Goal: Task Accomplishment & Management: Manage account settings

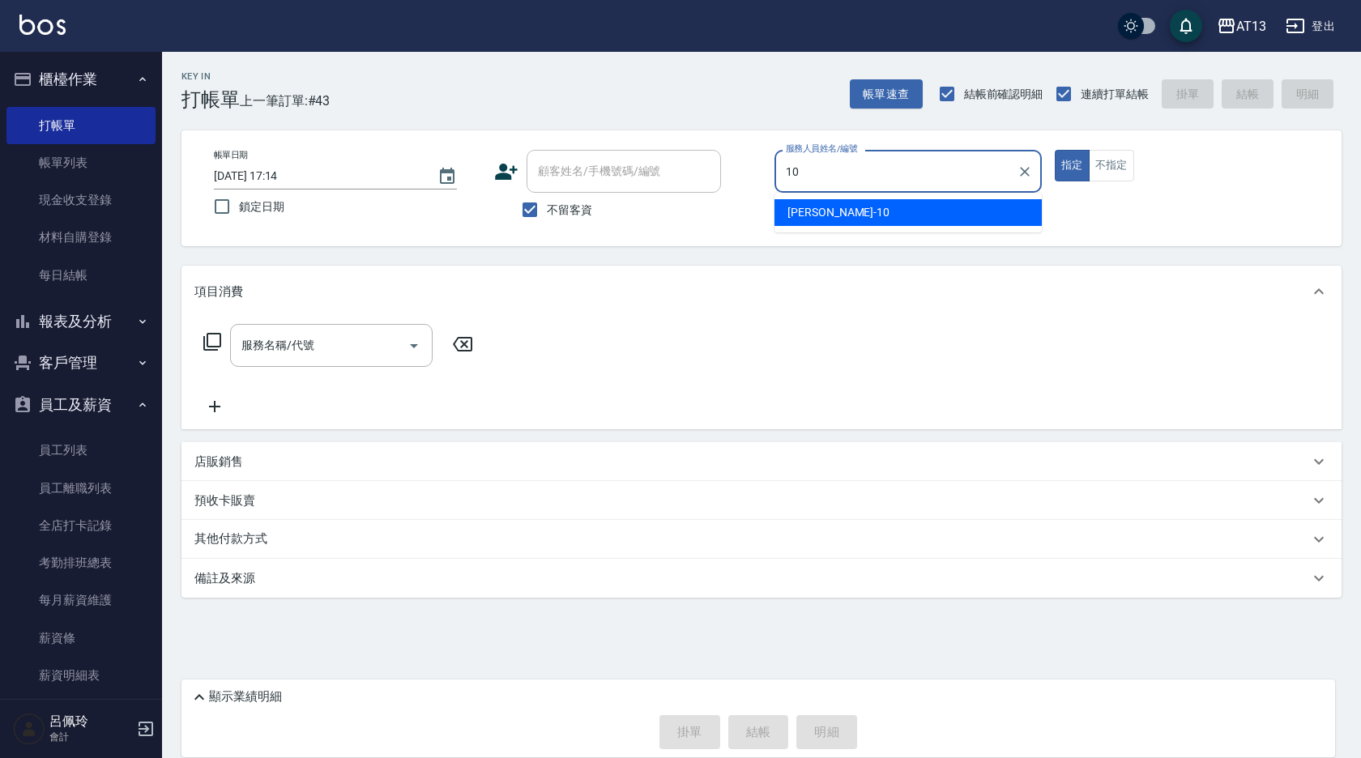
click at [909, 212] on div "稔穎 -10" at bounding box center [907, 212] width 267 height 27
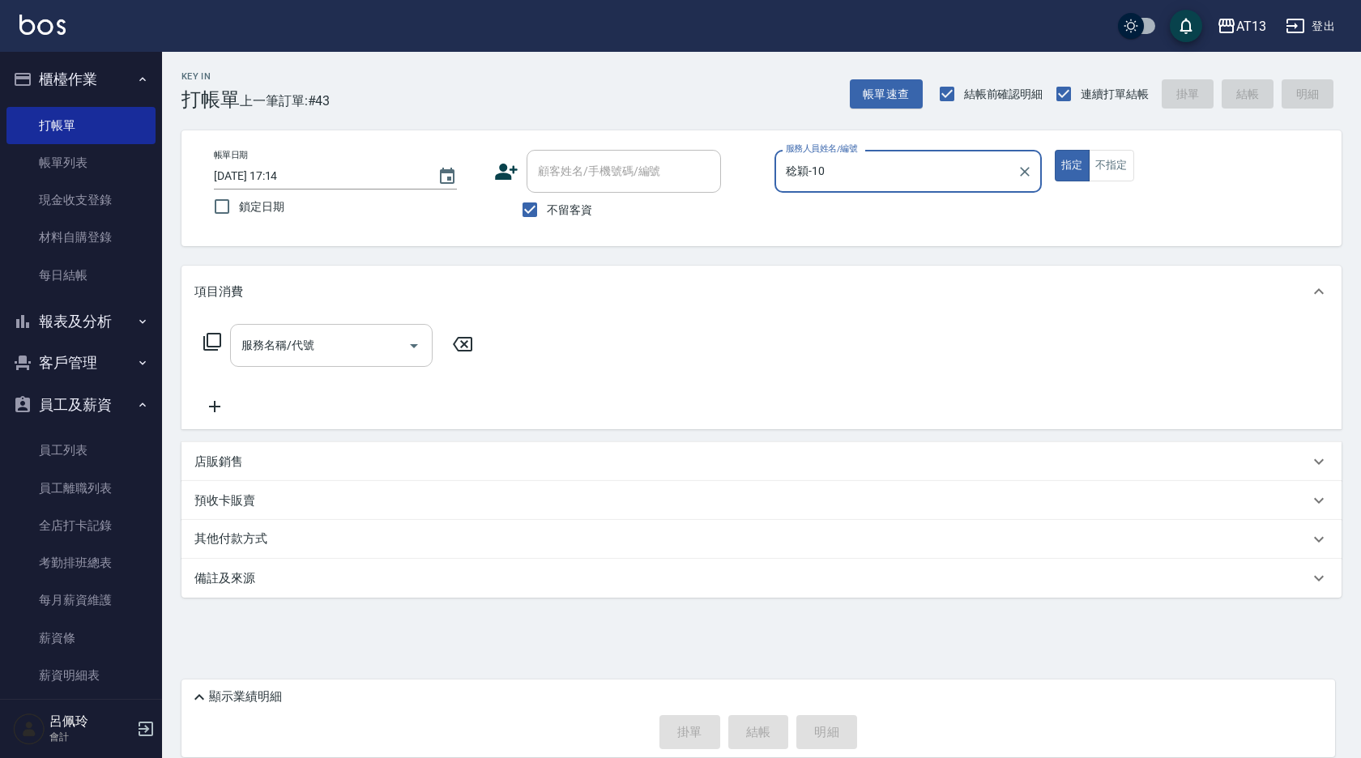
type input "稔穎-10"
click at [330, 346] on input "服務名稱/代號" at bounding box center [319, 345] width 164 height 28
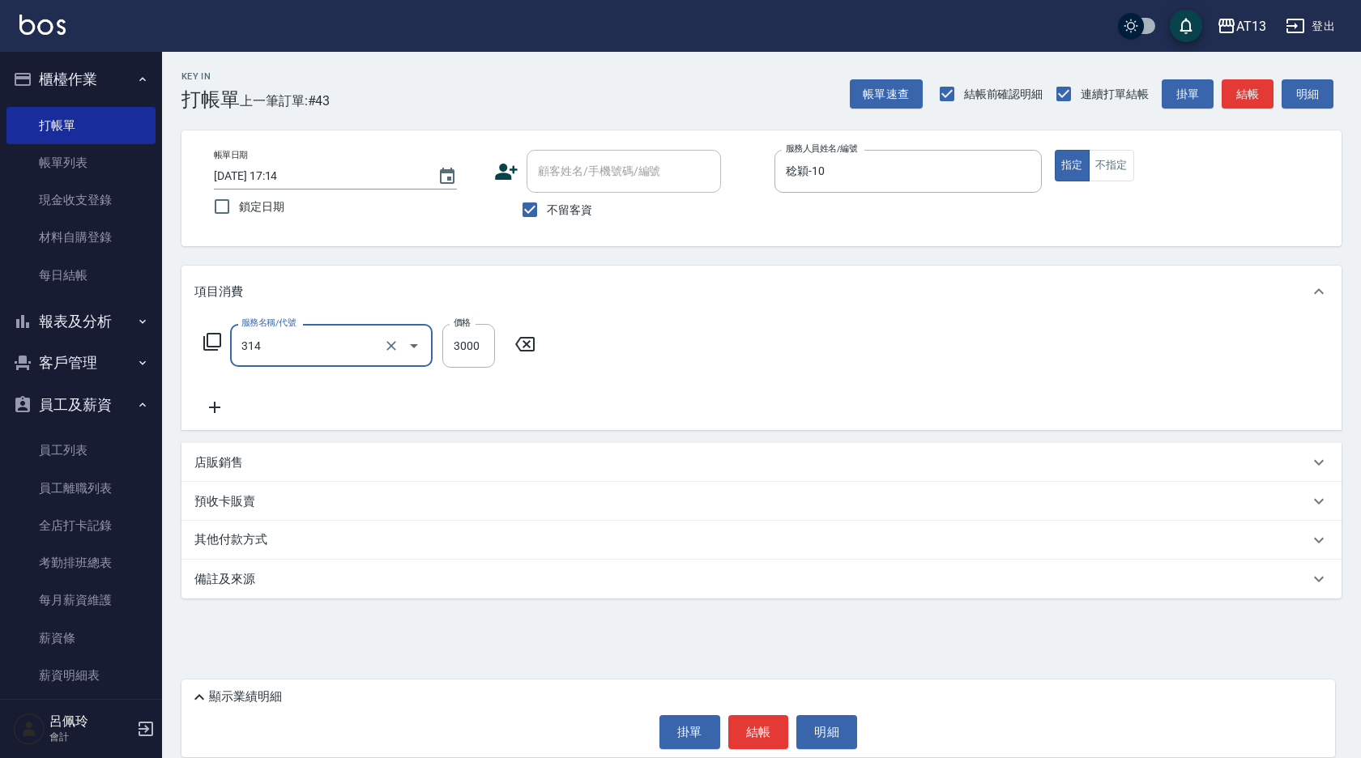
type input "CYA水質感2500UP(314)"
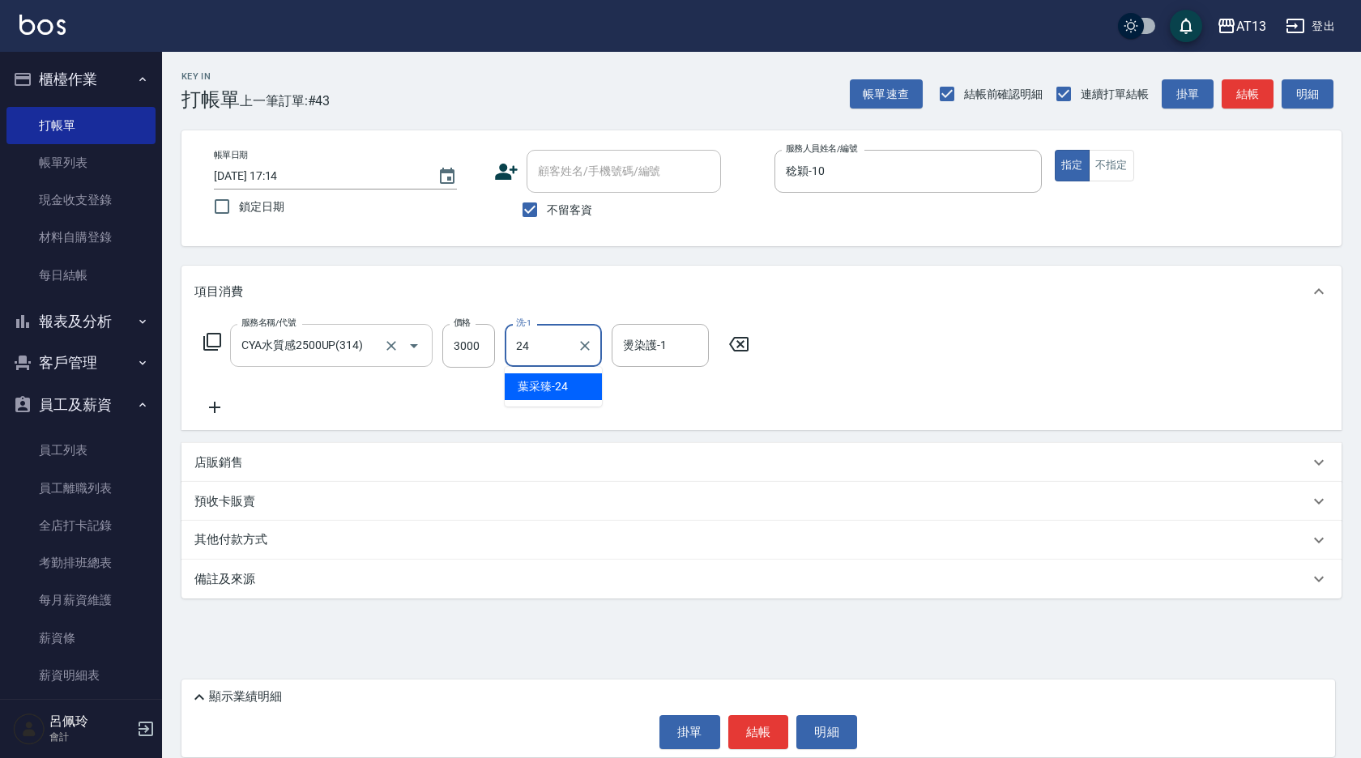
type input "葉采臻-24"
click at [760, 739] on button "結帳" at bounding box center [758, 732] width 61 height 34
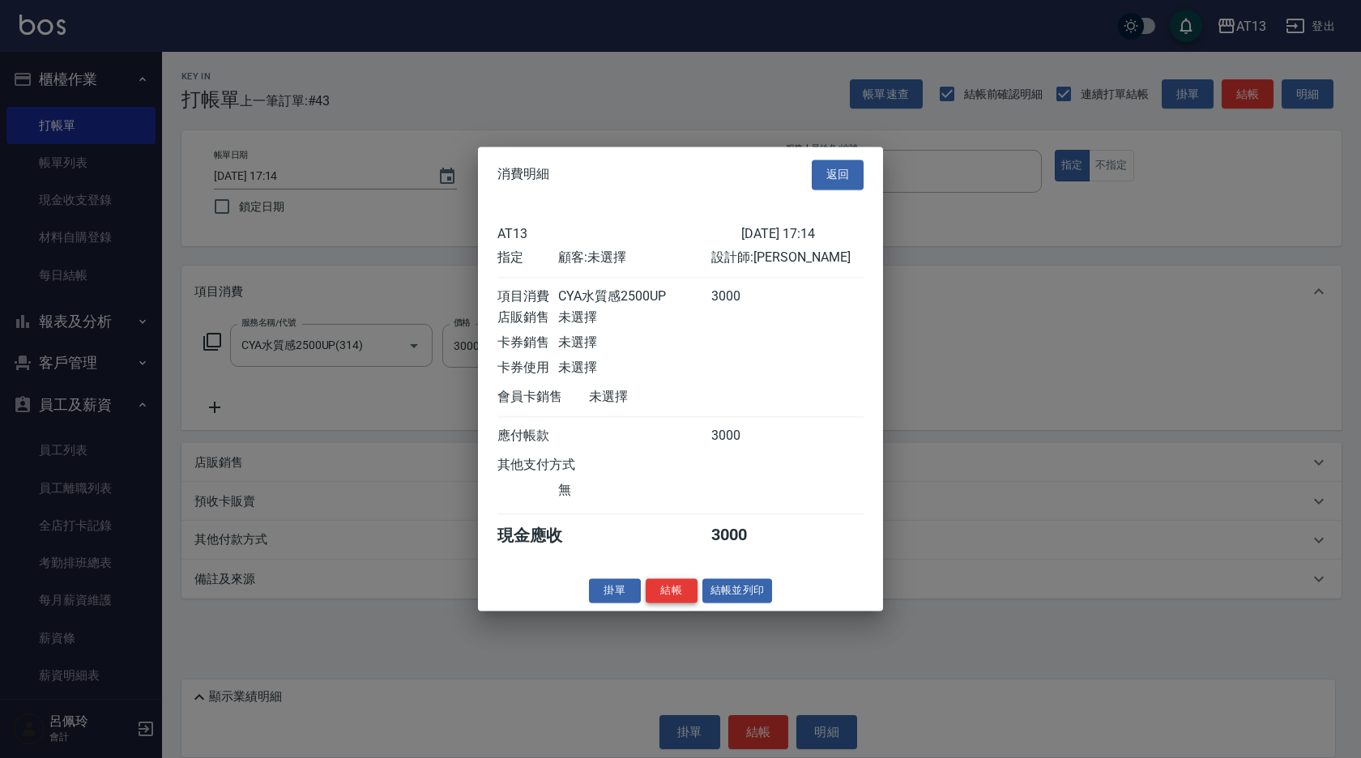
click at [671, 603] on button "結帳" at bounding box center [672, 590] width 52 height 25
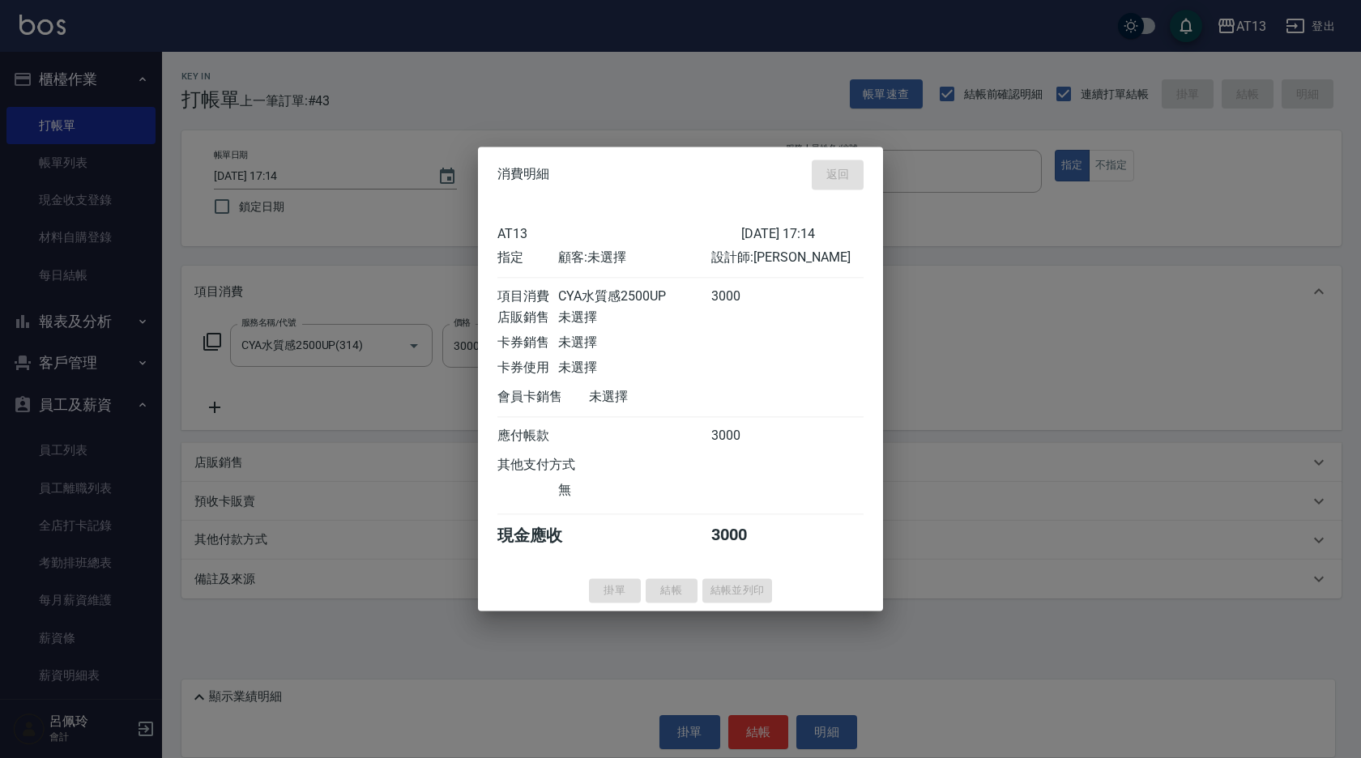
type input "2025/10/14 19:31"
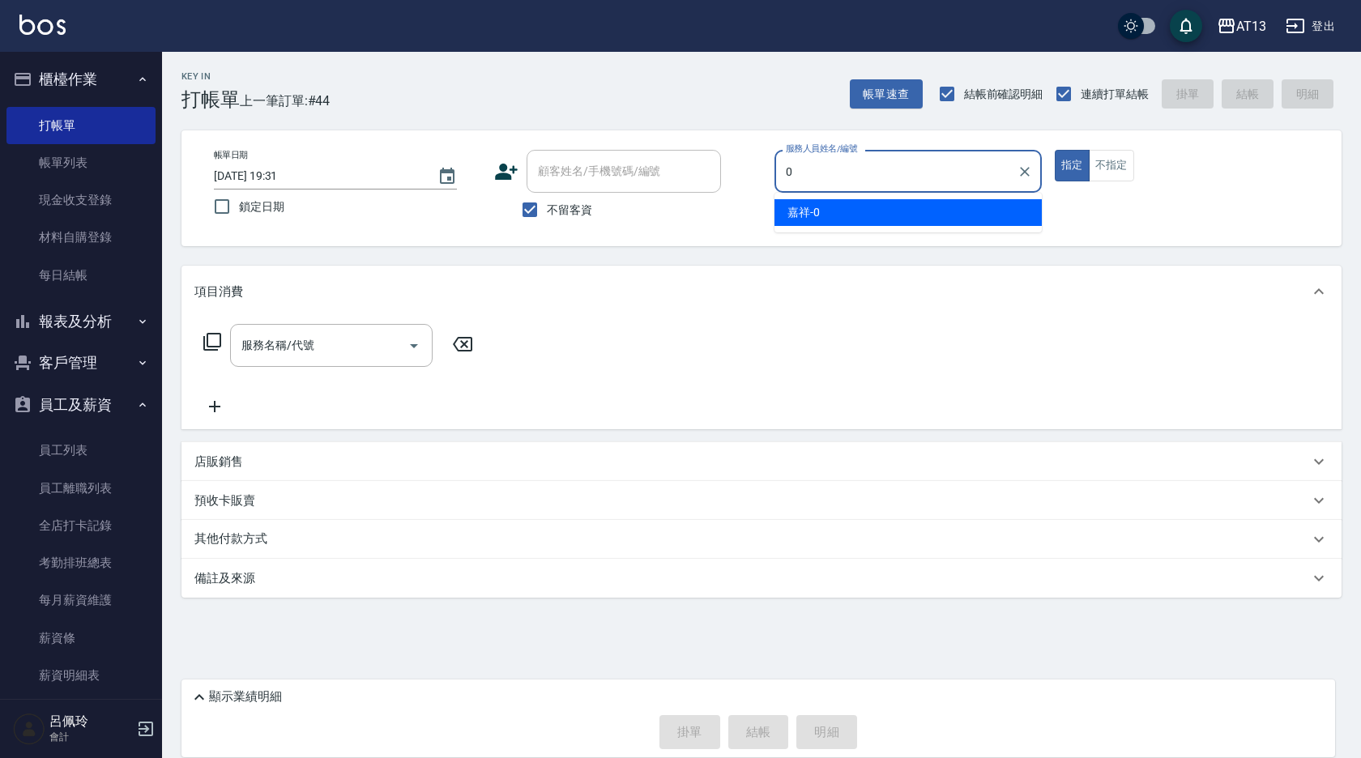
click at [929, 204] on div "嘉祥 -0" at bounding box center [907, 212] width 267 height 27
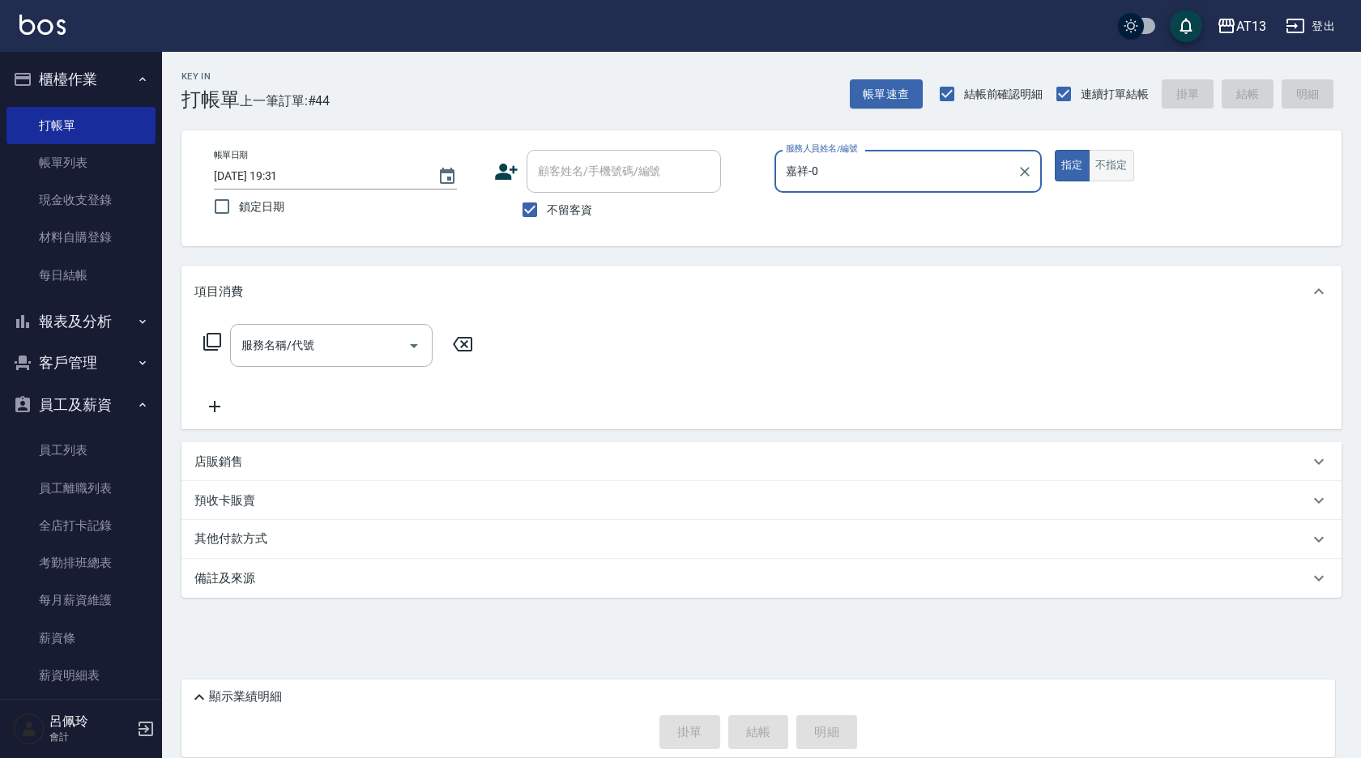
type input "嘉祥-0"
click at [1111, 165] on button "不指定" at bounding box center [1111, 166] width 45 height 32
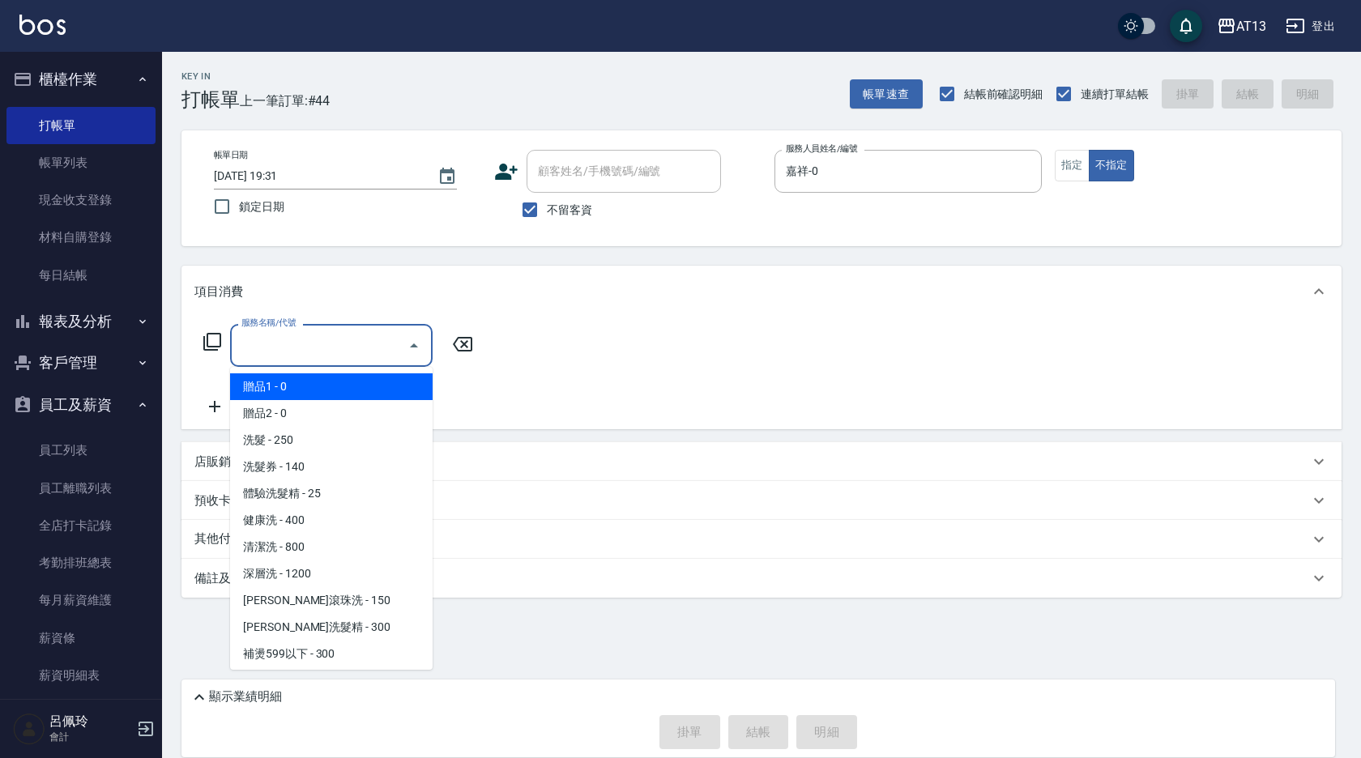
click at [329, 352] on input "服務名稱/代號" at bounding box center [319, 345] width 164 height 28
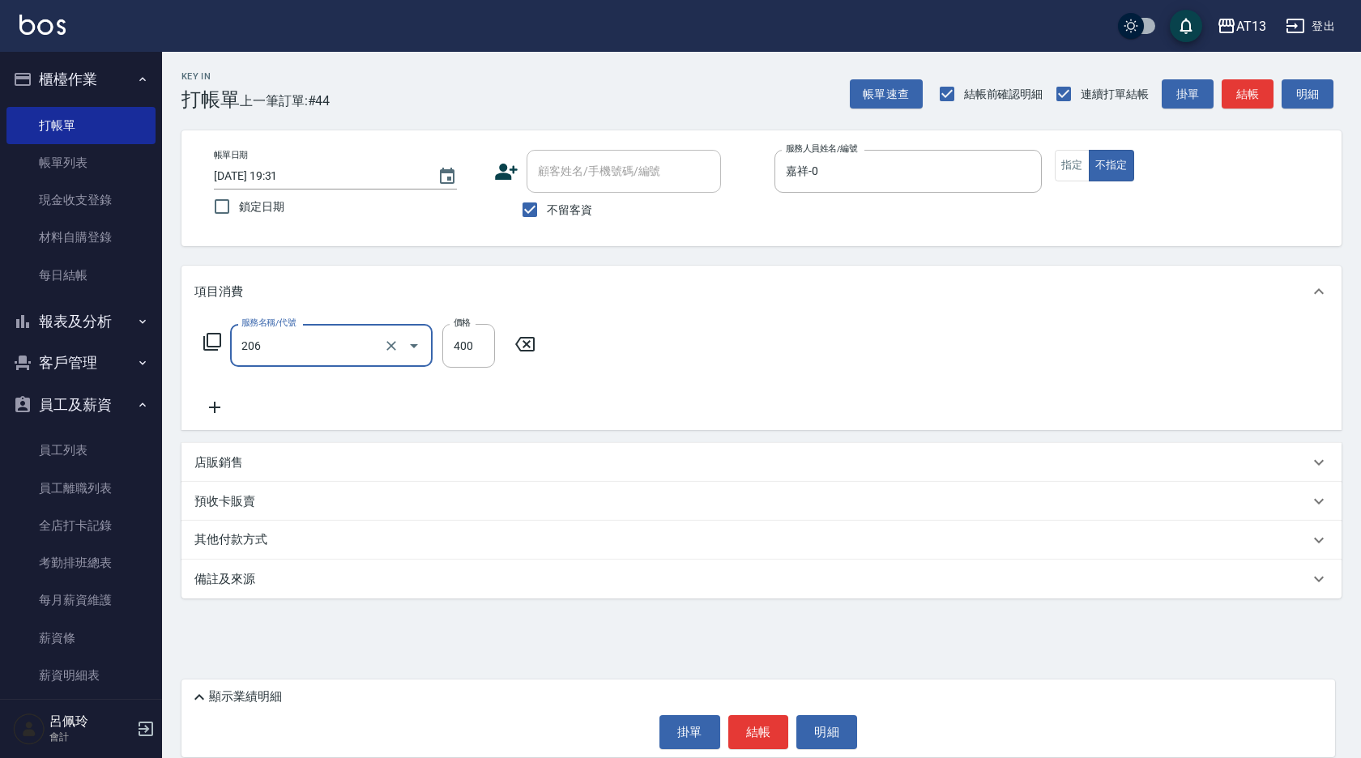
type input "健康洗(206)"
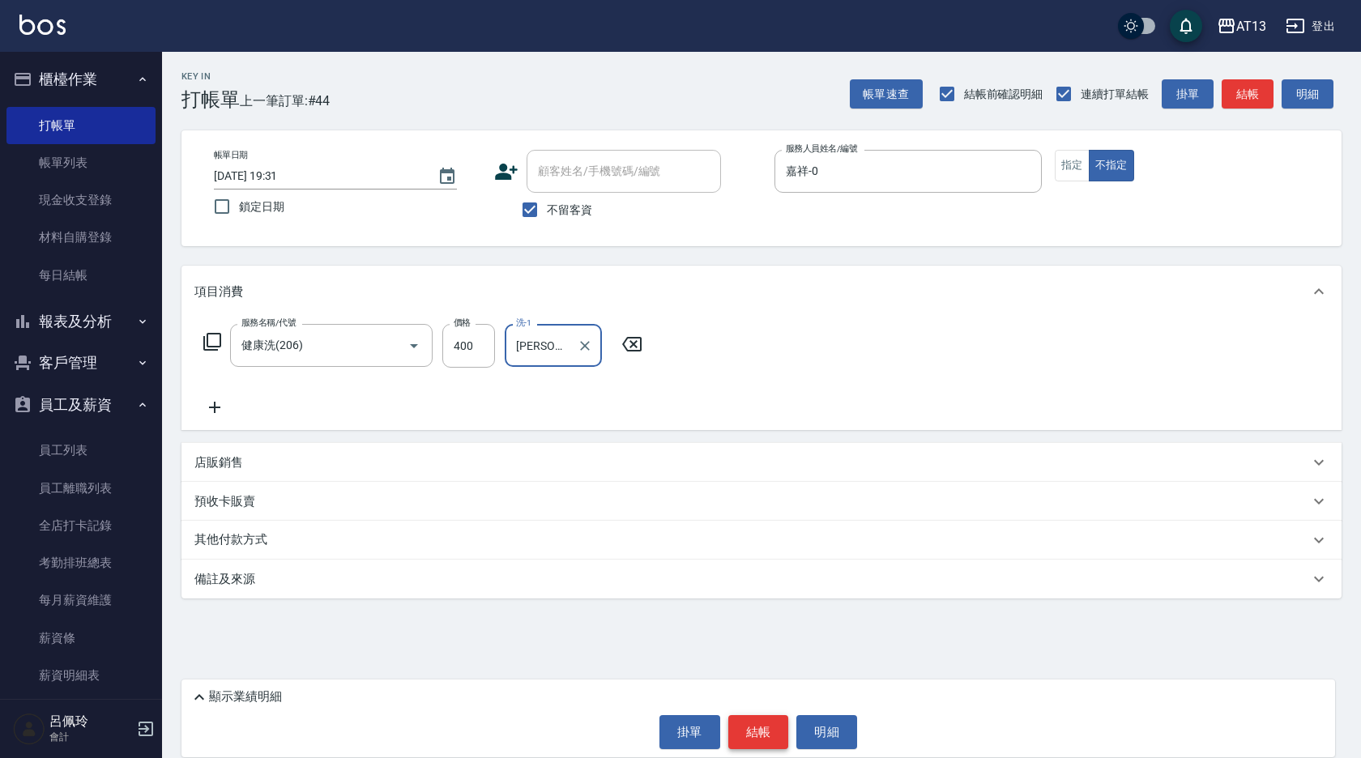
type input "鍾曉恩-26"
click at [766, 718] on button "結帳" at bounding box center [758, 732] width 61 height 34
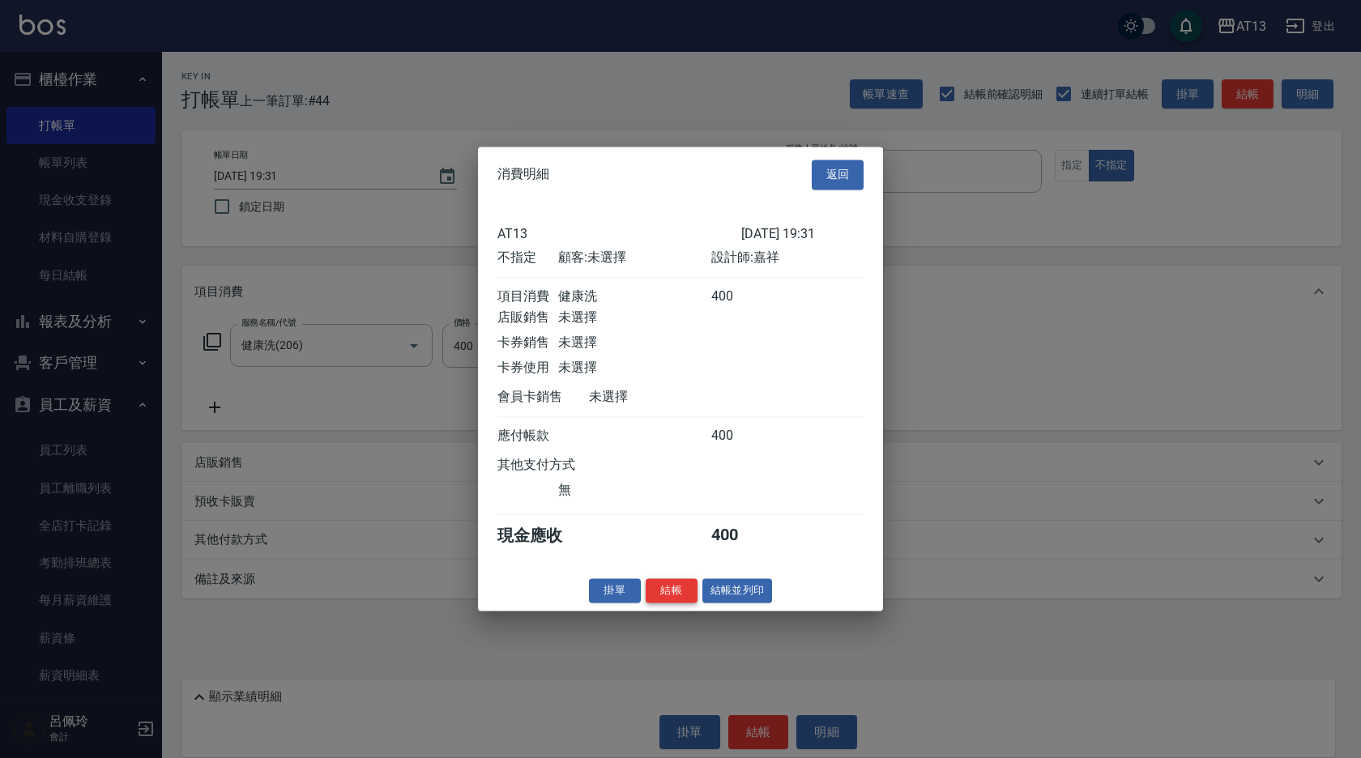
click at [663, 598] on button "結帳" at bounding box center [672, 590] width 52 height 25
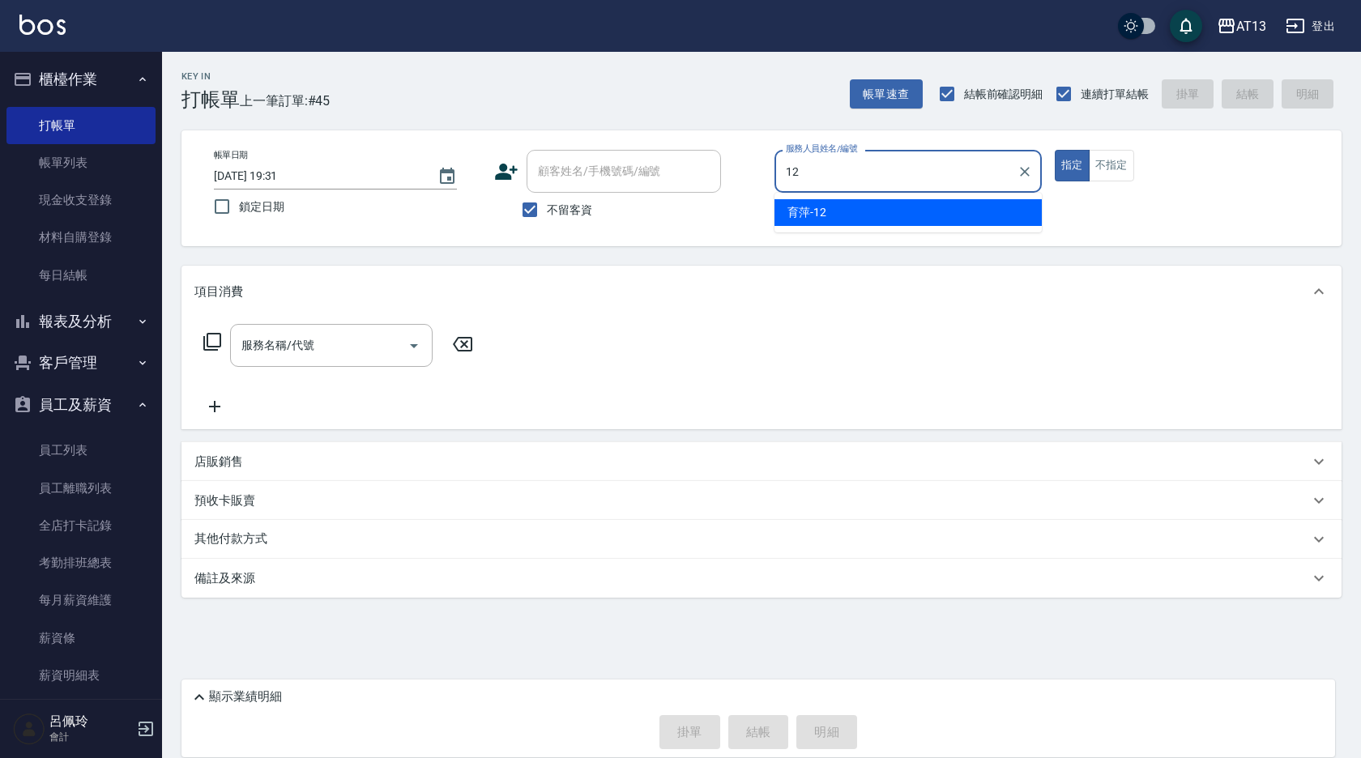
click at [812, 210] on span "育萍 -12" at bounding box center [806, 212] width 39 height 17
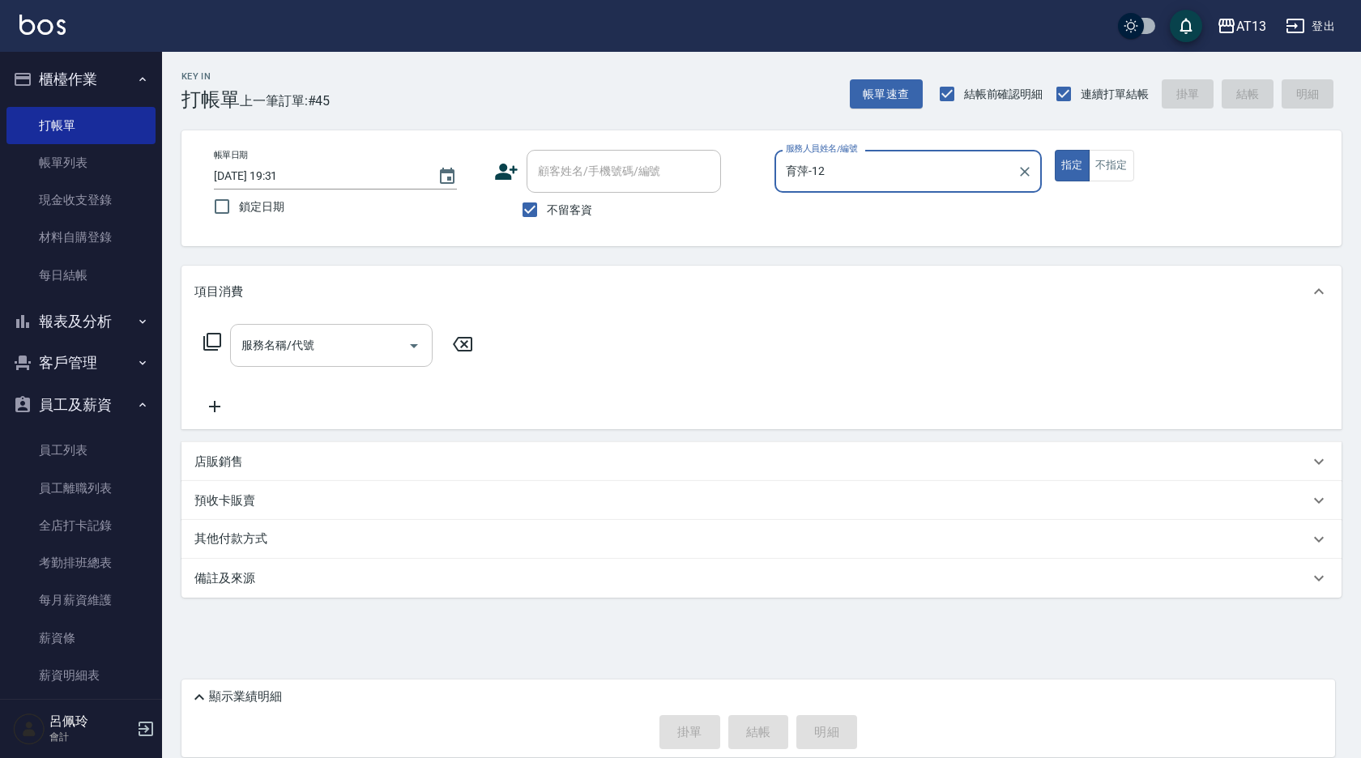
type input "育萍-12"
click at [245, 340] on input "服務名稱/代號" at bounding box center [319, 345] width 164 height 28
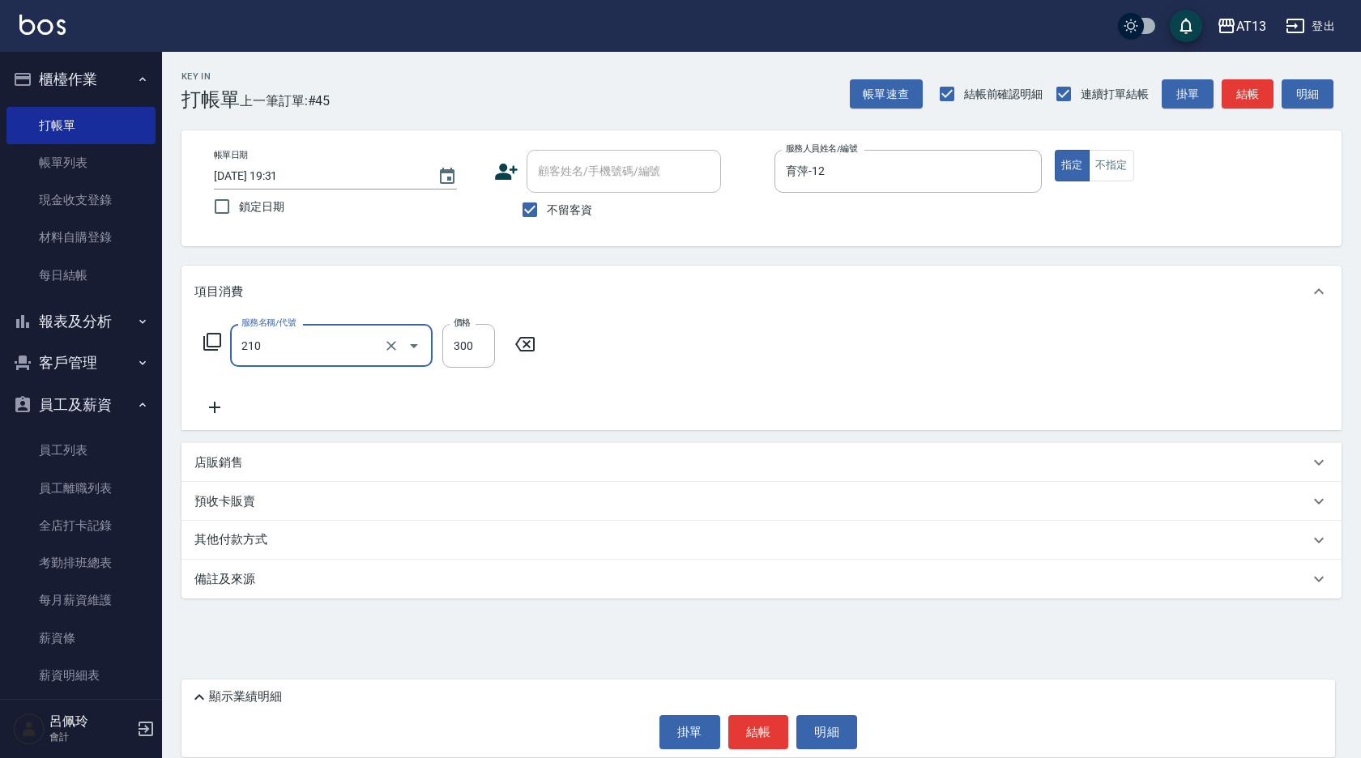
type input "歐娜洗髮精(210)"
type input "蔡萓秦-11"
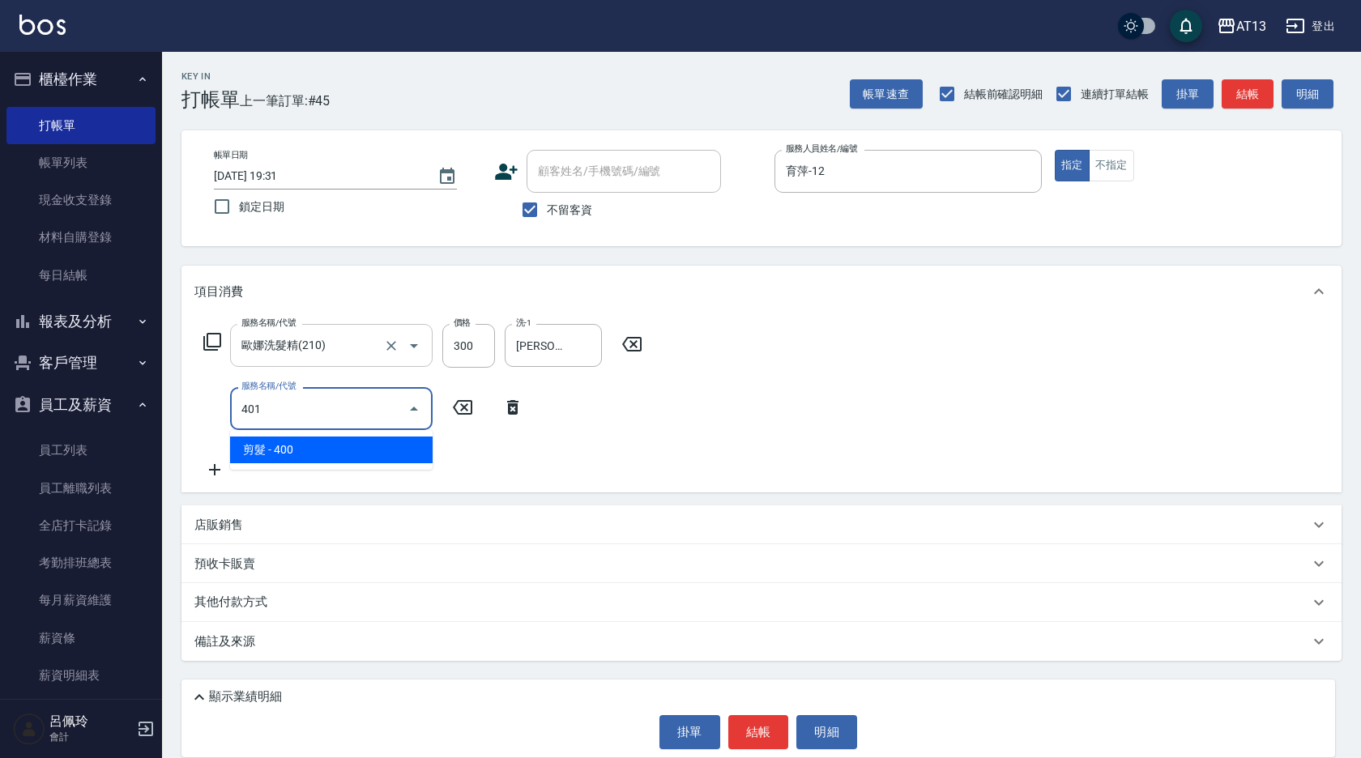
type input "剪髮(401)"
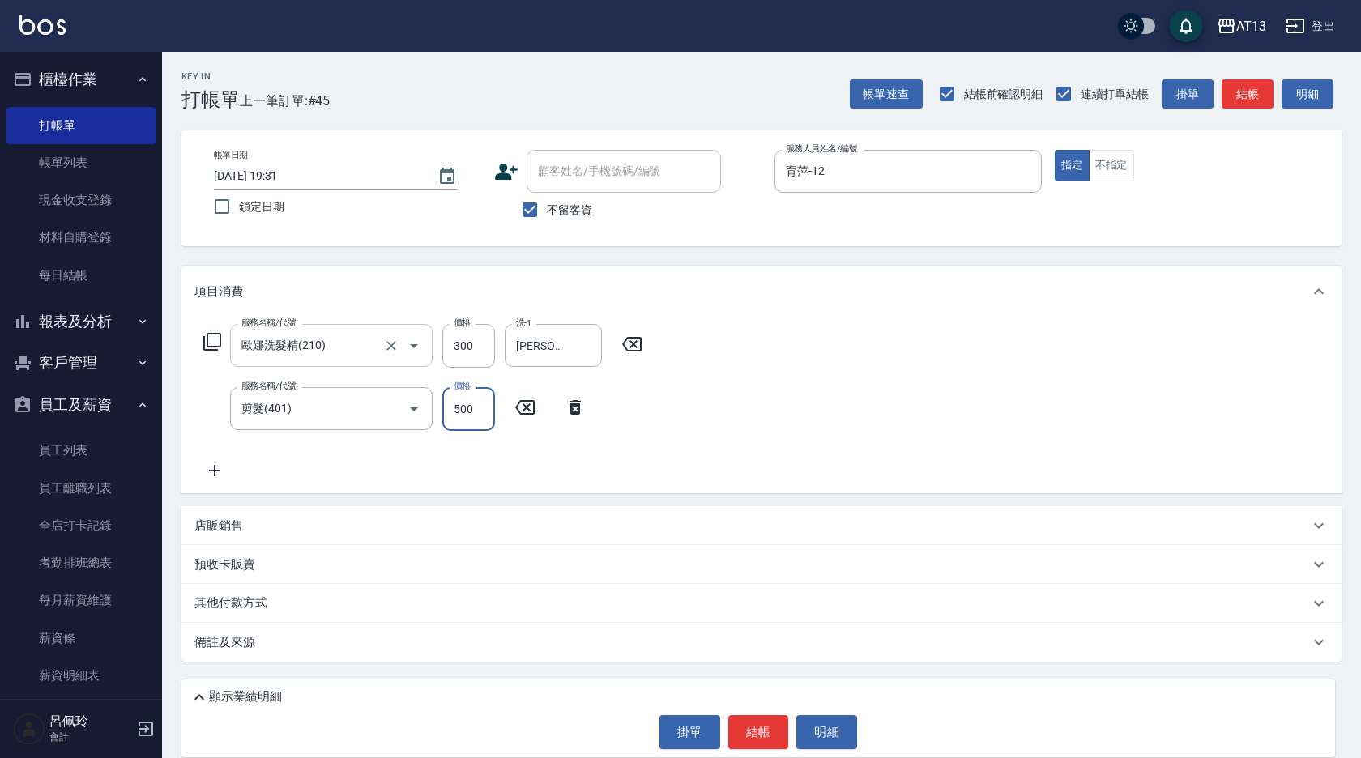
type input "500"
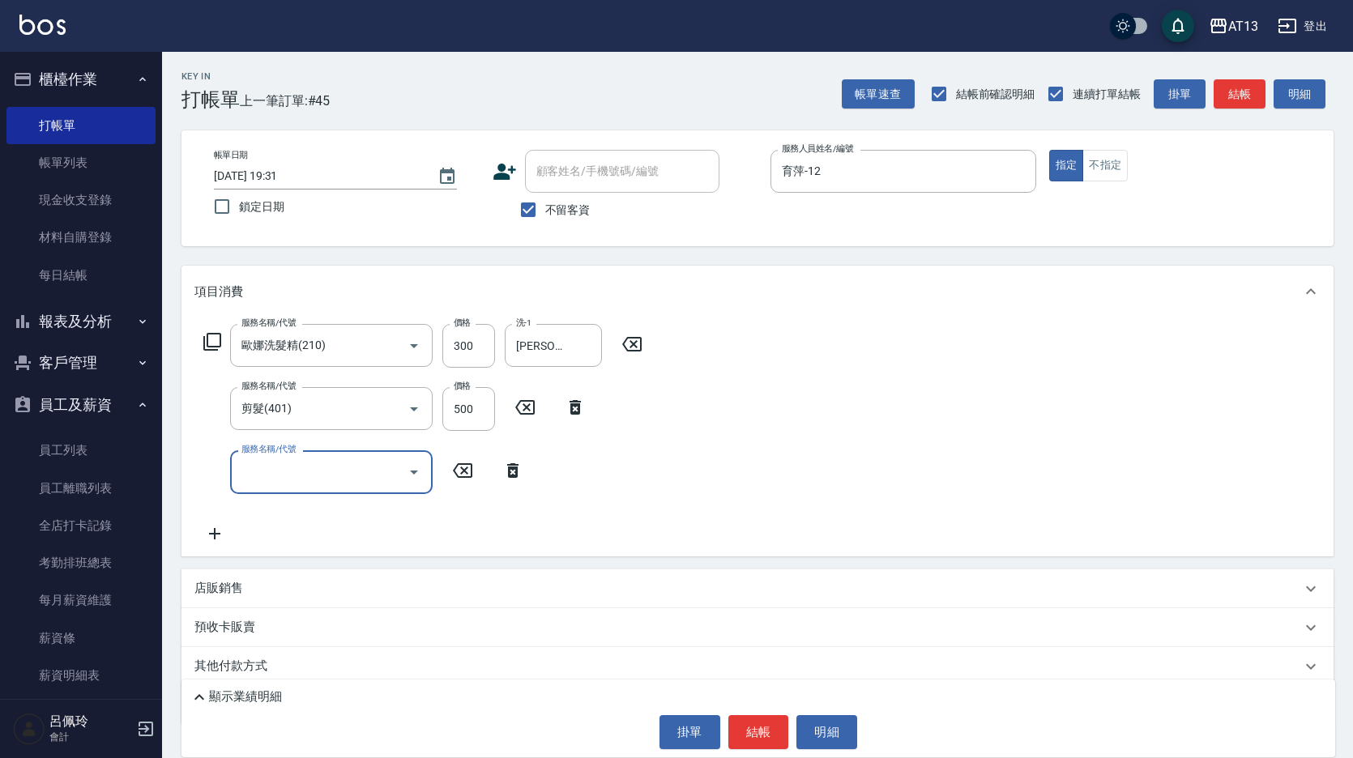
click at [866, 387] on div "服務名稱/代號 歐娜洗髮精(210) 服務名稱/代號 價格 300 價格 洗-1 蔡萓秦-11 洗-1 服務名稱/代號 剪髮(401) 服務名稱/代號 價格 …" at bounding box center [757, 437] width 1152 height 238
click at [749, 736] on button "結帳" at bounding box center [758, 732] width 61 height 34
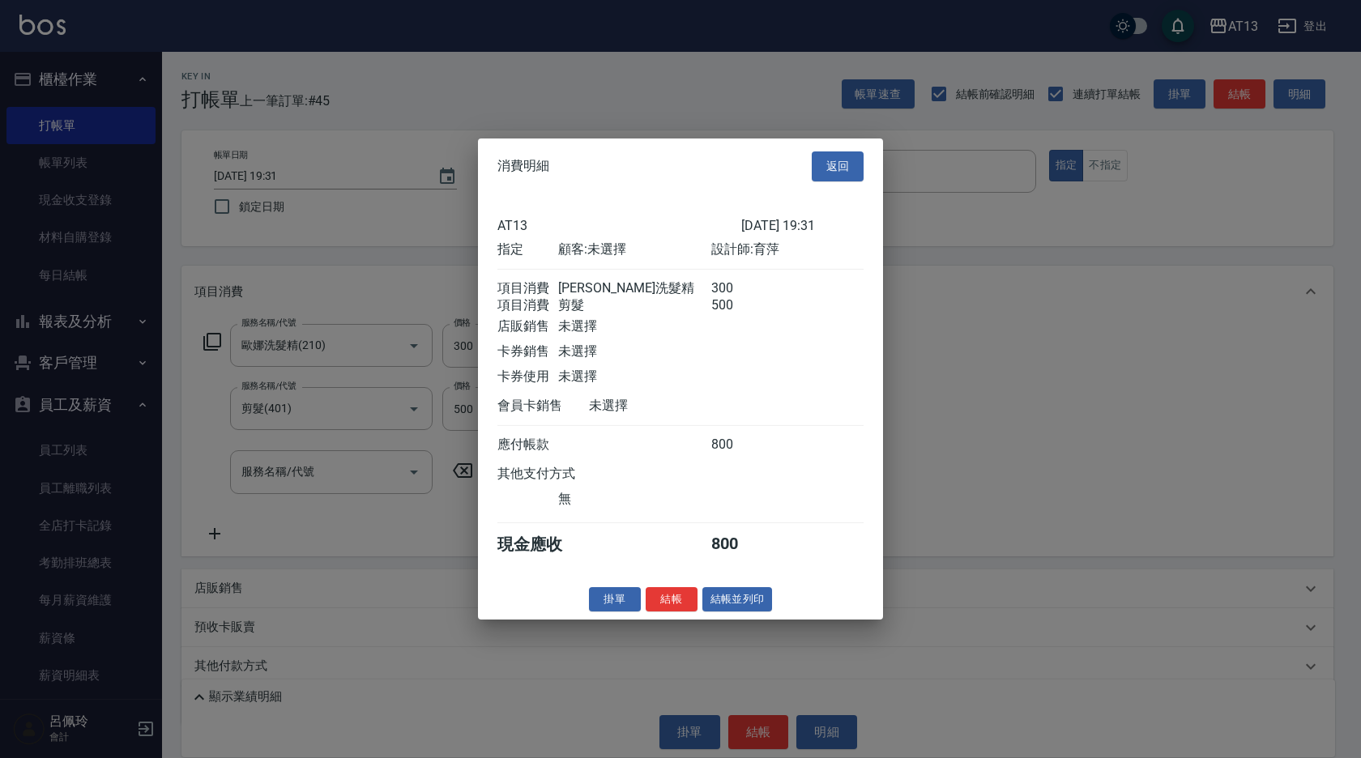
drag, startPoint x: 673, startPoint y: 609, endPoint x: 659, endPoint y: 608, distance: 14.7
click at [672, 611] on button "結帳" at bounding box center [672, 598] width 52 height 25
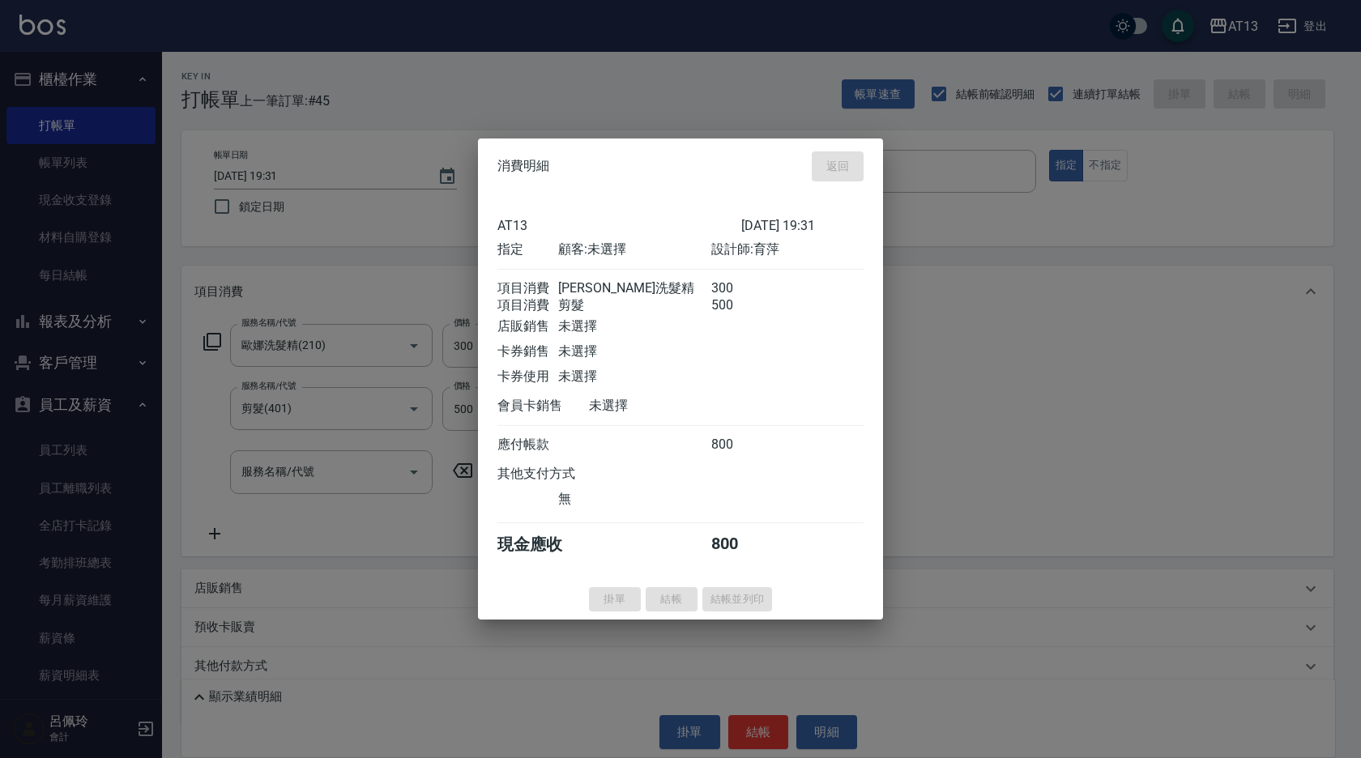
type input "2025/10/14 19:32"
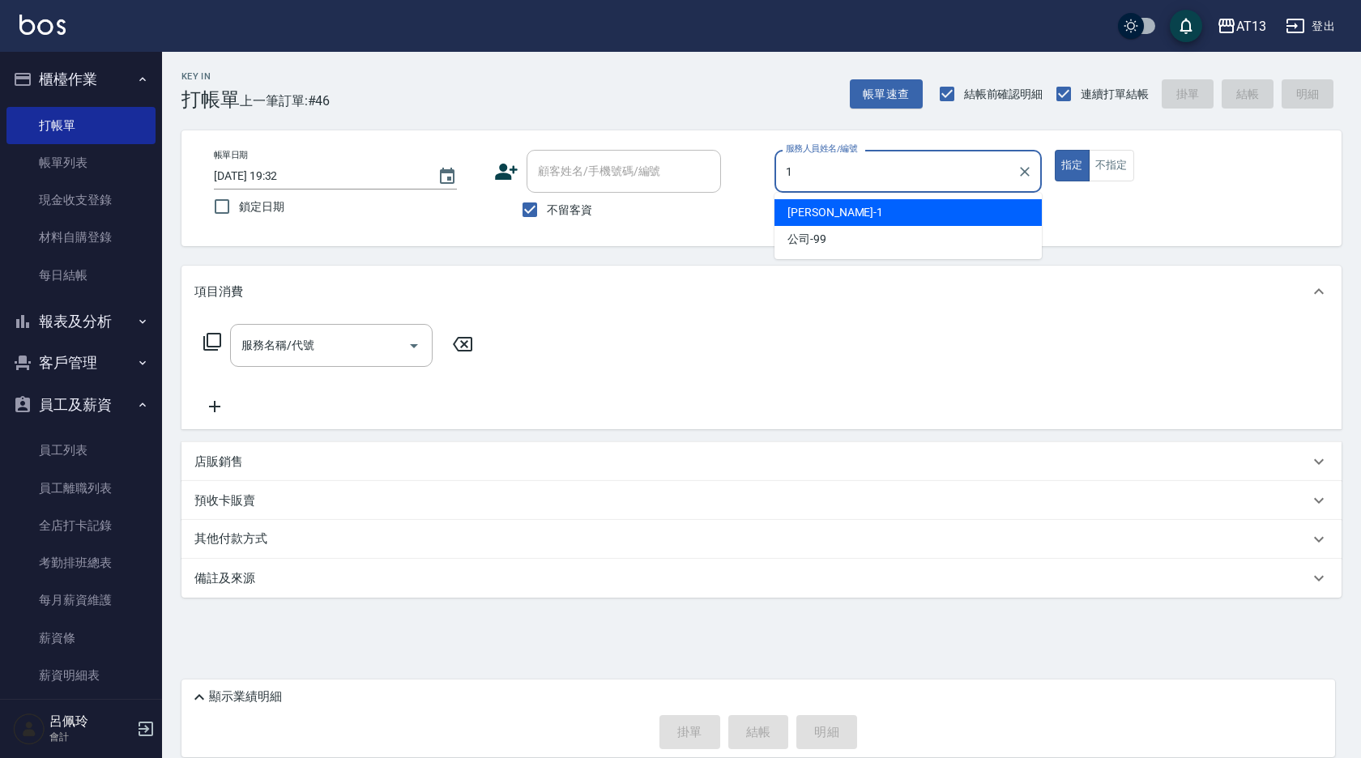
click at [812, 210] on span "鈞茹 -1" at bounding box center [835, 212] width 96 height 17
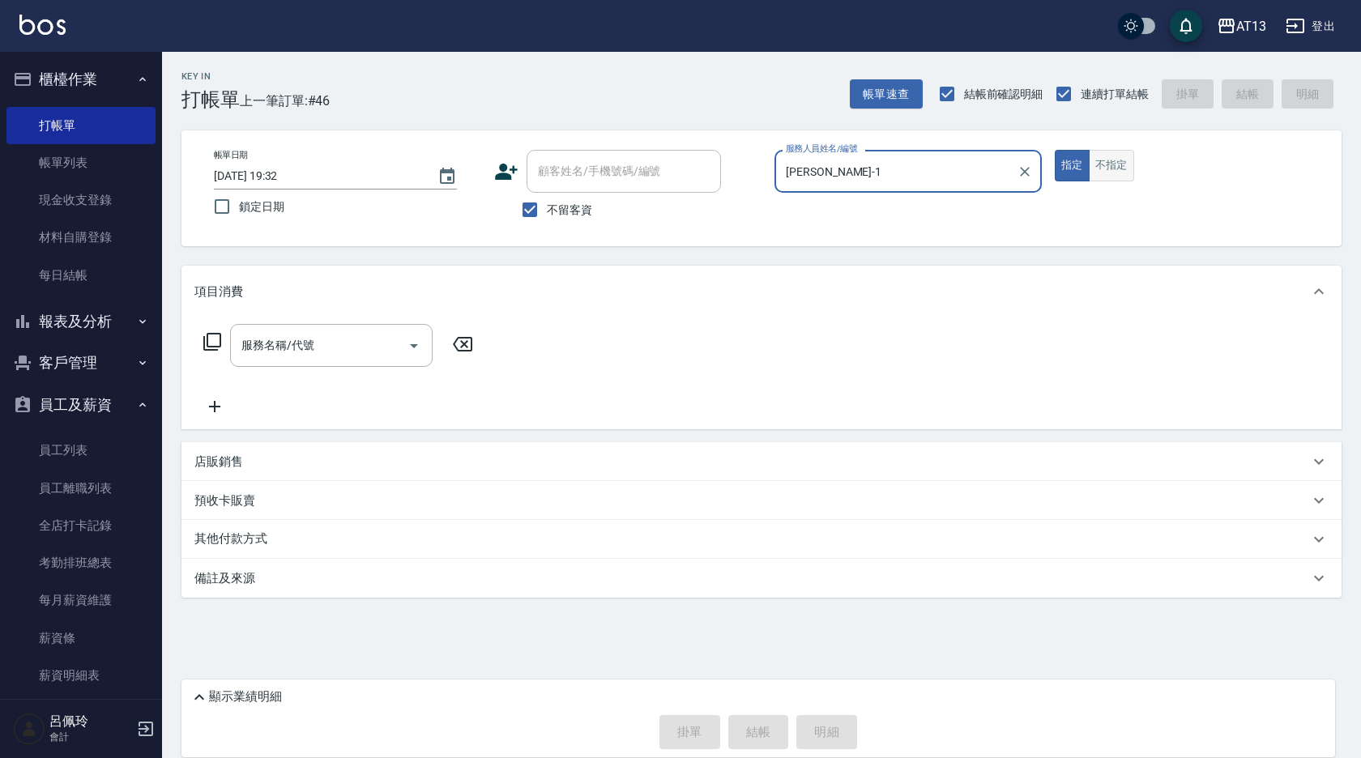
type input "鈞茹-1"
click at [1107, 160] on button "不指定" at bounding box center [1111, 166] width 45 height 32
click at [321, 348] on input "服務名稱/代號" at bounding box center [319, 345] width 164 height 28
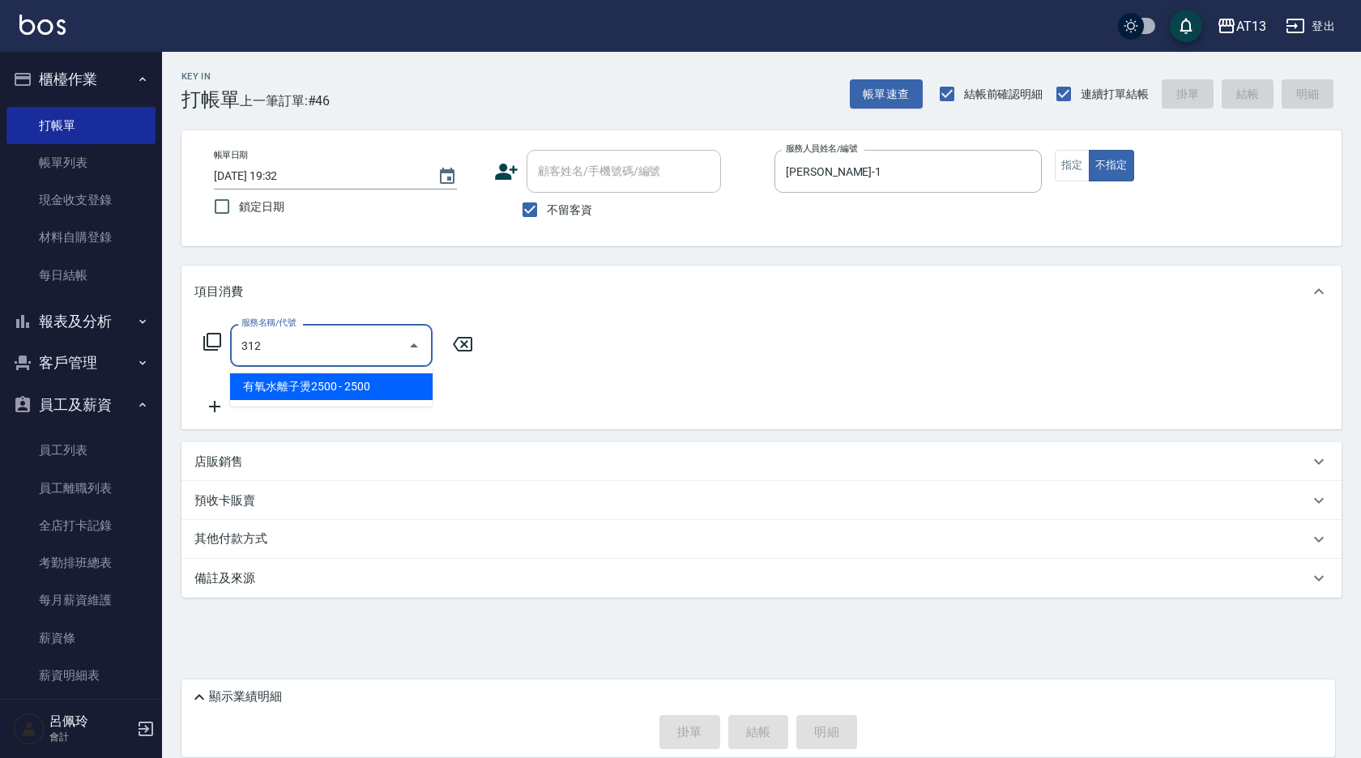
type input "有氧水離子燙2500(312)"
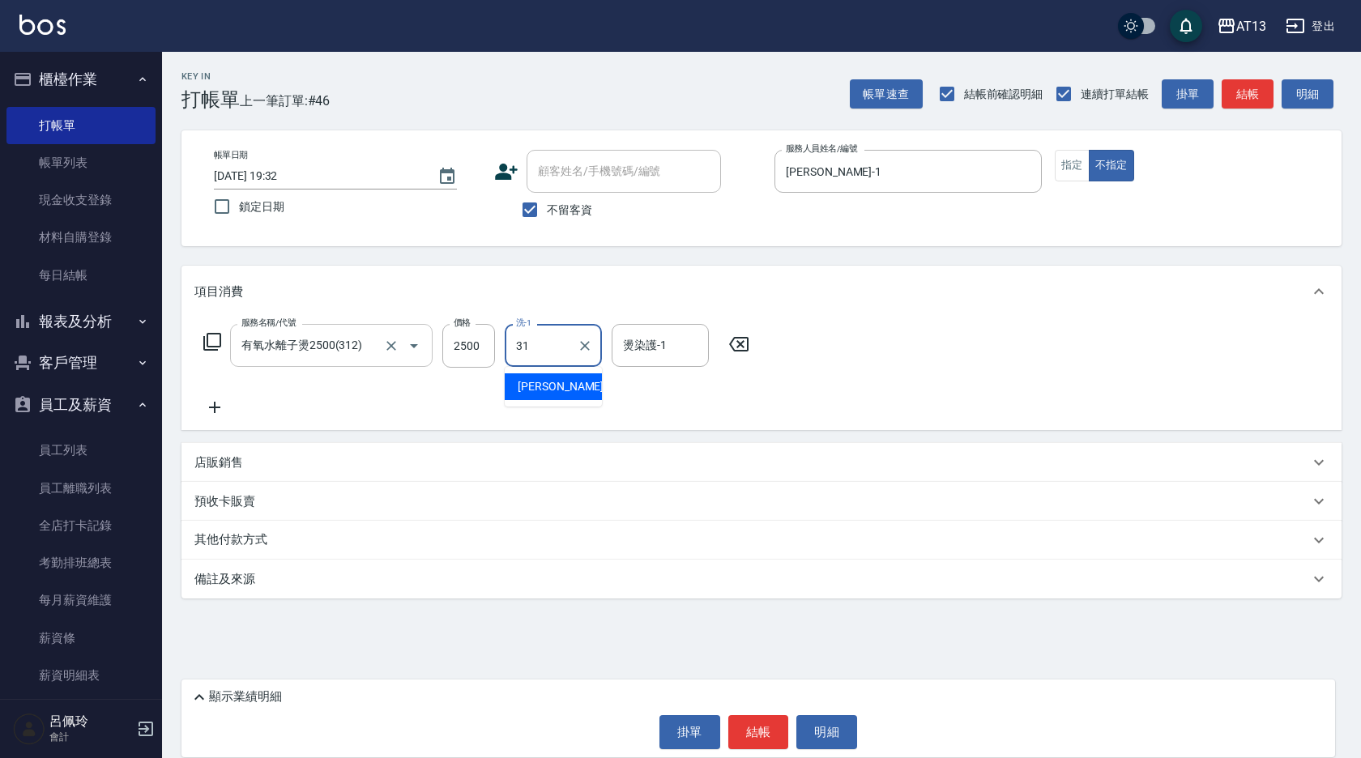
type input "李垣潔-31"
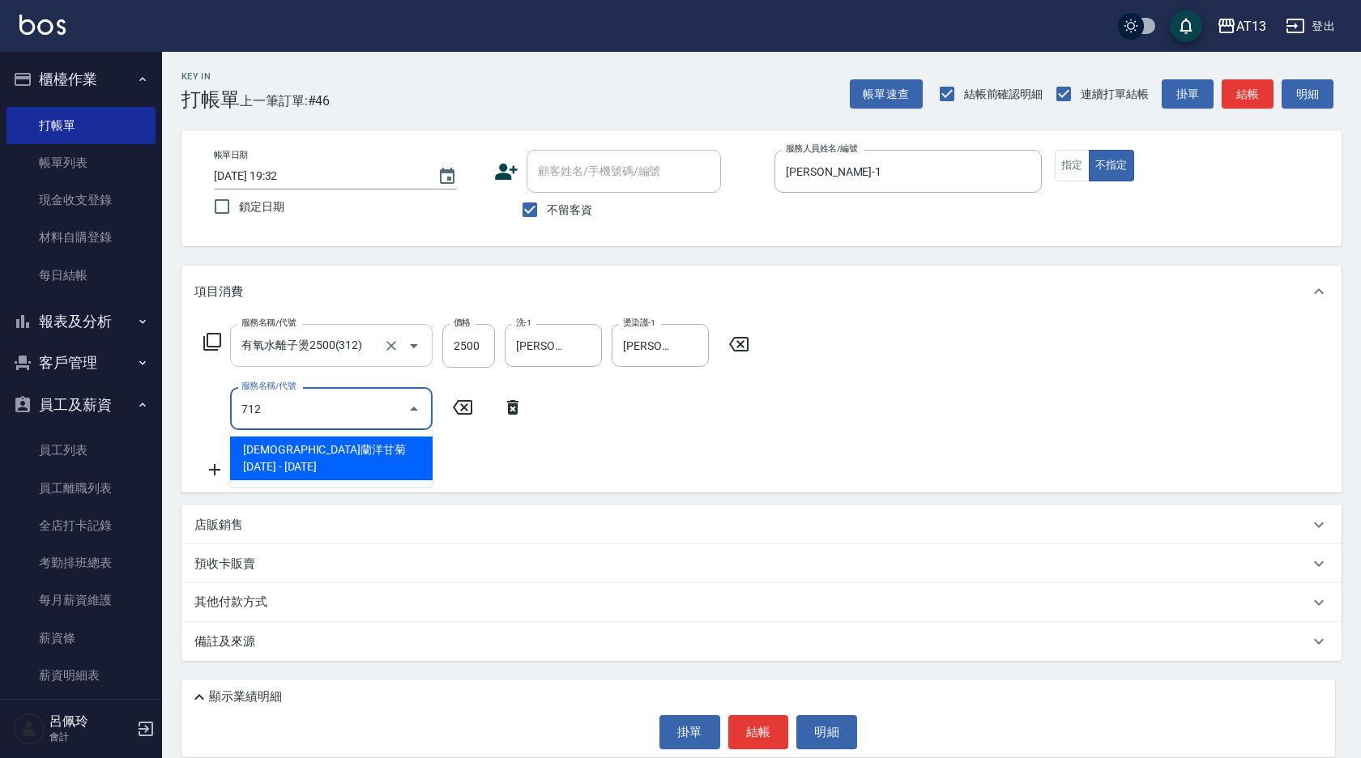
type input "伊蘭洋甘菊1000(712)"
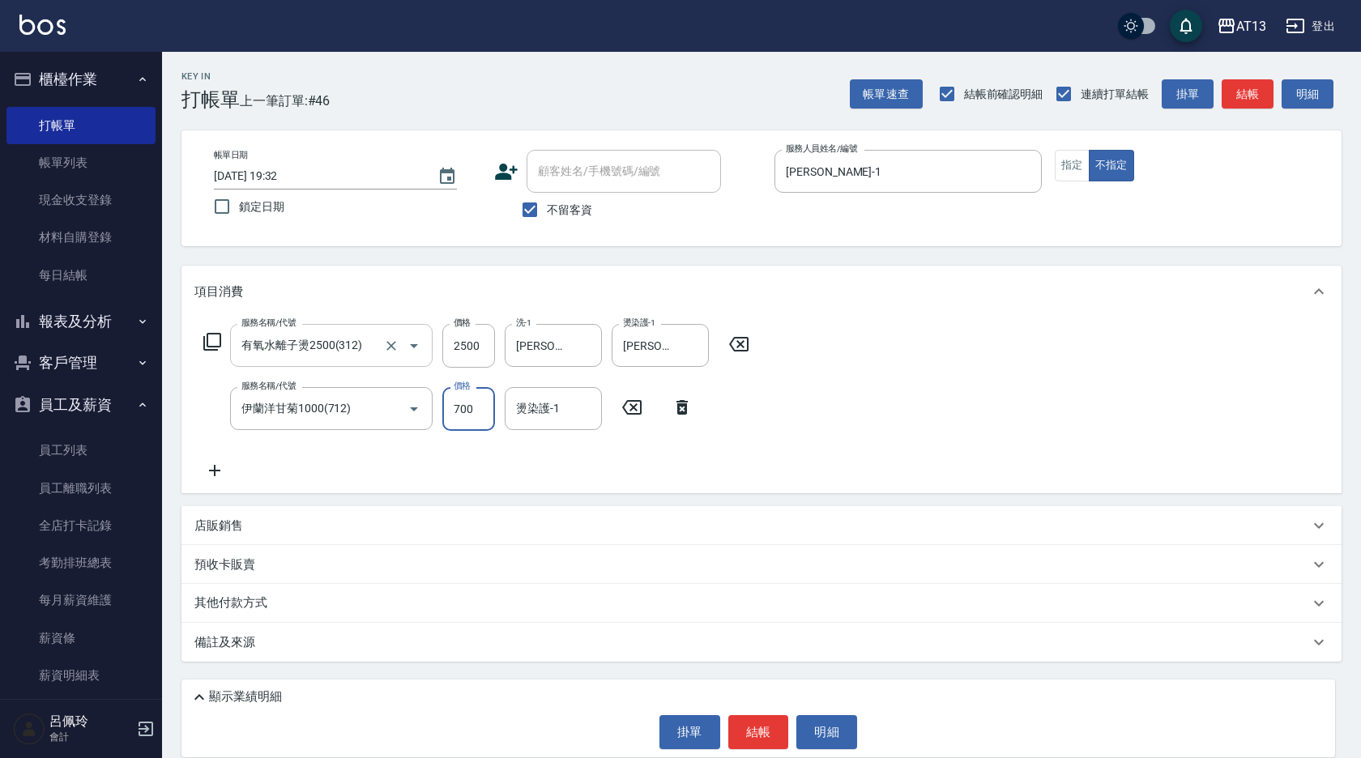
type input "700"
type input "李垣潔-31"
click at [762, 731] on button "結帳" at bounding box center [758, 732] width 61 height 34
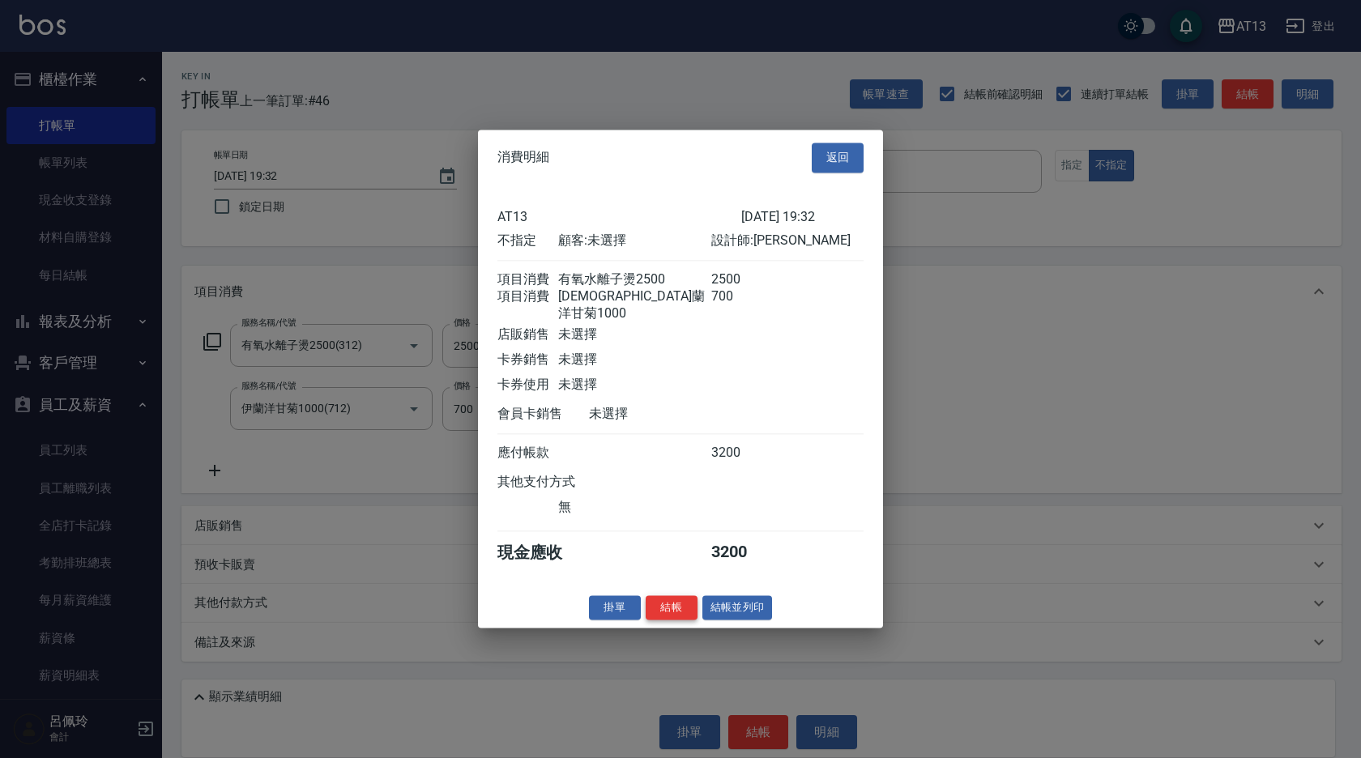
click at [676, 613] on button "結帳" at bounding box center [672, 607] width 52 height 25
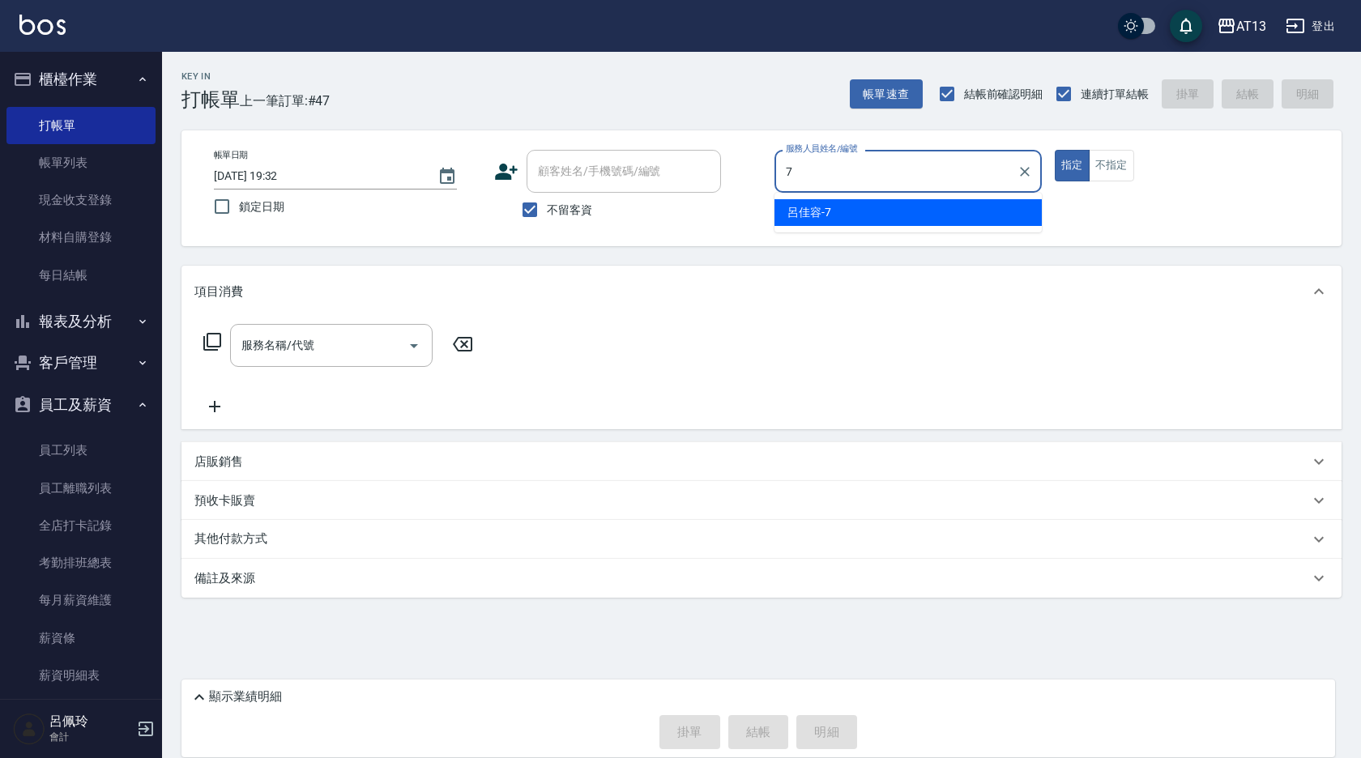
click at [861, 203] on div "呂佳容 -7" at bounding box center [907, 212] width 267 height 27
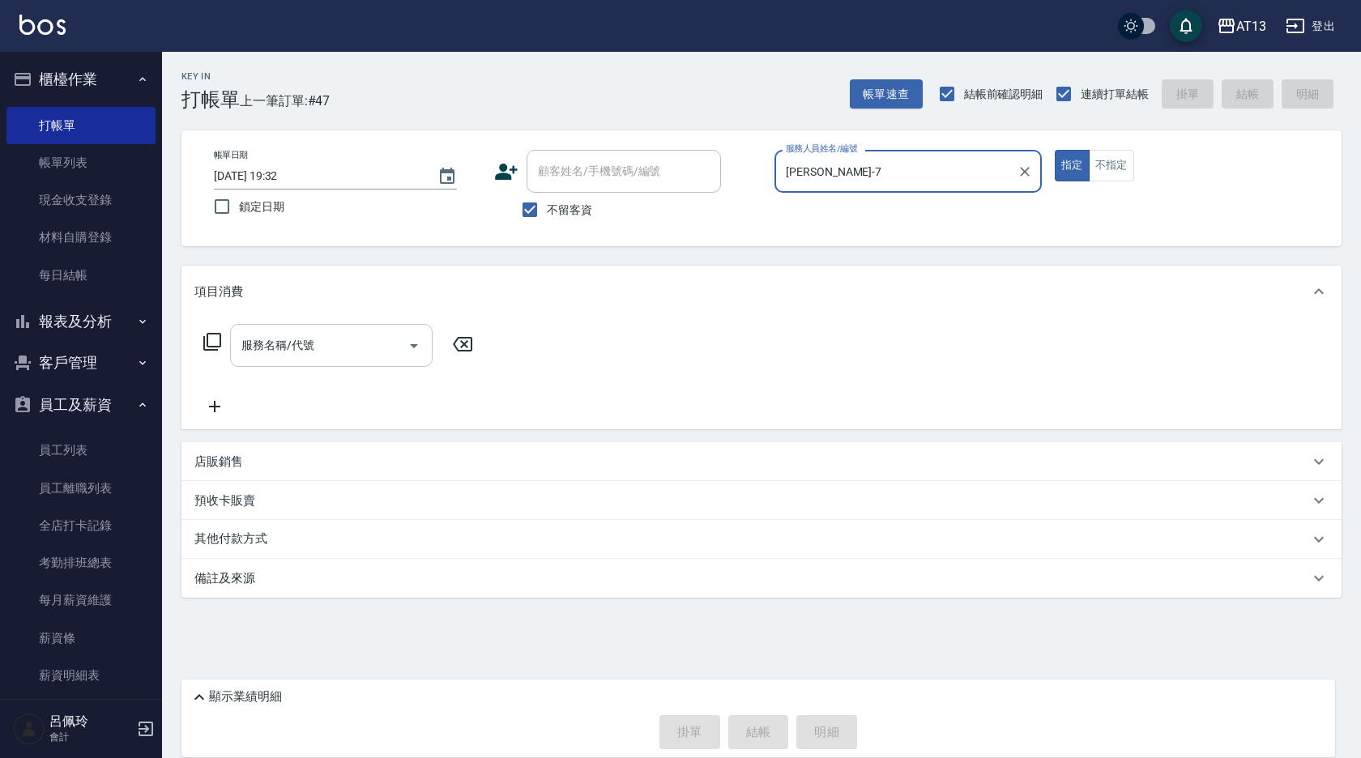
type input "呂佳容-7"
click at [337, 340] on input "服務名稱/代號" at bounding box center [319, 345] width 164 height 28
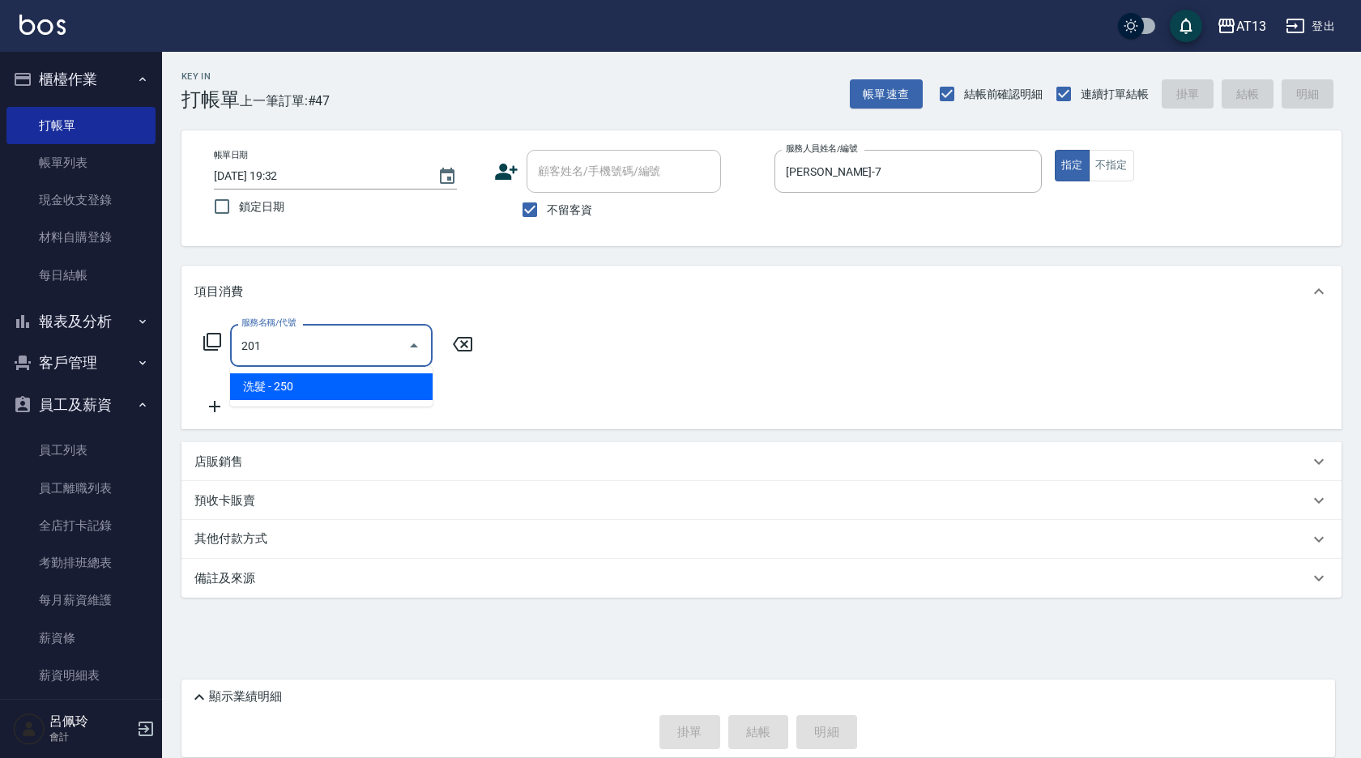
type input "洗髮(201)"
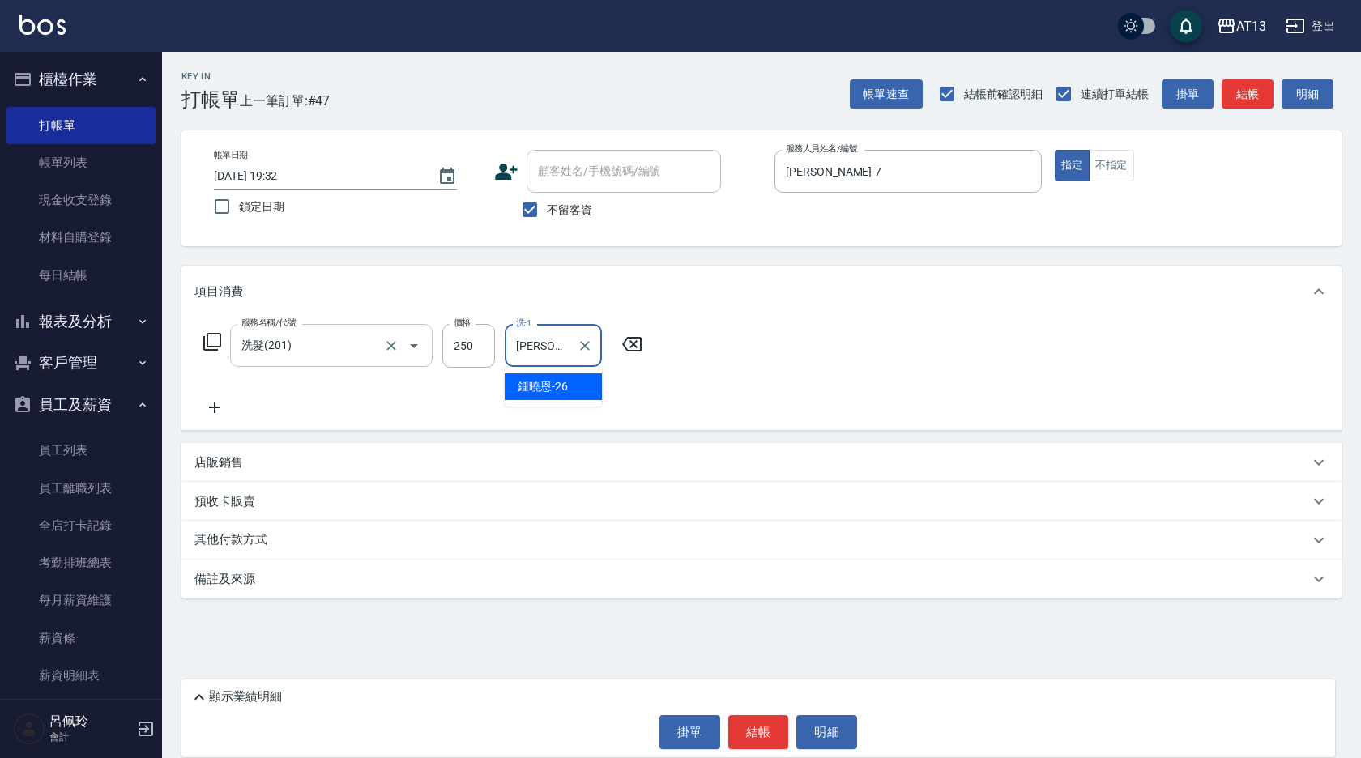
type input "鍾曉恩-26"
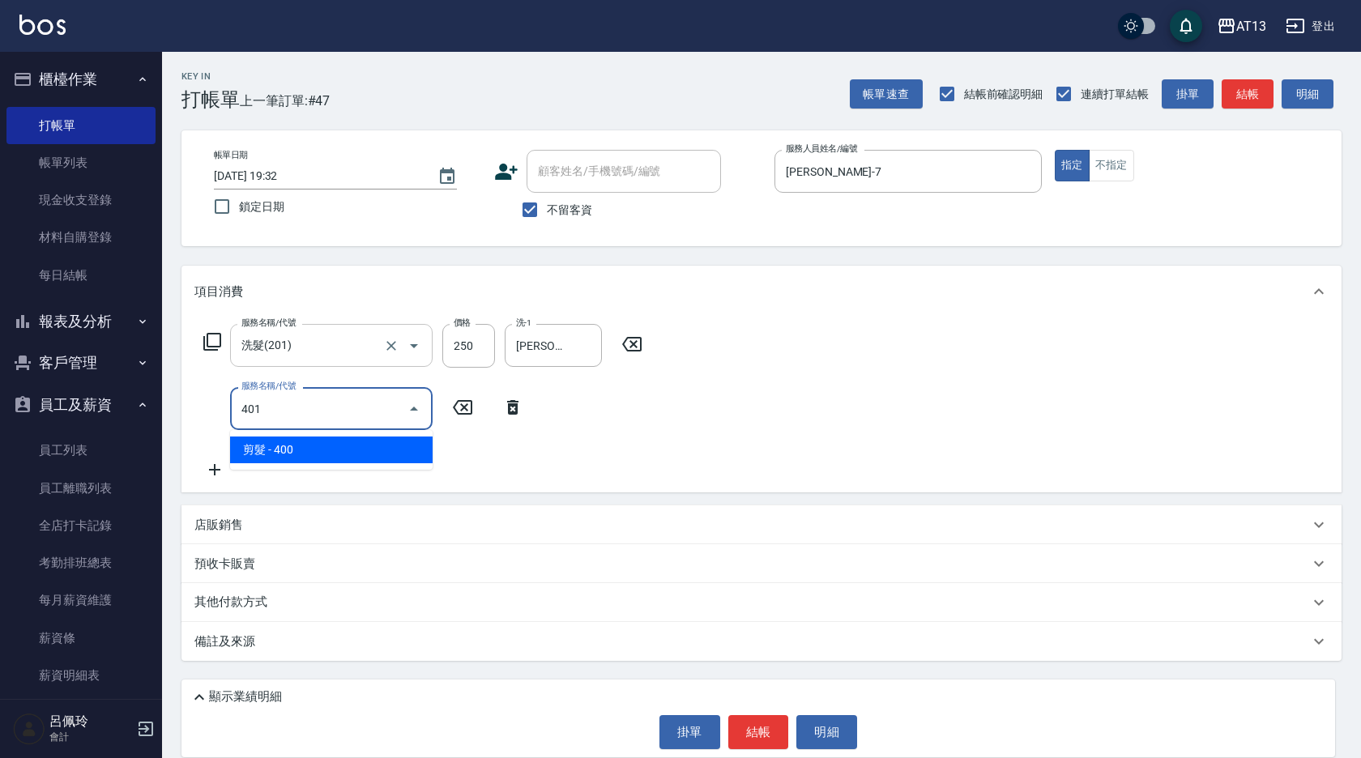
type input "剪髮(401)"
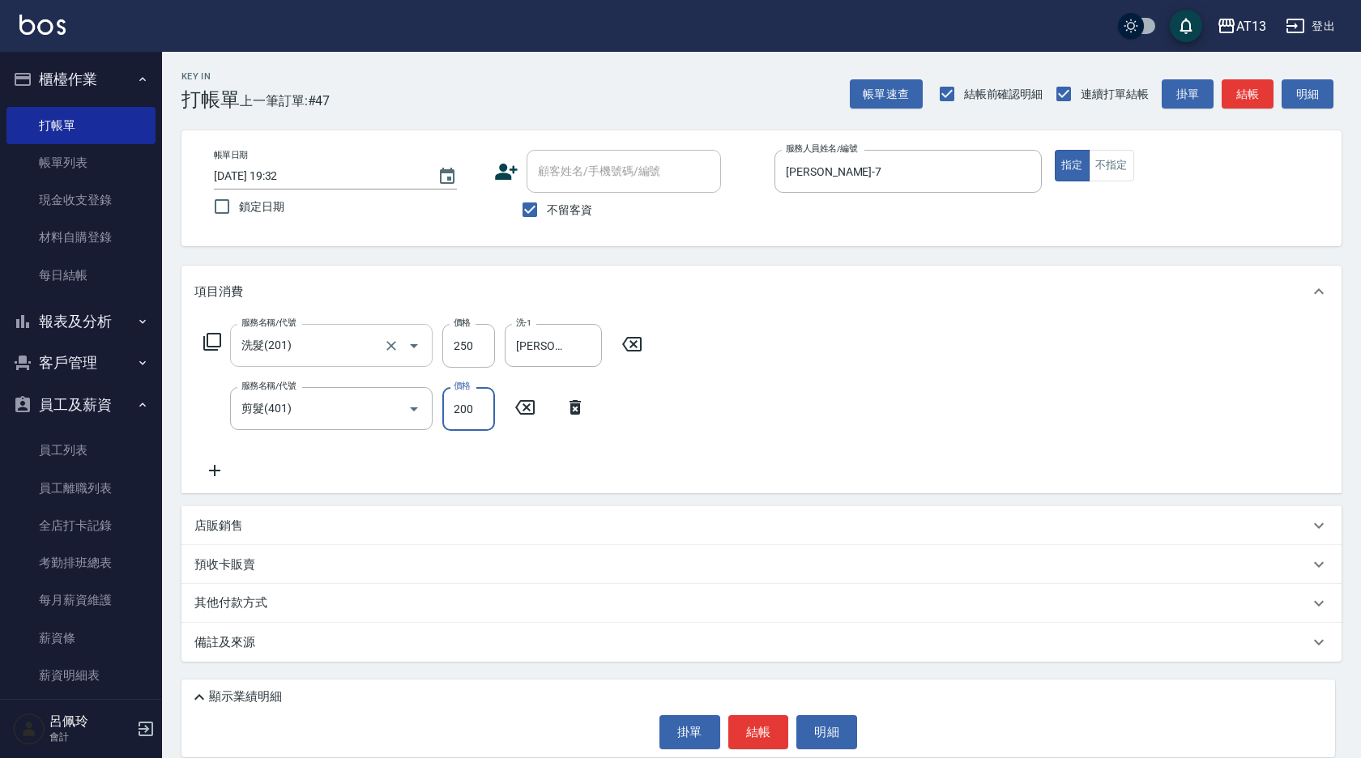
type input "200"
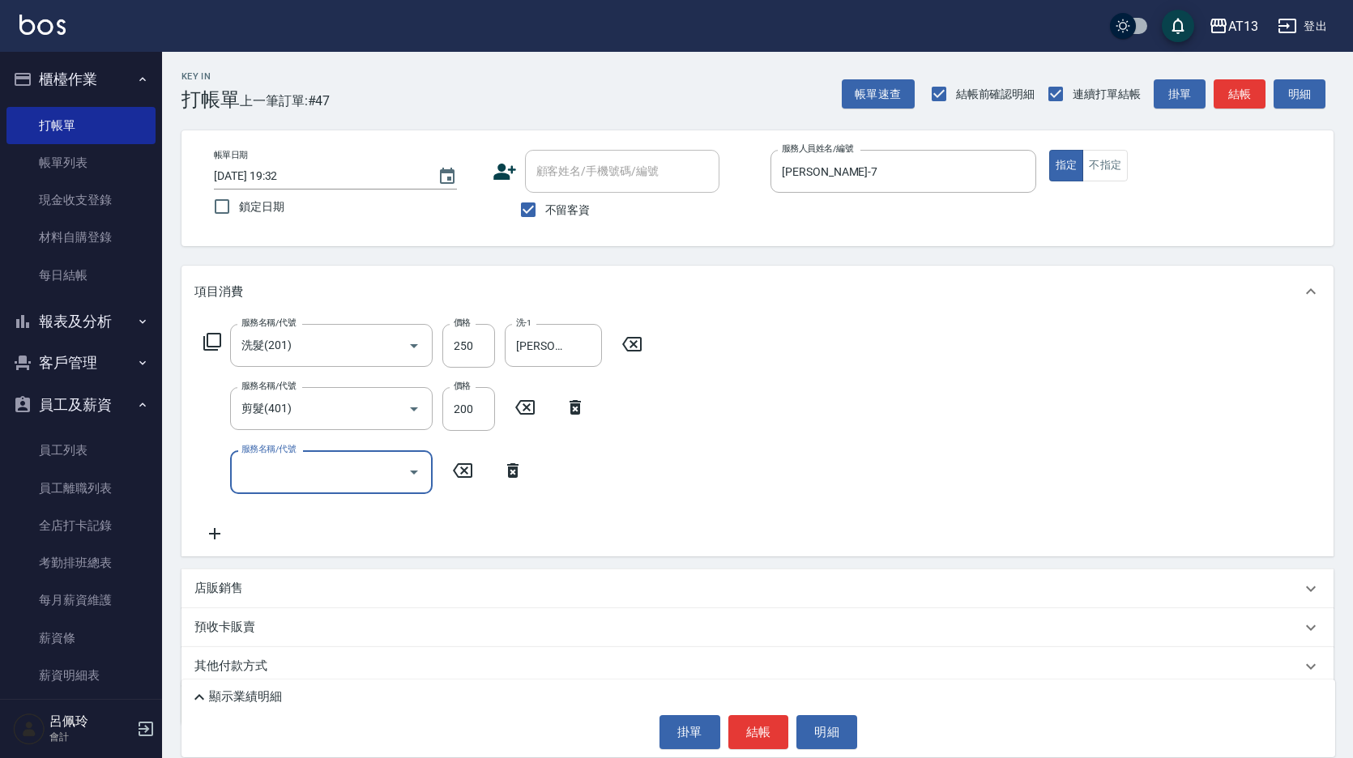
click at [814, 393] on div "服務名稱/代號 洗髮(201) 服務名稱/代號 價格 250 價格 洗-1 鍾曉恩-26 洗-1 服務名稱/代號 剪髮(401) 服務名稱/代號 價格 200…" at bounding box center [757, 437] width 1152 height 238
click at [769, 739] on button "結帳" at bounding box center [758, 732] width 61 height 34
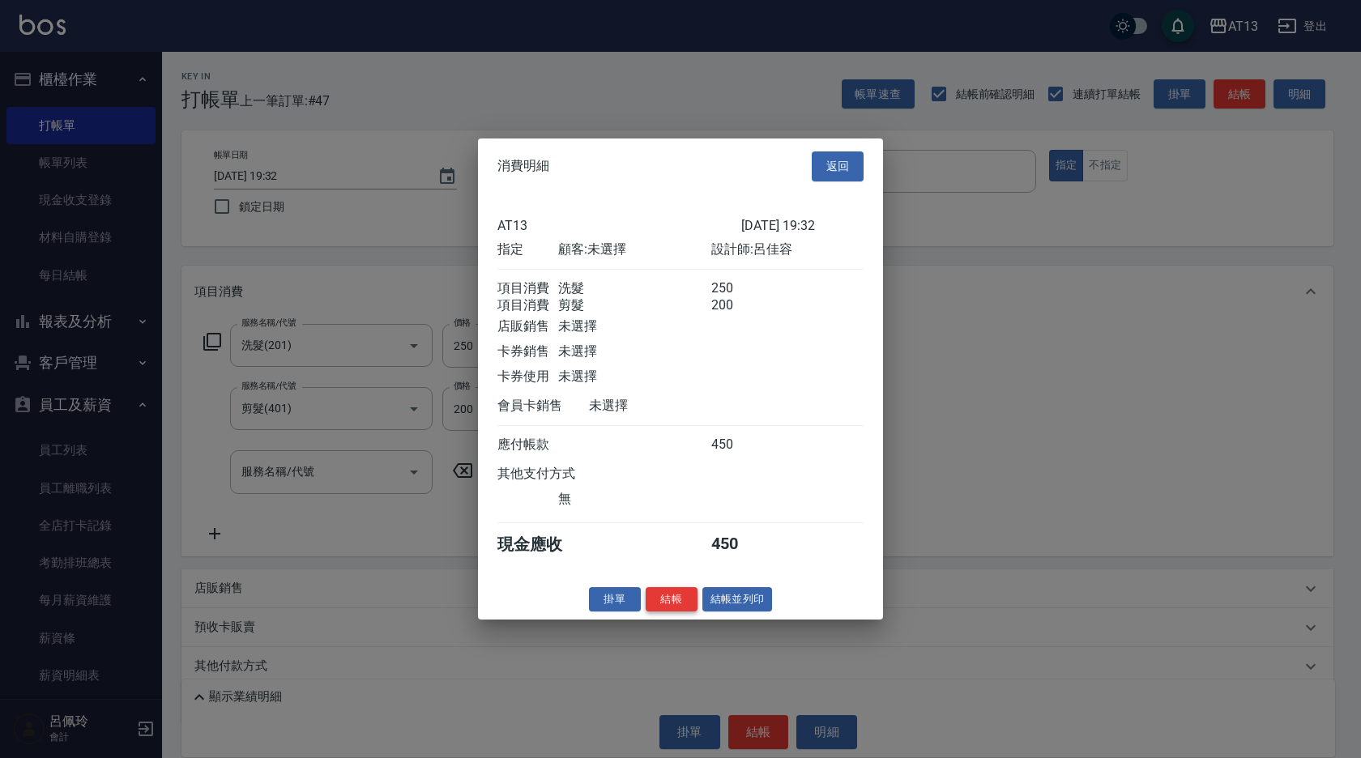
click at [689, 608] on button "結帳" at bounding box center [672, 598] width 52 height 25
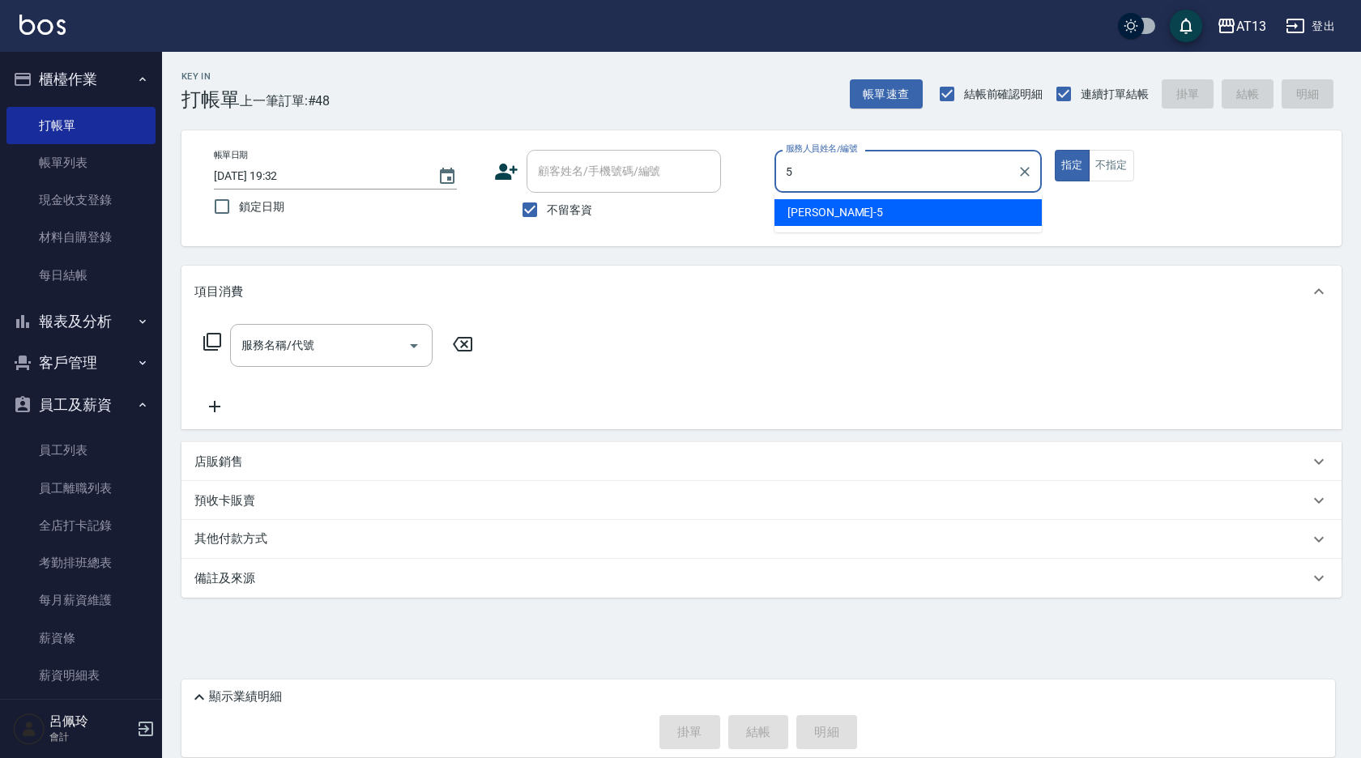
click at [1004, 208] on div "陳紓晴 -5" at bounding box center [907, 212] width 267 height 27
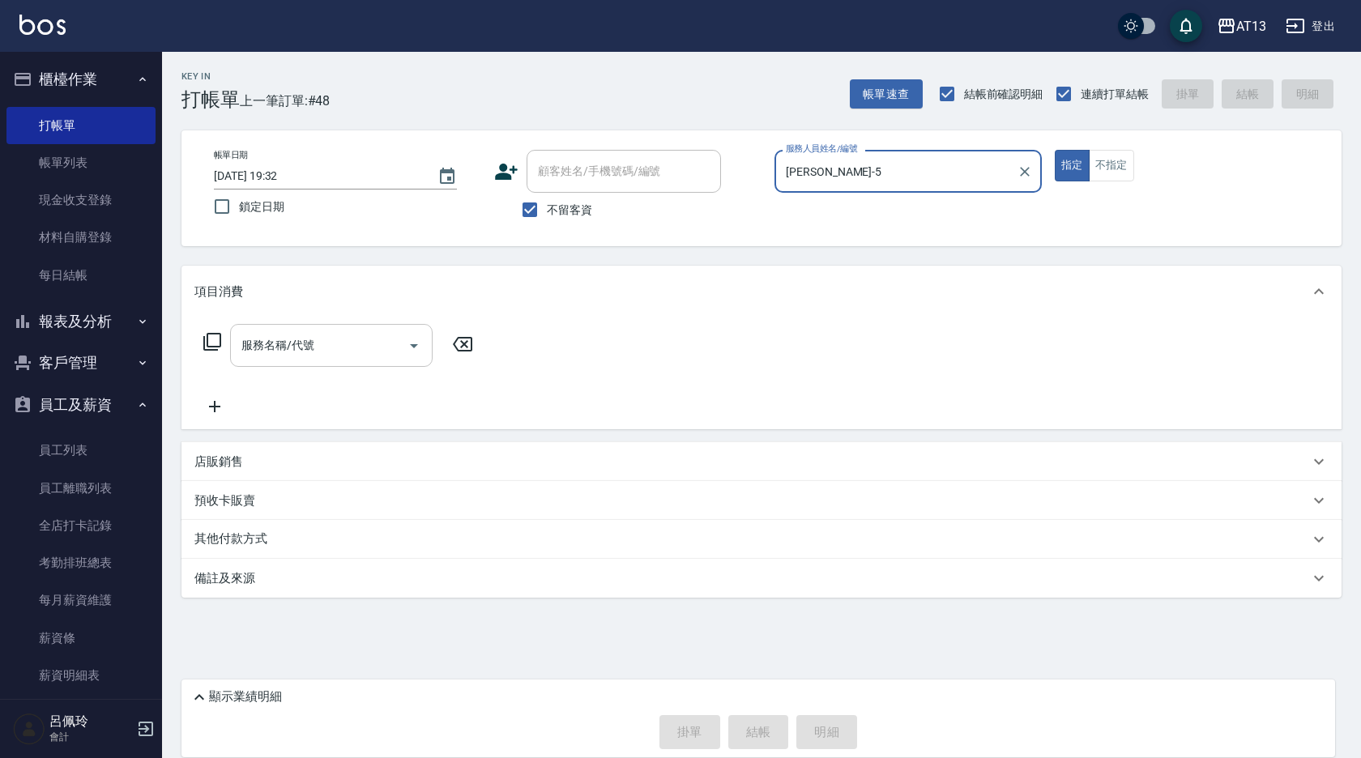
type input "陳紓晴-5"
click at [335, 355] on input "服務名稱/代號" at bounding box center [319, 345] width 164 height 28
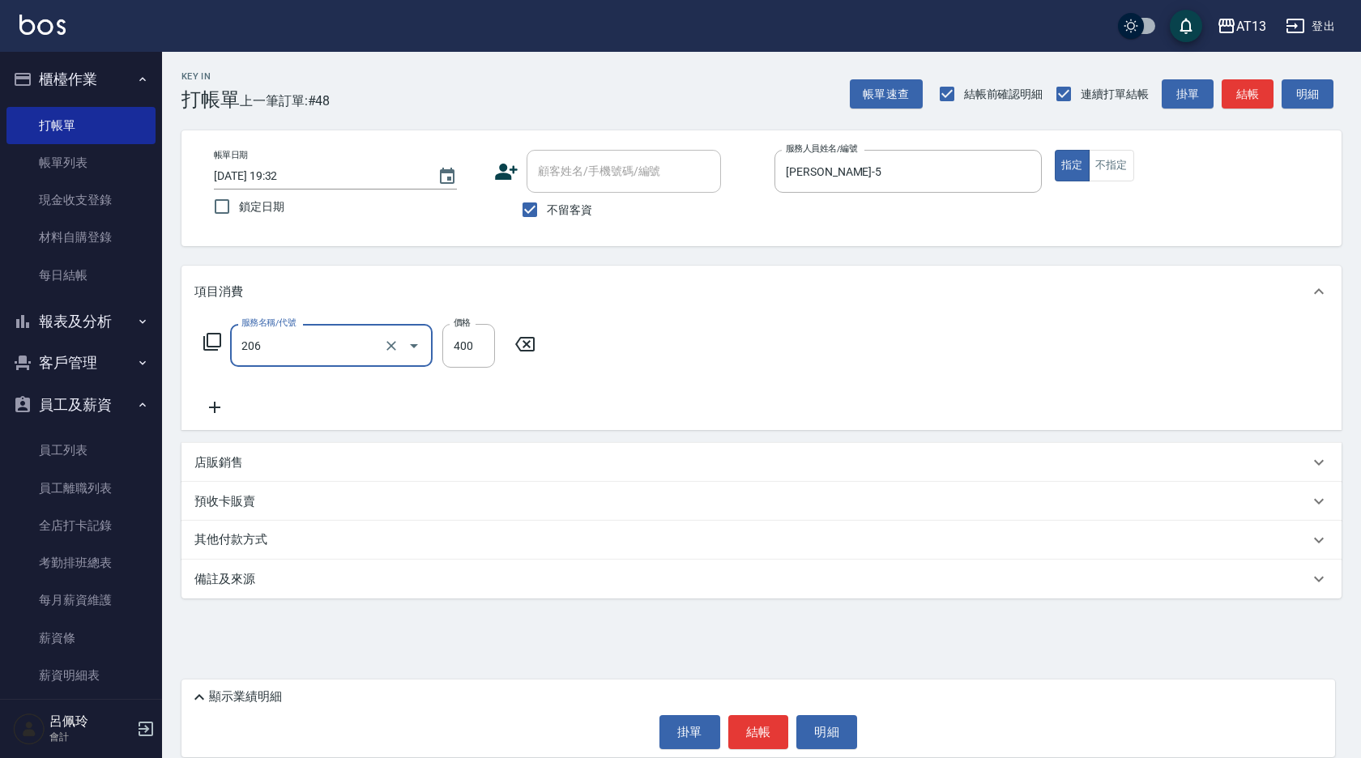
type input "健康洗(206)"
type input "陳紓晴-5"
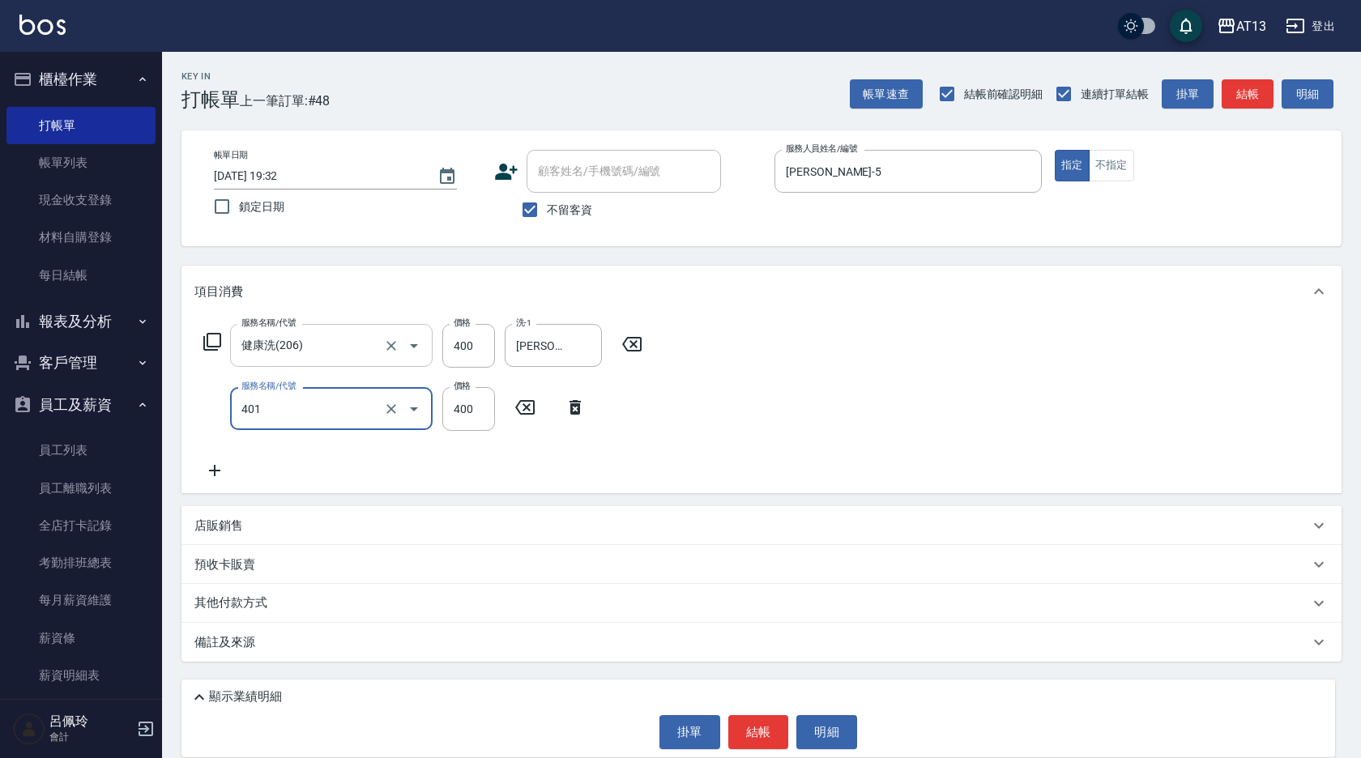
type input "剪髮(401)"
type input "180"
click at [1000, 459] on div "服務名稱/代號 健康洗(206) 服務名稱/代號 價格 400 價格 洗-1 陳紓晴-5 洗-1 服務名稱/代號 剪髮(401) 服務名稱/代號 價格 180…" at bounding box center [761, 406] width 1160 height 176
click at [773, 744] on button "結帳" at bounding box center [758, 732] width 61 height 34
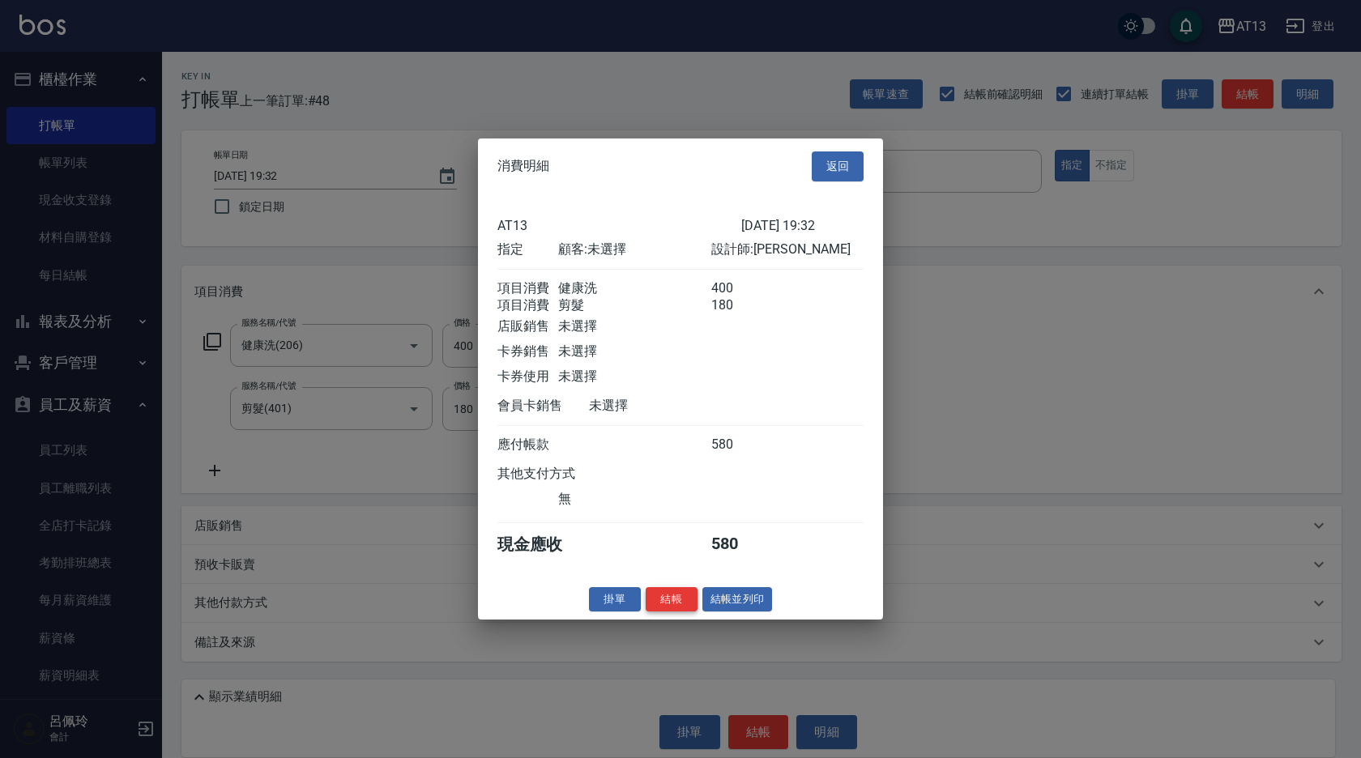
click at [658, 611] on button "結帳" at bounding box center [672, 598] width 52 height 25
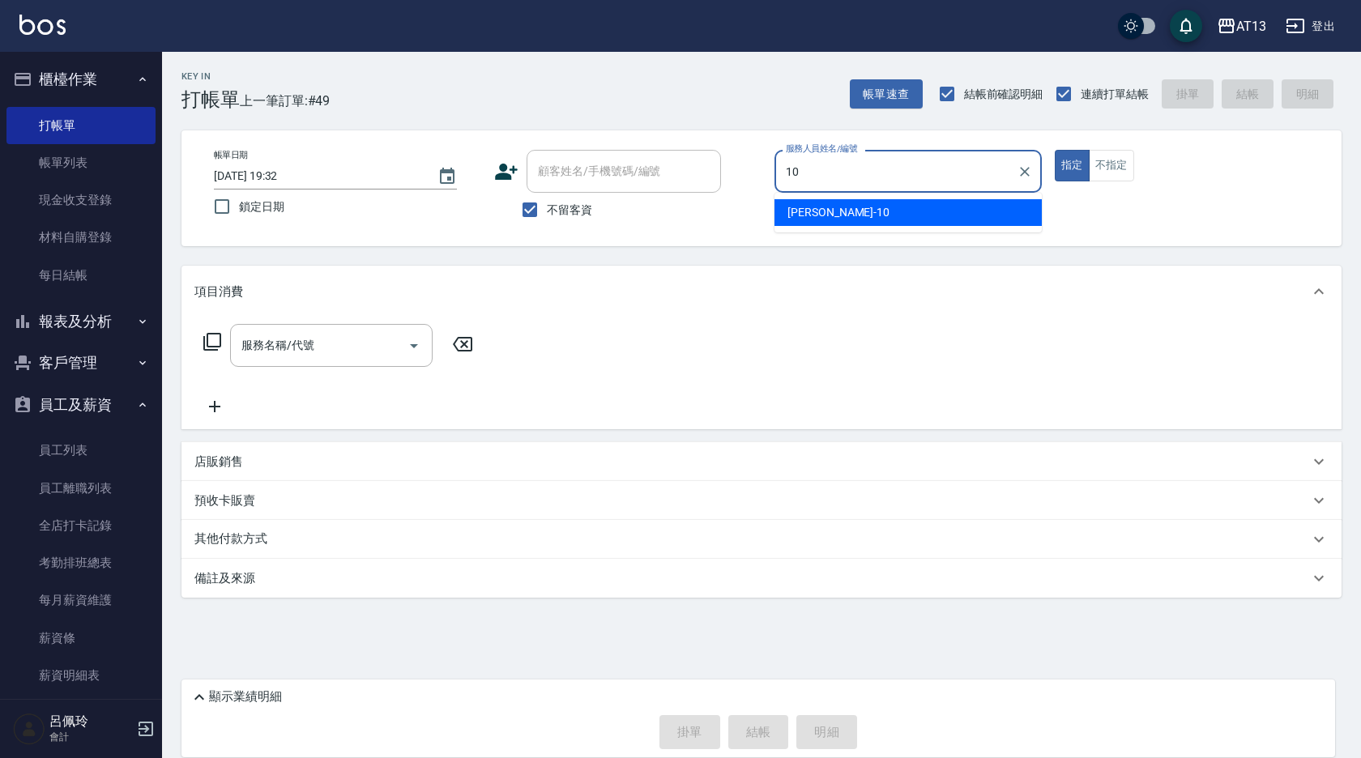
click at [810, 215] on span "稔穎 -10" at bounding box center [838, 212] width 102 height 17
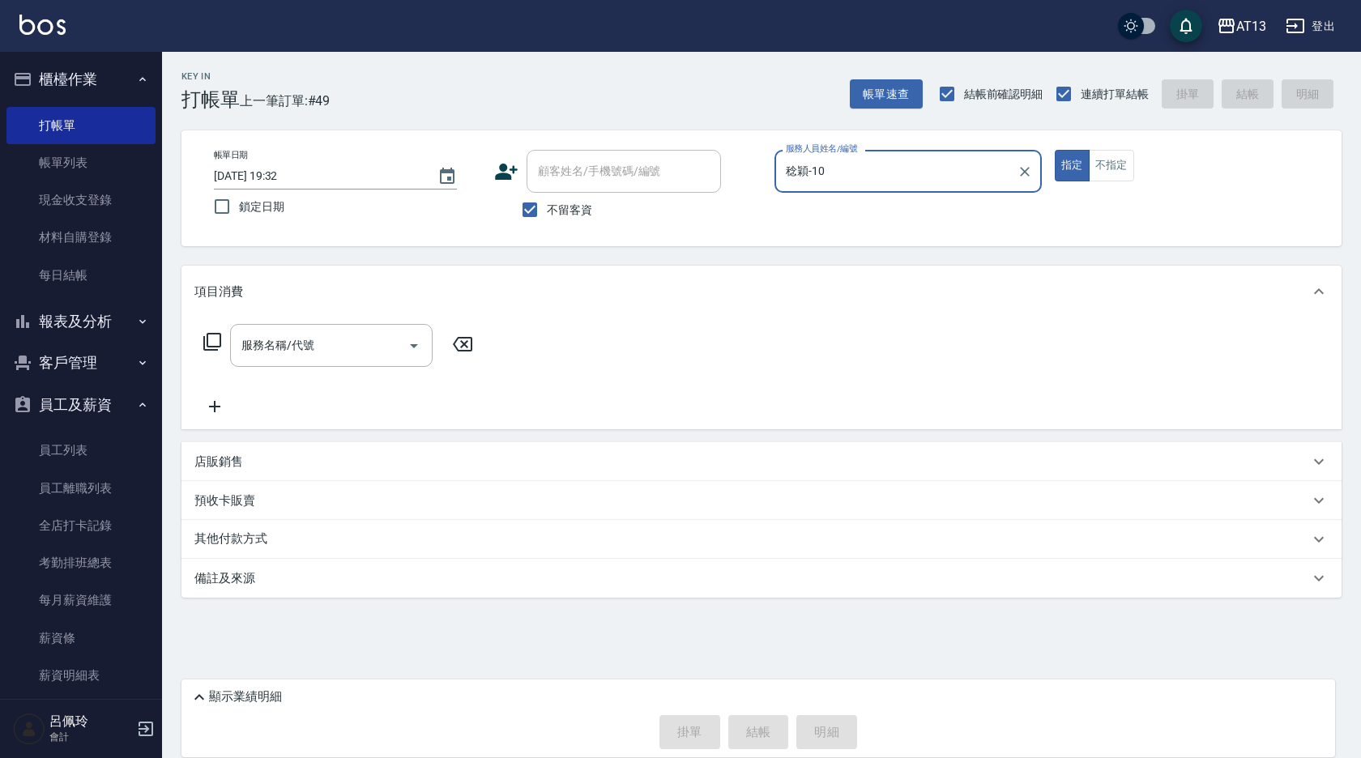
type input "稔穎-10"
click at [215, 461] on p "店販銷售" at bounding box center [218, 462] width 49 height 17
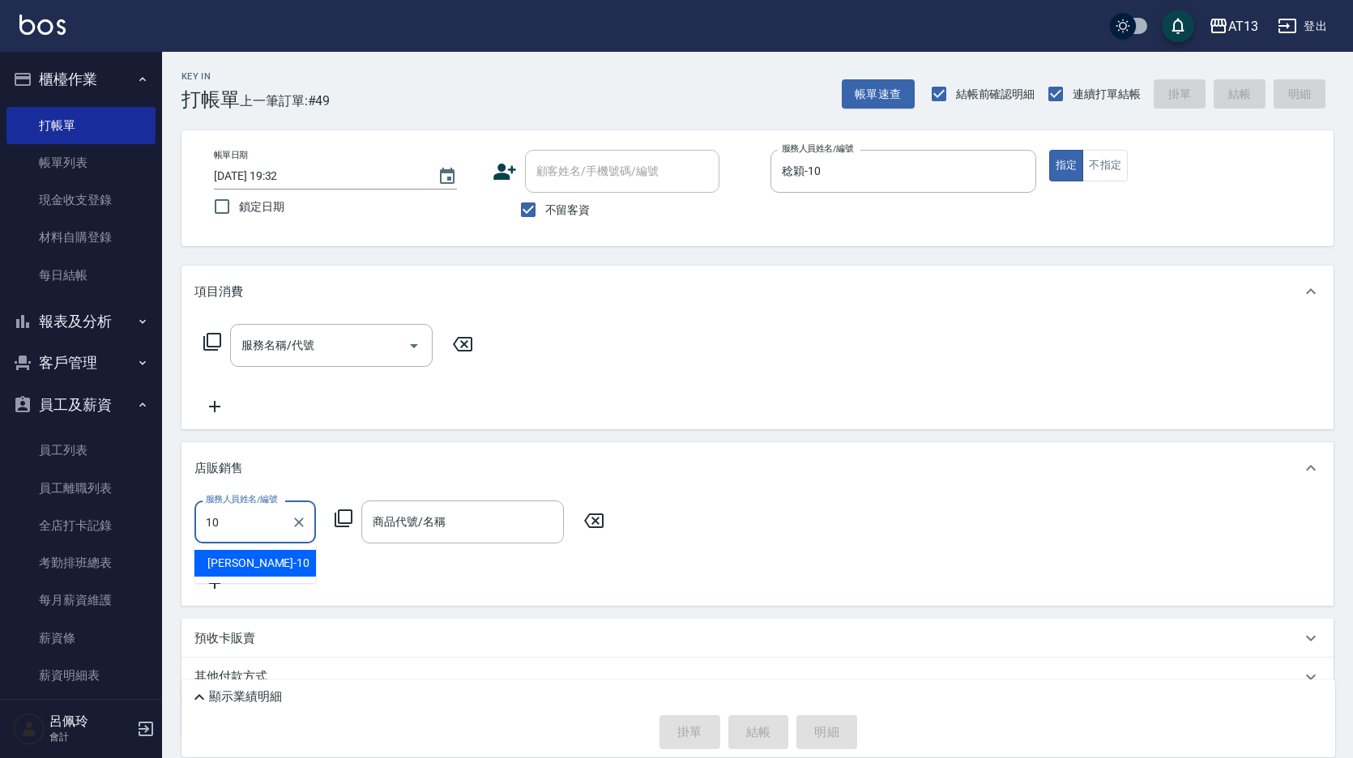
click at [260, 565] on div "稔穎 -10" at bounding box center [255, 563] width 122 height 27
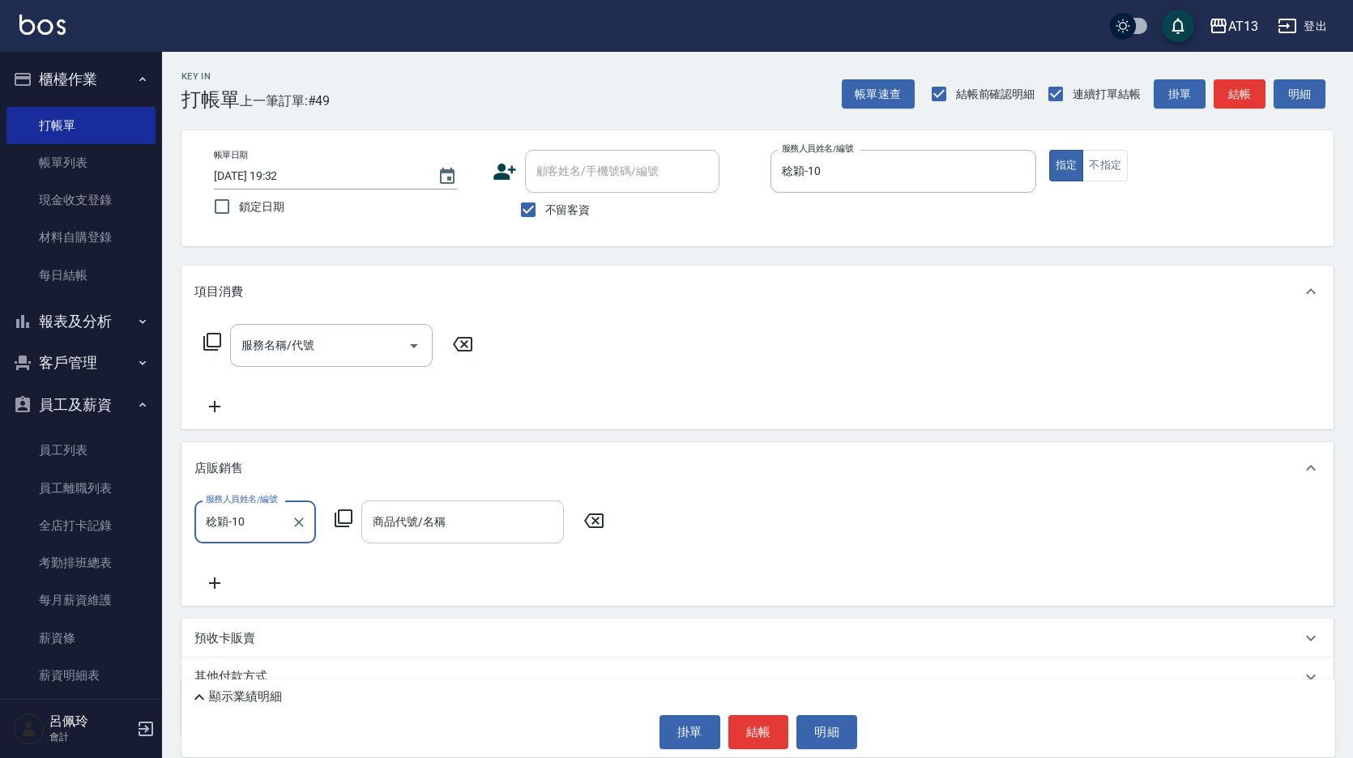
type input "稔穎-10"
click at [466, 526] on input "商品代號/名稱" at bounding box center [463, 522] width 188 height 28
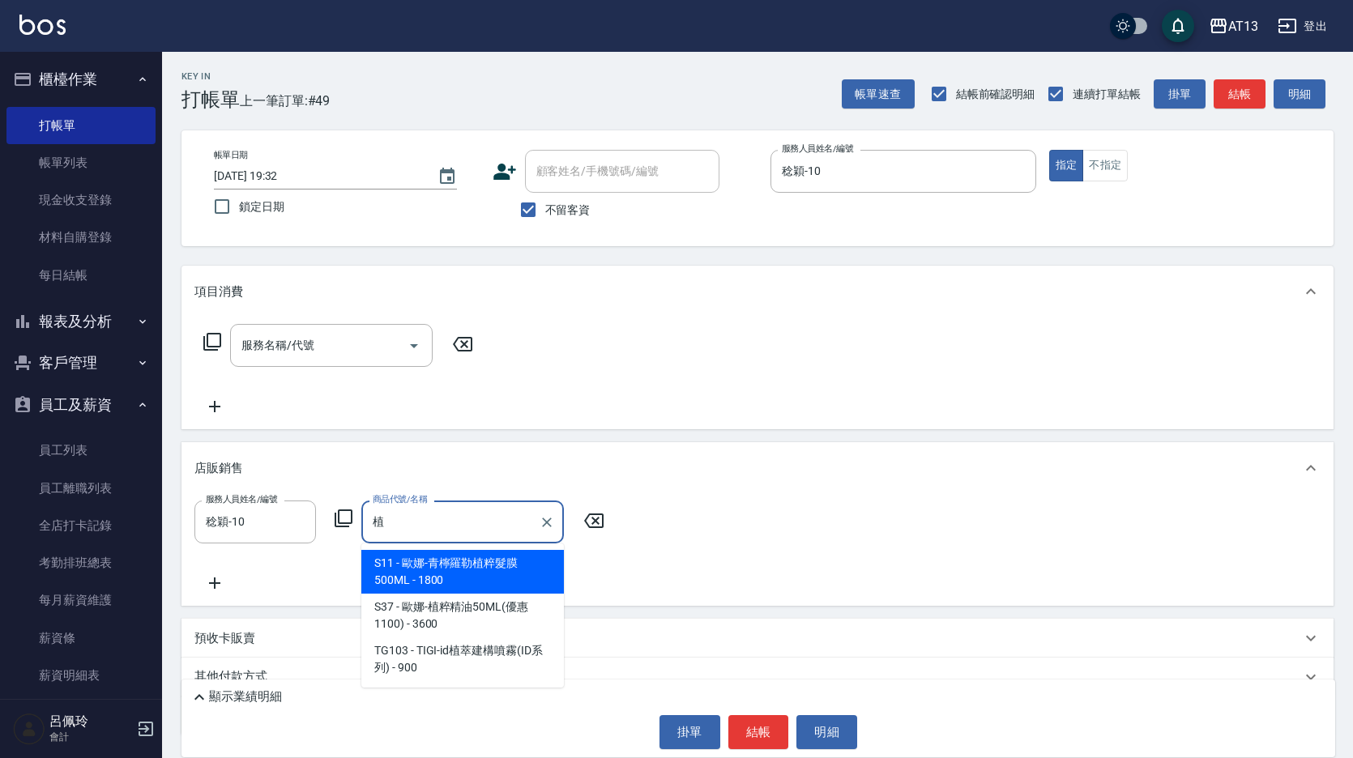
click at [454, 534] on input "植" at bounding box center [451, 522] width 164 height 28
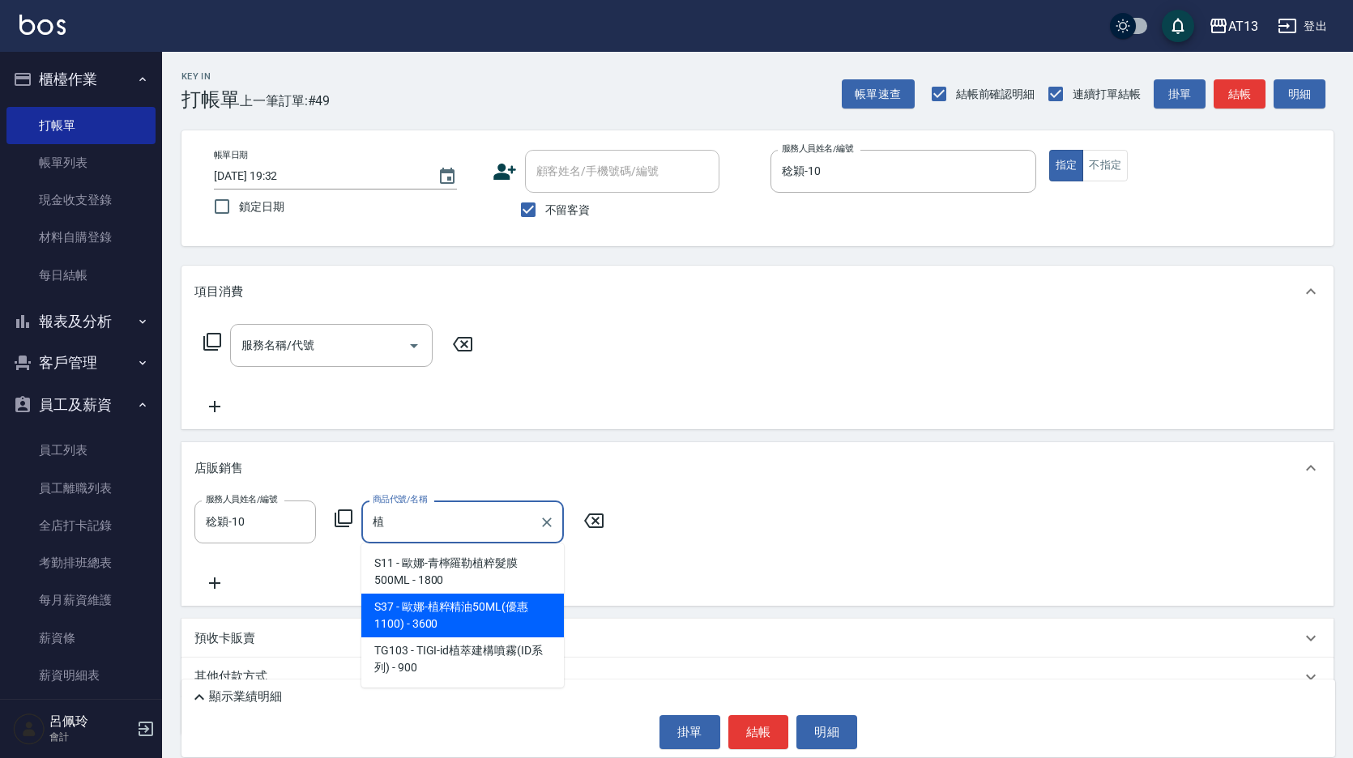
click at [468, 612] on span "S37 - 歐娜-植粹精油50ML(優惠1100) - 3600" at bounding box center [462, 616] width 203 height 44
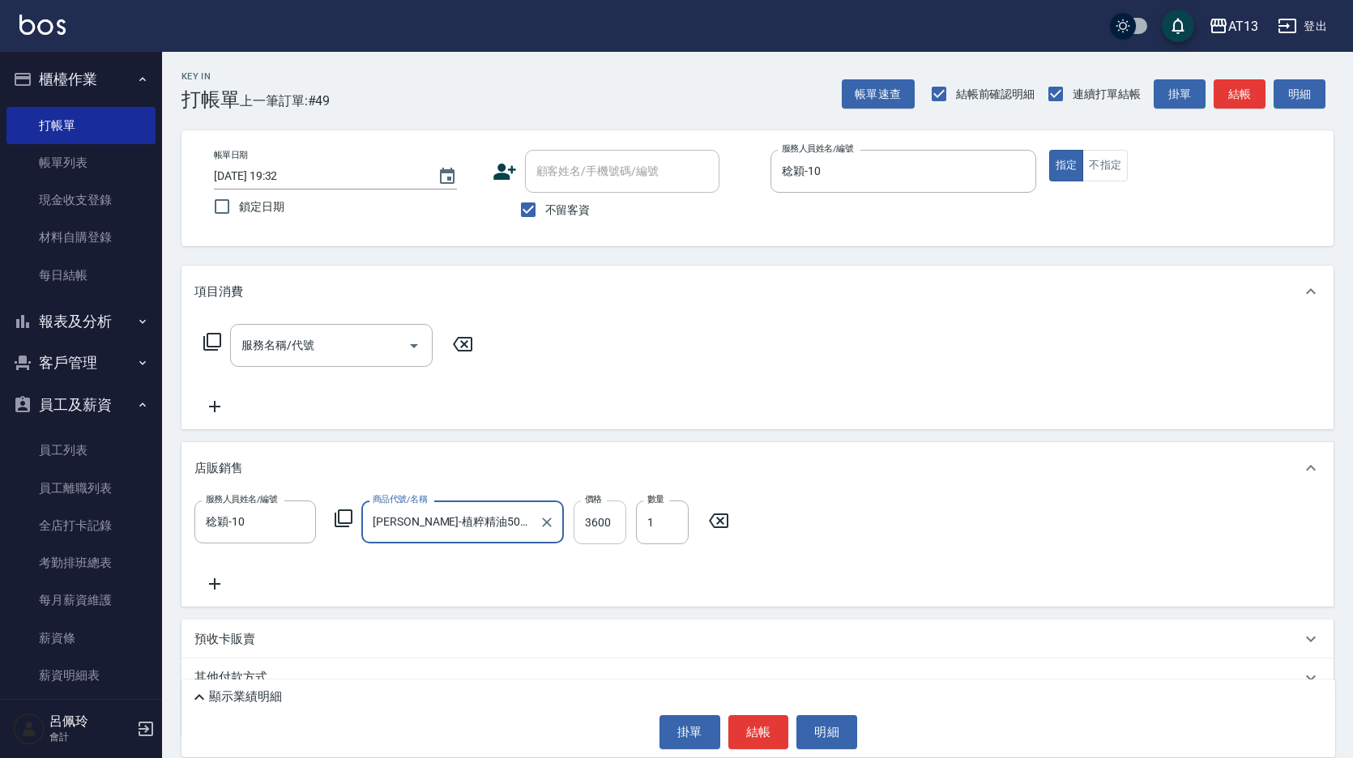
type input "[PERSON_NAME]-植粹精油50ML(優惠1100)"
click at [605, 531] on input "3600" at bounding box center [600, 523] width 53 height 44
type input "2880"
click at [736, 736] on button "結帳" at bounding box center [758, 732] width 61 height 34
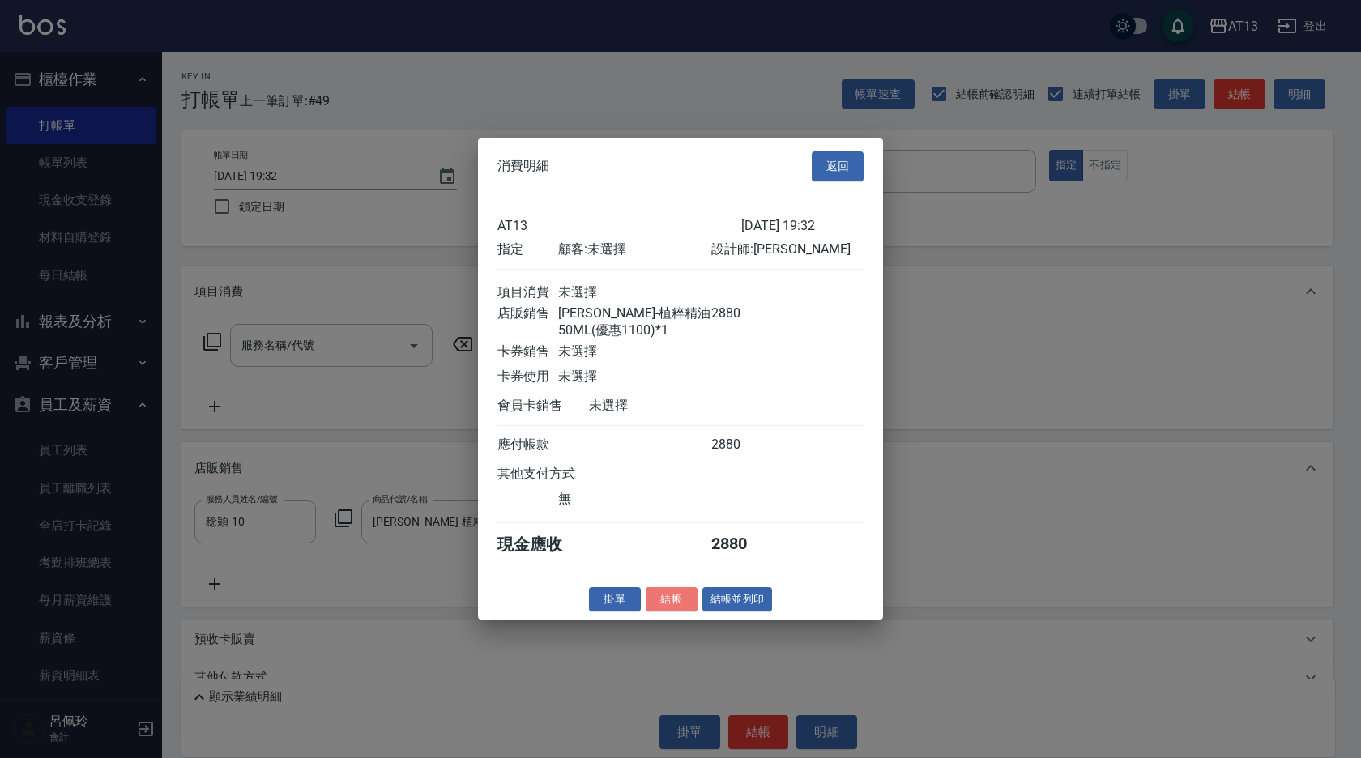
click at [684, 608] on button "結帳" at bounding box center [672, 598] width 52 height 25
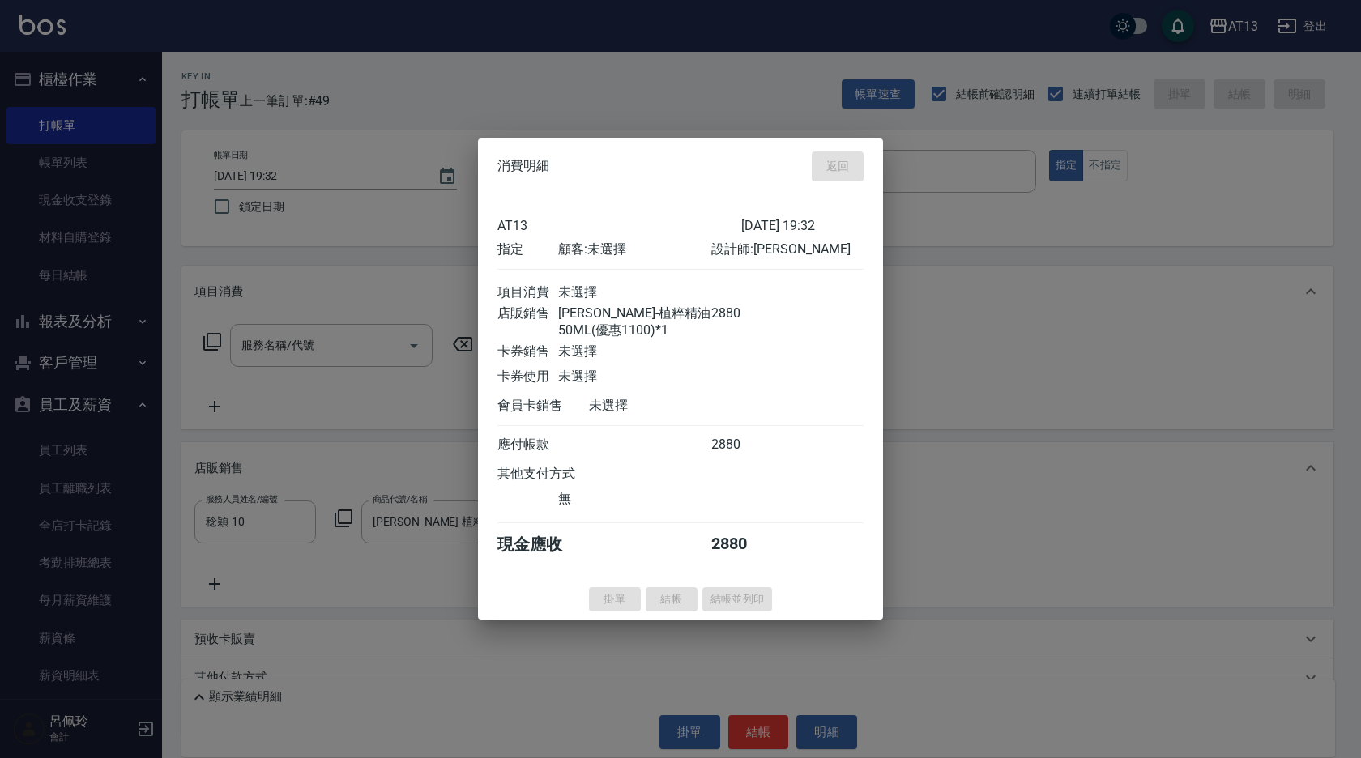
type input "2025/10/14 19:33"
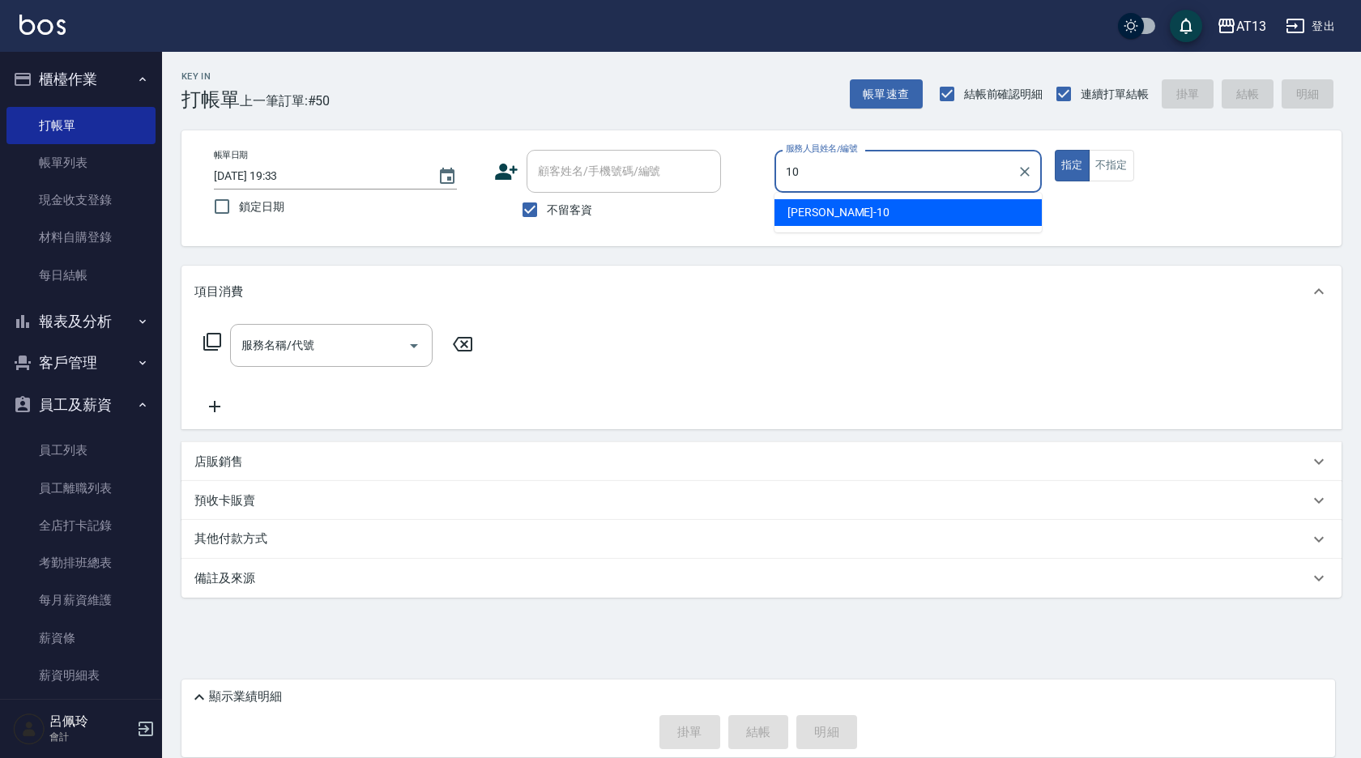
click at [781, 196] on ul "稔穎 -10" at bounding box center [907, 213] width 267 height 40
click at [793, 215] on span "稔穎 -10" at bounding box center [838, 212] width 102 height 17
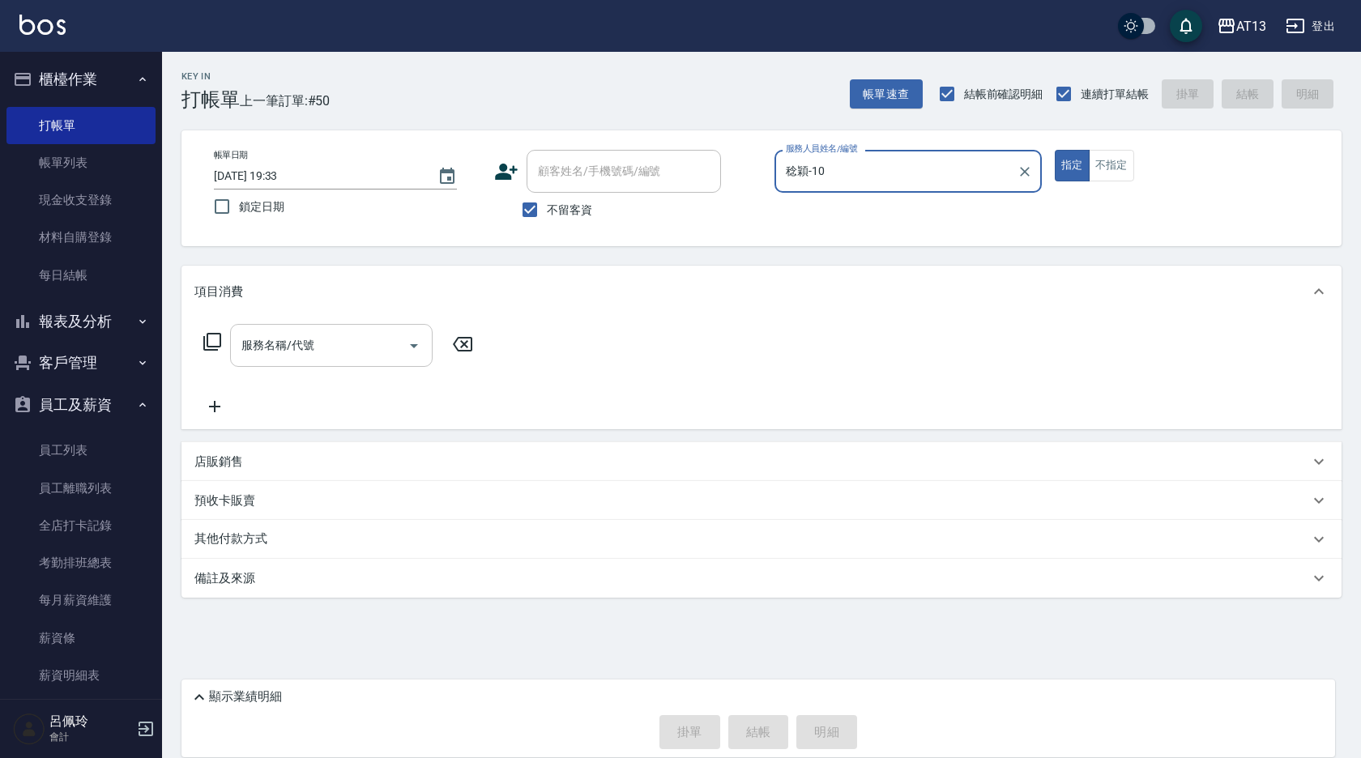
drag, startPoint x: 264, startPoint y: 363, endPoint x: 249, endPoint y: 365, distance: 14.7
click at [263, 363] on div "服務名稱/代號" at bounding box center [331, 345] width 203 height 43
type input "稔穎-10"
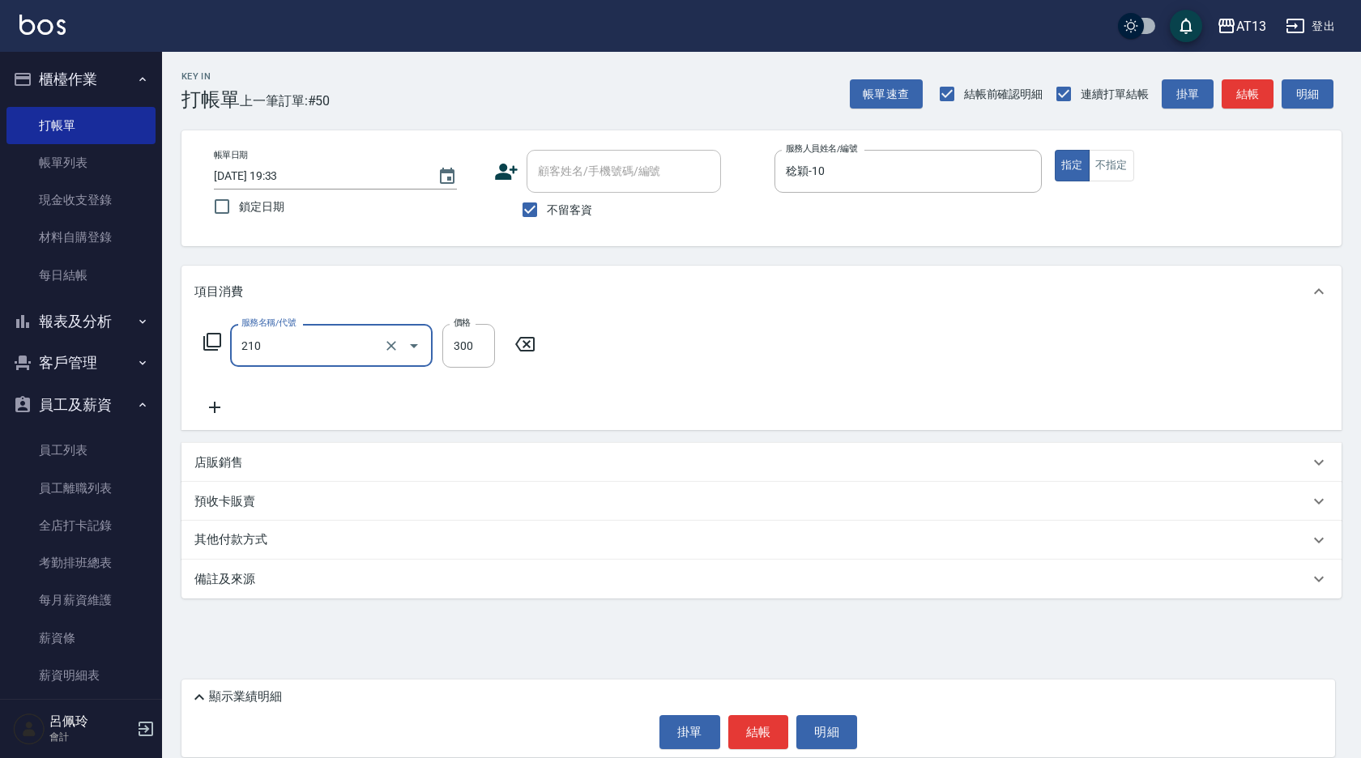
type input "歐娜洗髮精(210)"
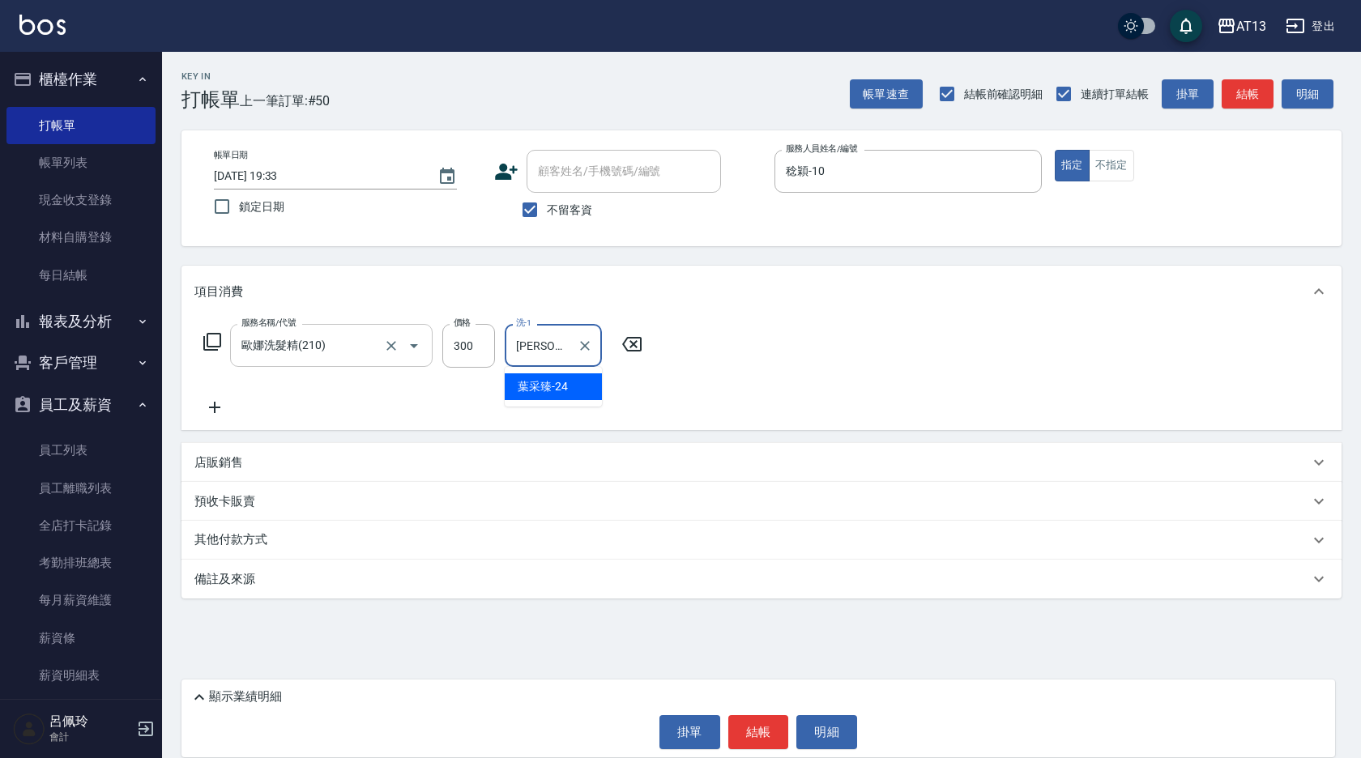
type input "葉采臻-24"
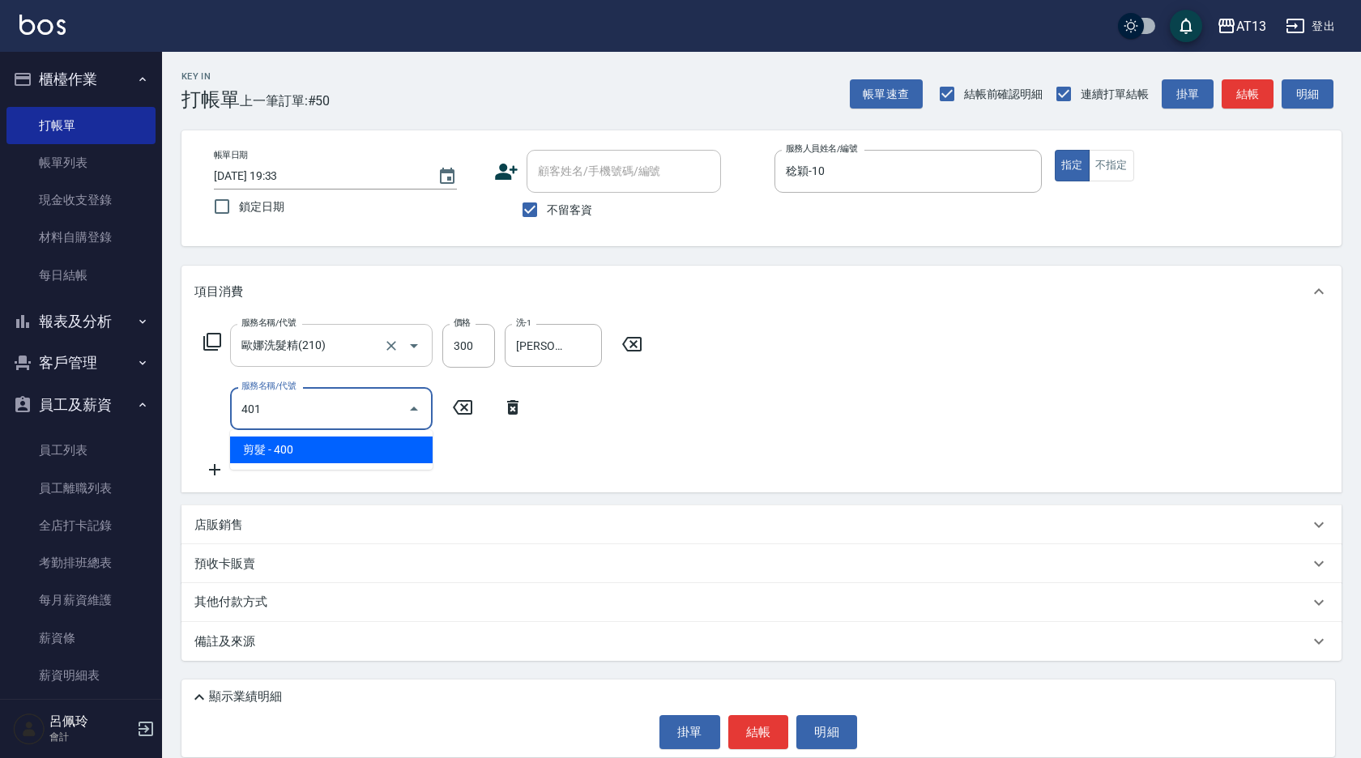
type input "剪髮(401)"
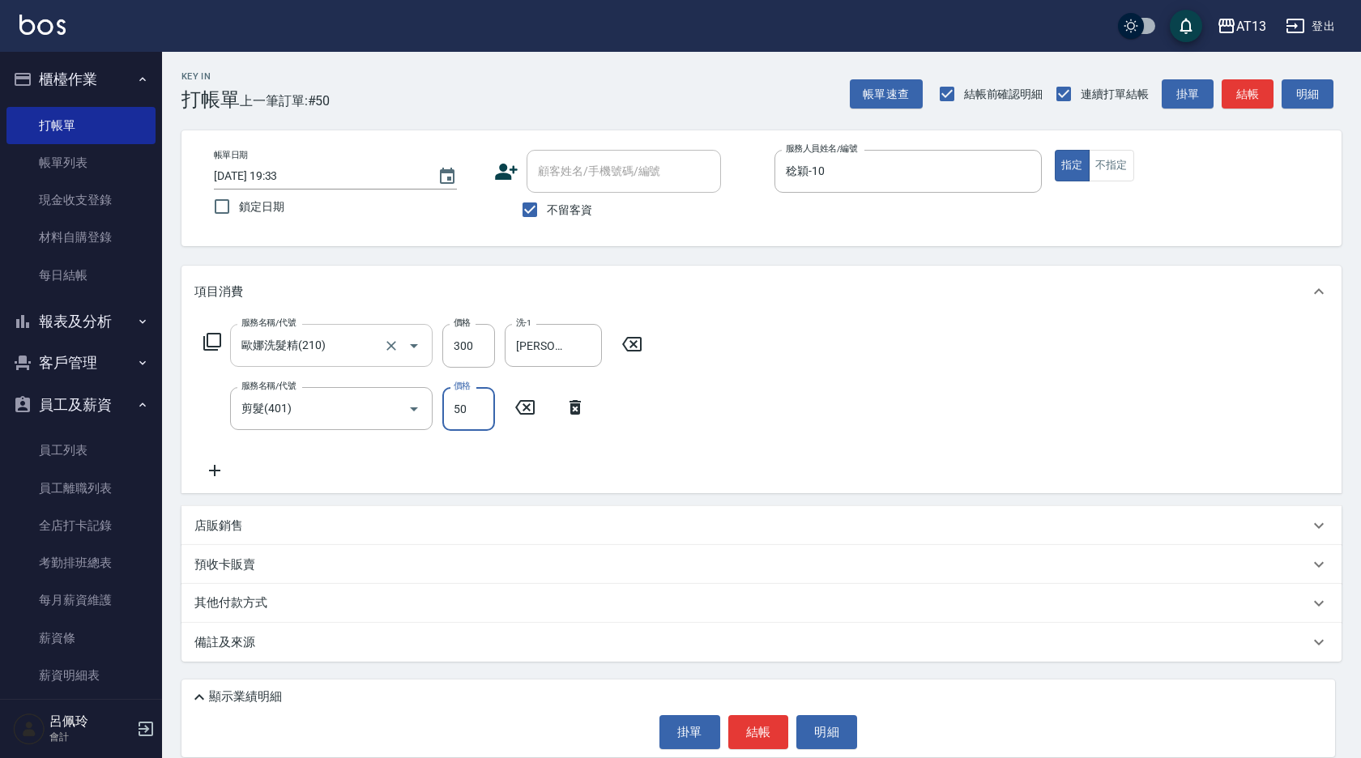
type input "50"
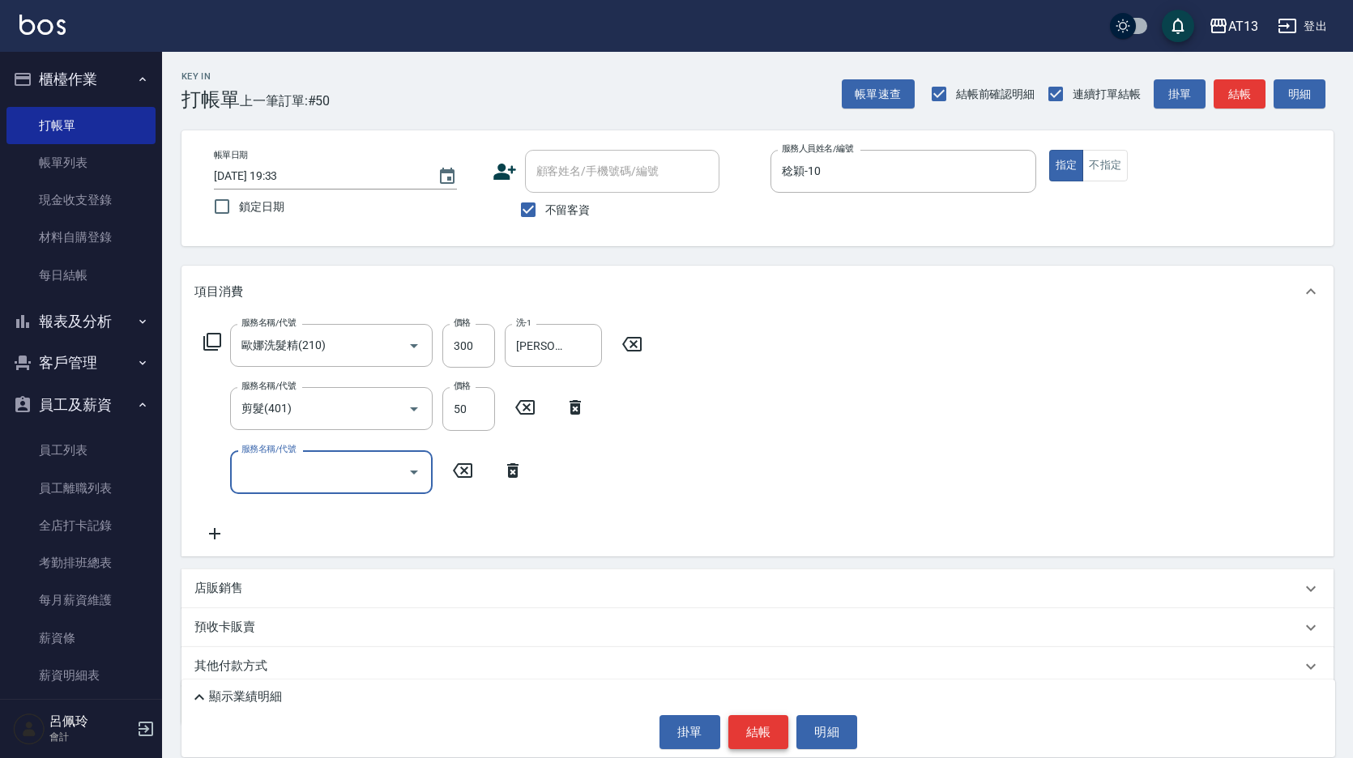
click at [746, 737] on button "結帳" at bounding box center [758, 732] width 61 height 34
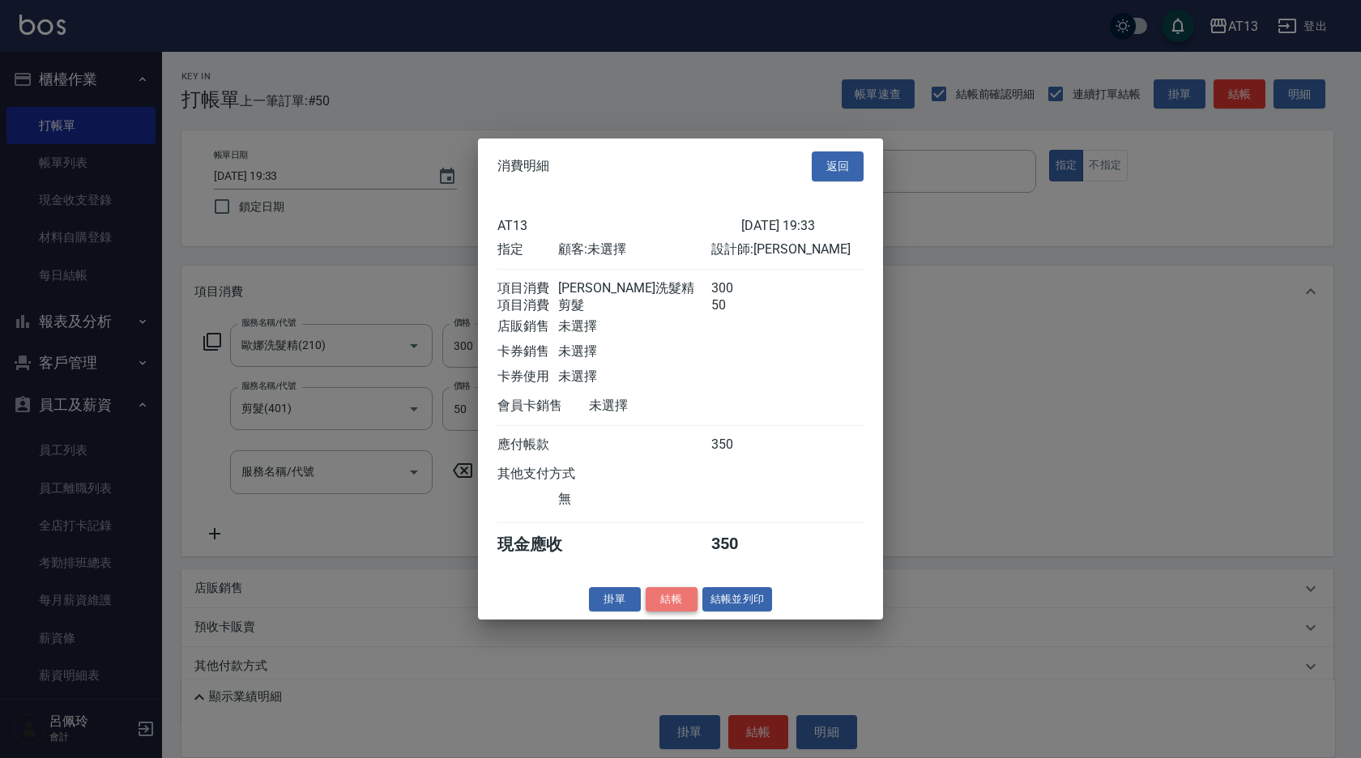
click at [669, 608] on button "結帳" at bounding box center [672, 598] width 52 height 25
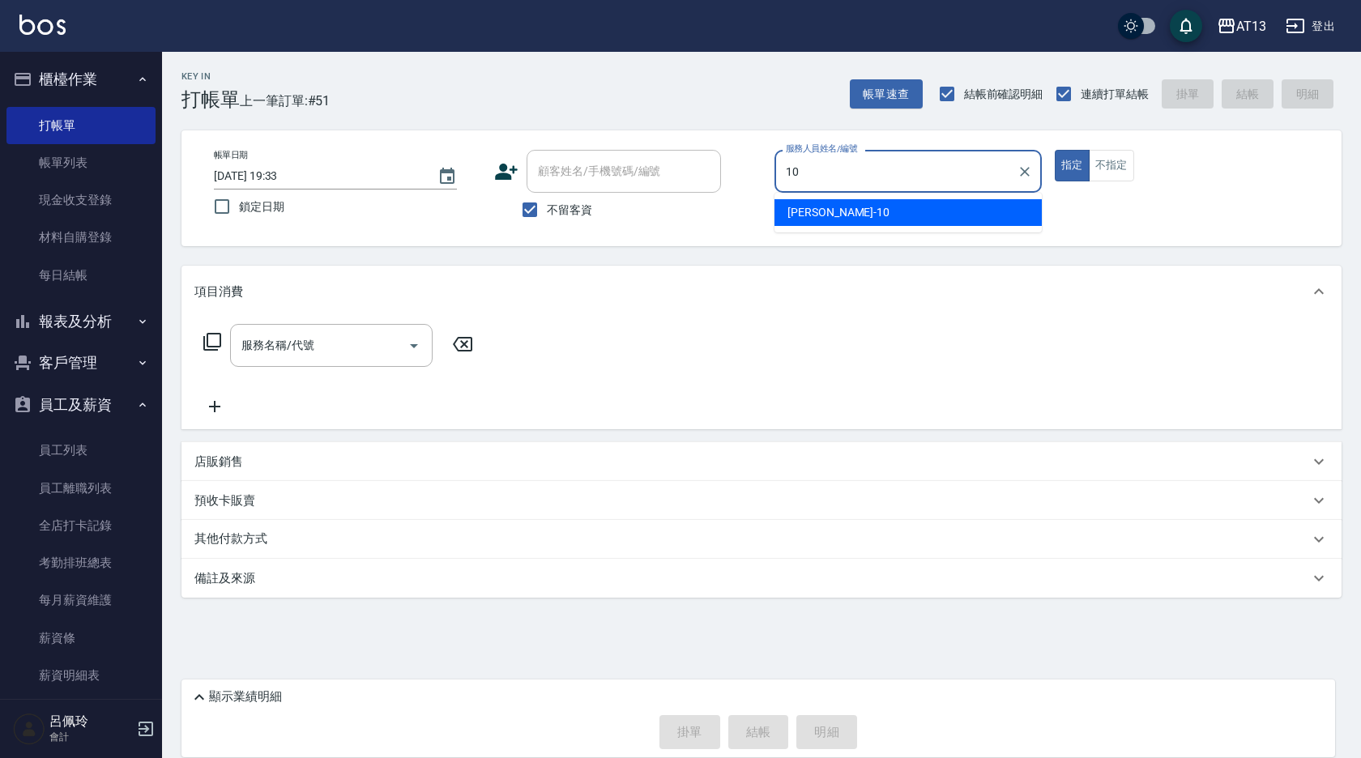
click at [838, 204] on div "稔穎 -10" at bounding box center [907, 212] width 267 height 27
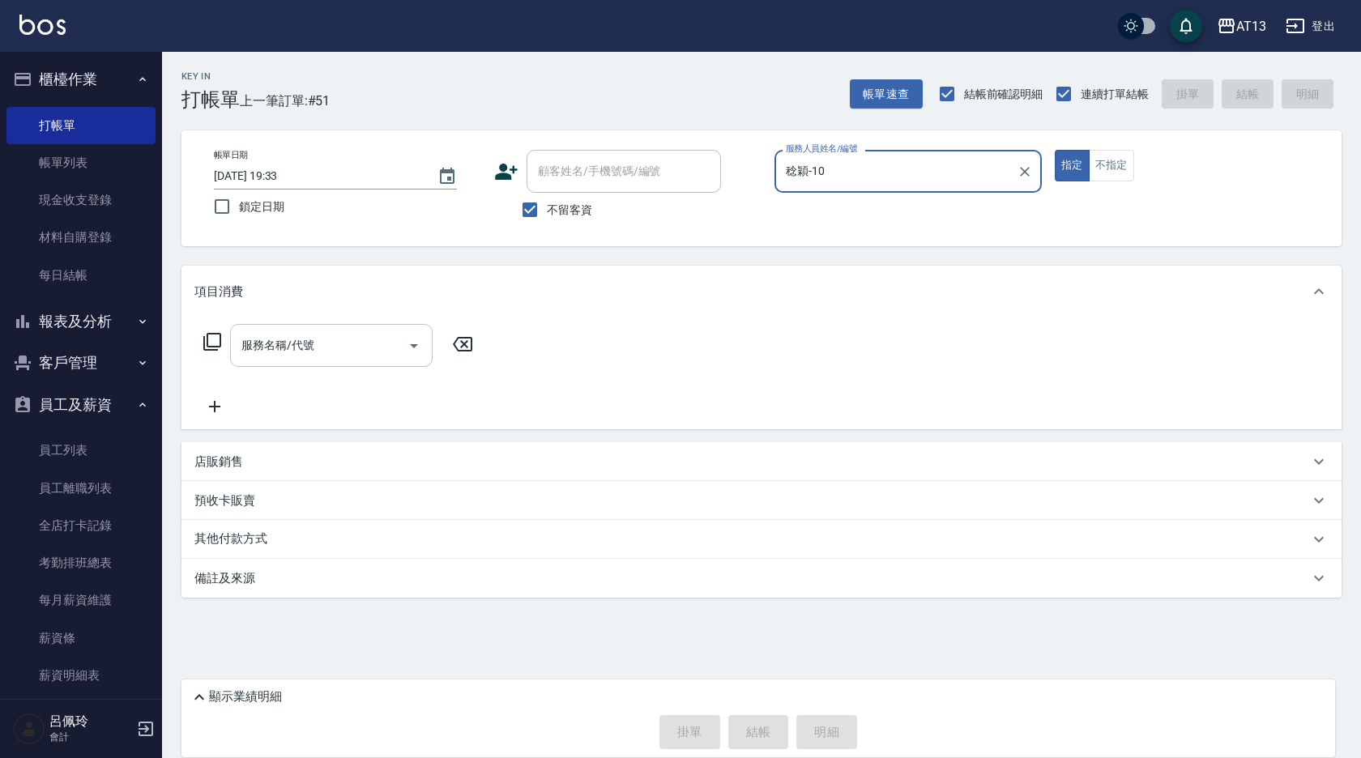
type input "稔穎-10"
click at [301, 347] on input "服務名稱/代號" at bounding box center [319, 345] width 164 height 28
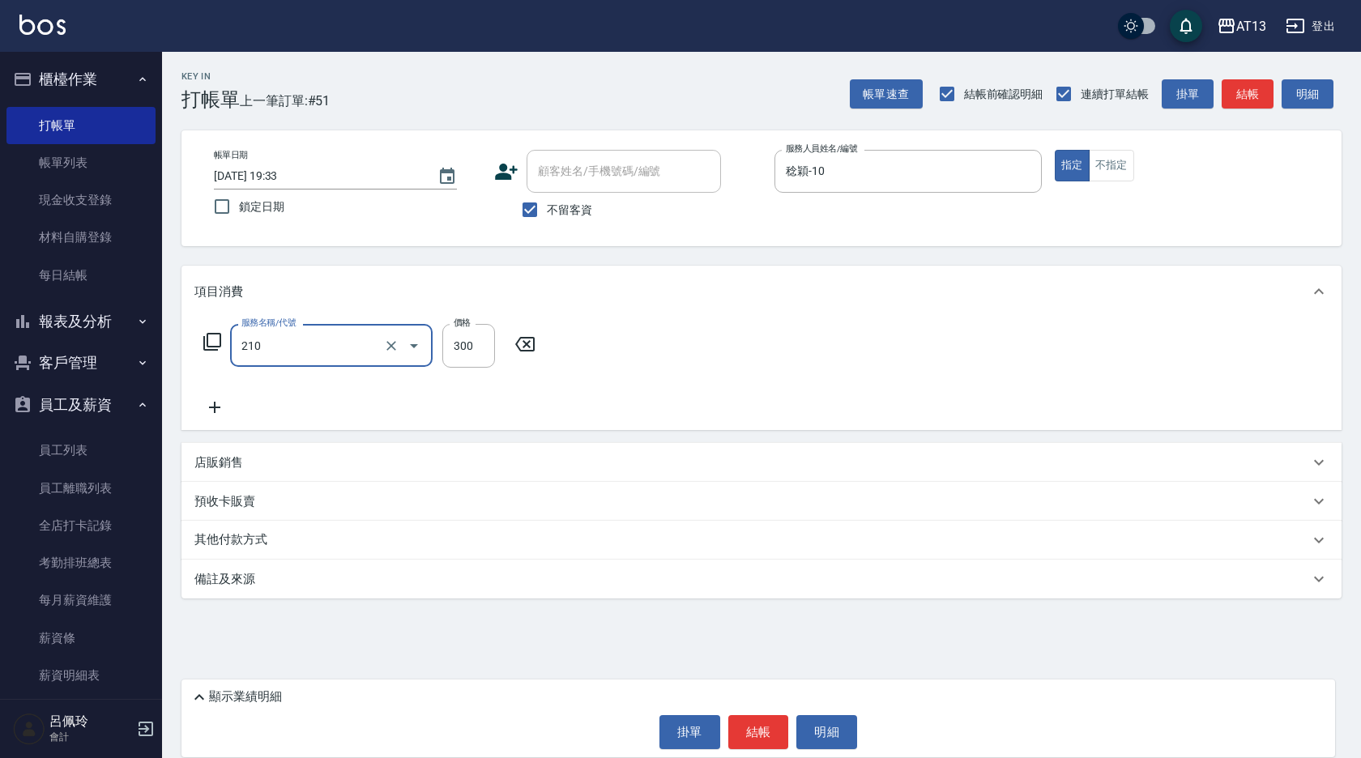
type input "歐娜洗髮精(210)"
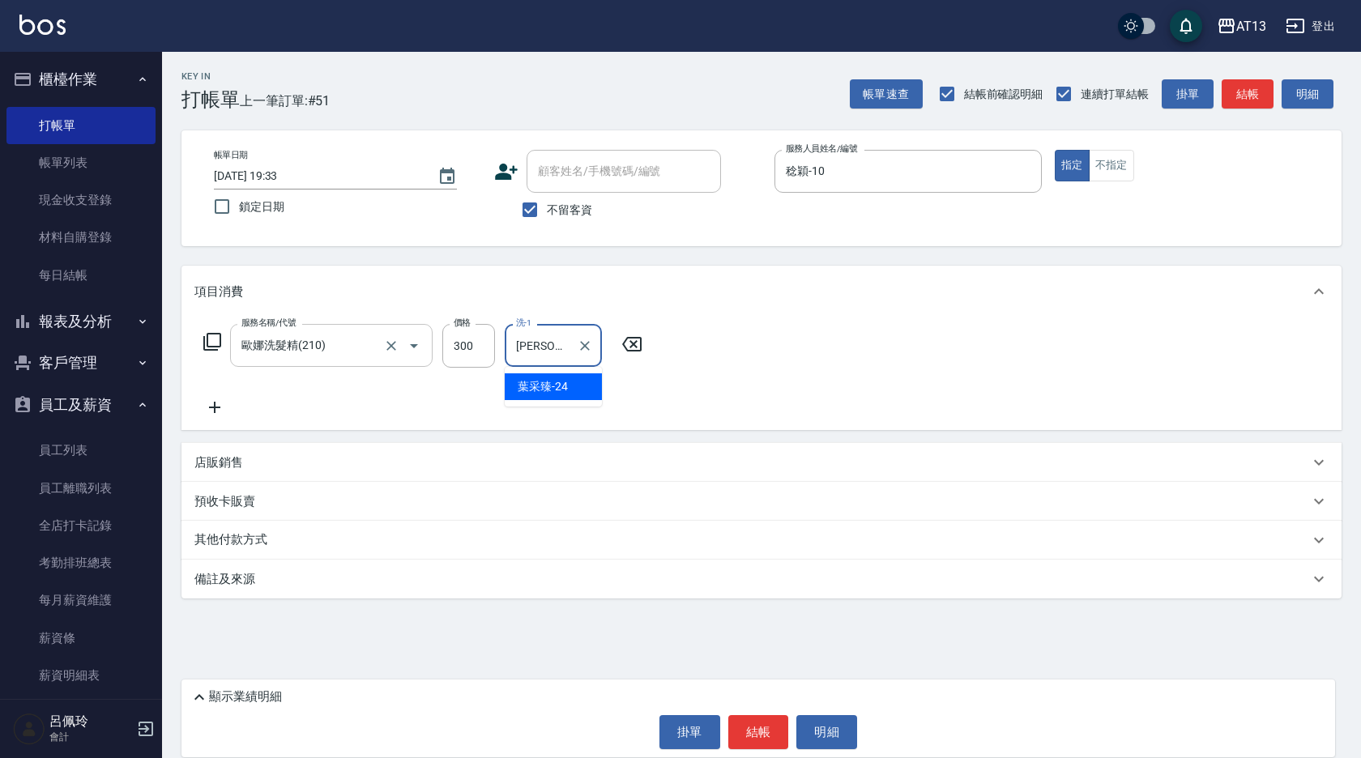
type input "葉采臻-24"
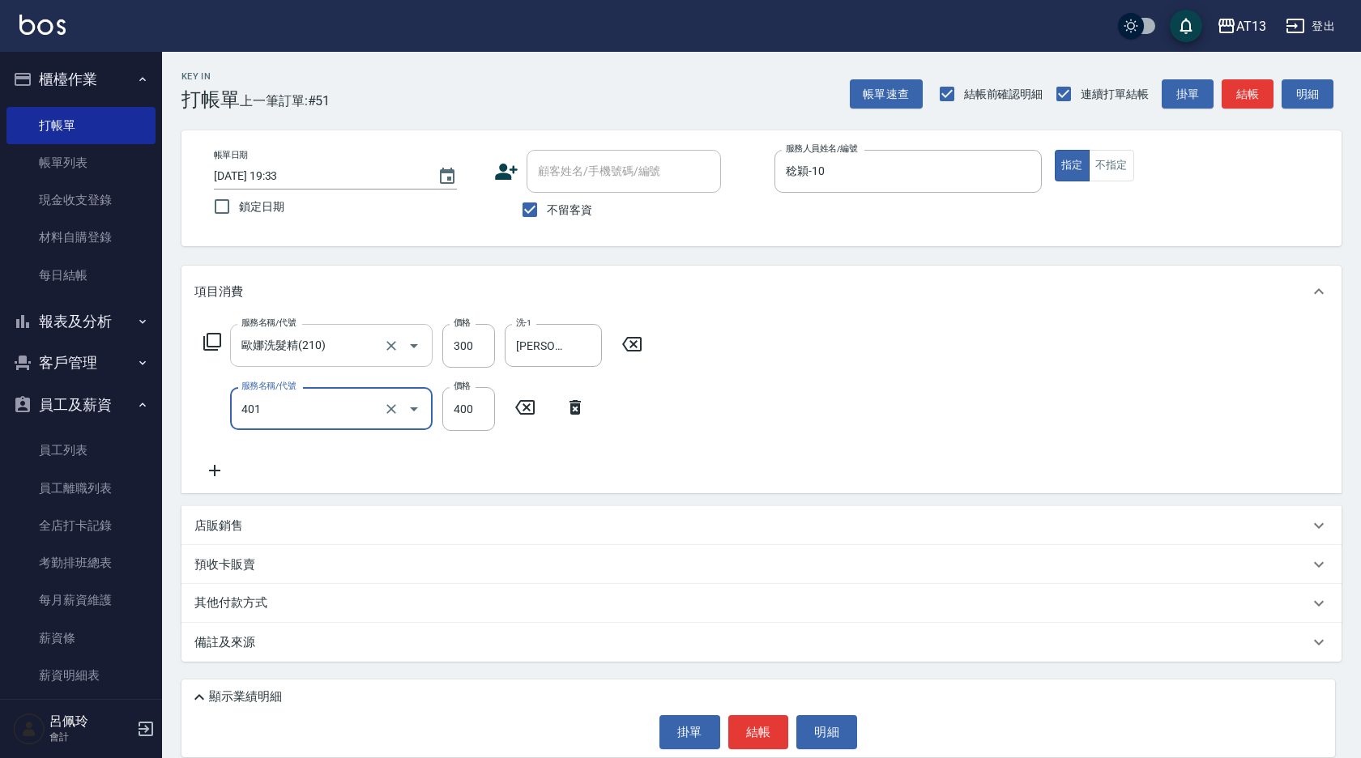
type input "剪髮(401)"
type input "50"
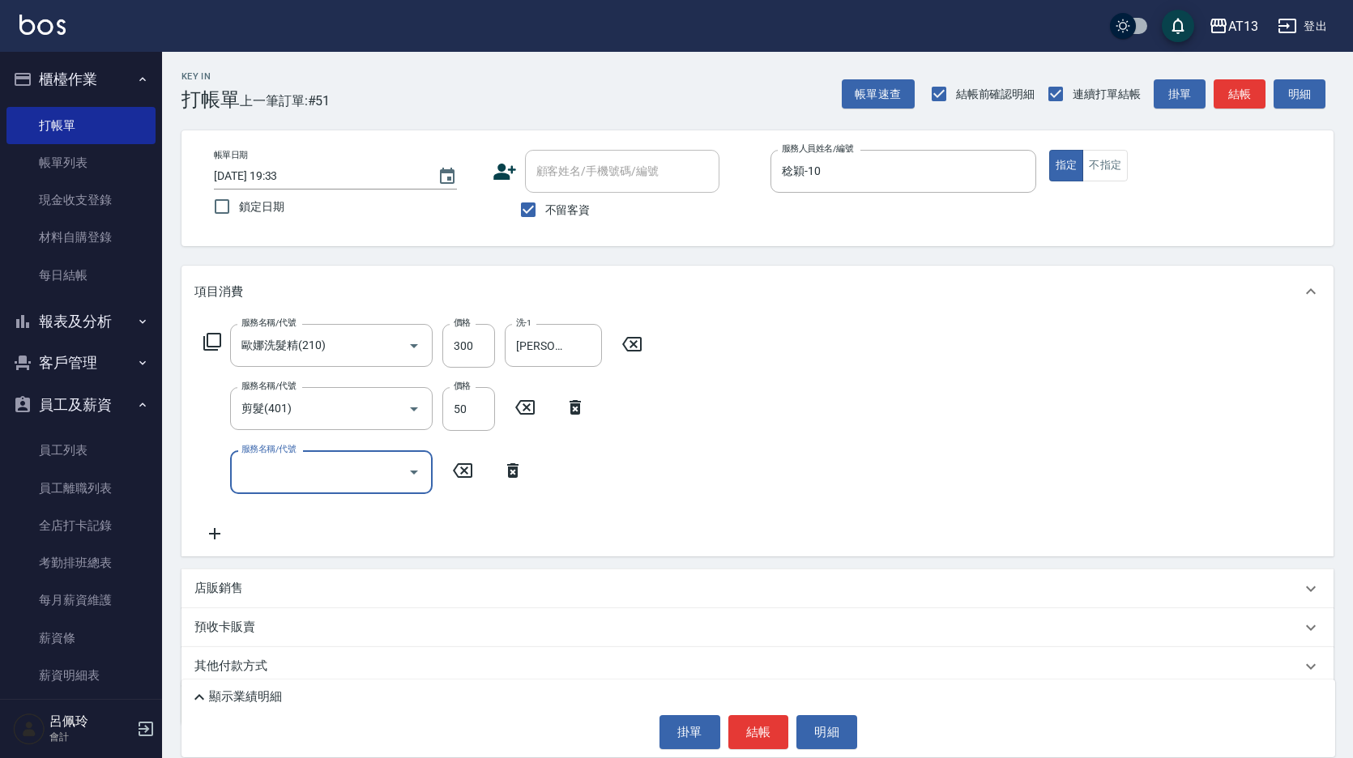
click at [966, 468] on div "服務名稱/代號 歐娜洗髮精(210) 服務名稱/代號 價格 300 價格 洗-1 葉采臻-24 洗-1 服務名稱/代號 剪髮(401) 服務名稱/代號 價格 …" at bounding box center [757, 437] width 1152 height 238
click at [775, 711] on div "顯示業績明細 掛單 結帳 明細" at bounding box center [757, 719] width 1153 height 78
click at [775, 724] on button "結帳" at bounding box center [758, 732] width 61 height 34
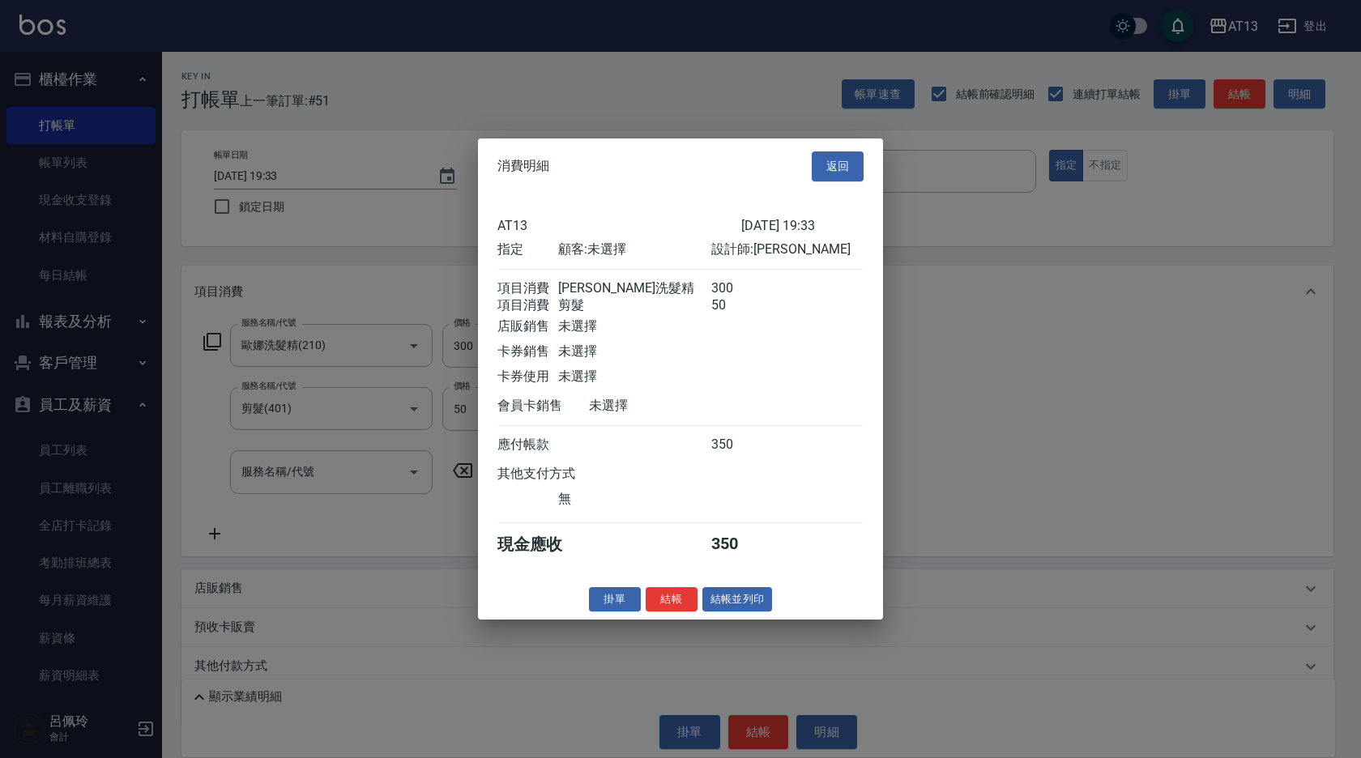
click at [658, 612] on button "結帳" at bounding box center [672, 598] width 52 height 25
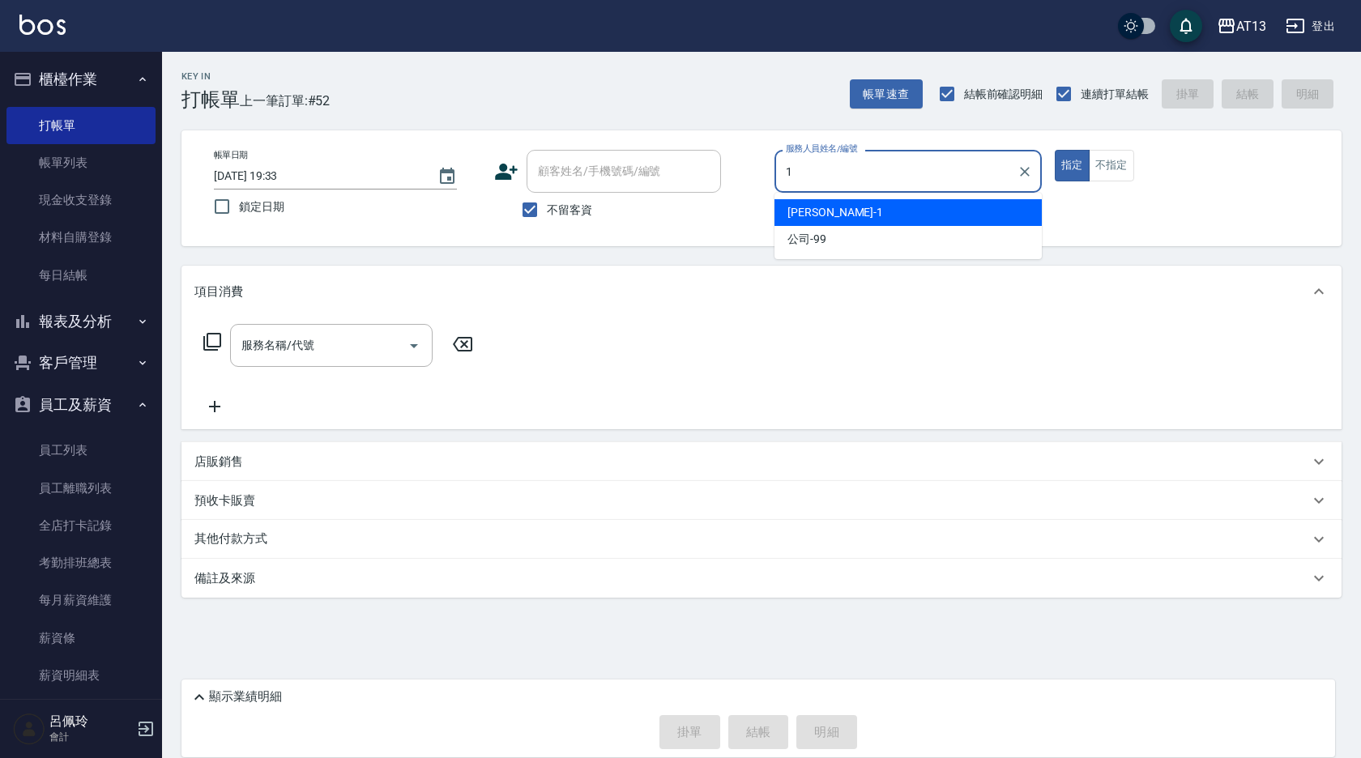
click at [895, 215] on div "鈞茹 -1" at bounding box center [907, 212] width 267 height 27
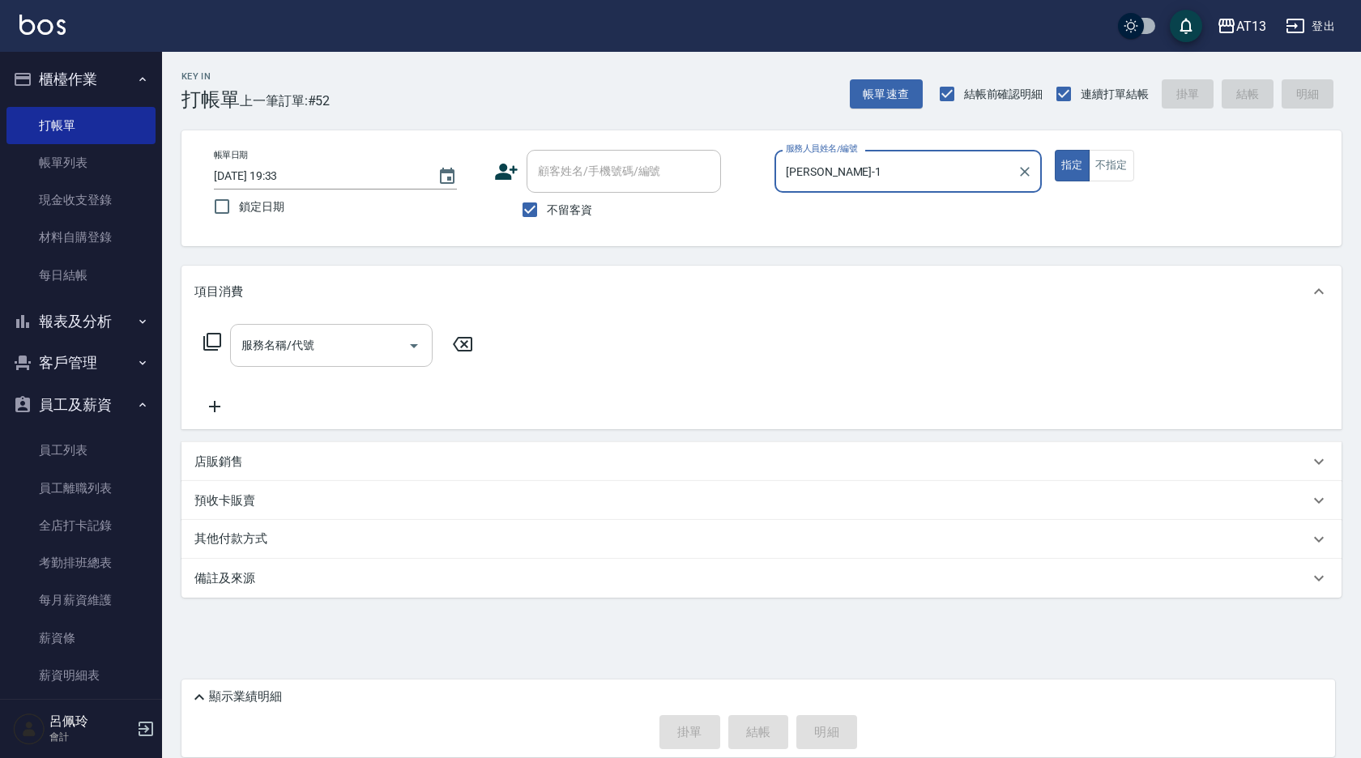
type input "鈞茹-1"
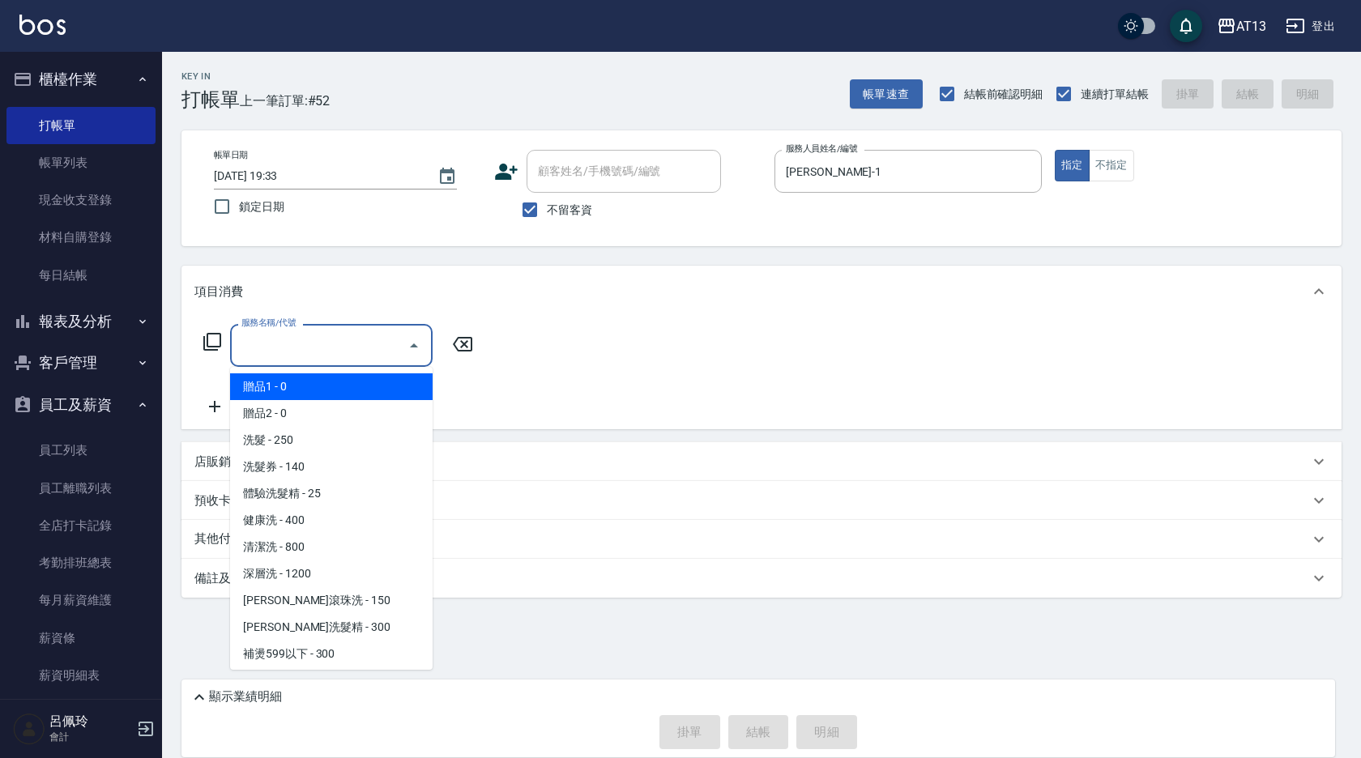
click at [310, 339] on input "服務名稱/代號" at bounding box center [319, 345] width 164 height 28
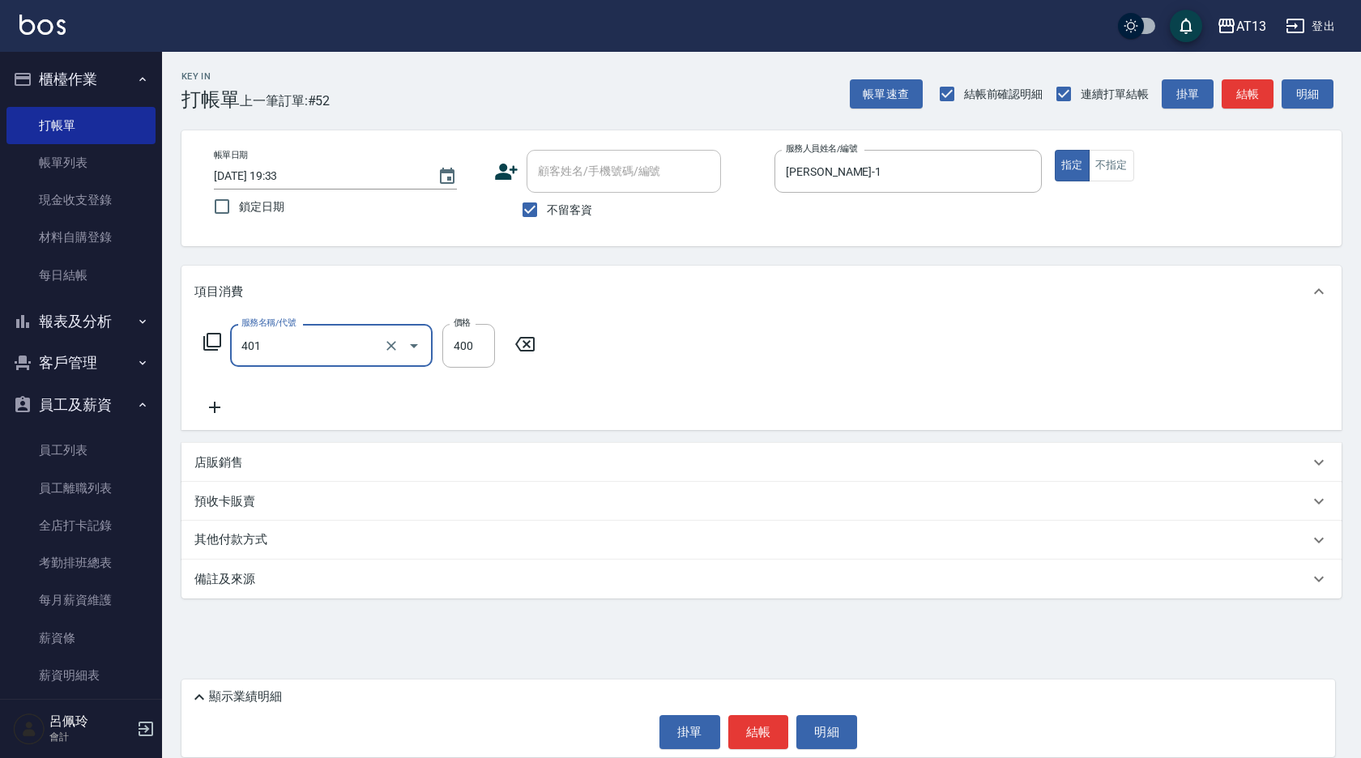
type input "剪髮(401)"
type input "250"
drag, startPoint x: 582, startPoint y: 318, endPoint x: 727, endPoint y: 554, distance: 277.4
click at [582, 318] on div "項目消費" at bounding box center [761, 292] width 1160 height 52
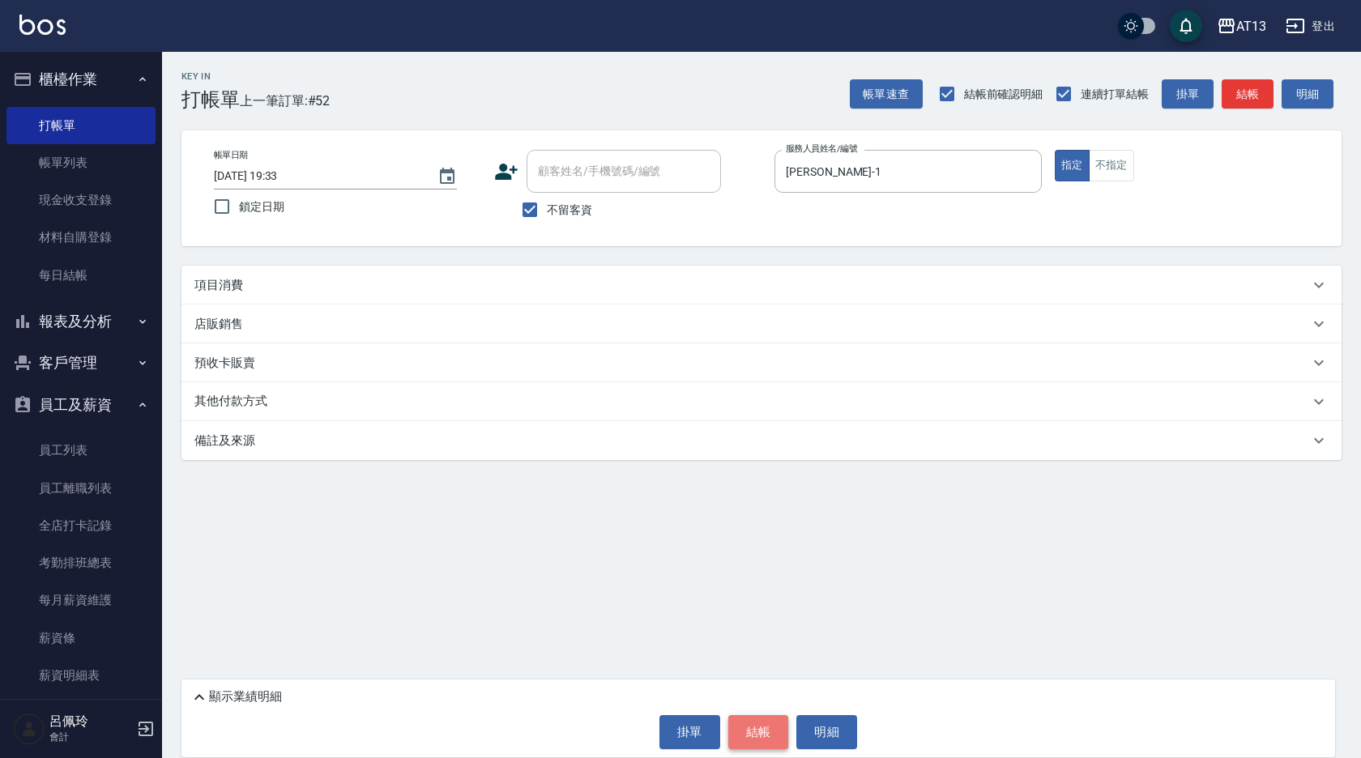
click at [772, 725] on button "結帳" at bounding box center [758, 732] width 61 height 34
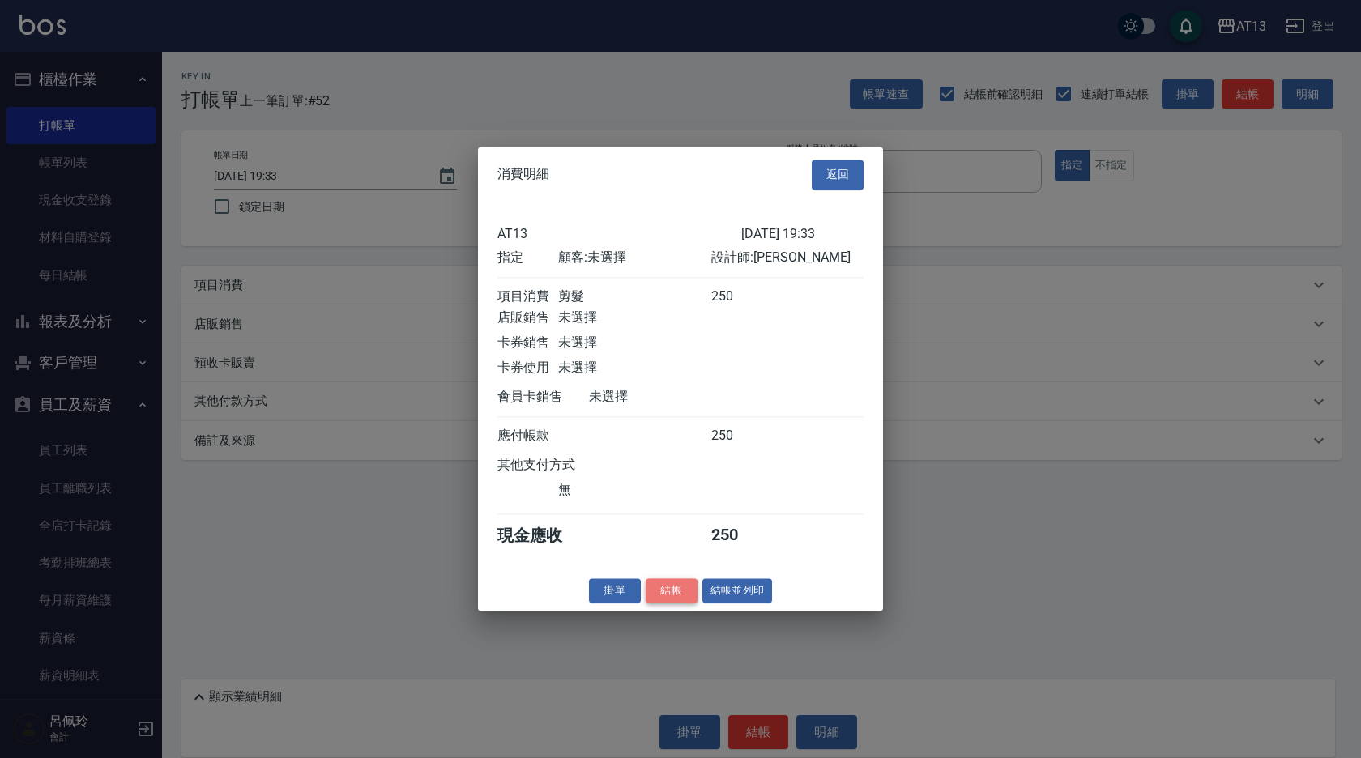
click at [674, 603] on button "結帳" at bounding box center [672, 590] width 52 height 25
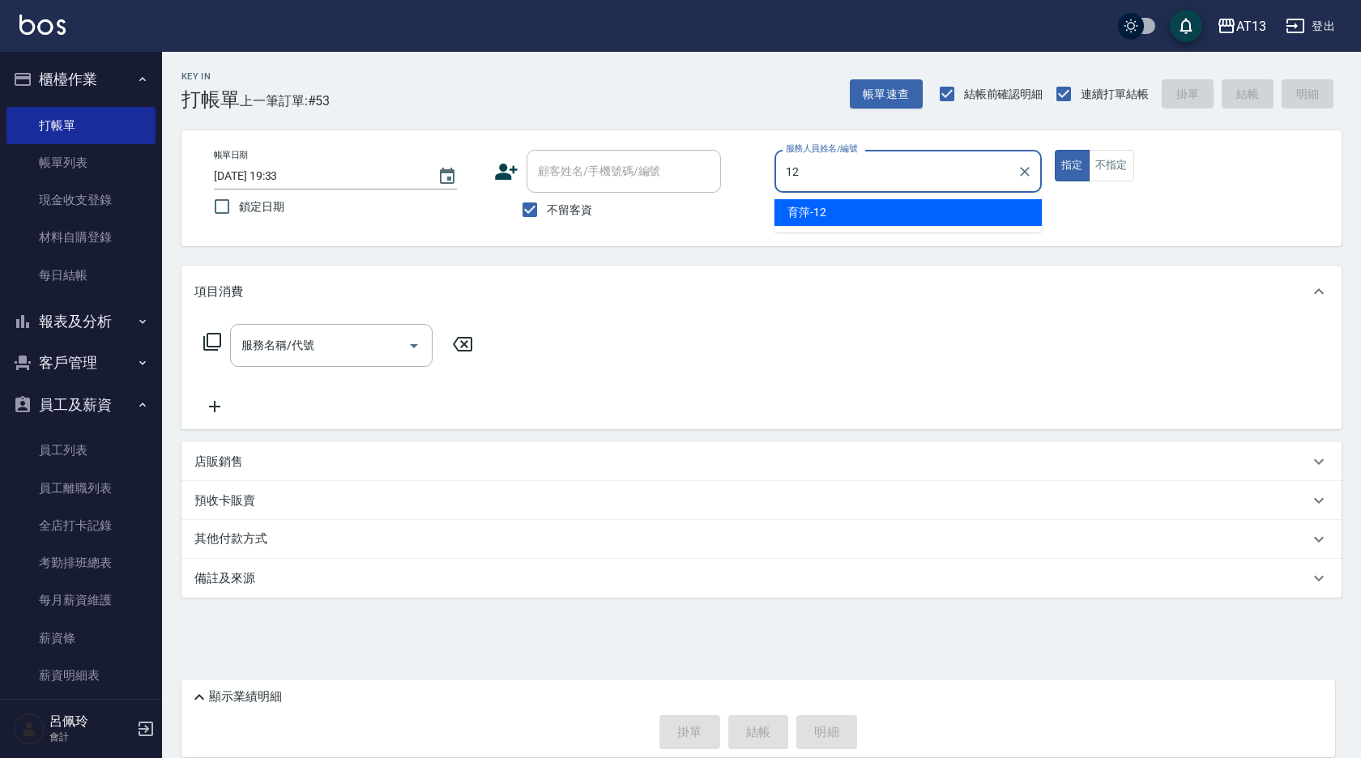
click at [859, 205] on div "育萍 -12" at bounding box center [907, 212] width 267 height 27
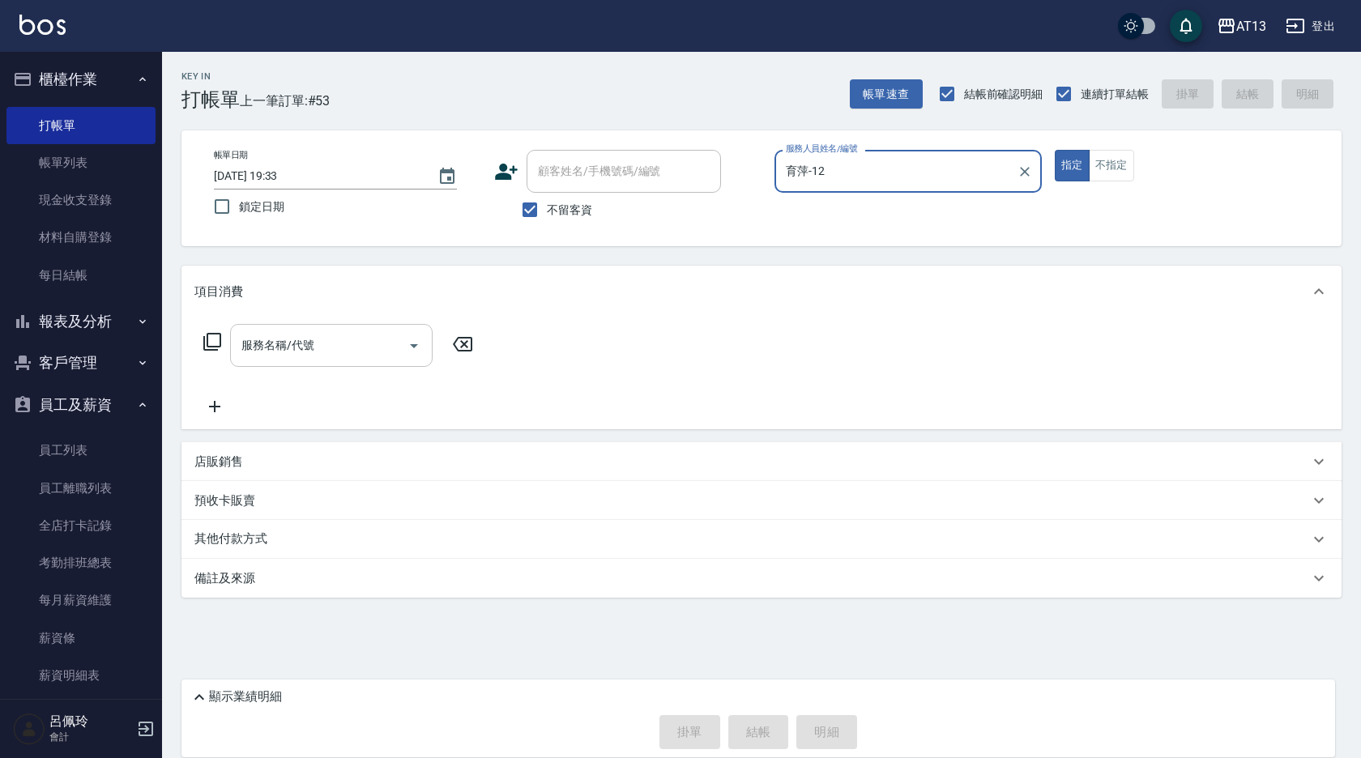
type input "育萍-12"
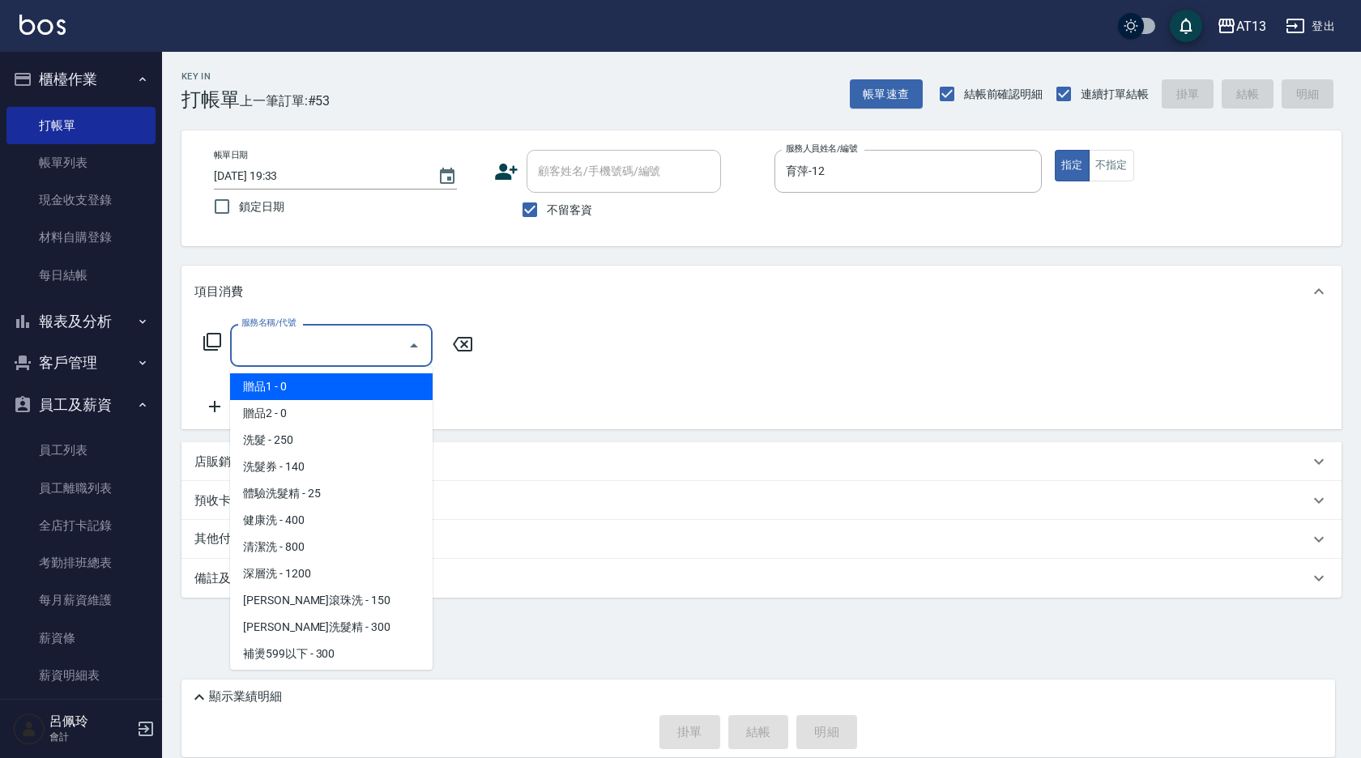
click at [336, 335] on input "服務名稱/代號" at bounding box center [319, 345] width 164 height 28
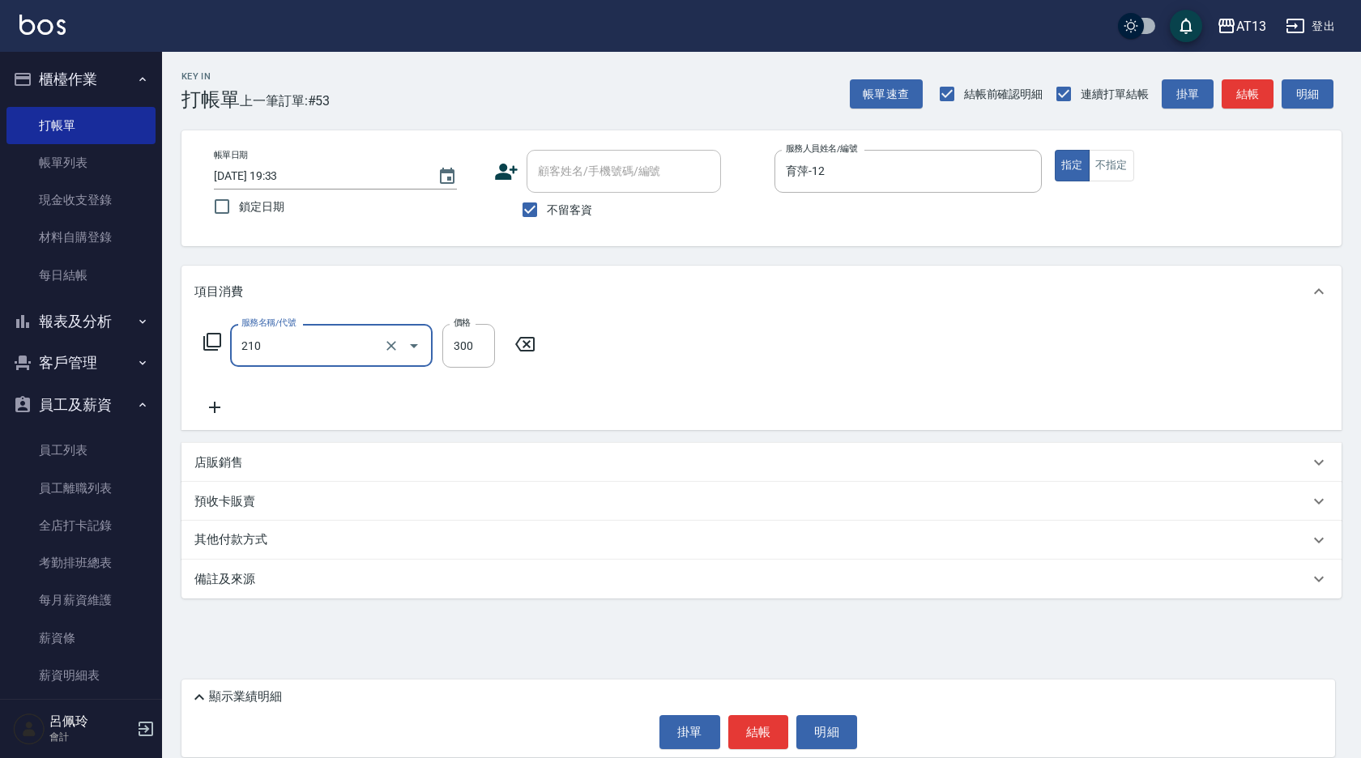
type input "歐娜洗髮精(210)"
type input "蔡萓秦-11"
click at [771, 753] on div "顯示業績明細 掛單 結帳 明細" at bounding box center [757, 719] width 1153 height 78
click at [773, 736] on button "結帳" at bounding box center [758, 732] width 61 height 34
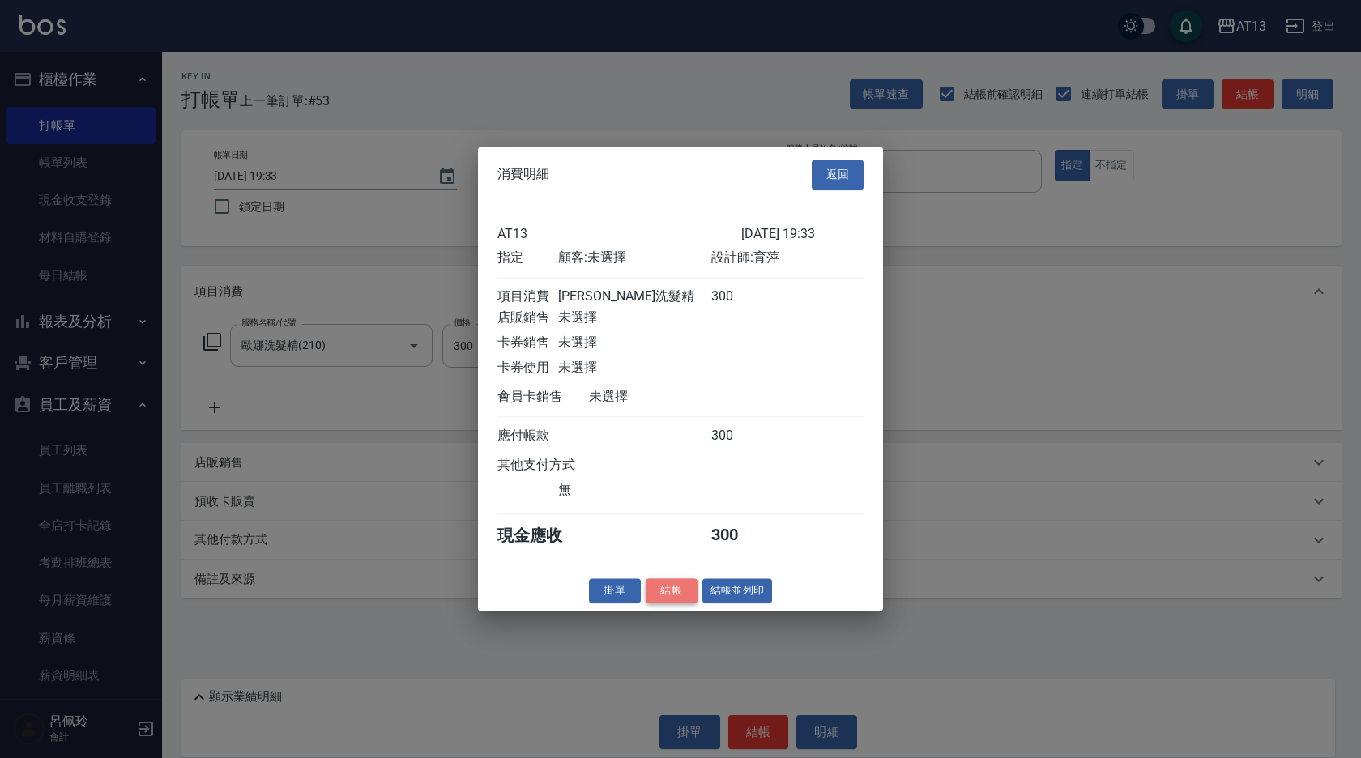
click at [683, 602] on button "結帳" at bounding box center [672, 590] width 52 height 25
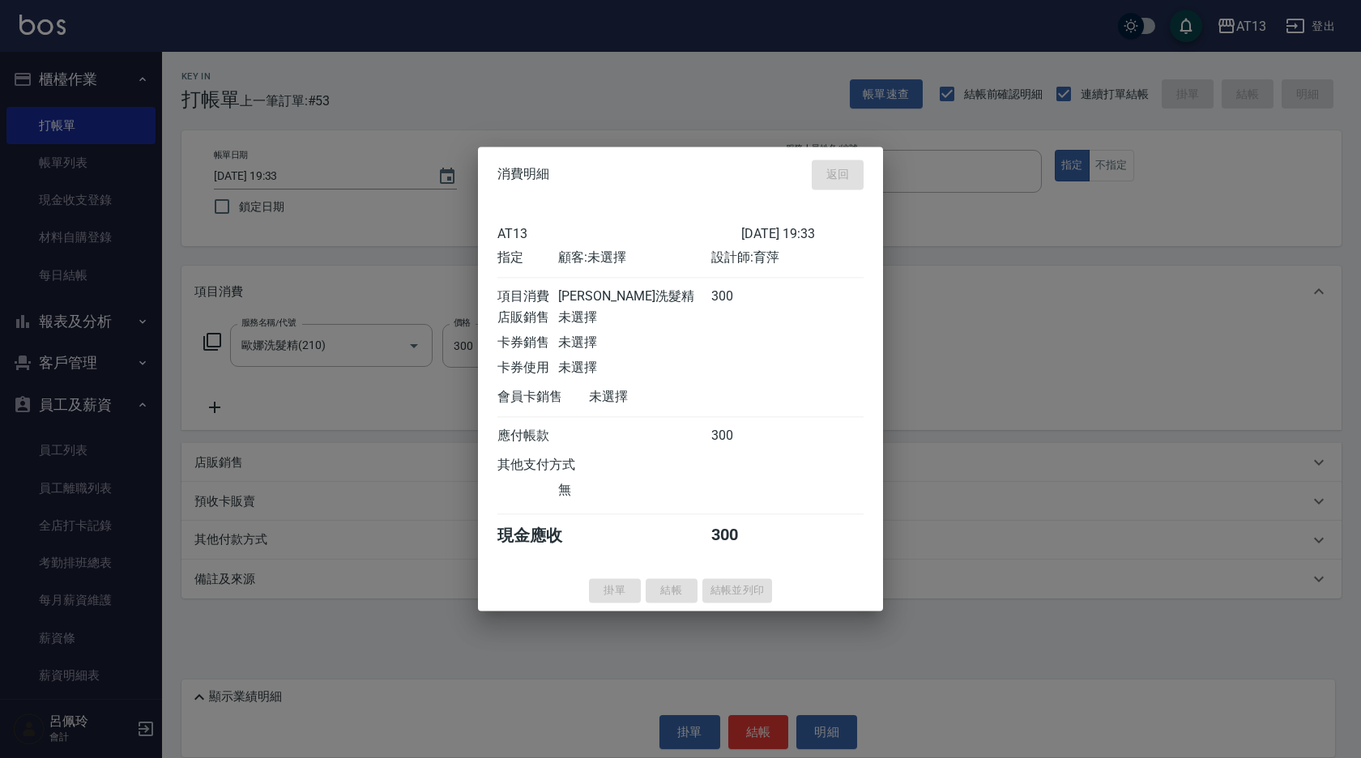
type input "2025/10/14 19:34"
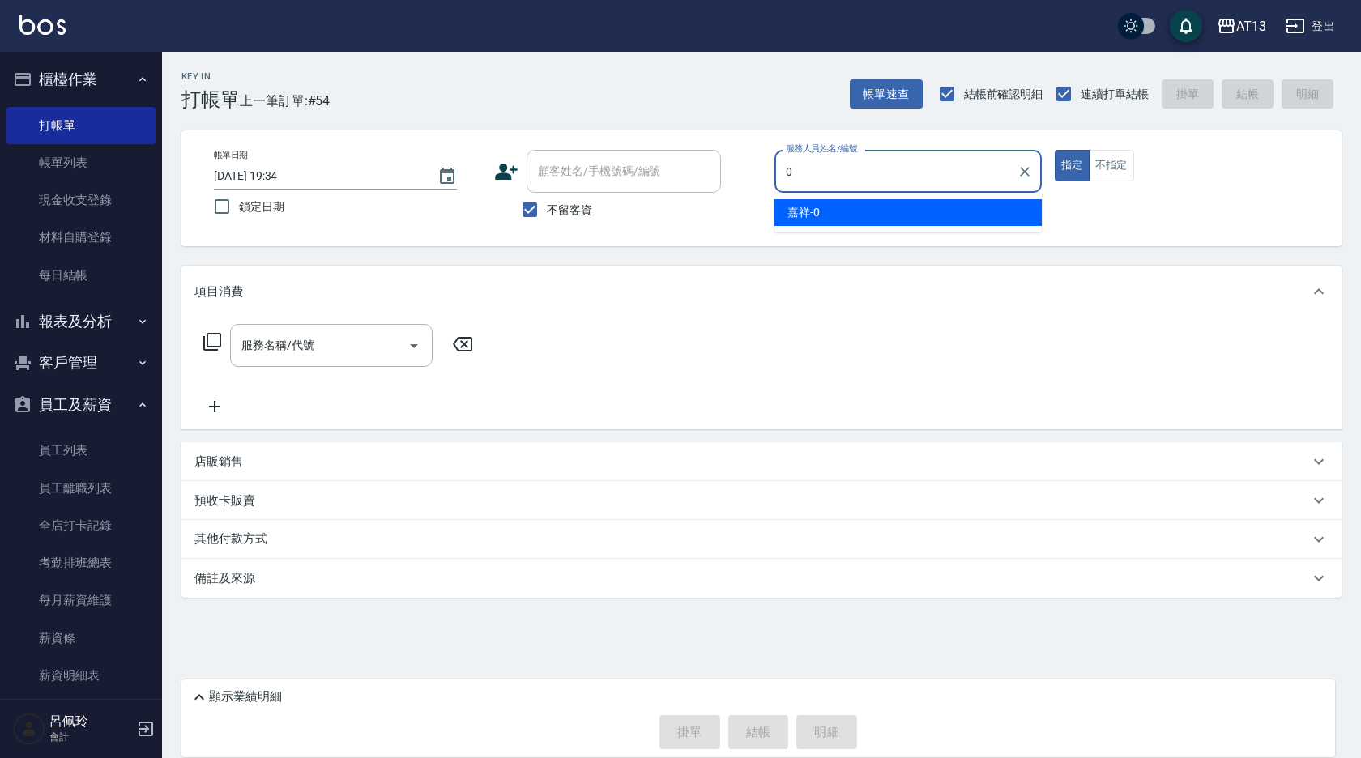
click at [836, 207] on div "嘉祥 -0" at bounding box center [907, 212] width 267 height 27
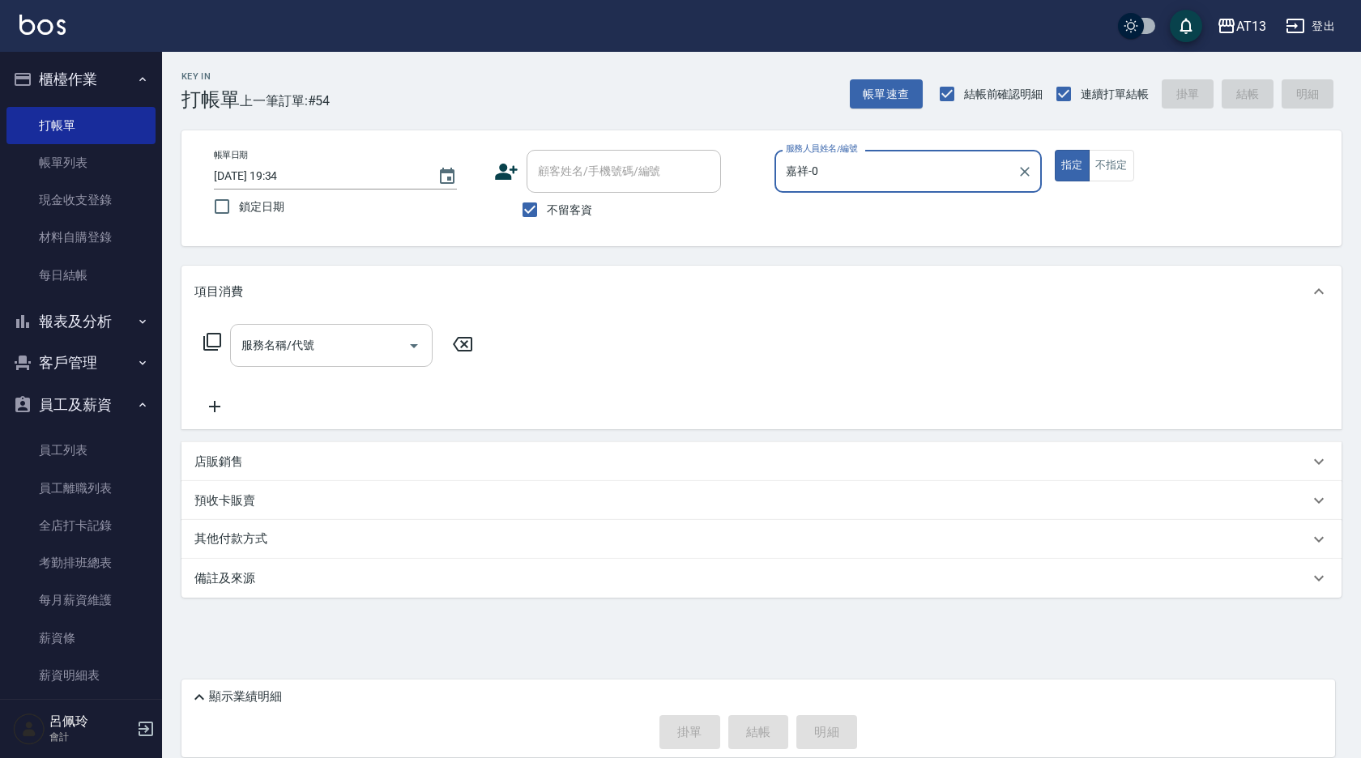
type input "嘉祥-0"
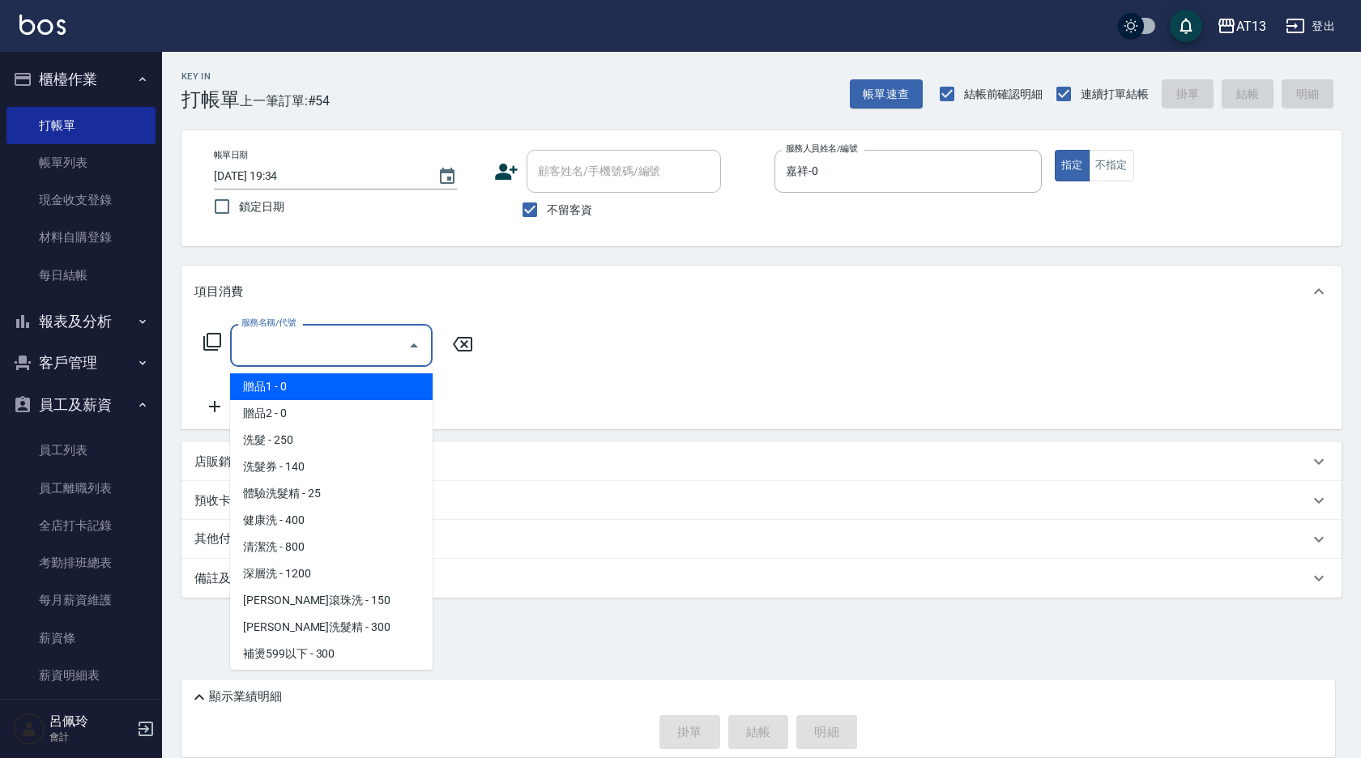
click at [260, 355] on input "服務名稱/代號" at bounding box center [319, 345] width 164 height 28
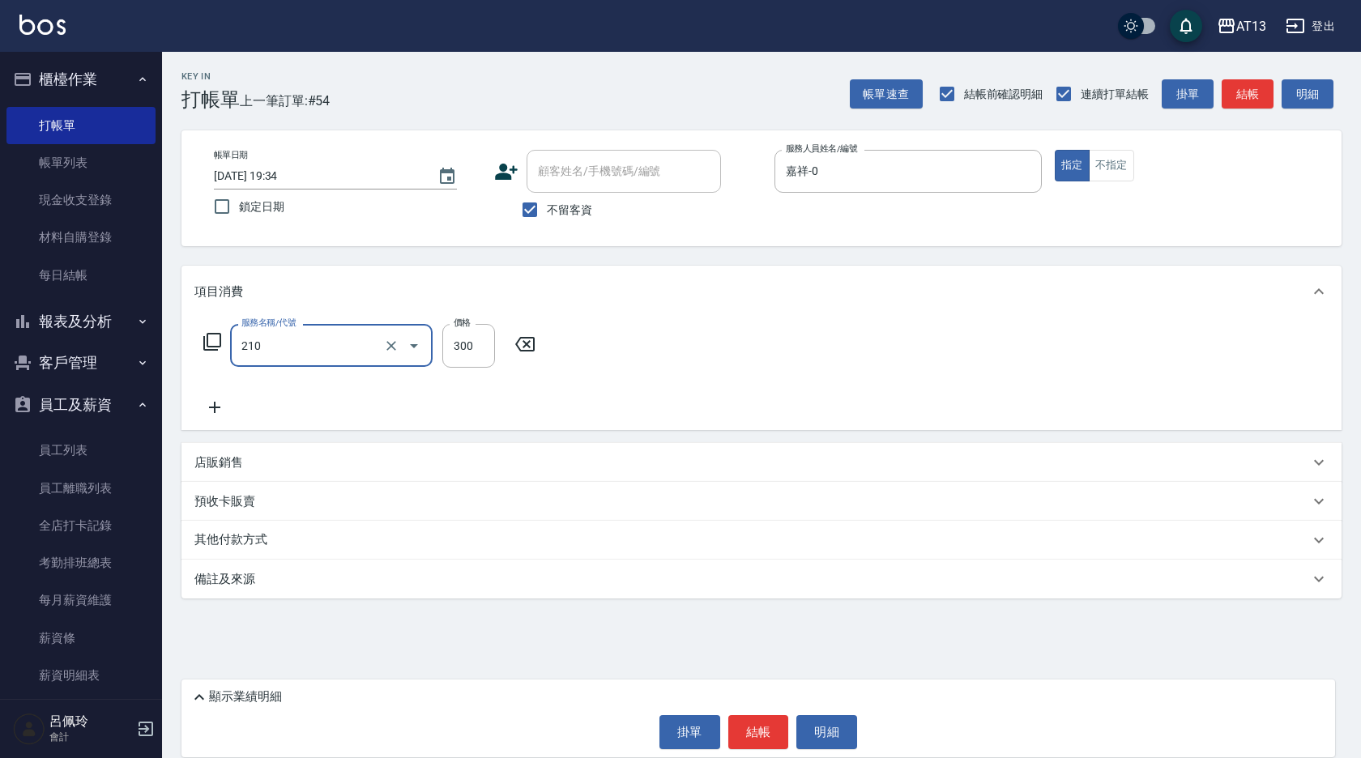
type input "歐娜洗髮精(210)"
click at [471, 347] on input "0" at bounding box center [468, 346] width 53 height 44
type input "300"
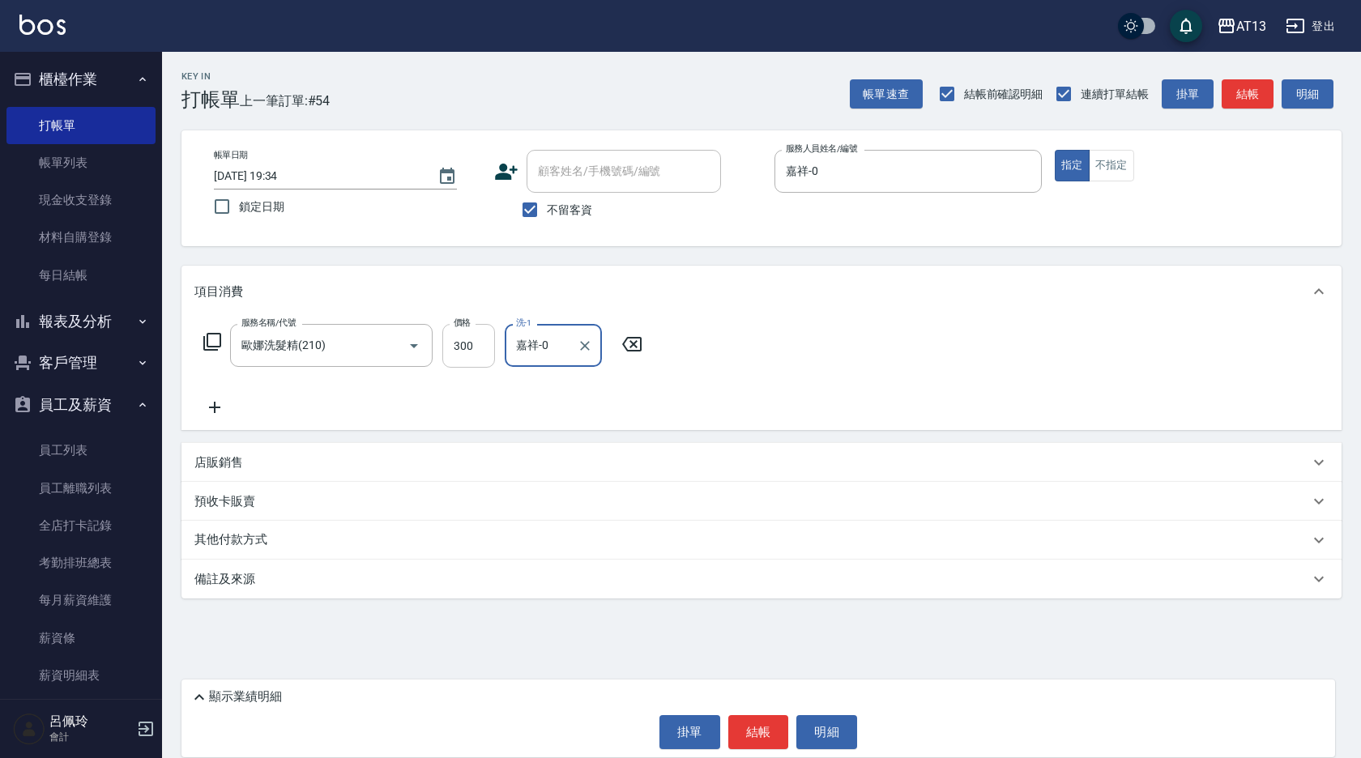
type input "嘉祥-0"
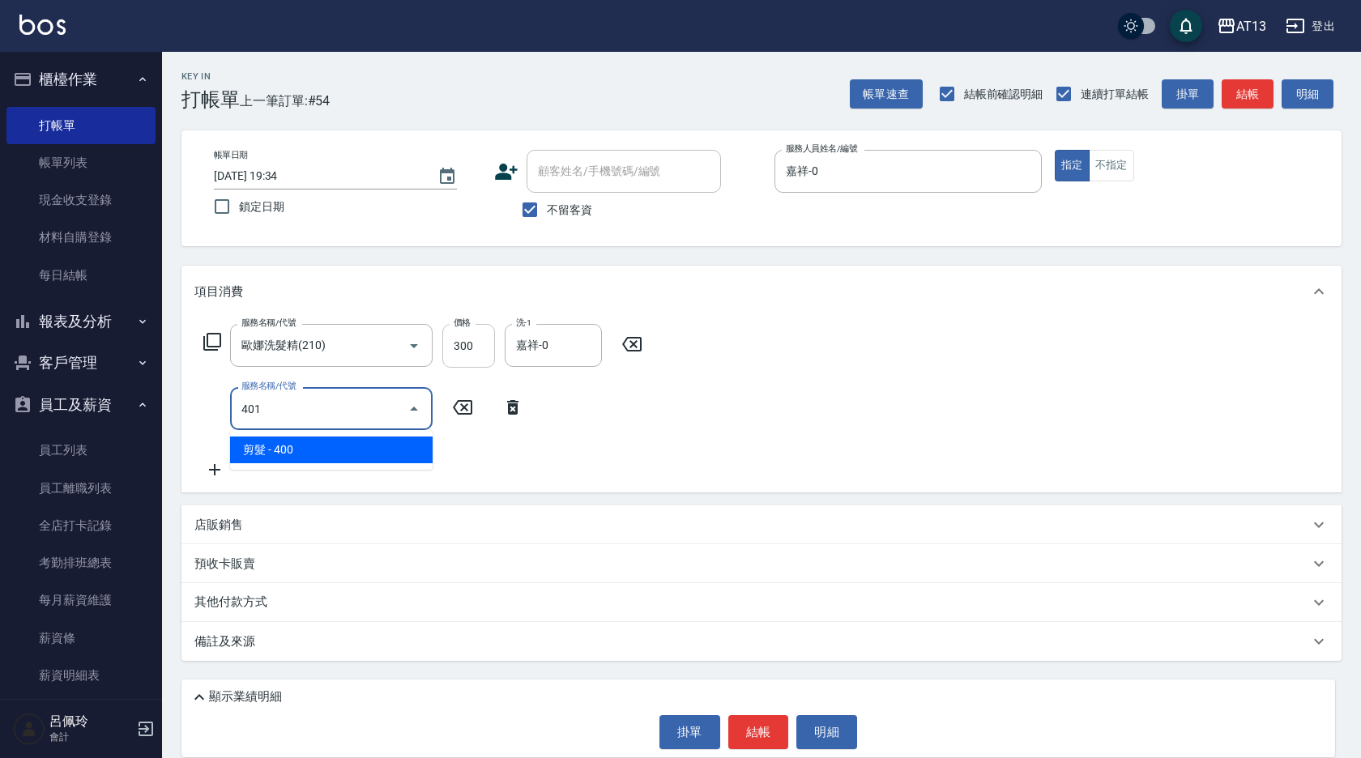
type input "剪髮(401)"
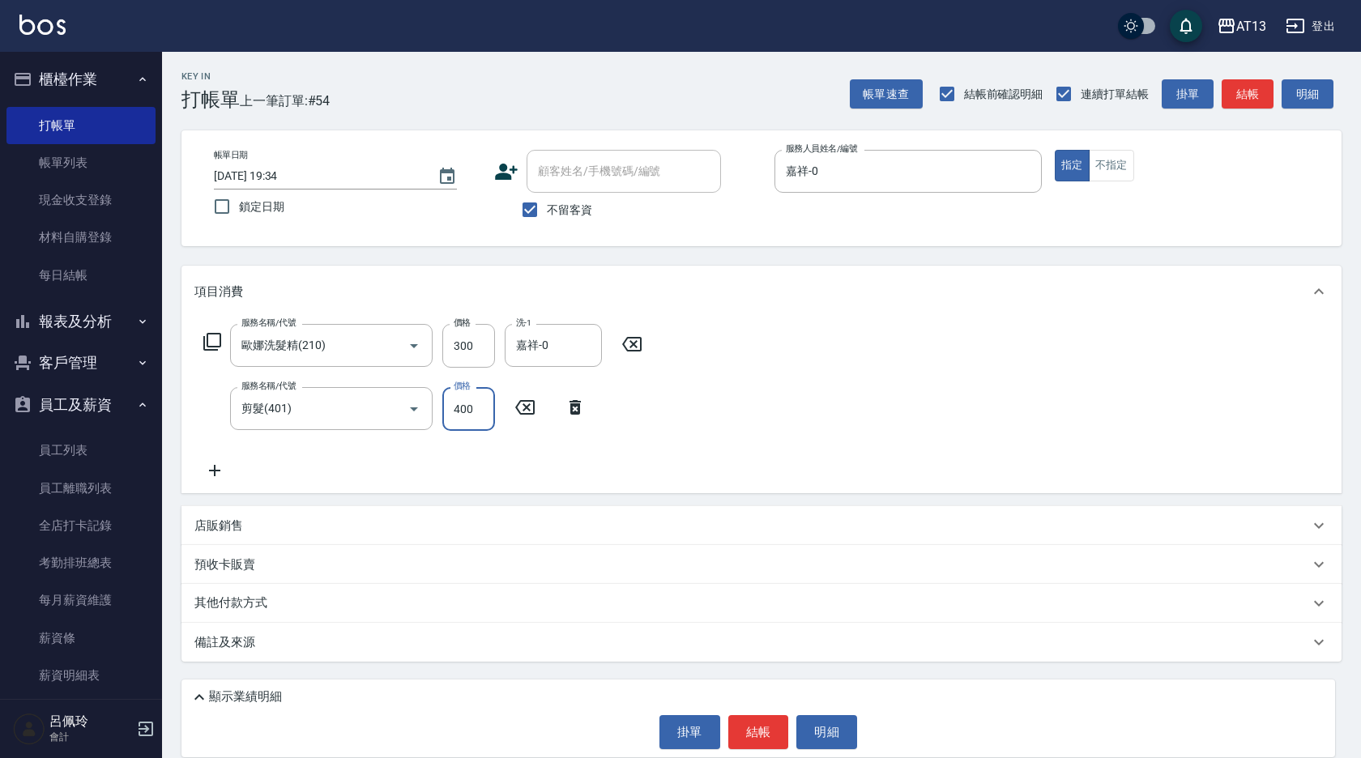
click at [770, 458] on div "服務名稱/代號 歐娜洗髮精(210) 服務名稱/代號 價格 300 價格 洗-1 嘉祥-0 洗-1 服務名稱/代號 剪髮(401) 服務名稱/代號 價格 40…" at bounding box center [761, 406] width 1160 height 176
click at [744, 743] on button "結帳" at bounding box center [758, 732] width 61 height 34
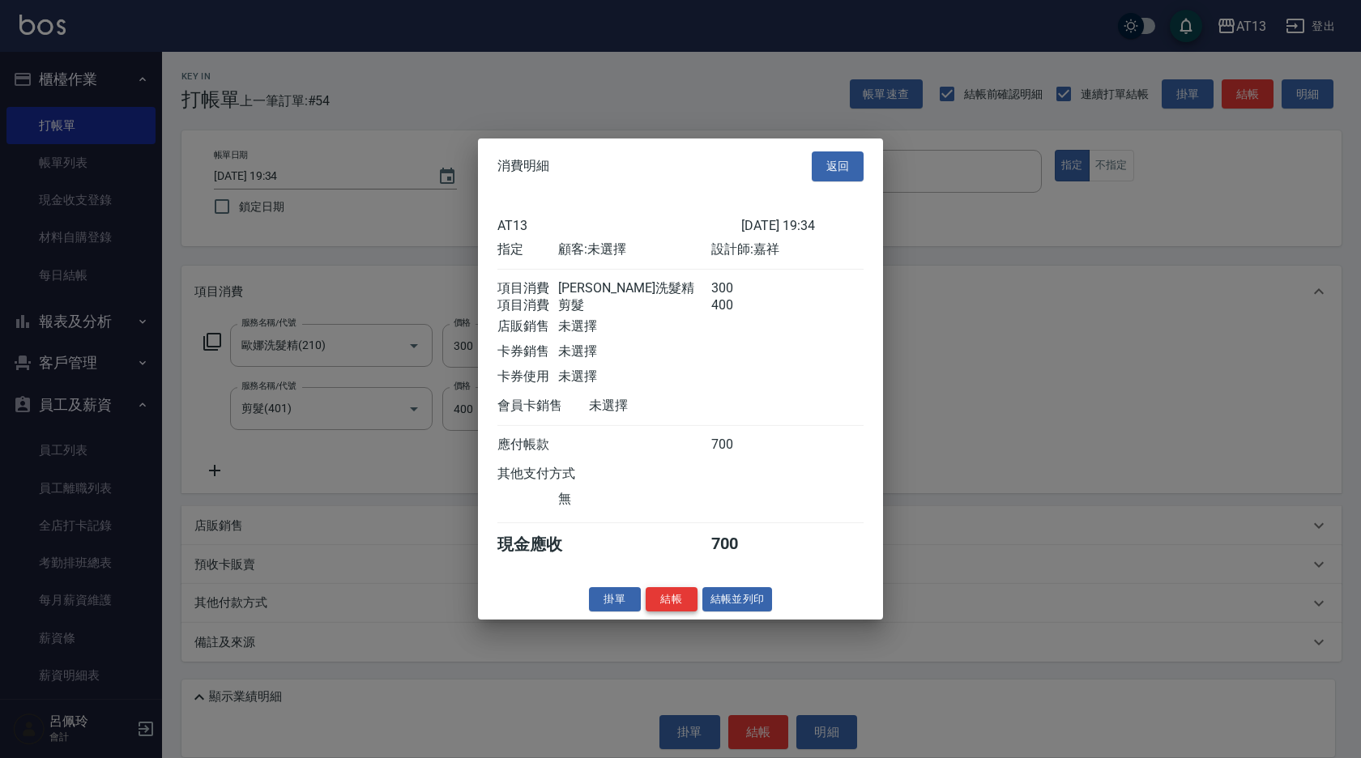
click at [680, 612] on button "結帳" at bounding box center [672, 598] width 52 height 25
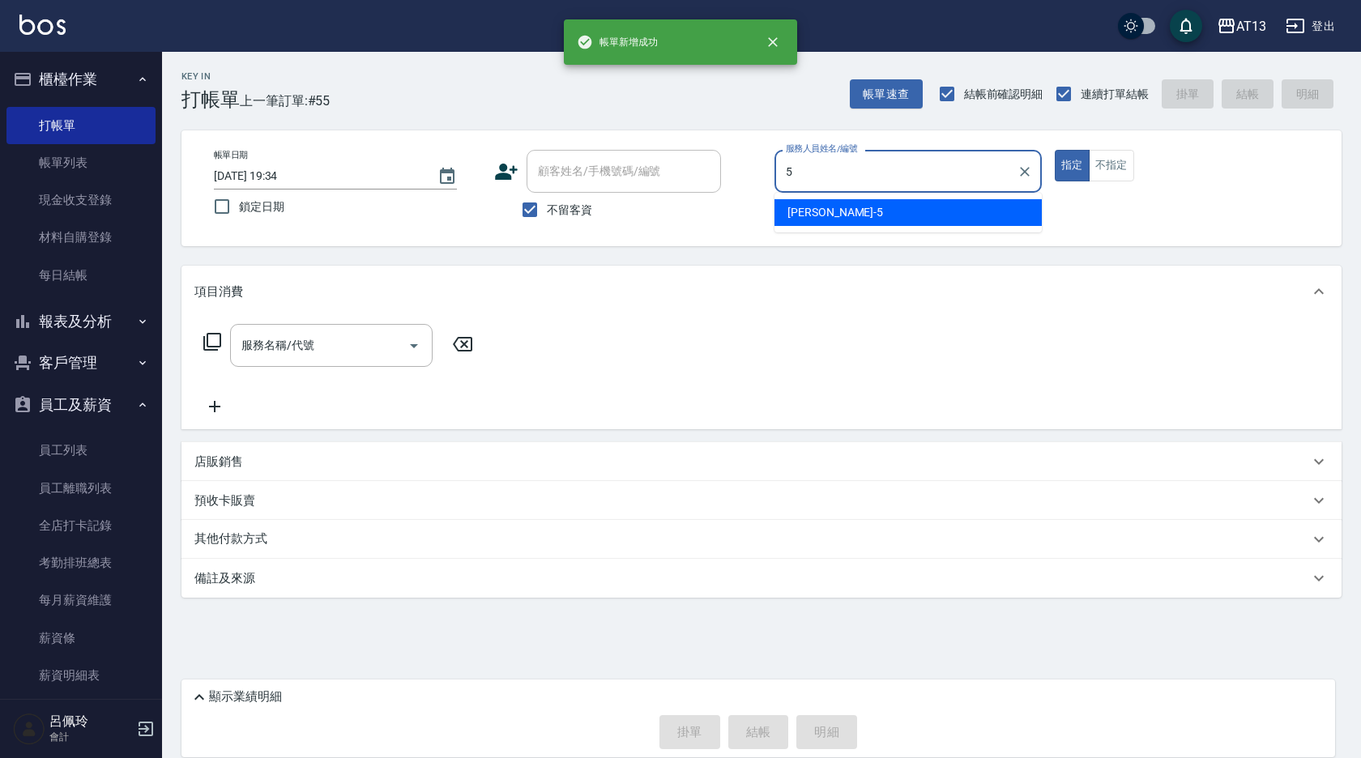
click at [812, 210] on span "陳紓晴 -5" at bounding box center [835, 212] width 96 height 17
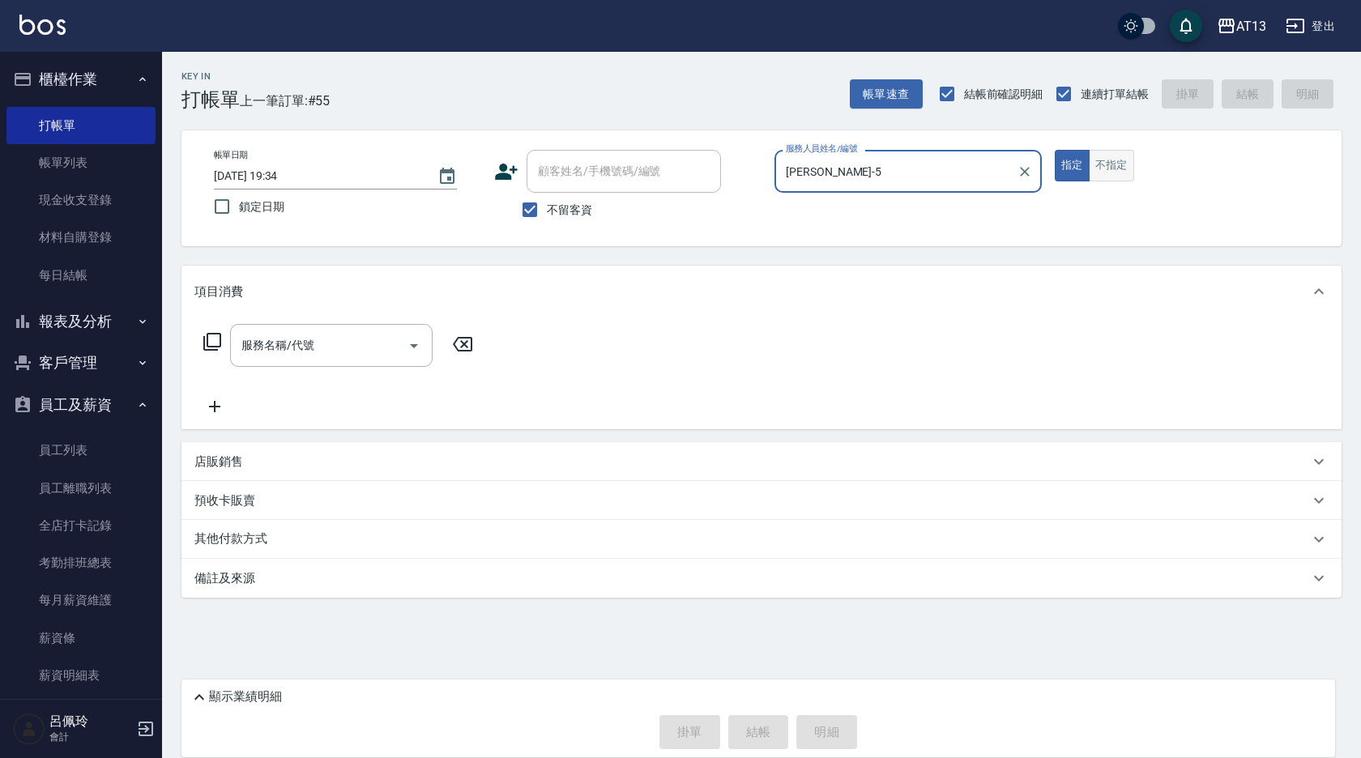
type input "陳紓晴-5"
click at [1125, 172] on button "不指定" at bounding box center [1111, 166] width 45 height 32
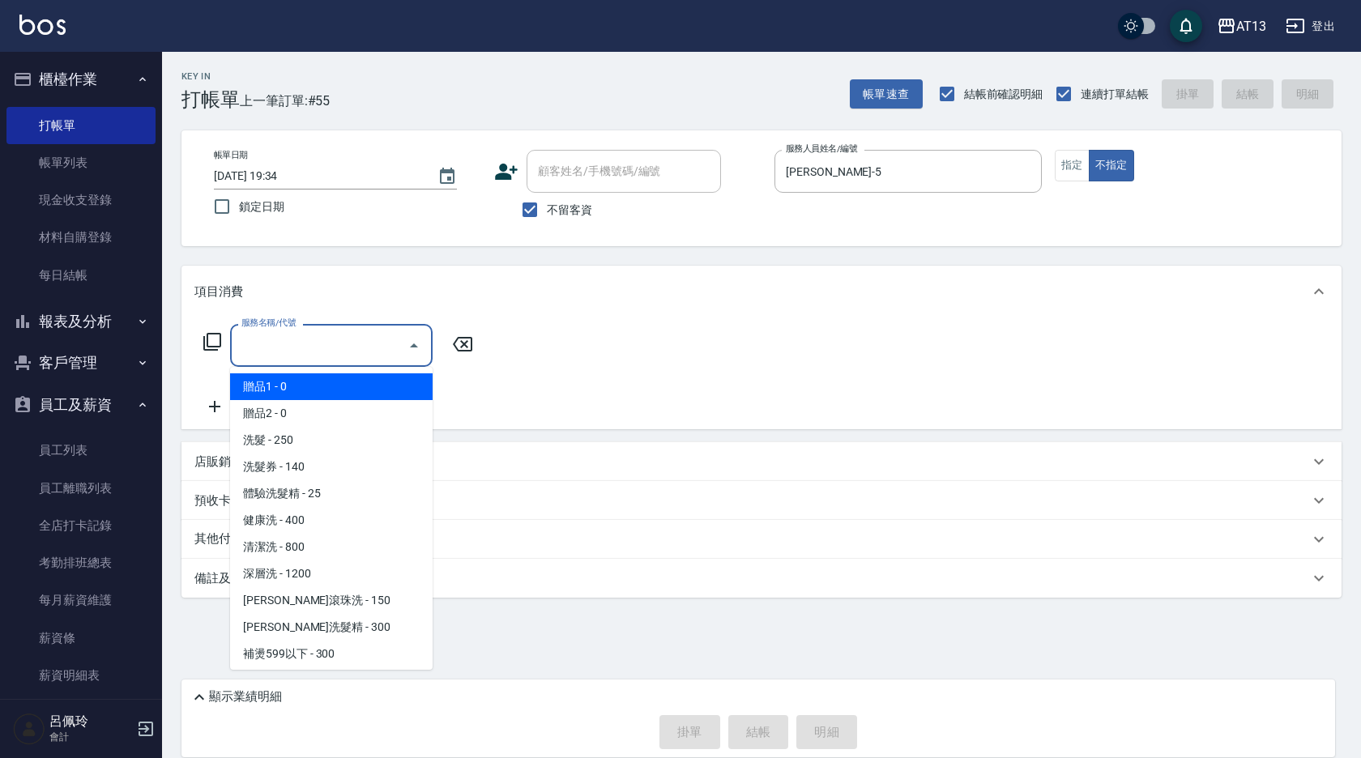
click at [358, 341] on input "服務名稱/代號" at bounding box center [319, 345] width 164 height 28
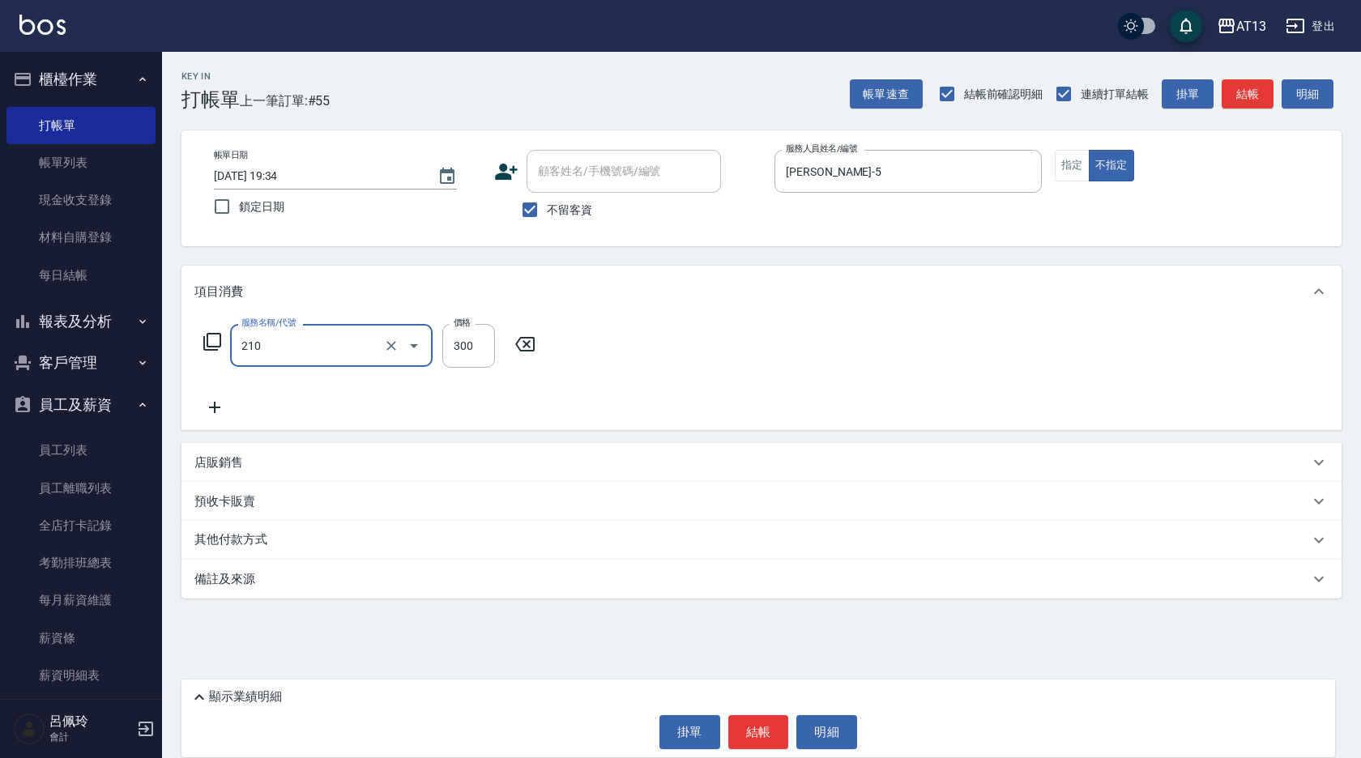
type input "歐娜洗髮精(210)"
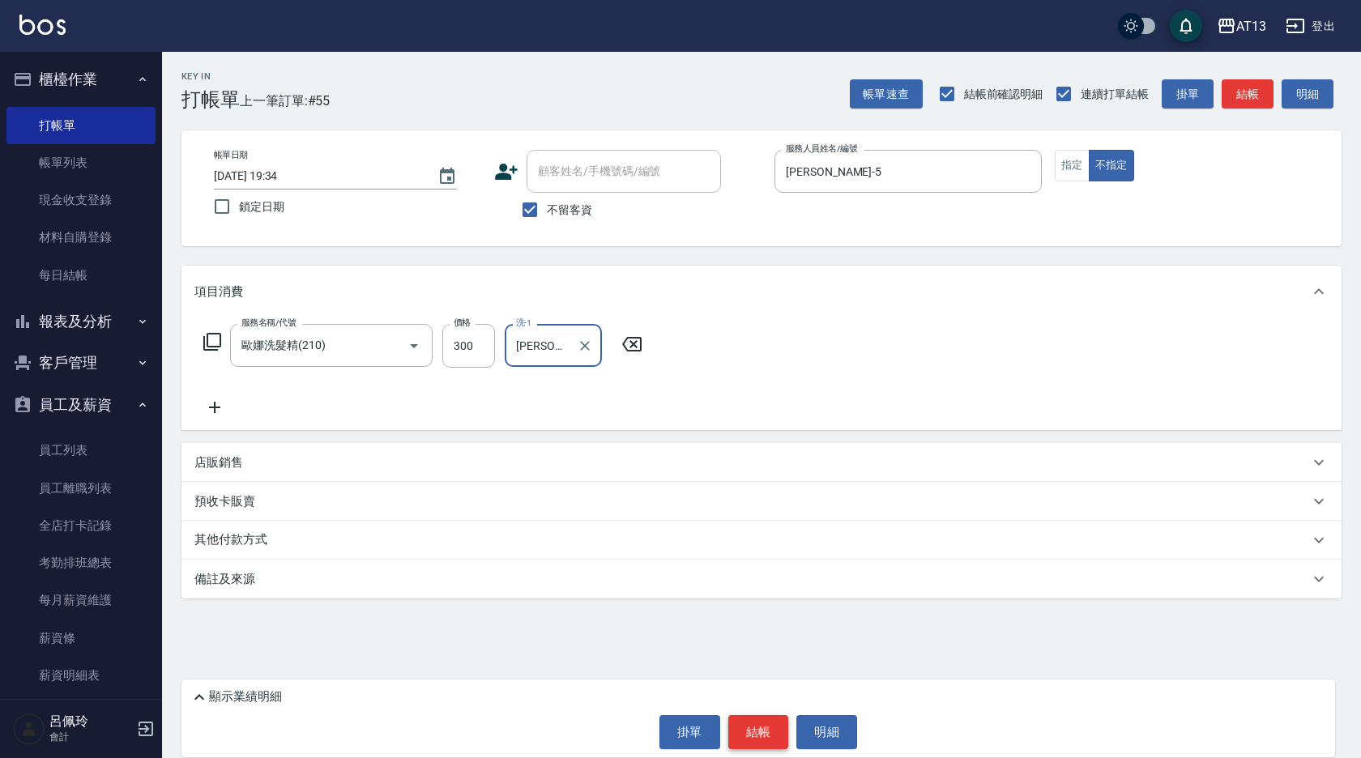
type input "李垣潔-31"
click at [744, 738] on button "結帳" at bounding box center [758, 732] width 61 height 34
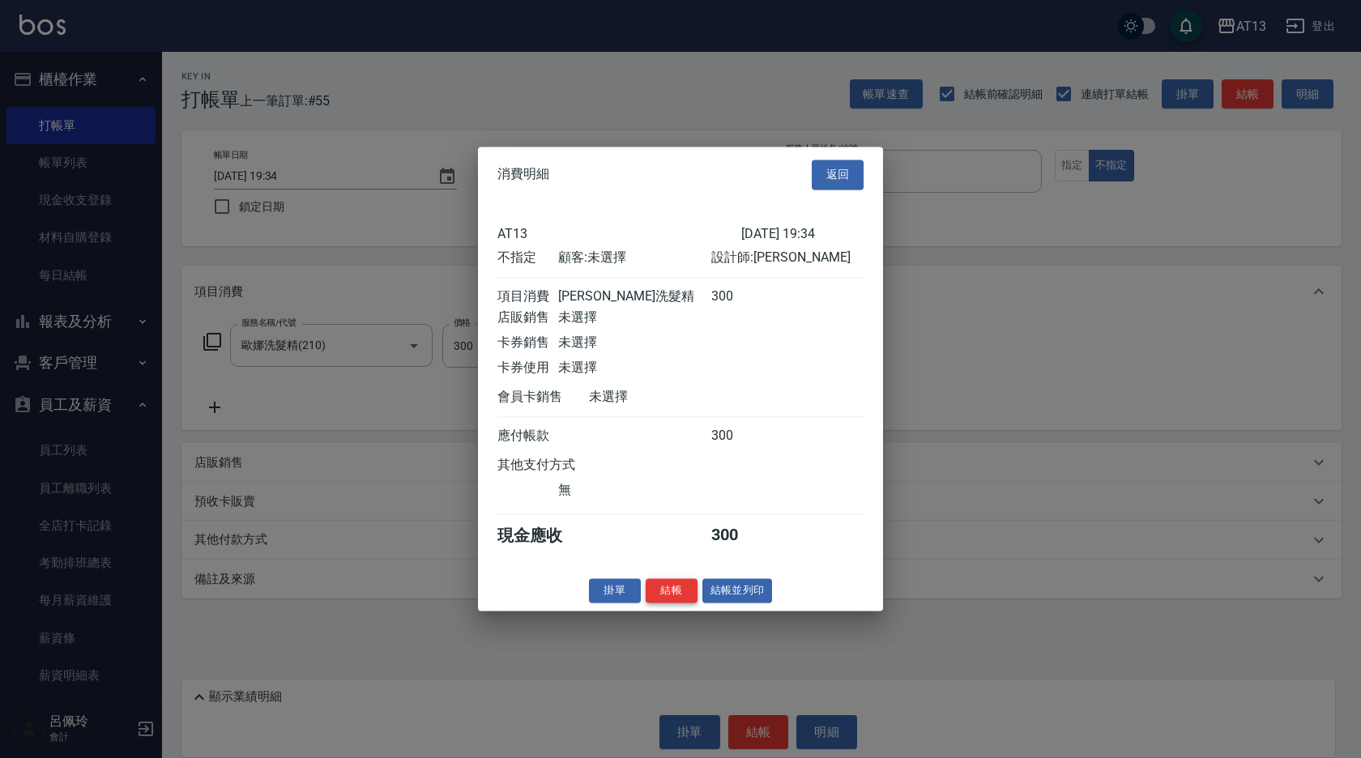
click at [671, 603] on button "結帳" at bounding box center [672, 590] width 52 height 25
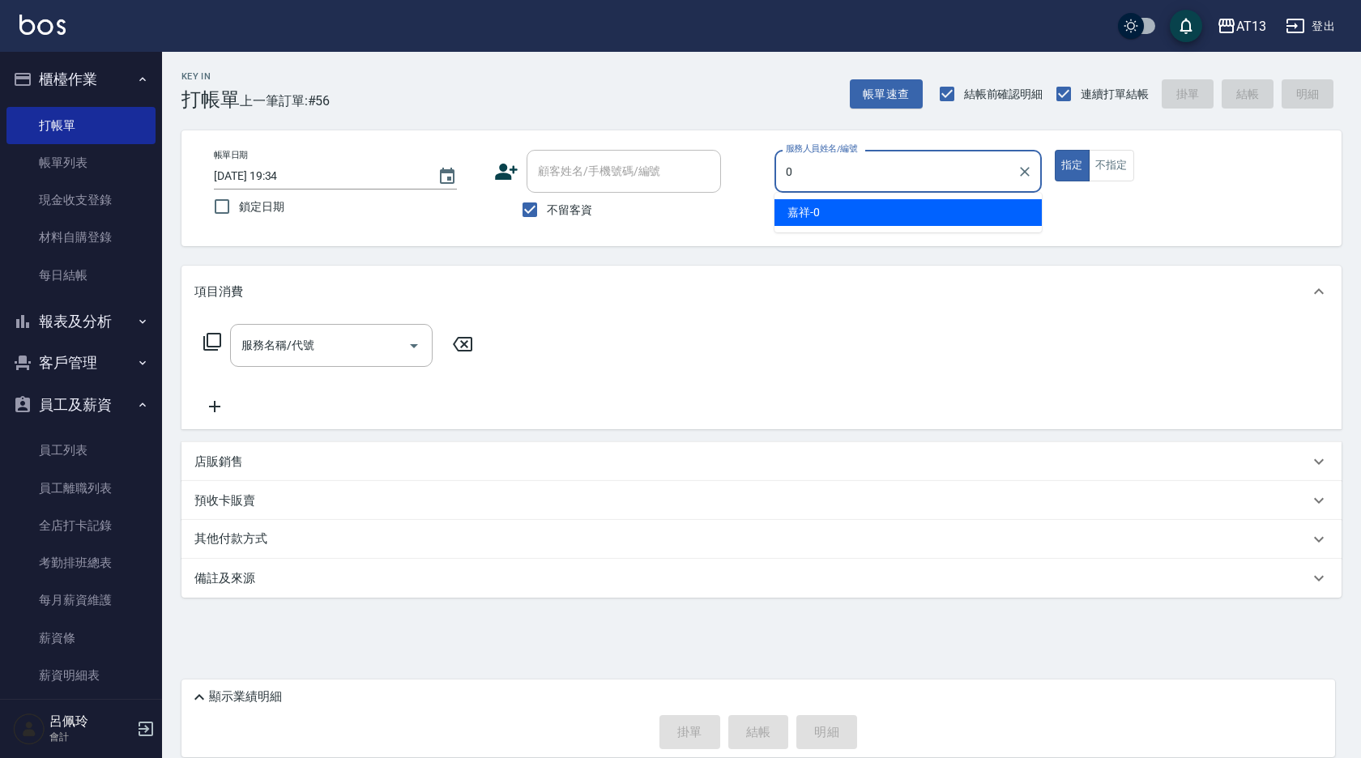
click at [994, 204] on div "嘉祥 -0" at bounding box center [907, 212] width 267 height 27
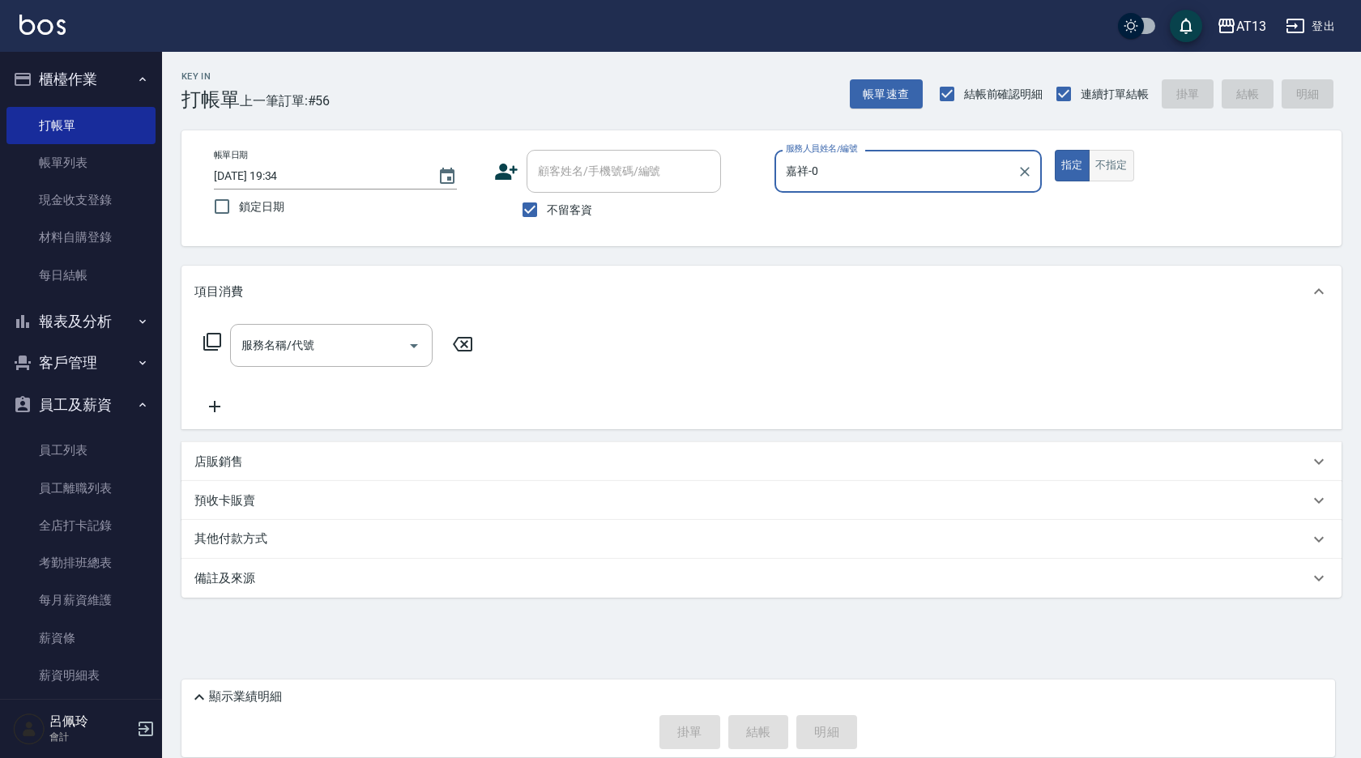
type input "嘉祥-0"
click at [1107, 173] on button "不指定" at bounding box center [1111, 166] width 45 height 32
click at [313, 342] on input "服務名稱/代號" at bounding box center [319, 345] width 164 height 28
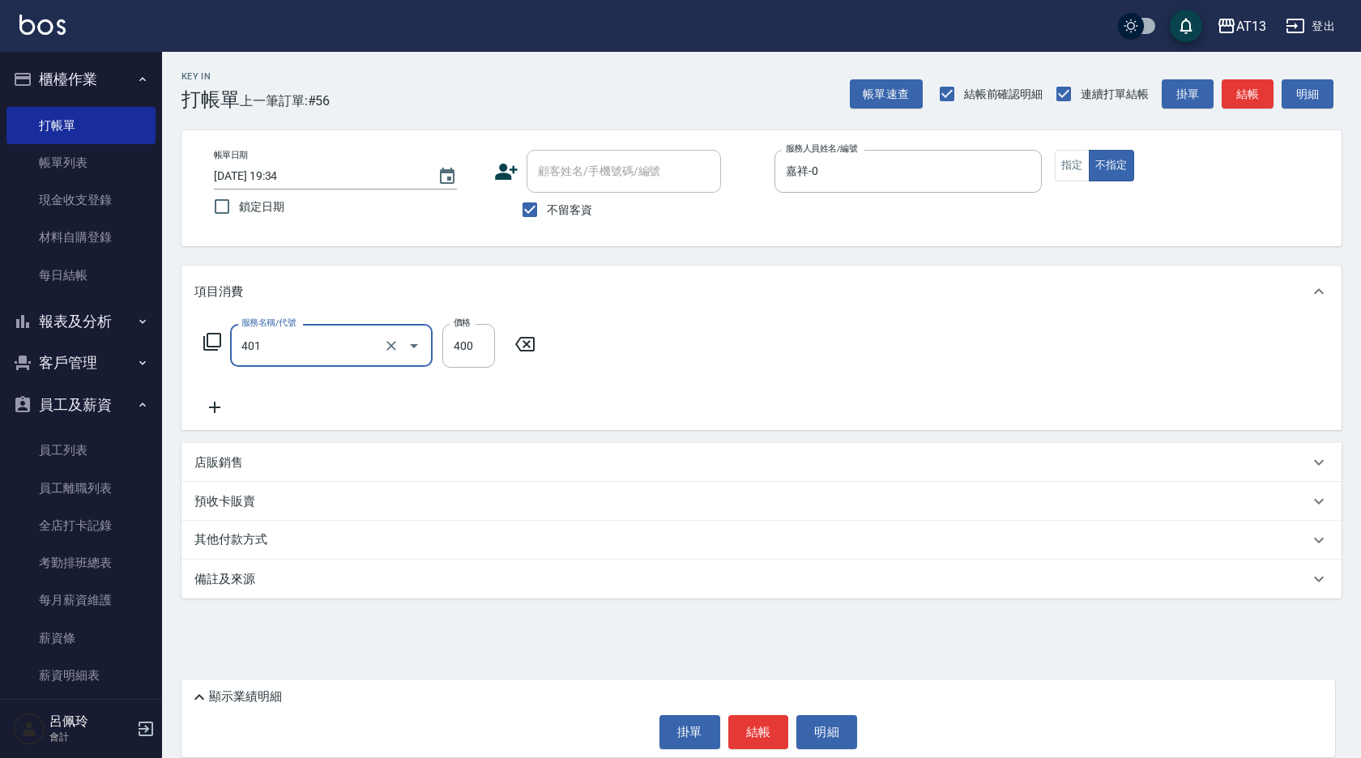
type input "剪髮(401)"
type input "200"
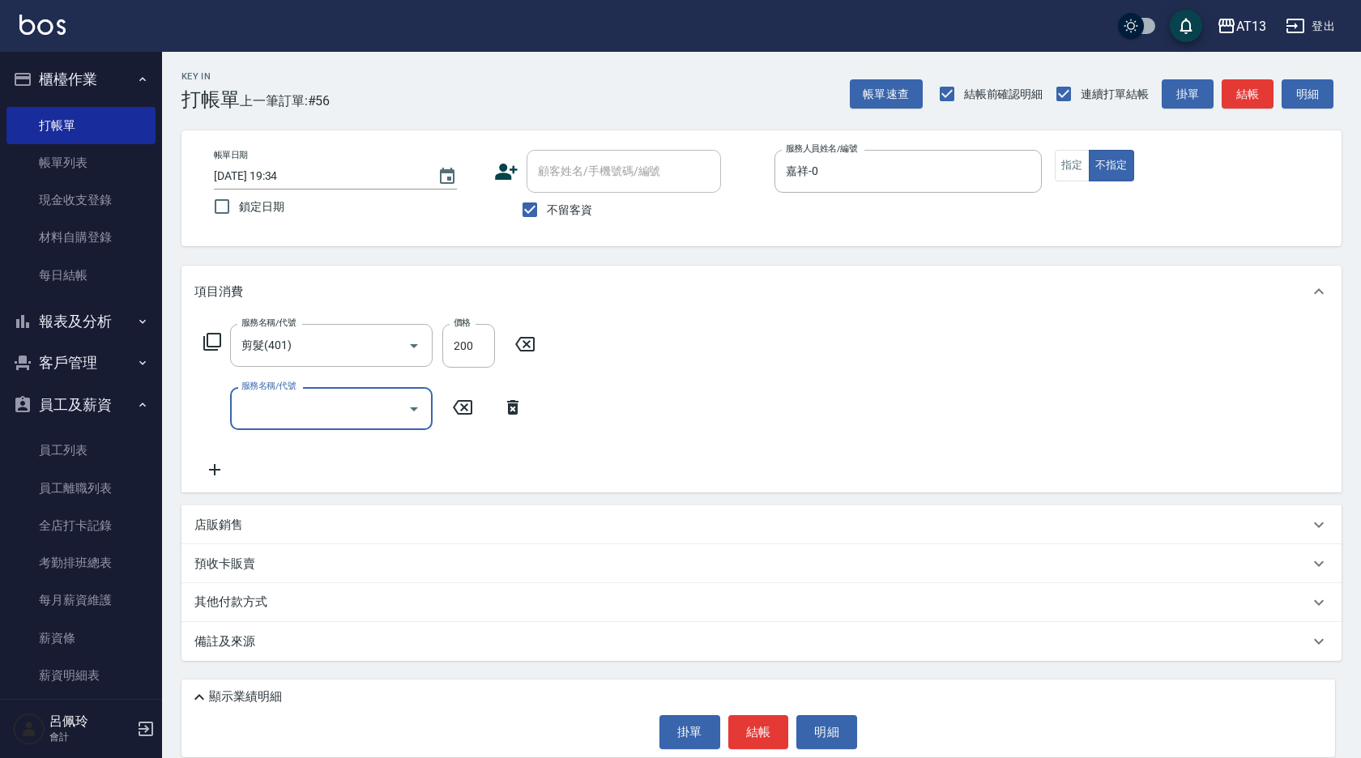
click at [734, 725] on button "結帳" at bounding box center [758, 732] width 61 height 34
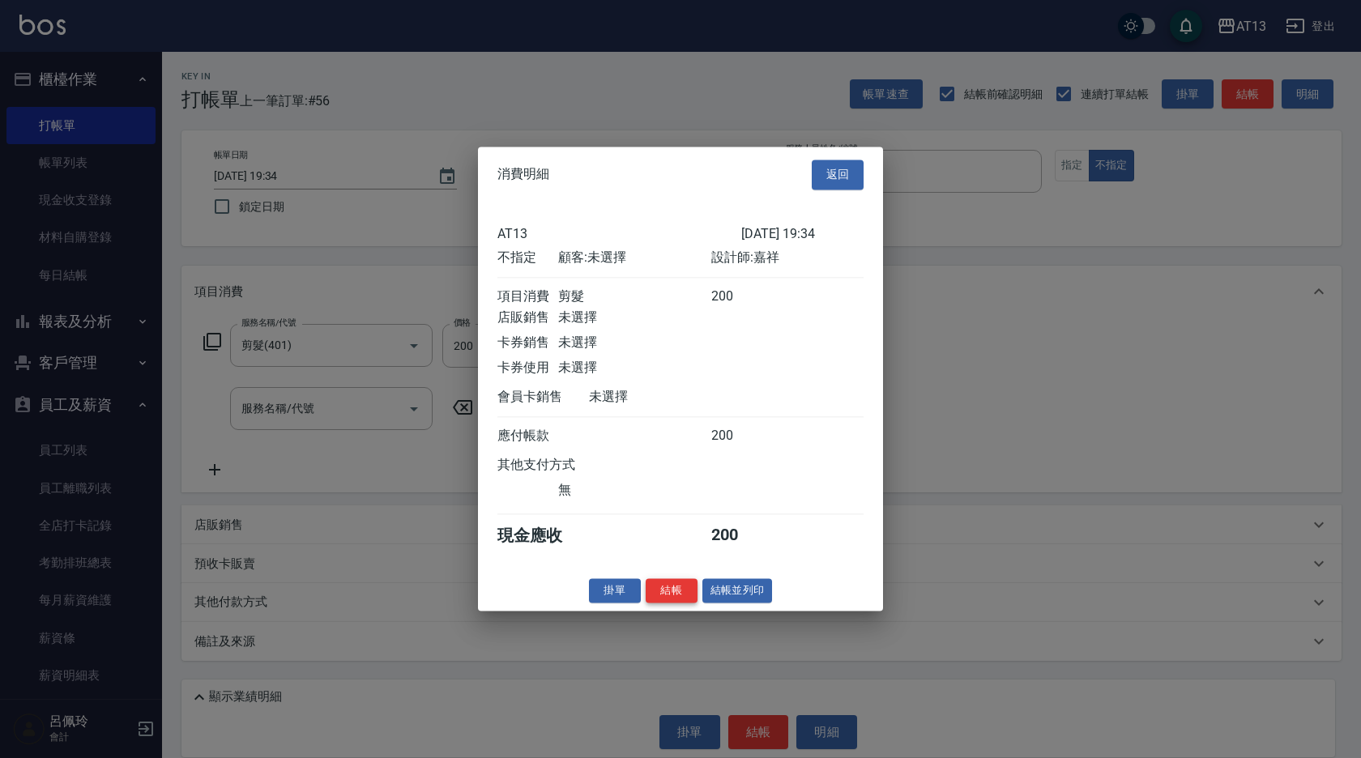
click at [681, 592] on button "結帳" at bounding box center [672, 590] width 52 height 25
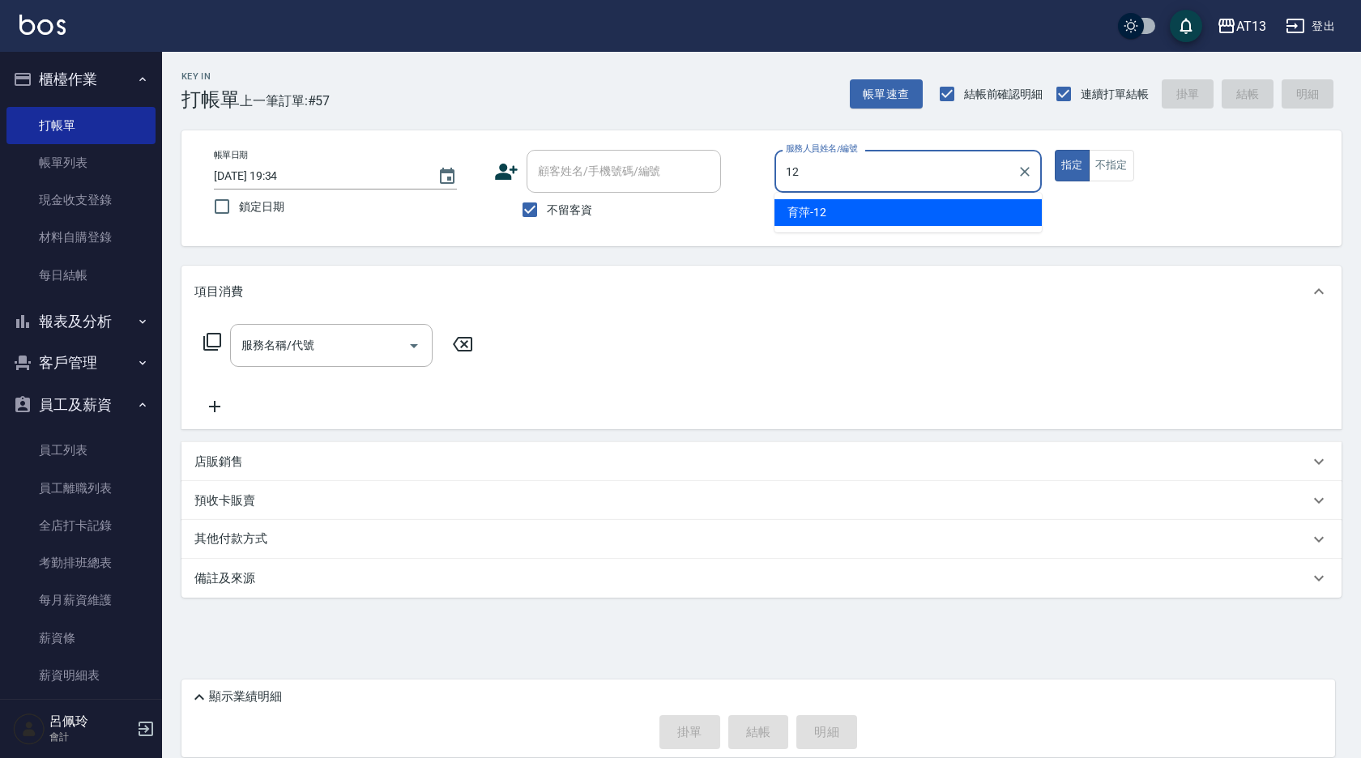
click at [821, 218] on span "育萍 -12" at bounding box center [806, 212] width 39 height 17
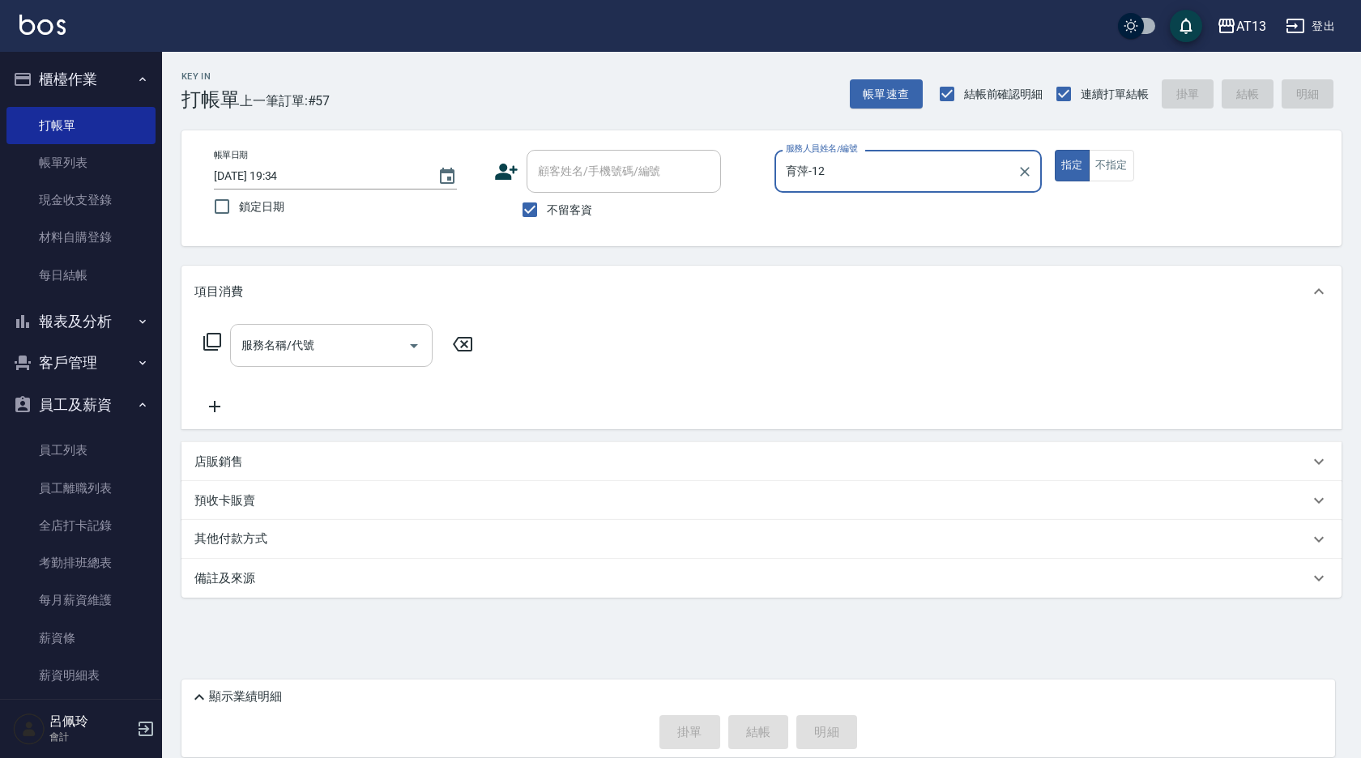
type input "育萍-12"
click at [262, 352] on input "服務名稱/代號" at bounding box center [319, 345] width 164 height 28
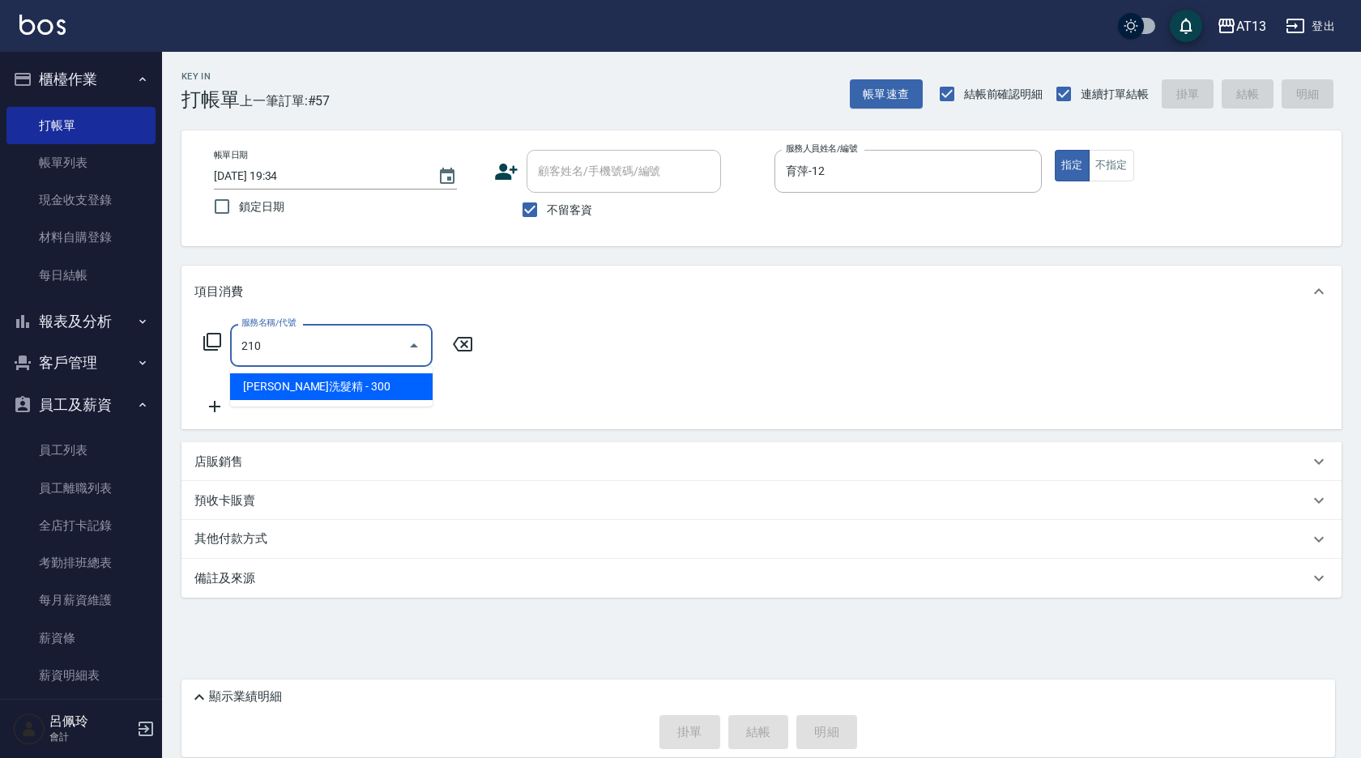
type input "歐娜洗髮精(210)"
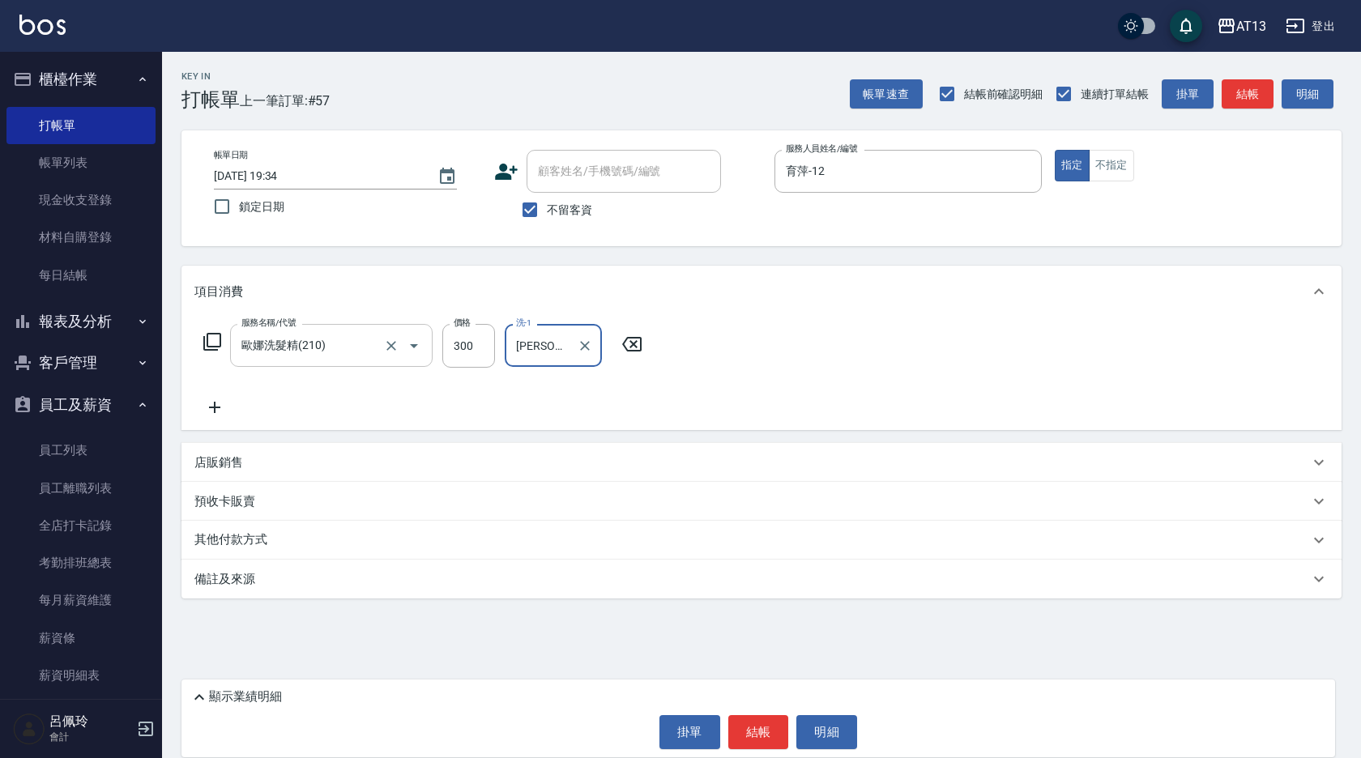
type input "李垣潔-31"
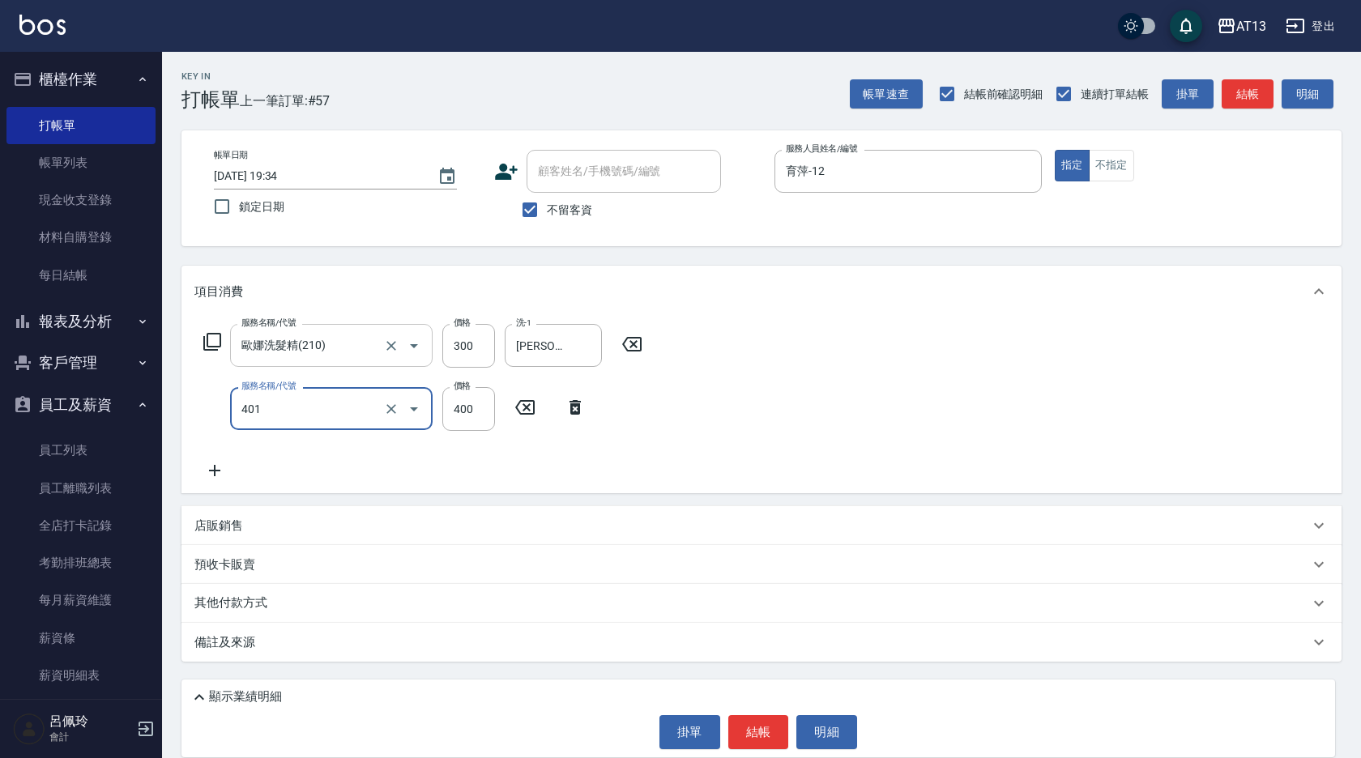
type input "剪髮(401)"
type input "50"
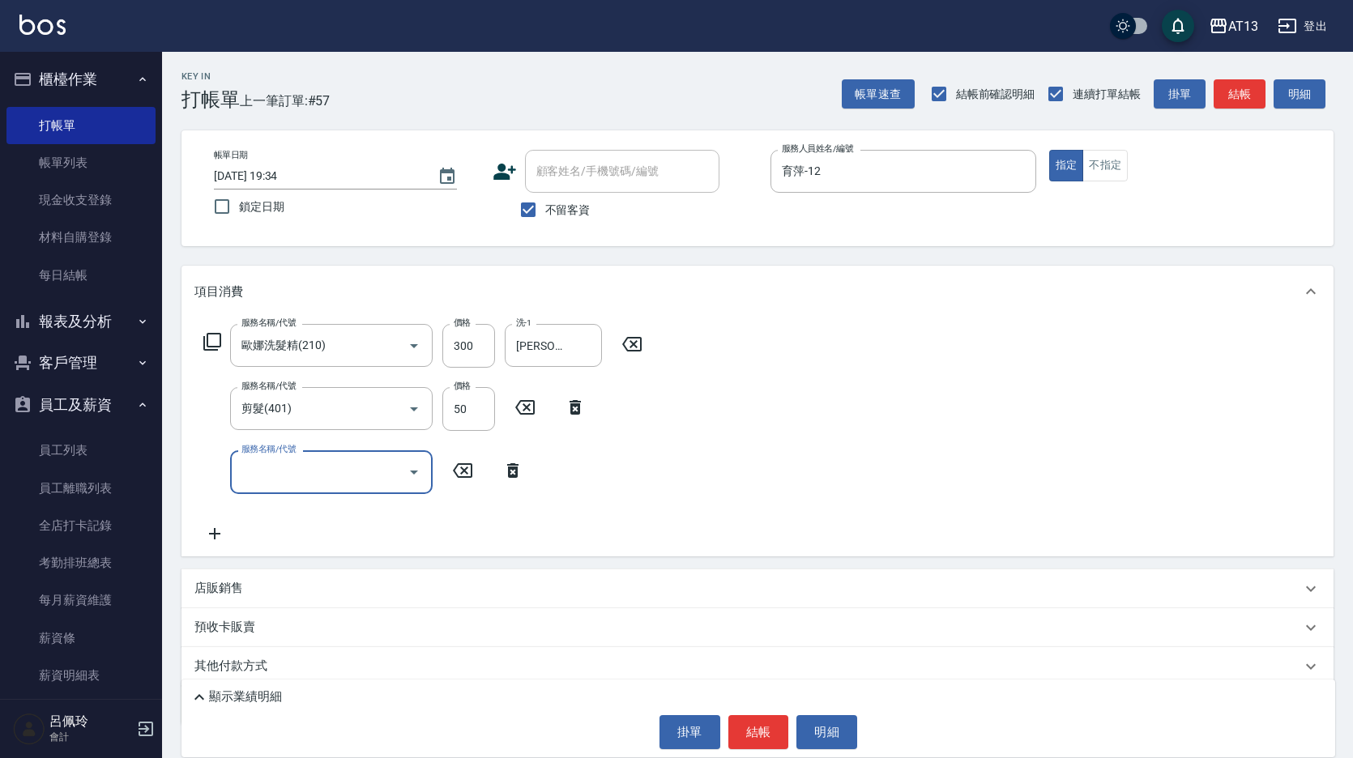
click at [823, 495] on div "服務名稱/代號 歐娜洗髮精(210) 服務名稱/代號 價格 300 價格 洗-1 李垣潔-31 洗-1 服務名稱/代號 剪髮(401) 服務名稱/代號 價格 …" at bounding box center [757, 437] width 1152 height 238
click at [771, 745] on button "結帳" at bounding box center [758, 732] width 61 height 34
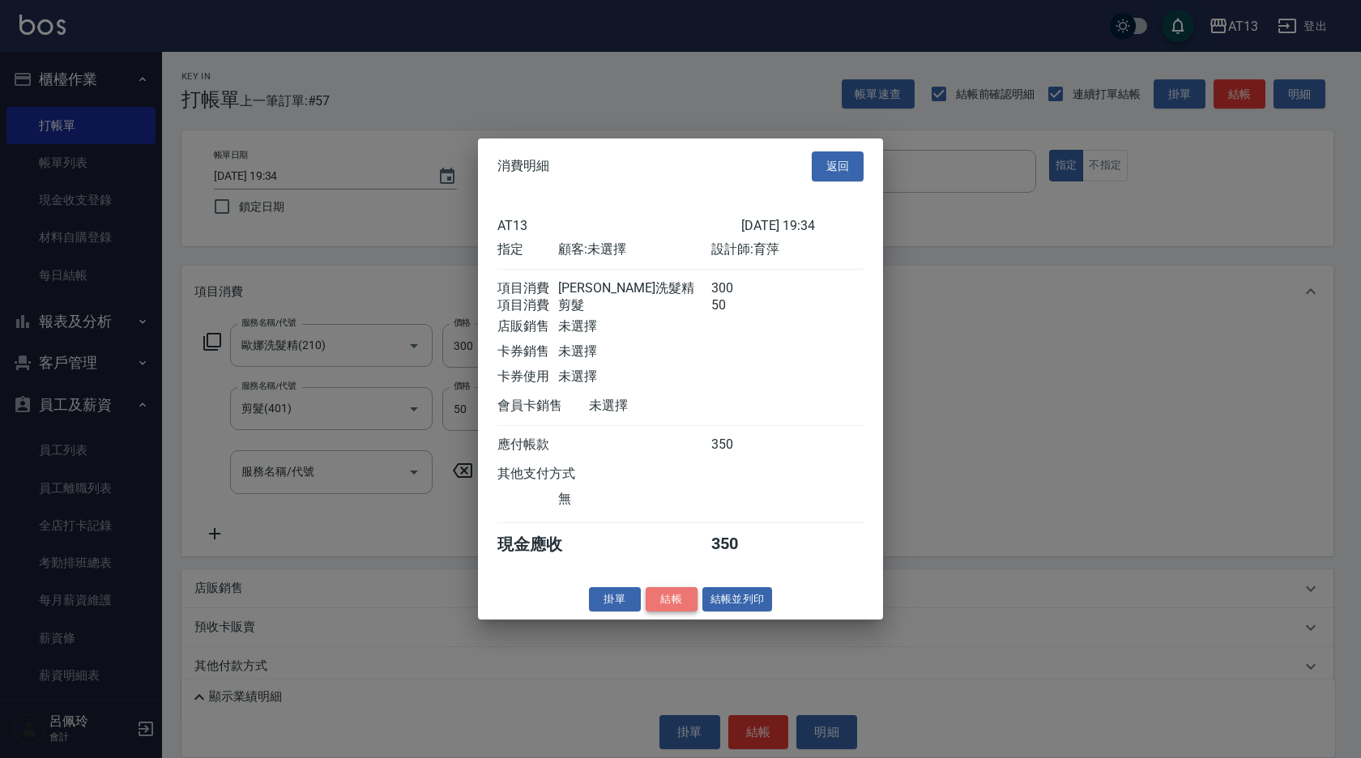
click at [672, 612] on button "結帳" at bounding box center [672, 598] width 52 height 25
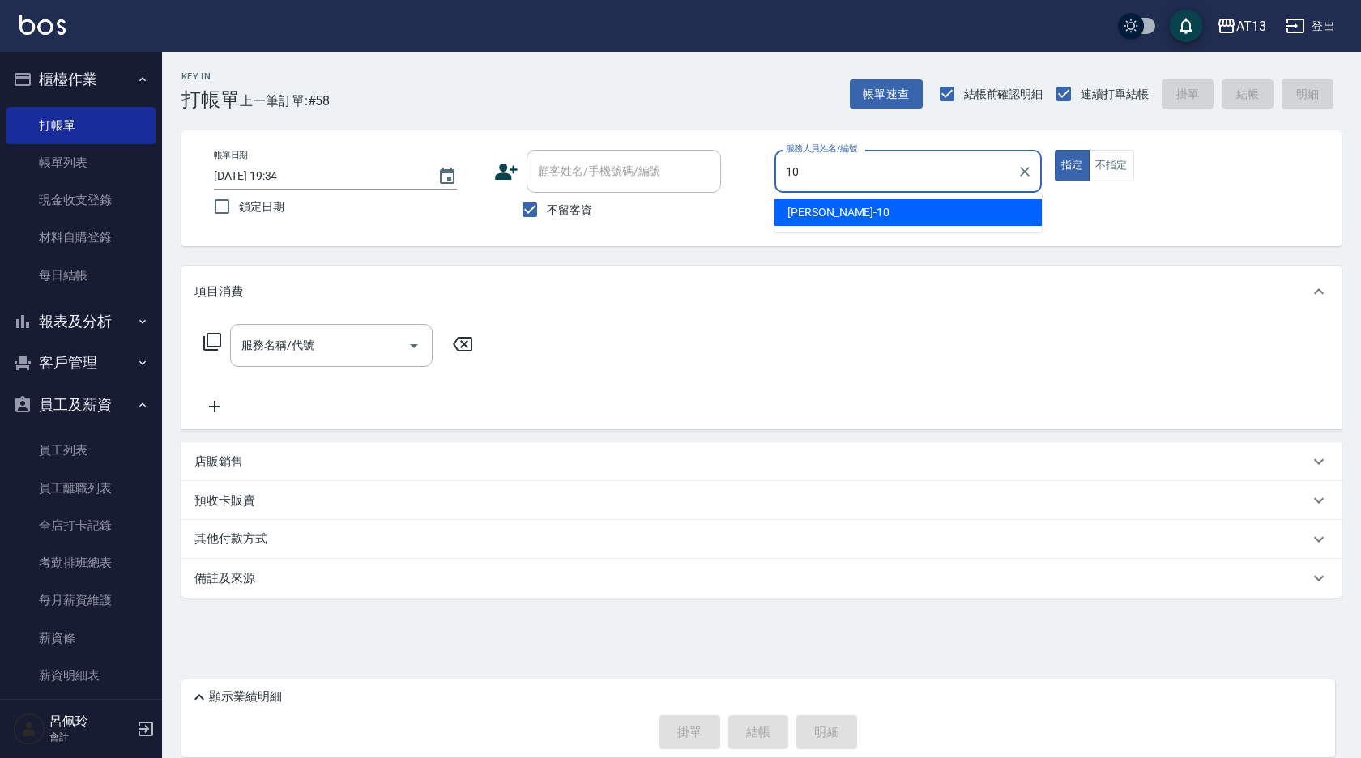
click at [820, 211] on span "稔穎 -10" at bounding box center [838, 212] width 102 height 17
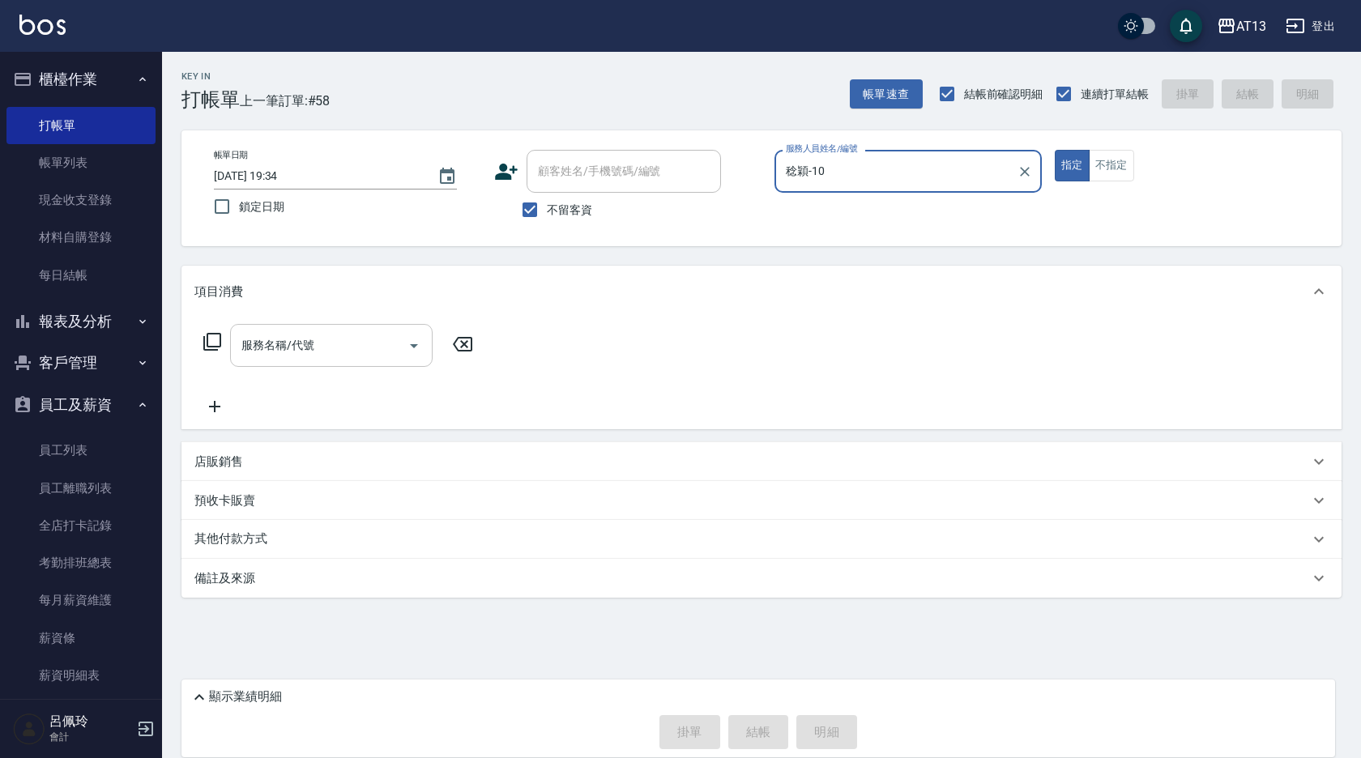
type input "稔穎-10"
click at [272, 352] on input "服務名稱/代號" at bounding box center [319, 345] width 164 height 28
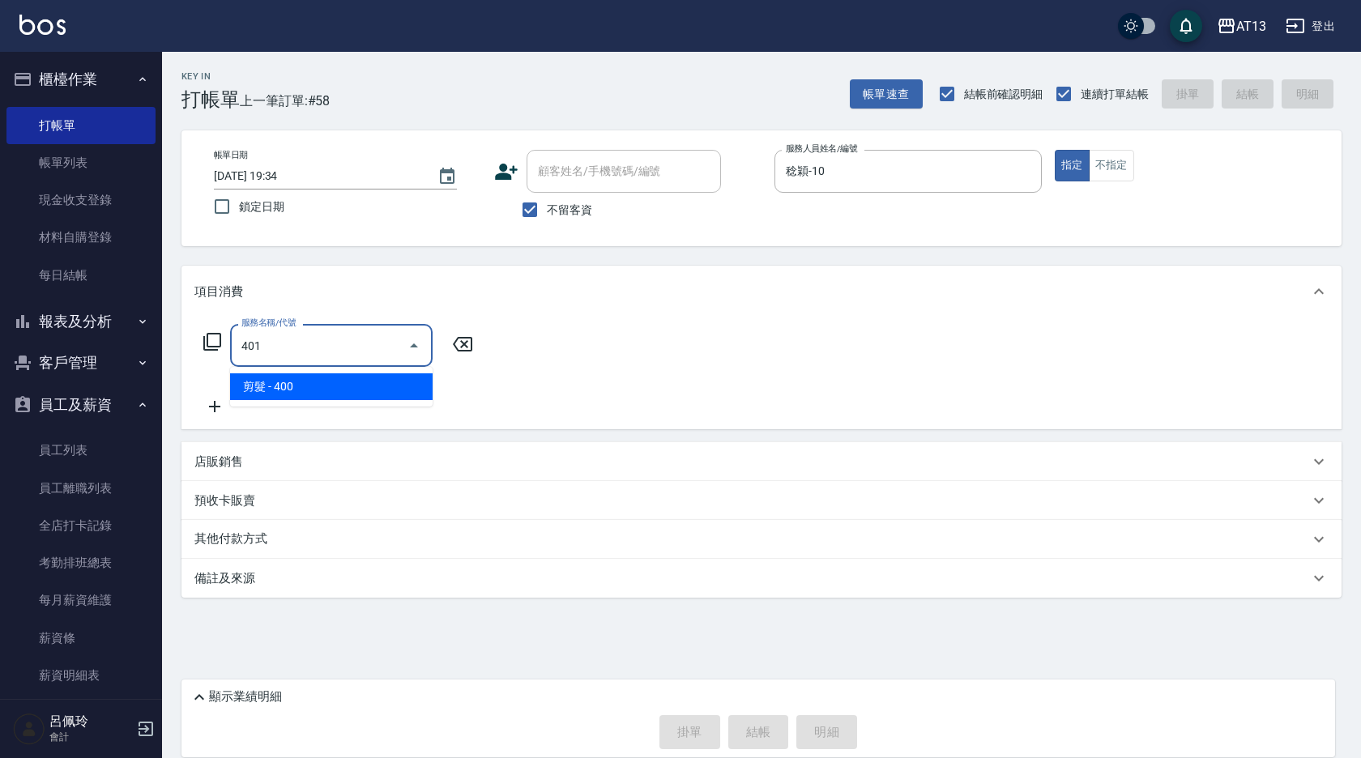
type input "剪髮(401)"
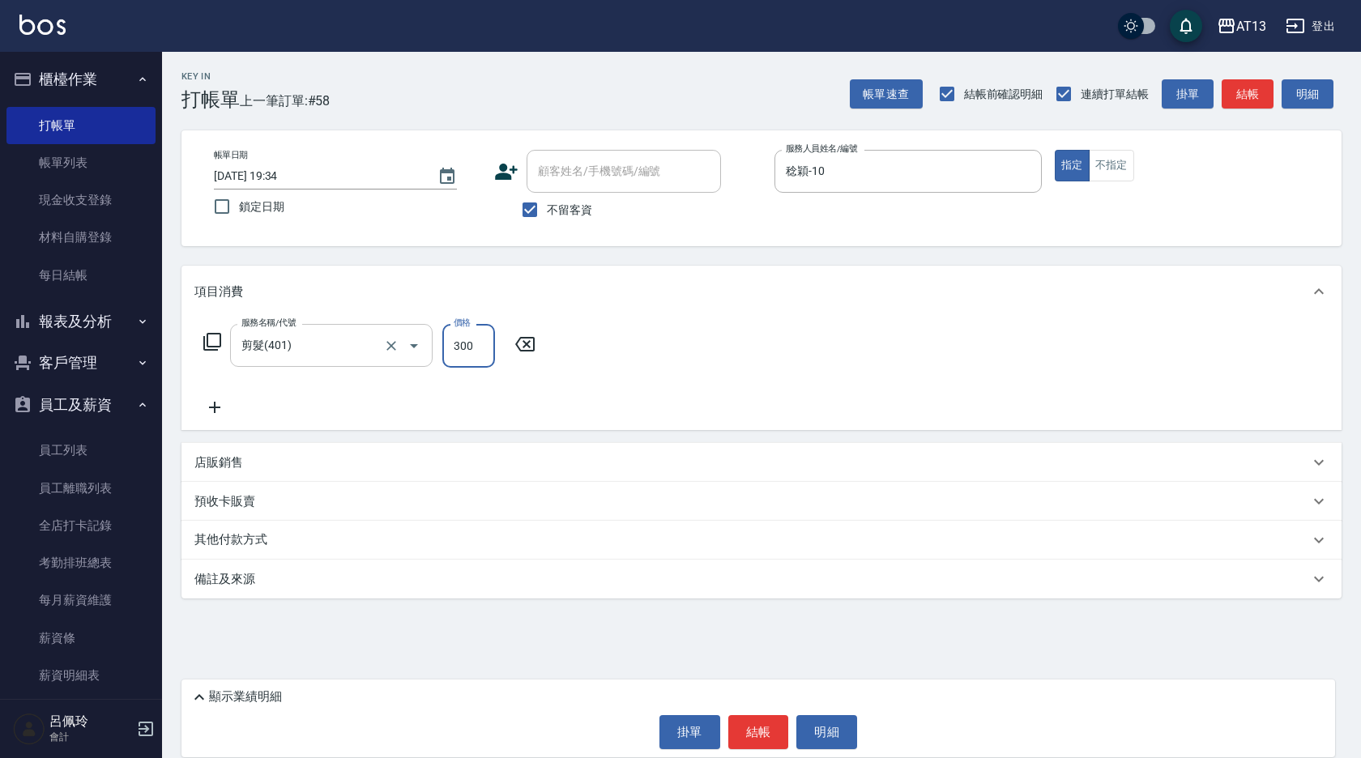
type input "300"
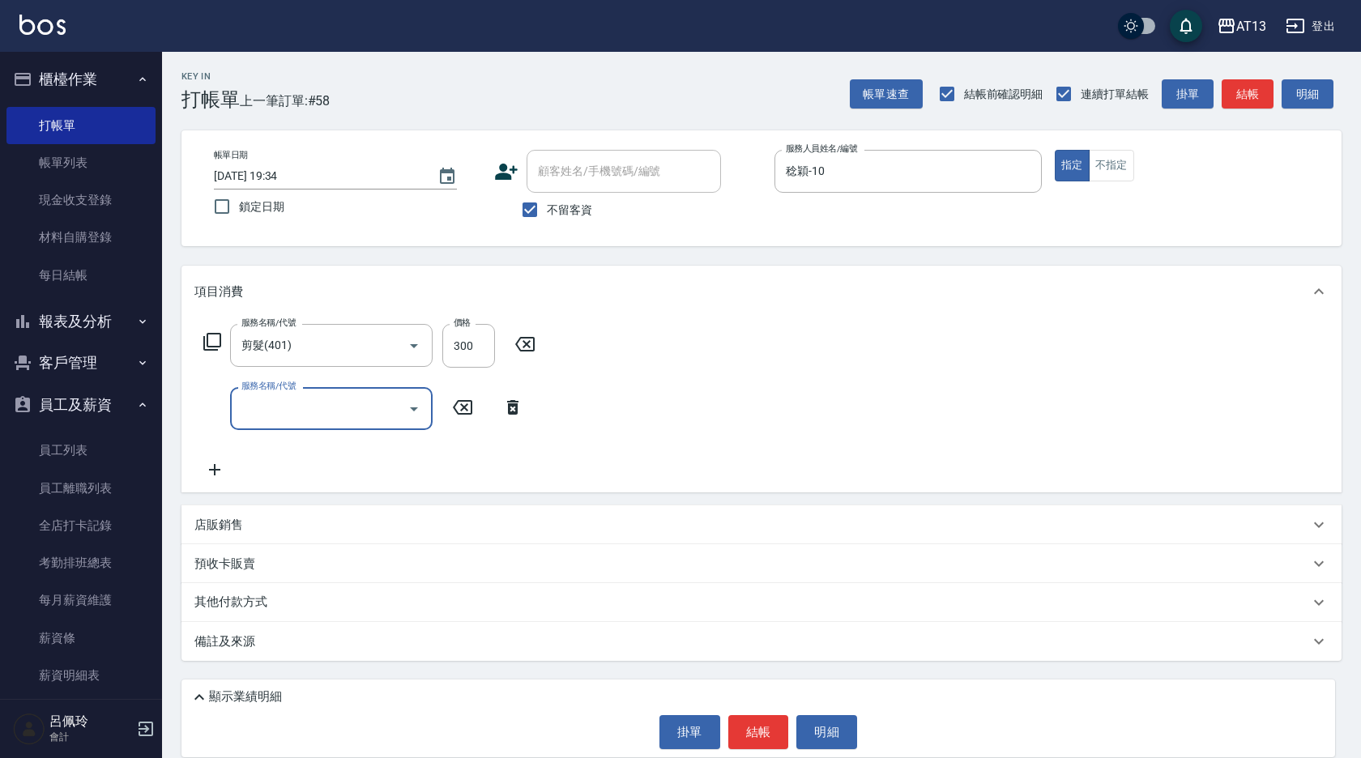
click at [730, 411] on div "服務名稱/代號 剪髮(401) 服務名稱/代號 價格 300 價格 服務名稱/代號 服務名稱/代號" at bounding box center [761, 405] width 1160 height 175
click at [765, 736] on button "結帳" at bounding box center [758, 732] width 61 height 34
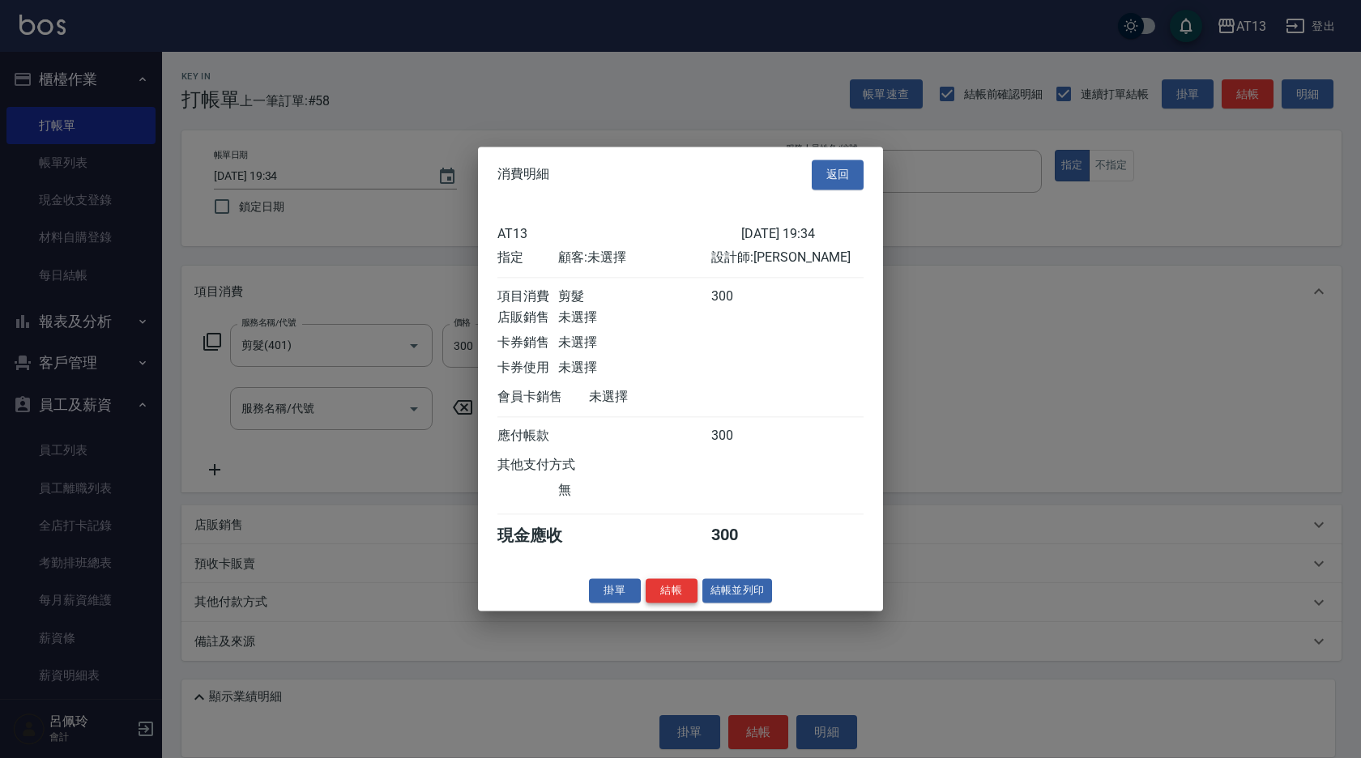
click at [659, 603] on button "結帳" at bounding box center [672, 590] width 52 height 25
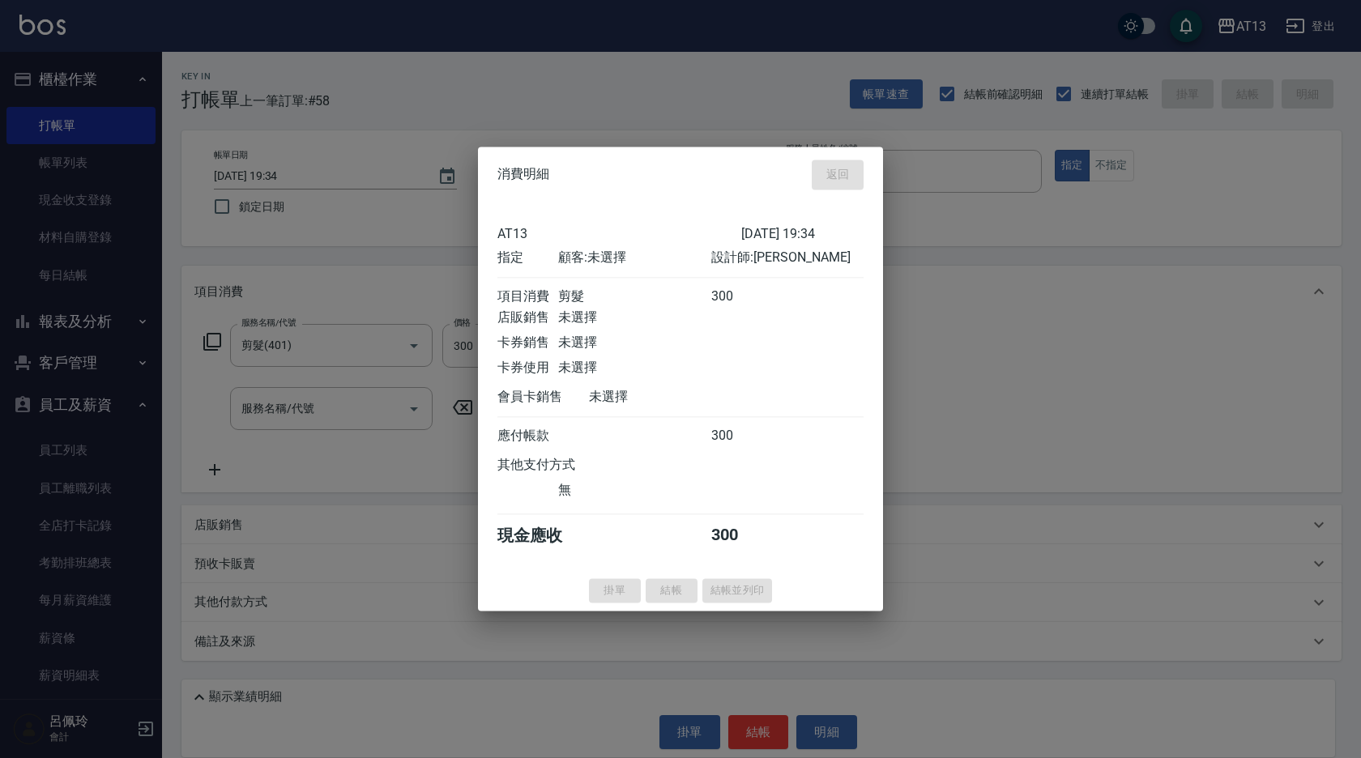
type input "2025/10/14 19:35"
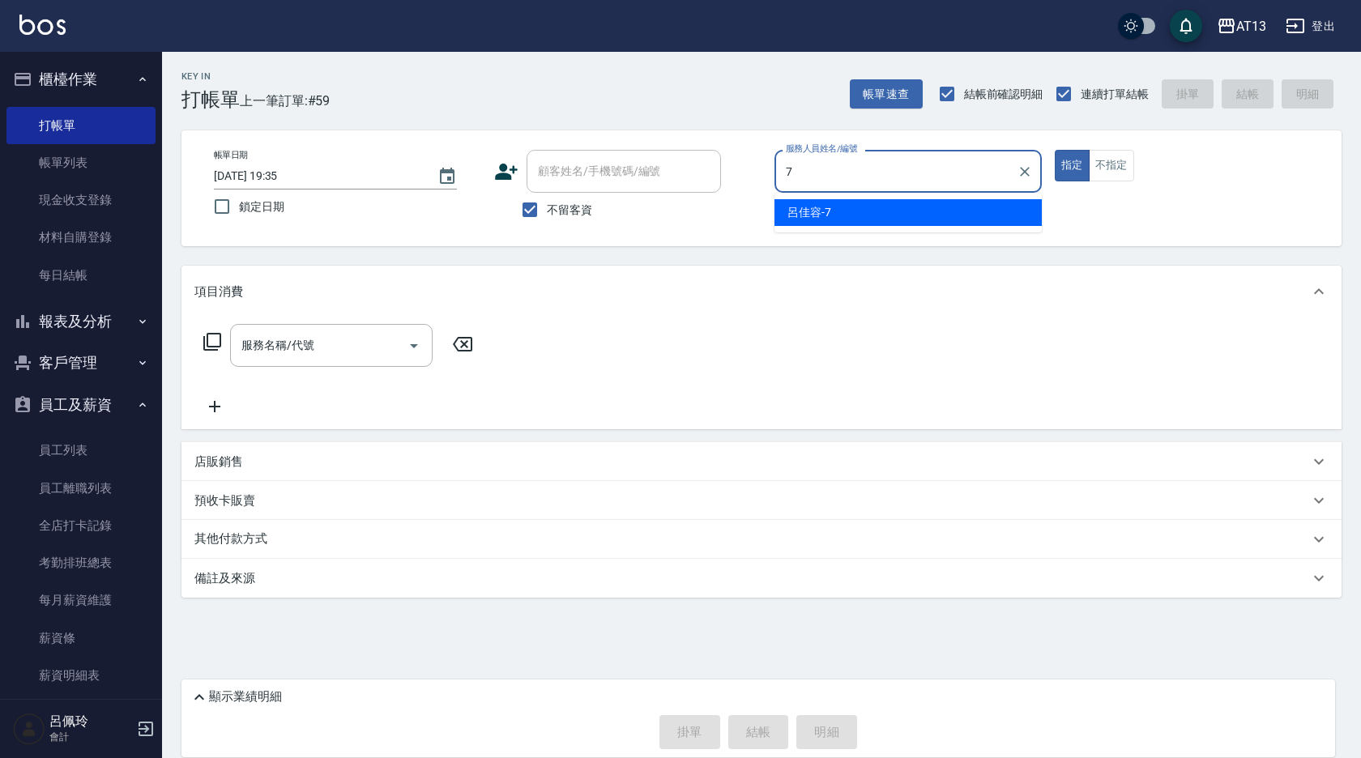
click at [929, 208] on div "呂佳容 -7" at bounding box center [907, 212] width 267 height 27
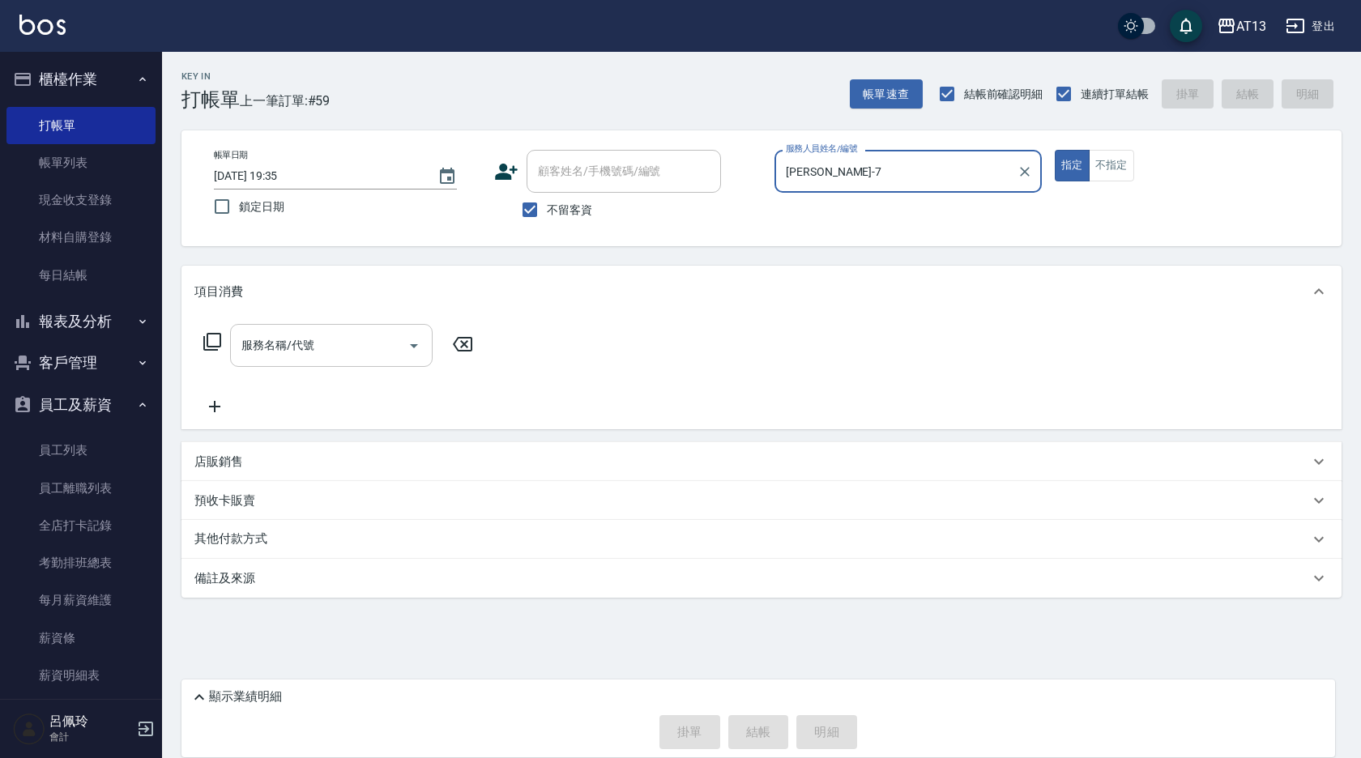
type input "呂佳容-7"
click at [377, 352] on input "服務名稱/代號" at bounding box center [319, 345] width 164 height 28
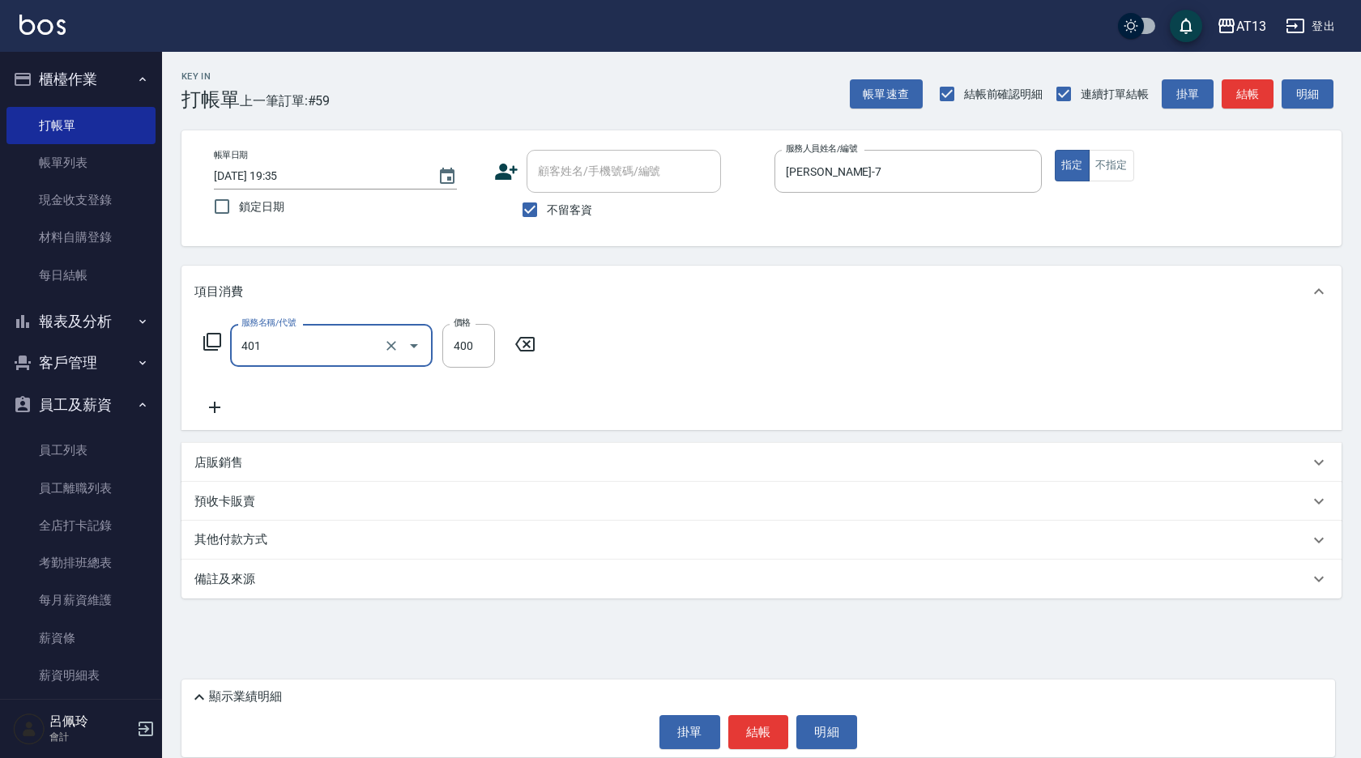
type input "剪髮(401)"
type input "300"
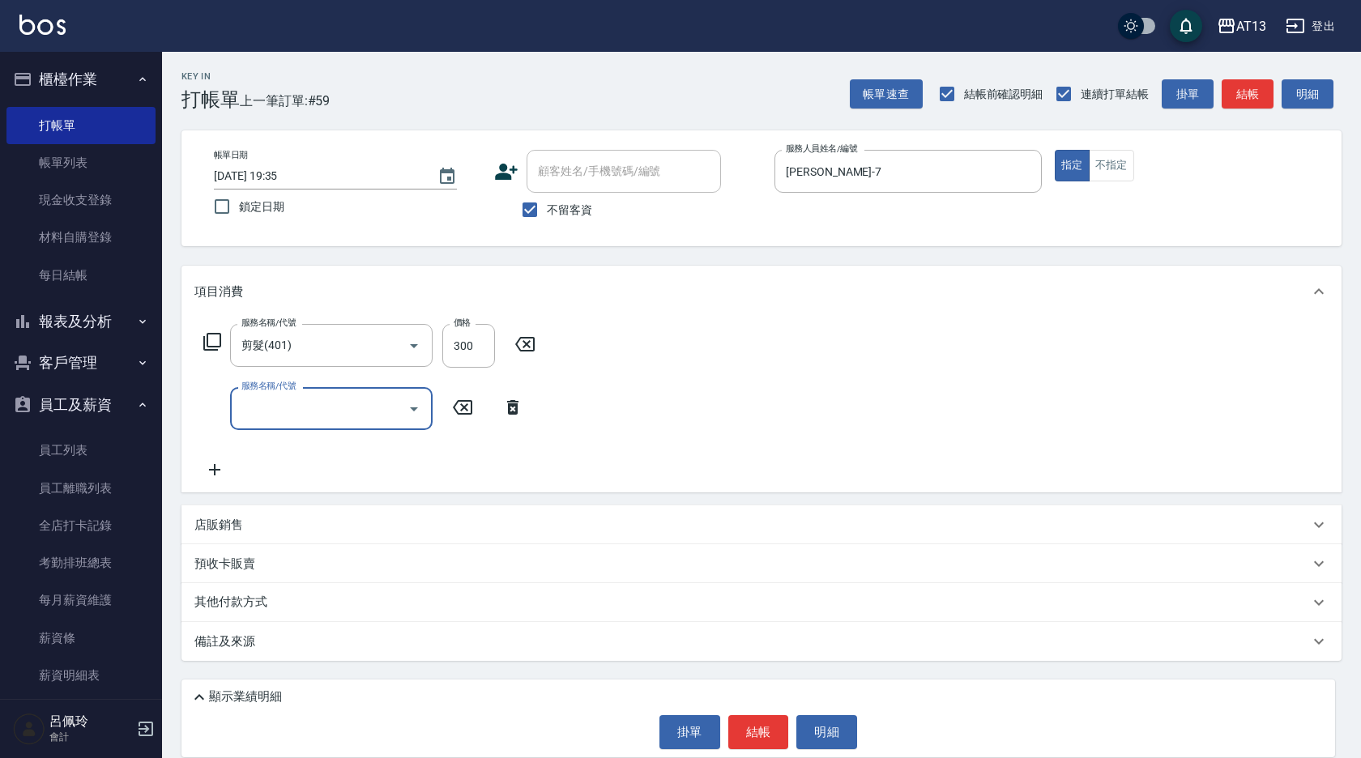
click at [923, 306] on div "項目消費" at bounding box center [761, 292] width 1160 height 52
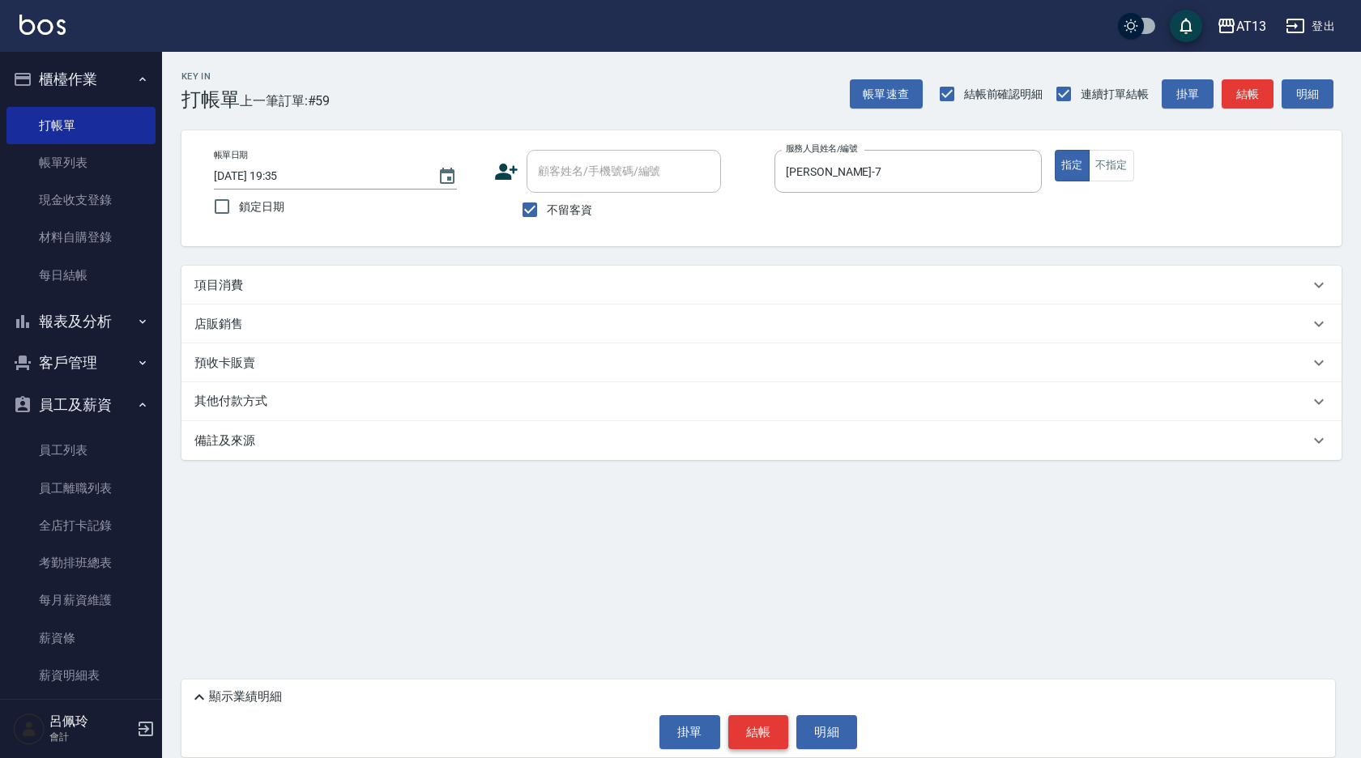
click at [748, 729] on button "結帳" at bounding box center [758, 732] width 61 height 34
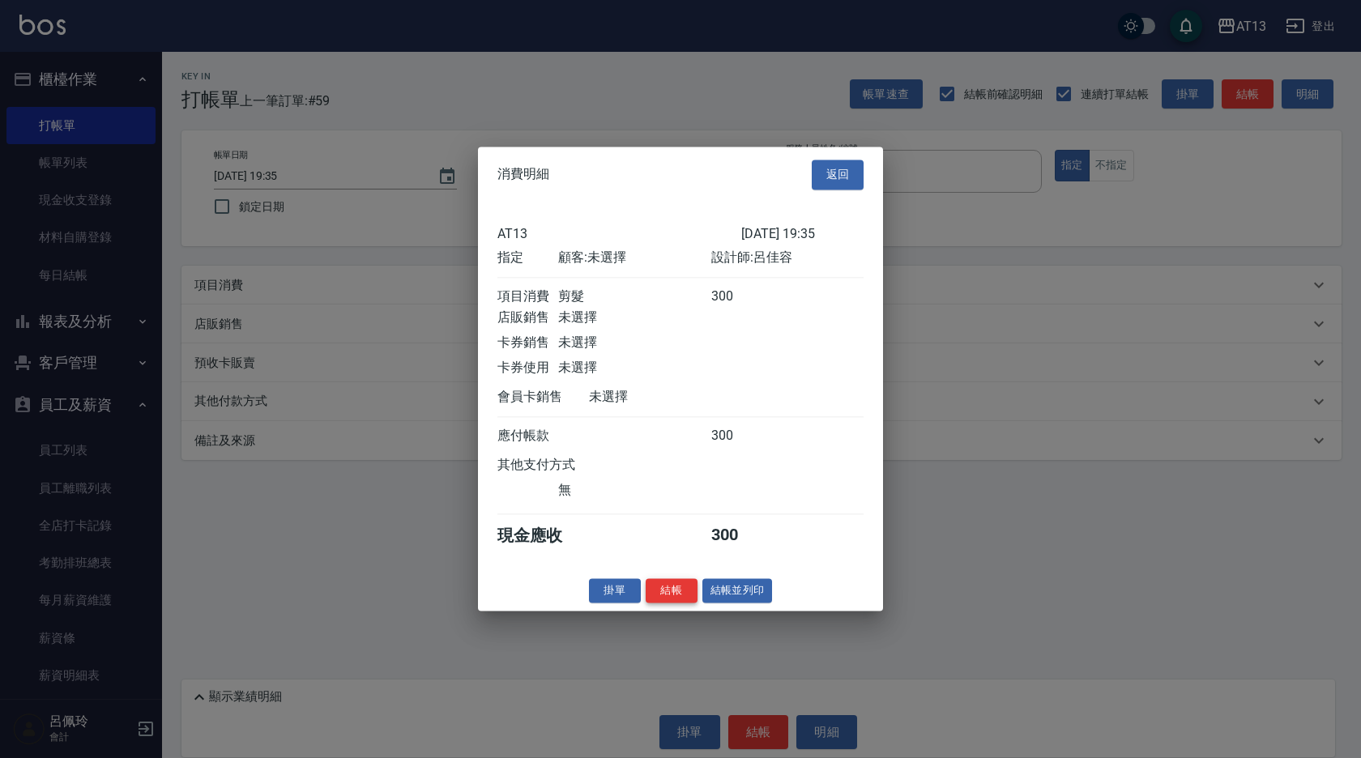
click at [657, 603] on button "結帳" at bounding box center [672, 590] width 52 height 25
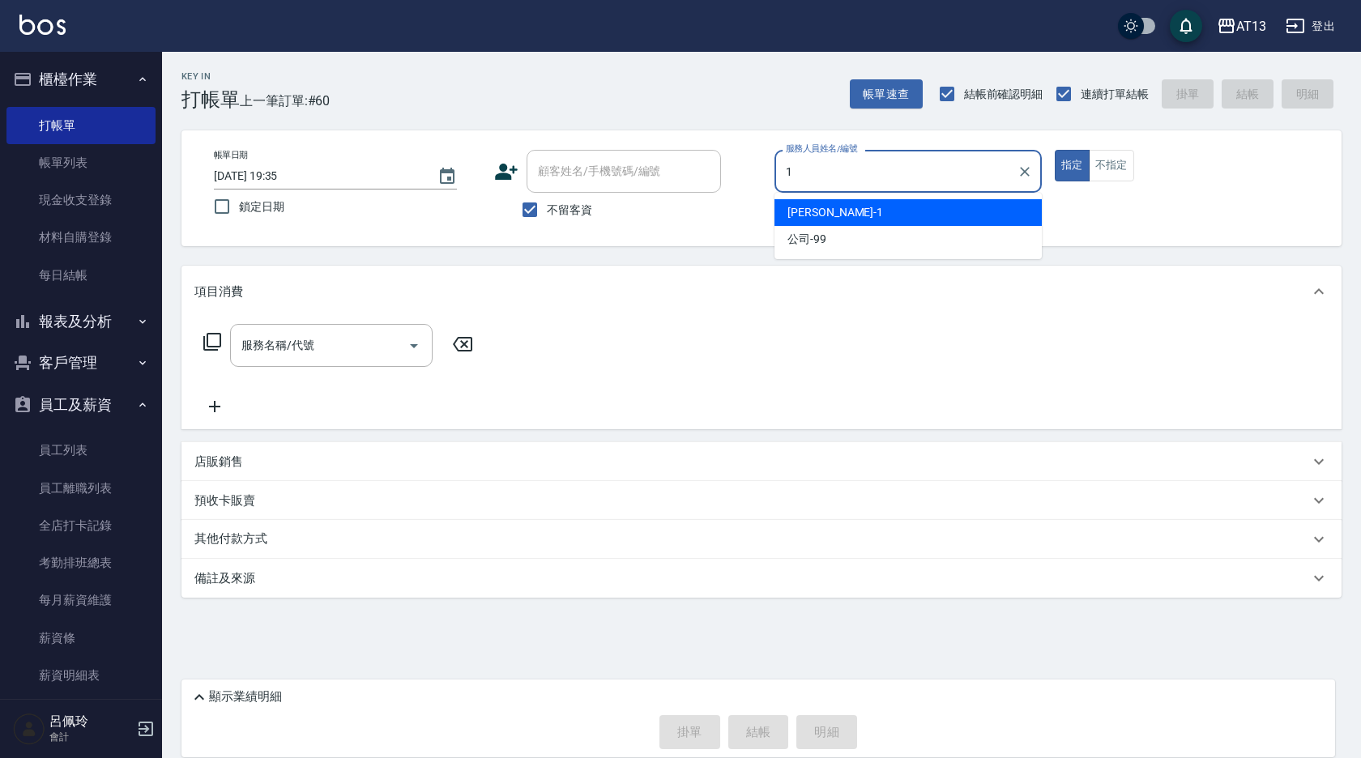
click at [888, 224] on div "鈞茹 -1" at bounding box center [907, 212] width 267 height 27
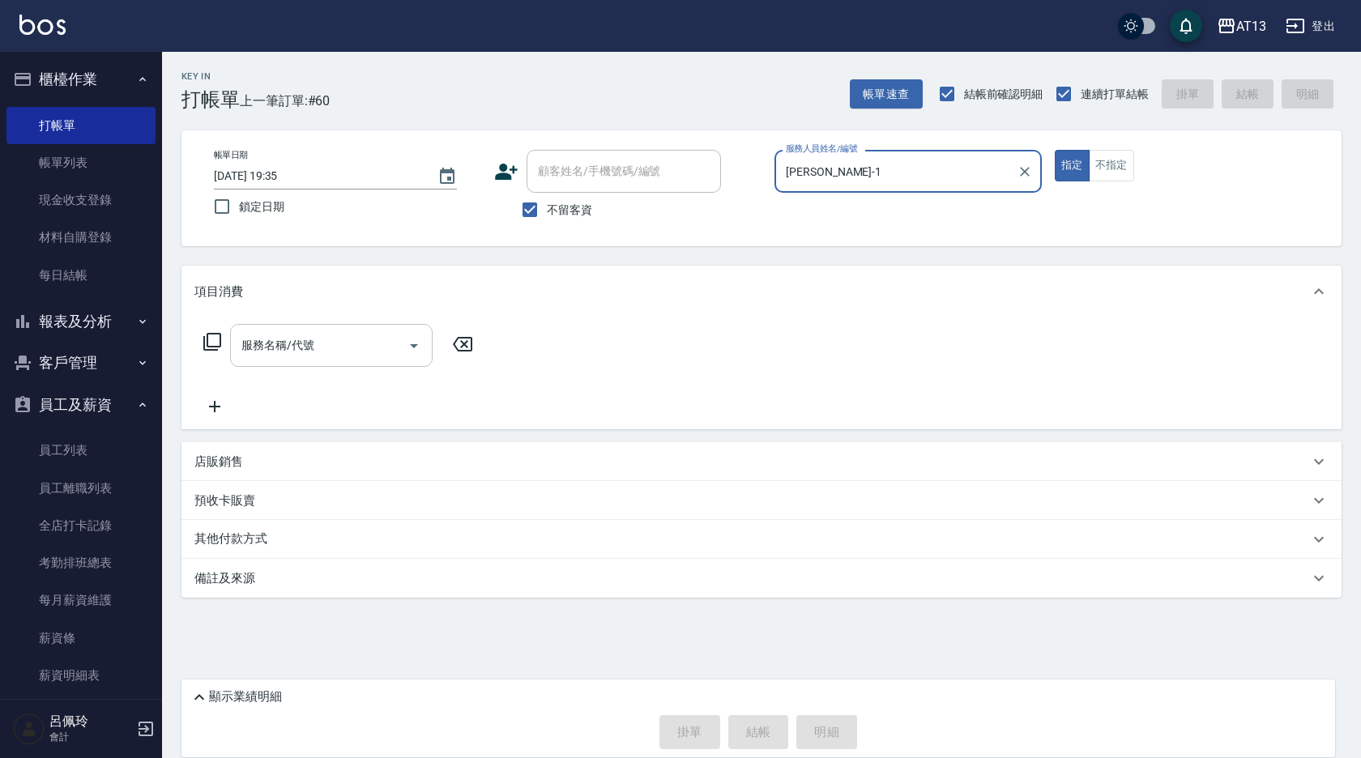
type input "鈞茹-1"
click at [344, 343] on input "服務名稱/代號" at bounding box center [319, 345] width 164 height 28
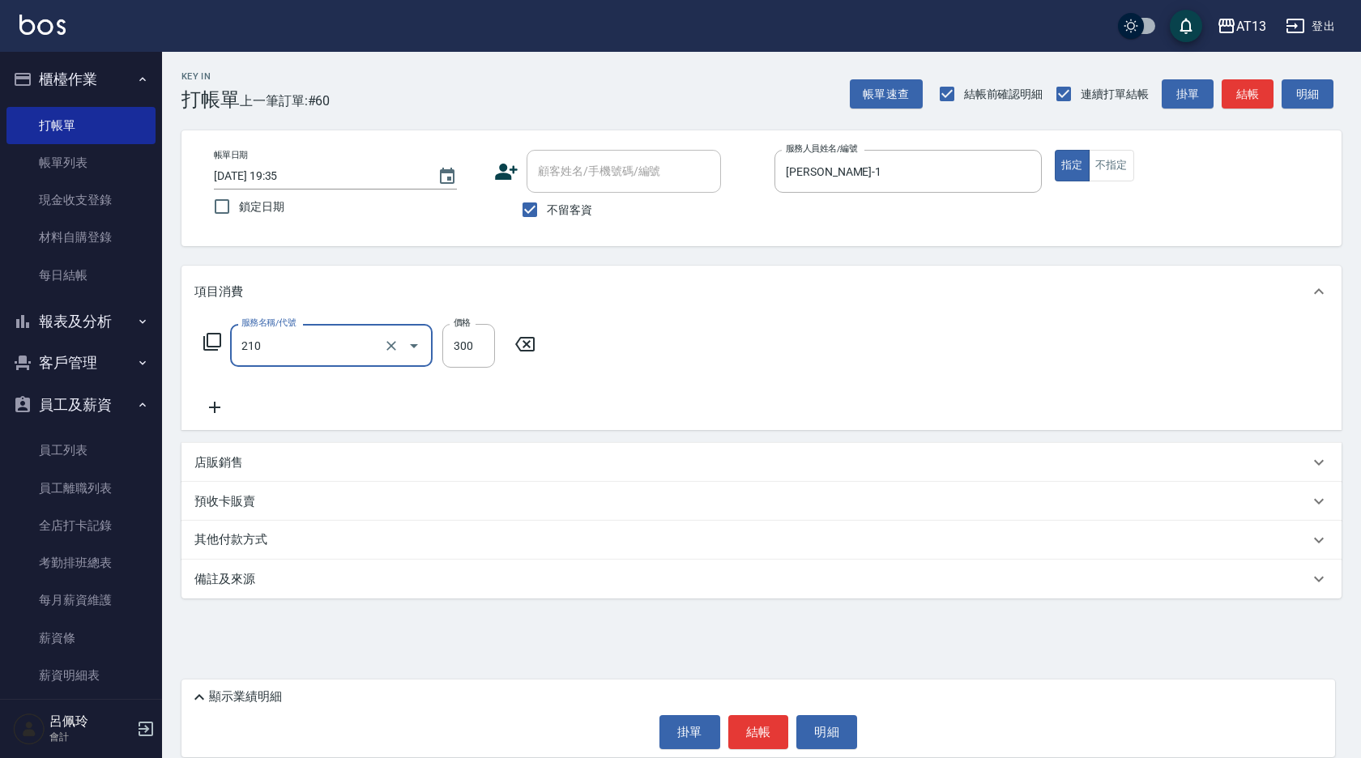
type input "歐娜洗髮精(210)"
type input "鈞茹-1"
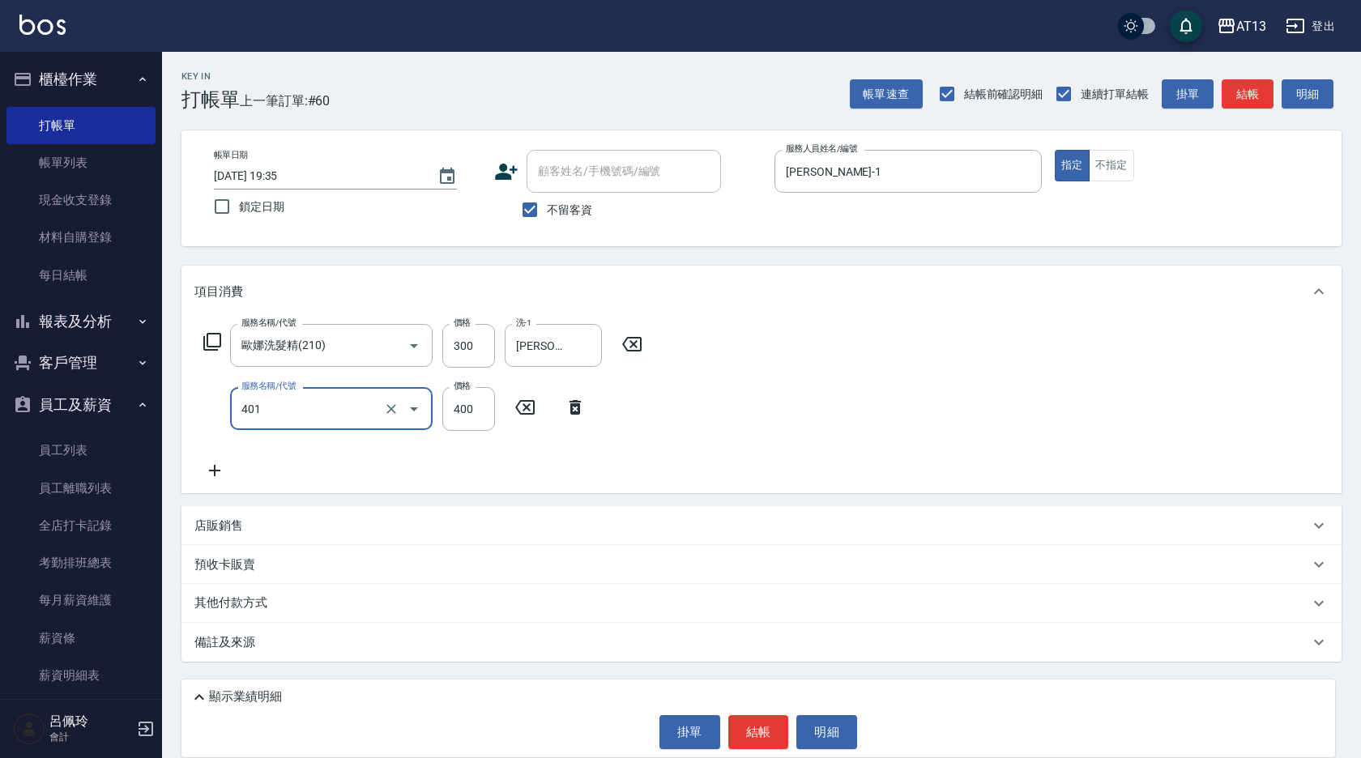
type input "剪髮(401)"
click at [976, 439] on div "服務名稱/代號 歐娜洗髮精(210) 服務名稱/代號 價格 300 價格 洗-1 鈞茹-1 洗-1 服務名稱/代號 剪髮(401) 服務名稱/代號 價格 40…" at bounding box center [761, 406] width 1160 height 176
click at [756, 724] on button "結帳" at bounding box center [758, 732] width 61 height 34
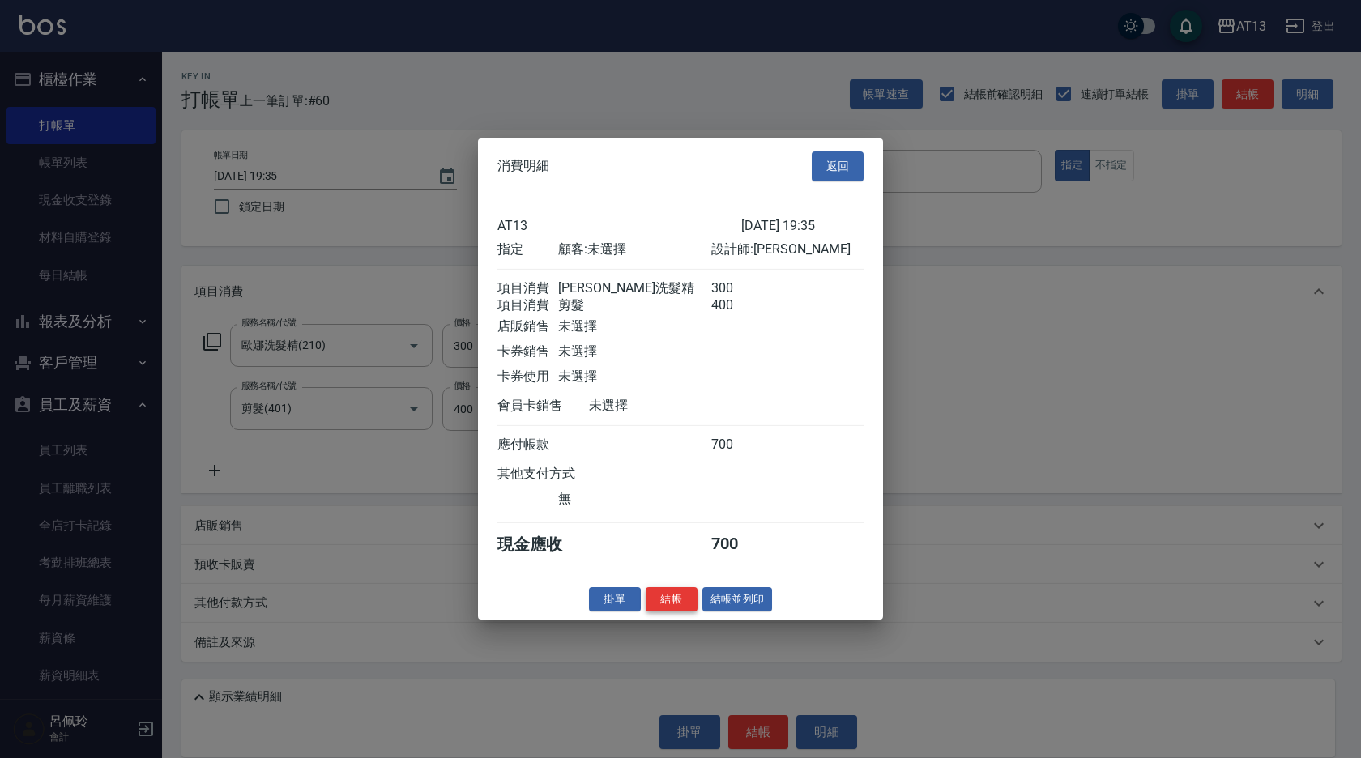
click at [655, 609] on button "結帳" at bounding box center [672, 598] width 52 height 25
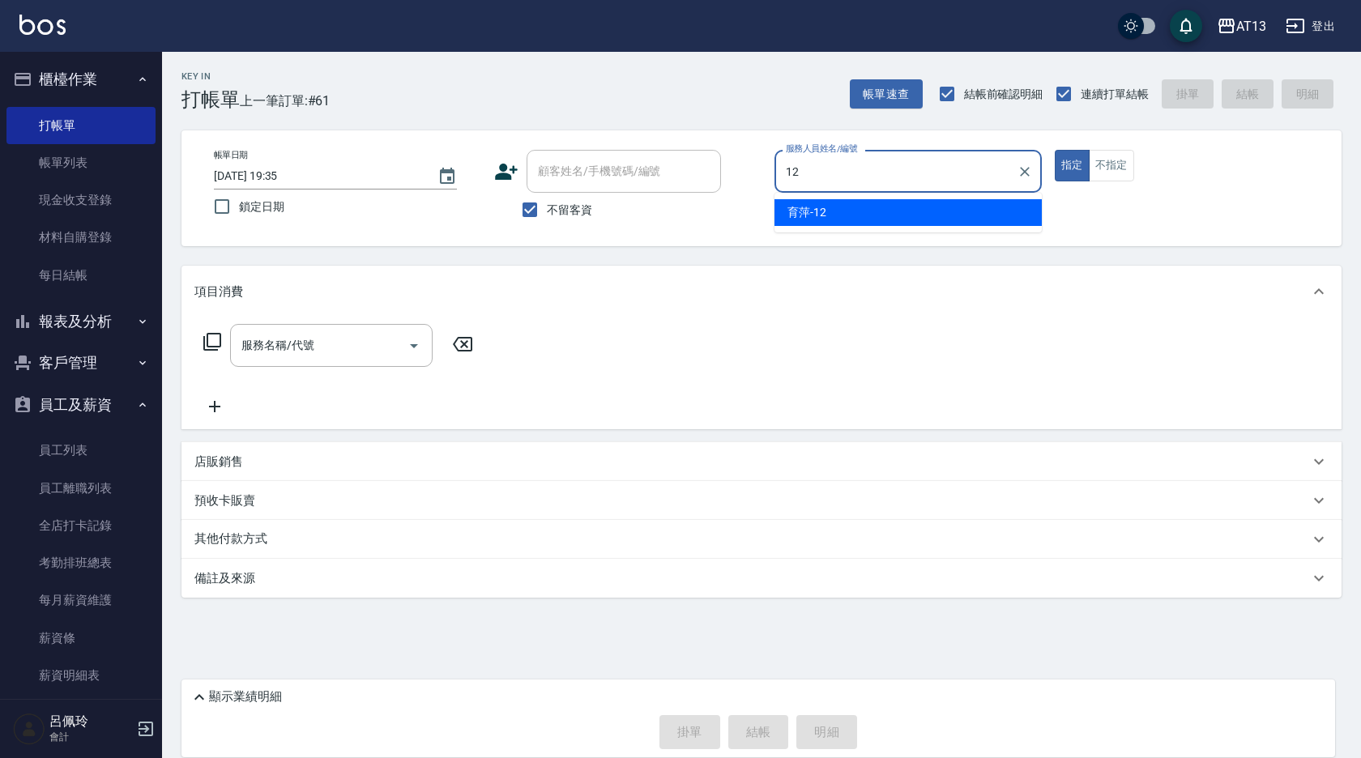
click at [833, 208] on div "育萍 -12" at bounding box center [907, 212] width 267 height 27
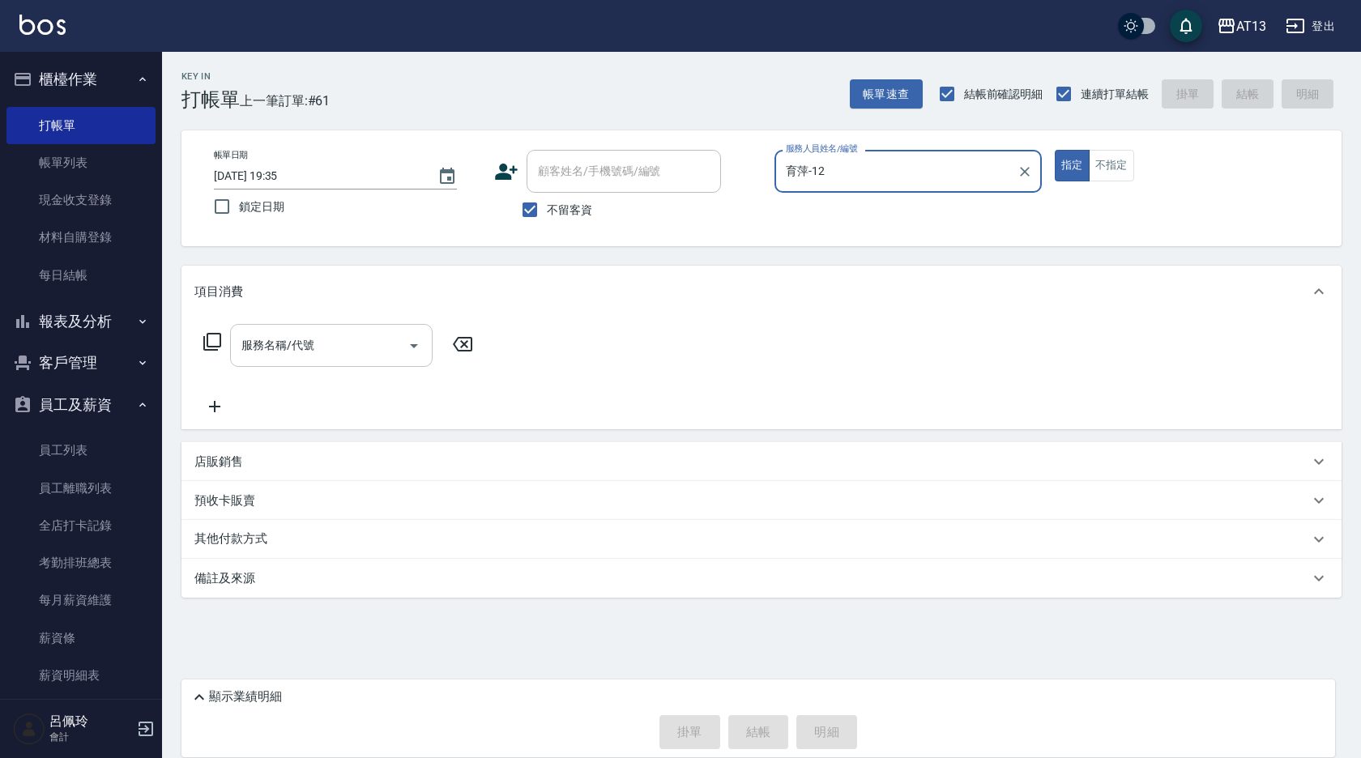
type input "育萍-12"
click at [315, 346] on input "服務名稱/代號" at bounding box center [319, 345] width 164 height 28
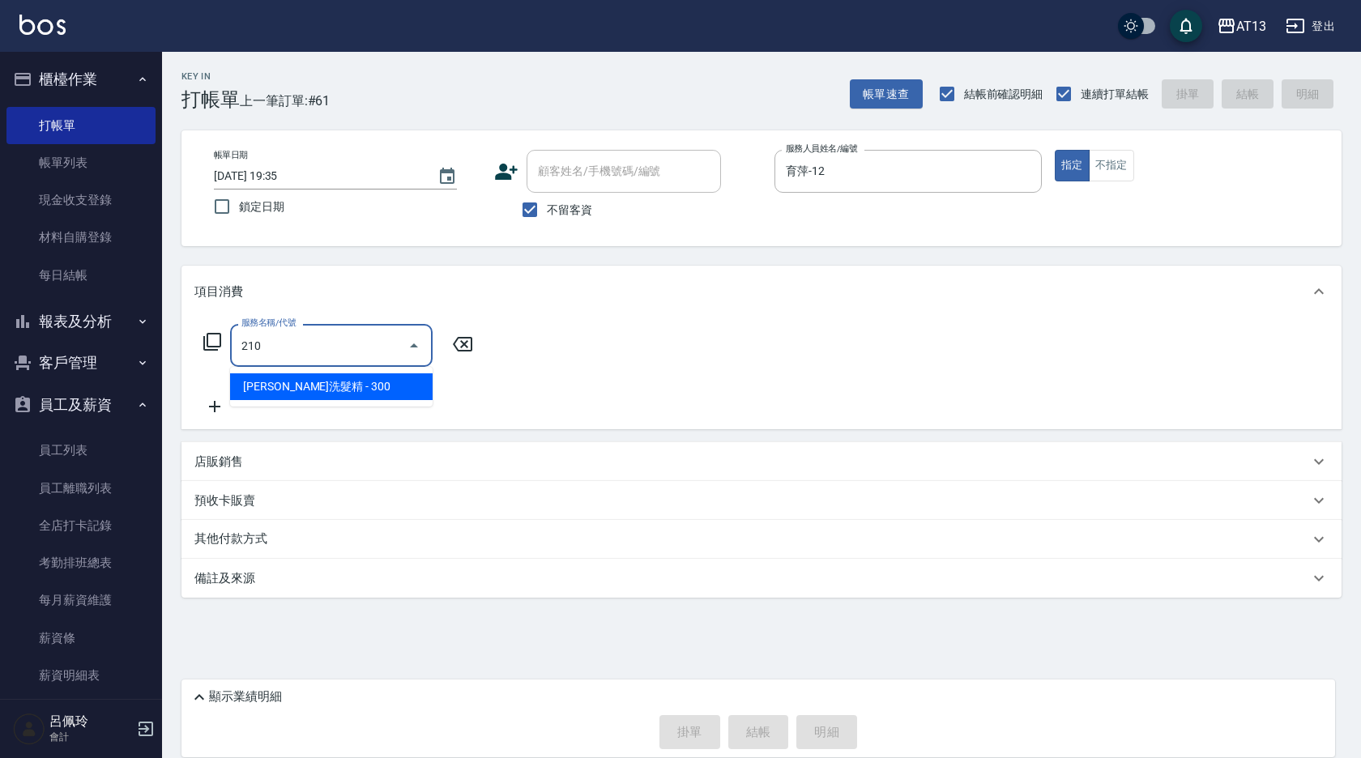
type input "歐娜洗髮精(210)"
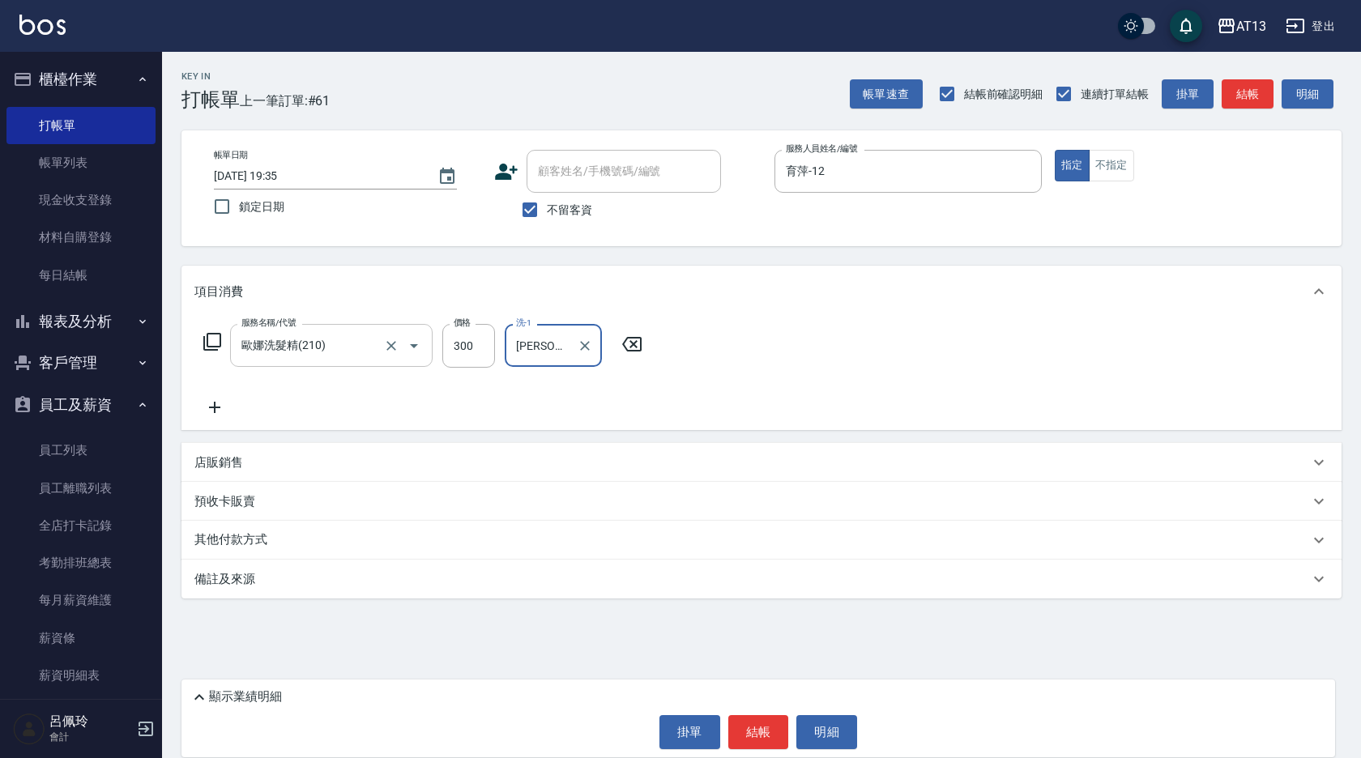
type input "蔡萓秦-11"
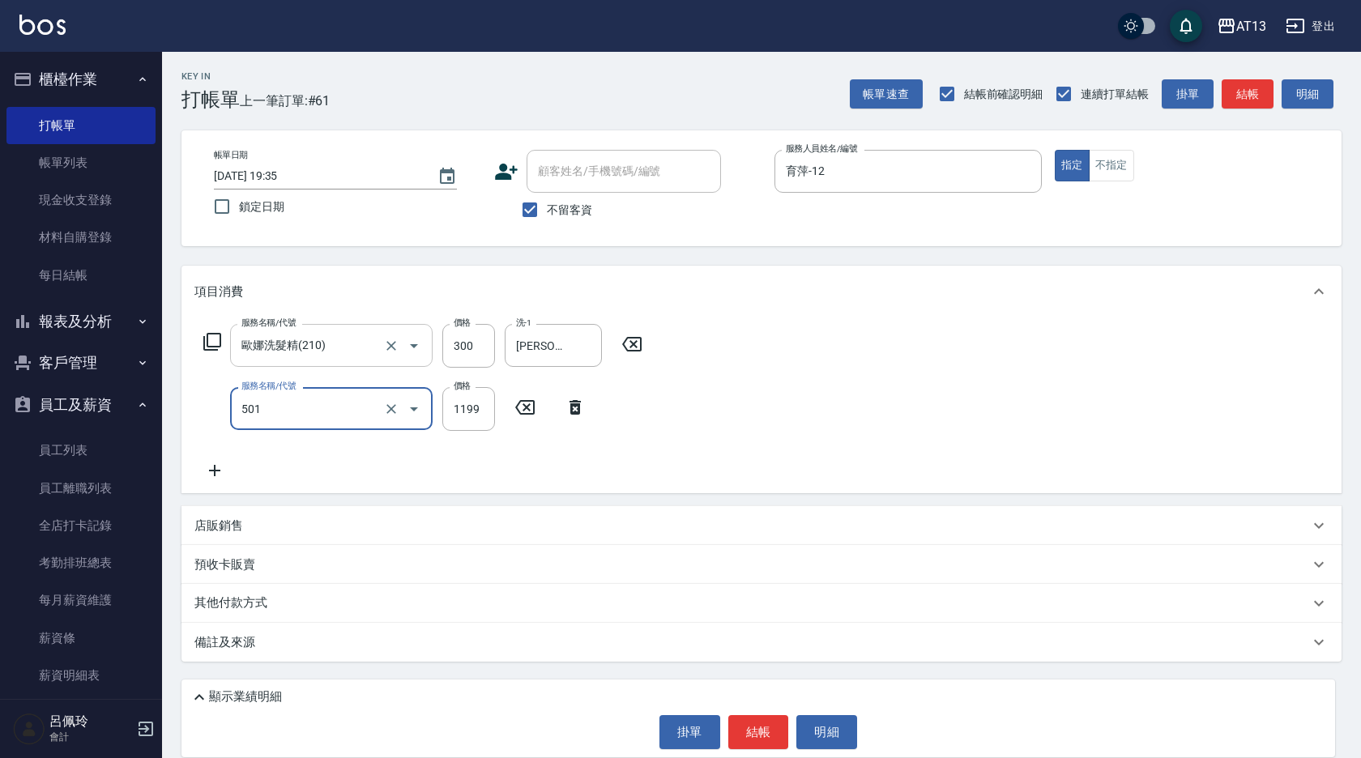
type input "染髮(501)"
type input "1500"
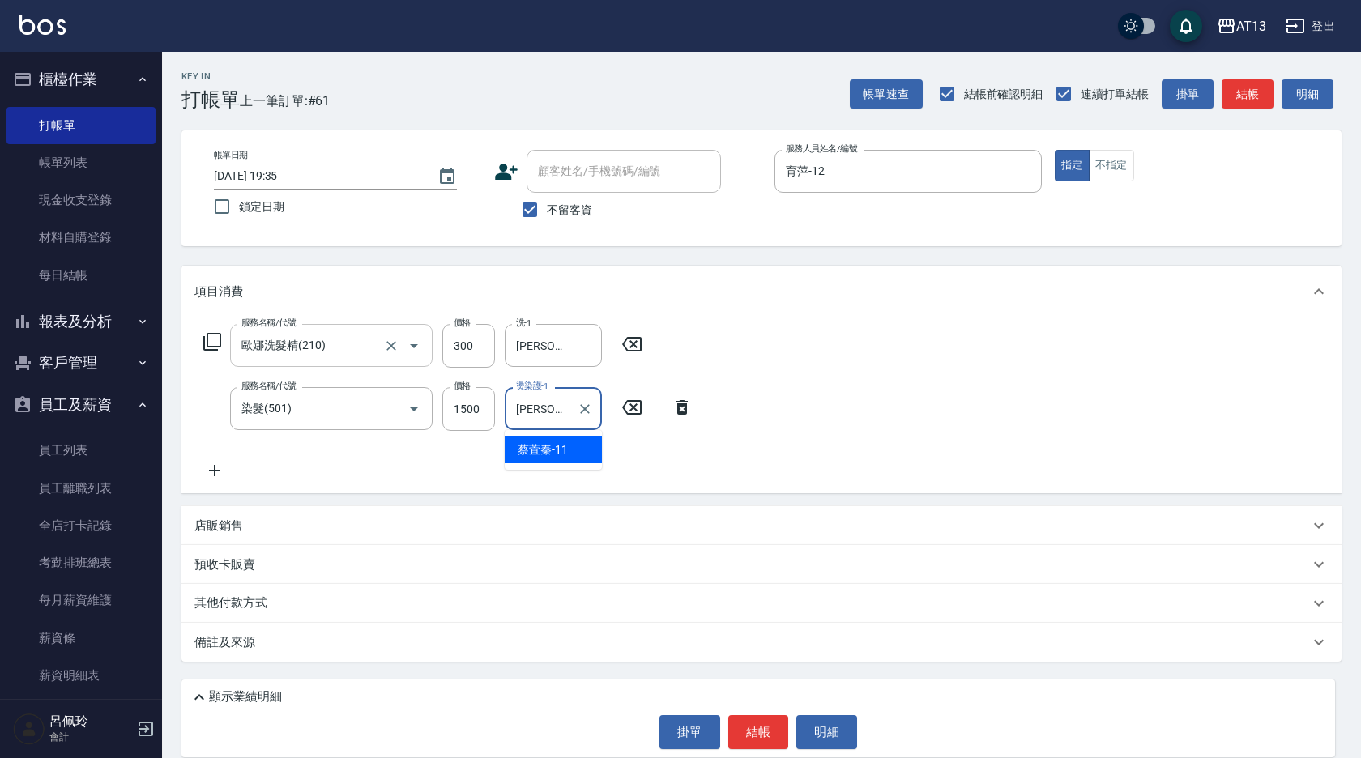
type input "蔡萓秦-11"
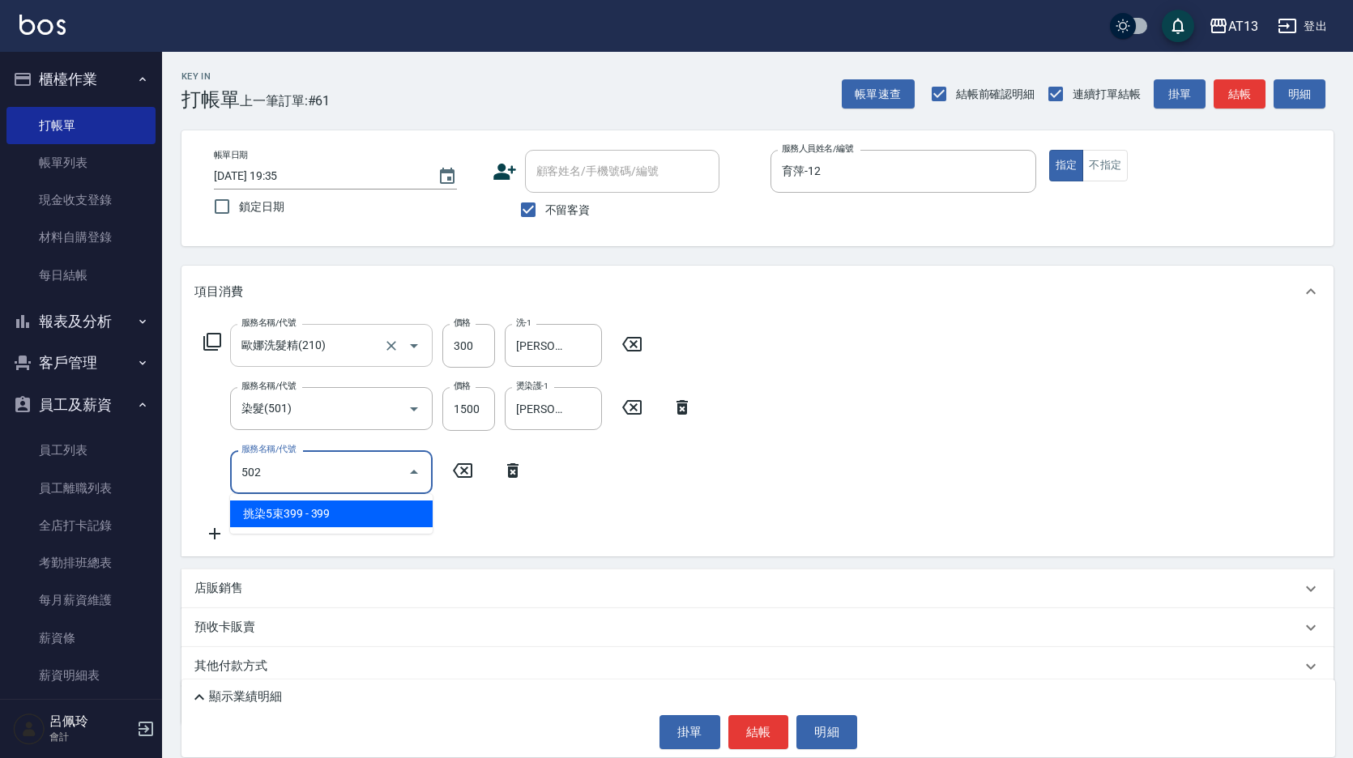
type input "挑染5束399(502)"
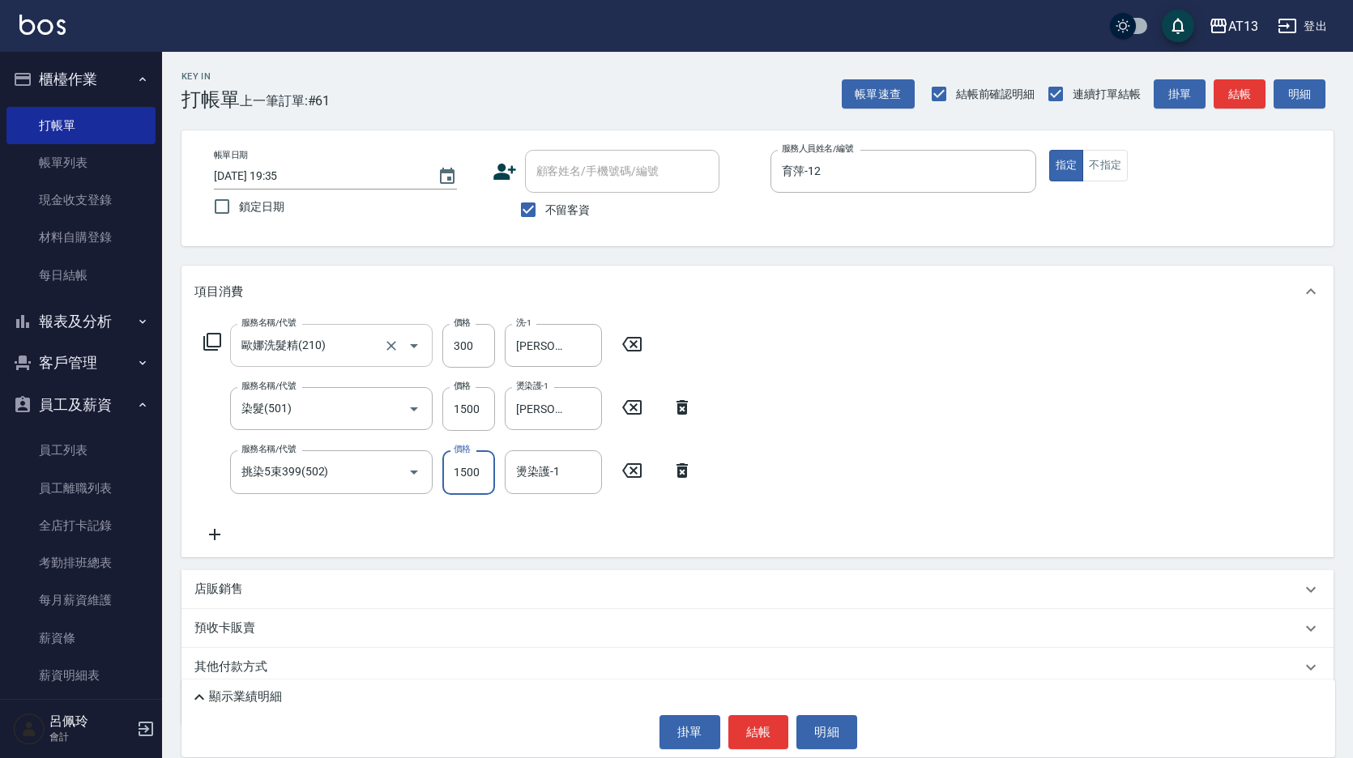
type input "1500"
type input "蔡萓秦-11"
click at [774, 734] on button "結帳" at bounding box center [758, 732] width 61 height 34
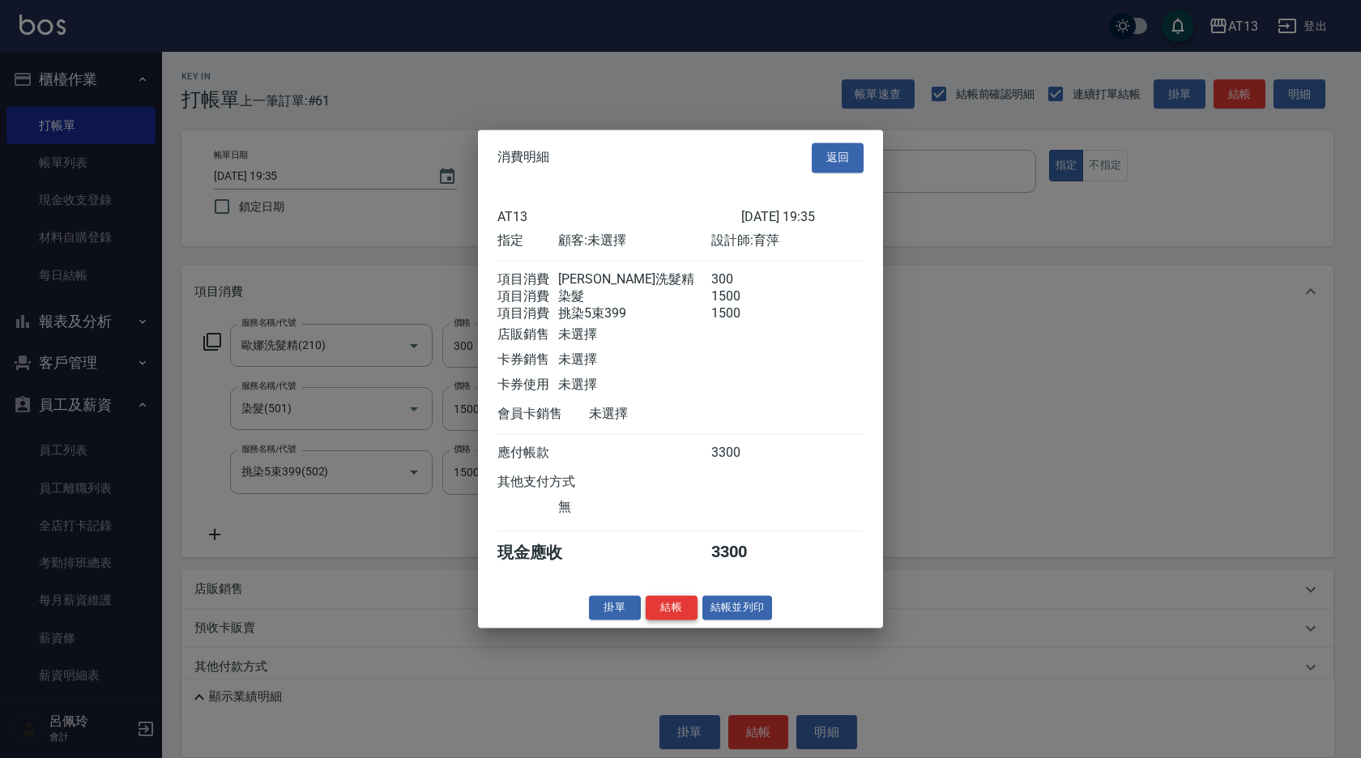
click at [674, 620] on button "結帳" at bounding box center [672, 607] width 52 height 25
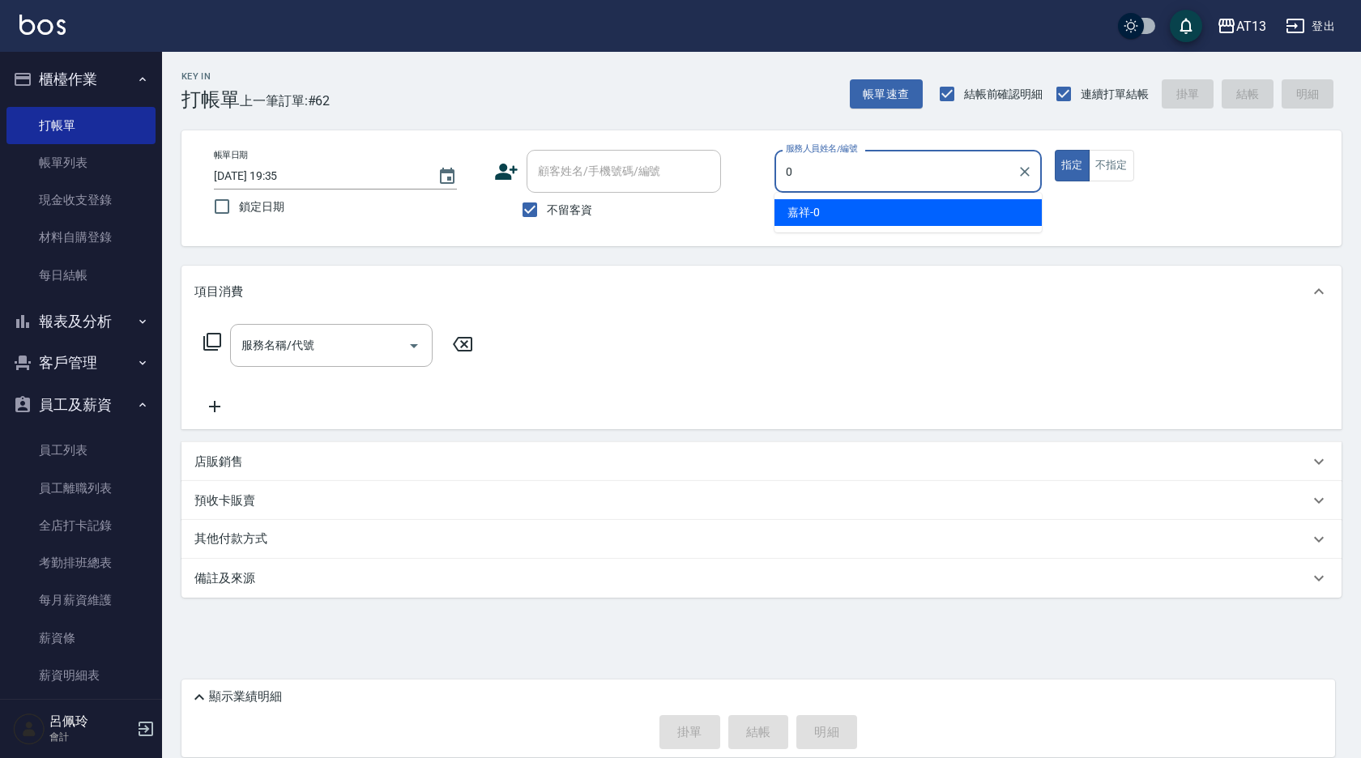
click at [934, 212] on div "嘉祥 -0" at bounding box center [907, 212] width 267 height 27
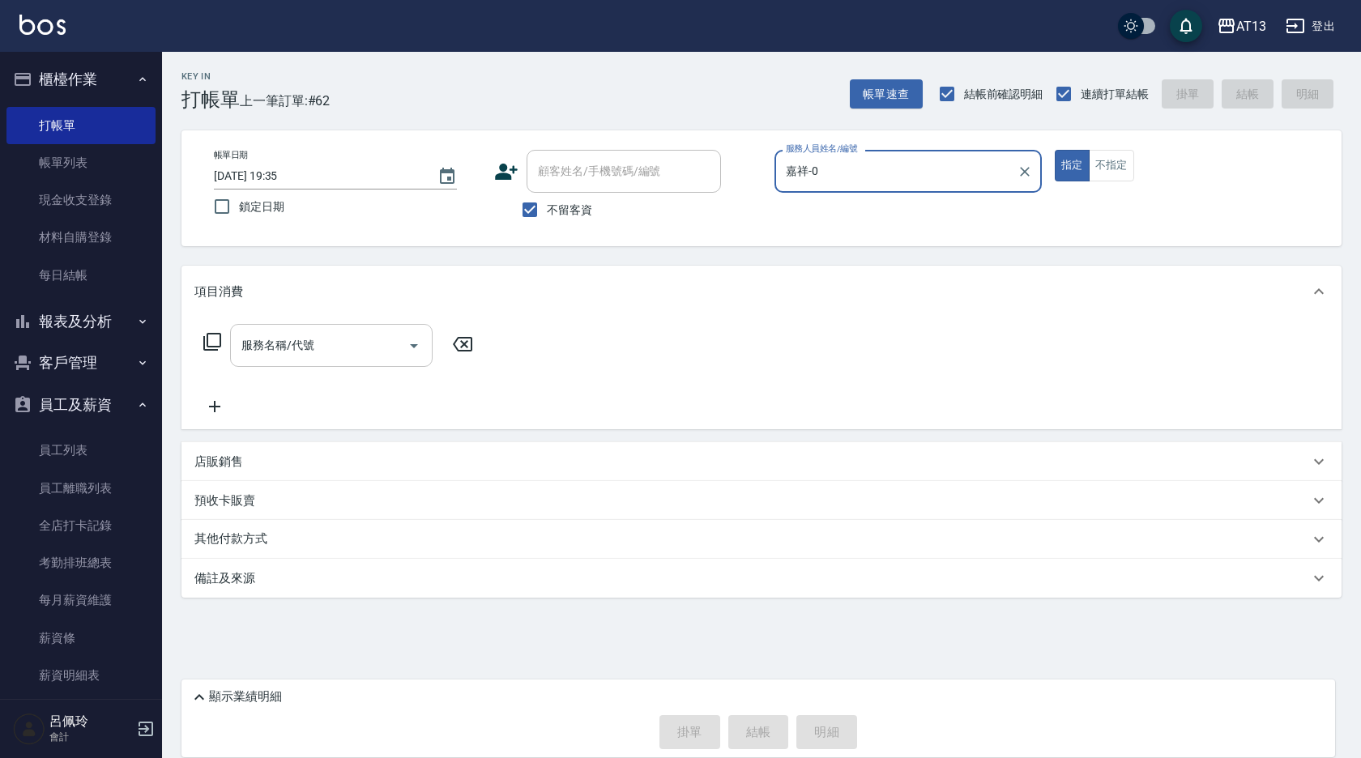
type input "嘉祥-0"
click at [339, 335] on input "服務名稱/代號" at bounding box center [319, 345] width 164 height 28
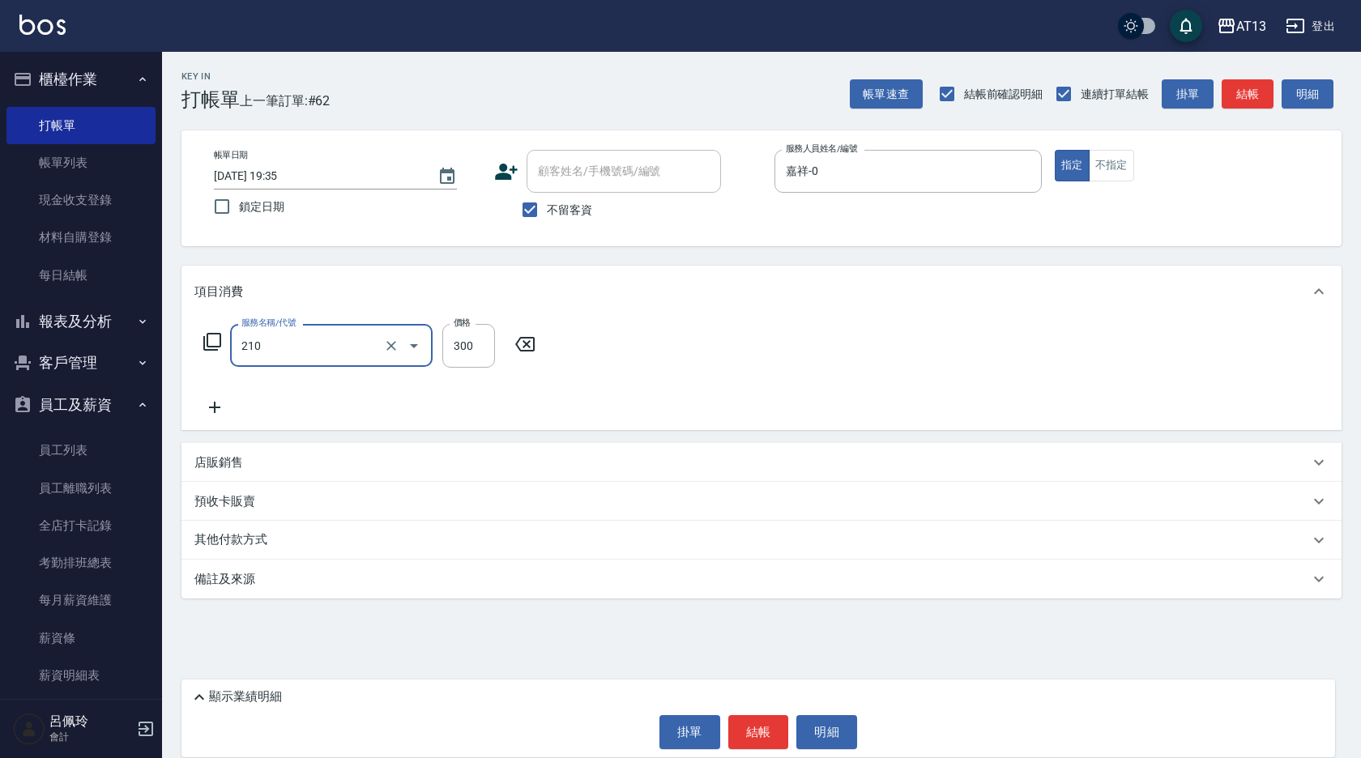
type input "歐娜洗髮精(210)"
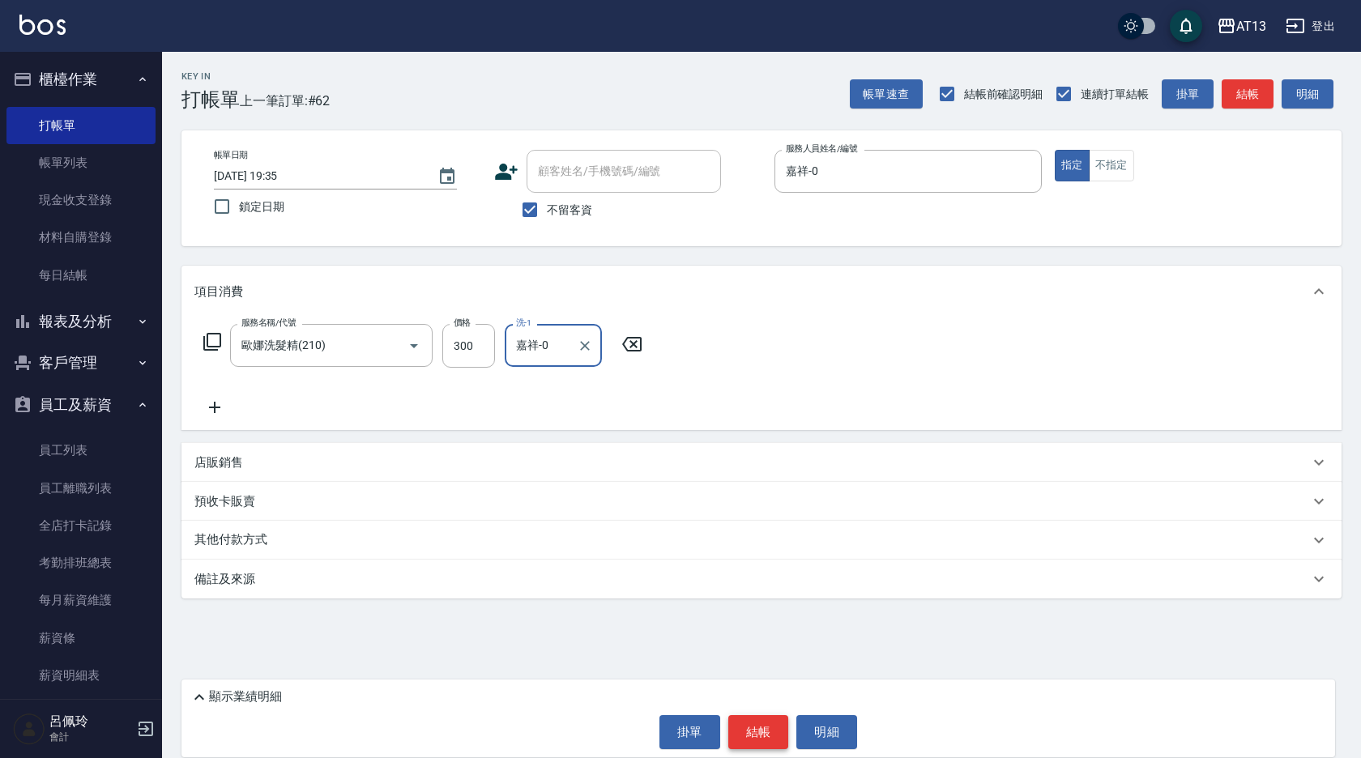
type input "嘉祥-0"
click at [736, 740] on button "結帳" at bounding box center [758, 732] width 61 height 34
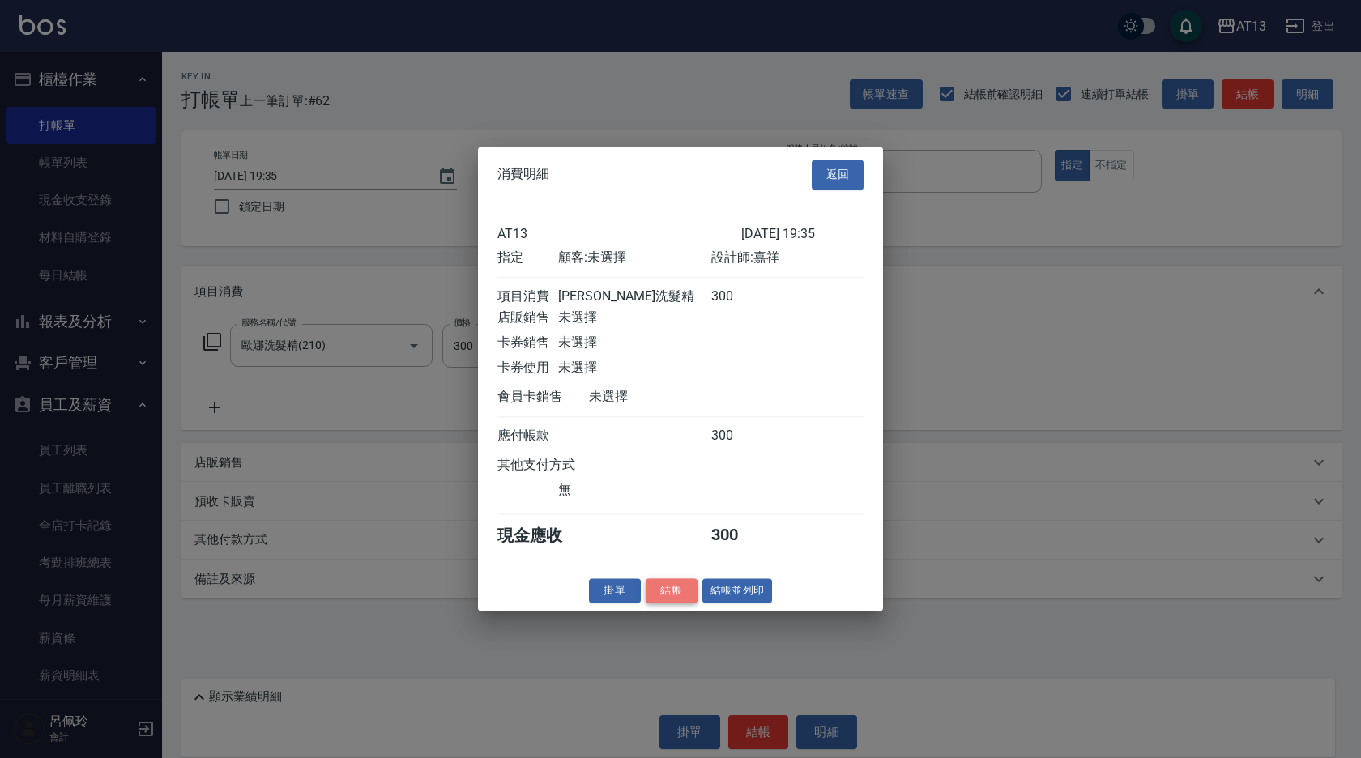
click at [660, 598] on button "結帳" at bounding box center [672, 590] width 52 height 25
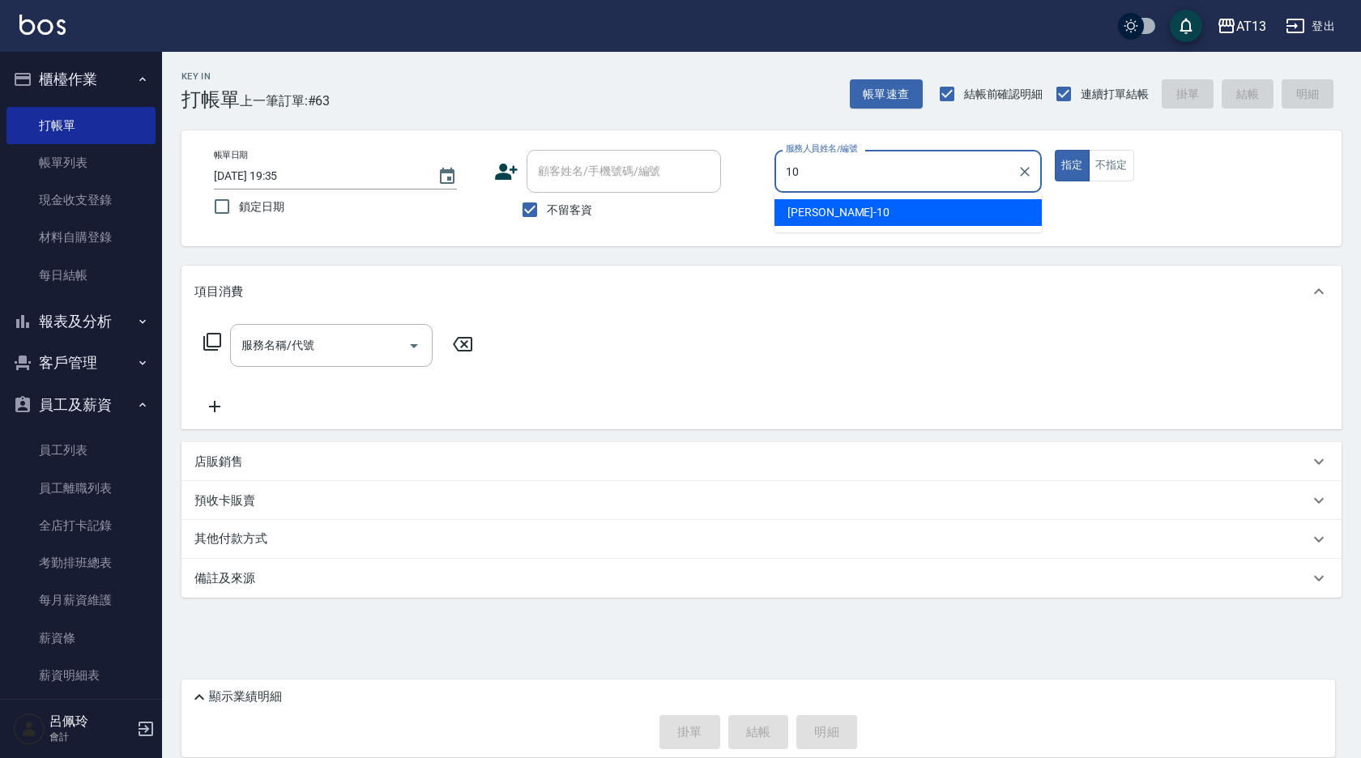
click at [817, 215] on span "稔穎 -10" at bounding box center [838, 212] width 102 height 17
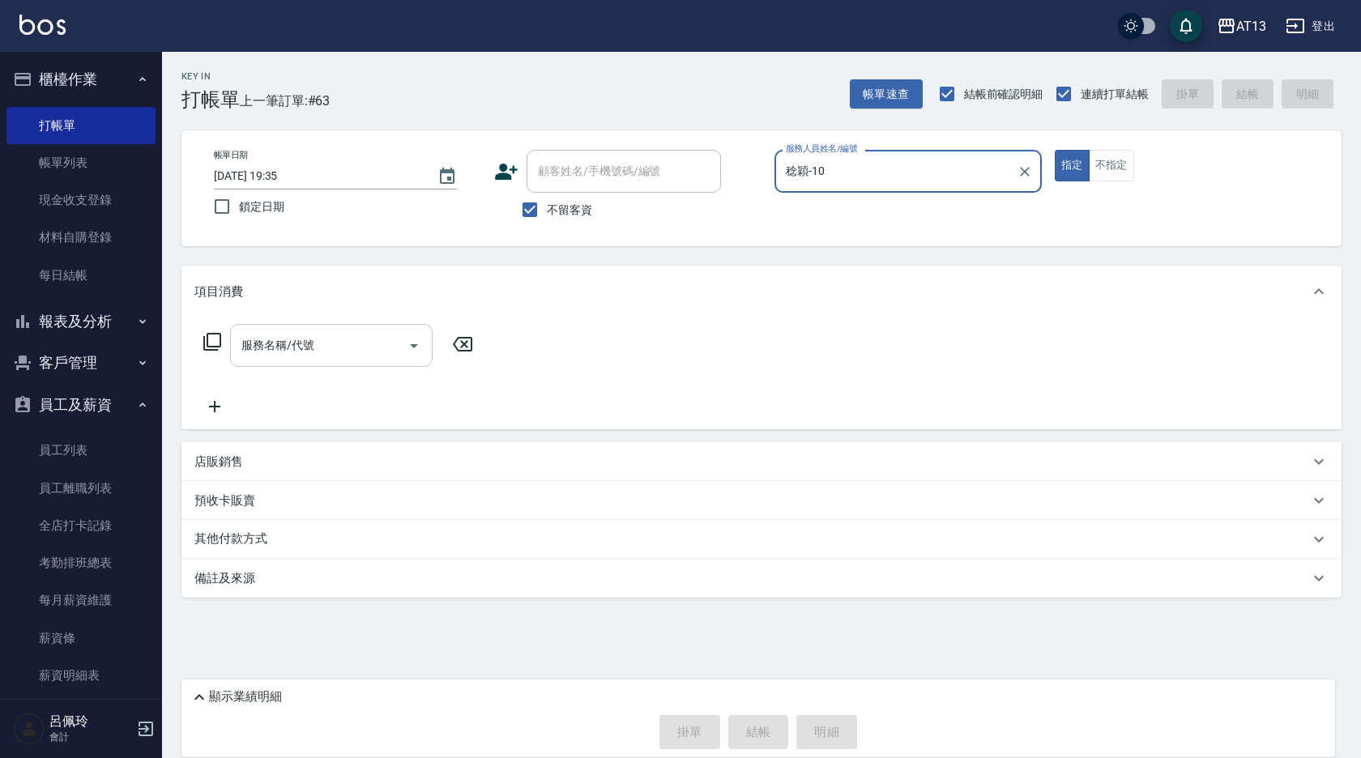
click at [351, 363] on div "服務名稱/代號" at bounding box center [331, 345] width 203 height 43
type input "稔穎-10"
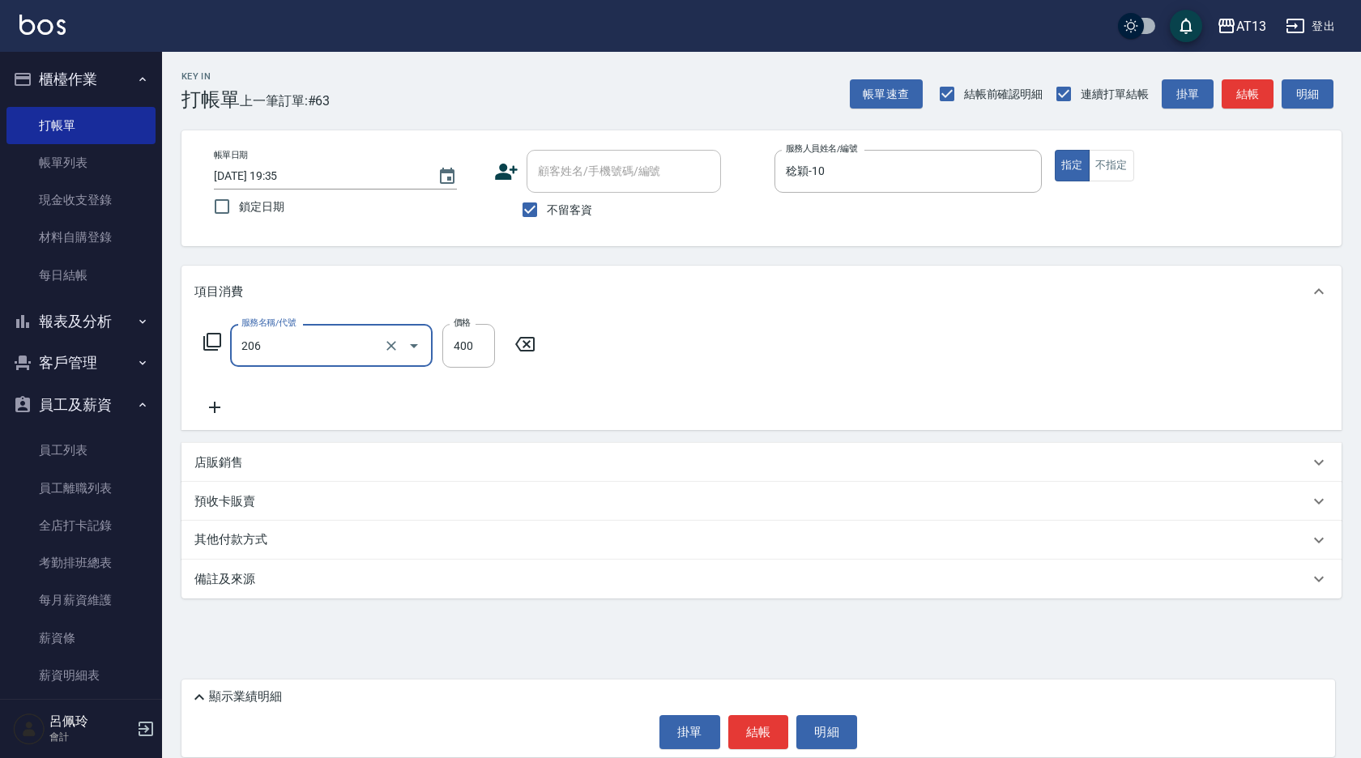
type input "健康洗(206)"
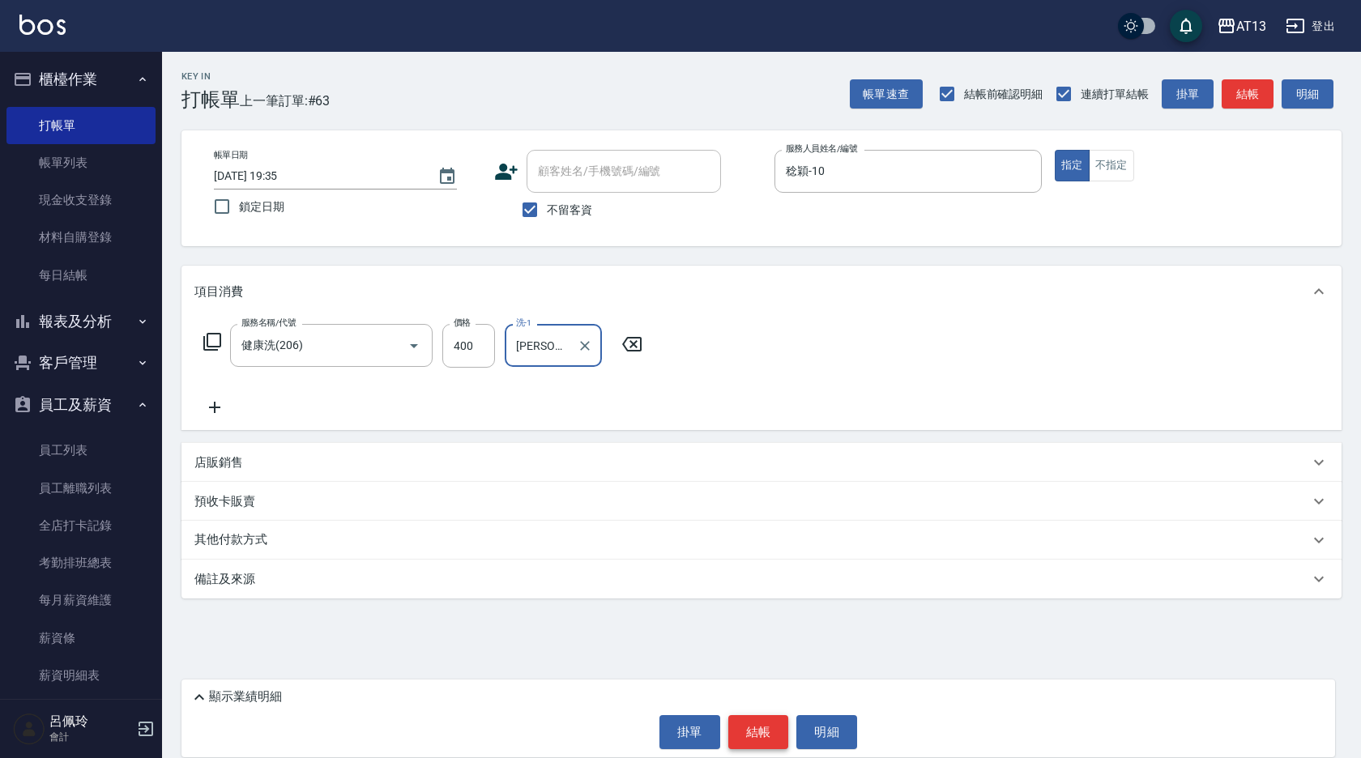
type input "葉采臻-24"
click at [764, 727] on button "結帳" at bounding box center [758, 732] width 61 height 34
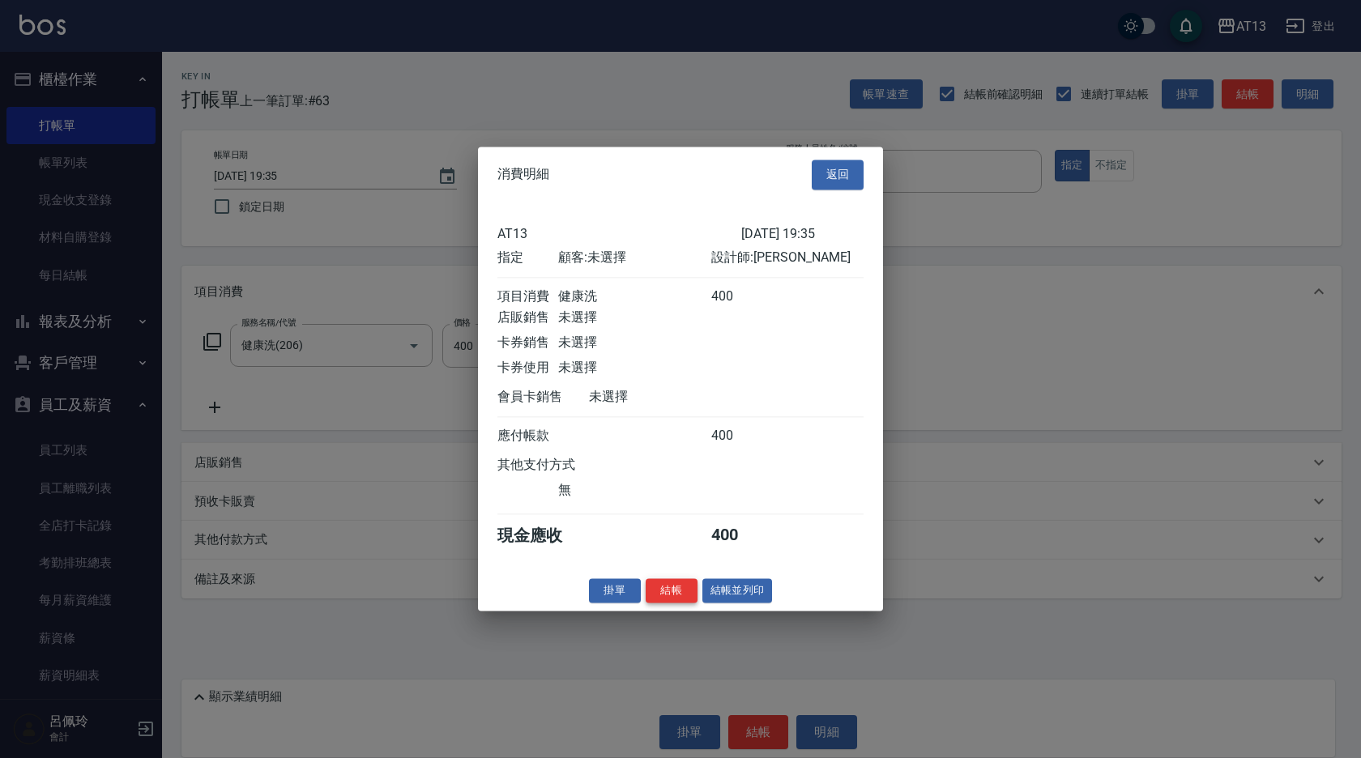
click at [655, 600] on button "結帳" at bounding box center [672, 590] width 52 height 25
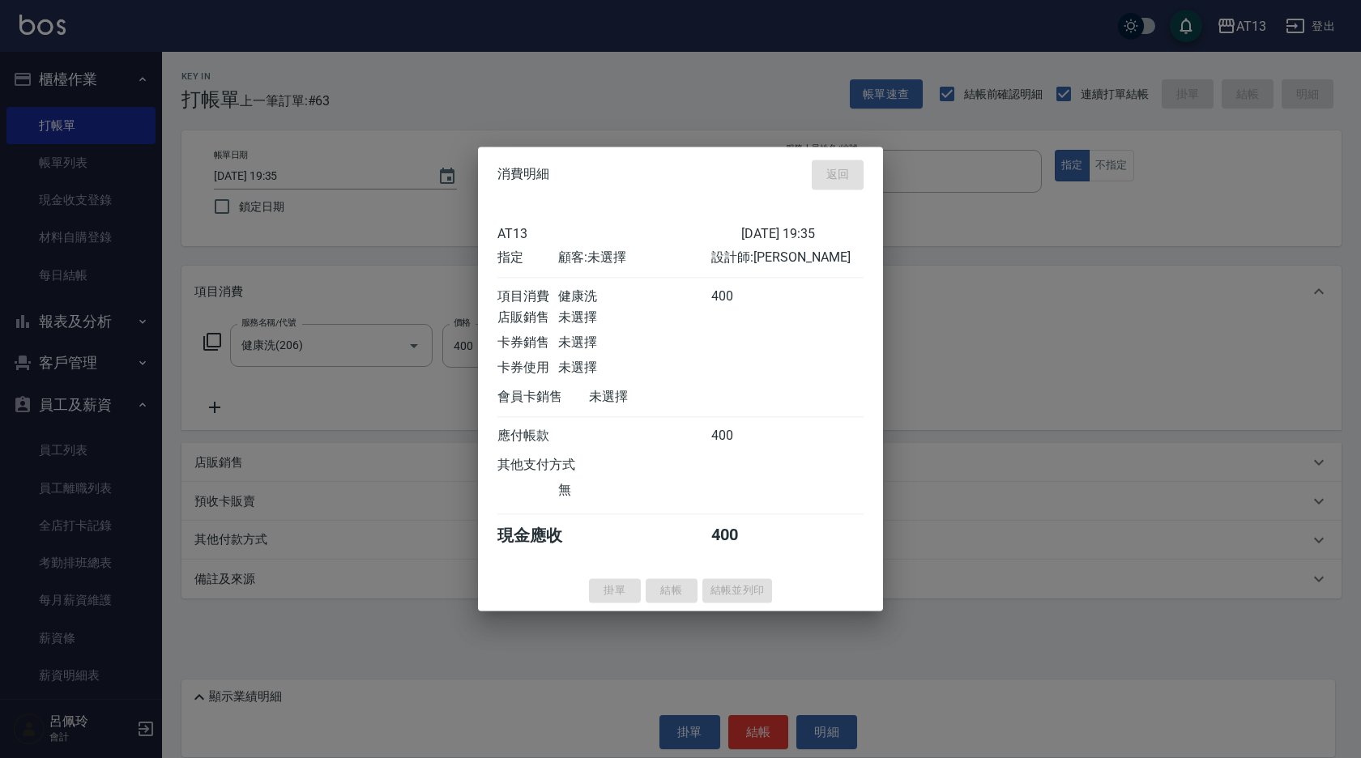
type input "2025/10/14 19:36"
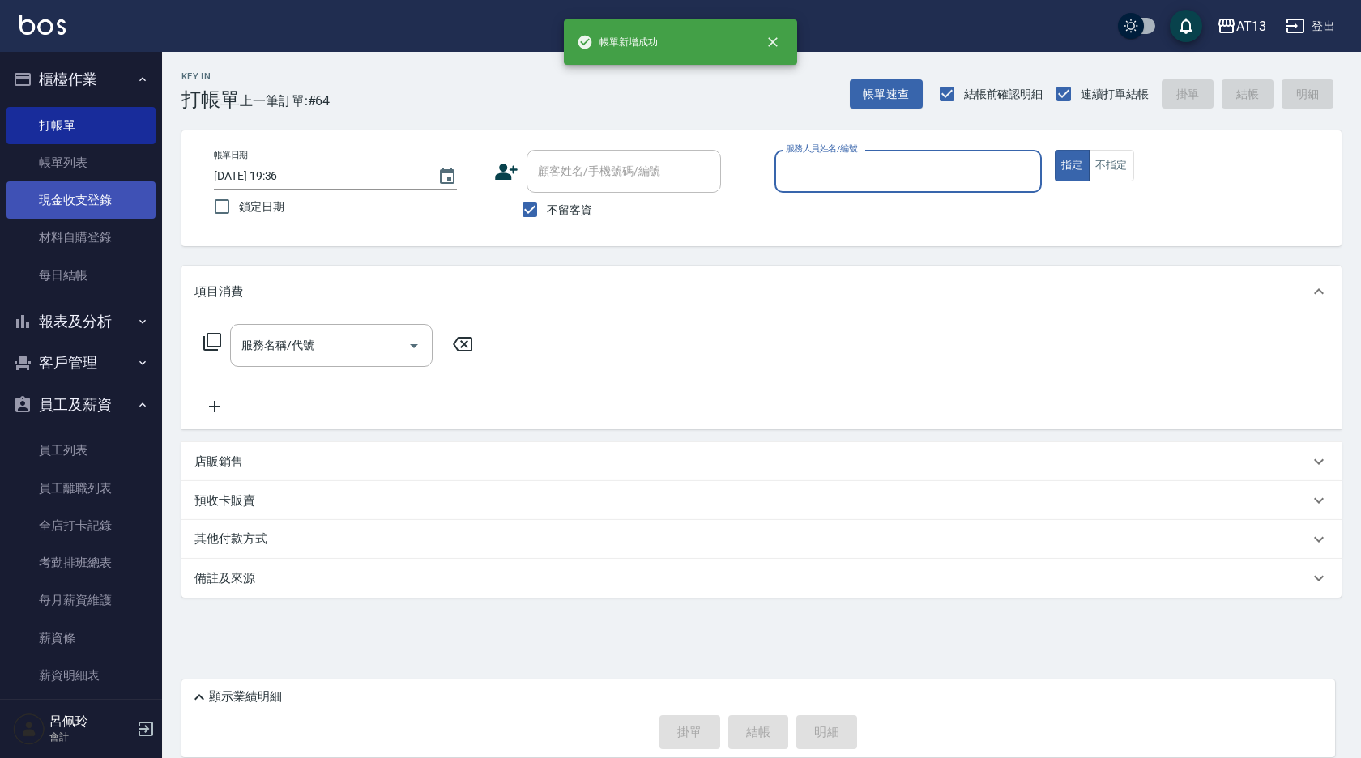
click at [79, 197] on link "現金收支登錄" at bounding box center [80, 199] width 149 height 37
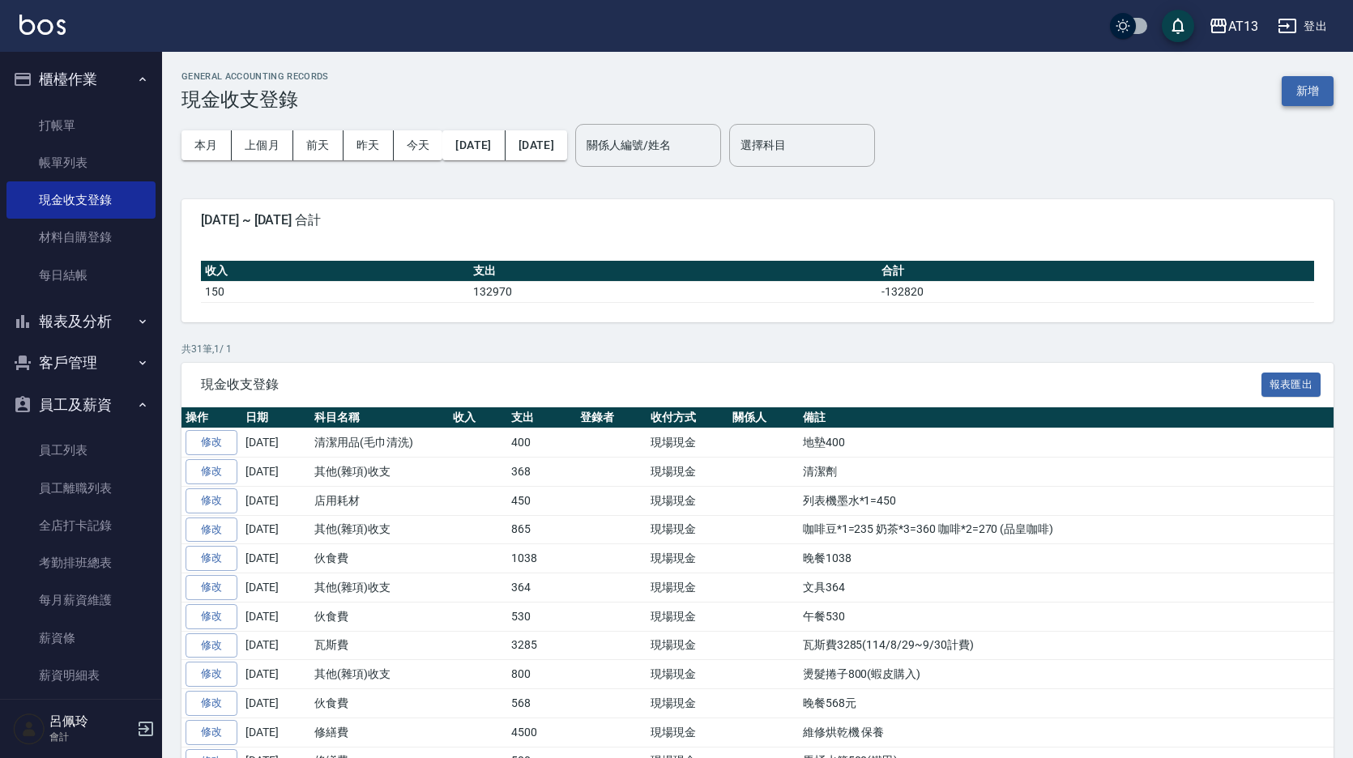
click at [1286, 81] on button "新增" at bounding box center [1307, 91] width 52 height 30
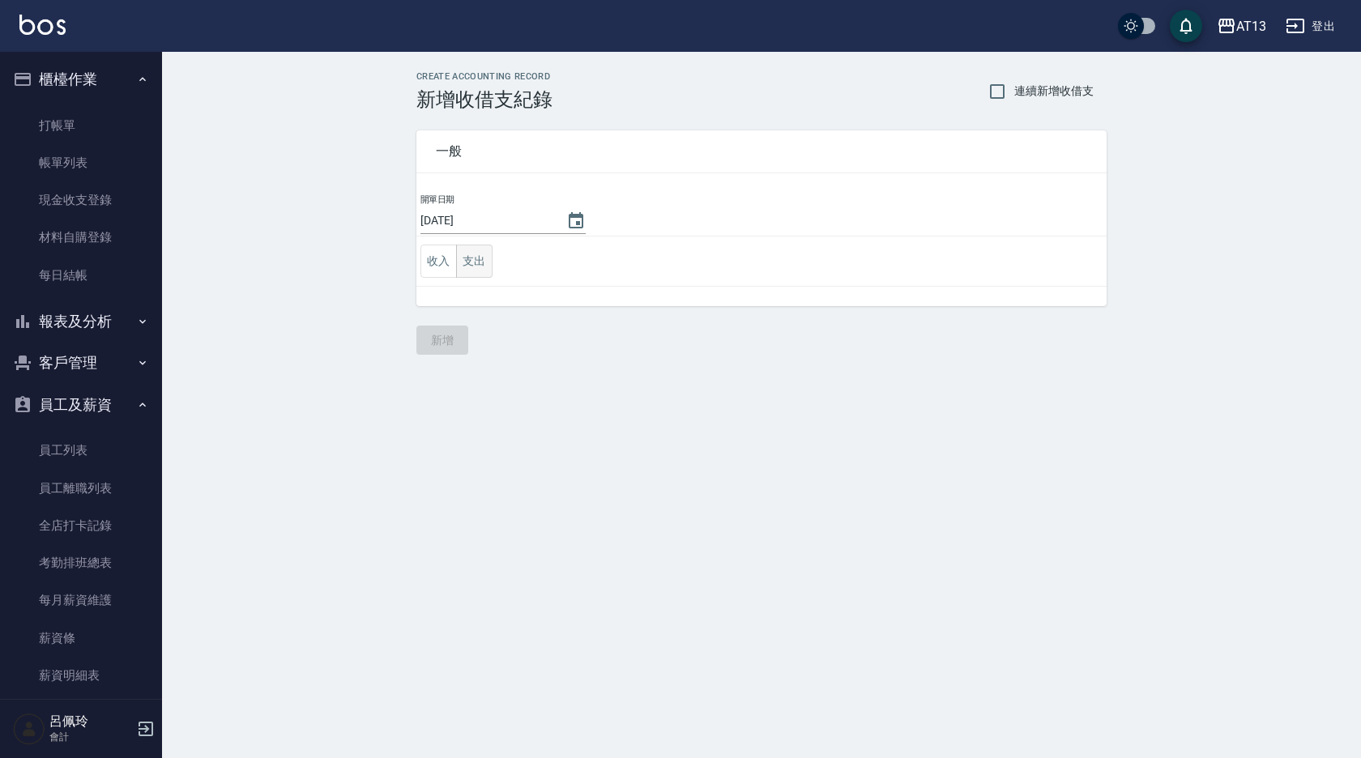
click at [476, 262] on button "支出" at bounding box center [474, 261] width 36 height 33
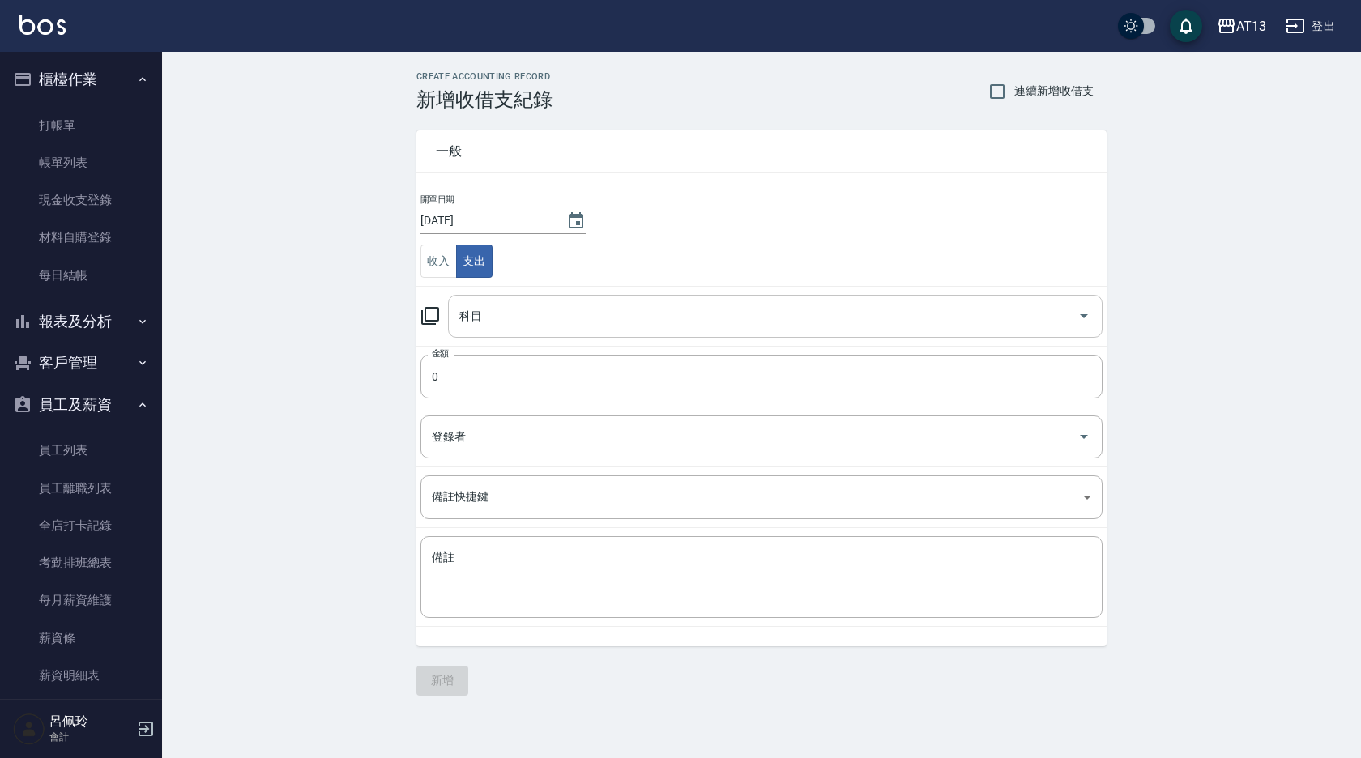
click at [1081, 316] on icon "Open" at bounding box center [1084, 316] width 8 height 4
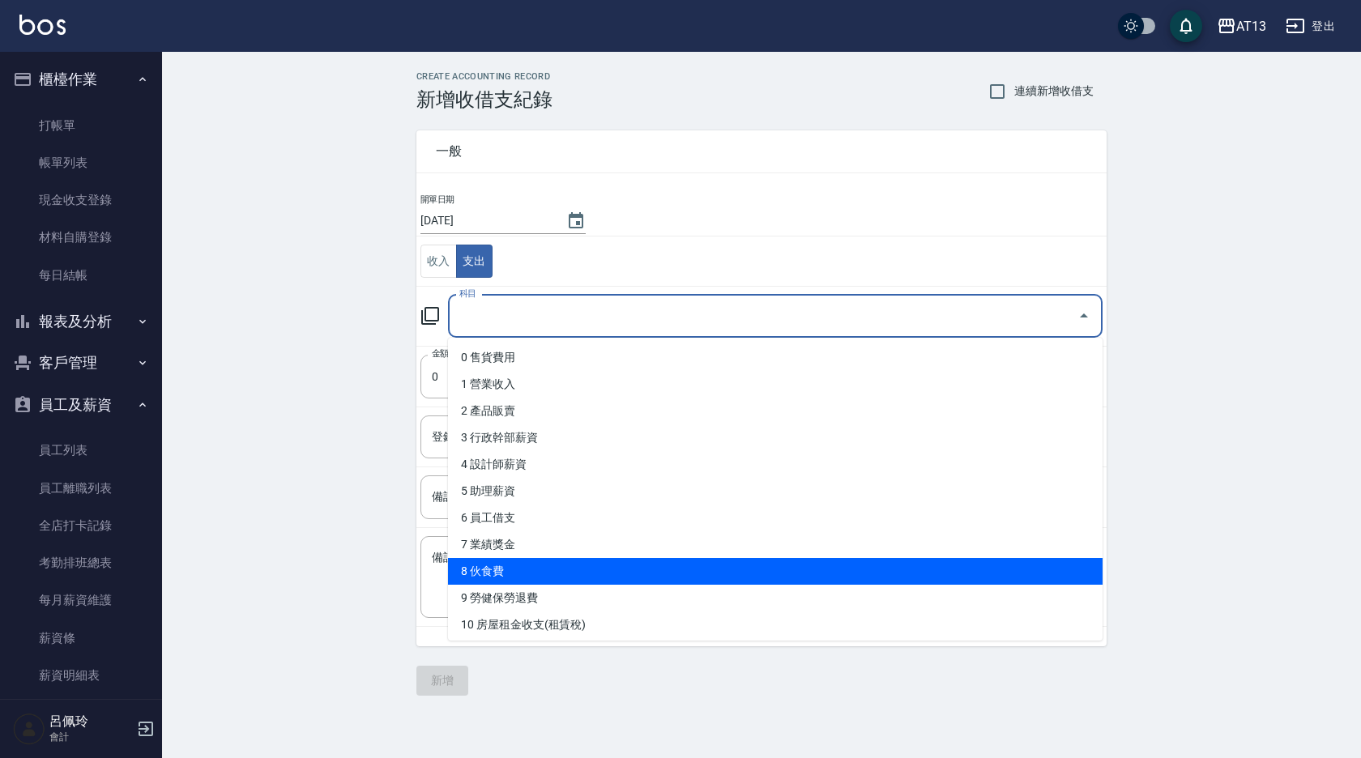
click at [593, 569] on li "8 伙食費" at bounding box center [775, 571] width 655 height 27
type input "8 伙食費"
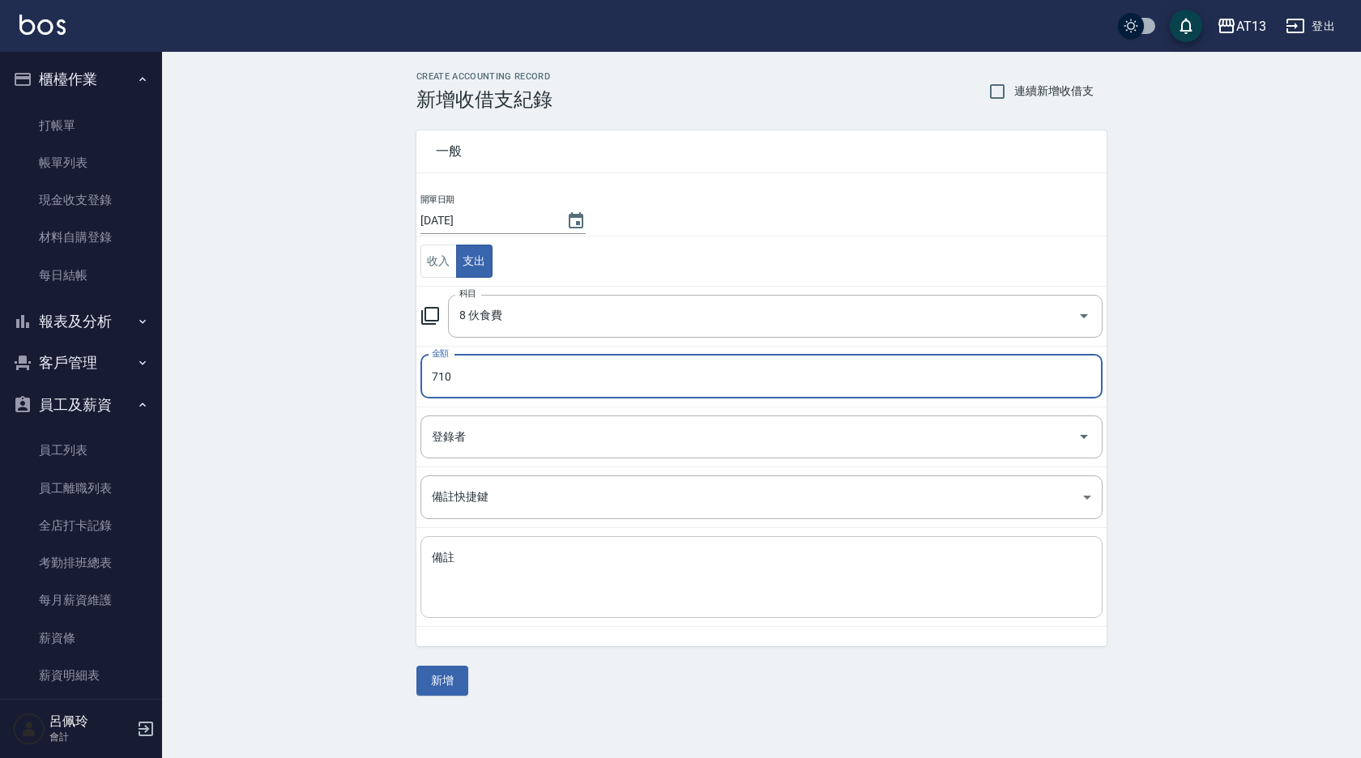
type input "710"
click at [471, 578] on textarea "備註" at bounding box center [761, 577] width 659 height 55
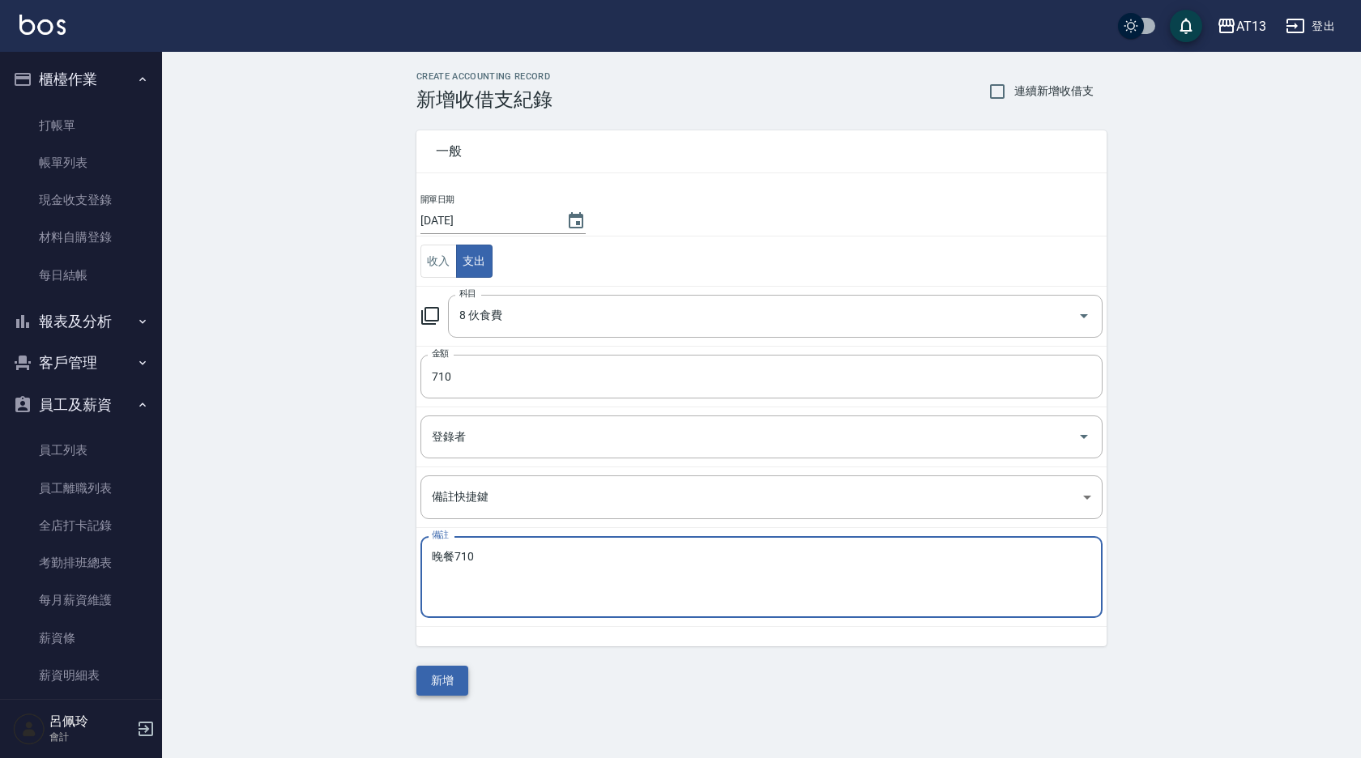
type textarea "晚餐710"
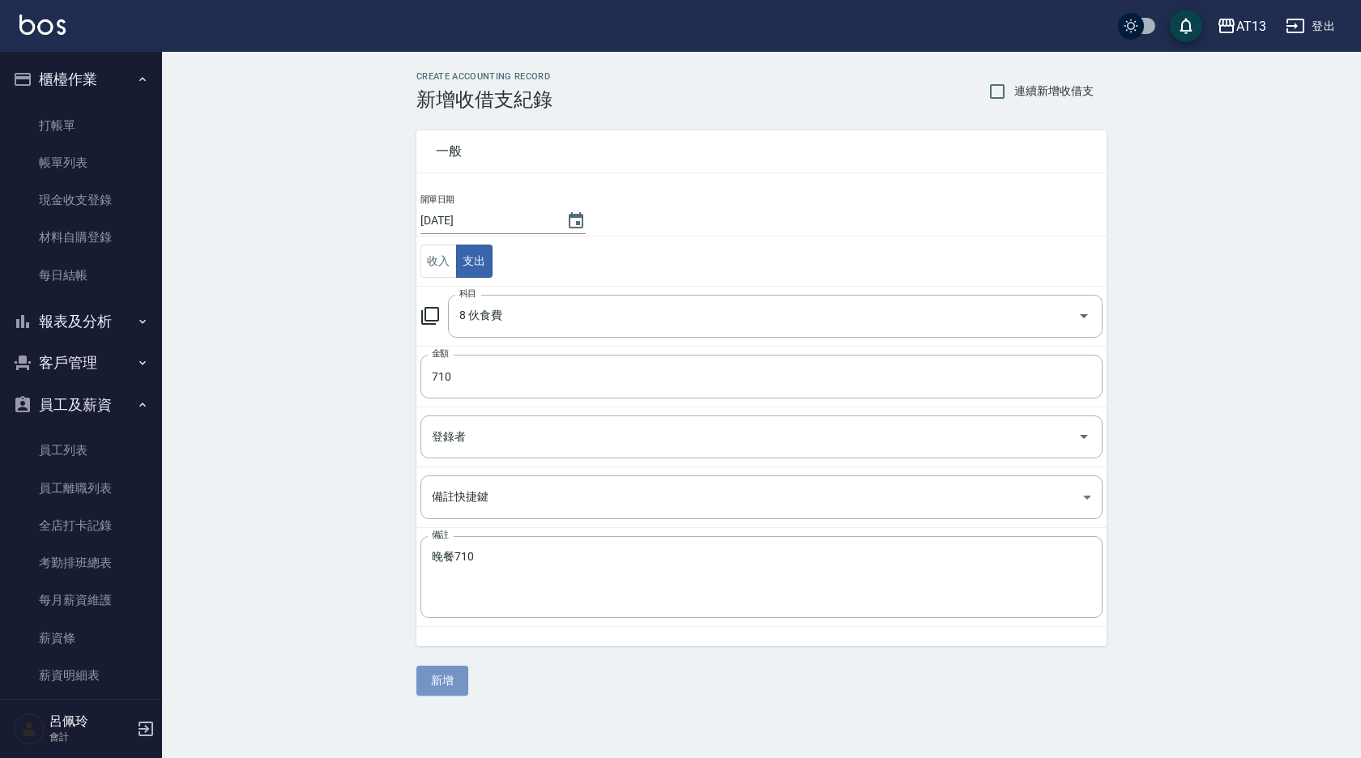
click at [463, 679] on button "新增" at bounding box center [442, 681] width 52 height 30
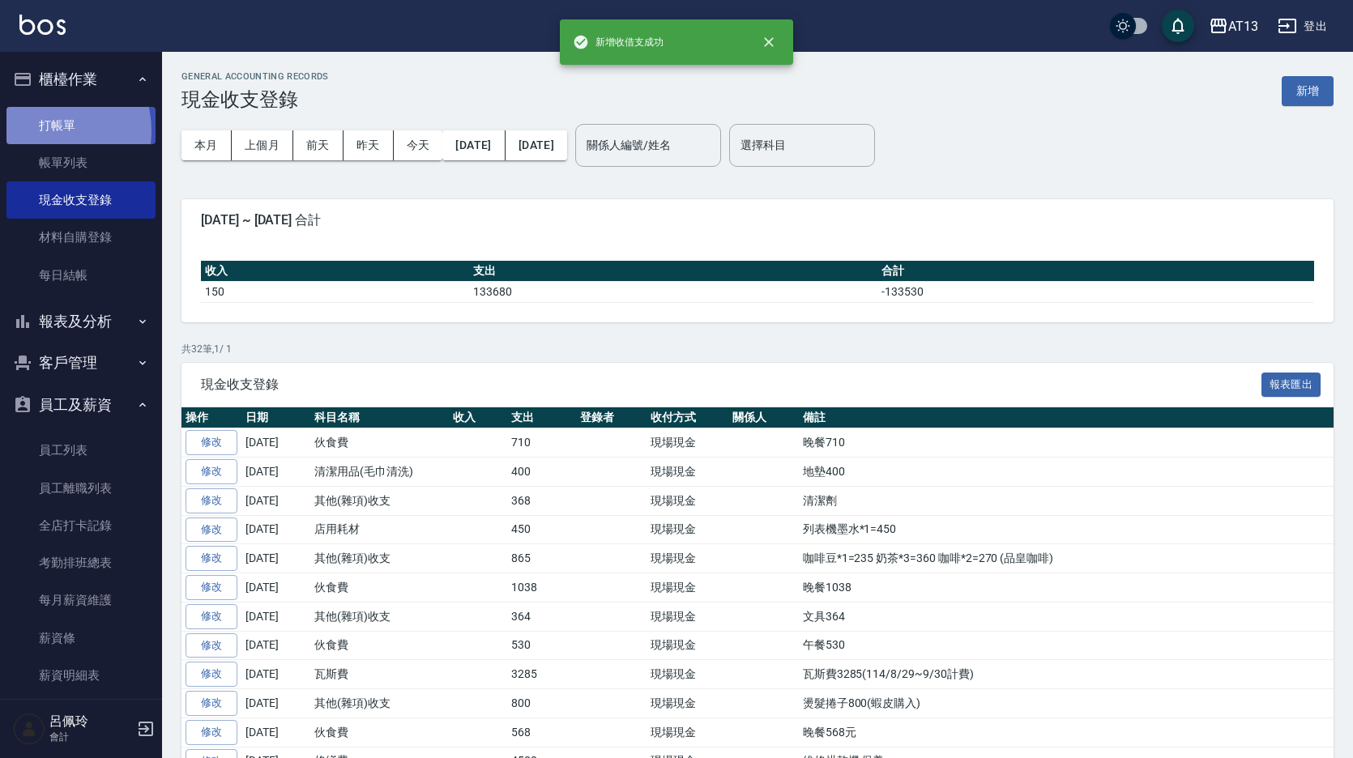
click at [44, 130] on link "打帳單" at bounding box center [80, 125] width 149 height 37
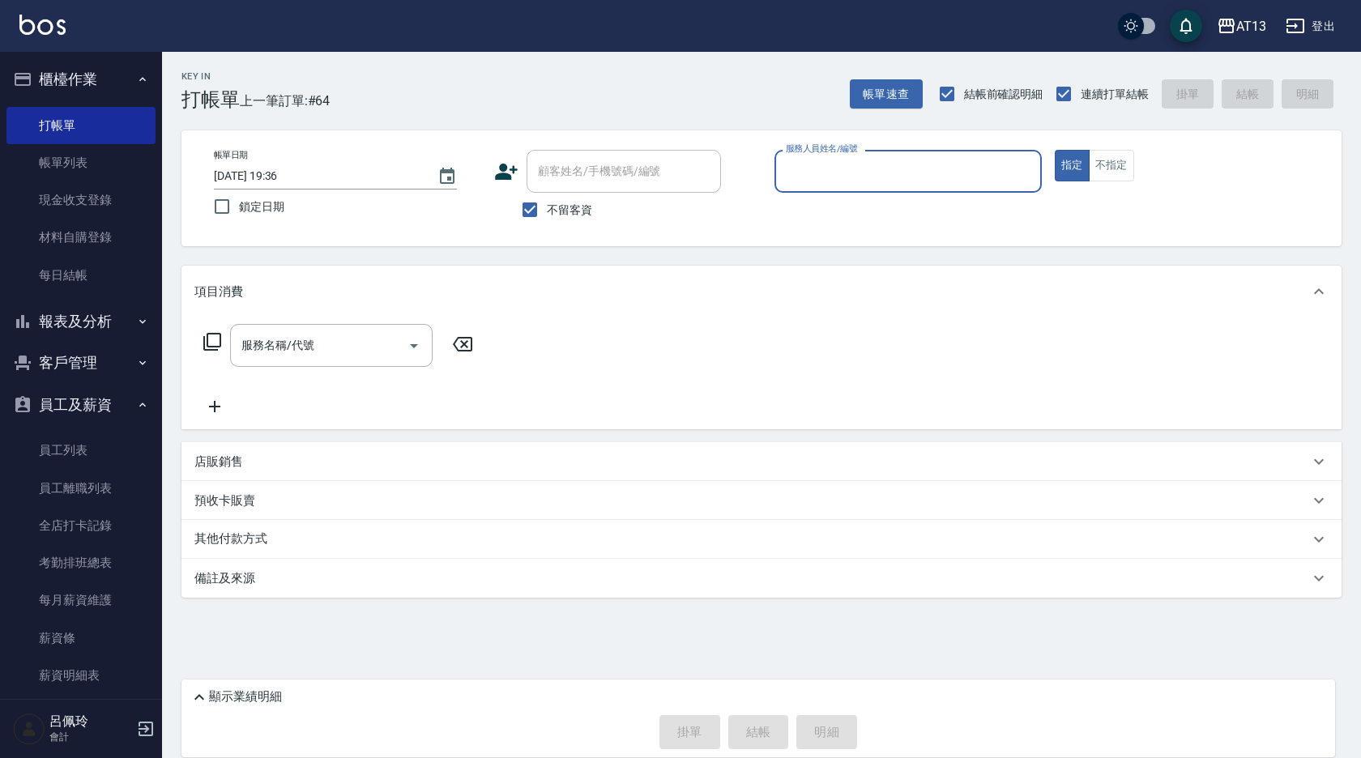
click at [862, 164] on input "服務人員姓名/編號" at bounding box center [908, 171] width 253 height 28
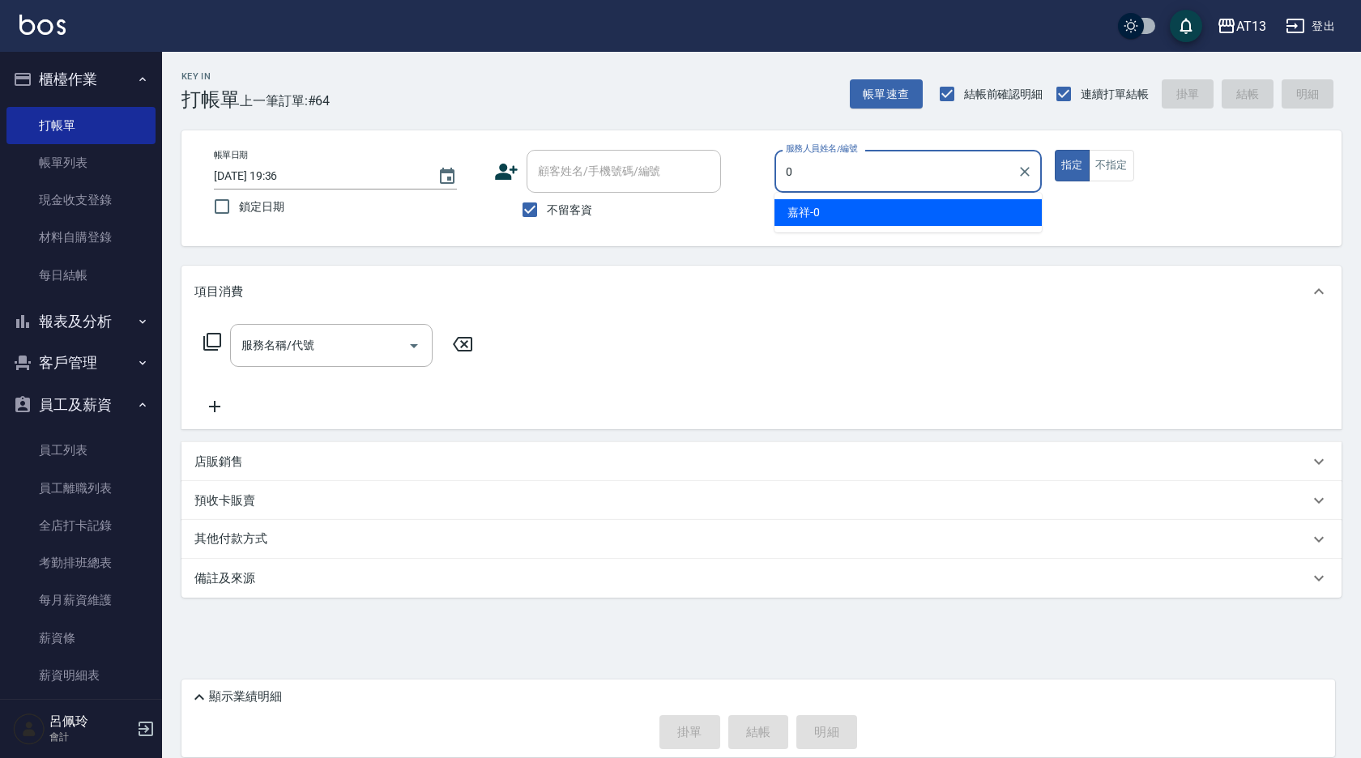
click at [818, 209] on span "嘉祥 -0" at bounding box center [803, 212] width 32 height 17
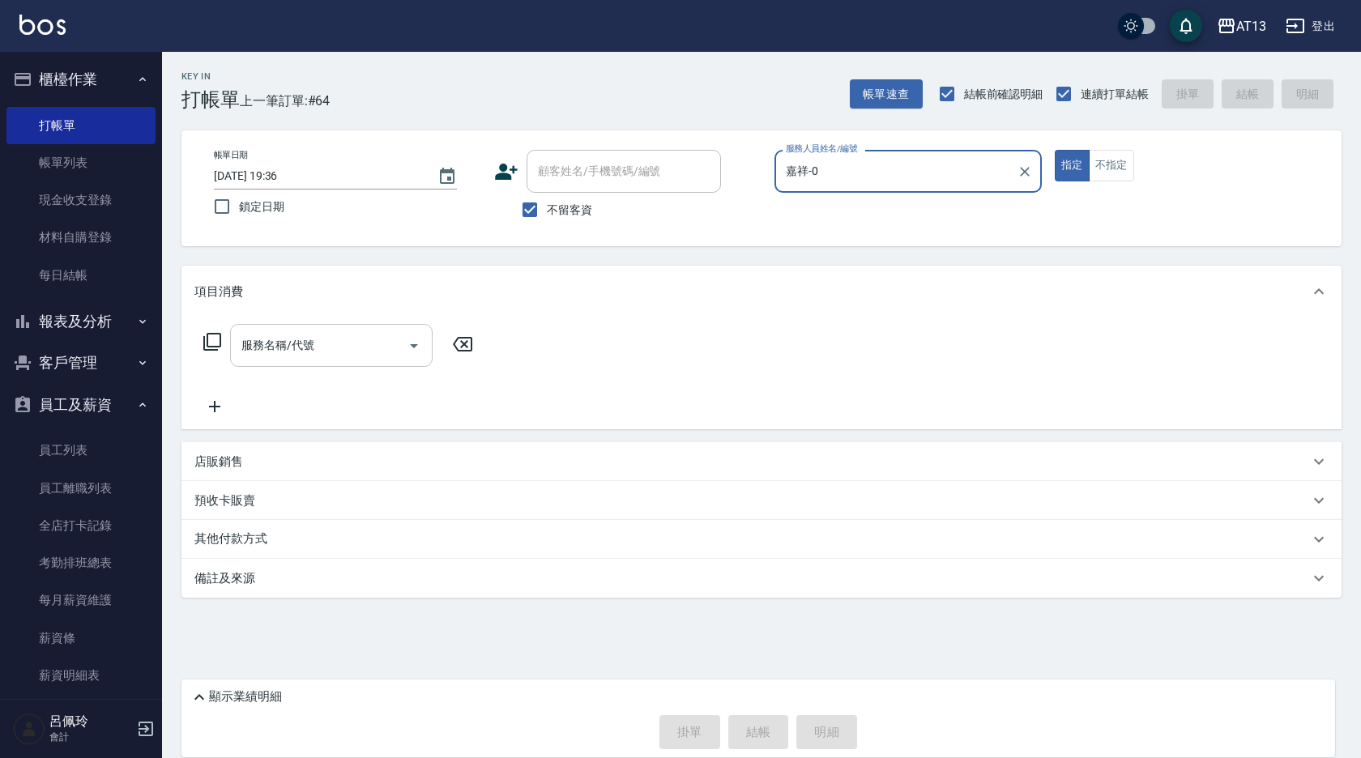
type input "嘉祥-0"
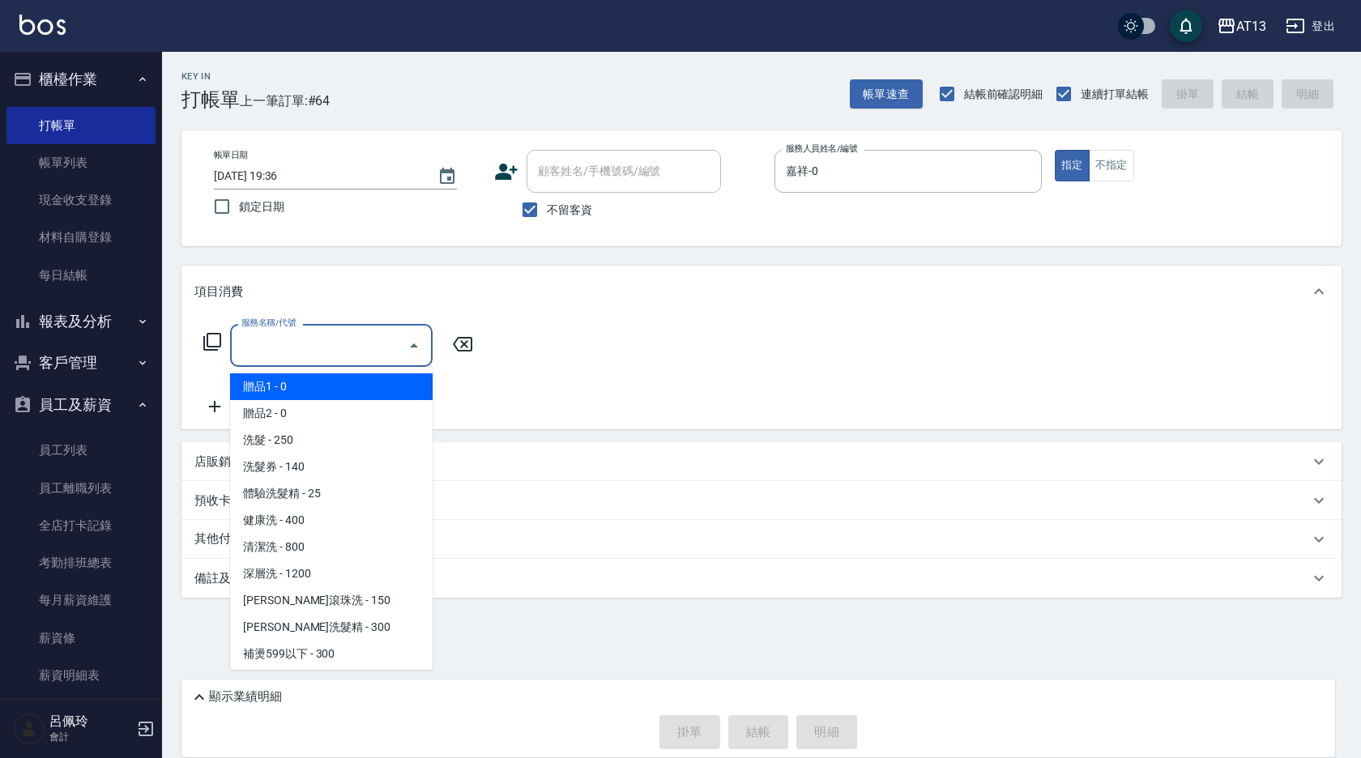
click at [318, 345] on input "服務名稱/代號" at bounding box center [319, 345] width 164 height 28
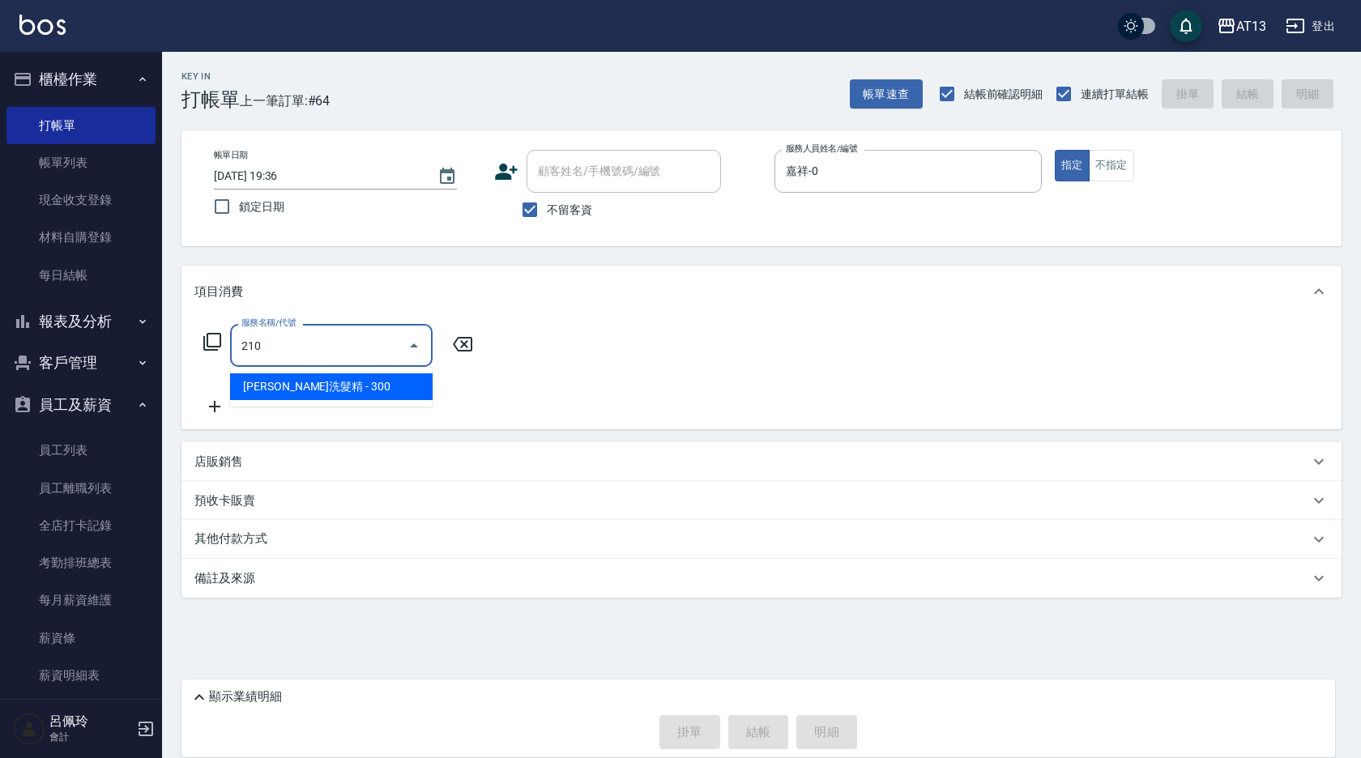
type input "歐娜洗髮精(210)"
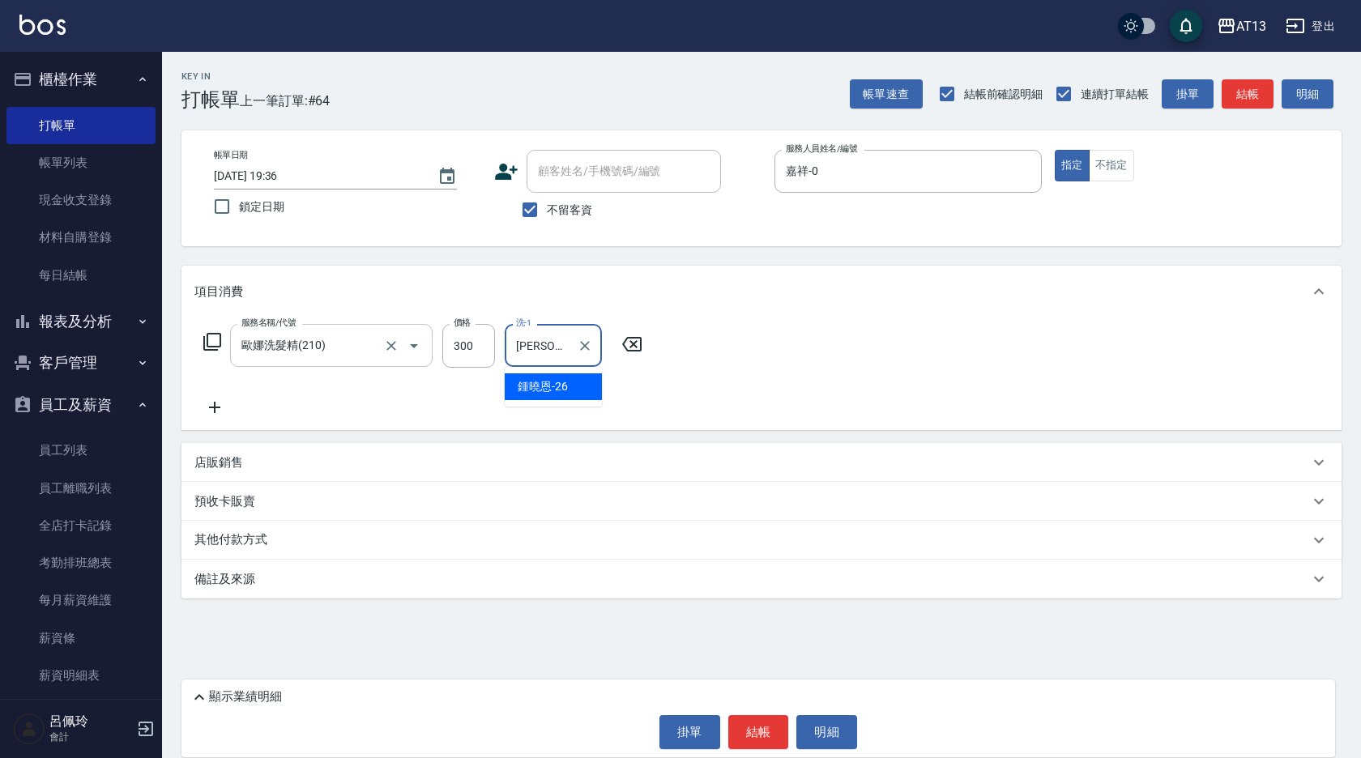
type input "鍾曉恩-26"
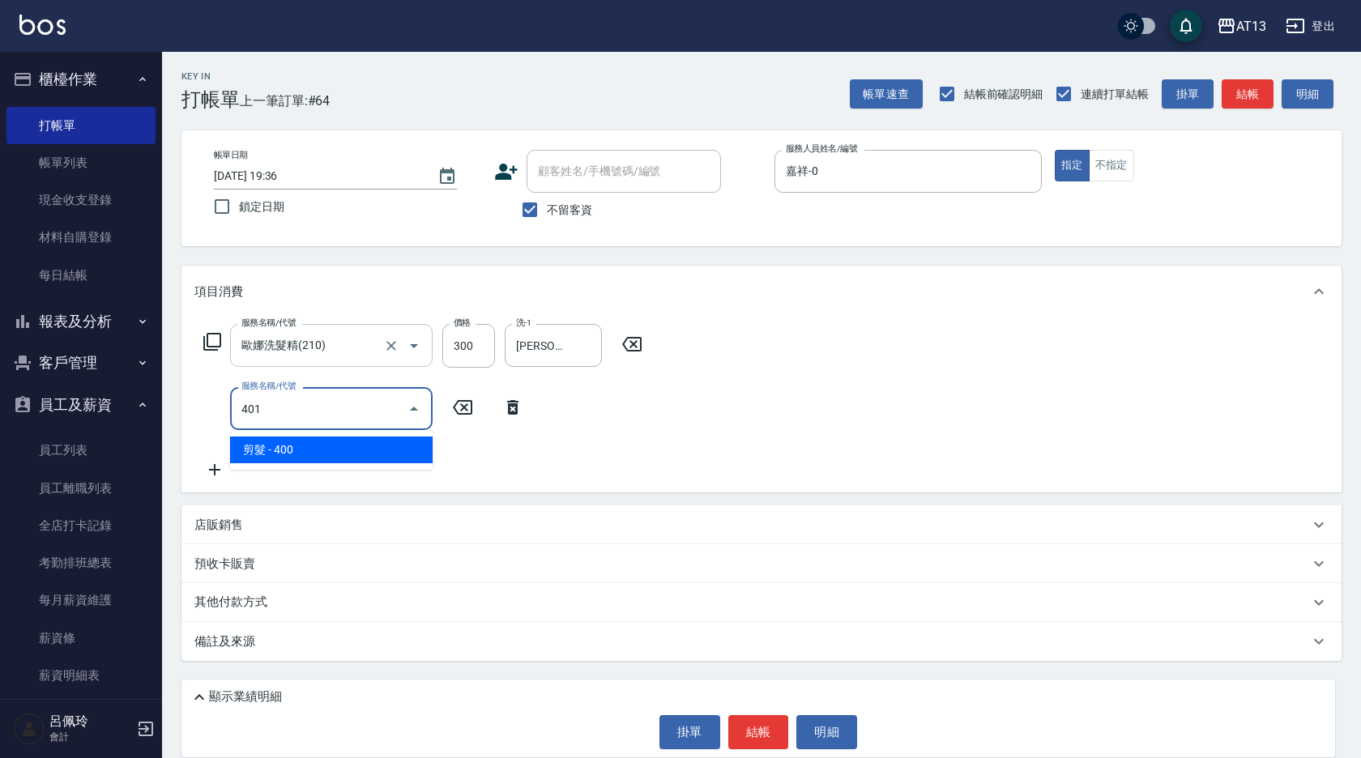
type input "剪髮(401)"
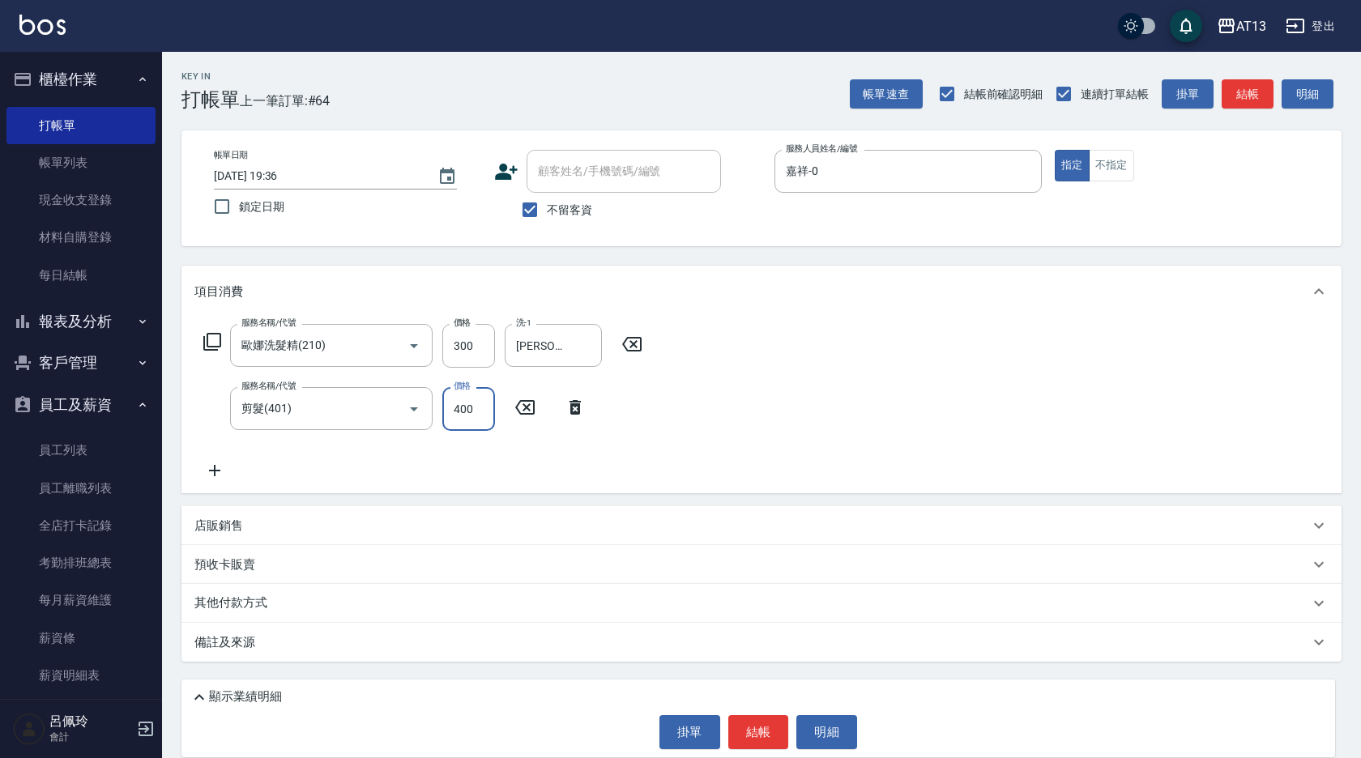
click at [877, 442] on div "服務名稱/代號 歐娜洗髮精(210) 服務名稱/代號 價格 300 價格 洗-1 鍾曉恩-26 洗-1 服務名稱/代號 剪髮(401) 服務名稱/代號 價格 …" at bounding box center [761, 406] width 1160 height 176
click at [760, 728] on button "結帳" at bounding box center [758, 732] width 61 height 34
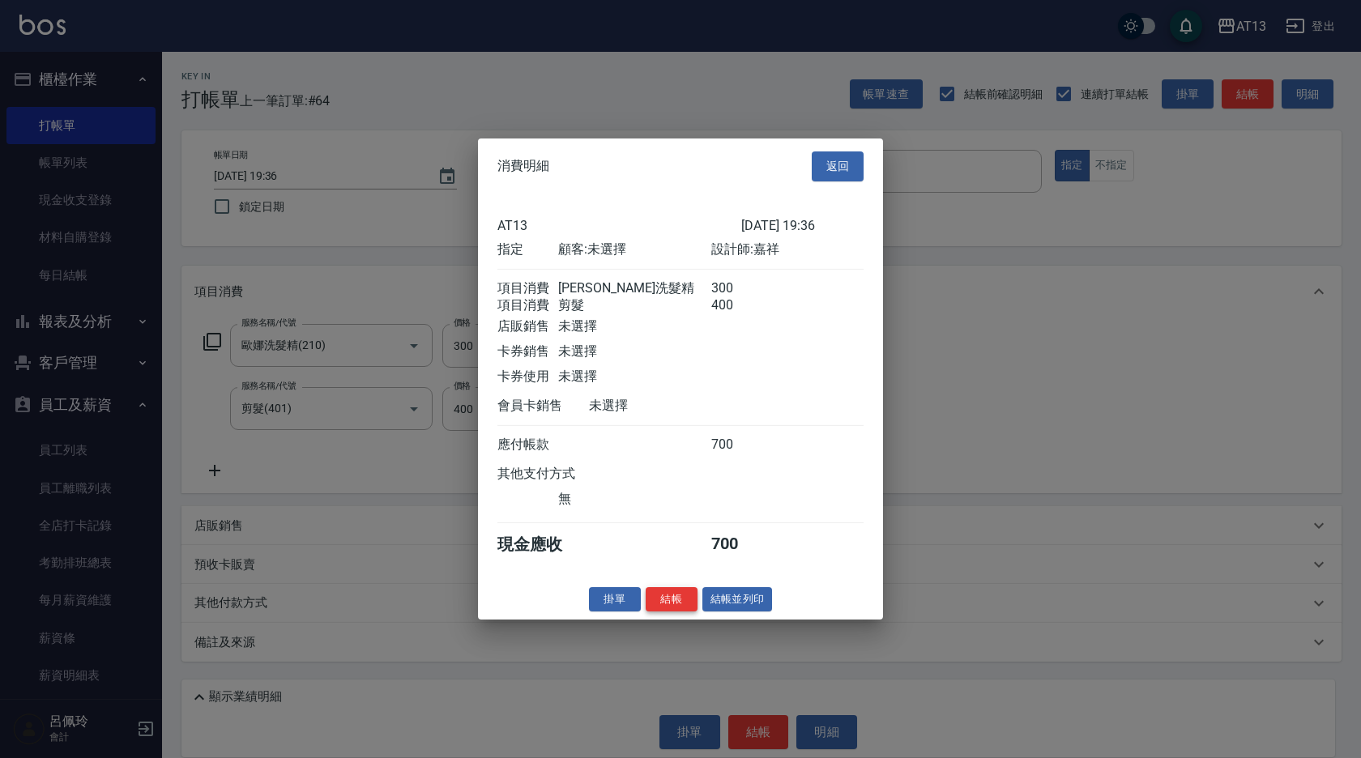
click at [673, 607] on button "結帳" at bounding box center [672, 598] width 52 height 25
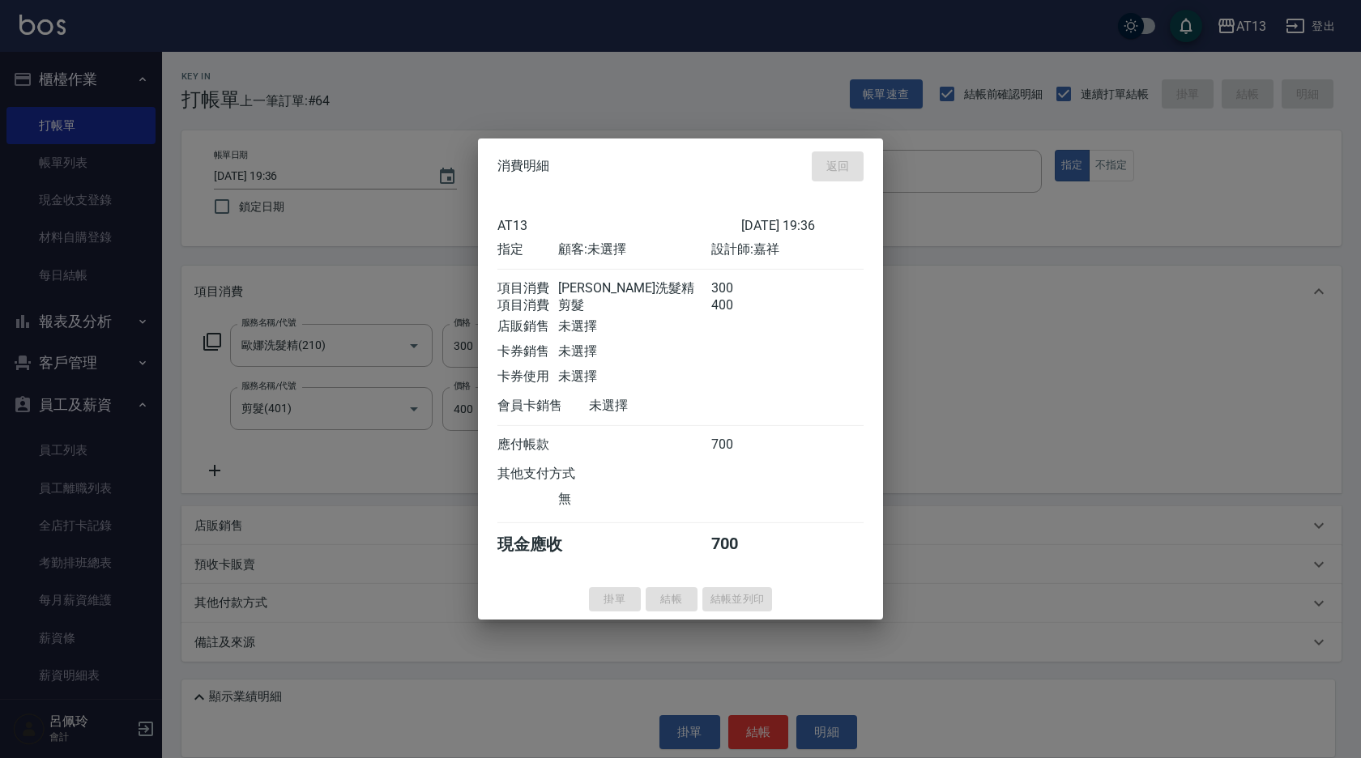
type input "2025/10/14 19:45"
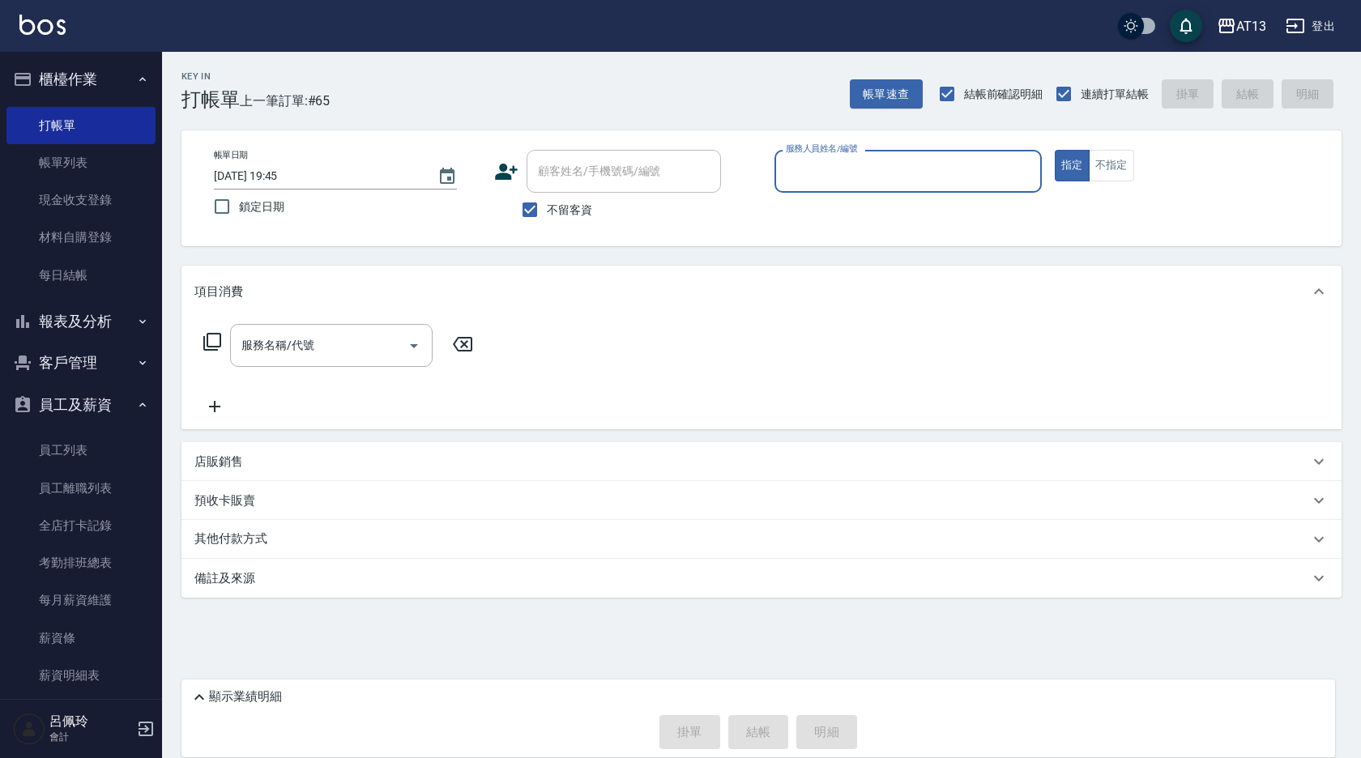
click at [915, 163] on input "服務人員姓名/編號" at bounding box center [908, 171] width 253 height 28
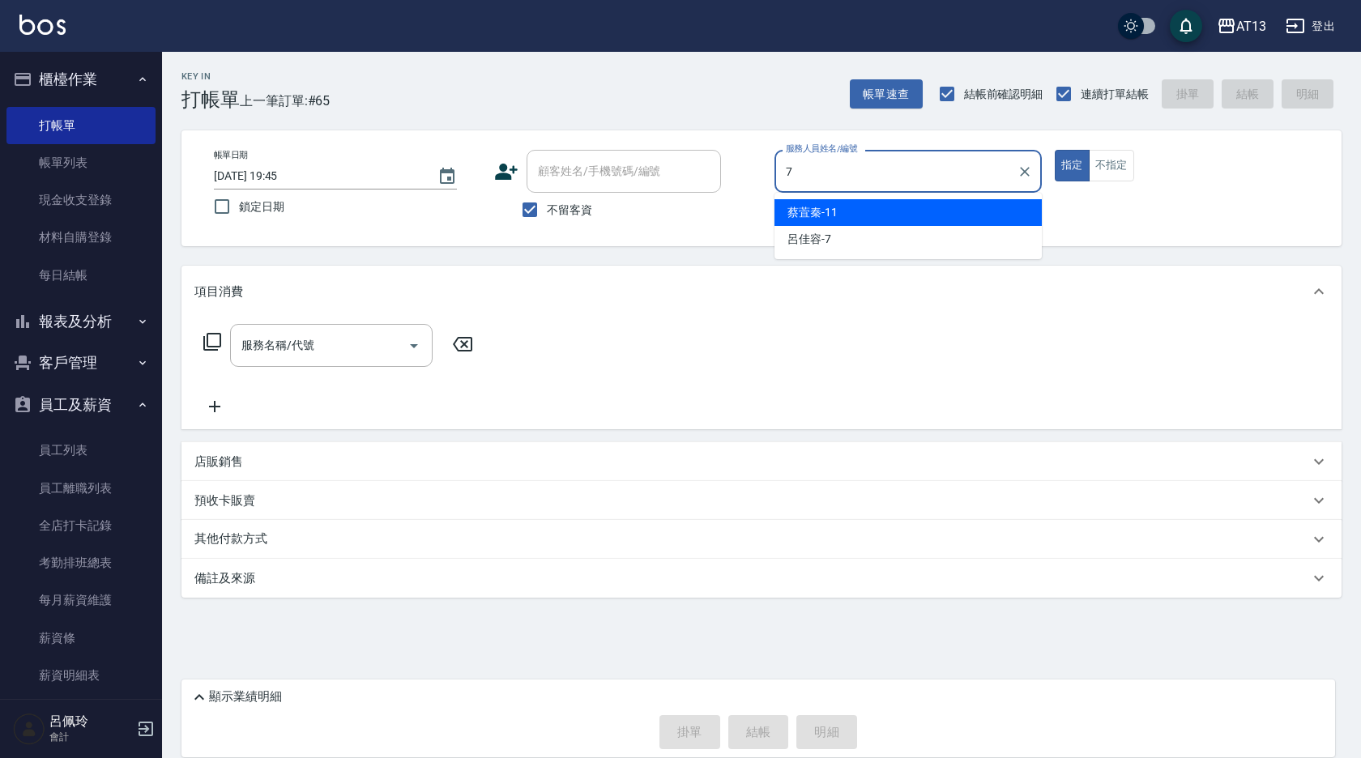
click at [883, 225] on div "蔡萓秦 -11" at bounding box center [907, 212] width 267 height 27
type input "蔡萓秦-11"
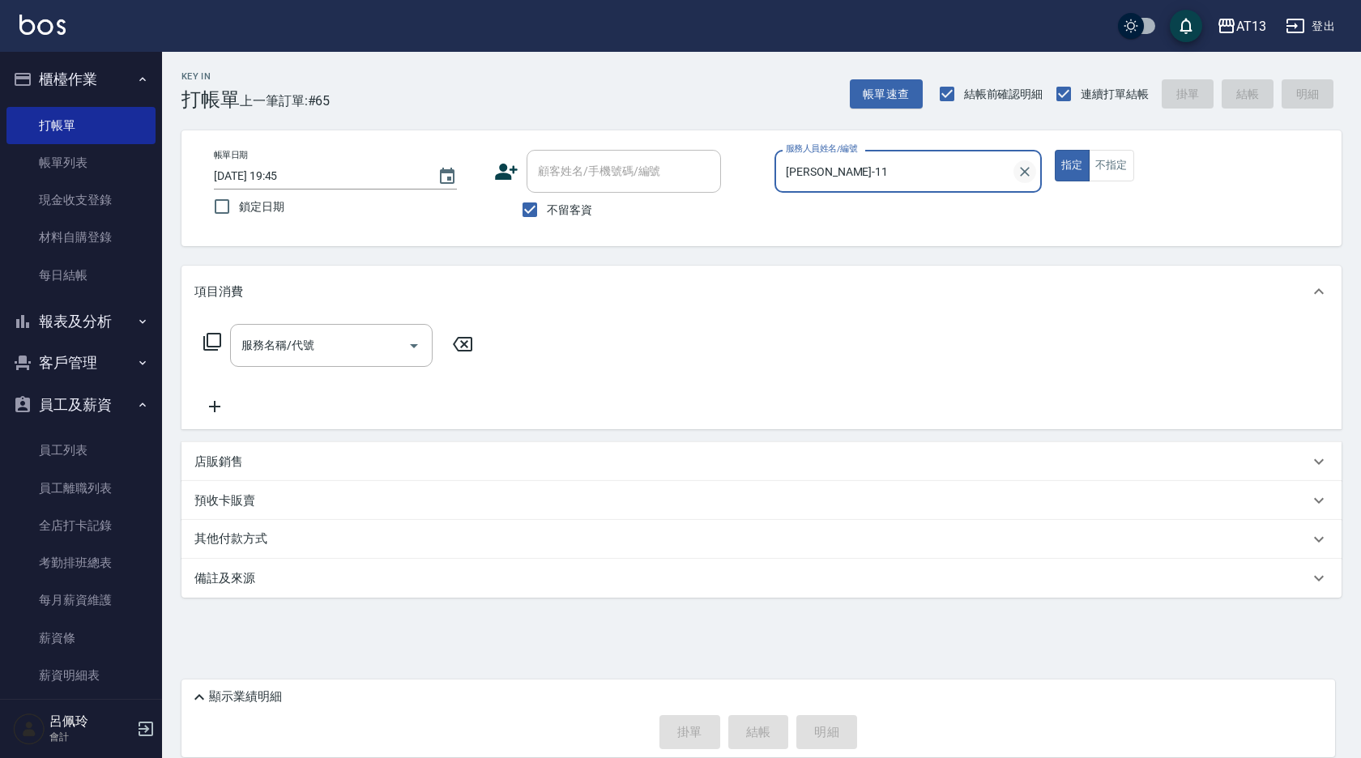
click at [1022, 167] on icon "Clear" at bounding box center [1025, 172] width 16 height 16
click at [975, 185] on input "服務人員姓名/編號" at bounding box center [908, 171] width 253 height 28
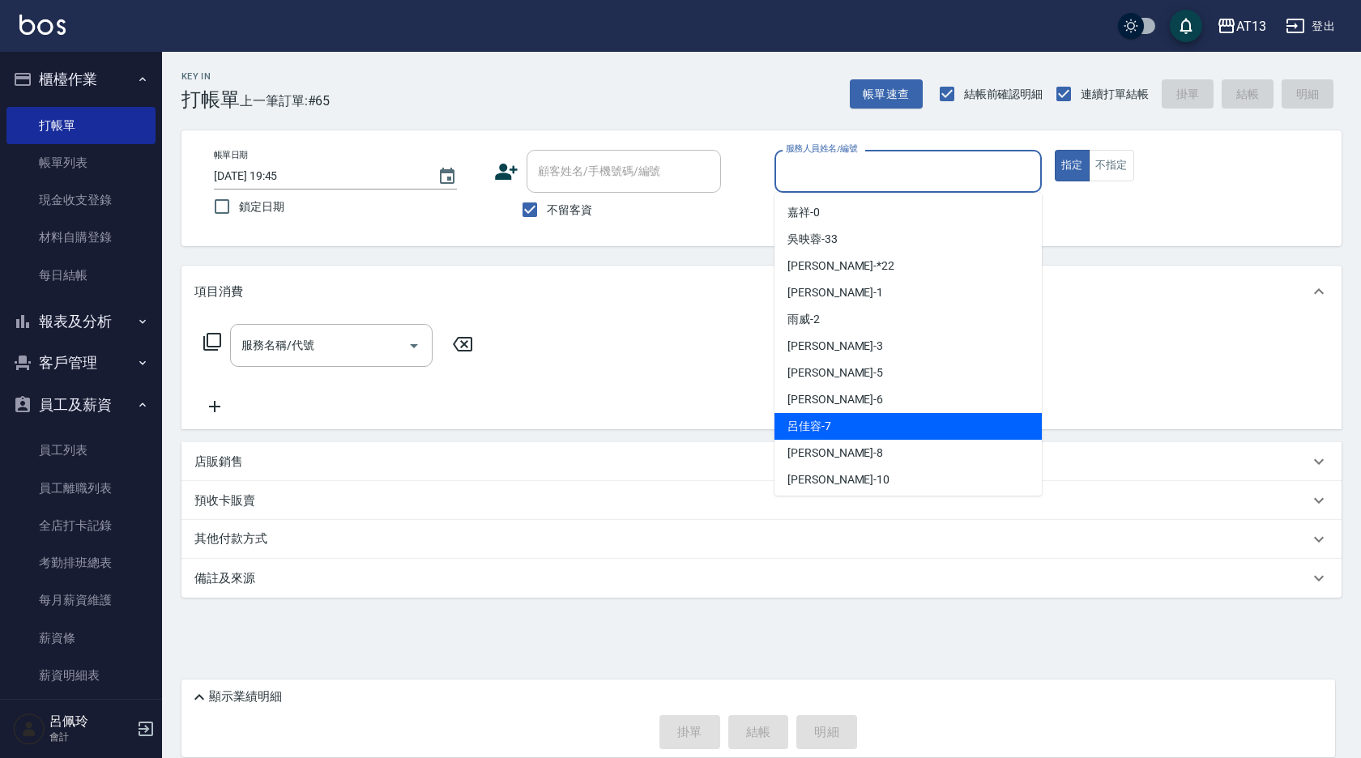
click at [842, 424] on div "呂佳容 -7" at bounding box center [907, 426] width 267 height 27
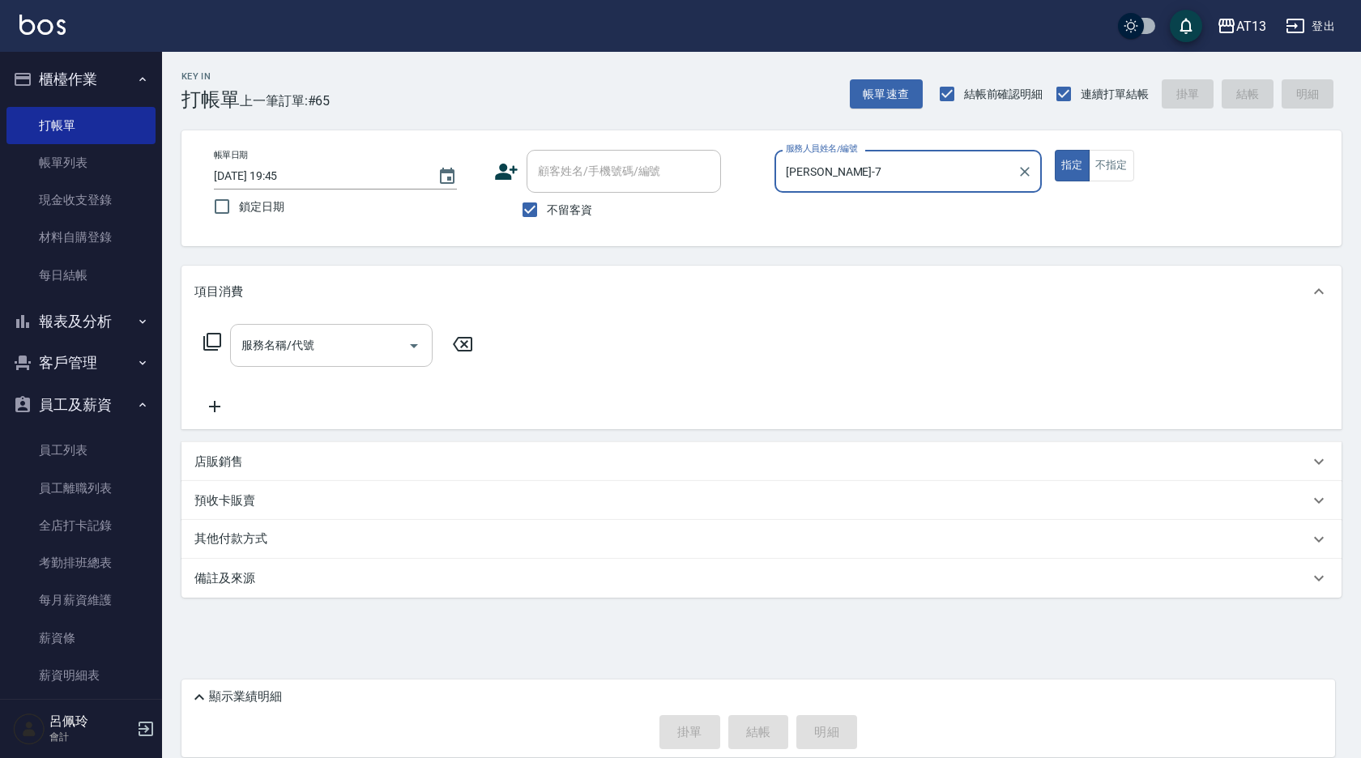
type input "呂佳容-7"
click at [339, 344] on input "服務名稱/代號" at bounding box center [319, 345] width 164 height 28
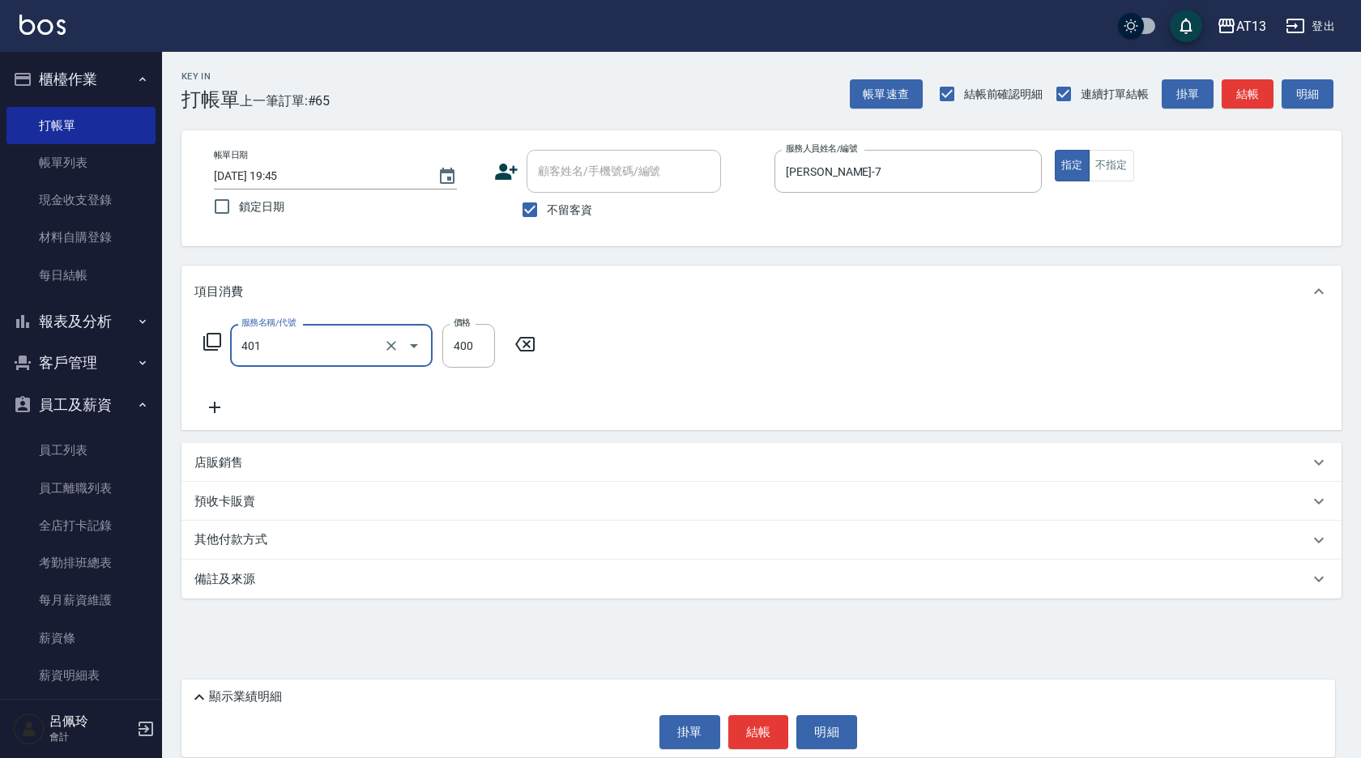
type input "剪髮(401)"
type input "300"
drag, startPoint x: 813, startPoint y: 382, endPoint x: 826, endPoint y: 471, distance: 90.0
click at [813, 382] on div "服務名稱/代號 剪髮(401) 服務名稱/代號 價格 300 價格" at bounding box center [761, 374] width 1160 height 113
click at [753, 735] on button "結帳" at bounding box center [758, 732] width 61 height 34
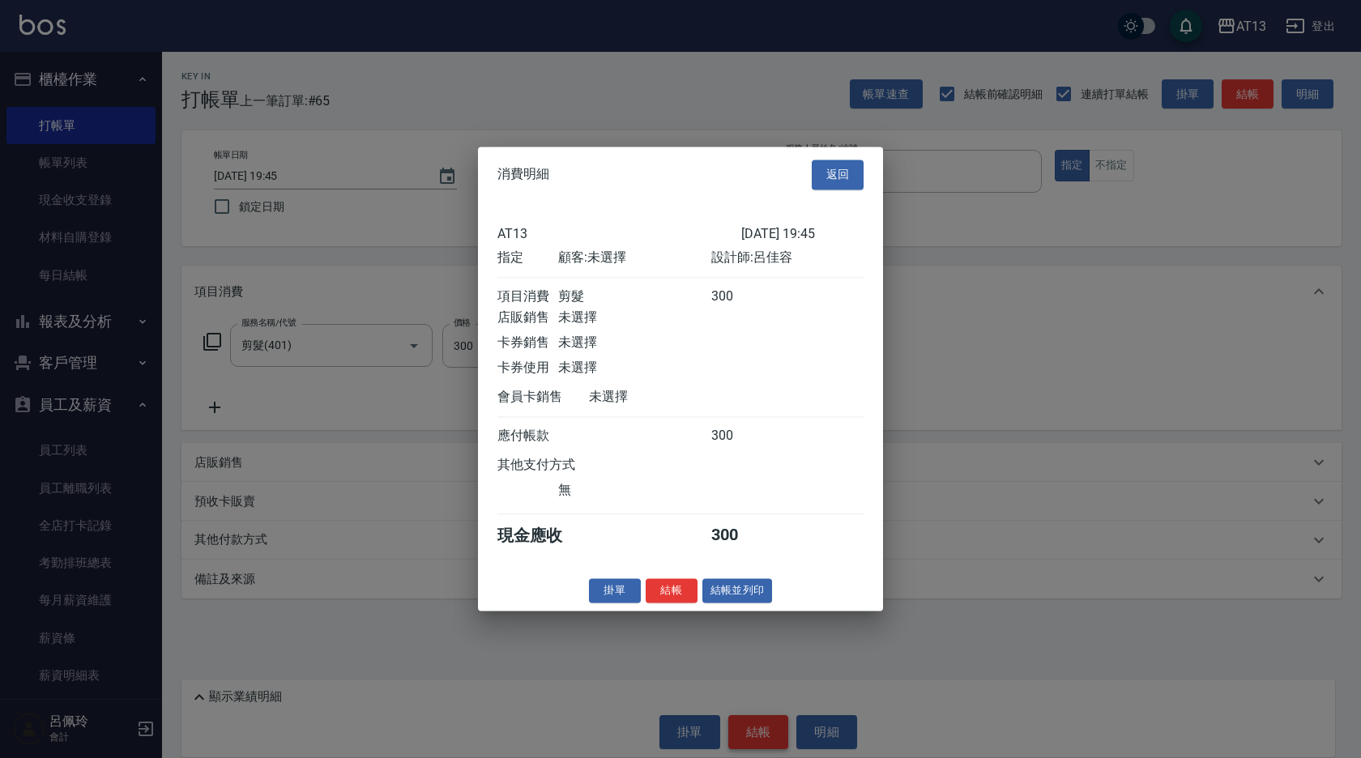
click at [748, 734] on body "AT13 登出 櫃檯作業 打帳單 帳單列表 現金收支登錄 材料自購登錄 每日結帳 報表及分析 報表目錄 店家區間累計表 店家日報表 互助日報表 互助月報表 互…" at bounding box center [680, 379] width 1361 height 758
click at [684, 603] on button "結帳" at bounding box center [672, 590] width 52 height 25
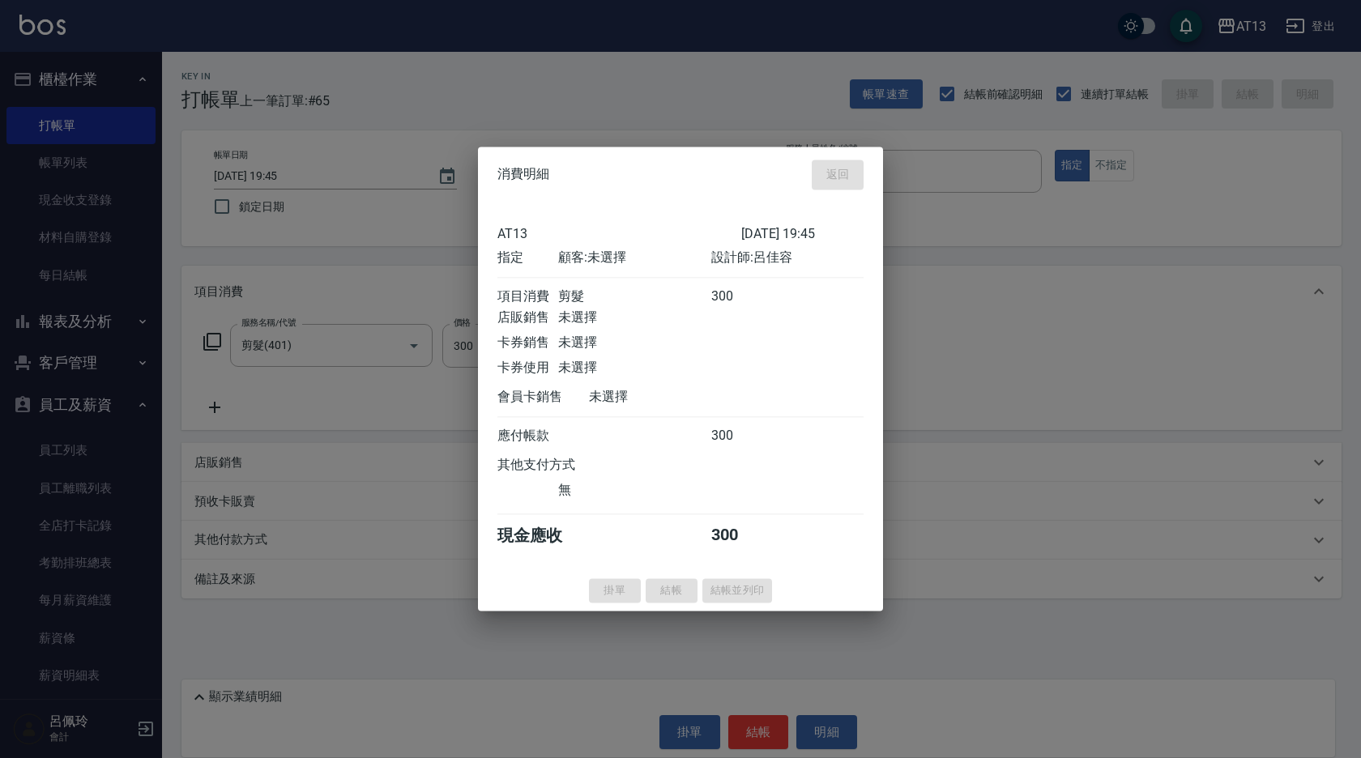
type input "2025/10/14 20:02"
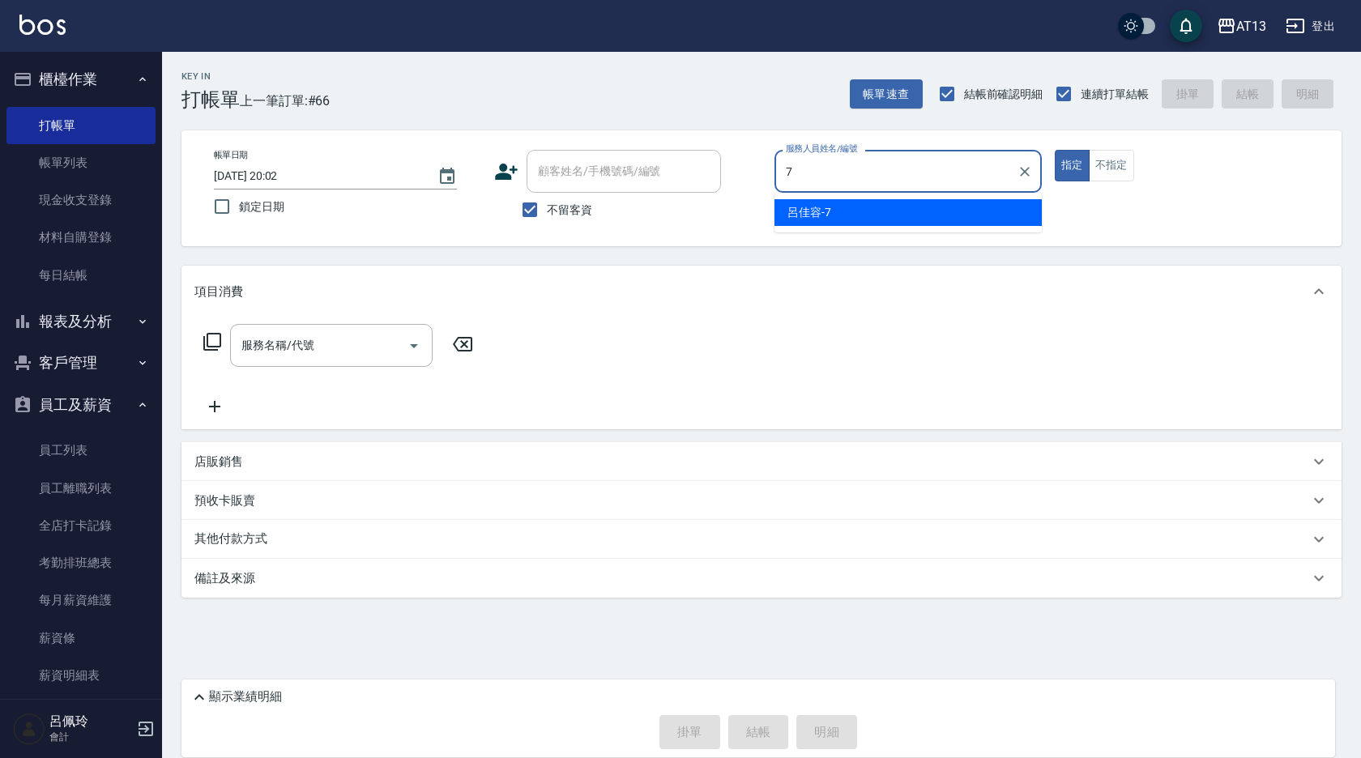
click at [822, 212] on span "呂佳容 -7" at bounding box center [809, 212] width 44 height 17
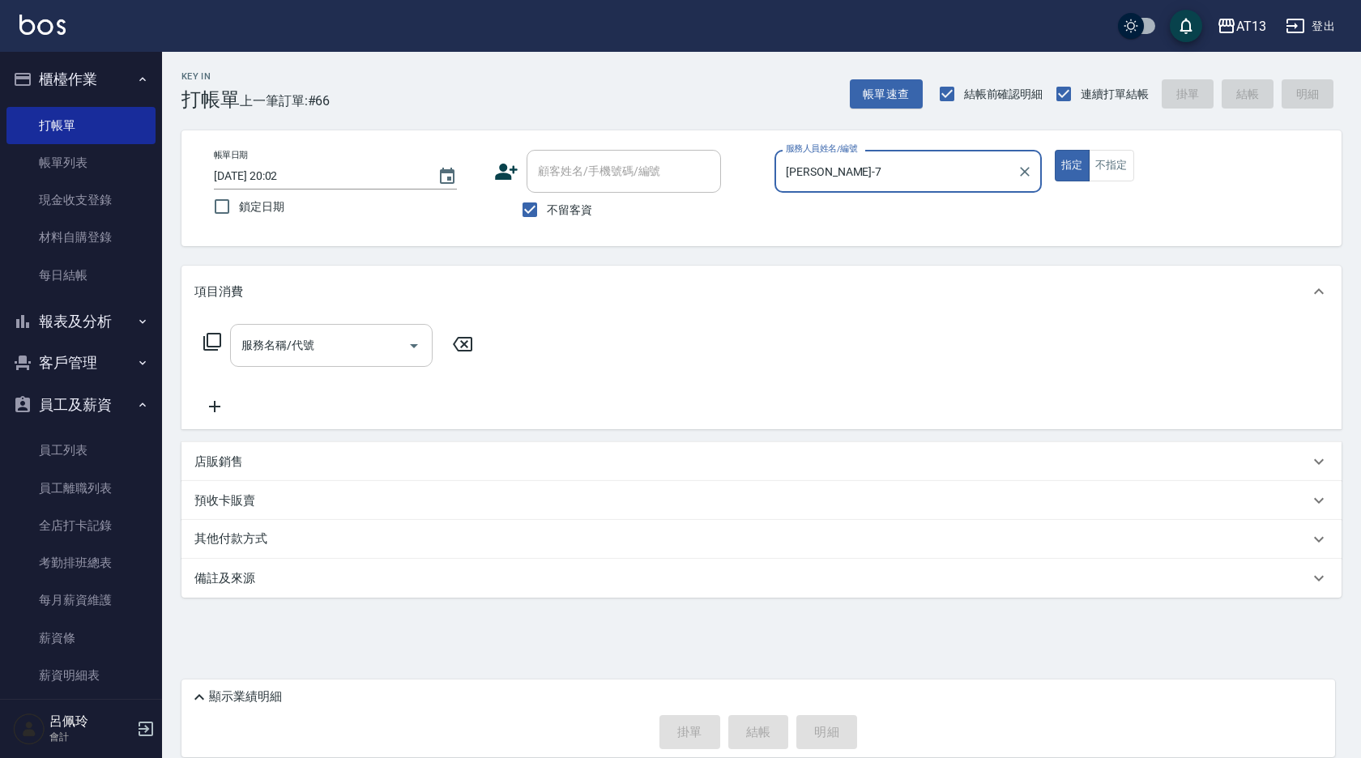
click at [356, 363] on div "服務名稱/代號" at bounding box center [331, 345] width 203 height 43
type input "呂佳容-7"
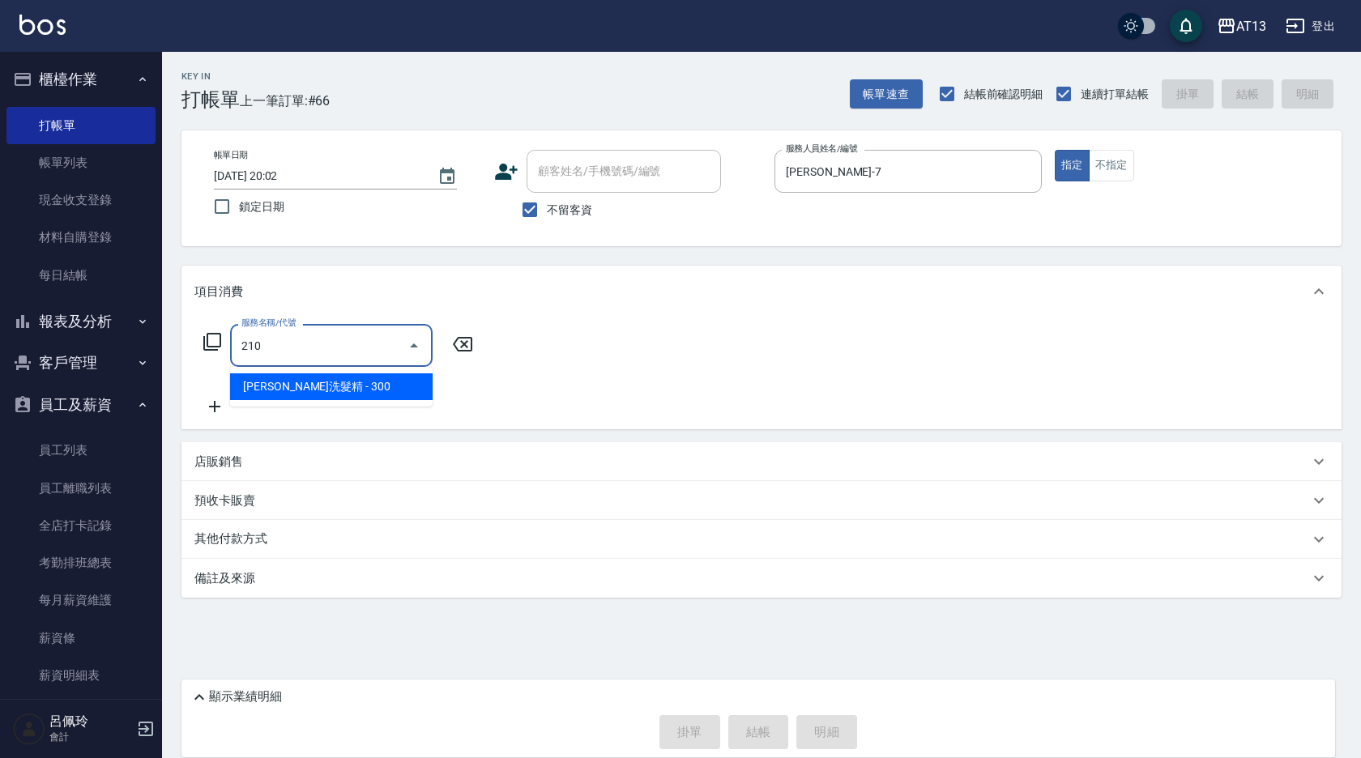
type input "歐娜洗髮精(210)"
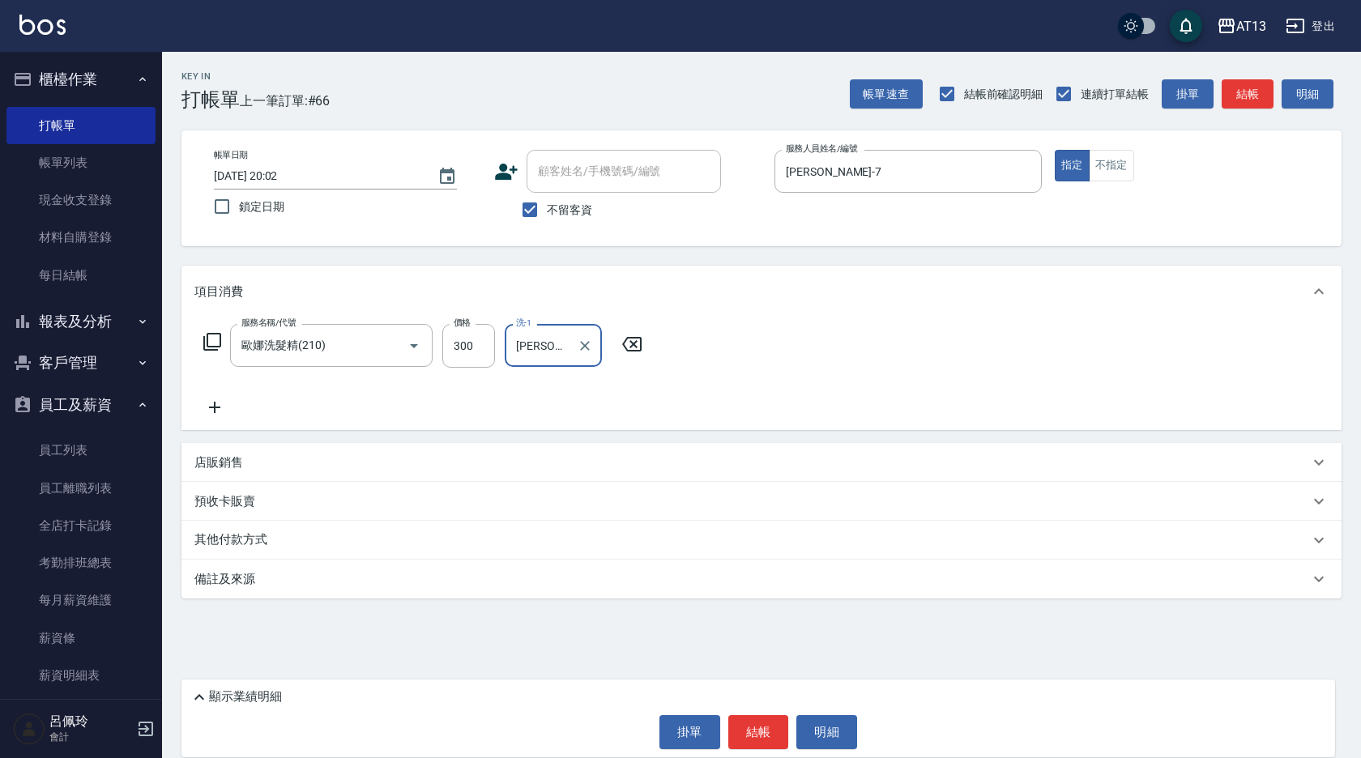
type input "鍾曉恩-26"
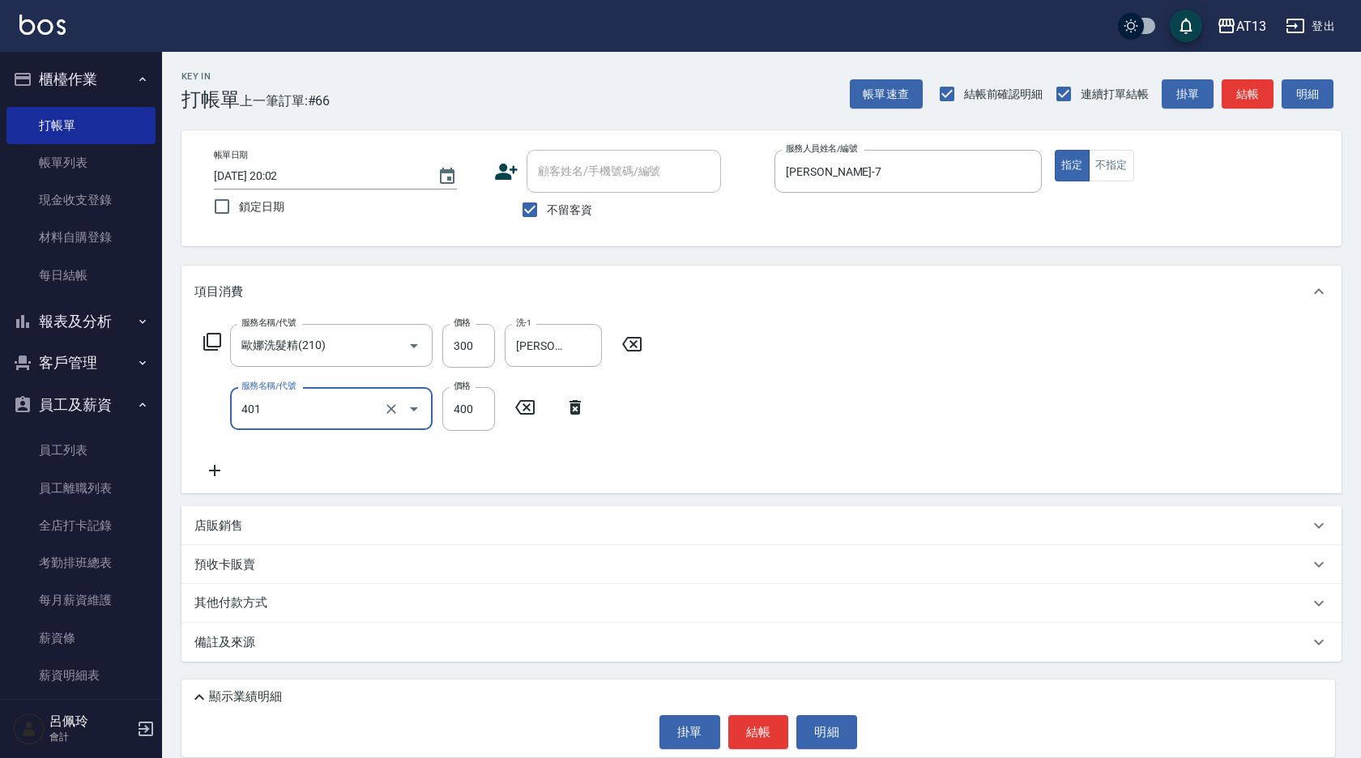
type input "剪髮(401)"
type input "300"
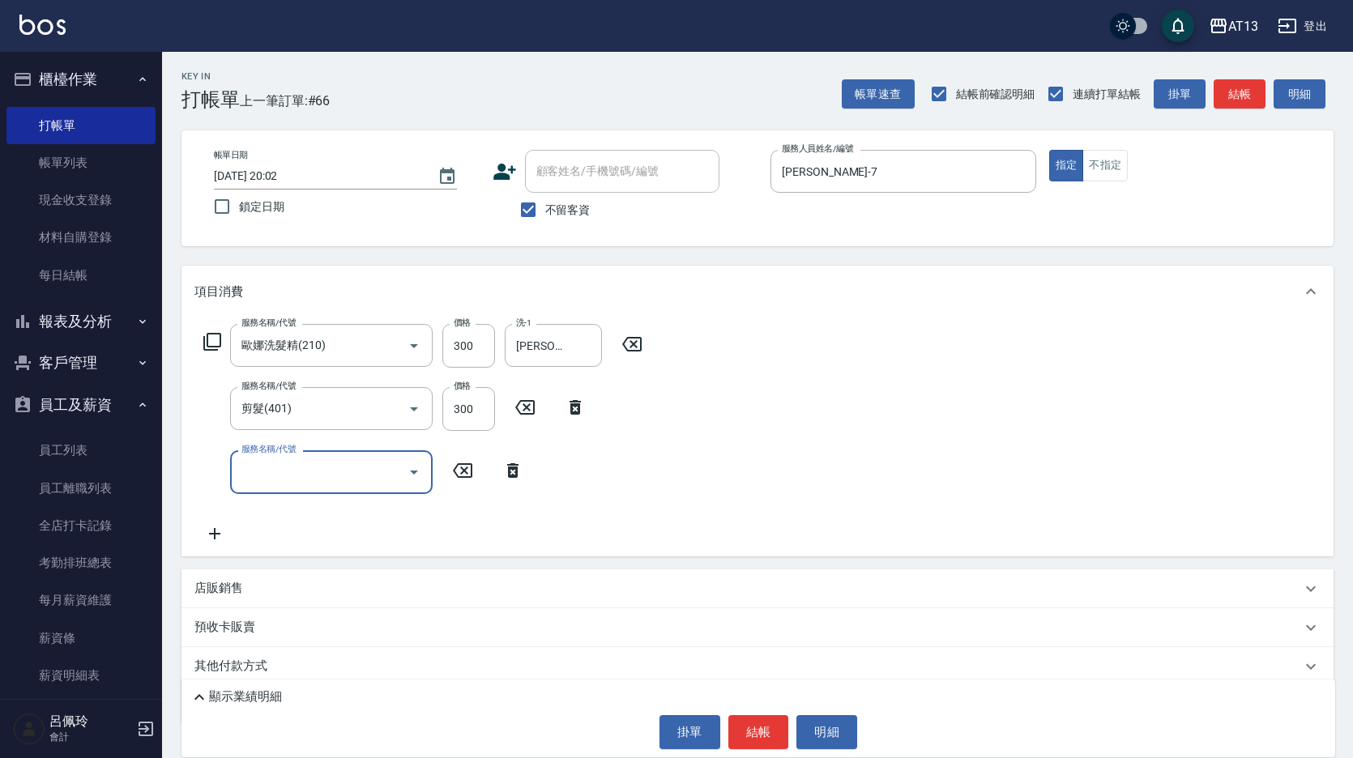
click at [909, 440] on div "服務名稱/代號 歐娜洗髮精(210) 服務名稱/代號 價格 300 價格 洗-1 鍾曉恩-26 洗-1 服務名稱/代號 剪髮(401) 服務名稱/代號 價格 …" at bounding box center [757, 437] width 1152 height 238
click at [736, 730] on button "結帳" at bounding box center [758, 732] width 61 height 34
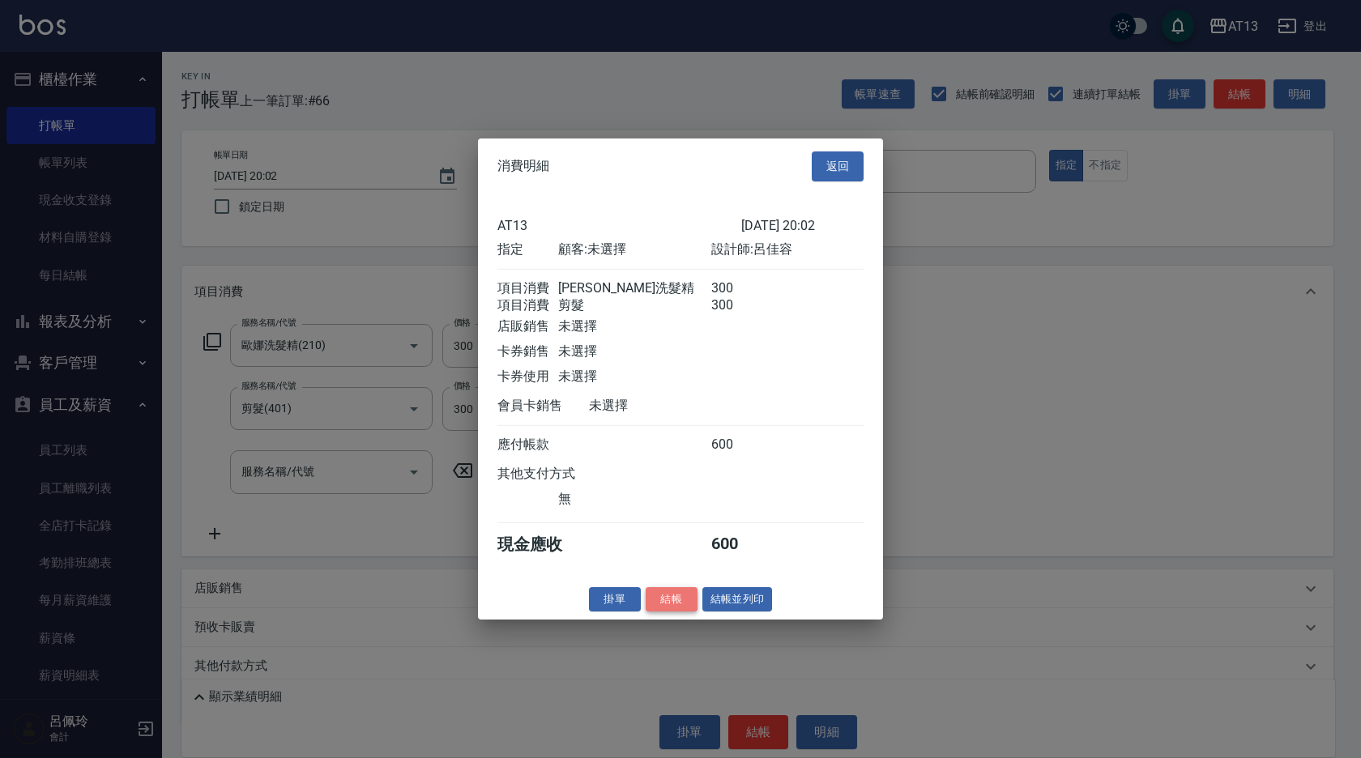
click at [694, 612] on button "結帳" at bounding box center [672, 598] width 52 height 25
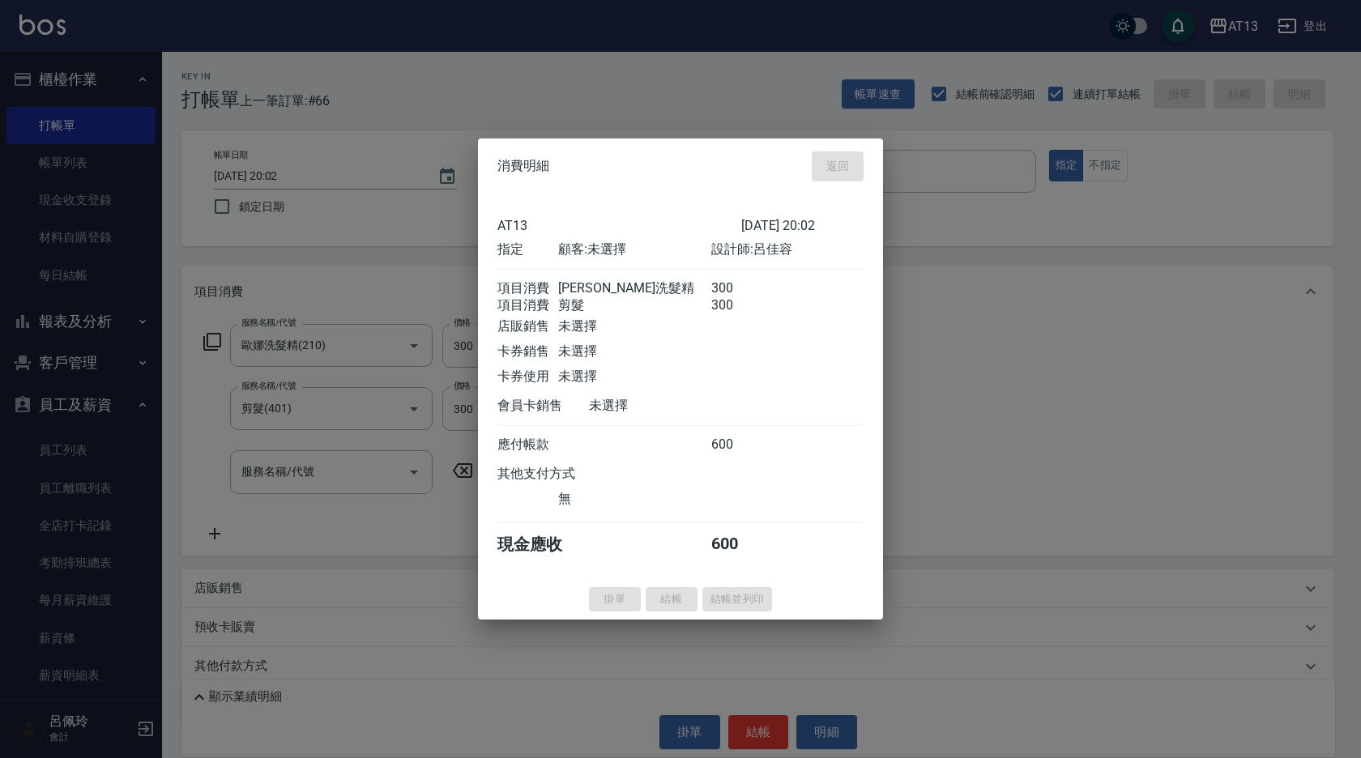
type input "2025/10/14 20:03"
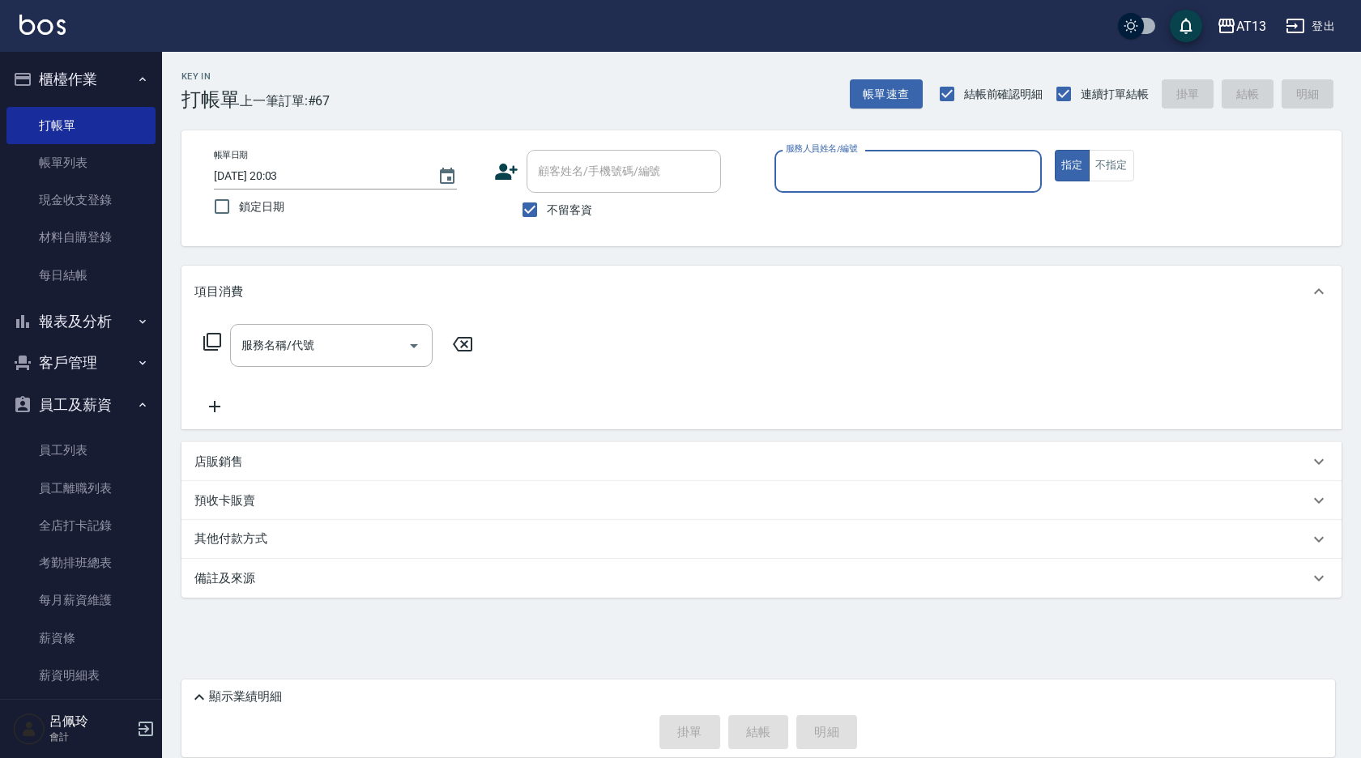
click at [829, 173] on div "服務人員姓名/編號 服務人員姓名/編號" at bounding box center [907, 171] width 267 height 43
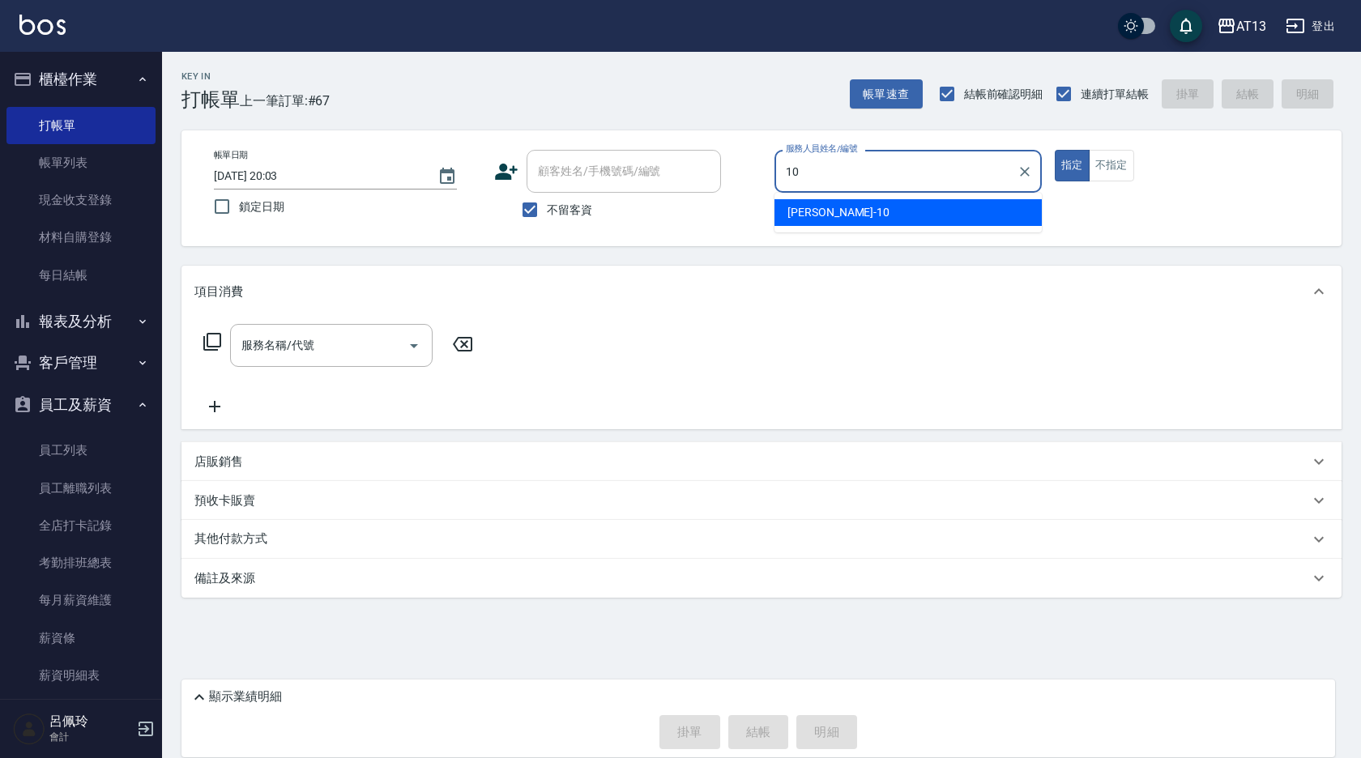
click at [851, 207] on div "稔穎 -10" at bounding box center [907, 212] width 267 height 27
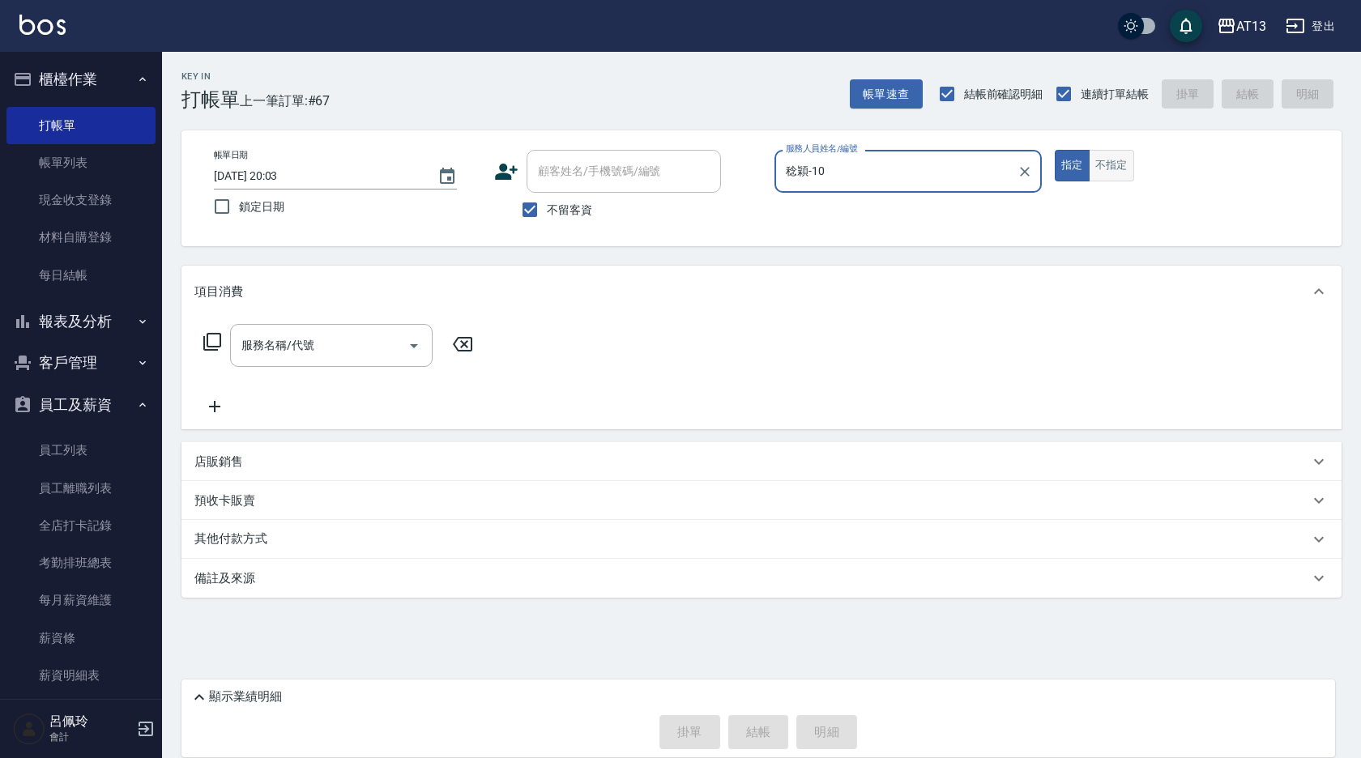
type input "稔穎-10"
click at [1110, 164] on button "不指定" at bounding box center [1111, 166] width 45 height 32
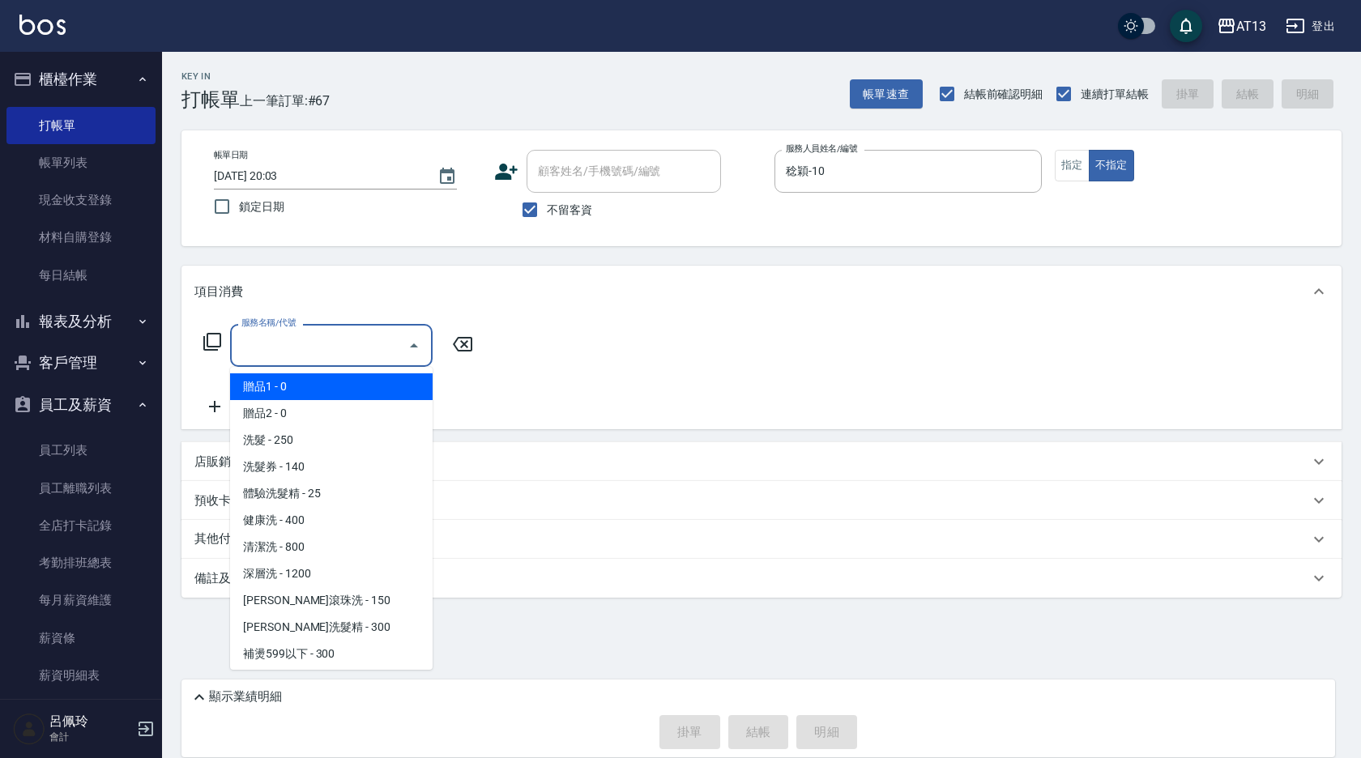
click at [332, 338] on input "服務名稱/代號" at bounding box center [319, 345] width 164 height 28
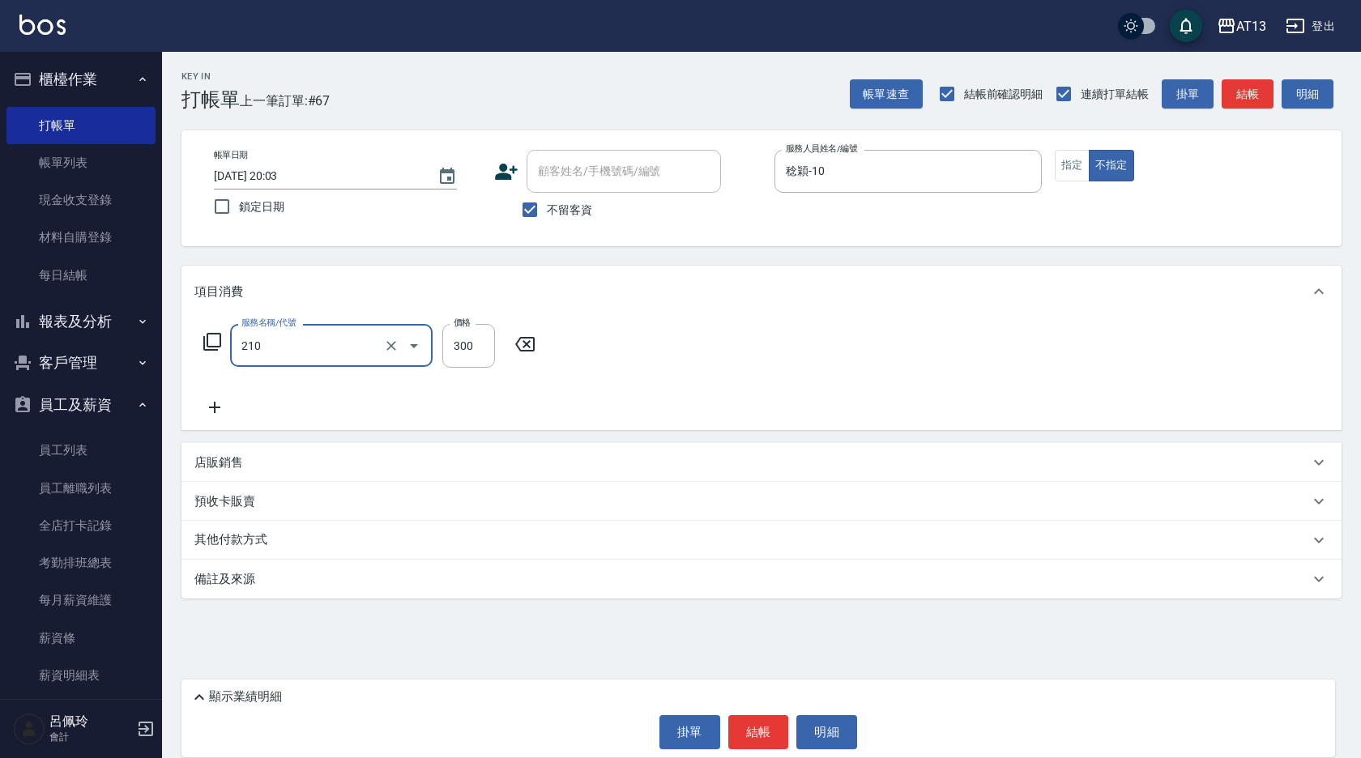
type input "歐娜洗髮精(210)"
type input "鍾曉恩-26"
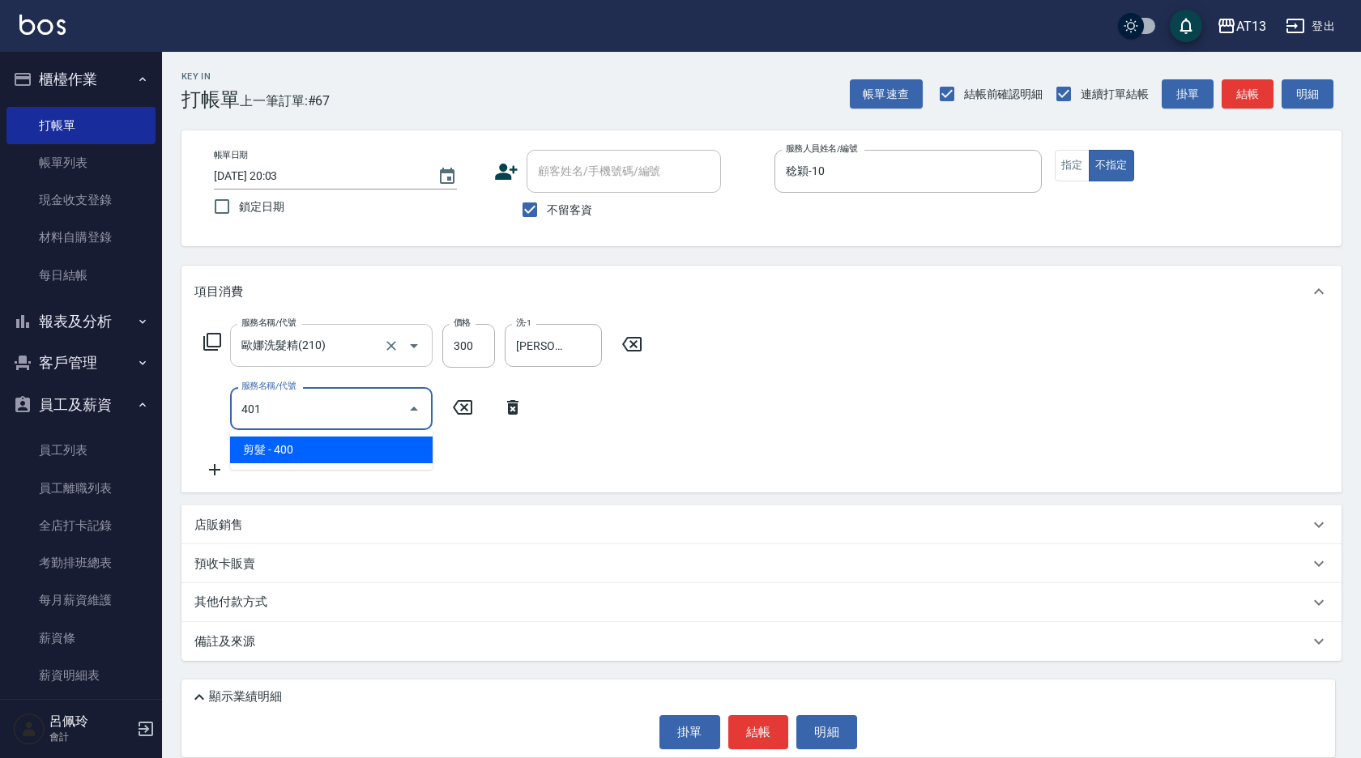
type input "剪髮(401)"
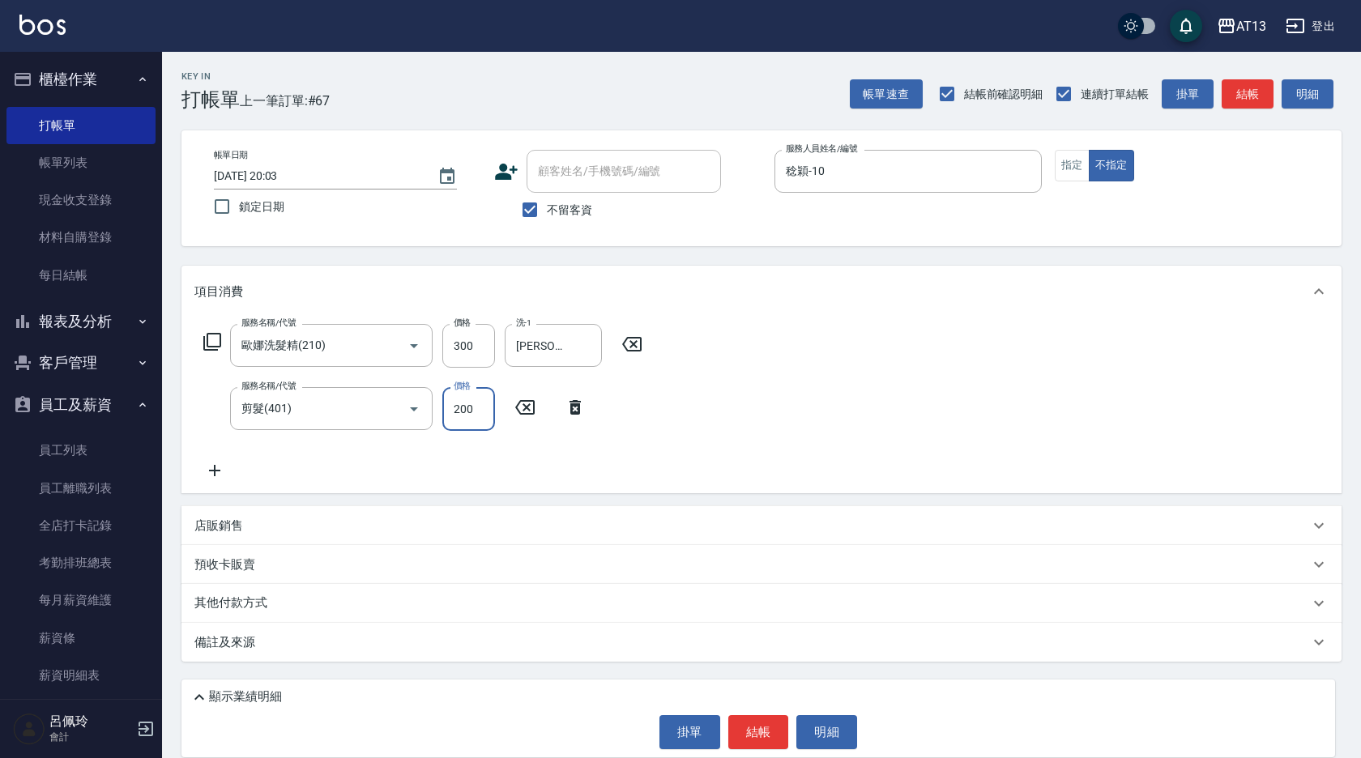
type input "200"
click at [861, 357] on div "服務名稱/代號 歐娜洗髮精(210) 服務名稱/代號 價格 300 價格 洗-1 鍾曉恩-26 洗-1 服務名稱/代號 剪髮(401) 服務名稱/代號 價格 …" at bounding box center [761, 406] width 1160 height 176
click at [743, 740] on button "結帳" at bounding box center [758, 732] width 61 height 34
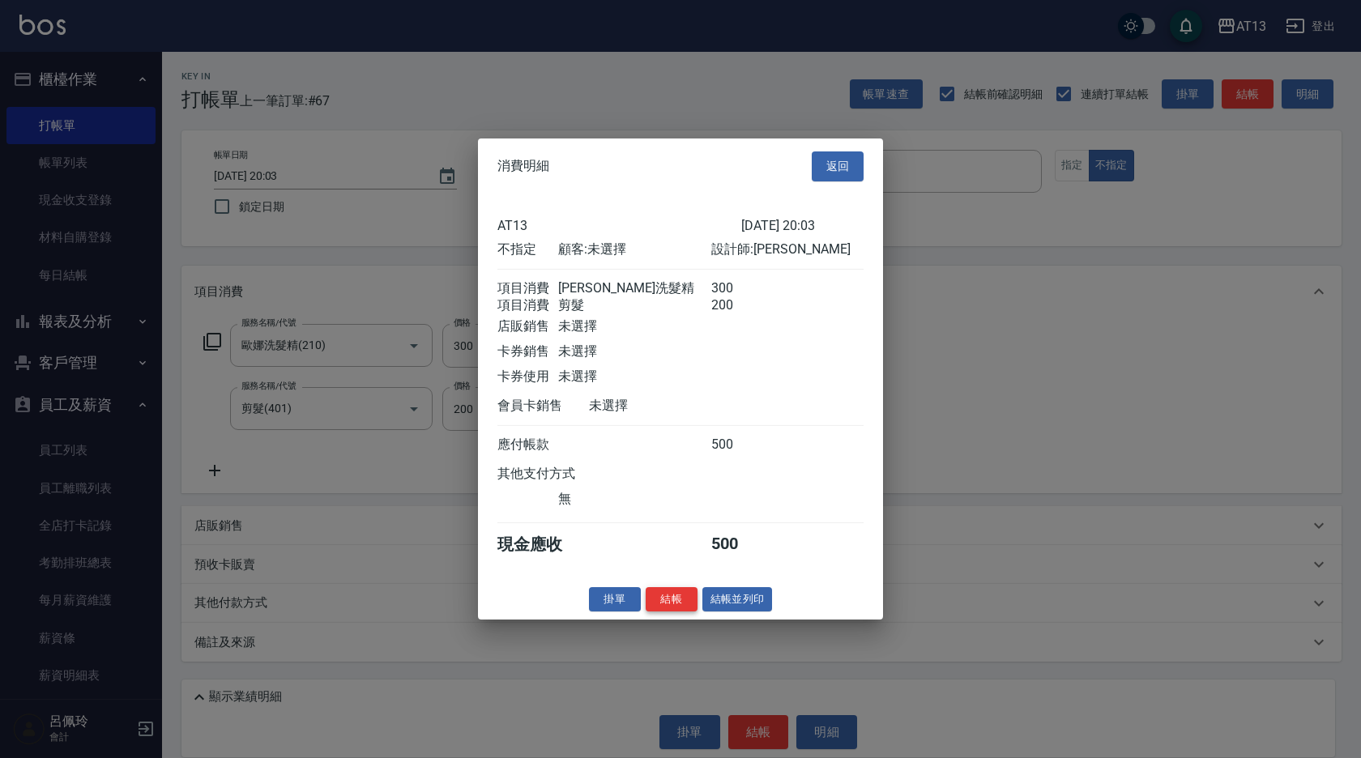
click at [682, 612] on button "結帳" at bounding box center [672, 598] width 52 height 25
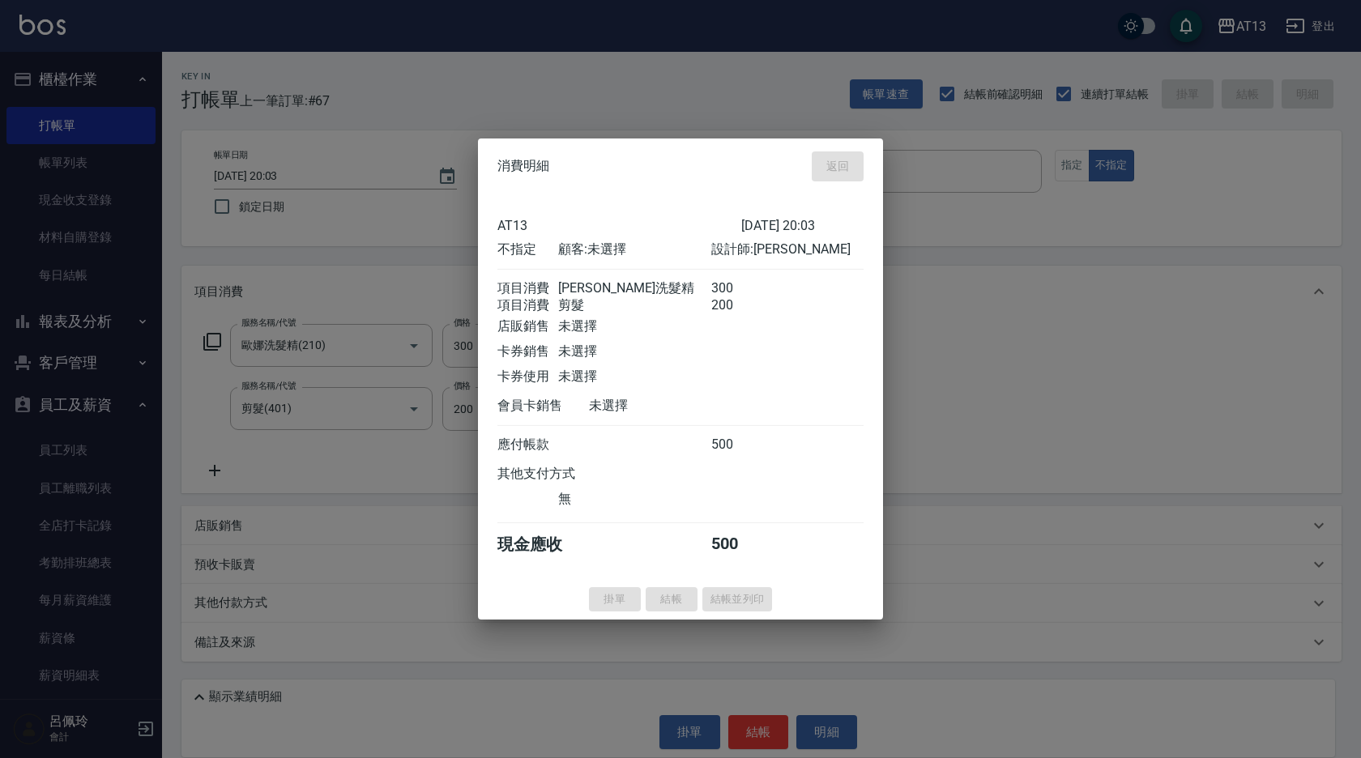
type input "2025/10/14 20:26"
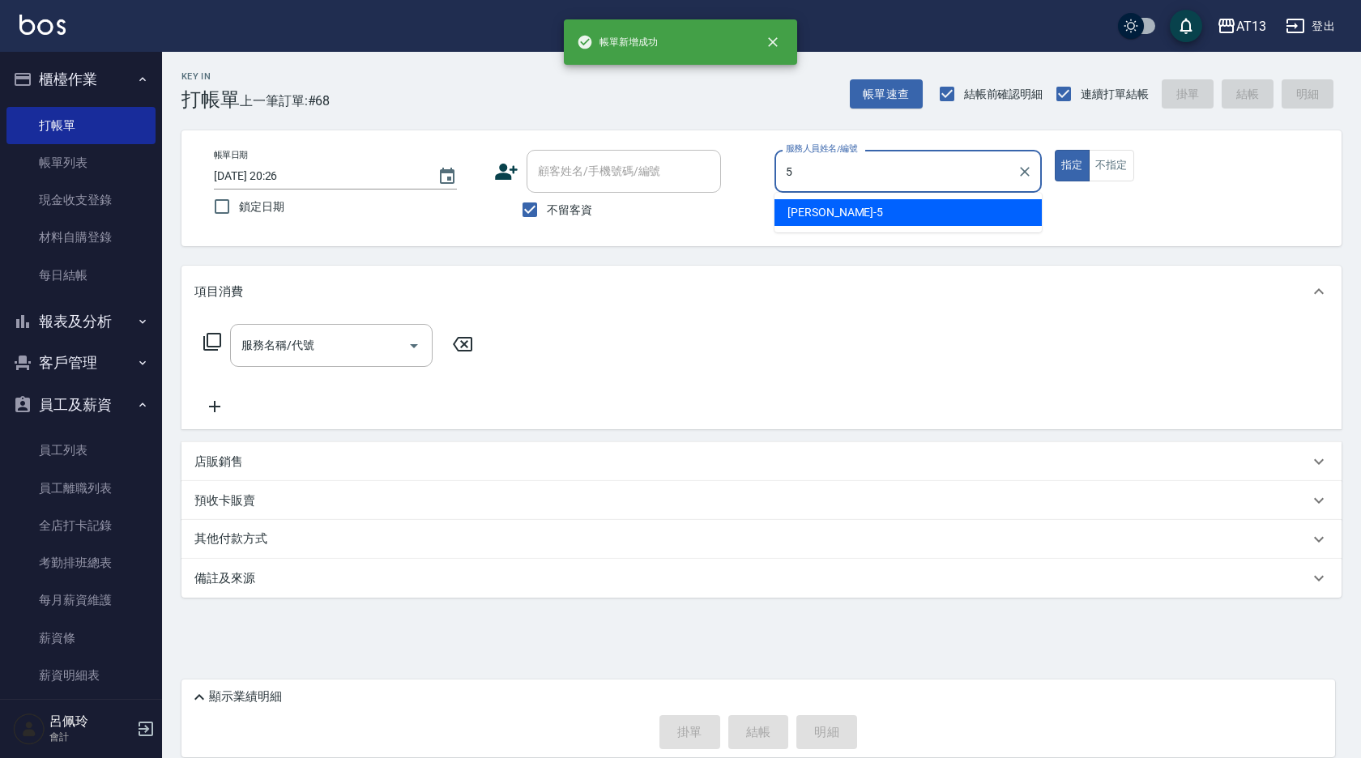
click at [809, 198] on ul "陳紓晴 -5" at bounding box center [907, 213] width 267 height 40
click at [927, 202] on div "陳紓晴 -5" at bounding box center [907, 212] width 267 height 27
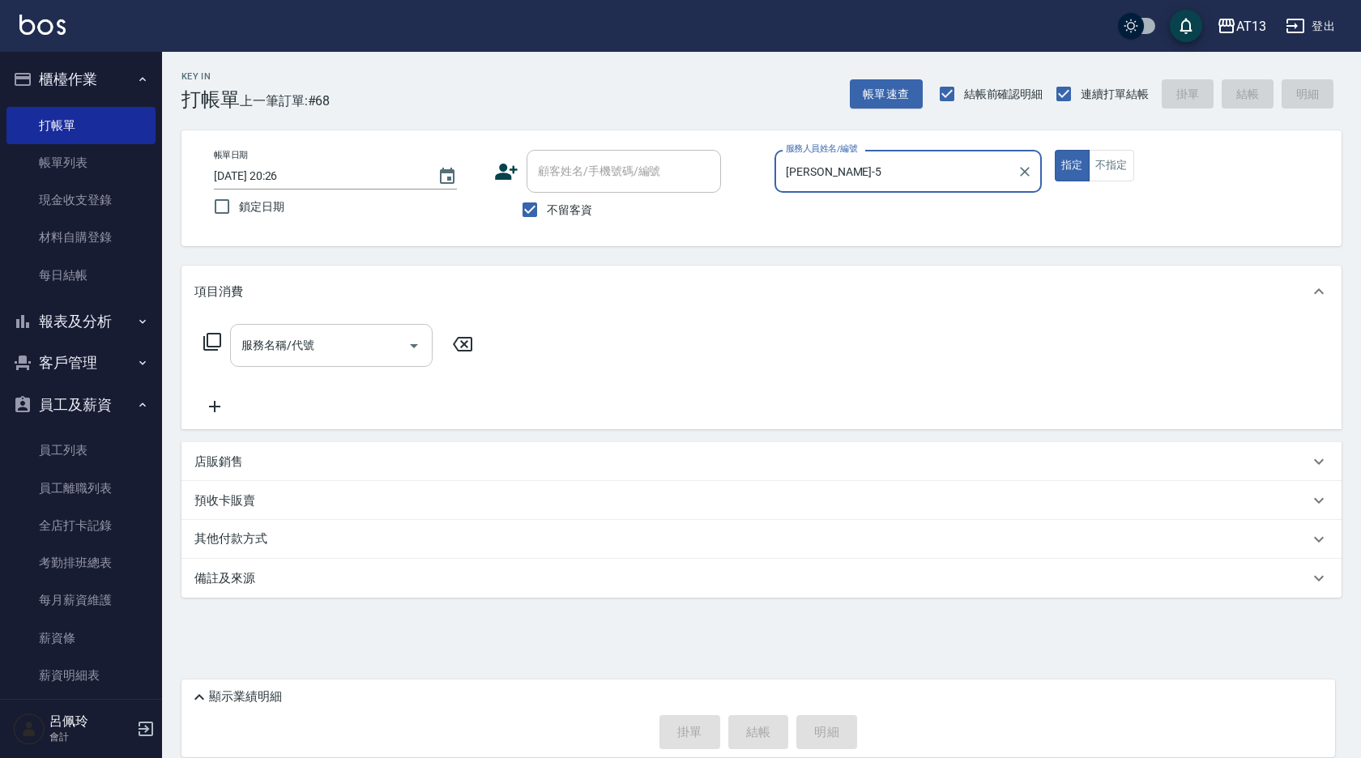
type input "陳紓晴-5"
click at [353, 347] on input "服務名稱/代號" at bounding box center [319, 345] width 164 height 28
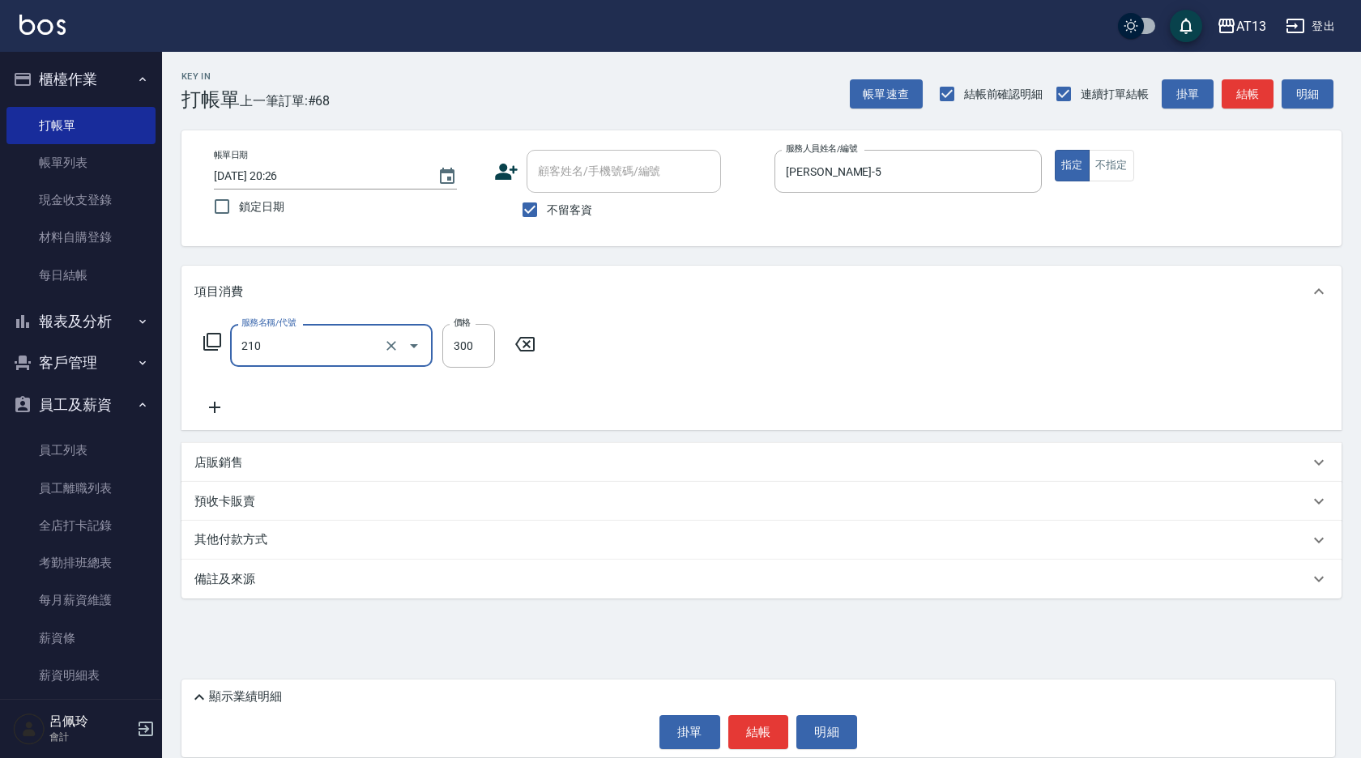
type input "歐娜洗髮精(210)"
type input "李垣潔-31"
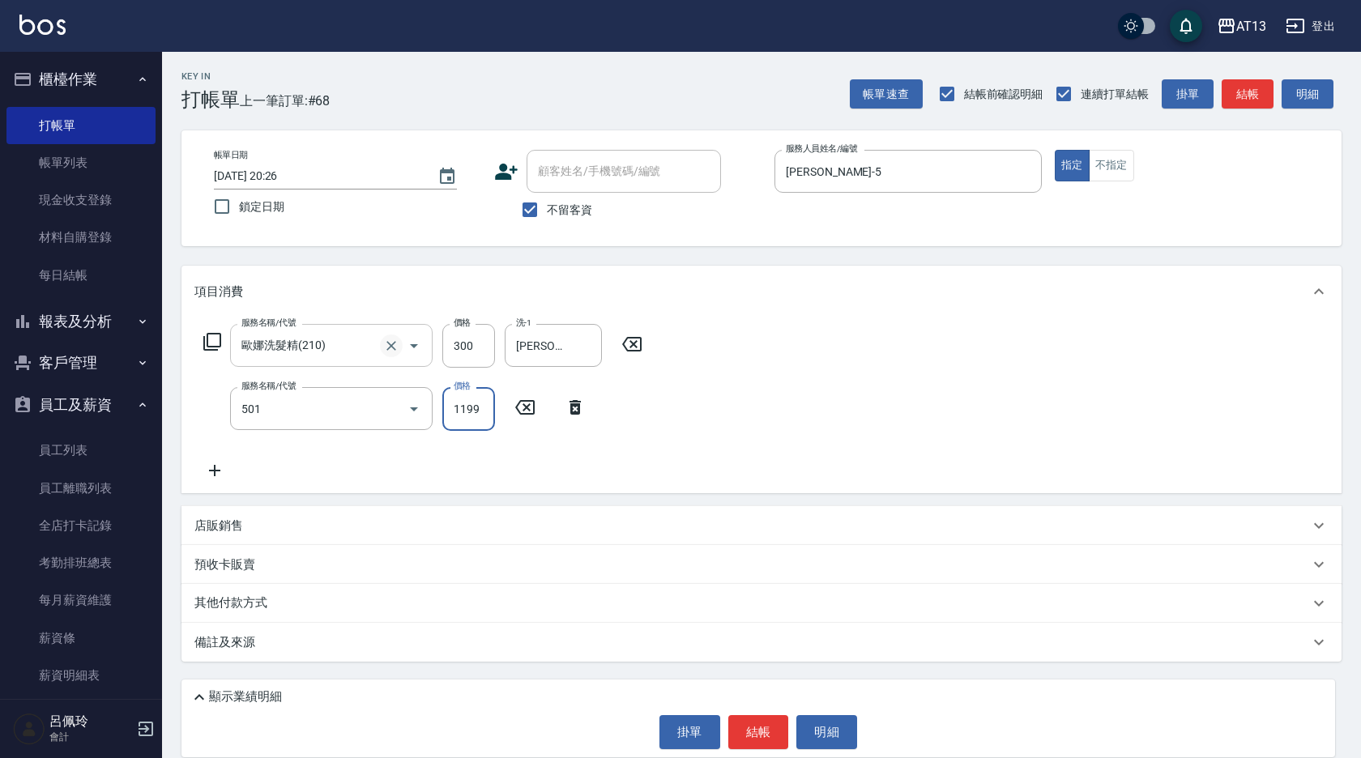
type input "染髮(501)"
type input "1300"
type input "李垣潔-31"
click at [1030, 416] on div "服務名稱/代號 歐娜洗髮精(210) 服務名稱/代號 價格 300 價格 洗-1 李垣潔-31 洗-1 服務名稱/代號 染髮(501) 服務名稱/代號 價格 …" at bounding box center [761, 406] width 1160 height 176
click at [772, 739] on button "結帳" at bounding box center [758, 732] width 61 height 34
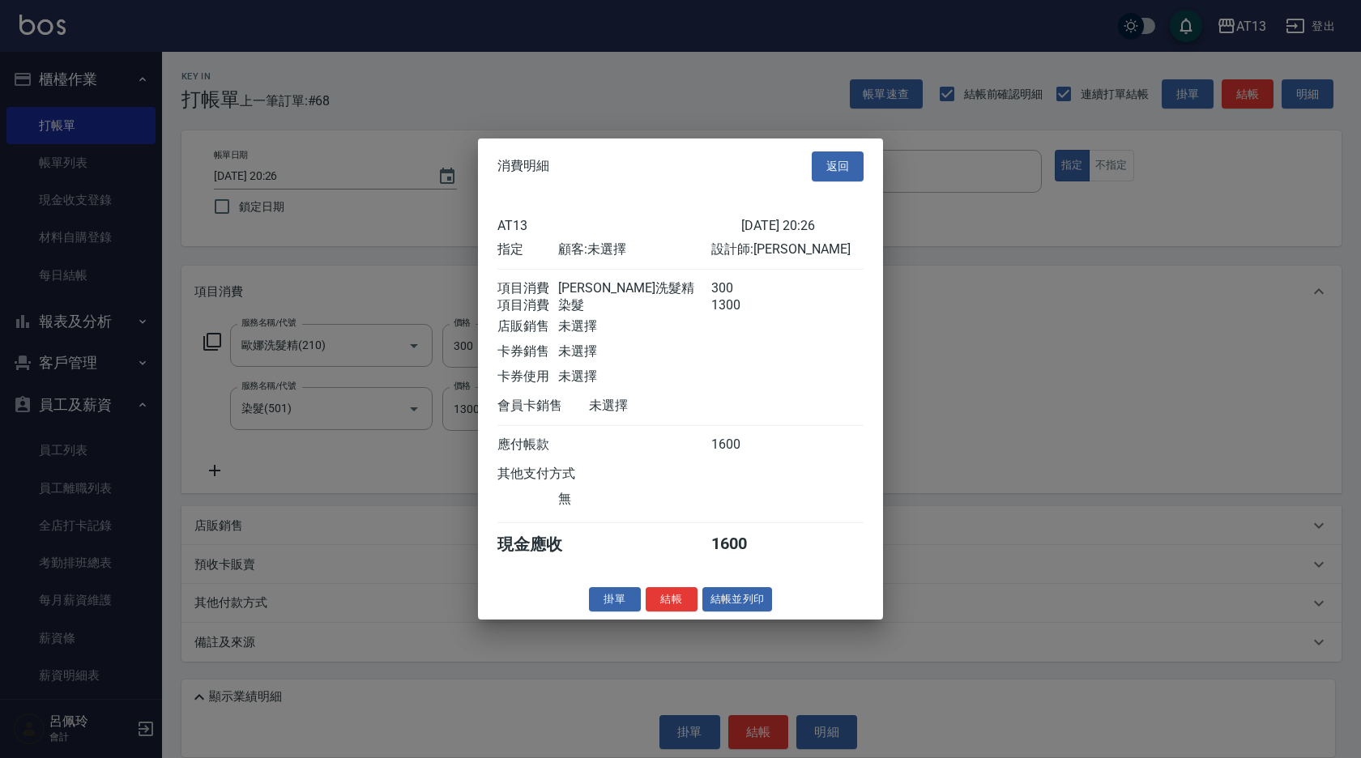
click at [669, 602] on button "結帳" at bounding box center [672, 598] width 52 height 25
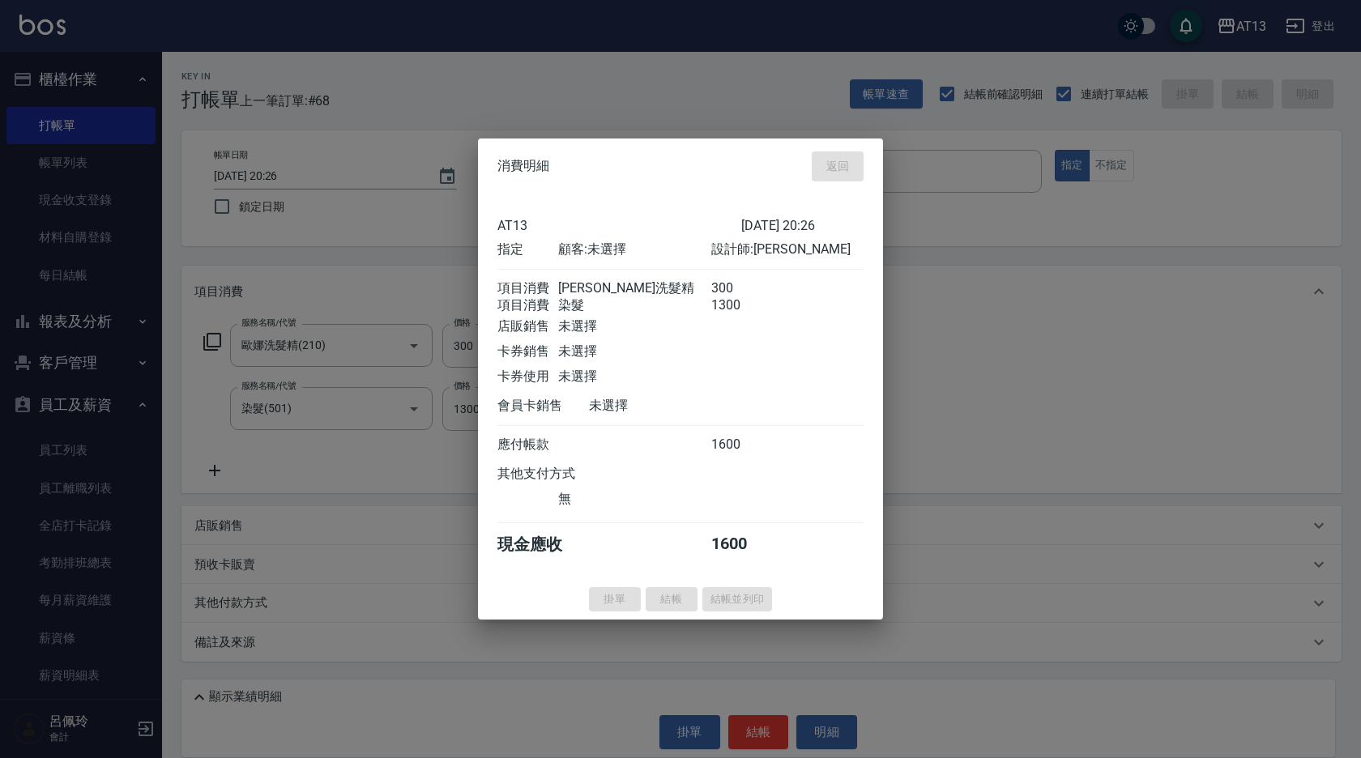
type input "2025/10/14 20:27"
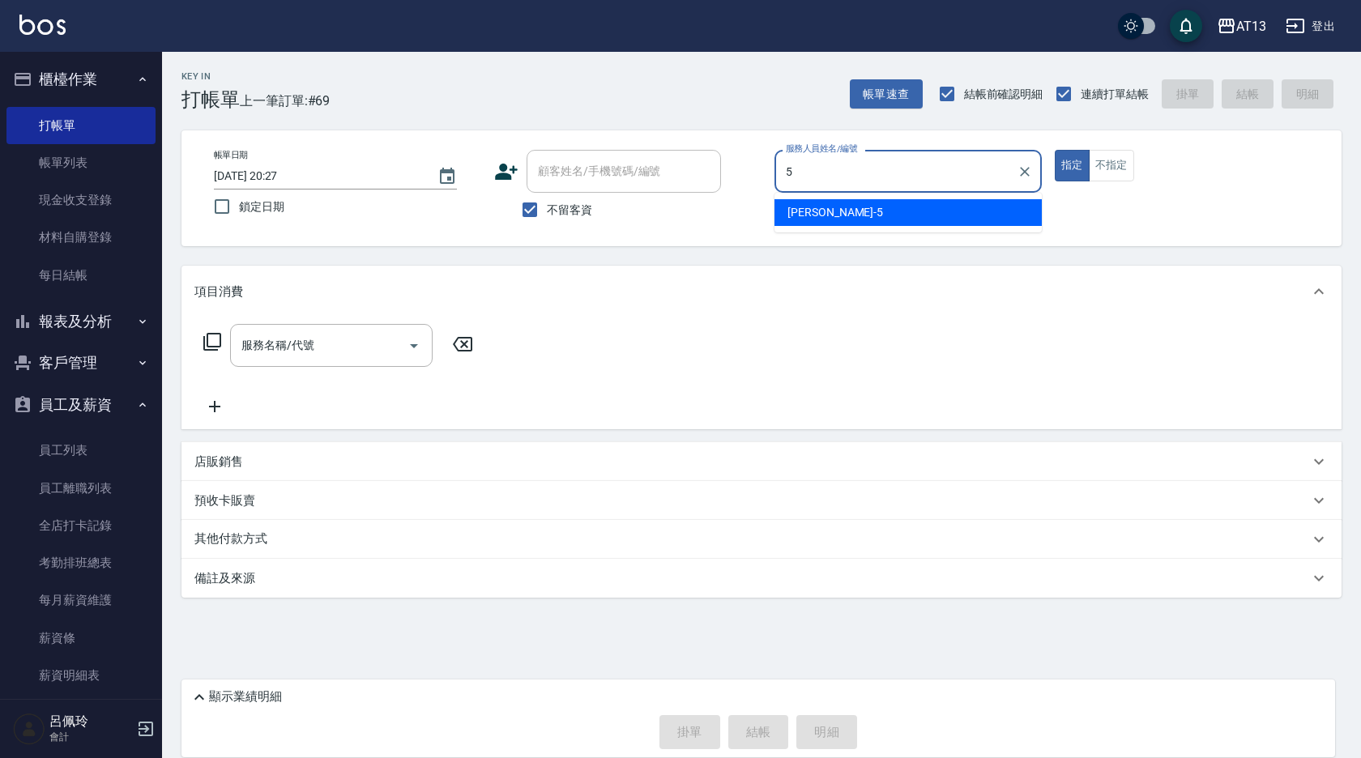
click at [969, 225] on div "陳紓晴 -5" at bounding box center [907, 212] width 267 height 27
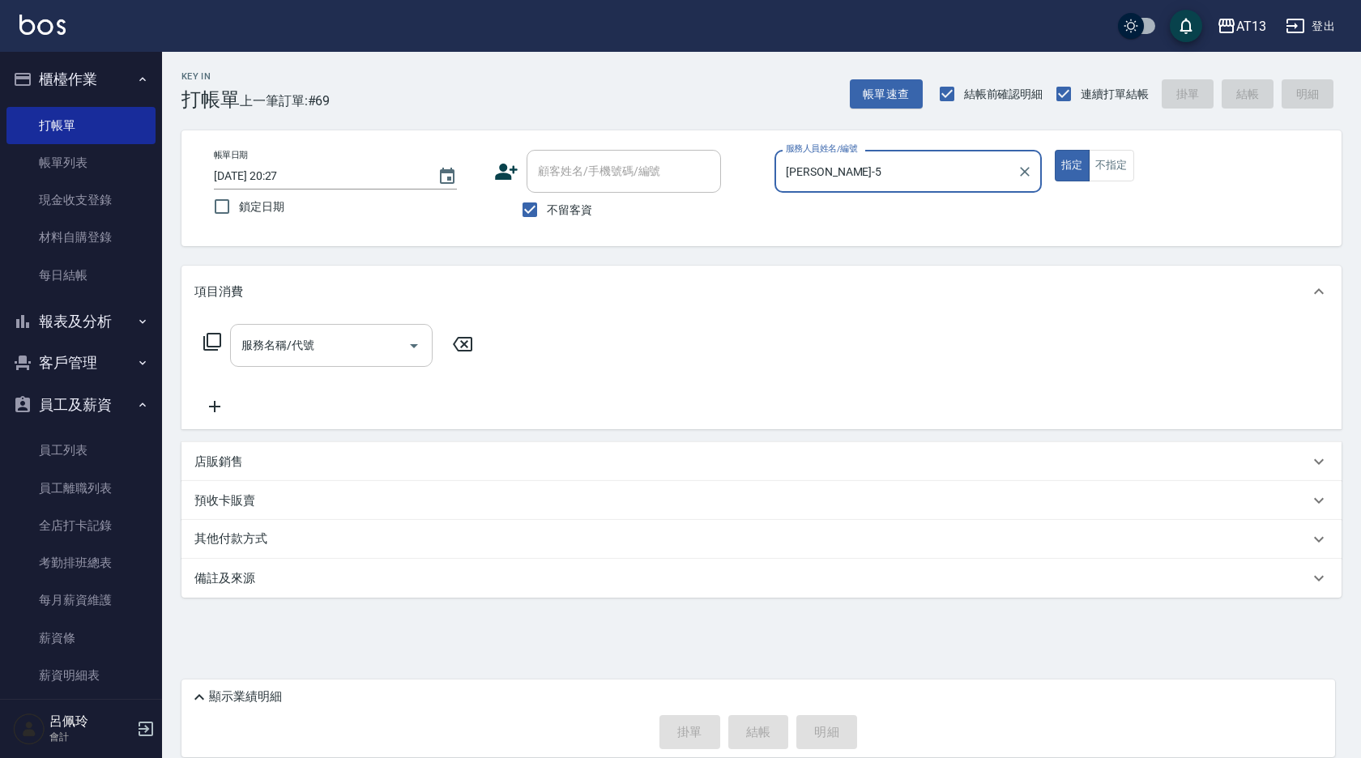
type input "陳紓晴-5"
click at [256, 359] on input "服務名稱/代號" at bounding box center [319, 345] width 164 height 28
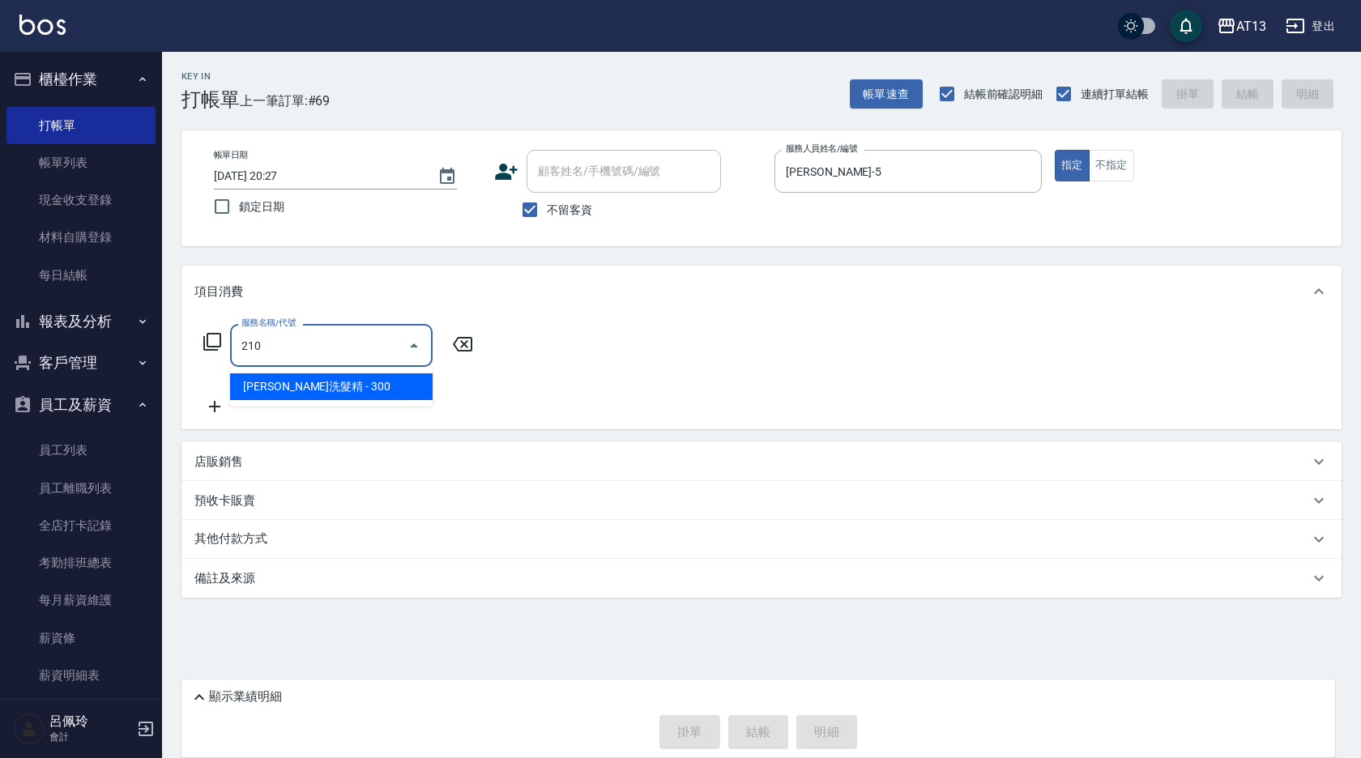
type input "歐娜洗髮精(210)"
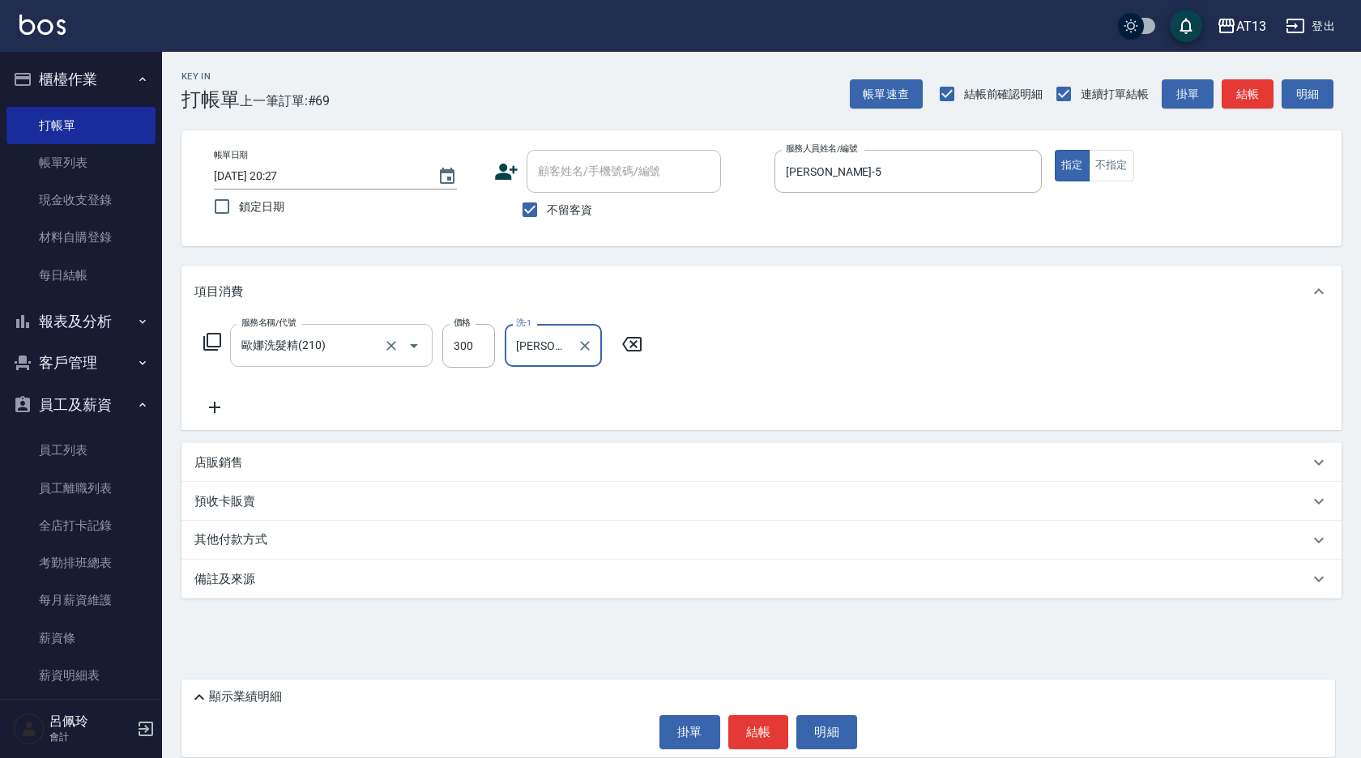
type input "李垣潔-31"
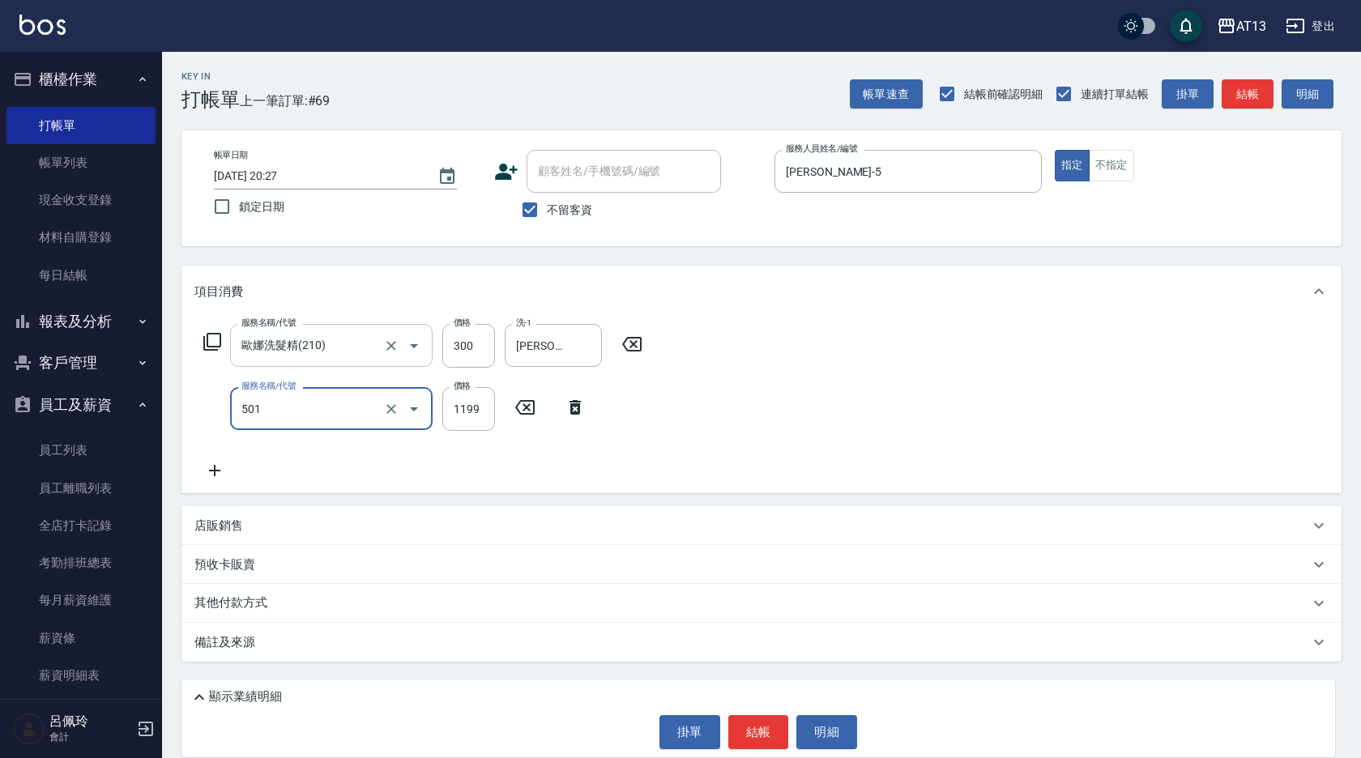
type input "染髮(501)"
type input "1600"
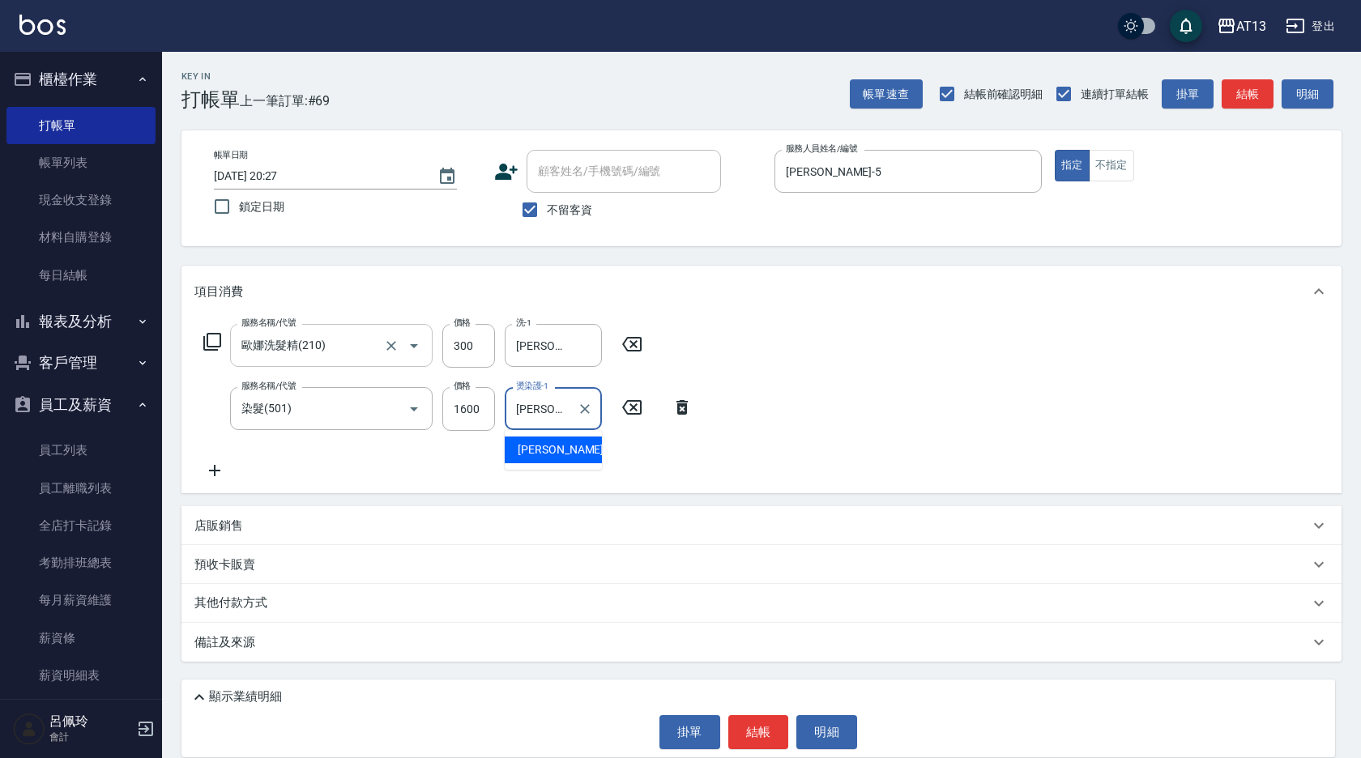
type input "李垣潔-31"
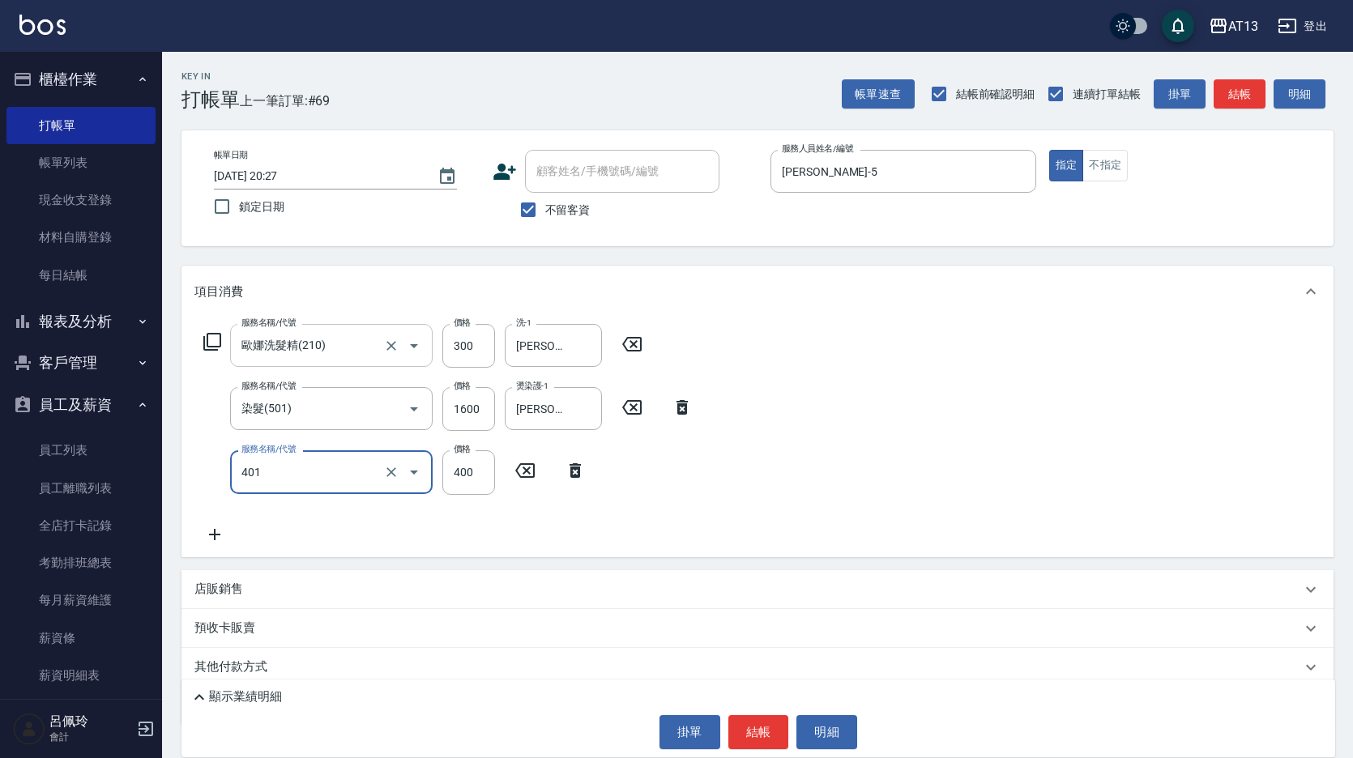
type input "剪髮(401)"
type input "200"
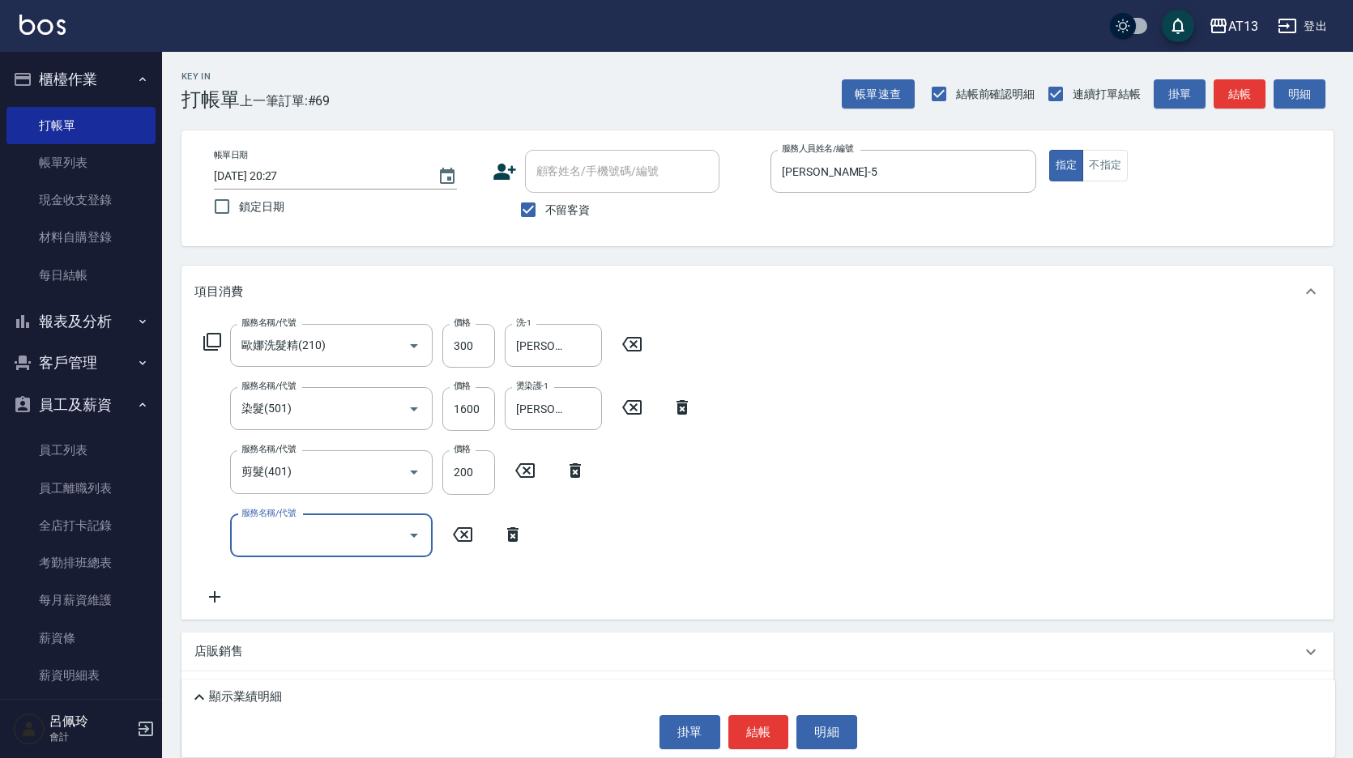
drag, startPoint x: 783, startPoint y: 501, endPoint x: 777, endPoint y: 620, distance: 119.3
click at [783, 505] on div "服務名稱/代號 歐娜洗髮精(210) 服務名稱/代號 價格 300 價格 洗-1 李垣潔-31 洗-1 服務名稱/代號 染髮(501) 服務名稱/代號 價格 …" at bounding box center [757, 469] width 1152 height 302
click at [757, 741] on button "結帳" at bounding box center [758, 732] width 61 height 34
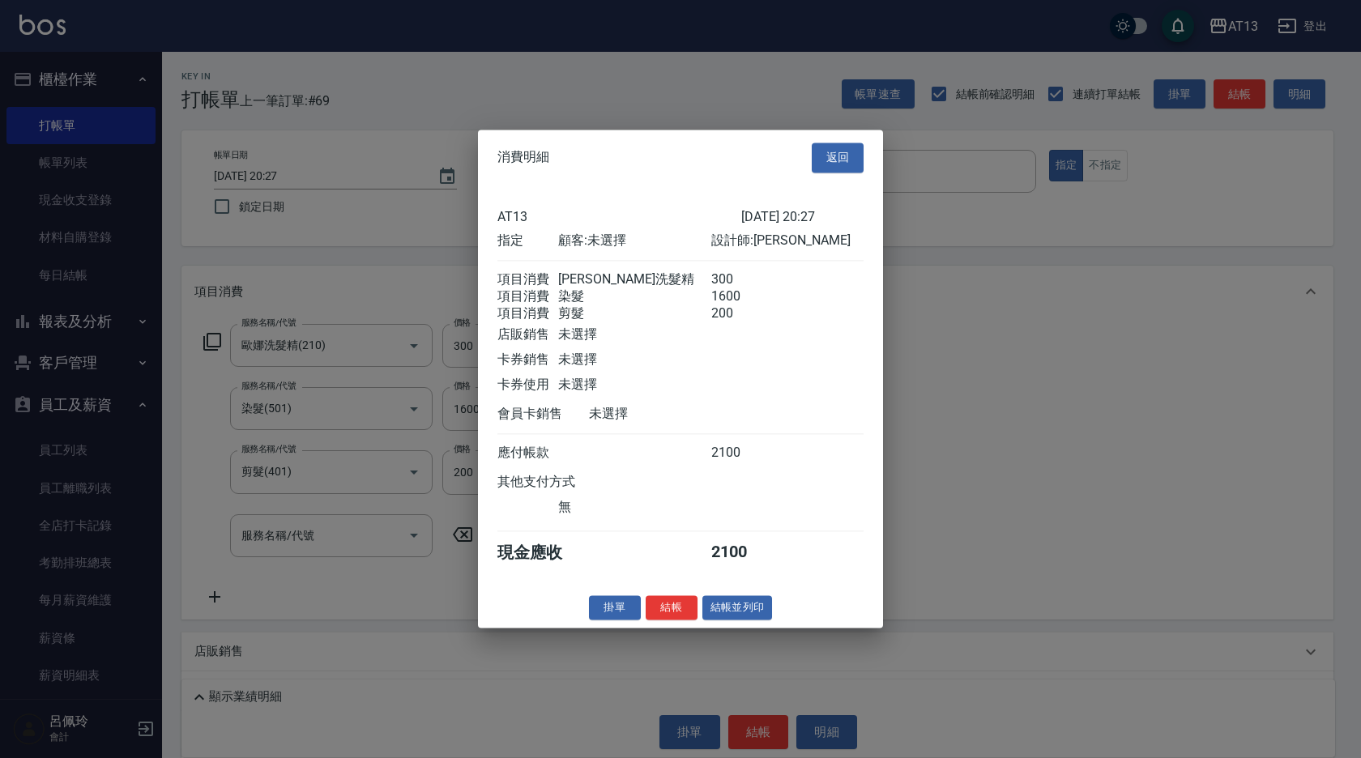
click at [677, 613] on button "結帳" at bounding box center [672, 607] width 52 height 25
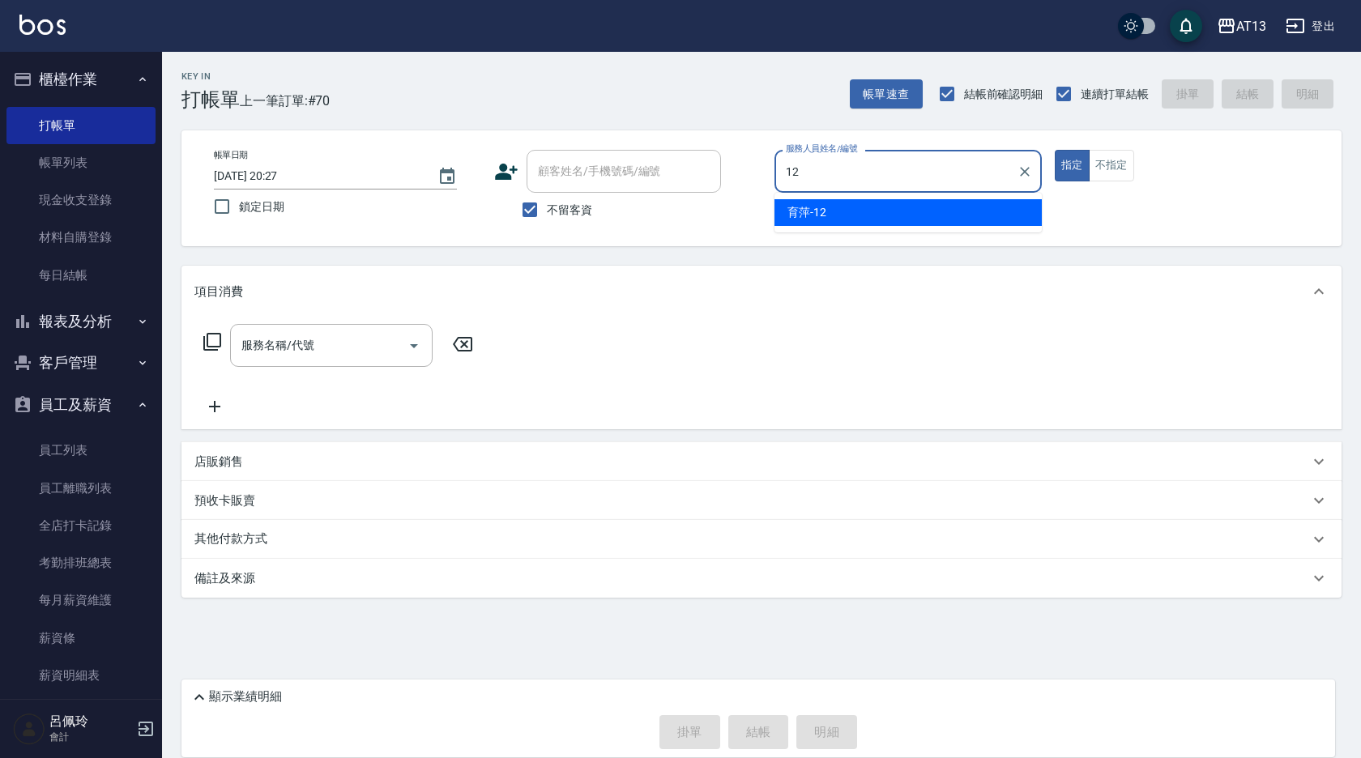
click at [893, 207] on div "育萍 -12" at bounding box center [907, 212] width 267 height 27
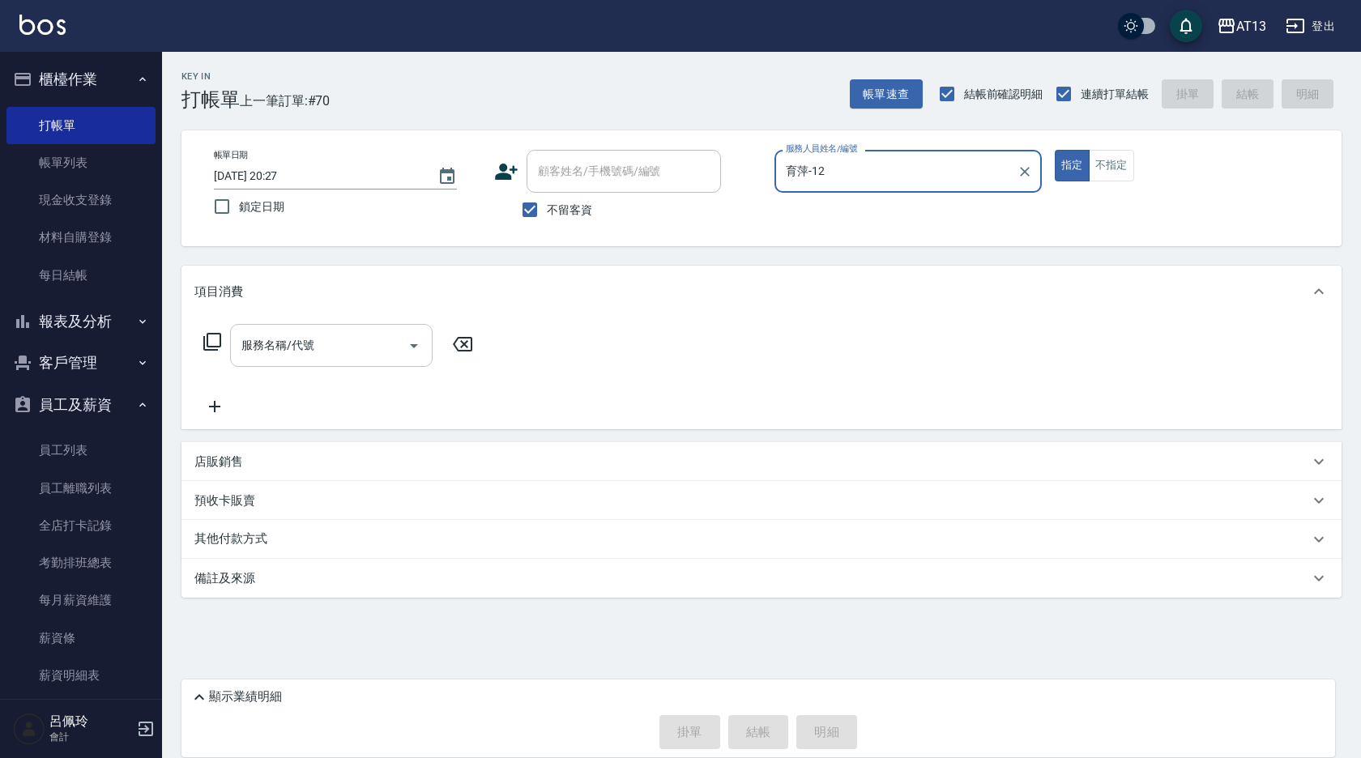
type input "育萍-12"
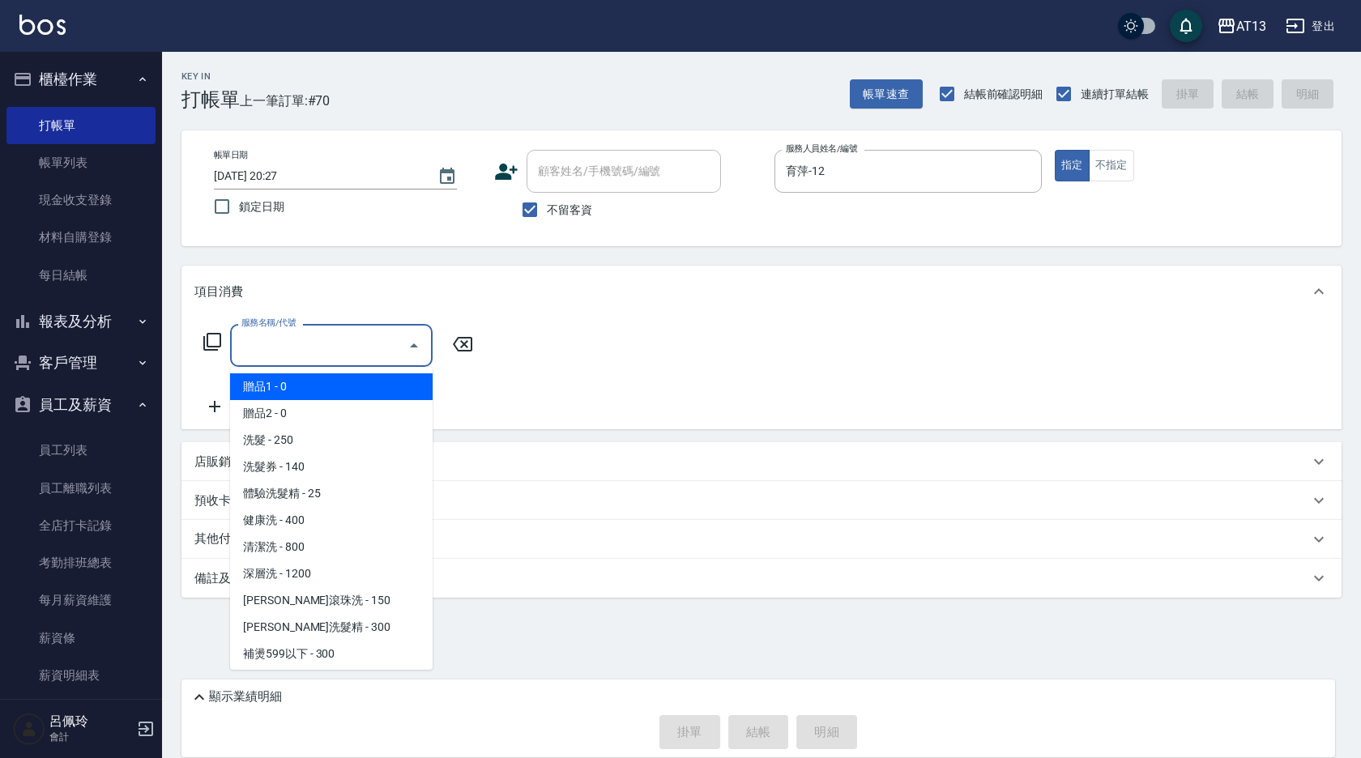
click at [292, 357] on input "服務名稱/代號" at bounding box center [319, 345] width 164 height 28
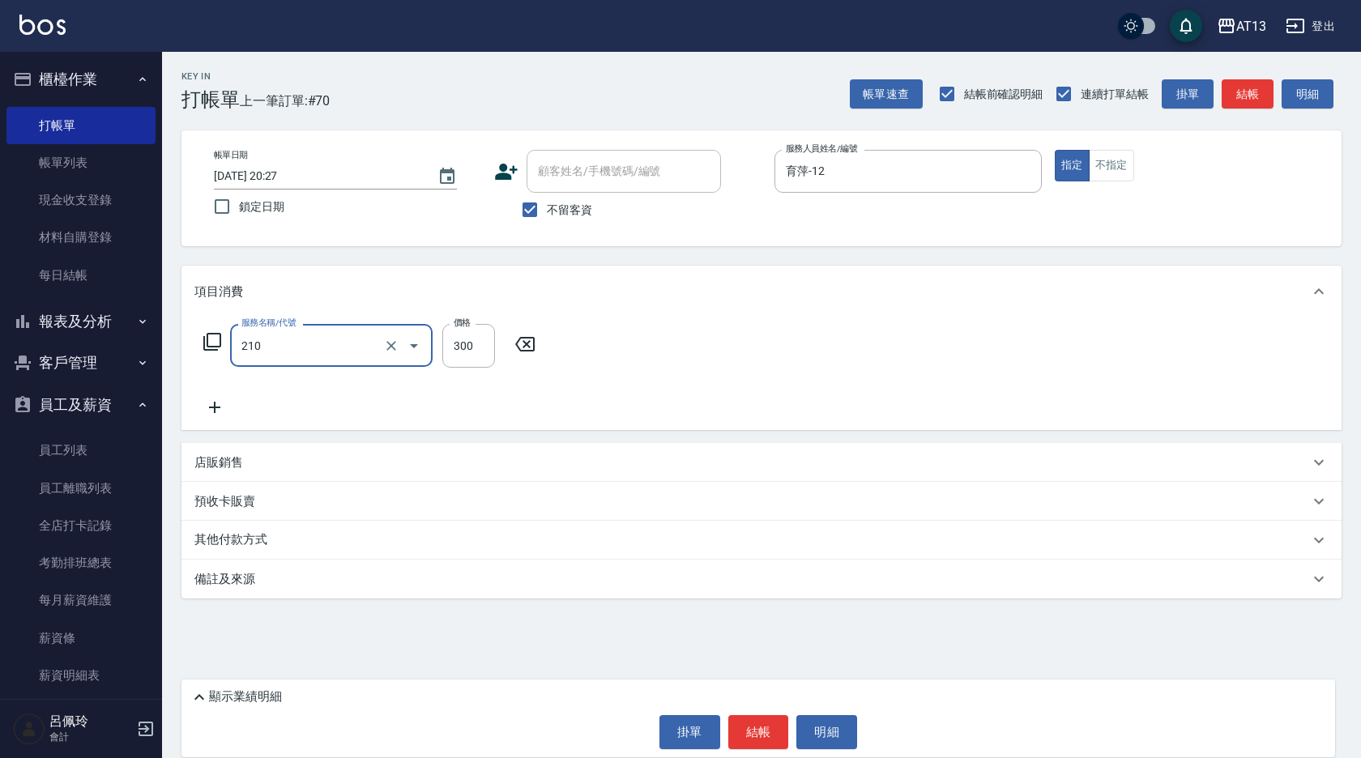
type input "歐娜洗髮精(210)"
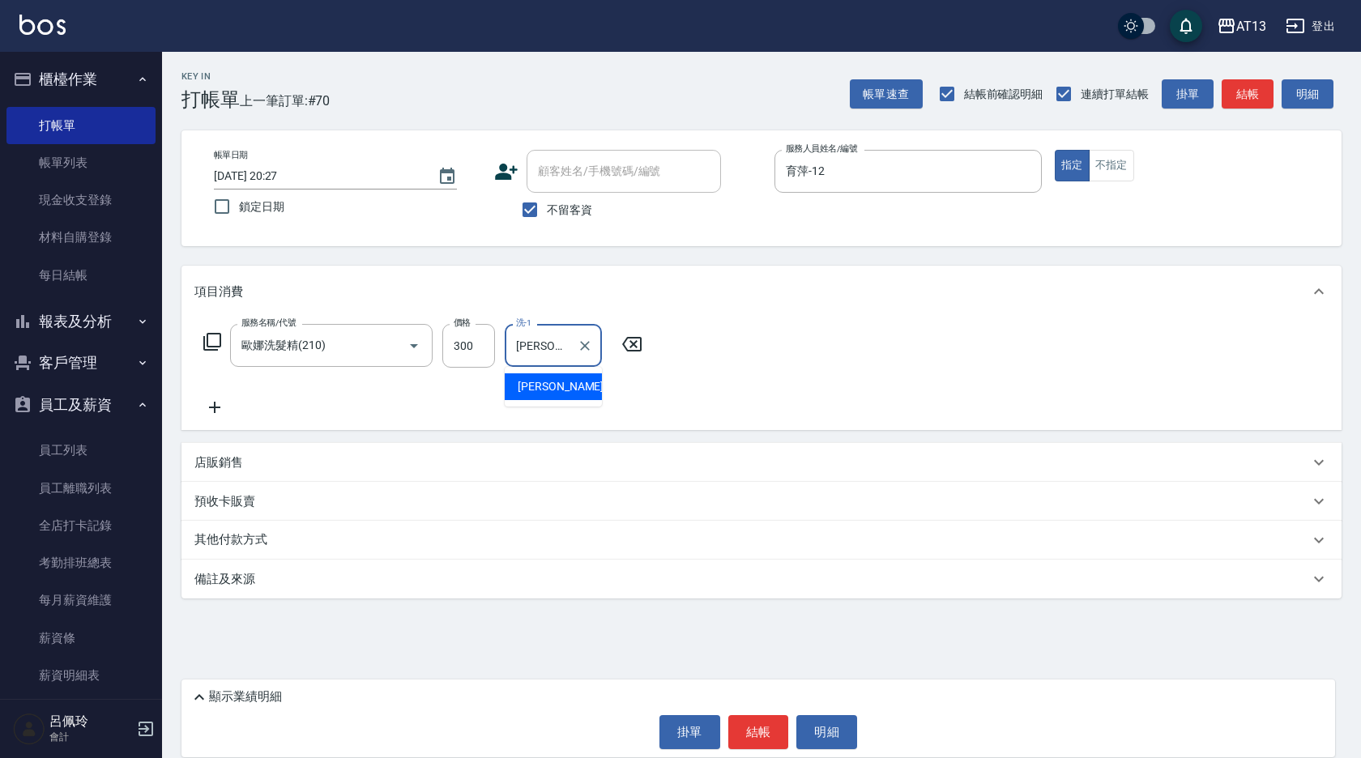
type input "李垣潔-31"
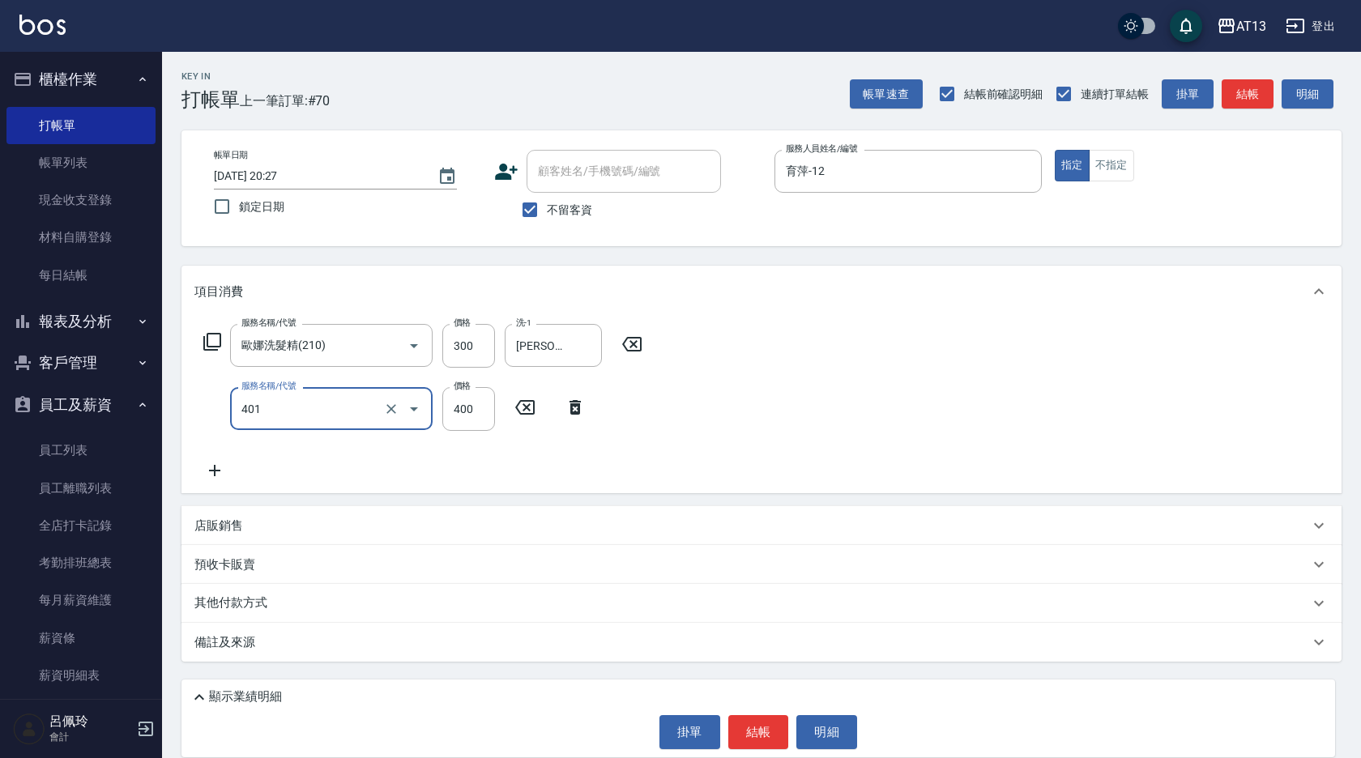
type input "剪髮(401)"
type input "500"
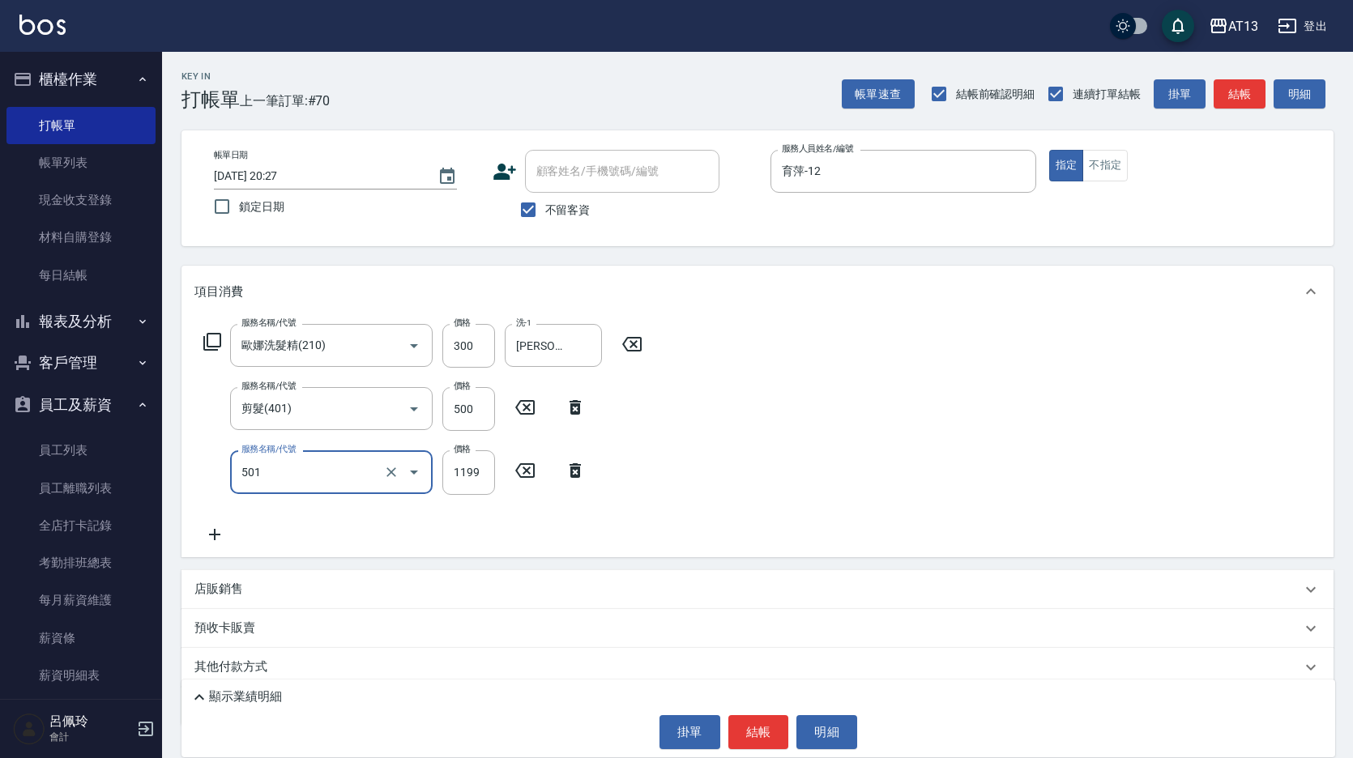
type input "染髮(501)"
type input "1800"
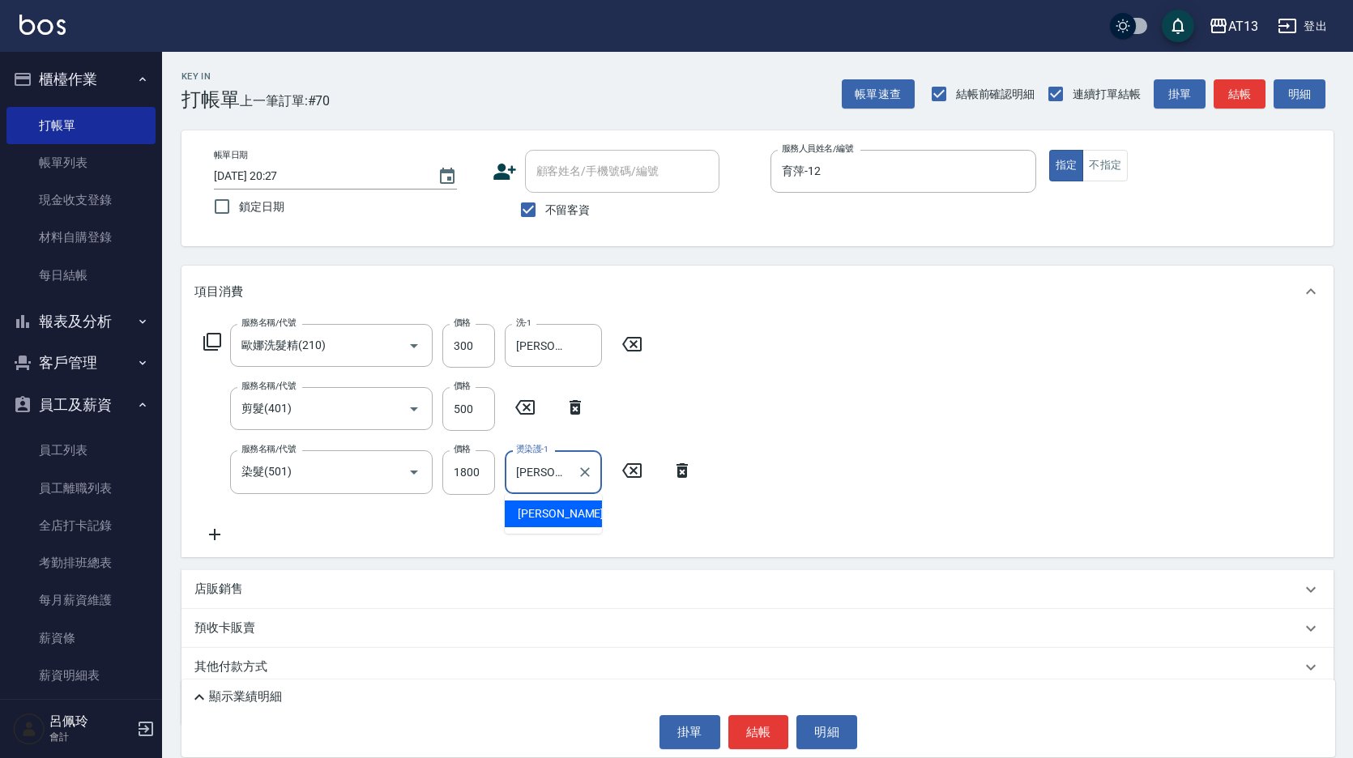
type input "李垣潔-31"
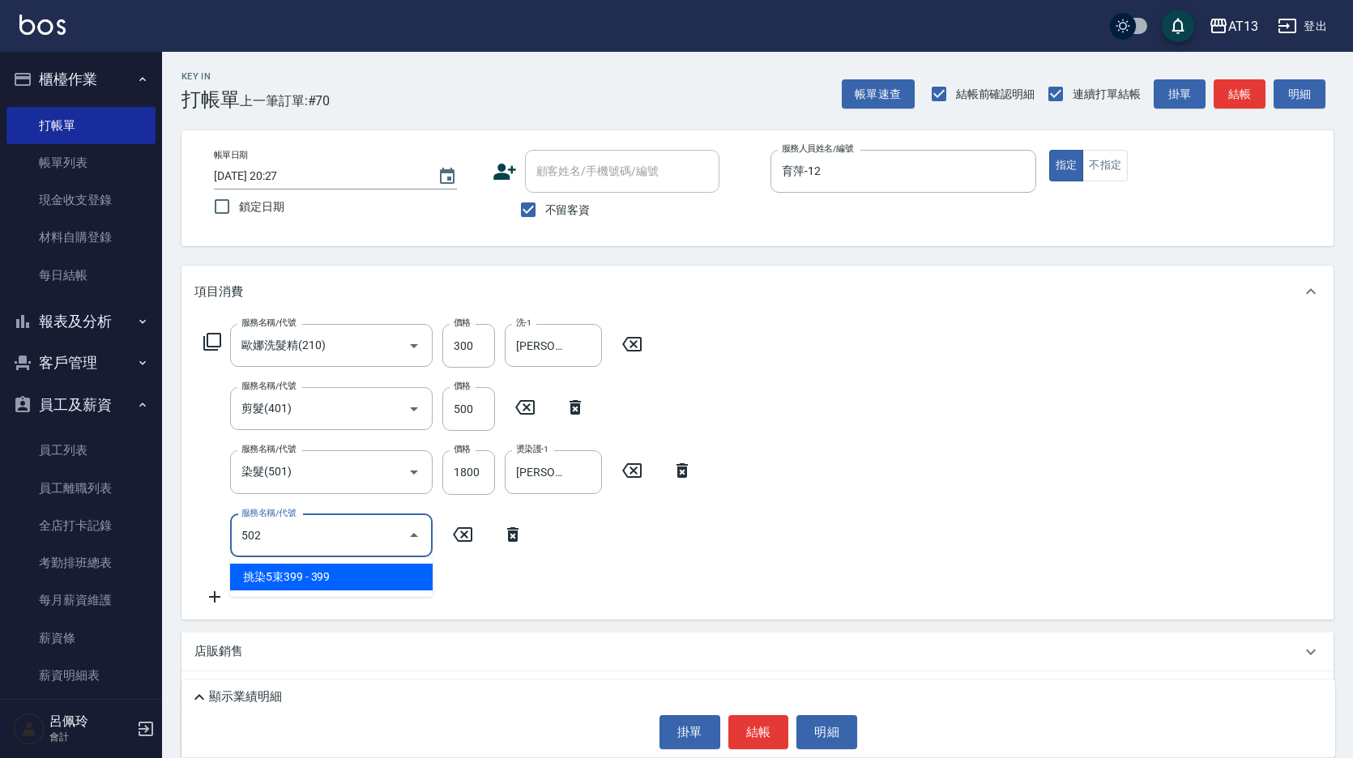
type input "挑染5束399(502)"
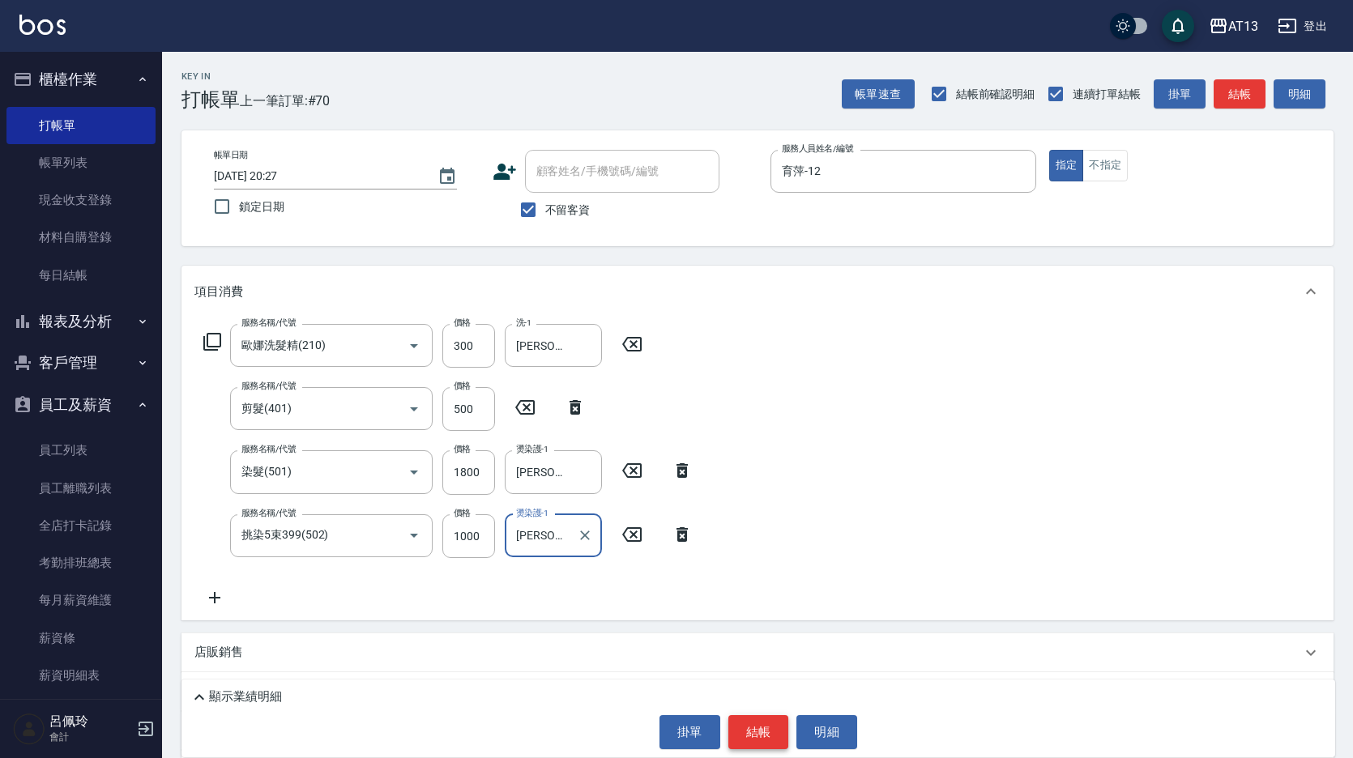
click at [748, 736] on button "結帳" at bounding box center [758, 732] width 61 height 34
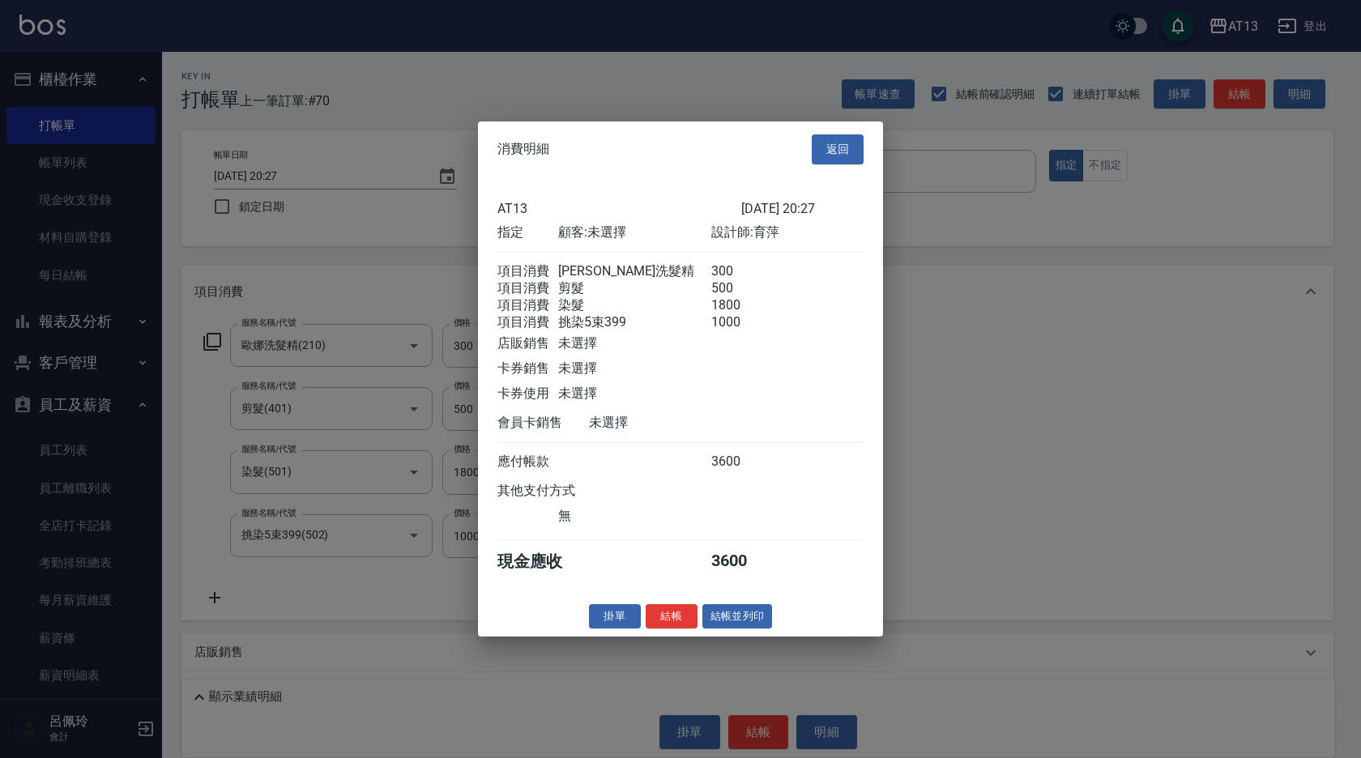
click at [684, 629] on button "結帳" at bounding box center [672, 615] width 52 height 25
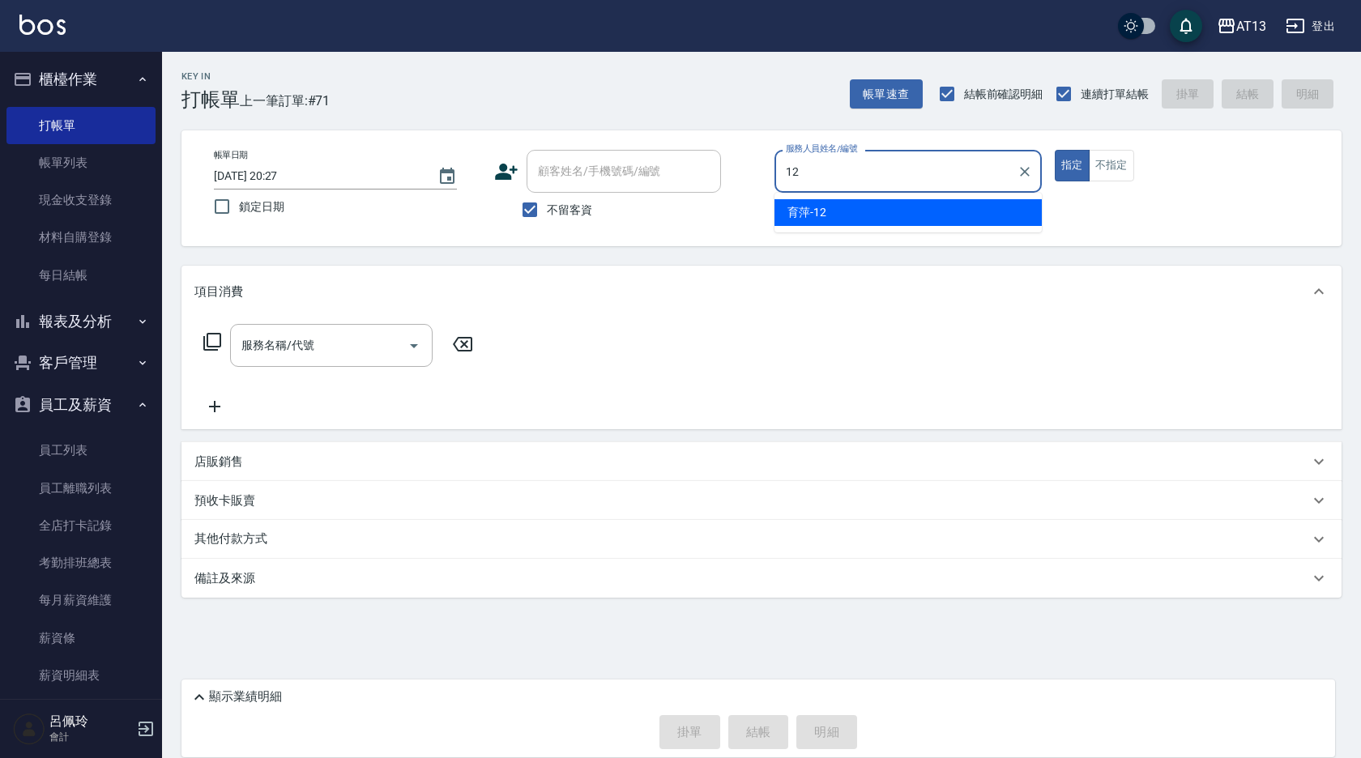
click at [877, 210] on div "育萍 -12" at bounding box center [907, 212] width 267 height 27
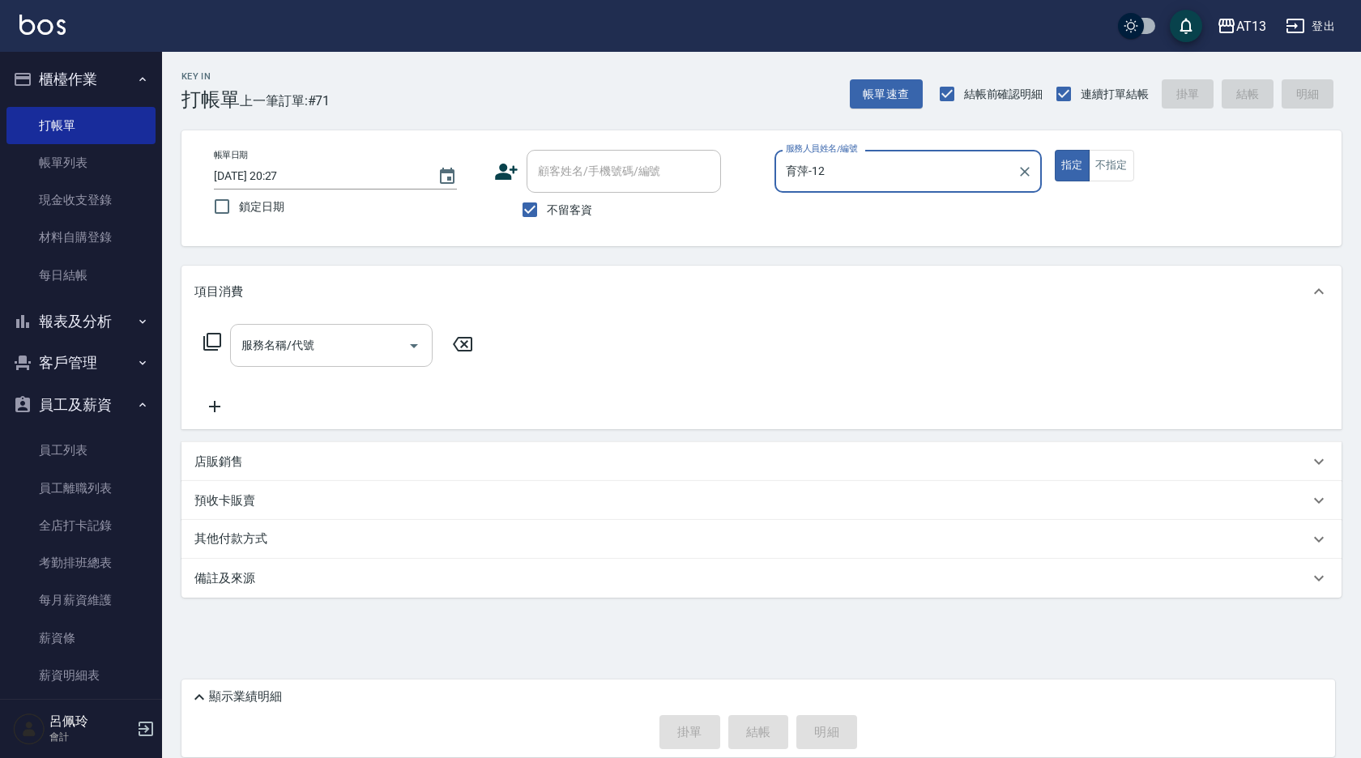
drag, startPoint x: 392, startPoint y: 335, endPoint x: 347, endPoint y: 365, distance: 54.8
click at [386, 338] on input "服務名稱/代號" at bounding box center [319, 345] width 164 height 28
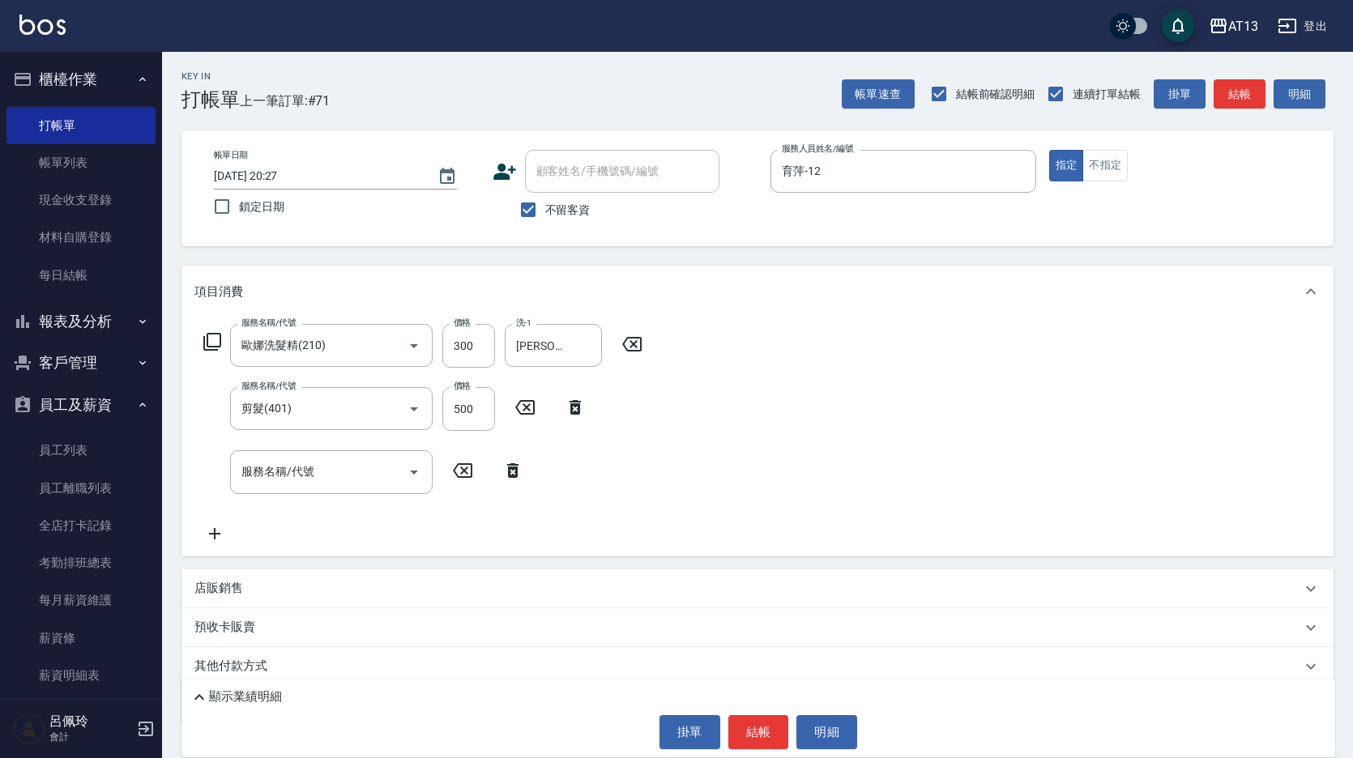
drag, startPoint x: 736, startPoint y: 435, endPoint x: 757, endPoint y: 476, distance: 46.4
click at [737, 440] on div "服務名稱/代號 歐娜洗髮精(210) 服務名稱/代號 價格 300 價格 洗-1 蔡萓秦-11 洗-1 服務名稱/代號 剪髮(401) 服務名稱/代號 價格 …" at bounding box center [757, 437] width 1152 height 238
click at [762, 715] on button "結帳" at bounding box center [758, 732] width 61 height 34
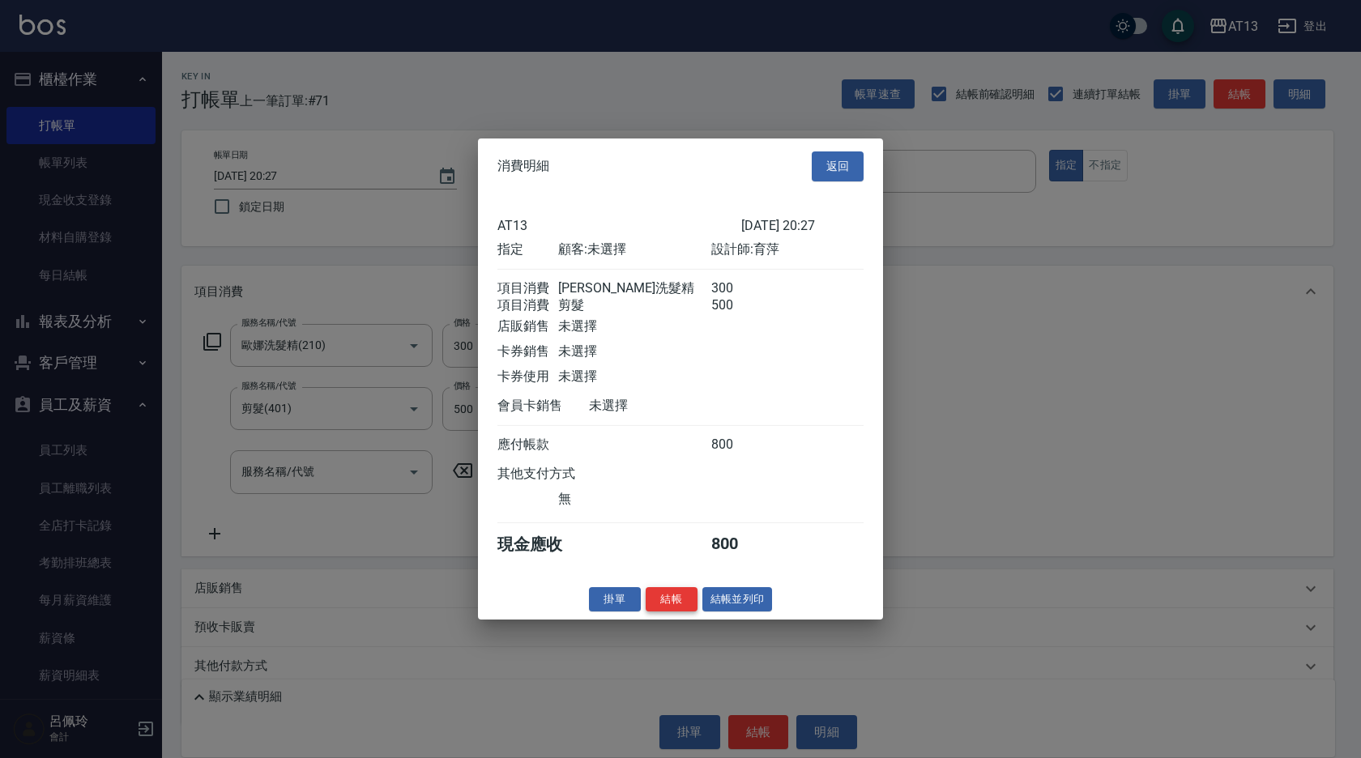
click at [659, 603] on button "結帳" at bounding box center [672, 598] width 52 height 25
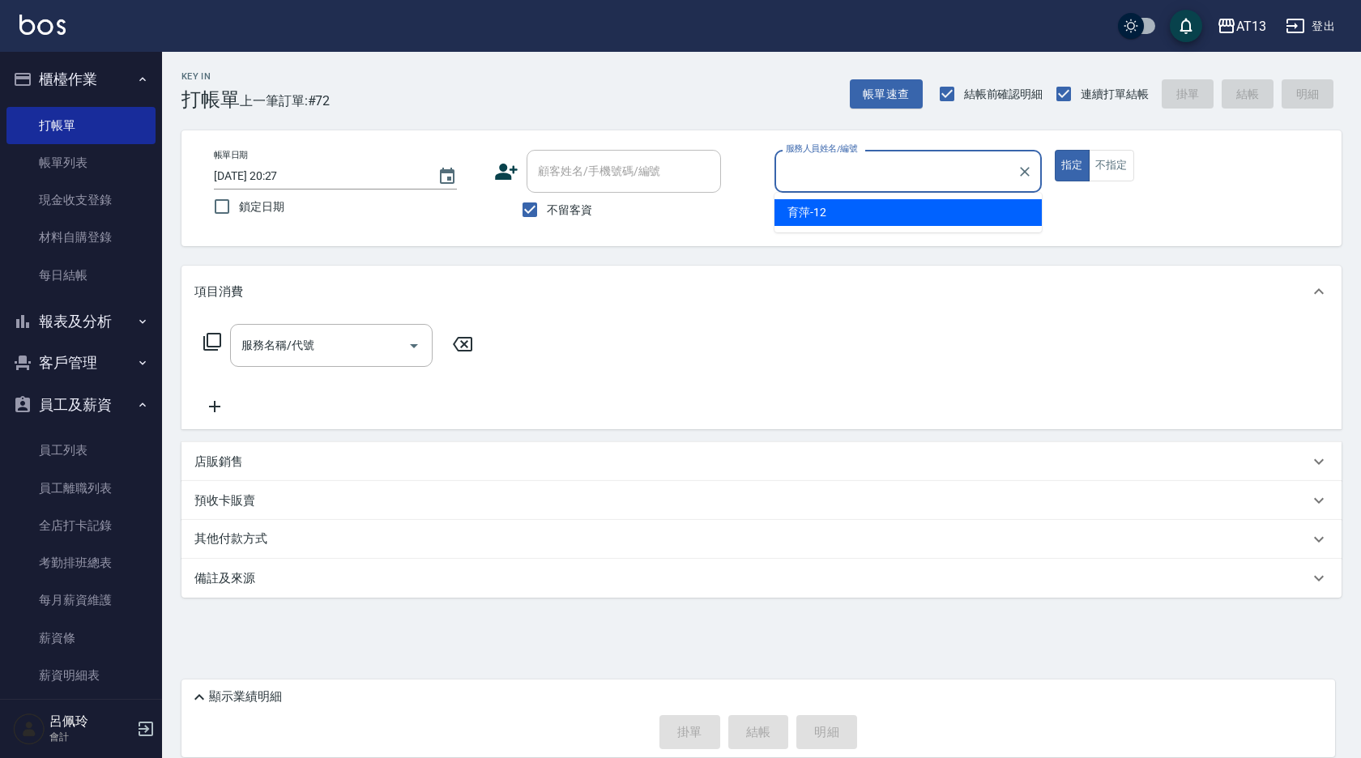
click at [815, 235] on div "帳單日期 2025/10/14 20:27 鎖定日期 顧客姓名/手機號碼/編號 顧客姓名/手機號碼/編號 不留客資 服務人員姓名/編號 服務人員姓名/編號 指…" at bounding box center [761, 188] width 1160 height 116
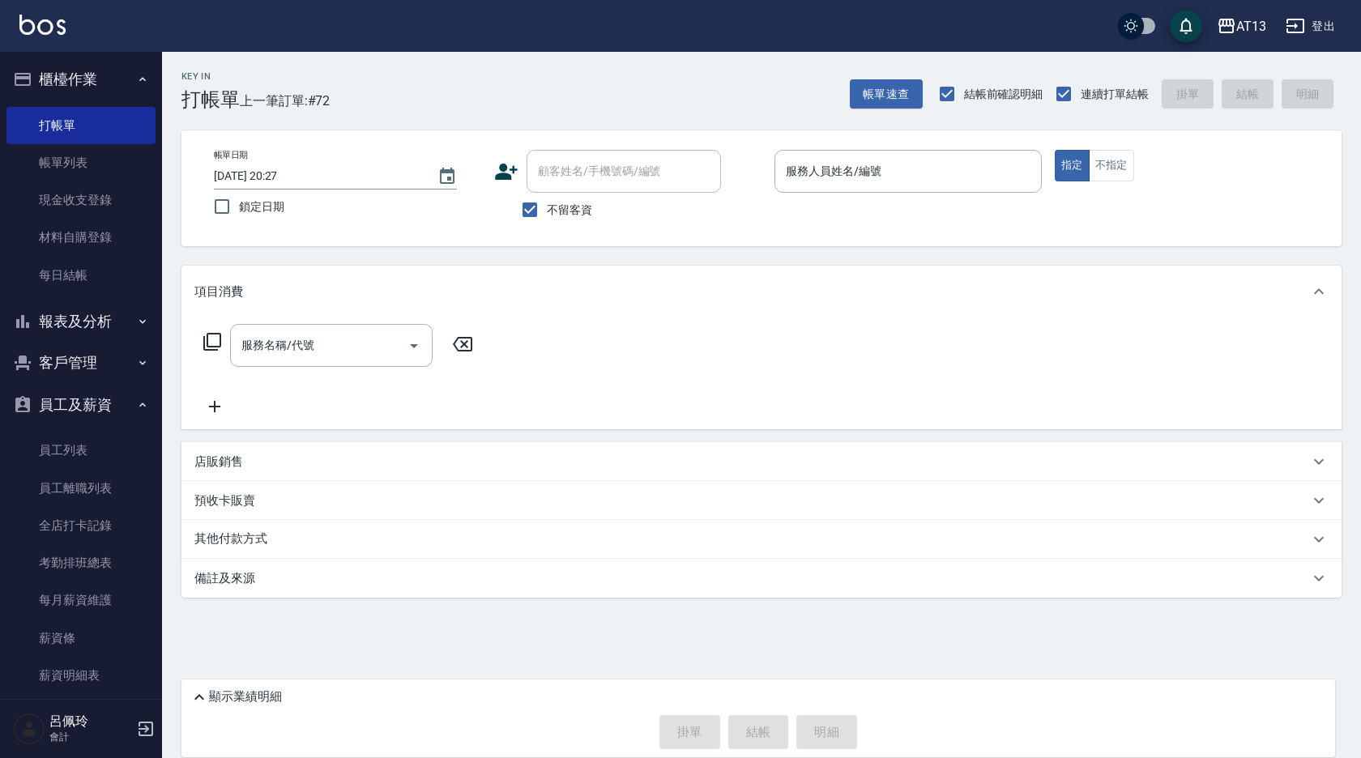
click at [815, 230] on div "帳單日期 2025/10/14 20:27 鎖定日期 顧客姓名/手機號碼/編號 顧客姓名/手機號碼/編號 不留客資 服務人員姓名/編號 服務人員姓名/編號 指…" at bounding box center [761, 188] width 1160 height 116
click at [838, 173] on input "服務人員姓名/編號" at bounding box center [908, 171] width 253 height 28
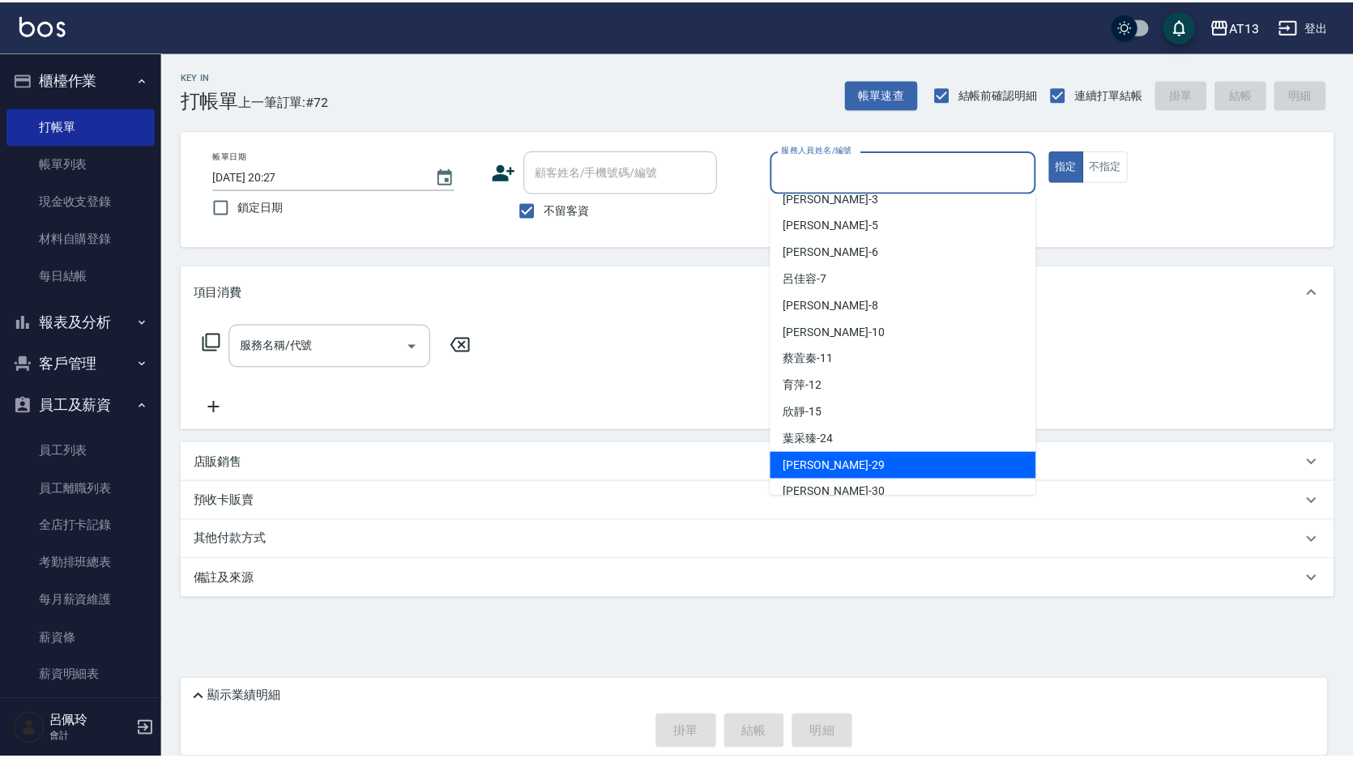
scroll to position [162, 0]
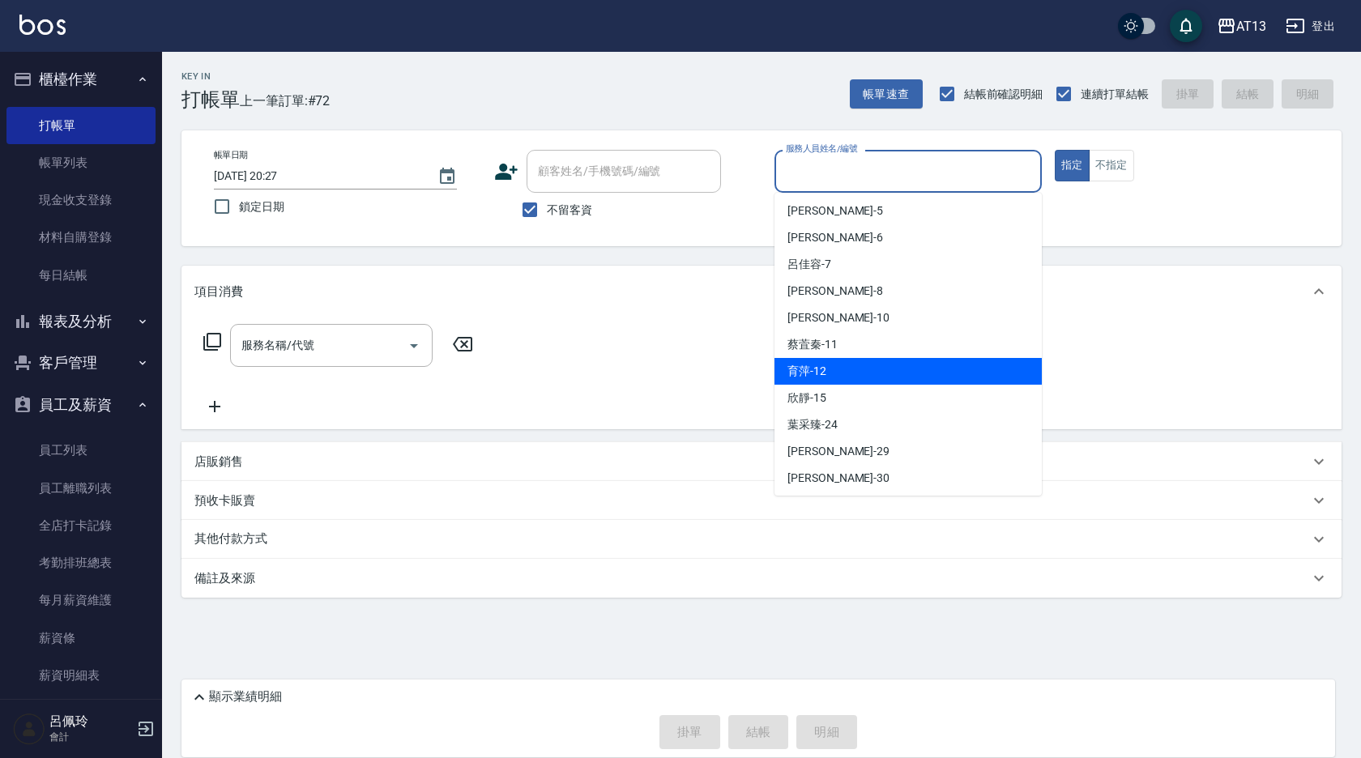
click at [808, 360] on div "育萍 -12" at bounding box center [907, 371] width 267 height 27
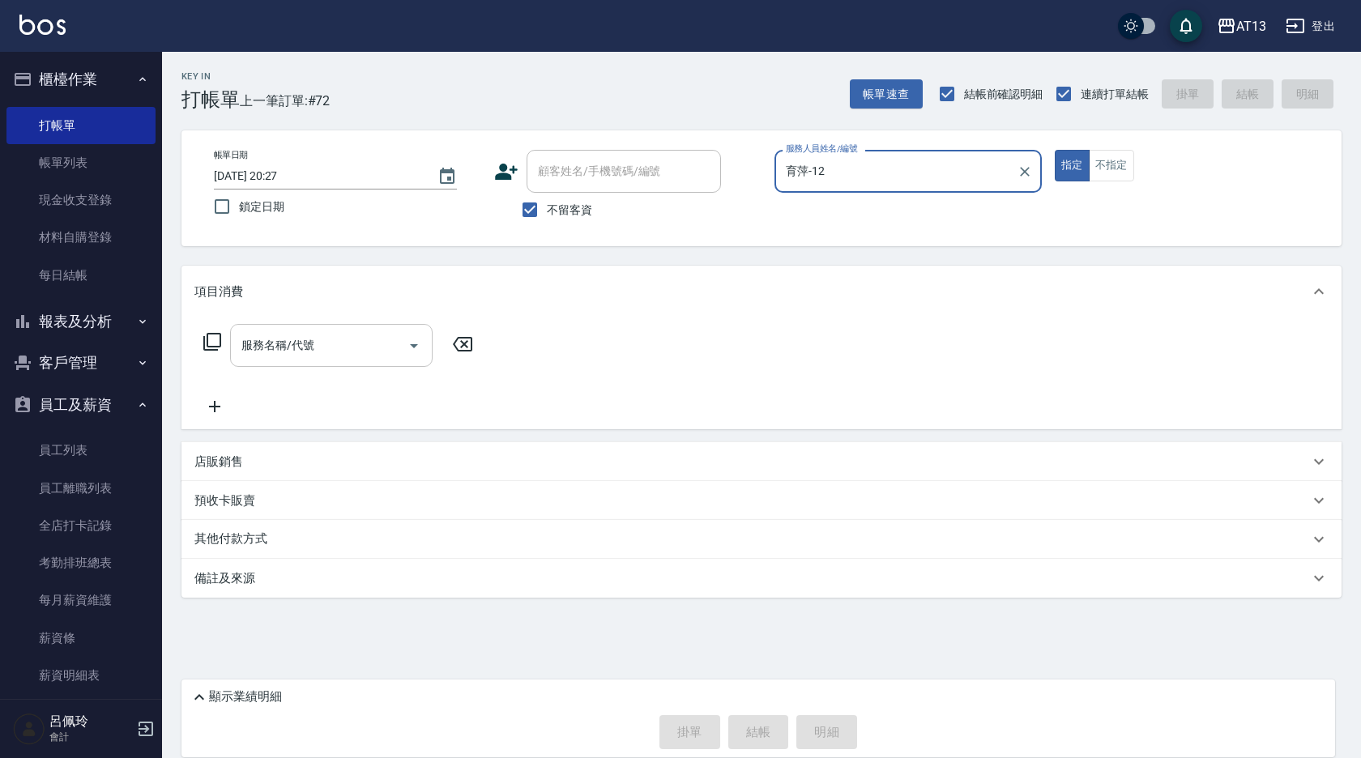
click at [335, 347] on input "服務名稱/代號" at bounding box center [319, 345] width 164 height 28
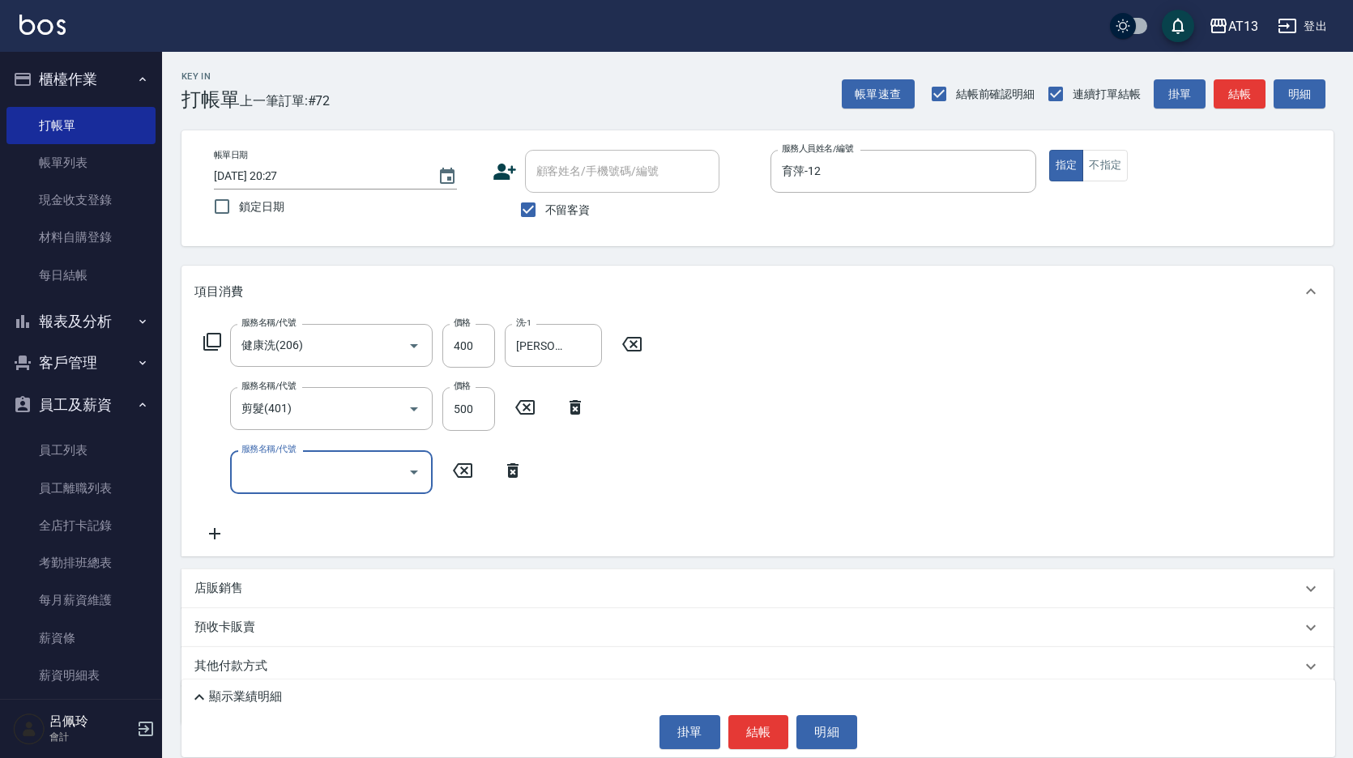
drag, startPoint x: 833, startPoint y: 381, endPoint x: 740, endPoint y: 734, distance: 365.3
click at [831, 382] on div "服務名稱/代號 健康洗(206) 服務名稱/代號 價格 400 價格 洗-1 鍾曉恩-26 洗-1 服務名稱/代號 剪髮(401) 服務名稱/代號 價格 50…" at bounding box center [757, 437] width 1152 height 238
click at [745, 742] on button "結帳" at bounding box center [758, 732] width 61 height 34
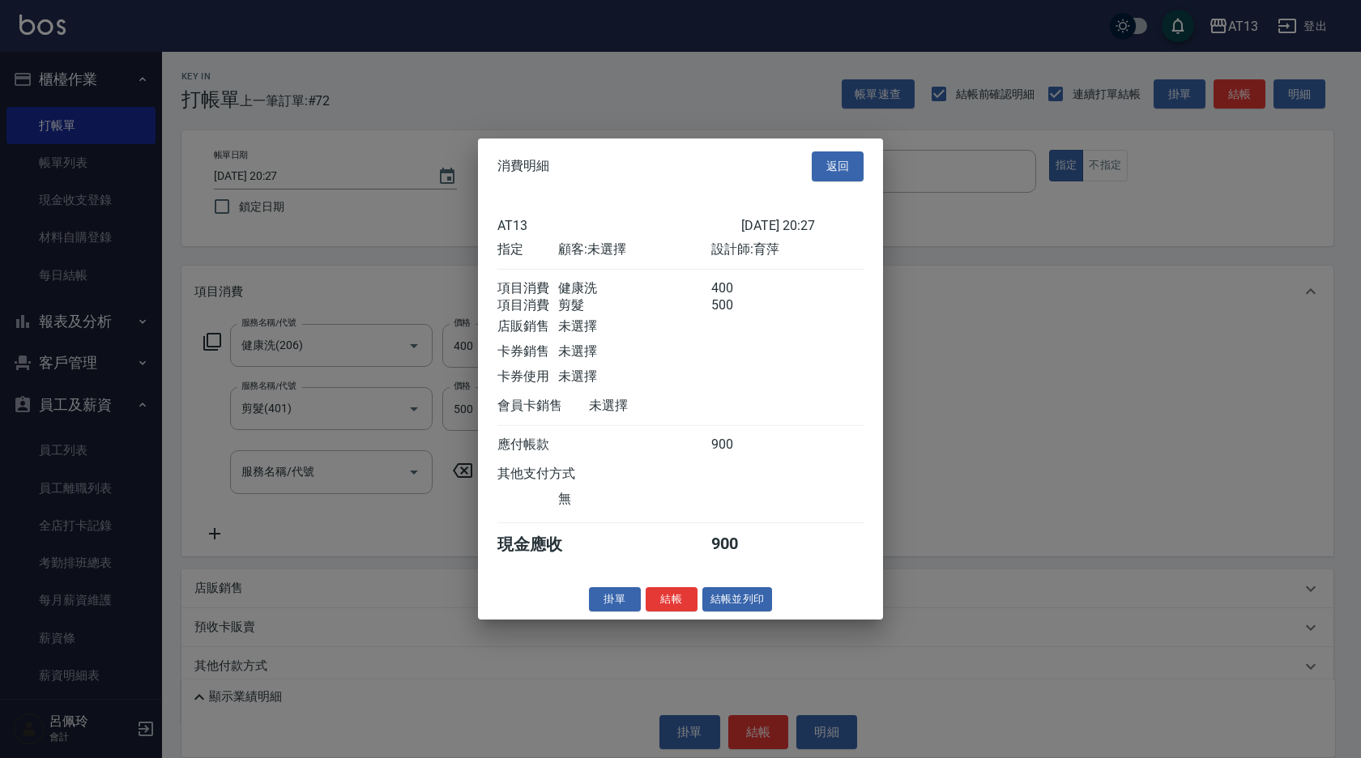
click at [661, 597] on div "消費明細 返回 AT13 2025/10/14 20:27 指定 顧客: 未選擇 設計師: 育萍 項目消費 健康洗 400 項目消費 剪髮 500 店販銷售 …" at bounding box center [680, 379] width 405 height 481
click at [664, 611] on button "結帳" at bounding box center [672, 598] width 52 height 25
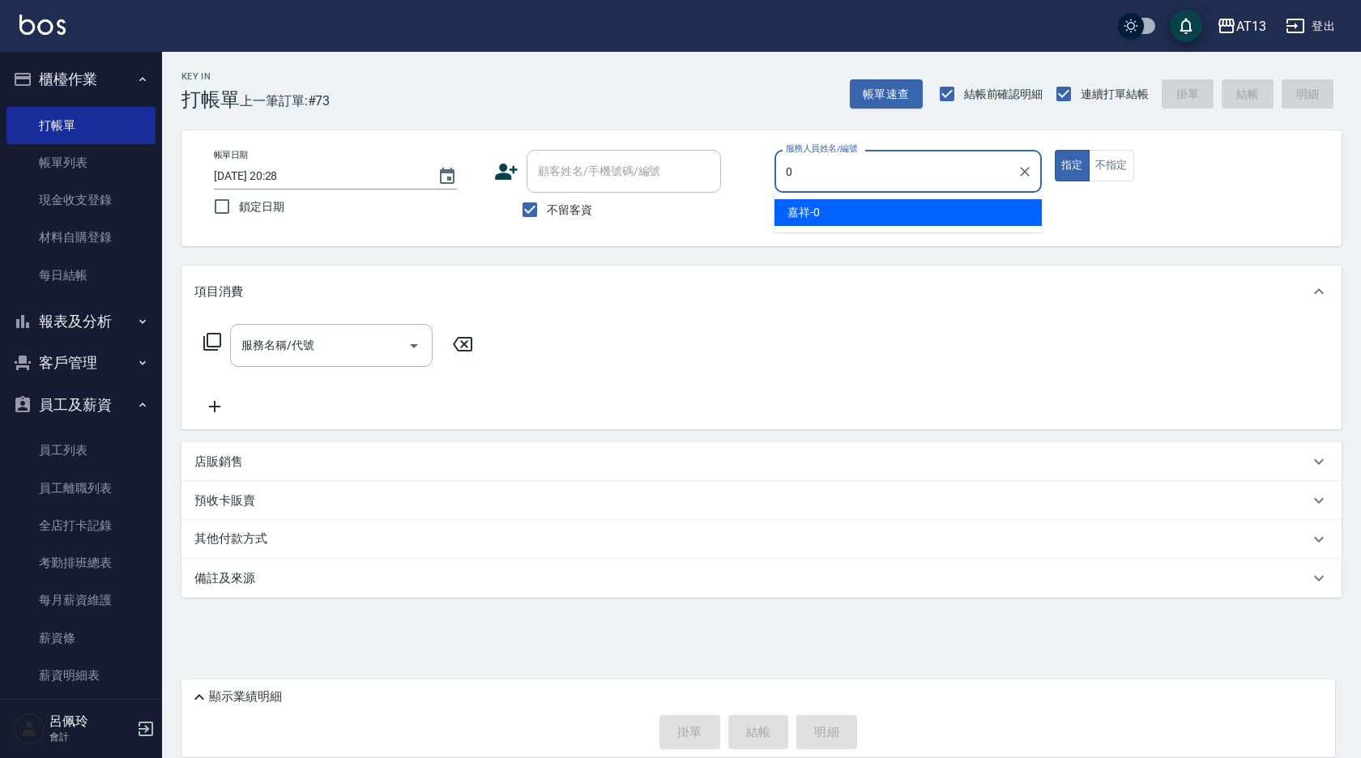
click at [811, 209] on span "嘉祥 -0" at bounding box center [803, 212] width 32 height 17
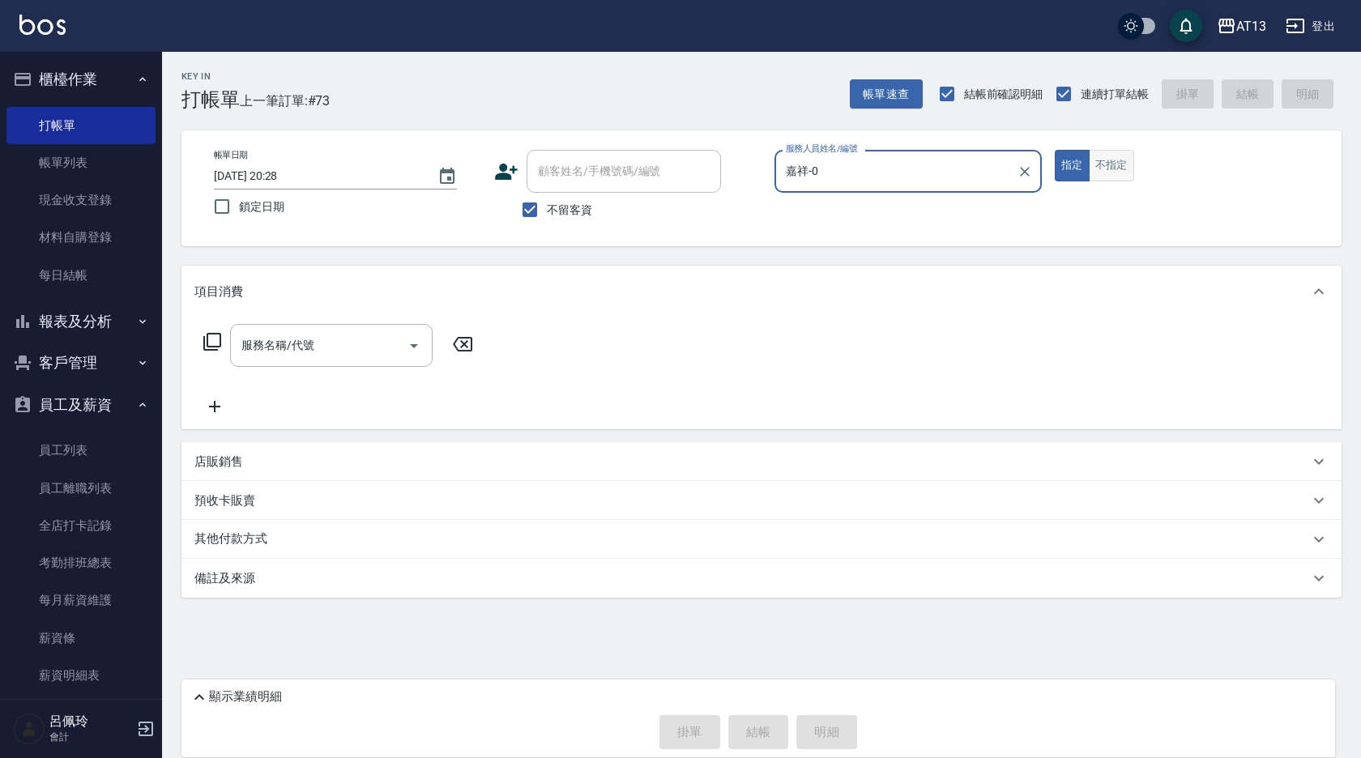
click at [1097, 153] on button "不指定" at bounding box center [1111, 166] width 45 height 32
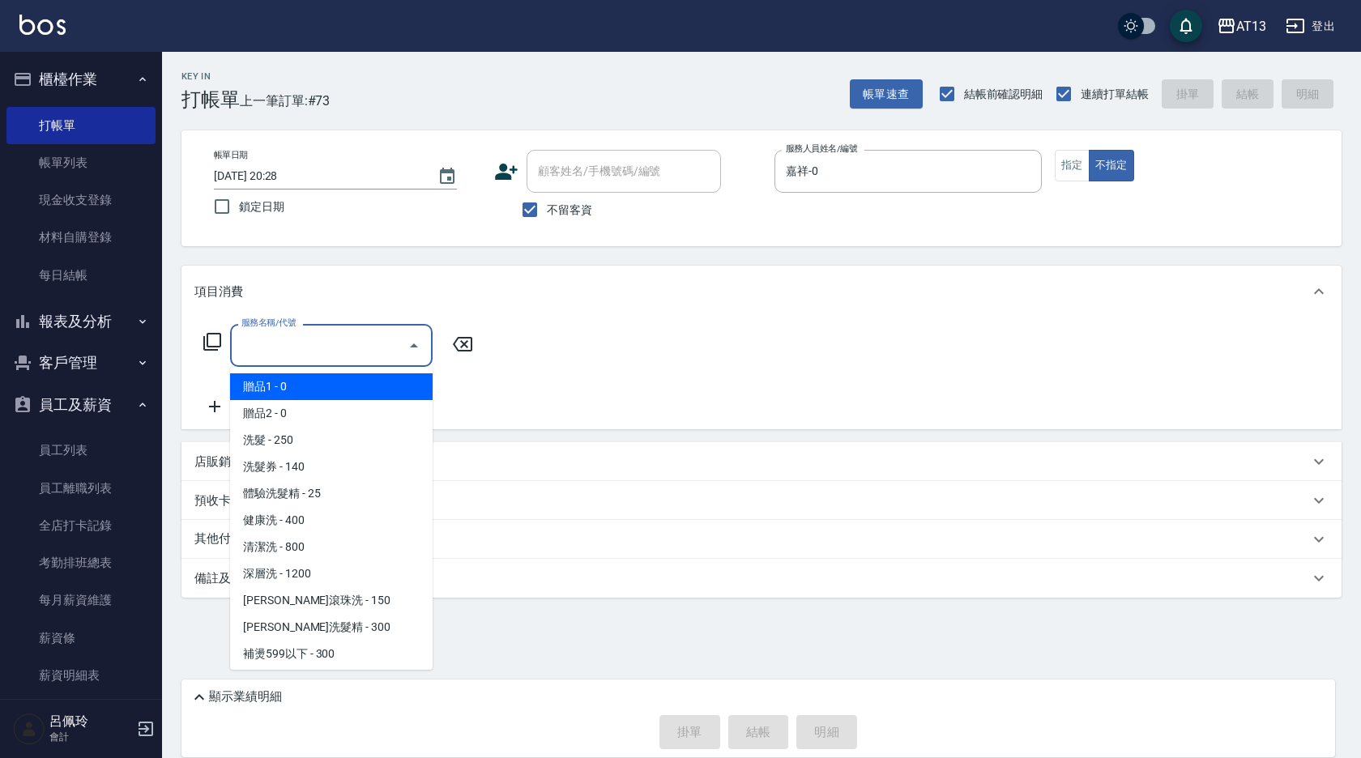
click at [389, 336] on input "服務名稱/代號" at bounding box center [319, 345] width 164 height 28
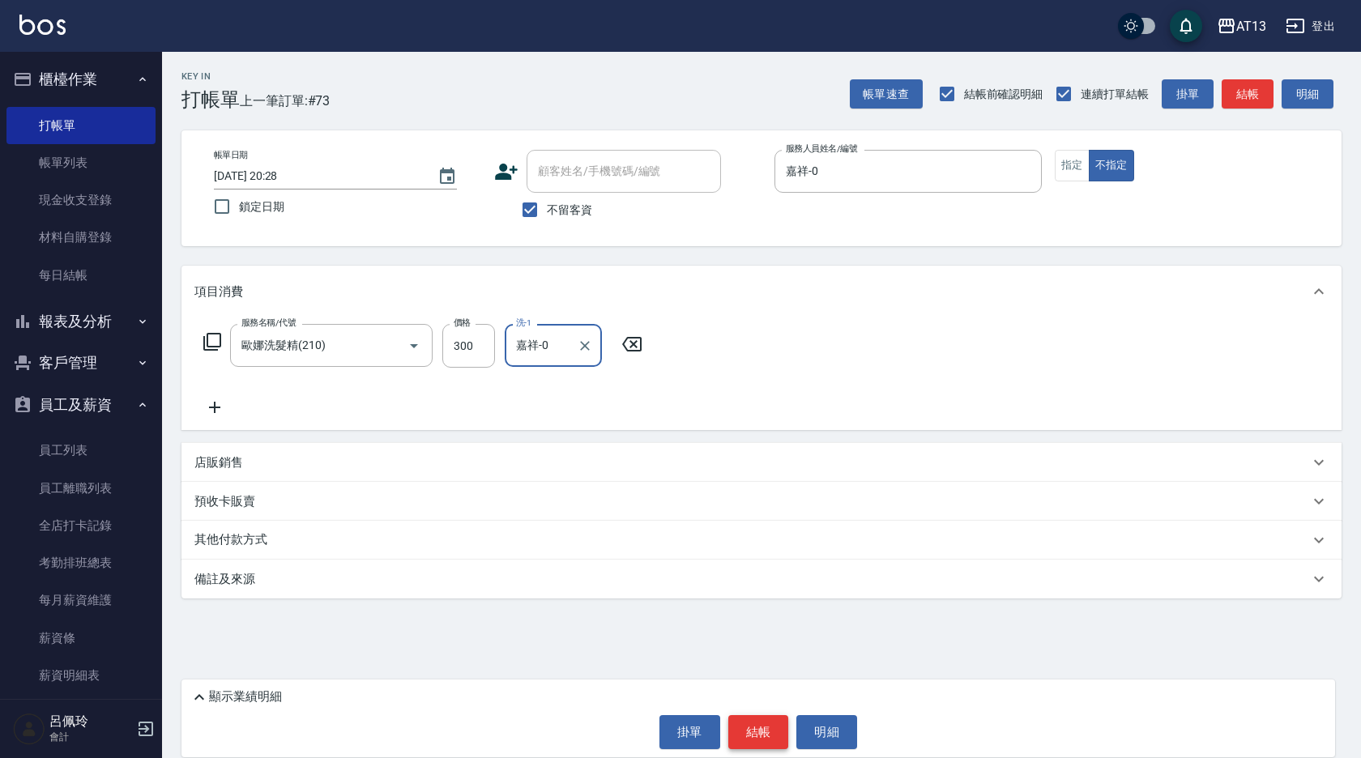
click at [755, 736] on button "結帳" at bounding box center [758, 732] width 61 height 34
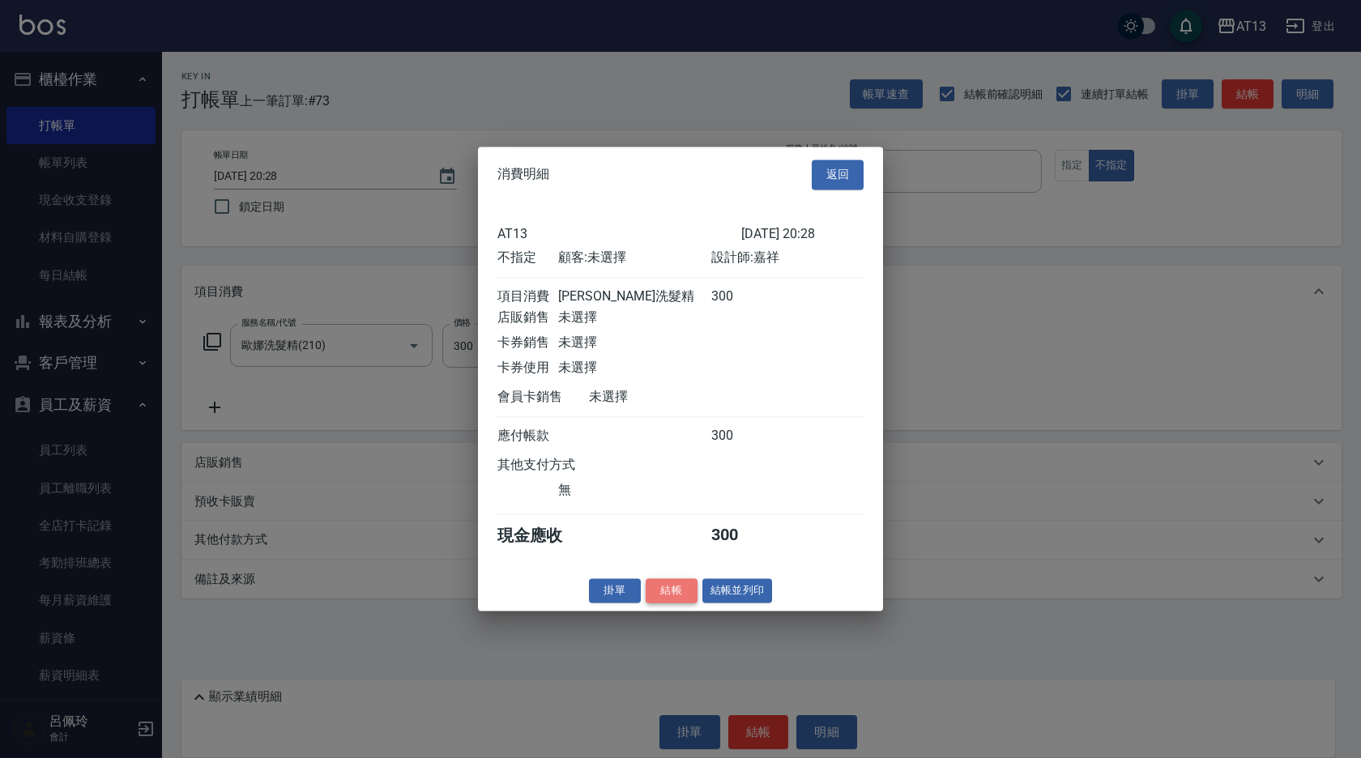
click at [667, 603] on button "結帳" at bounding box center [672, 590] width 52 height 25
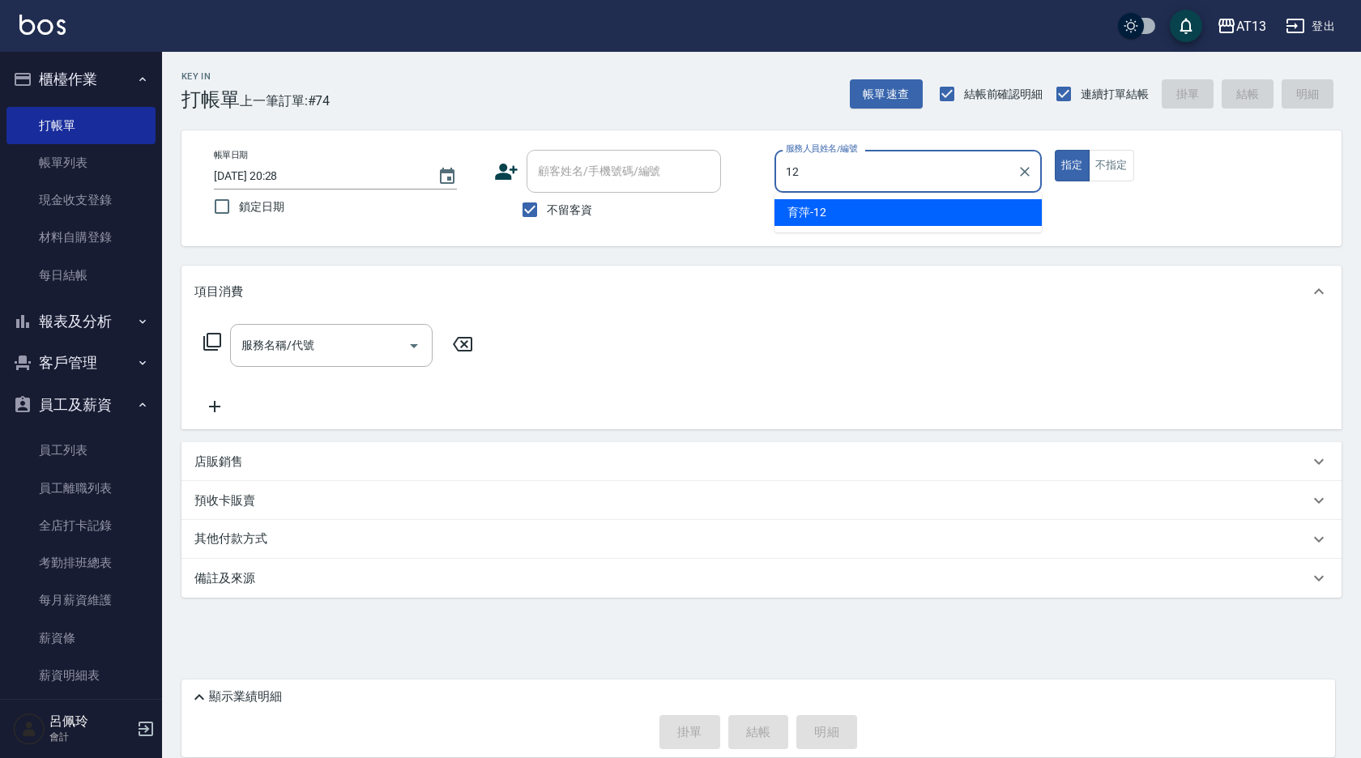
click at [892, 201] on div "育萍 -12" at bounding box center [907, 212] width 267 height 27
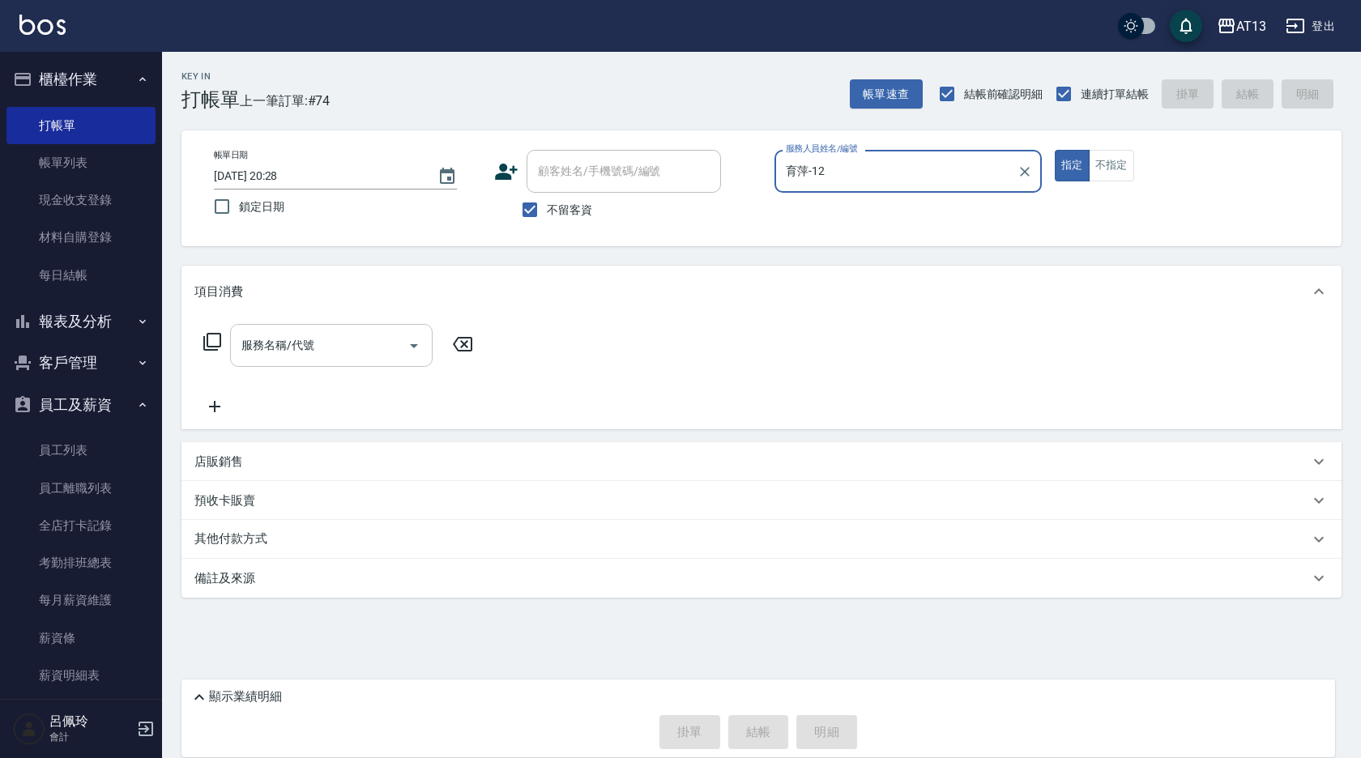
click at [234, 365] on div "服務名稱/代號" at bounding box center [331, 345] width 203 height 43
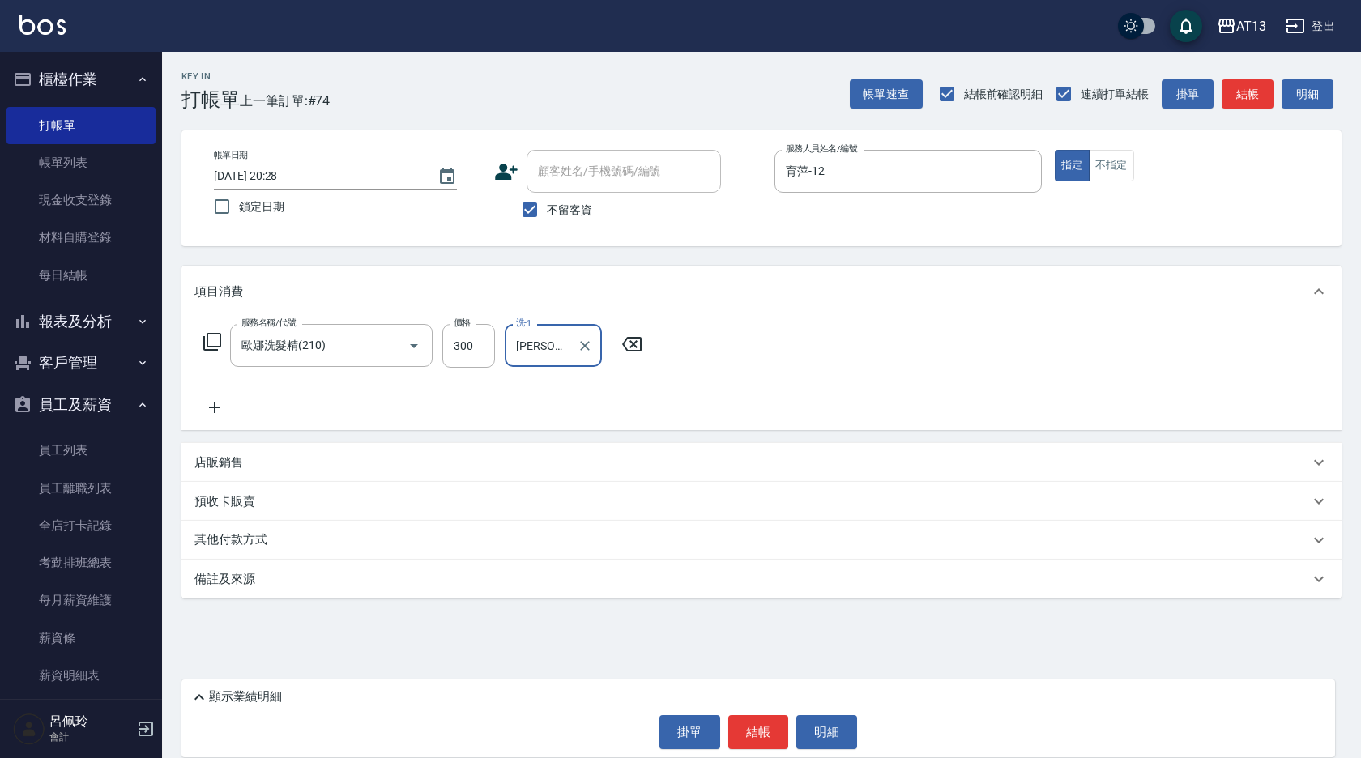
click at [871, 391] on div "服務名稱/代號 歐娜洗髮精(210) 服務名稱/代號 價格 300 價格 洗-1 蔡萓秦-11 洗-1" at bounding box center [761, 374] width 1160 height 113
click at [778, 729] on button "結帳" at bounding box center [758, 732] width 61 height 34
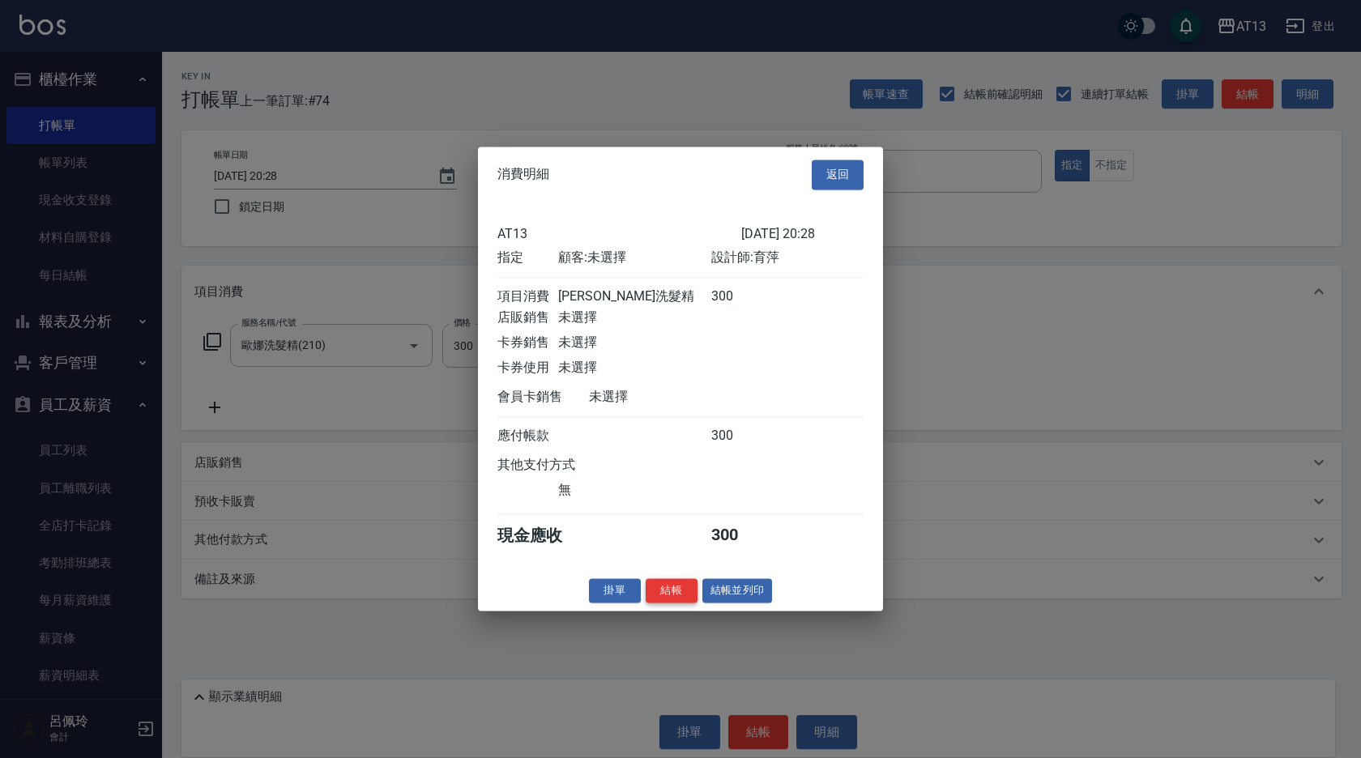
click at [647, 602] on button "結帳" at bounding box center [672, 590] width 52 height 25
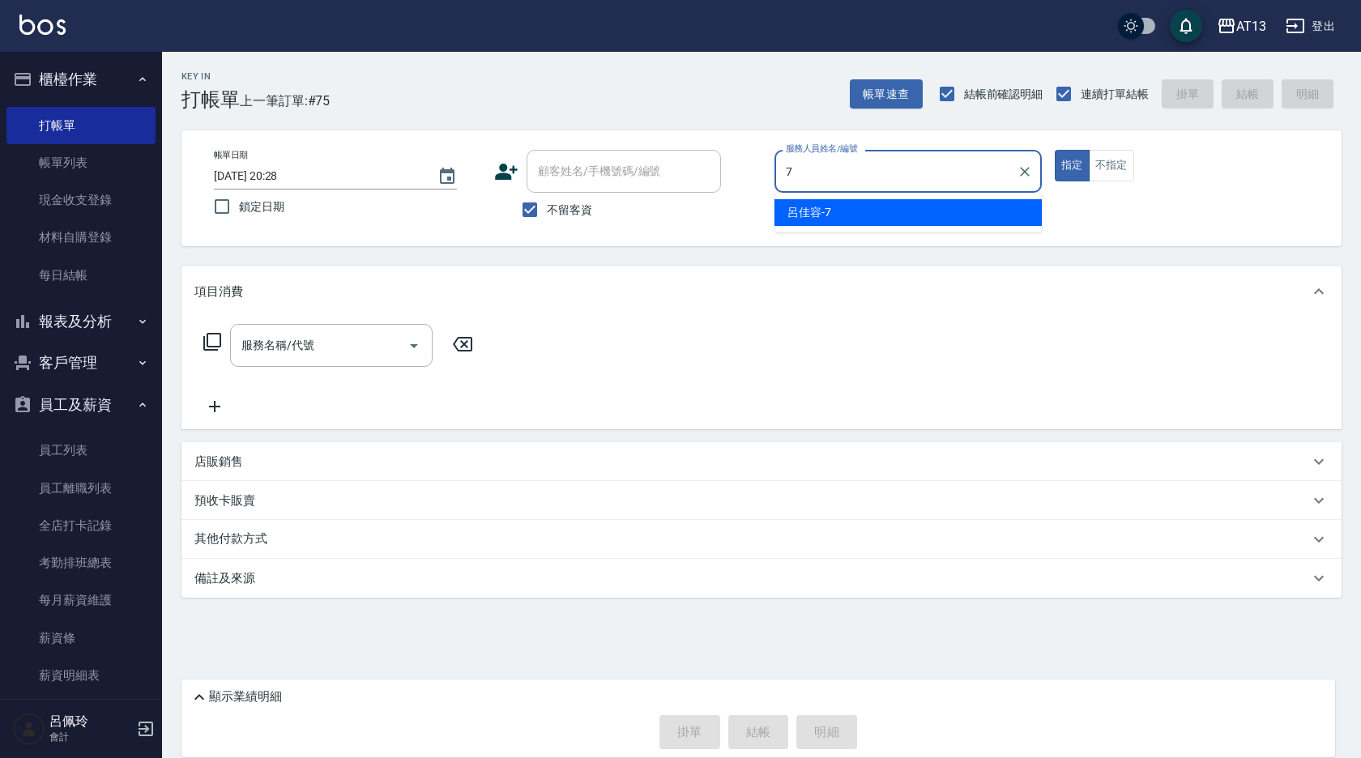
click at [1020, 203] on div "呂佳容 -7" at bounding box center [907, 212] width 267 height 27
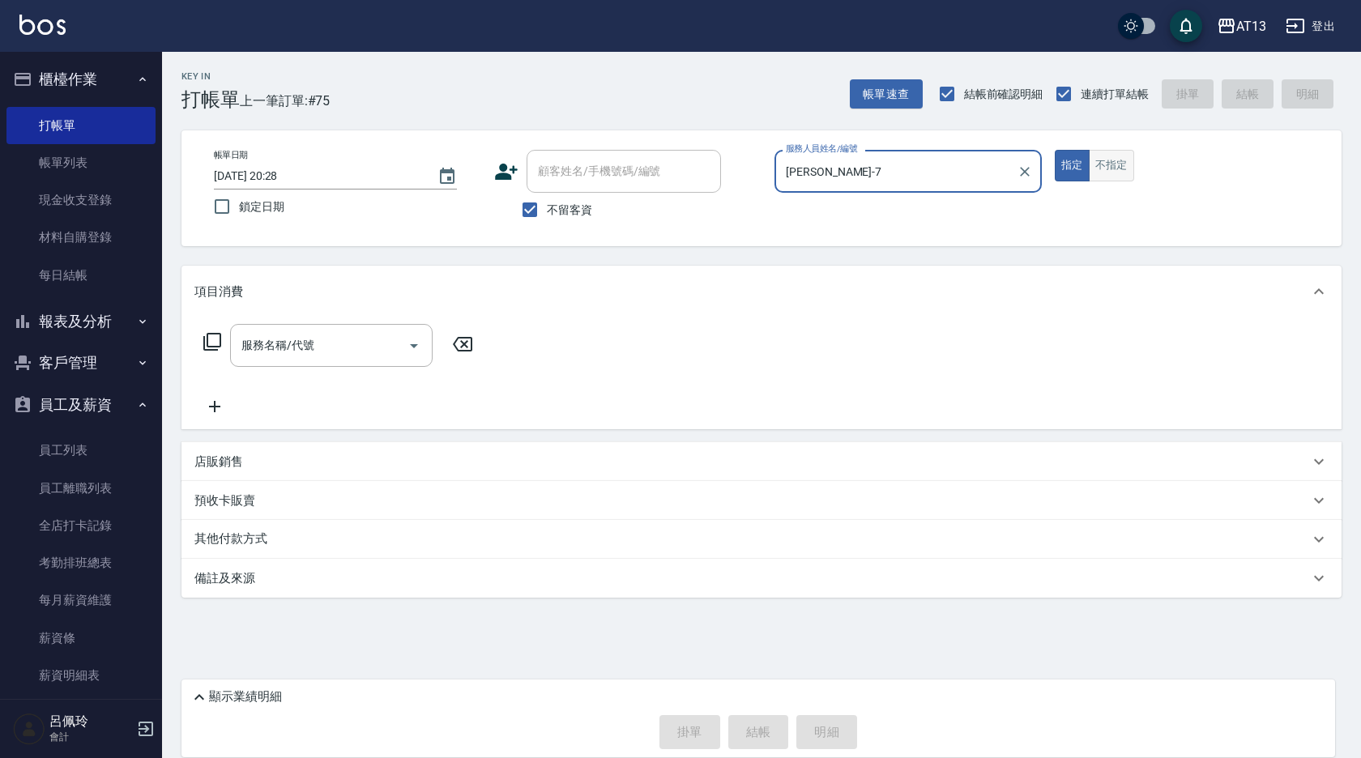
click at [1101, 160] on button "不指定" at bounding box center [1111, 166] width 45 height 32
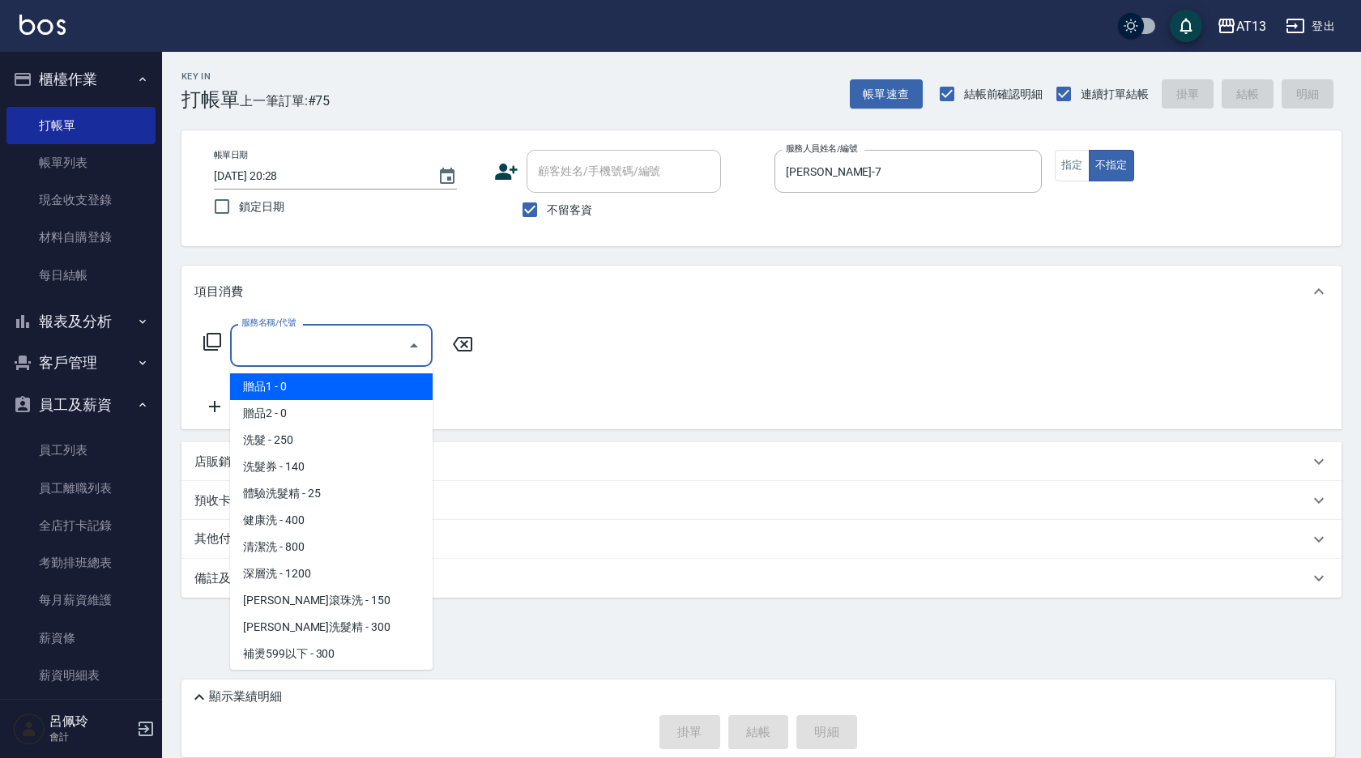
click at [344, 333] on input "服務名稱/代號" at bounding box center [319, 345] width 164 height 28
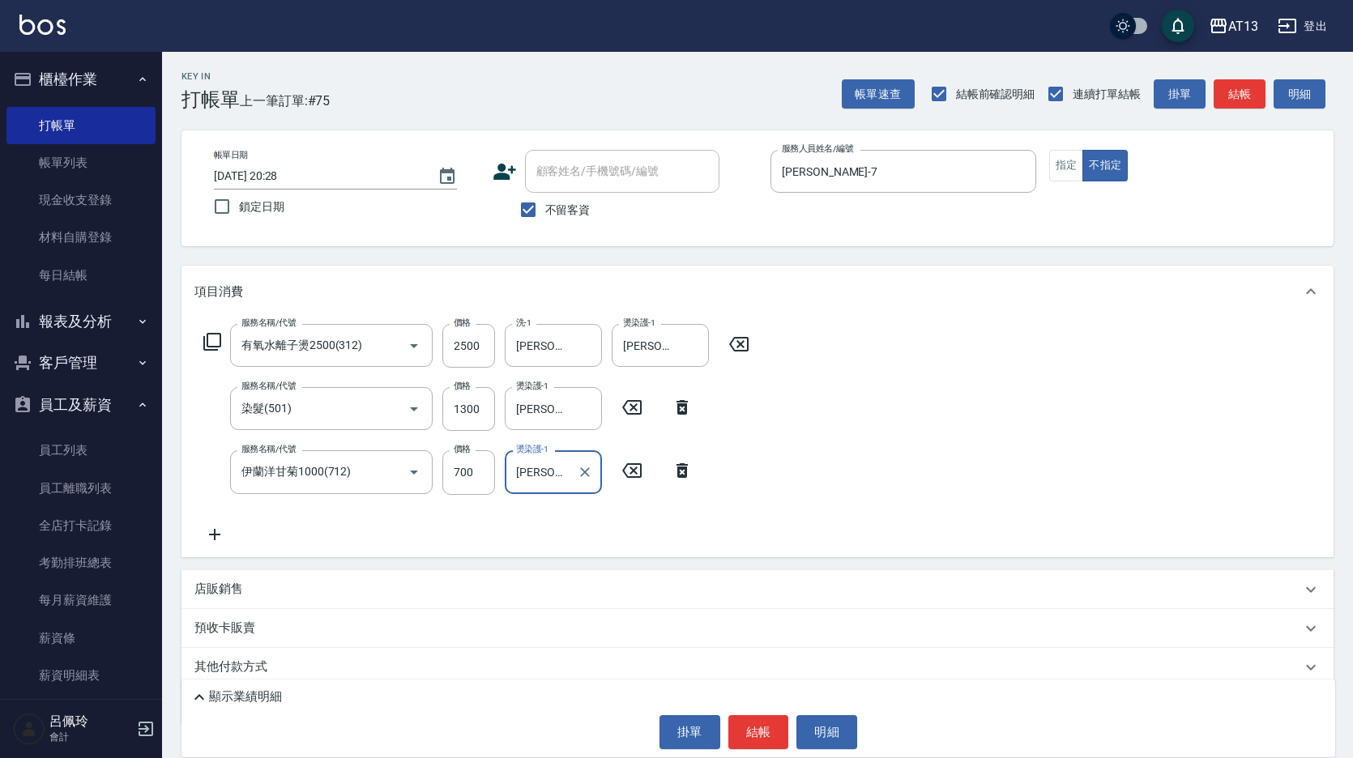
click at [1081, 422] on div "服務名稱/代號 有氧水離子燙2500(312) 服務名稱/代號 價格 2500 價格 洗-1 鍾曉恩-26 洗-1 燙染護-1 鍾曉恩-26 燙染護-1 服務…" at bounding box center [757, 437] width 1152 height 239
click at [738, 734] on button "結帳" at bounding box center [758, 732] width 61 height 34
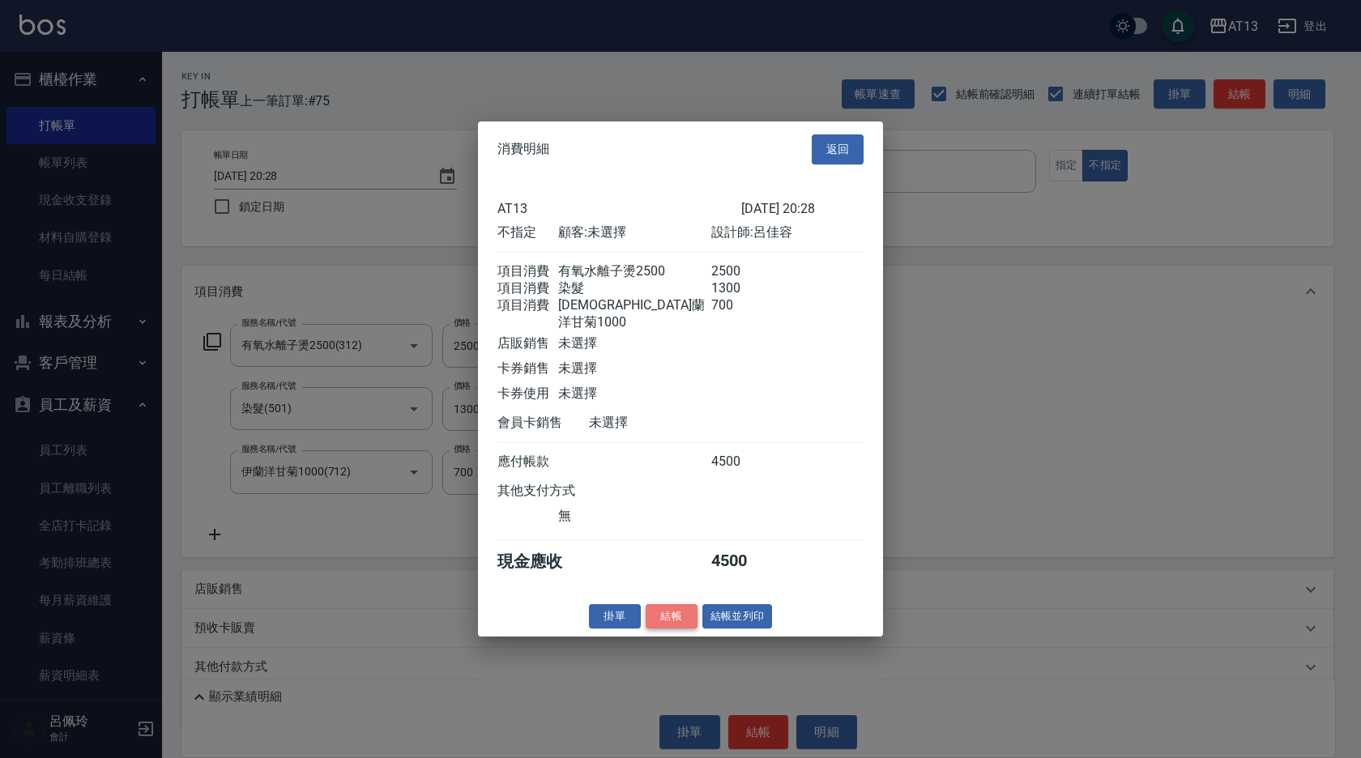
click at [694, 618] on button "結帳" at bounding box center [672, 615] width 52 height 25
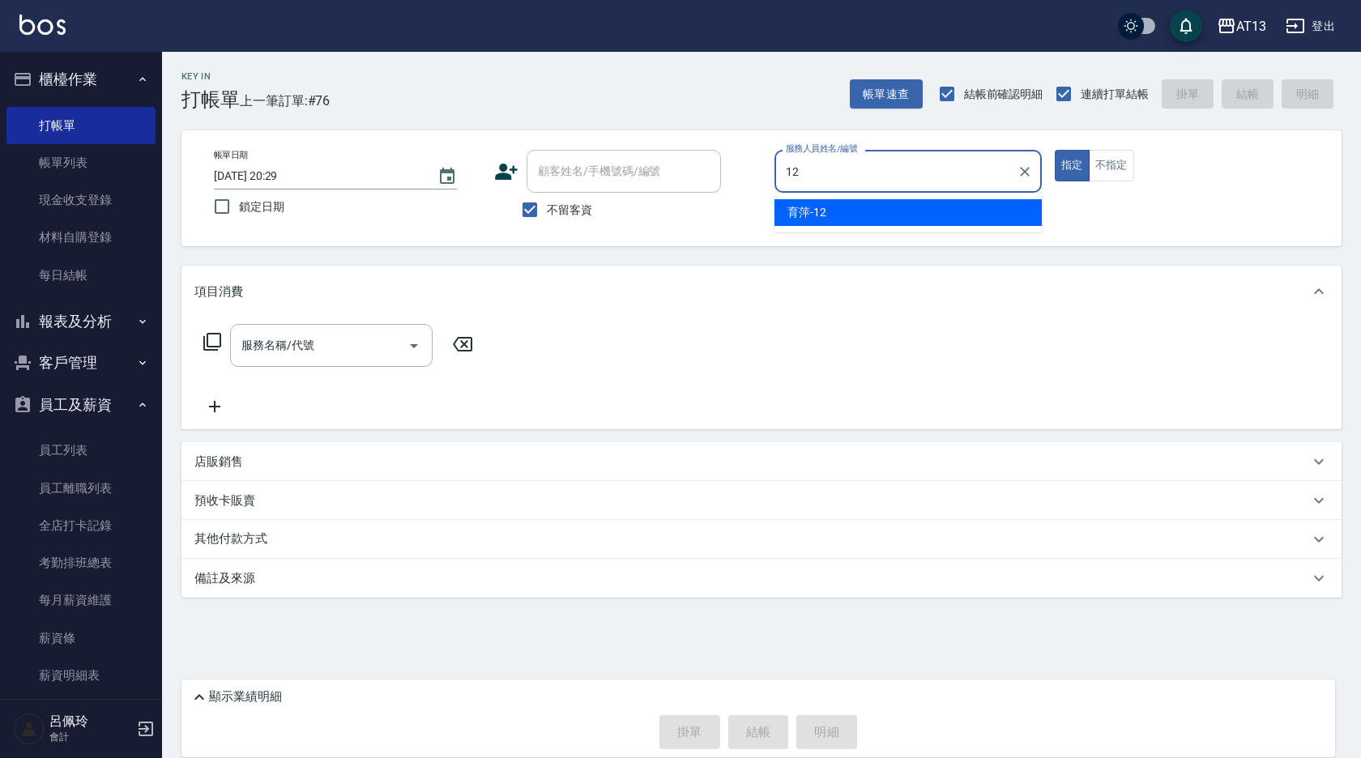
click at [796, 211] on span "育萍 -12" at bounding box center [806, 212] width 39 height 17
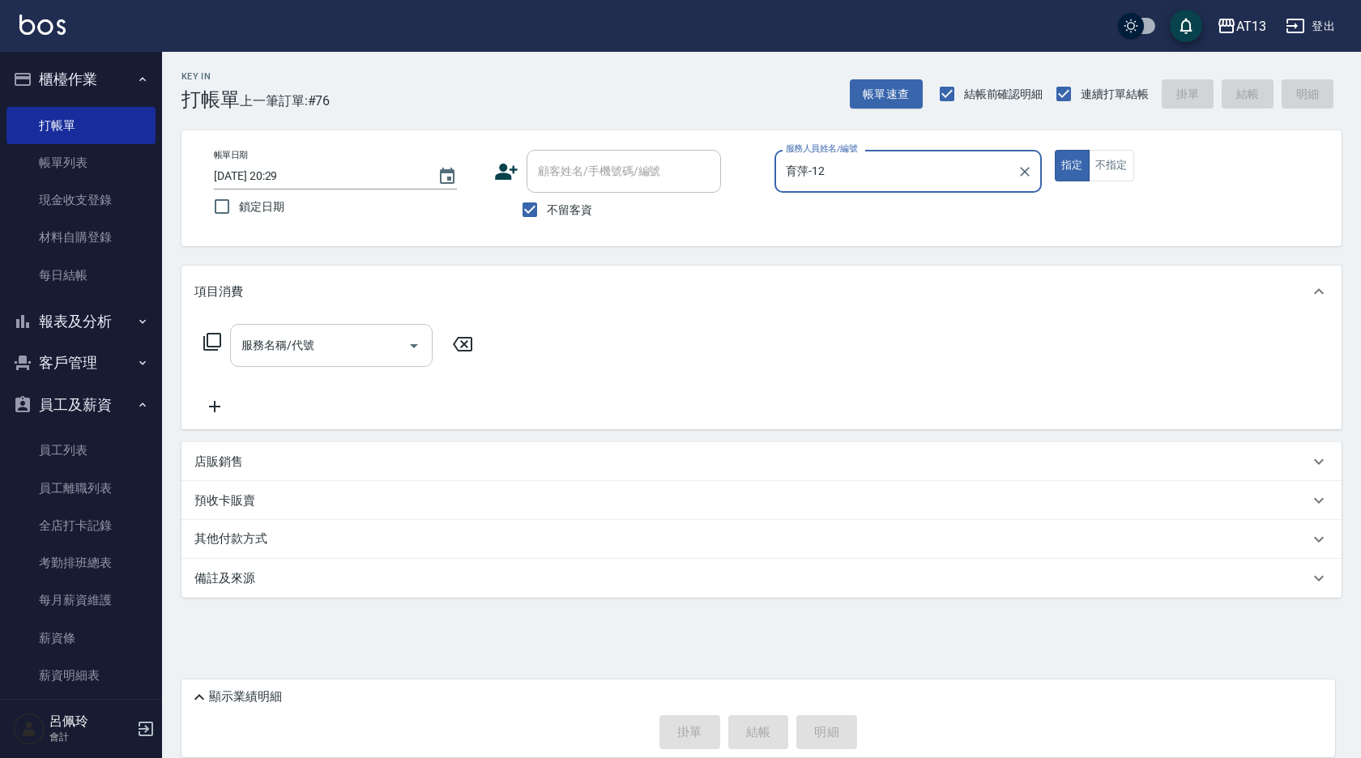
click at [382, 342] on input "服務名稱/代號" at bounding box center [319, 345] width 164 height 28
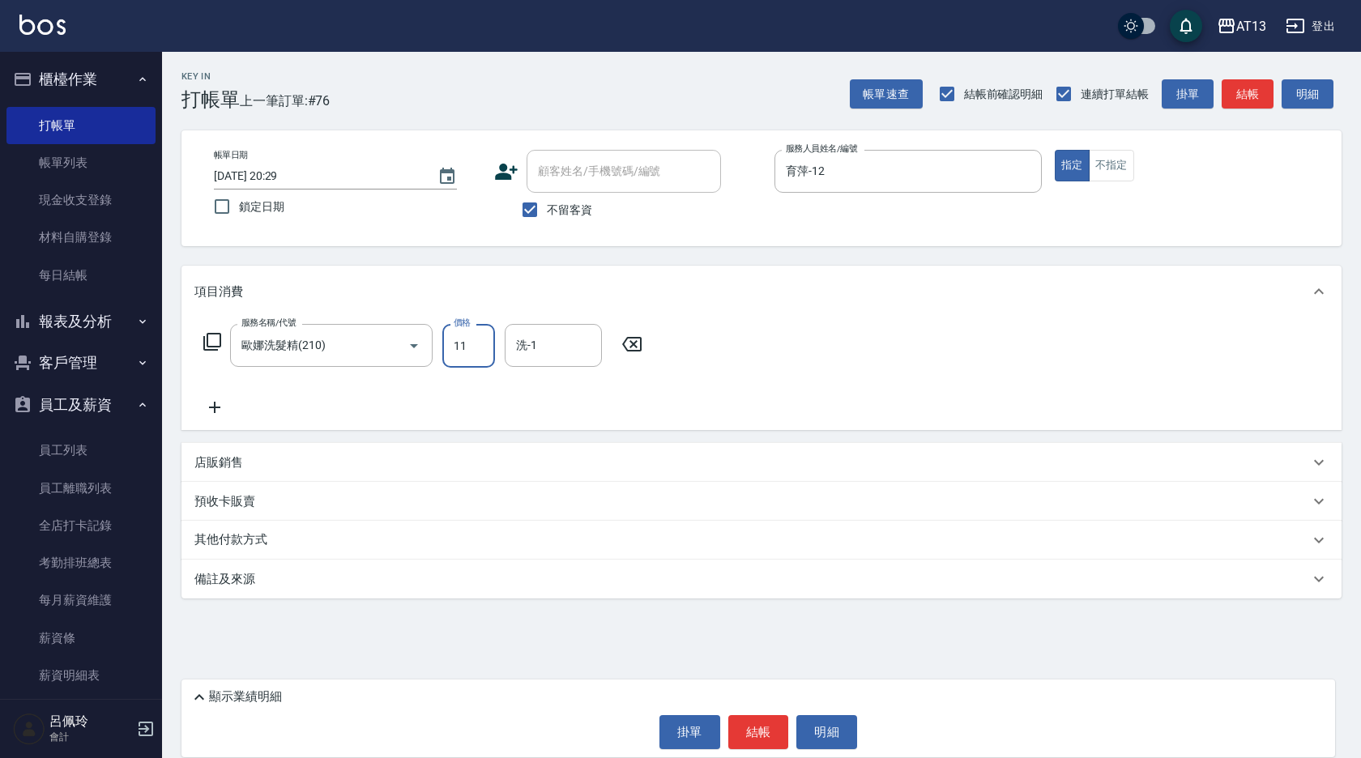
click at [446, 344] on input "11" at bounding box center [468, 346] width 53 height 44
click at [724, 356] on div "服務名稱/代號 歐娜洗髮精(210) 服務名稱/代號 價格 300 價格 洗-1 蔡萓秦-11 洗-1" at bounding box center [761, 374] width 1160 height 113
click at [762, 726] on button "結帳" at bounding box center [758, 732] width 61 height 34
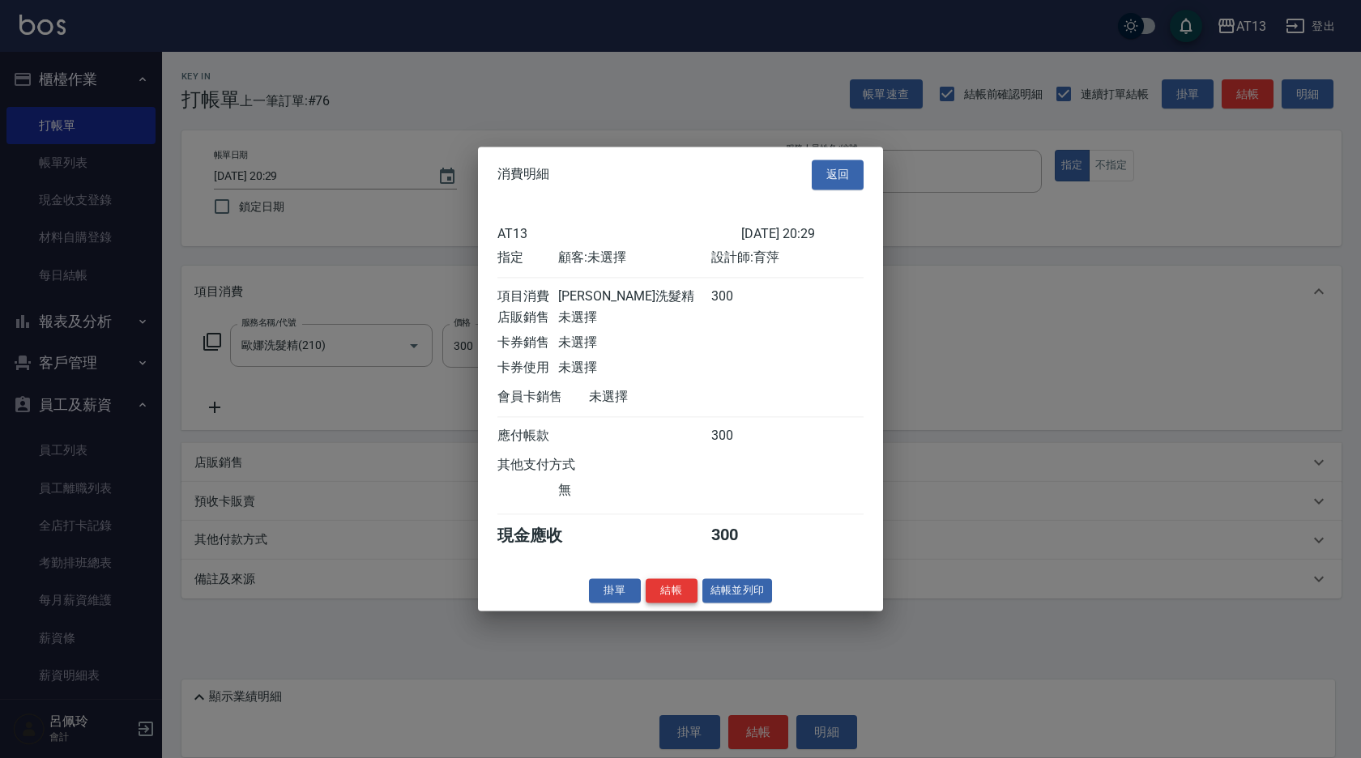
click at [671, 603] on button "結帳" at bounding box center [672, 590] width 52 height 25
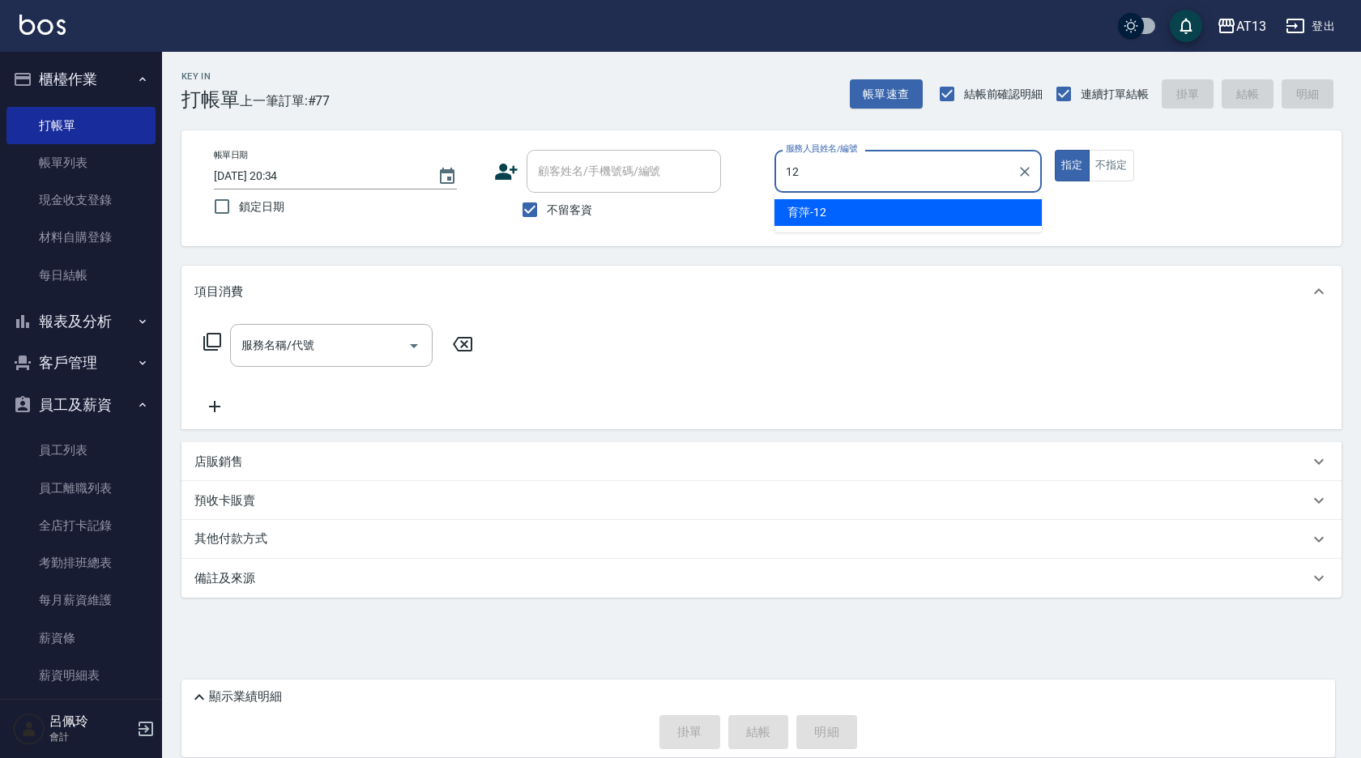
click at [855, 219] on div "育萍 -12" at bounding box center [907, 212] width 267 height 27
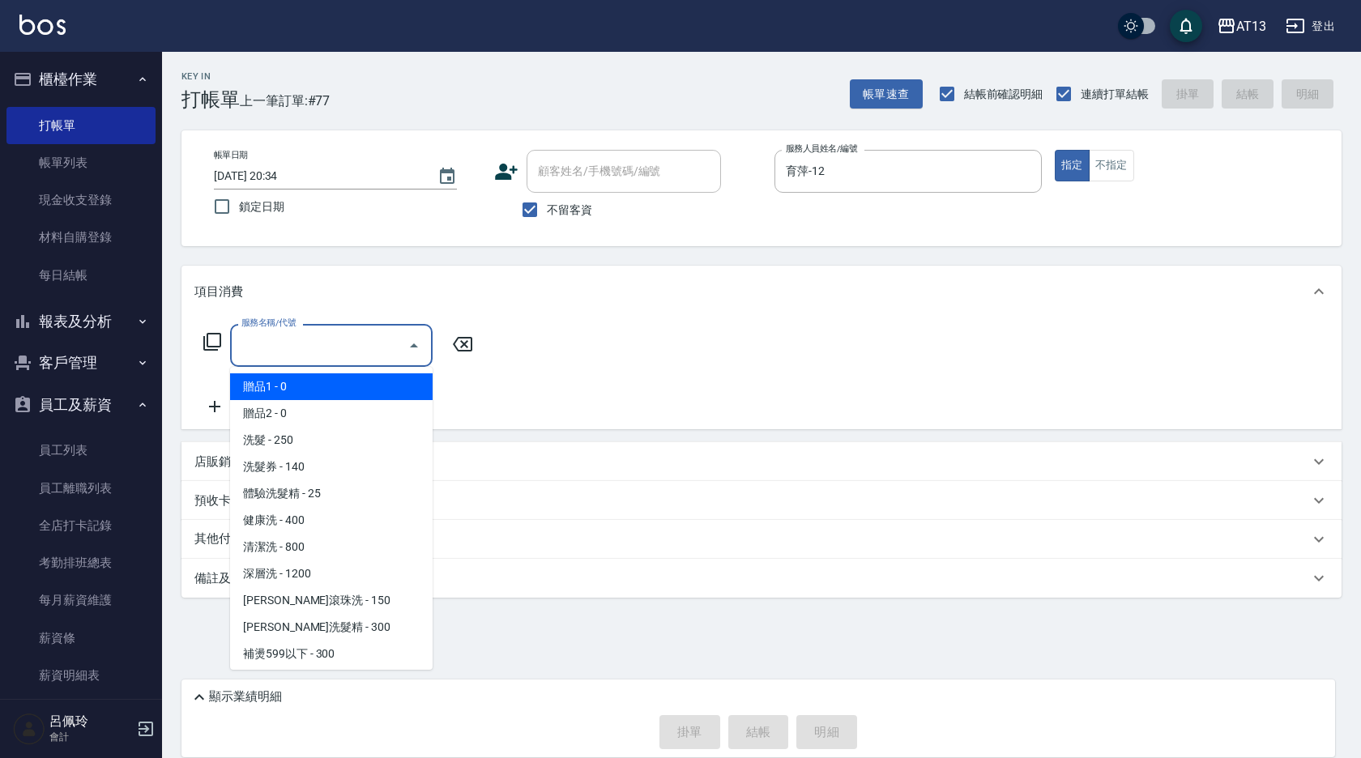
click at [342, 345] on input "服務名稱/代號" at bounding box center [319, 345] width 164 height 28
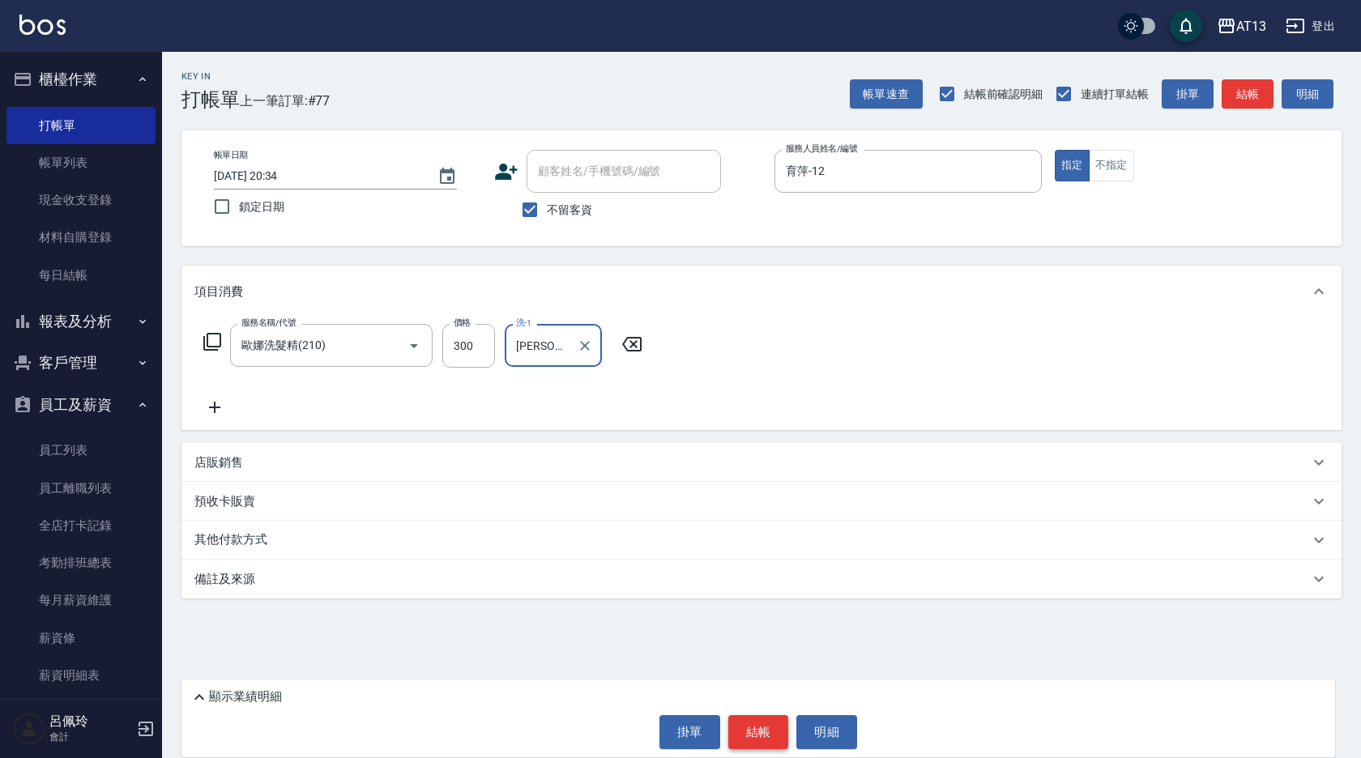
click at [761, 719] on button "結帳" at bounding box center [758, 732] width 61 height 34
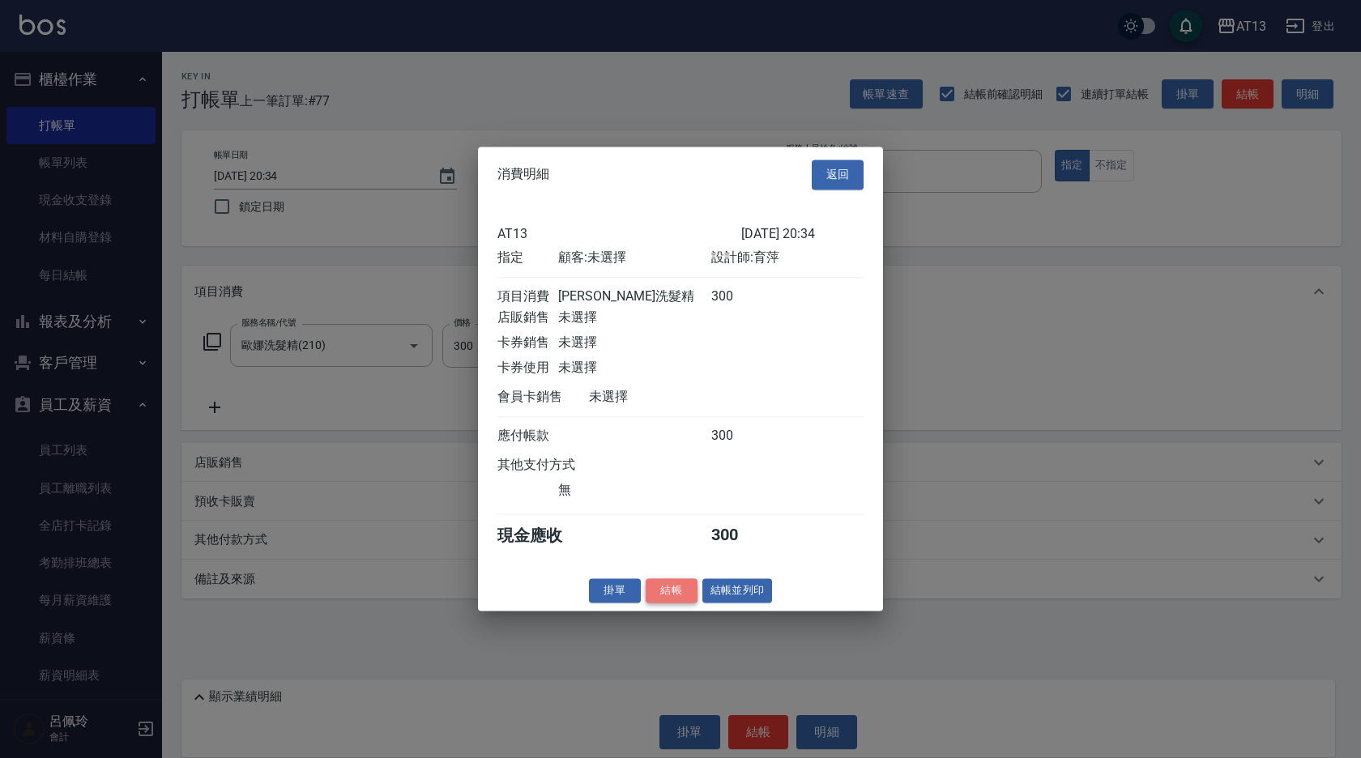
click at [686, 603] on button "結帳" at bounding box center [672, 590] width 52 height 25
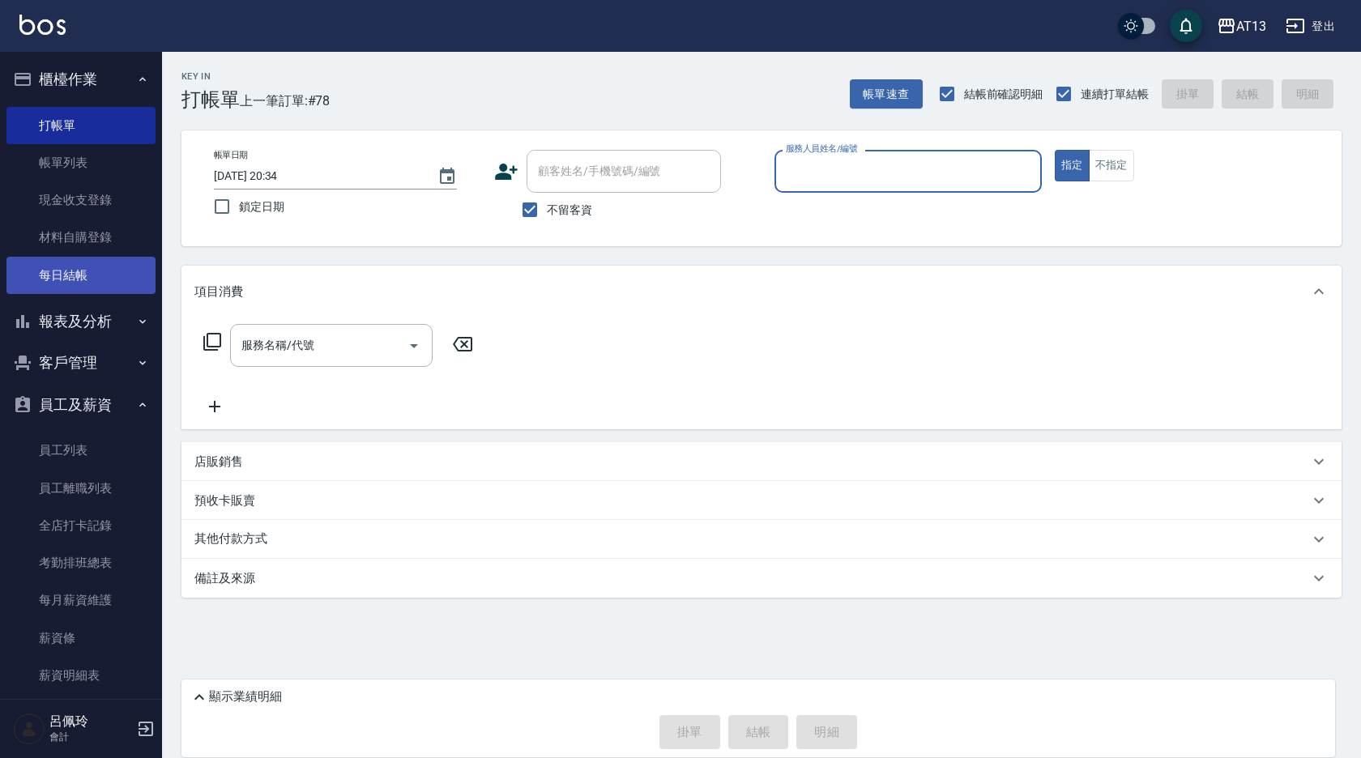
click at [96, 267] on link "每日結帳" at bounding box center [80, 275] width 149 height 37
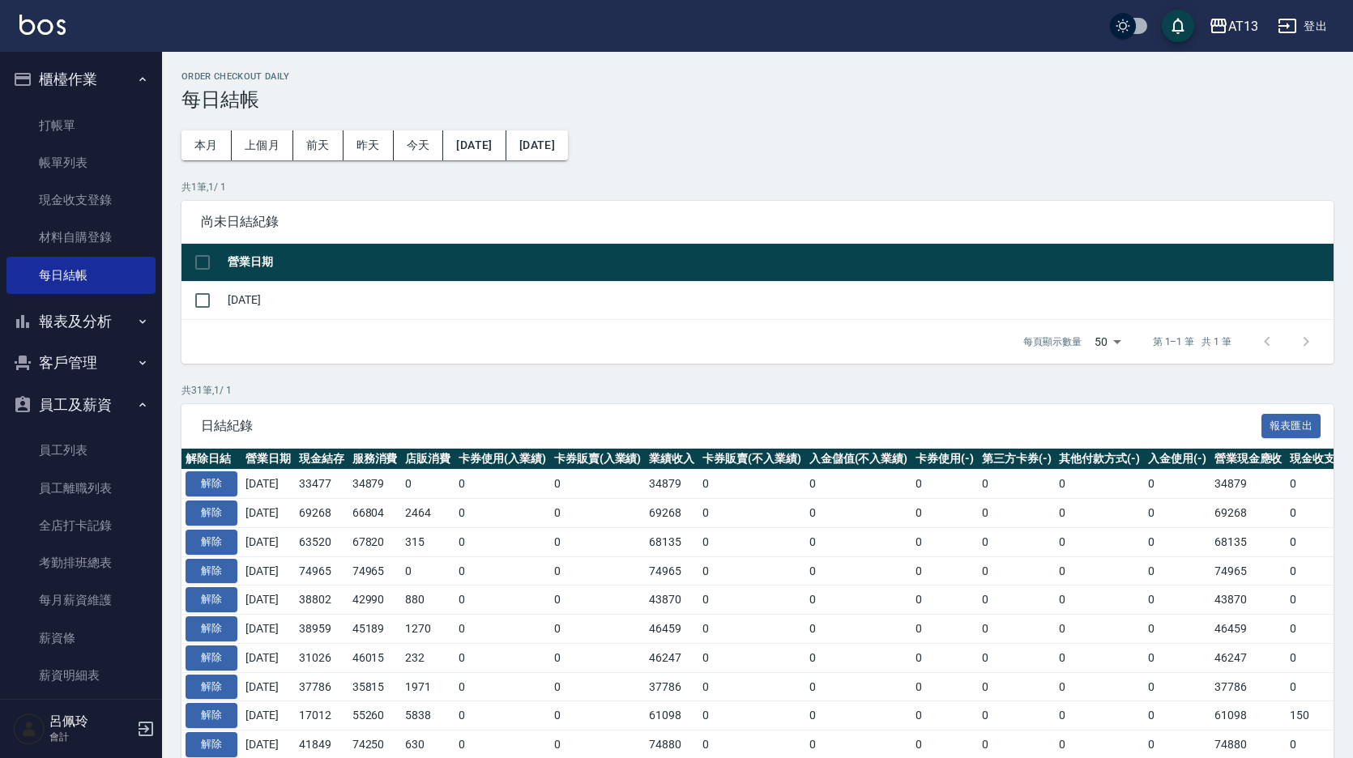
click at [79, 321] on button "報表及分析" at bounding box center [80, 322] width 149 height 42
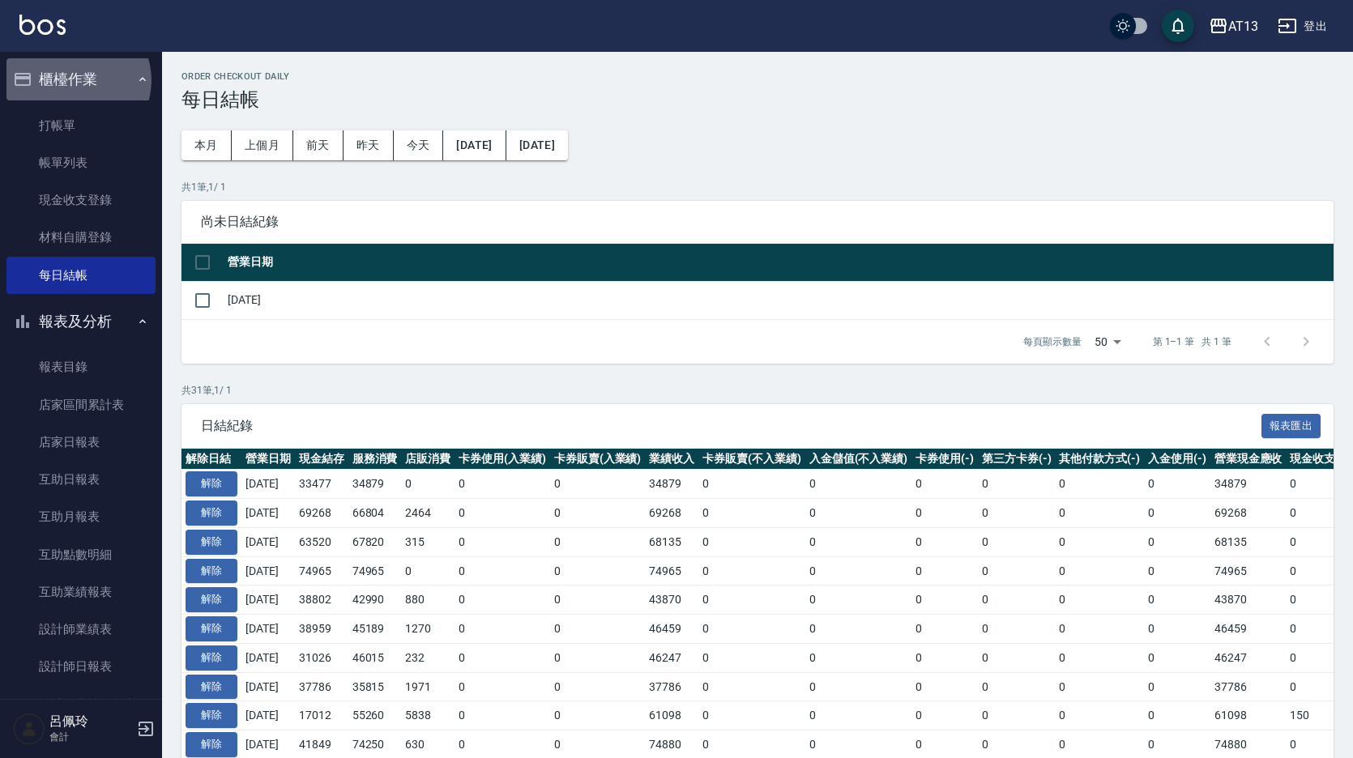
click at [75, 80] on button "櫃檯作業" at bounding box center [80, 79] width 149 height 42
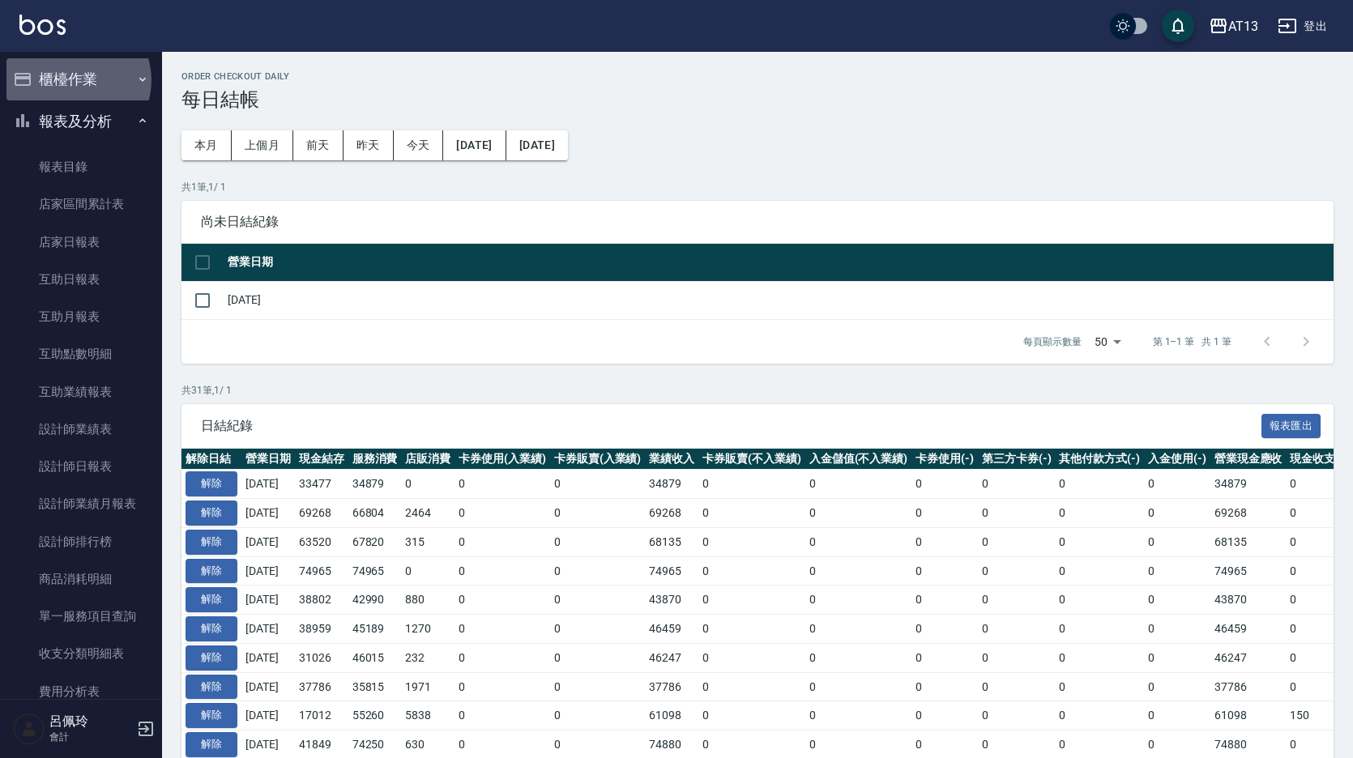
click at [75, 80] on button "櫃檯作業" at bounding box center [80, 79] width 149 height 42
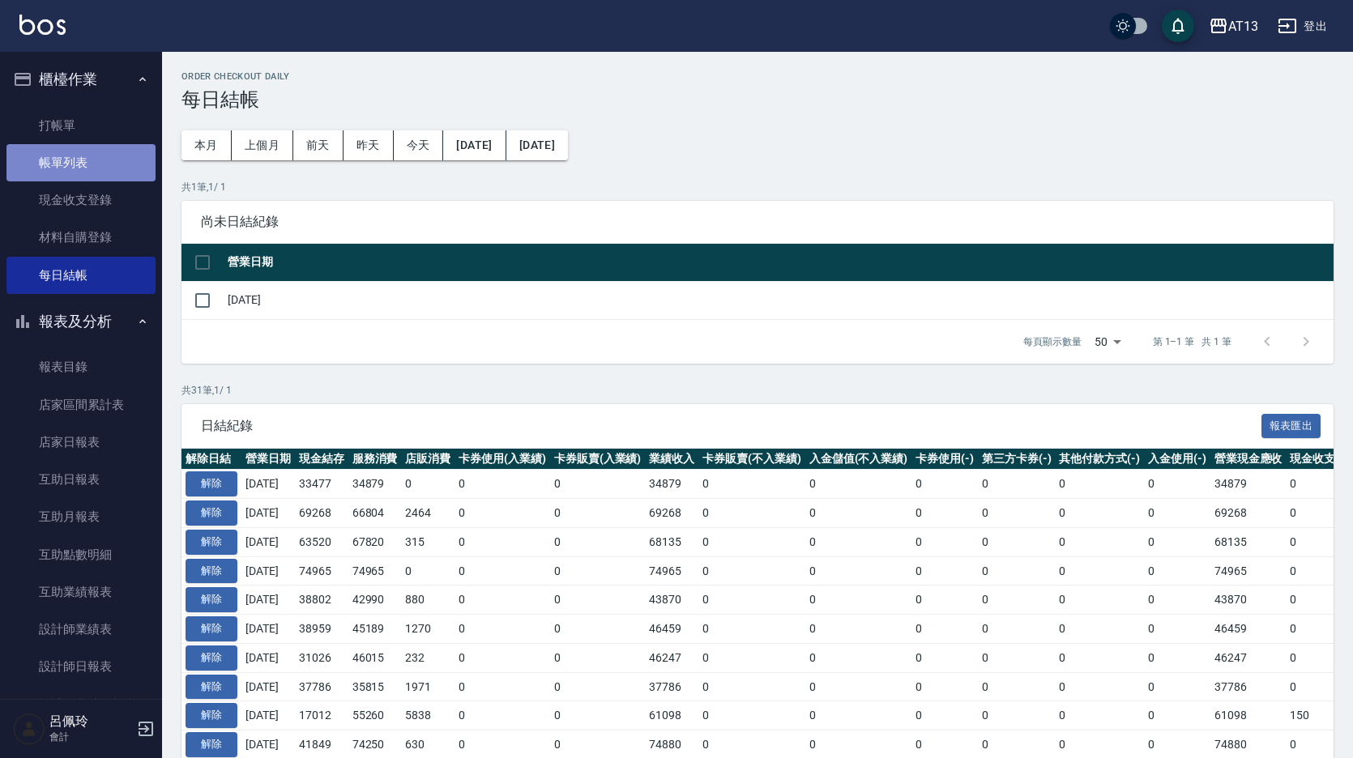
click at [83, 165] on link "帳單列表" at bounding box center [80, 162] width 149 height 37
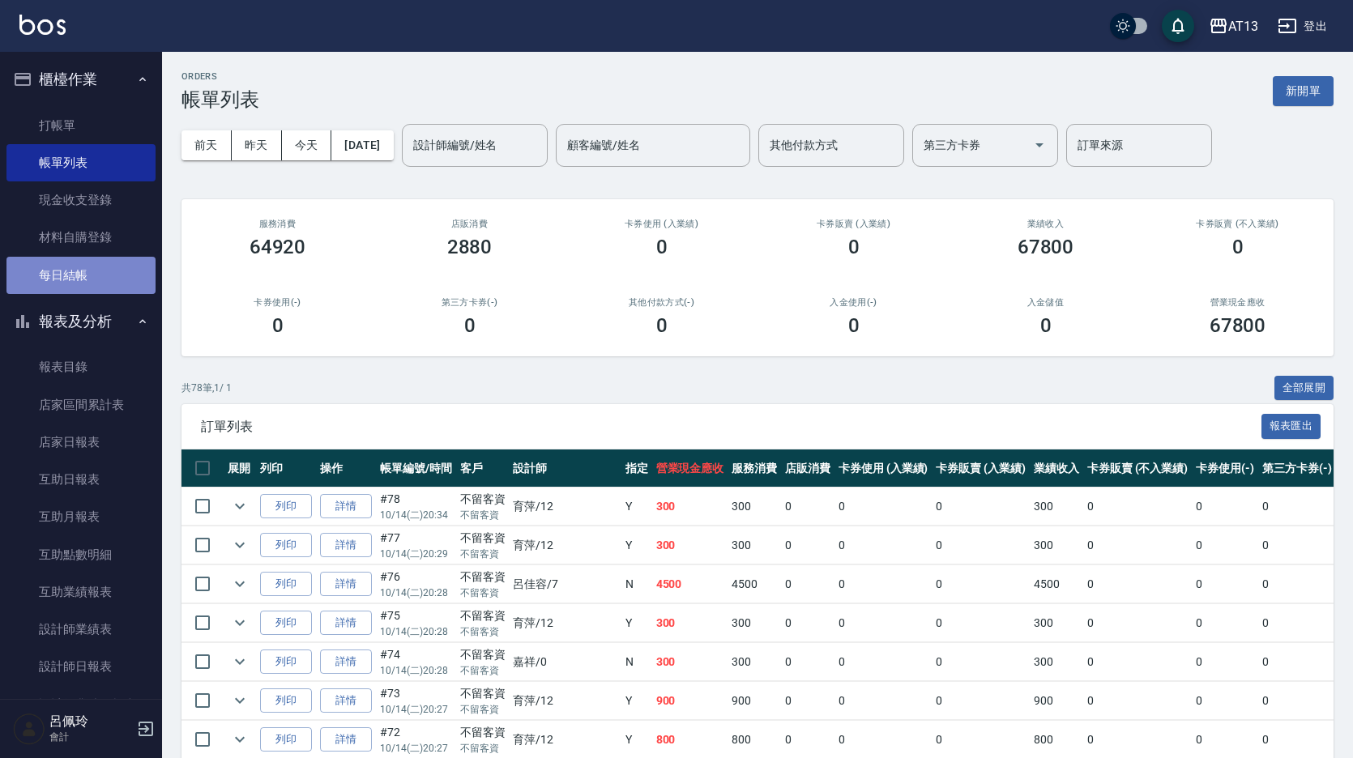
click at [101, 271] on link "每日結帳" at bounding box center [80, 275] width 149 height 37
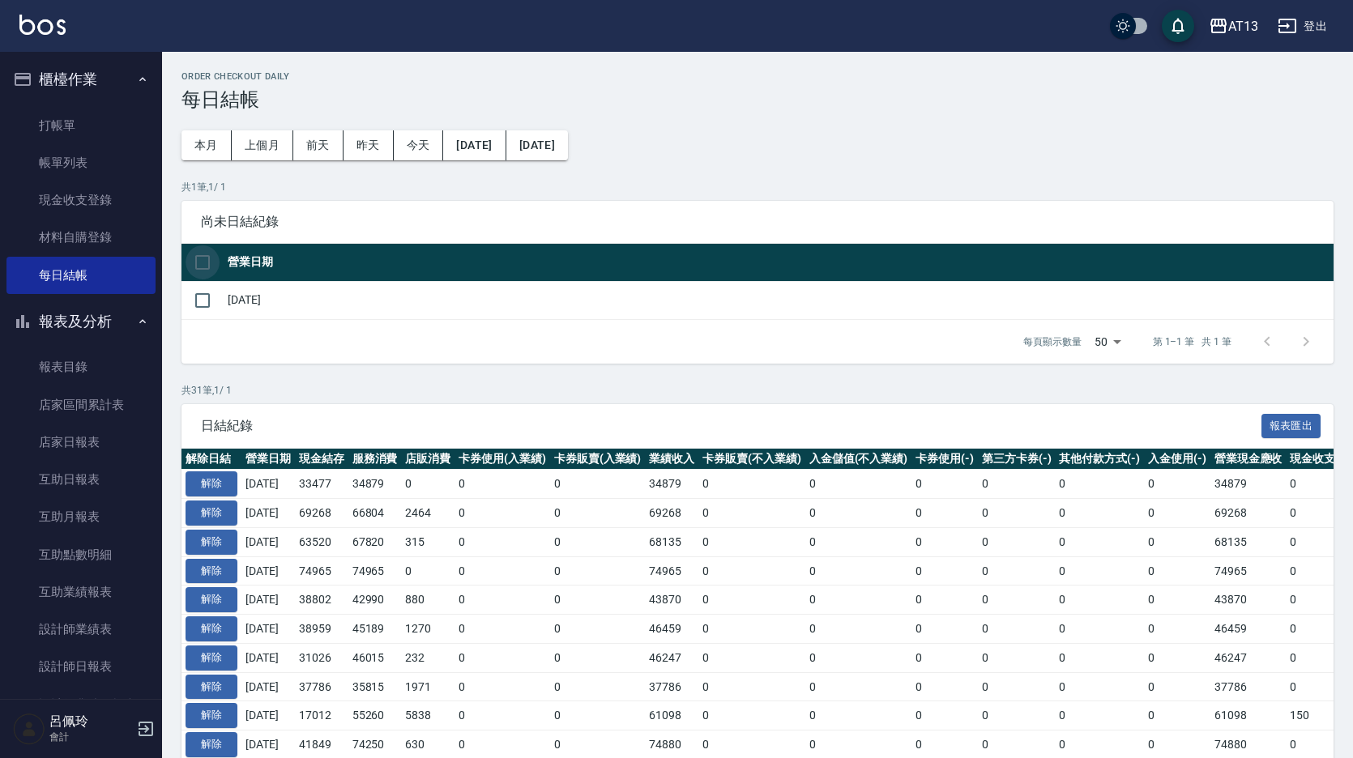
click at [201, 254] on input "checkbox" at bounding box center [202, 262] width 34 height 34
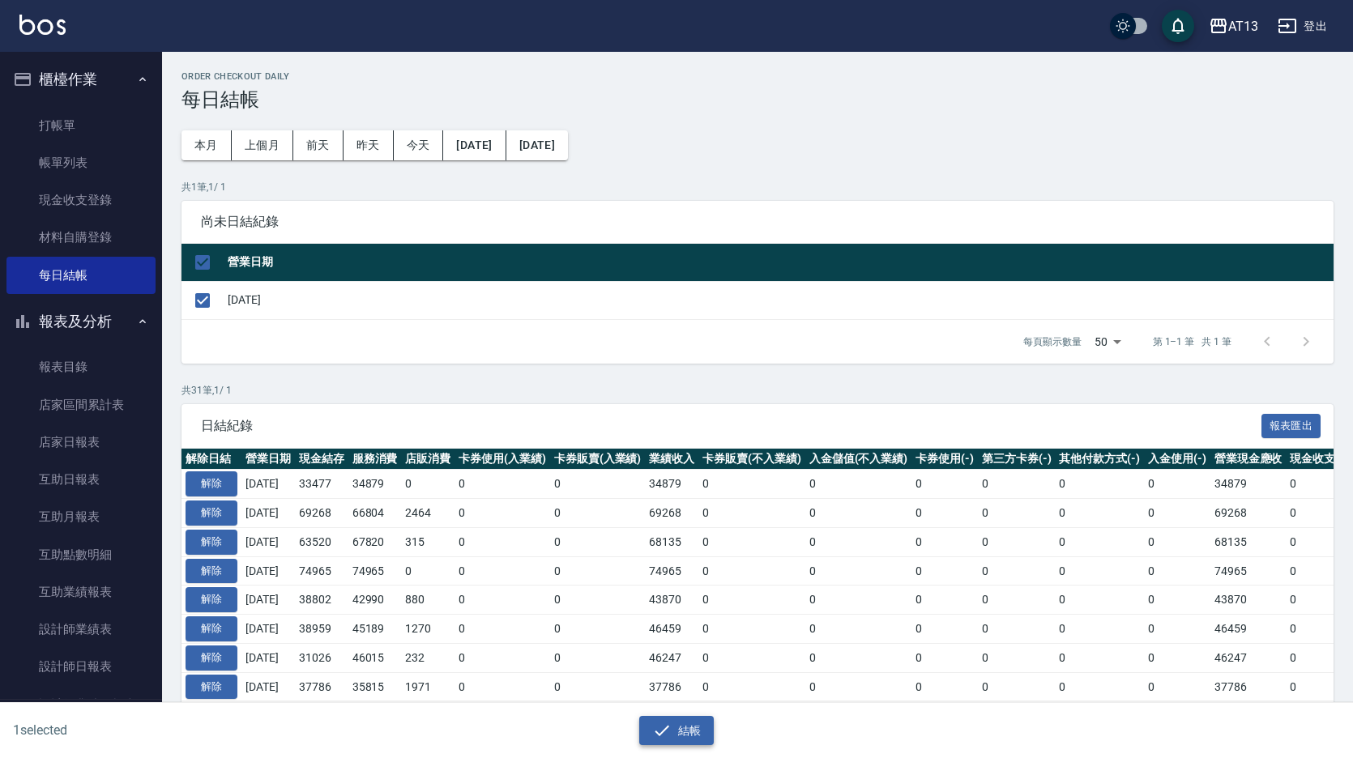
click at [683, 727] on button "結帳" at bounding box center [676, 731] width 75 height 30
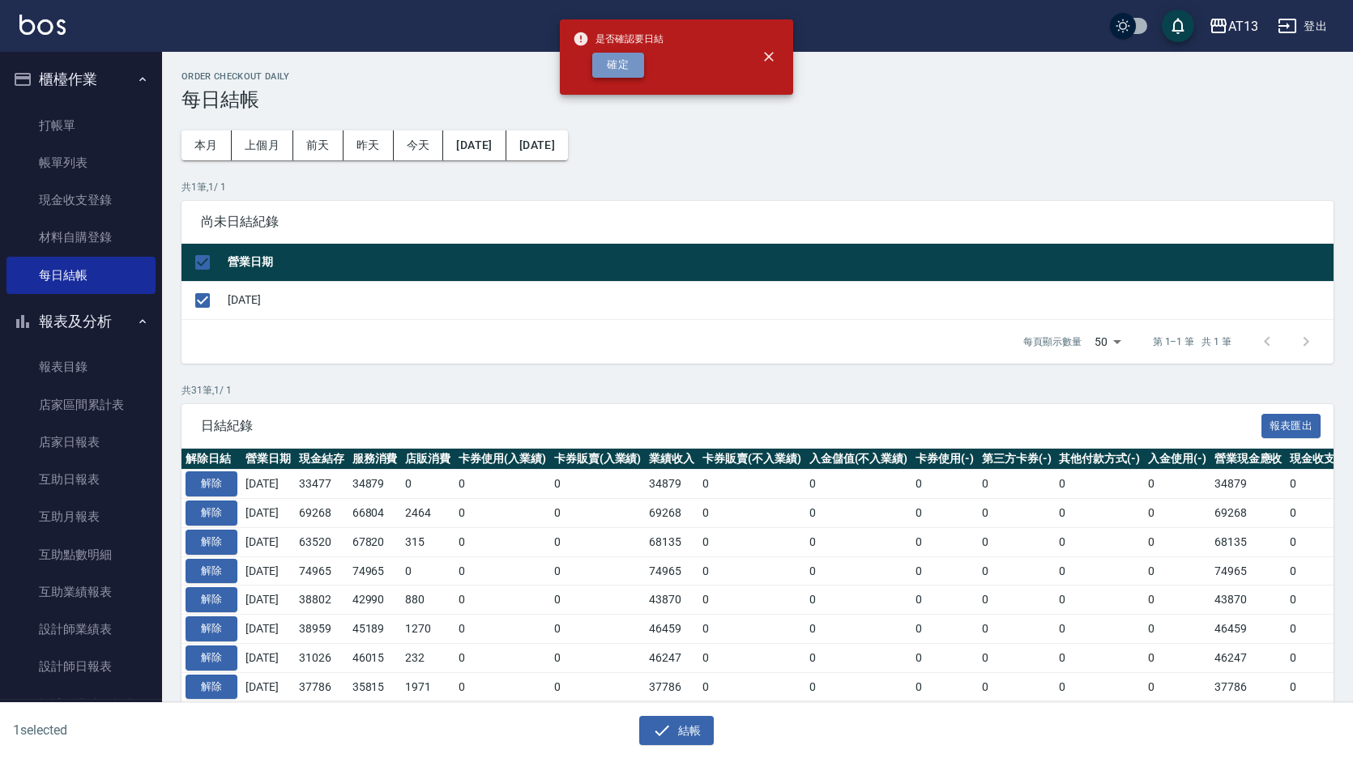
click at [620, 60] on button "確定" at bounding box center [618, 65] width 52 height 25
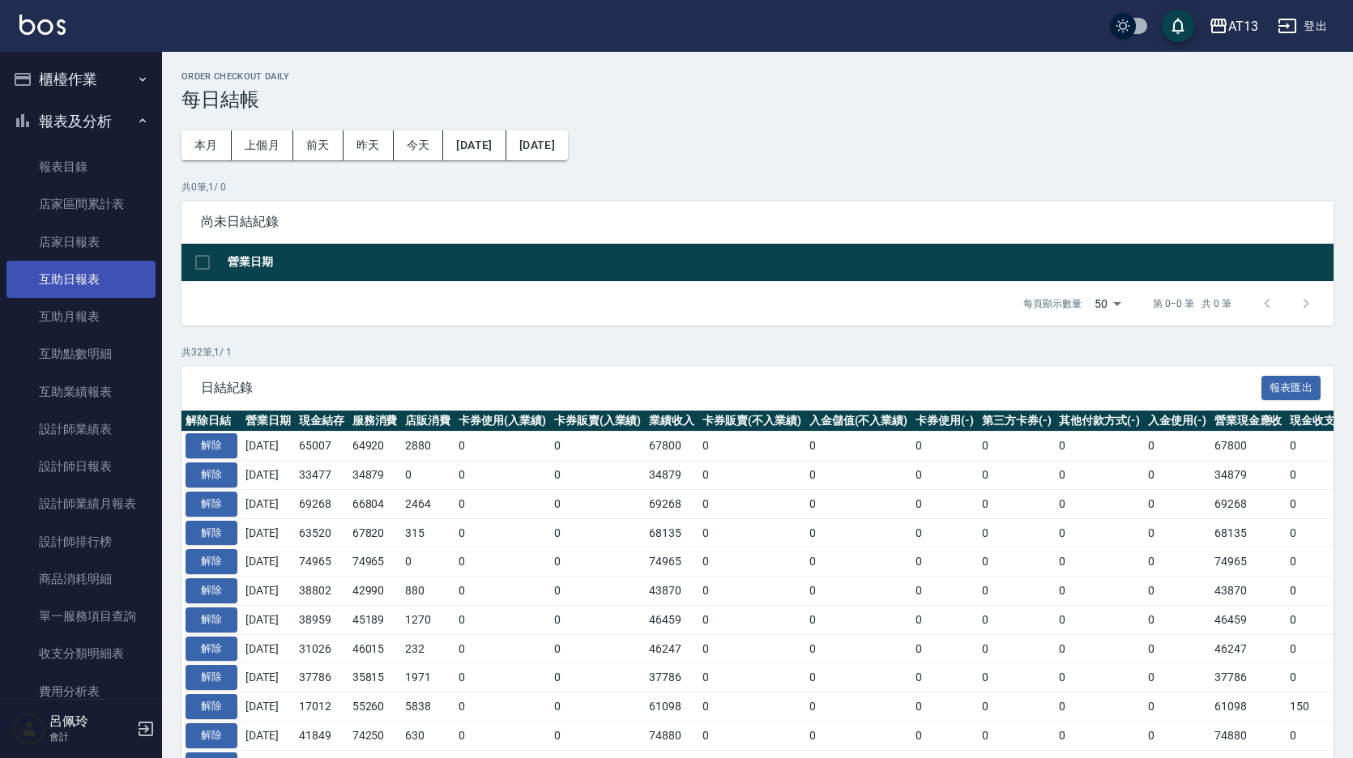
click at [79, 275] on link "互助日報表" at bounding box center [80, 279] width 149 height 37
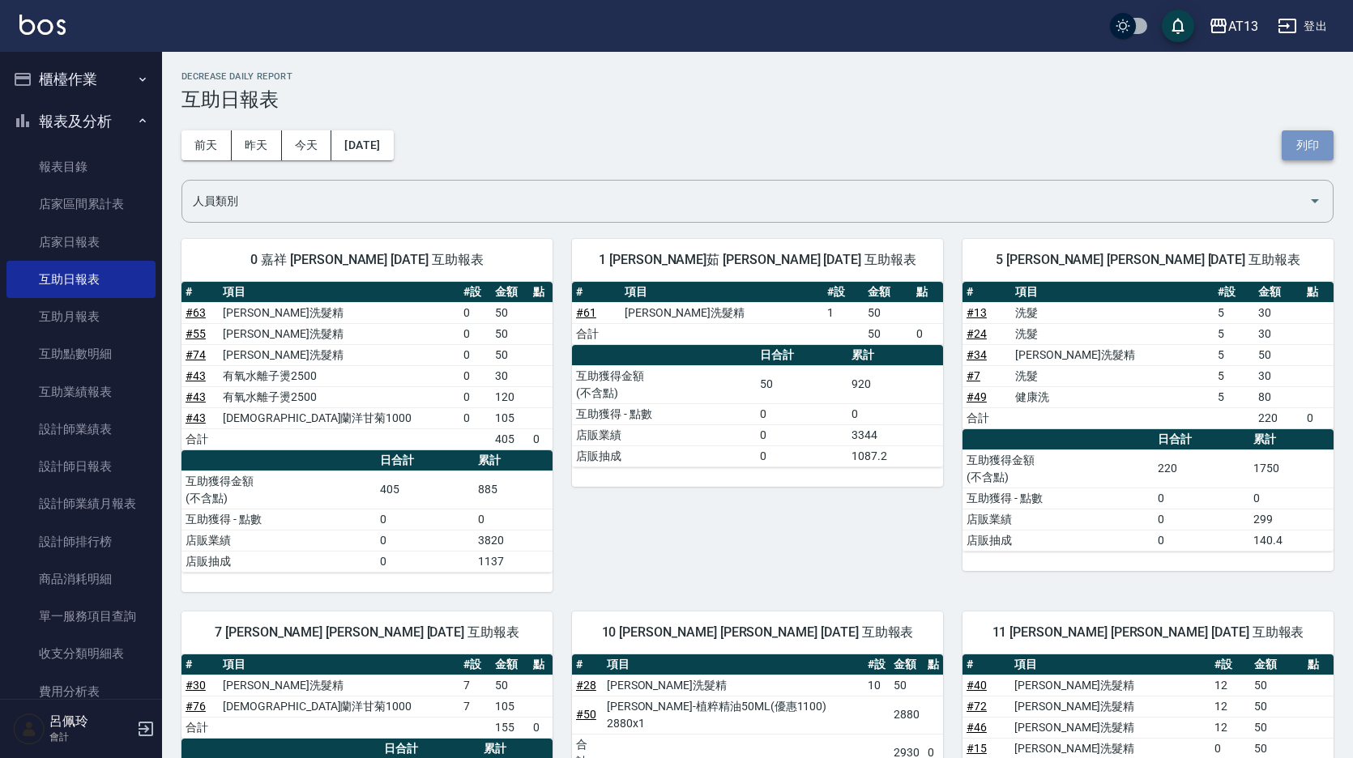
click at [1314, 147] on button "列印" at bounding box center [1307, 145] width 52 height 30
click at [68, 459] on link "設計師日報表" at bounding box center [80, 466] width 149 height 37
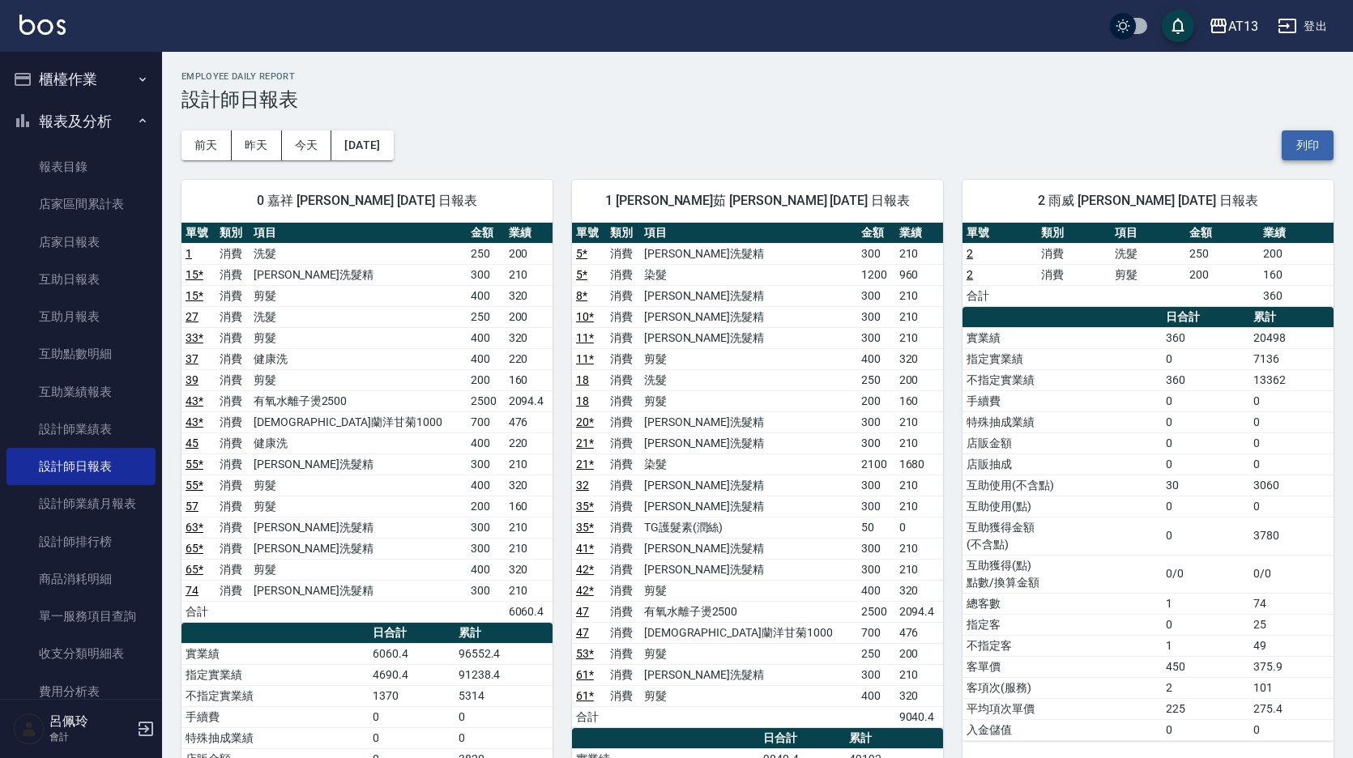
click at [1282, 142] on div "[DATE] [DATE] [DATE] [DATE] 列印" at bounding box center [757, 145] width 1152 height 69
click at [1321, 133] on button "列印" at bounding box center [1307, 145] width 52 height 30
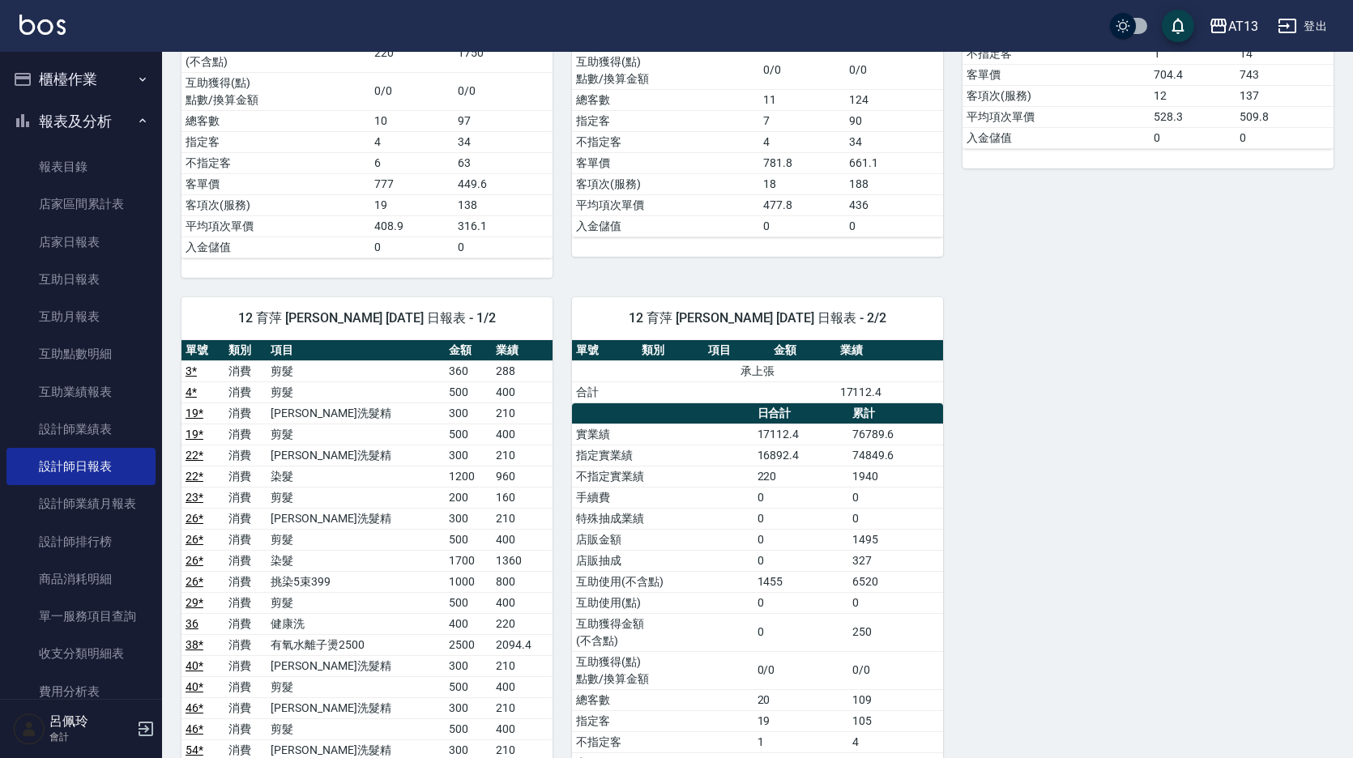
scroll to position [1857, 0]
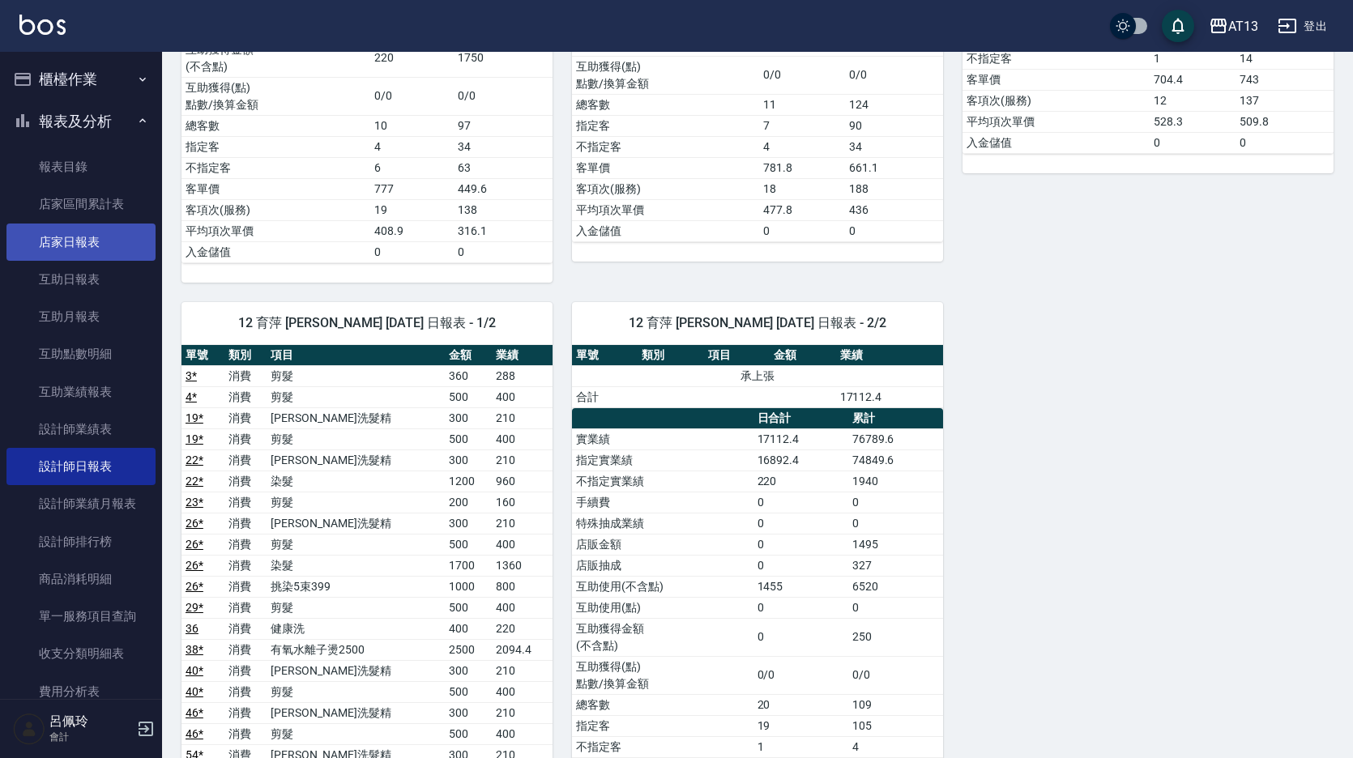
click at [76, 247] on link "店家日報表" at bounding box center [80, 242] width 149 height 37
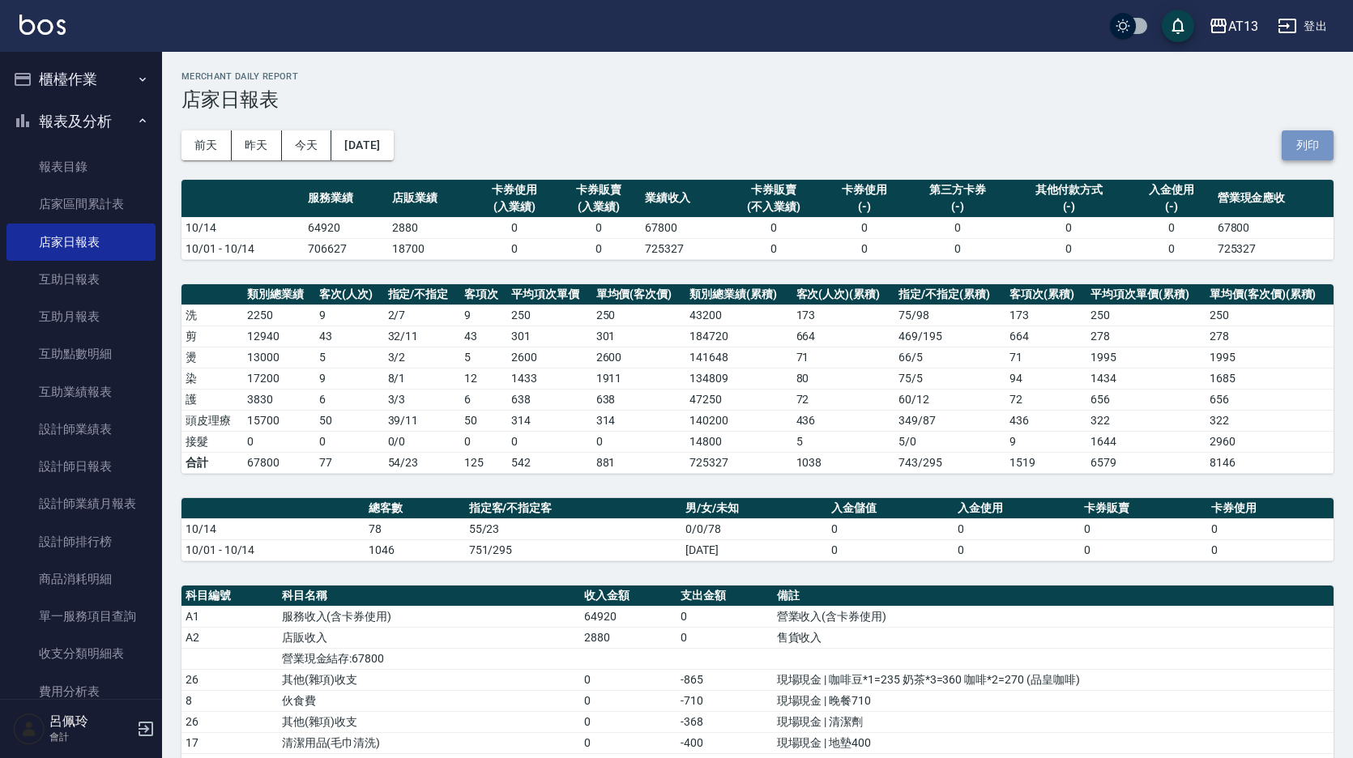
click at [1307, 141] on button "列印" at bounding box center [1307, 145] width 52 height 30
click at [1315, 31] on button "登出" at bounding box center [1302, 26] width 62 height 30
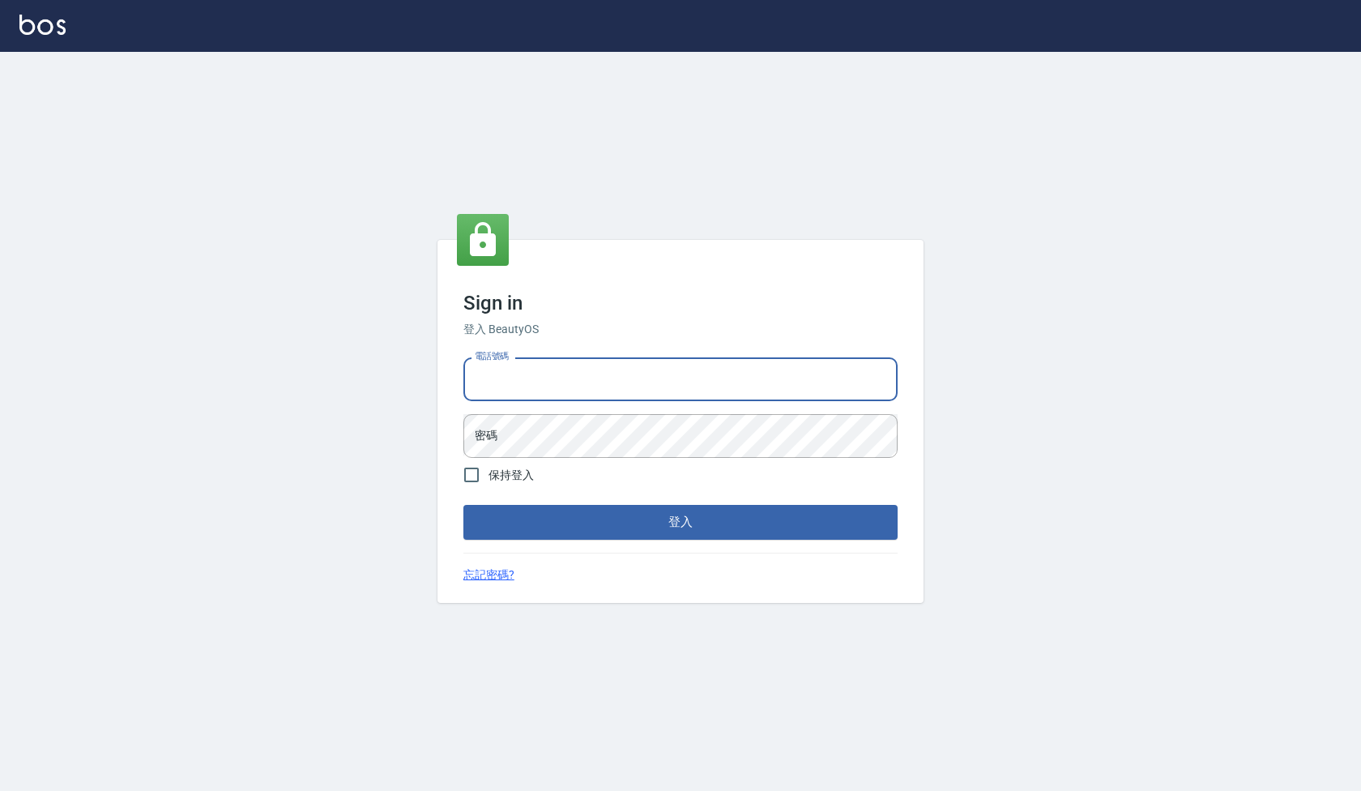
drag, startPoint x: 670, startPoint y: 372, endPoint x: 633, endPoint y: 394, distance: 42.9
click at [670, 372] on input "電話號碼" at bounding box center [680, 379] width 434 height 44
type input "24233512"
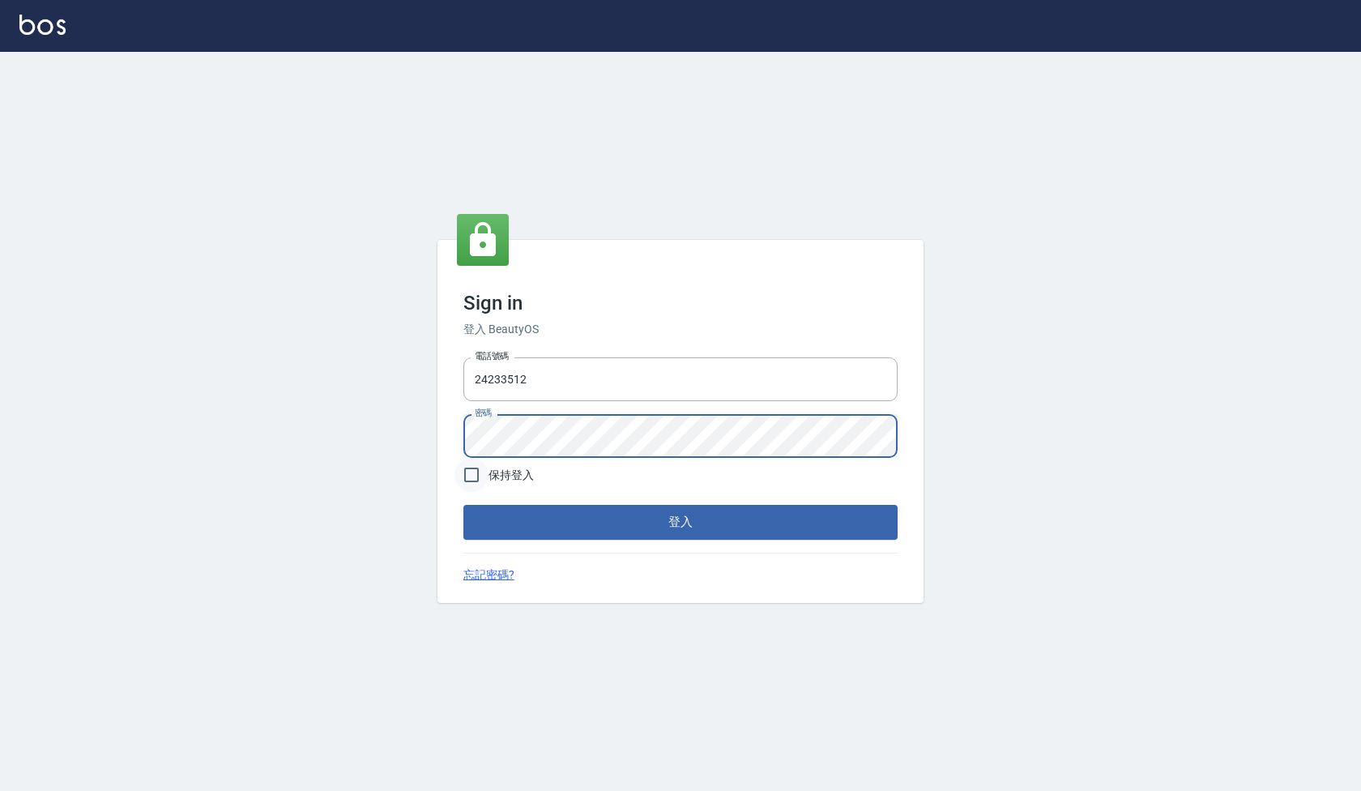
click at [473, 477] on input "保持登入" at bounding box center [471, 475] width 34 height 34
checkbox input "true"
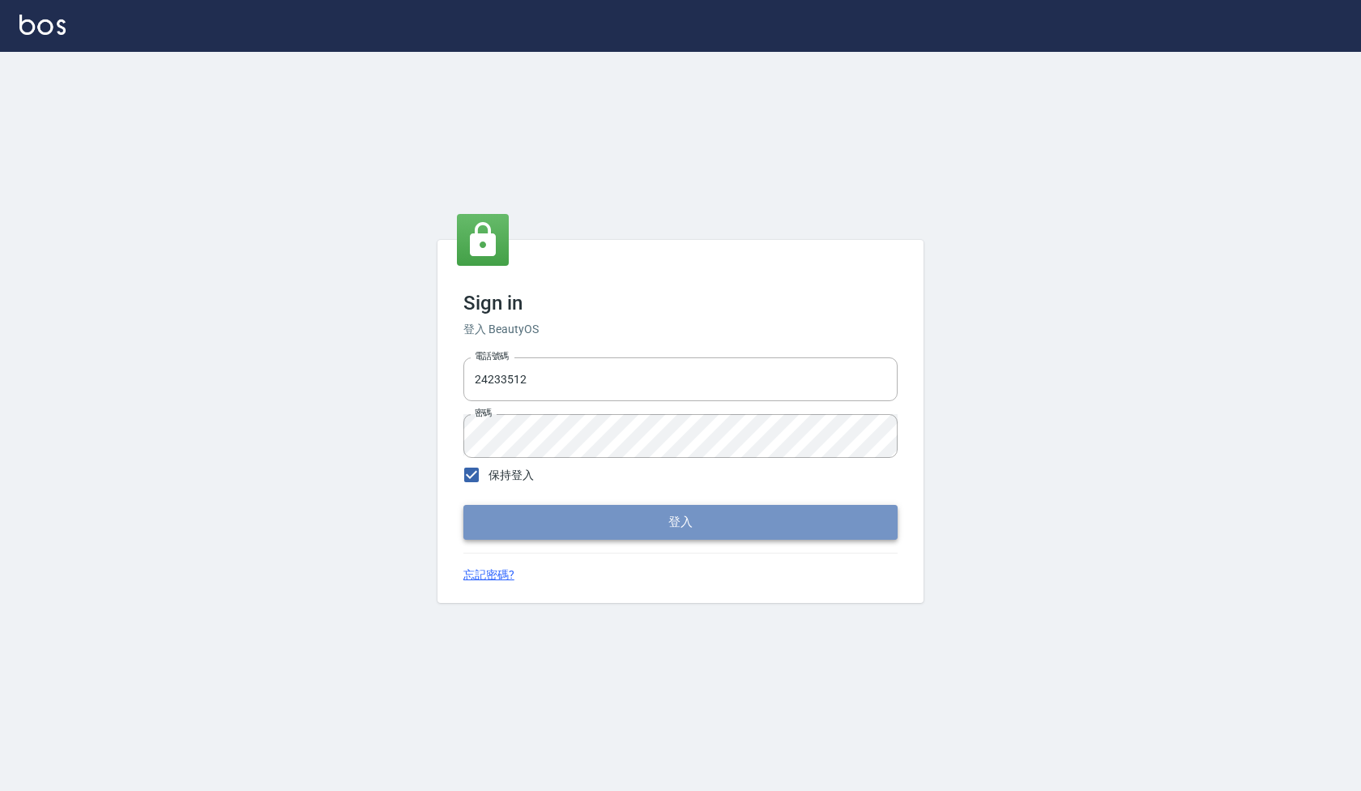
click at [536, 528] on button "登入" at bounding box center [680, 522] width 434 height 34
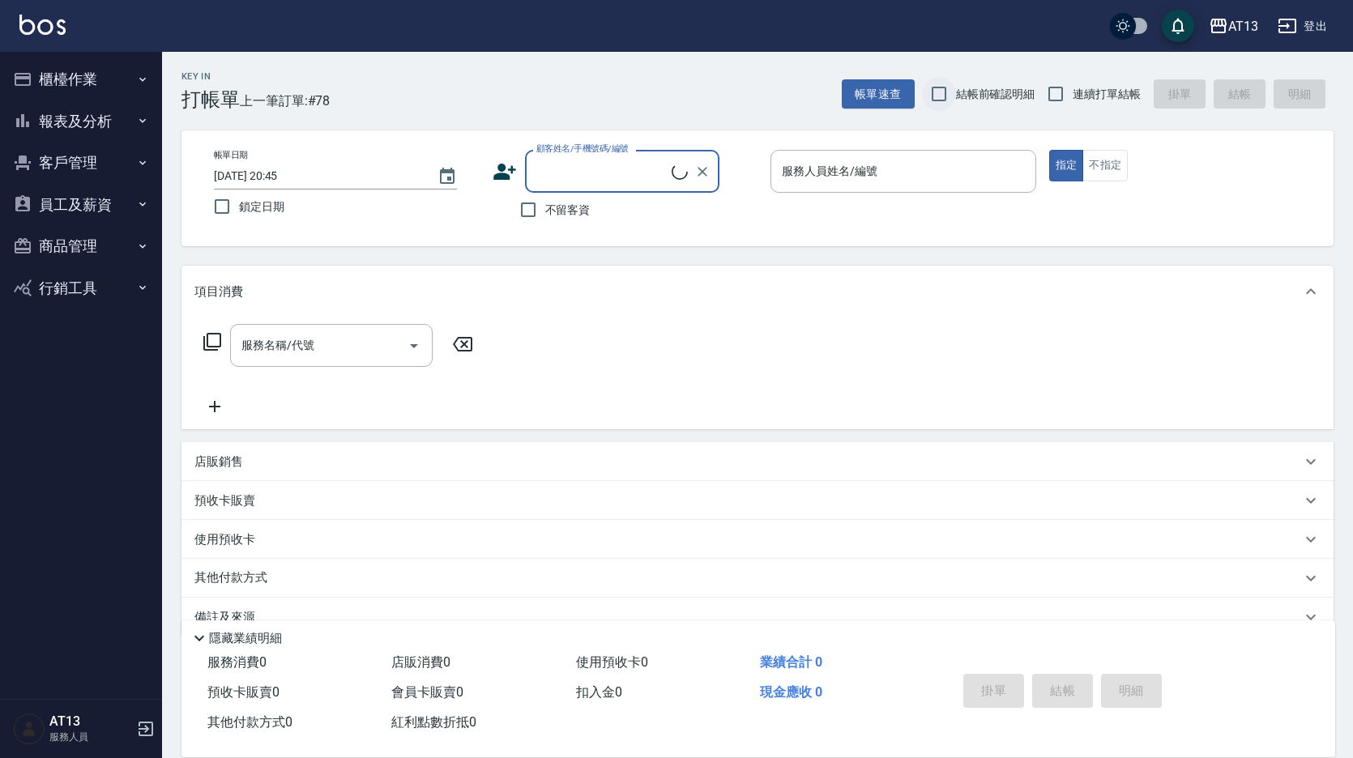
click at [940, 100] on input "結帳前確認明細" at bounding box center [939, 94] width 34 height 34
checkbox input "true"
click at [1052, 92] on input "連續打單結帳" at bounding box center [1055, 94] width 34 height 34
checkbox input "true"
click at [531, 213] on input "不留客資" at bounding box center [528, 210] width 34 height 34
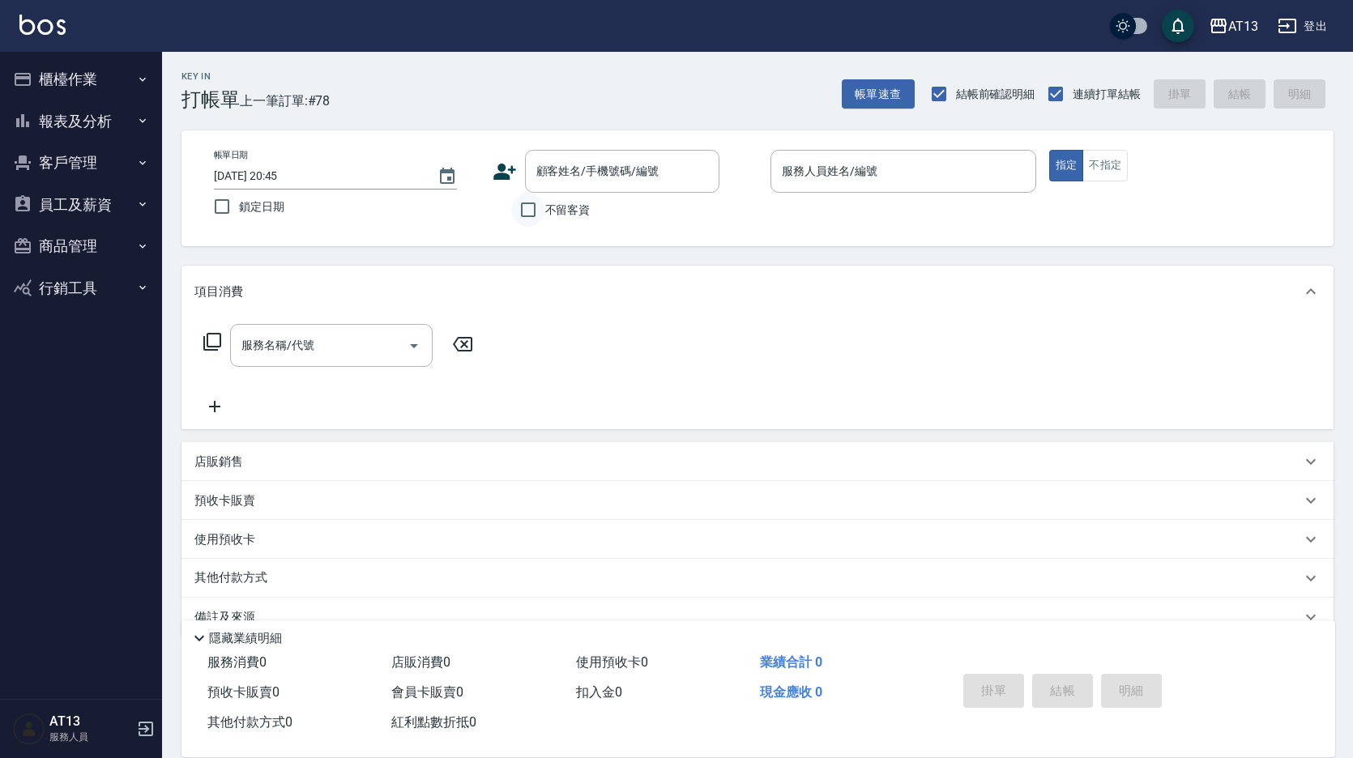
checkbox input "true"
